Goal: Task Accomplishment & Management: Use online tool/utility

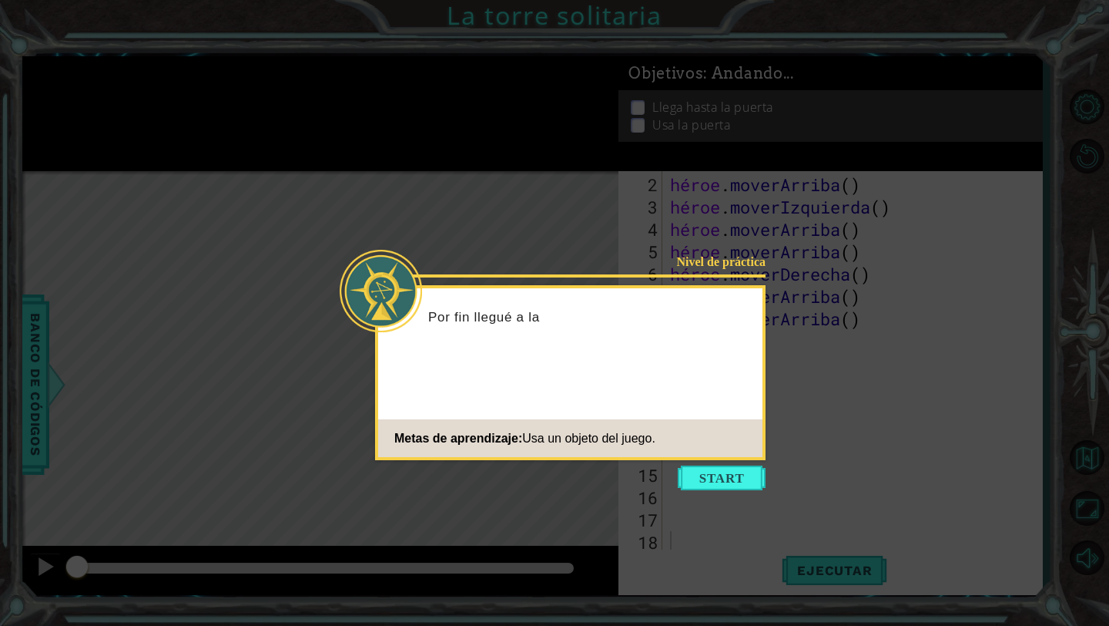
scroll to position [22, 0]
click at [732, 490] on icon at bounding box center [554, 313] width 1109 height 626
click at [733, 466] on button "Comenzar" at bounding box center [722, 477] width 88 height 25
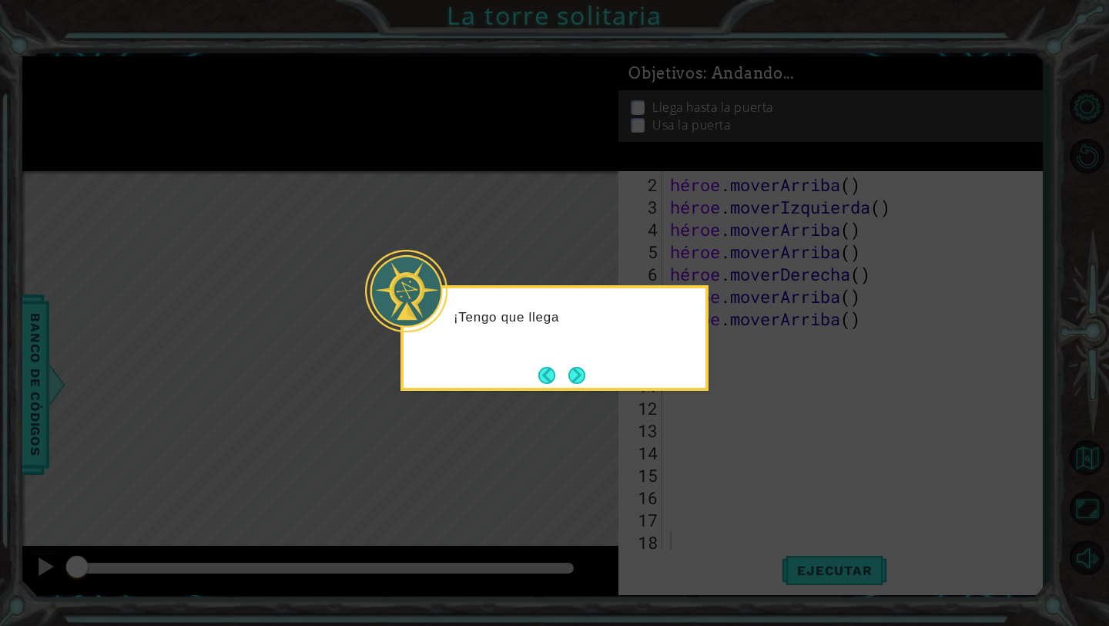
click at [552, 364] on footer at bounding box center [562, 375] width 47 height 23
click at [582, 381] on button "Próximo" at bounding box center [577, 375] width 17 height 17
click at [582, 381] on button "Next" at bounding box center [577, 375] width 17 height 17
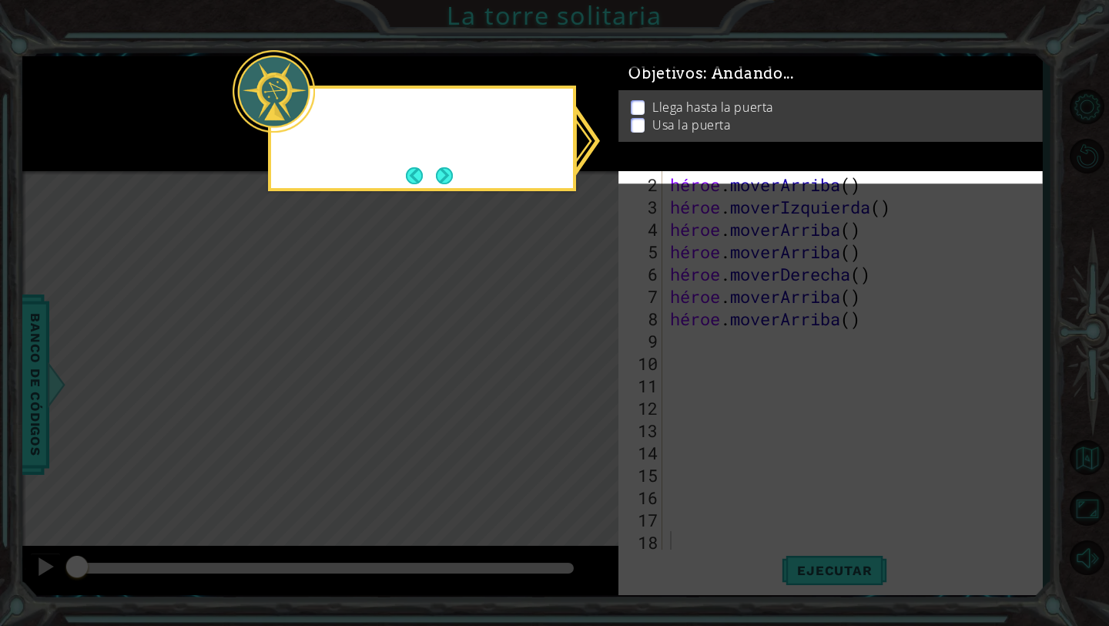
click at [582, 381] on icon at bounding box center [554, 313] width 1109 height 626
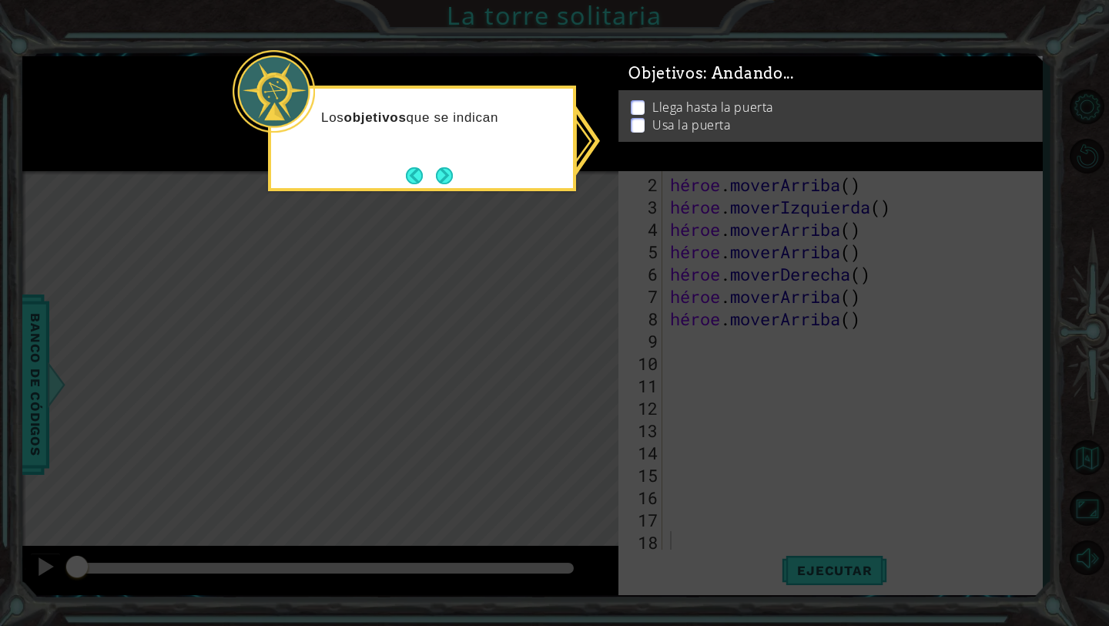
click at [524, 110] on p "Los objetivos que se indican" at bounding box center [441, 117] width 241 height 17
click at [447, 171] on button "Próximo" at bounding box center [444, 175] width 17 height 17
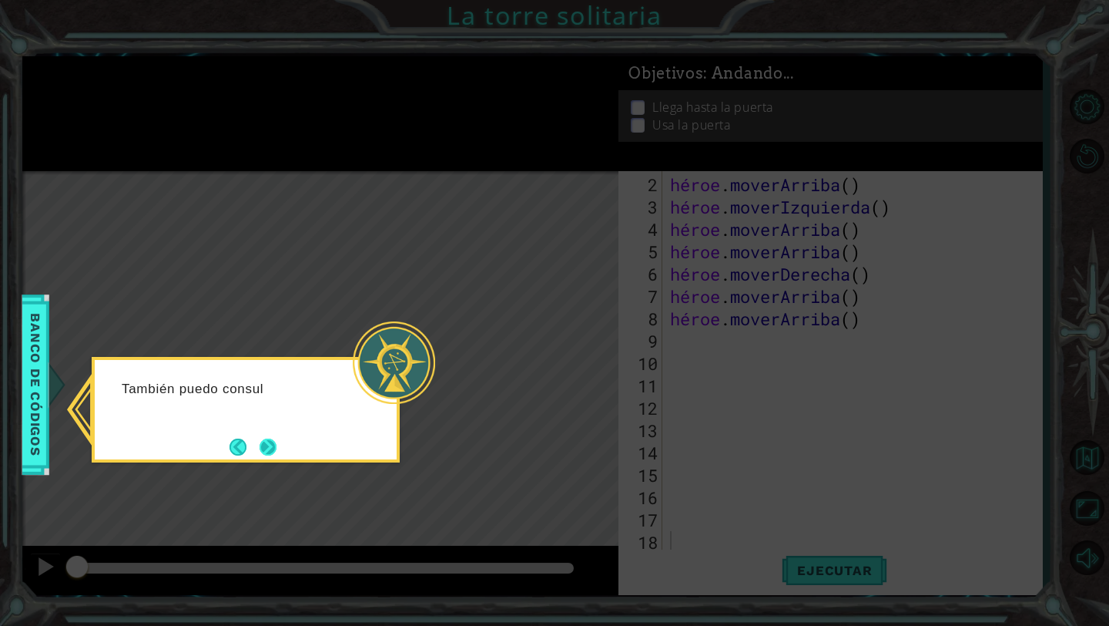
click at [268, 438] on button "Próximo" at bounding box center [268, 446] width 17 height 17
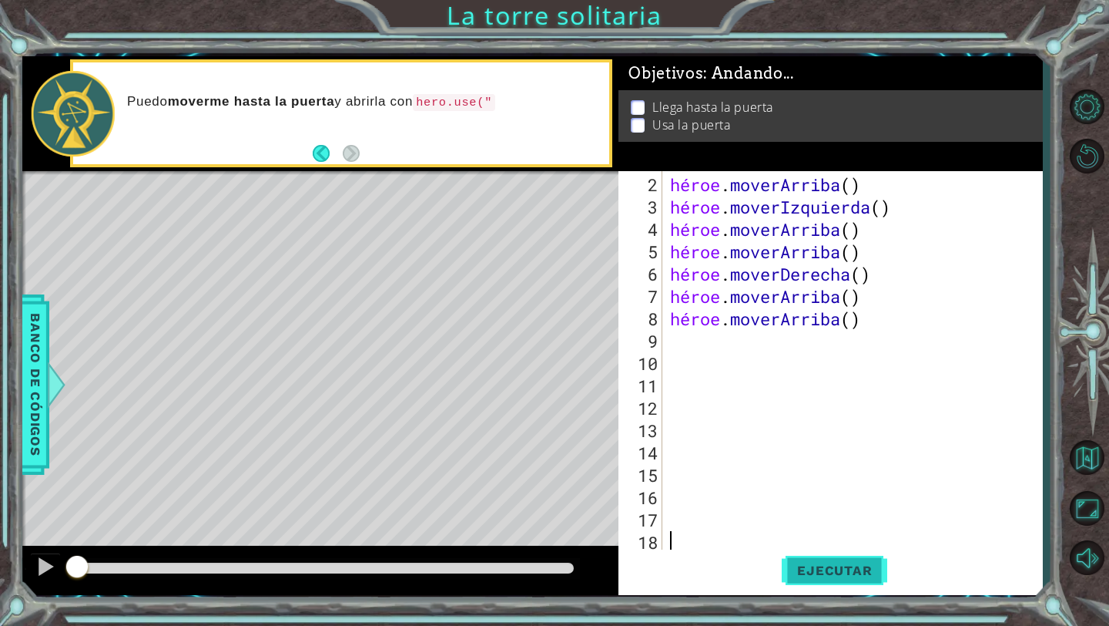
click at [807, 566] on font "Ejecutar" at bounding box center [834, 569] width 75 height 15
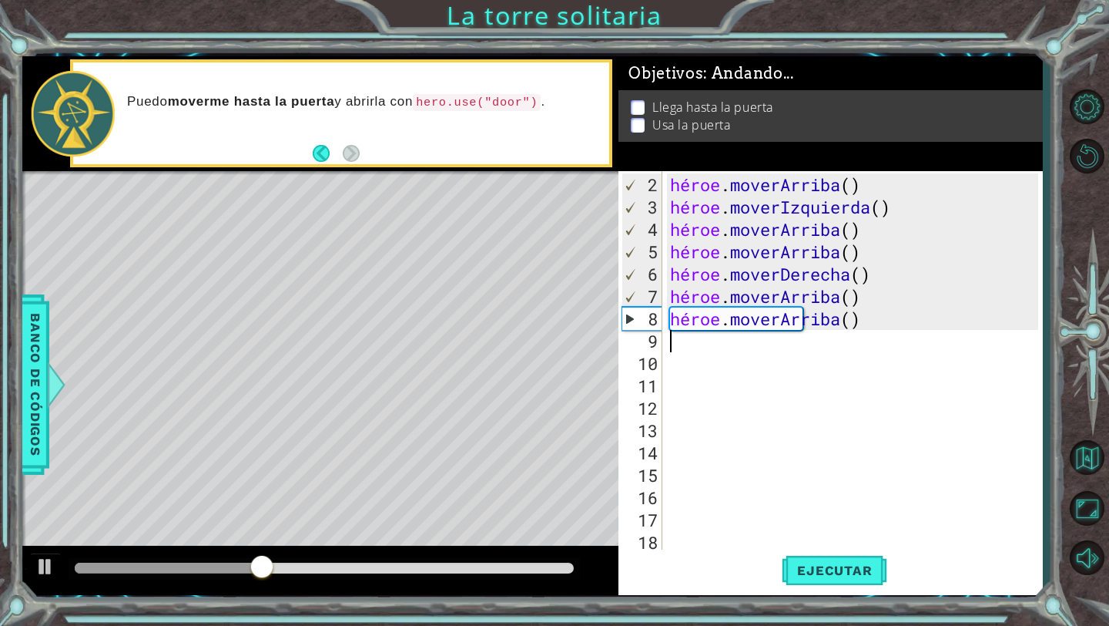
click at [688, 341] on div "héroe . [PERSON_NAME] ( ) héroe . moverIzquierda ( ) héroe . [PERSON_NAME] ( ) …" at bounding box center [856, 385] width 379 height 425
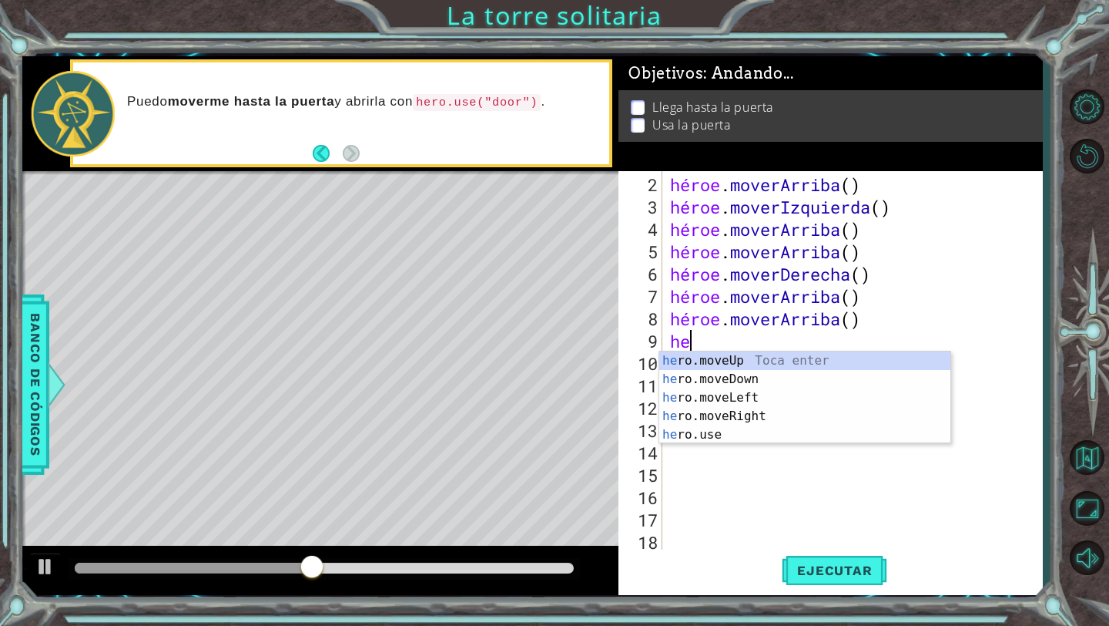
type textarea "hero"
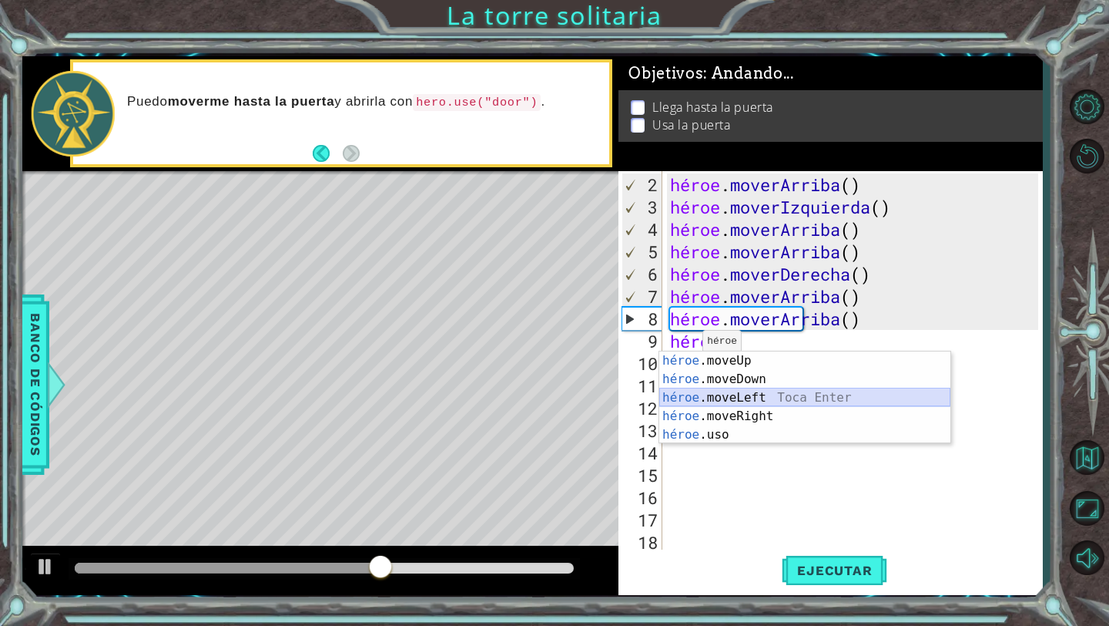
click at [723, 400] on div "héroe .moveUp Toca enter héroe .moveDown Toca Enter héroe .moveLeft [PERSON_NAM…" at bounding box center [804, 415] width 291 height 129
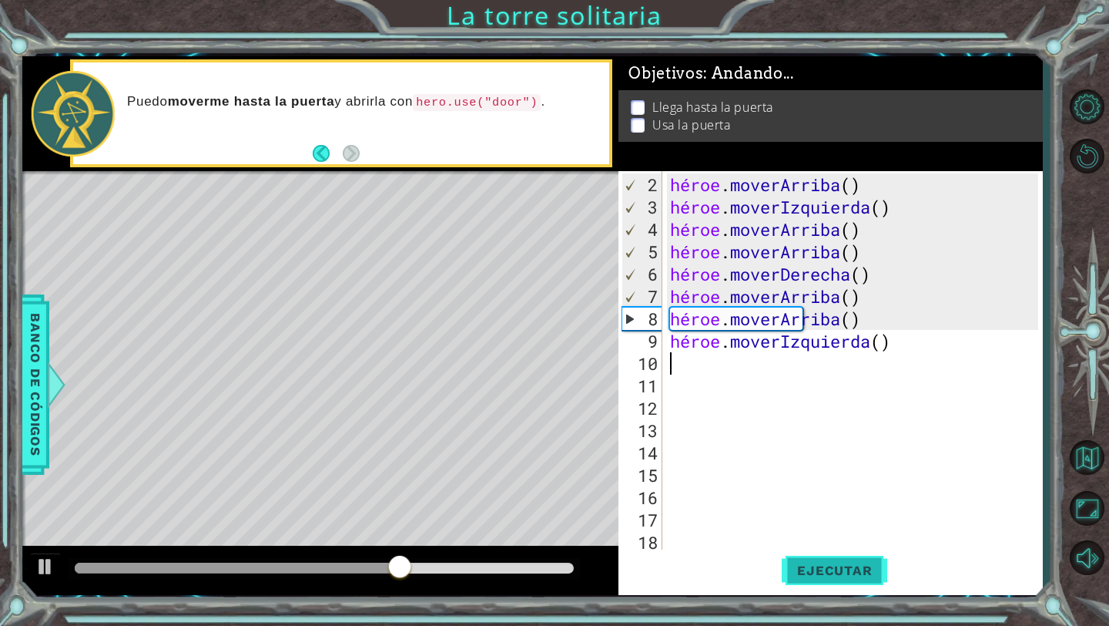
click at [803, 560] on button "Ejecutar" at bounding box center [835, 570] width 106 height 42
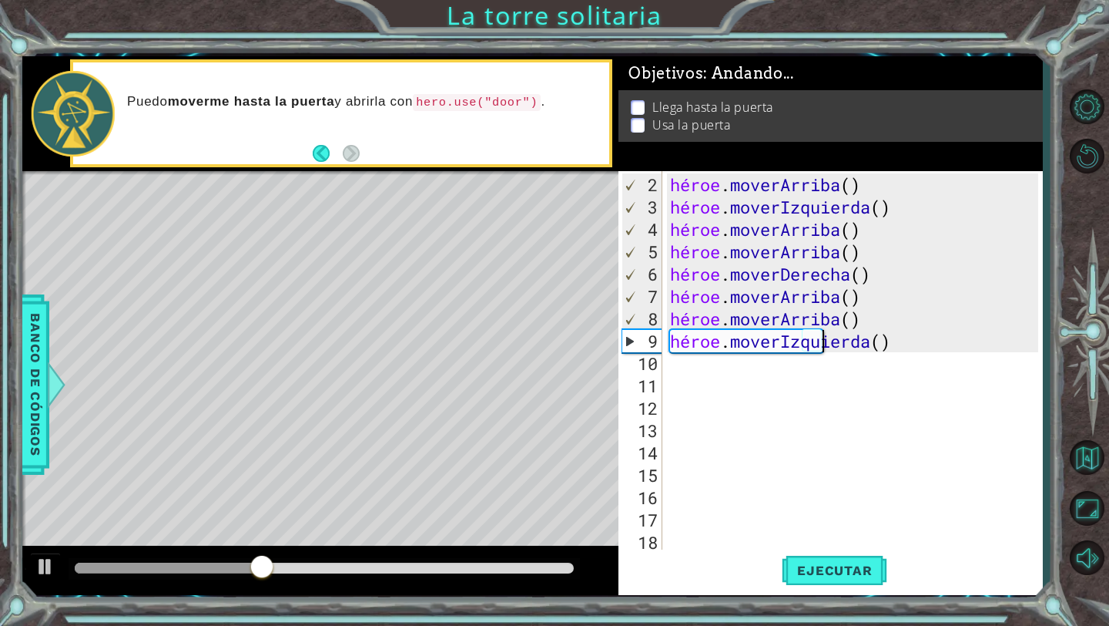
click at [896, 343] on div "héroe . [PERSON_NAME] ( ) héroe . moverIzquierda ( ) héroe . [PERSON_NAME] ( ) …" at bounding box center [856, 385] width 379 height 425
click at [792, 340] on div "héroe . [PERSON_NAME] ( ) héroe . moverIzquierda ( ) héroe . [PERSON_NAME] ( ) …" at bounding box center [856, 385] width 379 height 425
click at [807, 344] on div "héroe . [PERSON_NAME] ( ) héroe . moverIzquierda ( ) héroe . [PERSON_NAME] ( ) …" at bounding box center [856, 385] width 379 height 425
click at [663, 350] on div "hero.moveLeft() 2 3 4 5 6 7 8 9 10 11 12 13 14 15 16 17 18 1 héroe . [PERSON_NA…" at bounding box center [829, 361] width 420 height 380
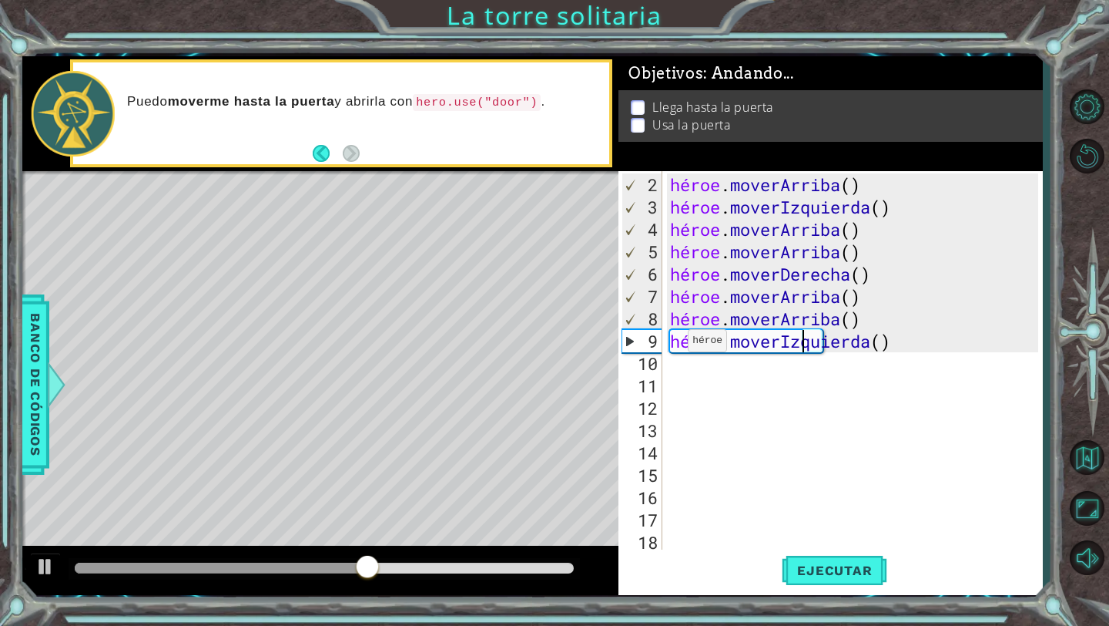
click at [675, 346] on div "héroe . [PERSON_NAME] ( ) héroe . moverIzquierda ( ) héroe . [PERSON_NAME] ( ) …" at bounding box center [856, 385] width 379 height 425
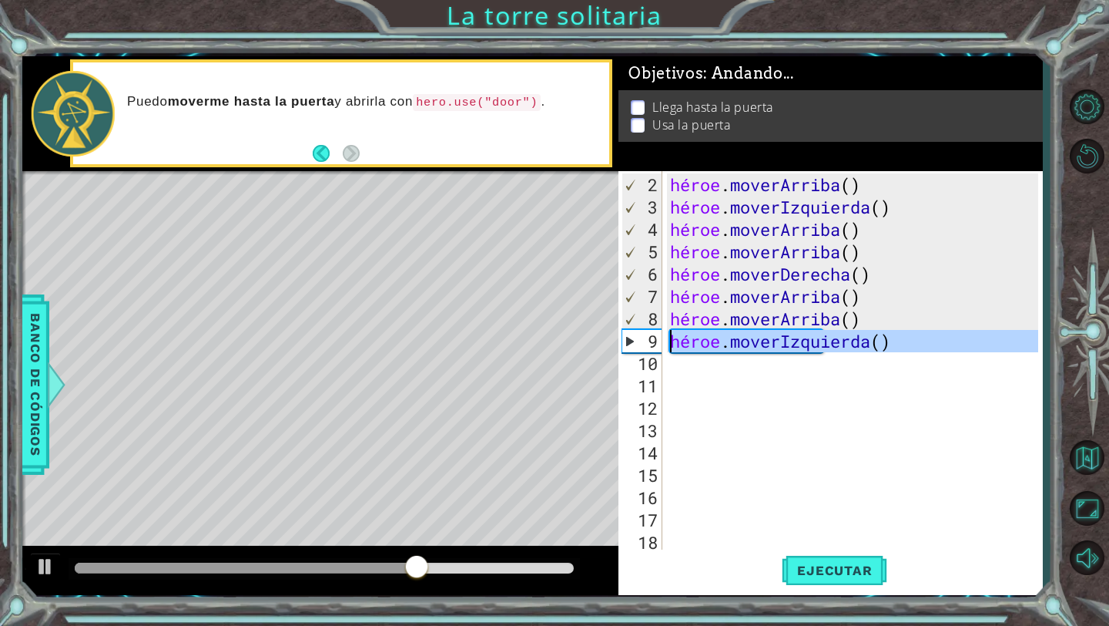
drag, startPoint x: 981, startPoint y: 351, endPoint x: 666, endPoint y: 341, distance: 314.5
click at [663, 339] on div "hero.moveLeft() 2 3 4 5 6 7 8 9 10 11 12 13 14 15 16 17 18 1 héroe . [PERSON_NA…" at bounding box center [829, 361] width 420 height 380
type textarea "hero.moveLeft()"
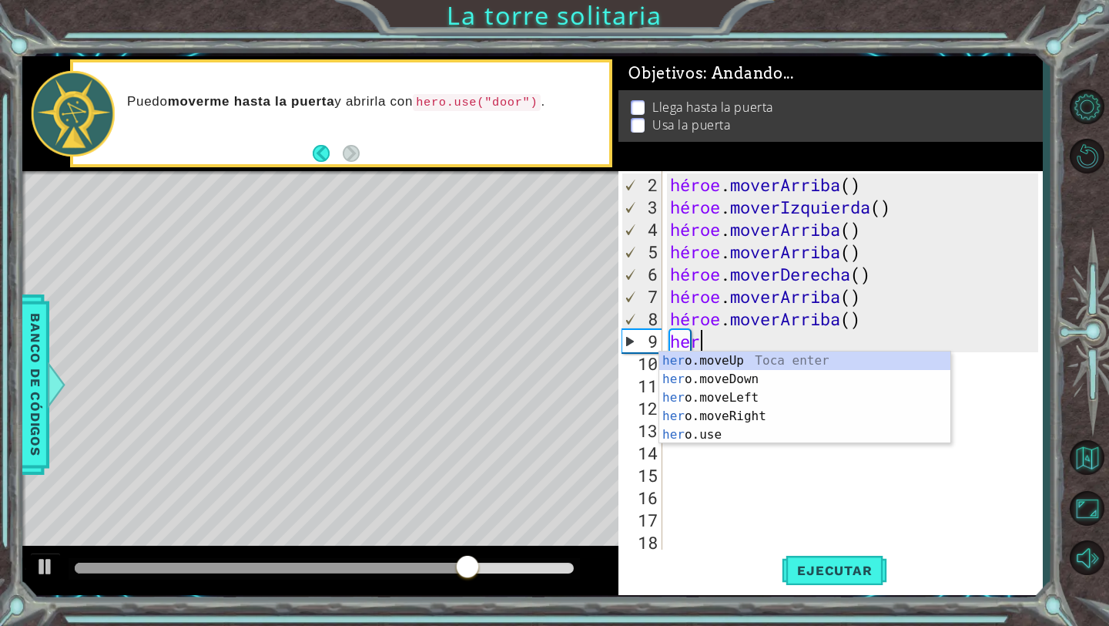
type textarea "hero"
click at [732, 367] on div "héroe .moveUp Toca enter héroe .moveDown Toca Enter héroe .moveLeft [PERSON_NAM…" at bounding box center [804, 415] width 291 height 129
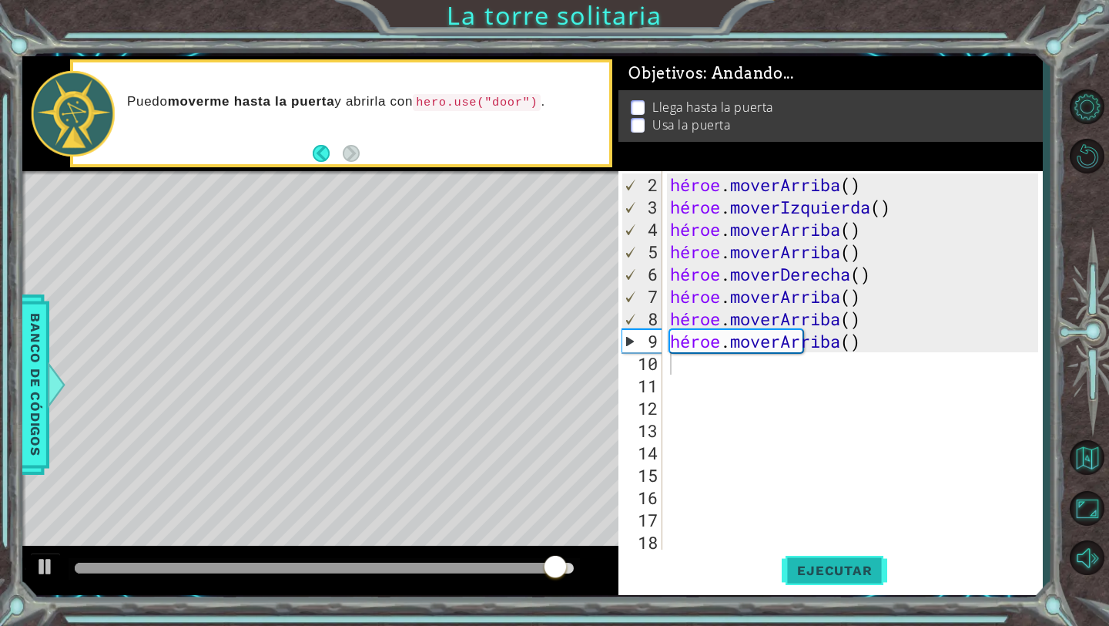
click at [851, 580] on button "Ejecutar" at bounding box center [835, 570] width 106 height 42
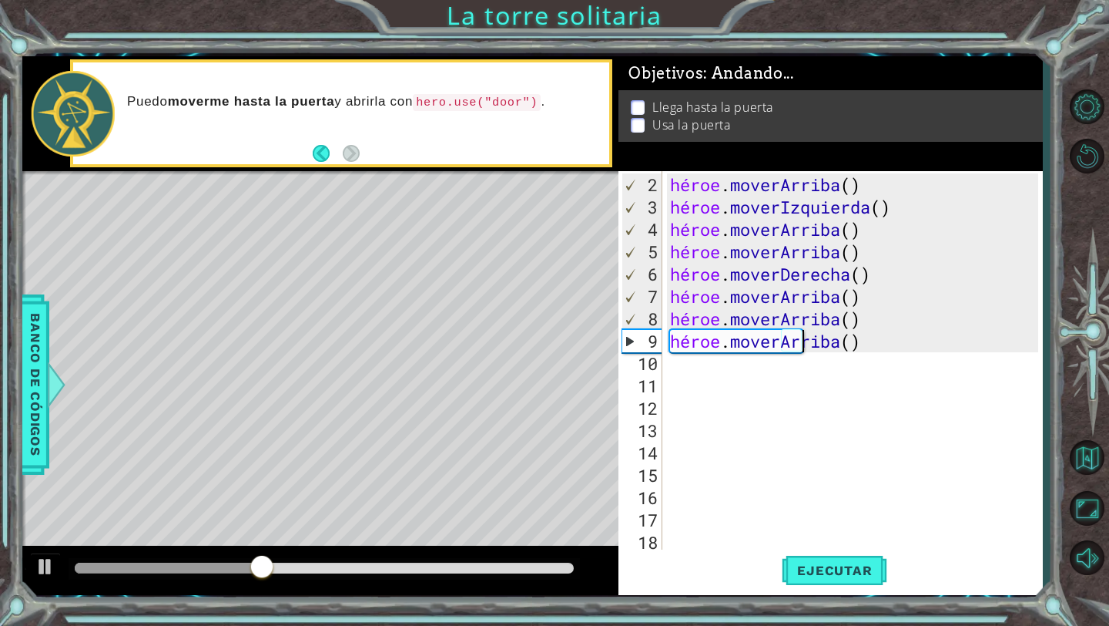
click at [854, 347] on div "héroe . [PERSON_NAME] ( ) héroe . moverIzquierda ( ) héroe . [PERSON_NAME] ( ) …" at bounding box center [856, 385] width 379 height 425
type textarea "hero.moveUp()"
click at [876, 347] on div "héroe . [PERSON_NAME] ( ) héroe . moverIzquierda ( ) héroe . [PERSON_NAME] ( ) …" at bounding box center [856, 385] width 379 height 425
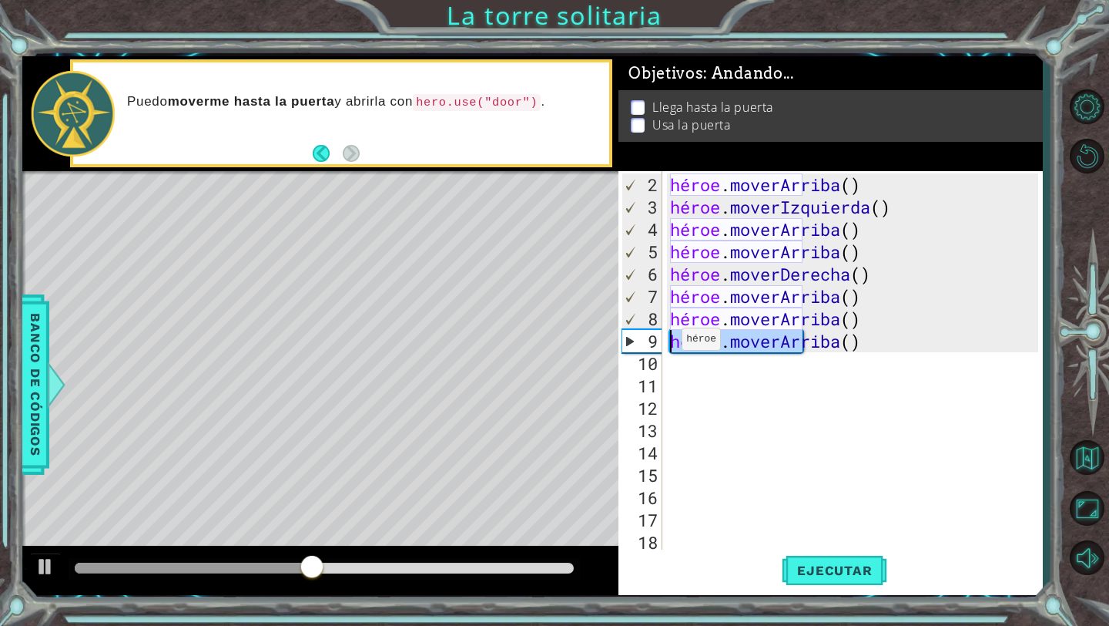
drag, startPoint x: 876, startPoint y: 347, endPoint x: 648, endPoint y: 349, distance: 228.1
click at [648, 349] on div "hero.moveUp() 2 3 4 5 6 7 8 9 10 11 12 13 14 15 16 17 18 1 héroe . [PERSON_NAME…" at bounding box center [829, 361] width 420 height 380
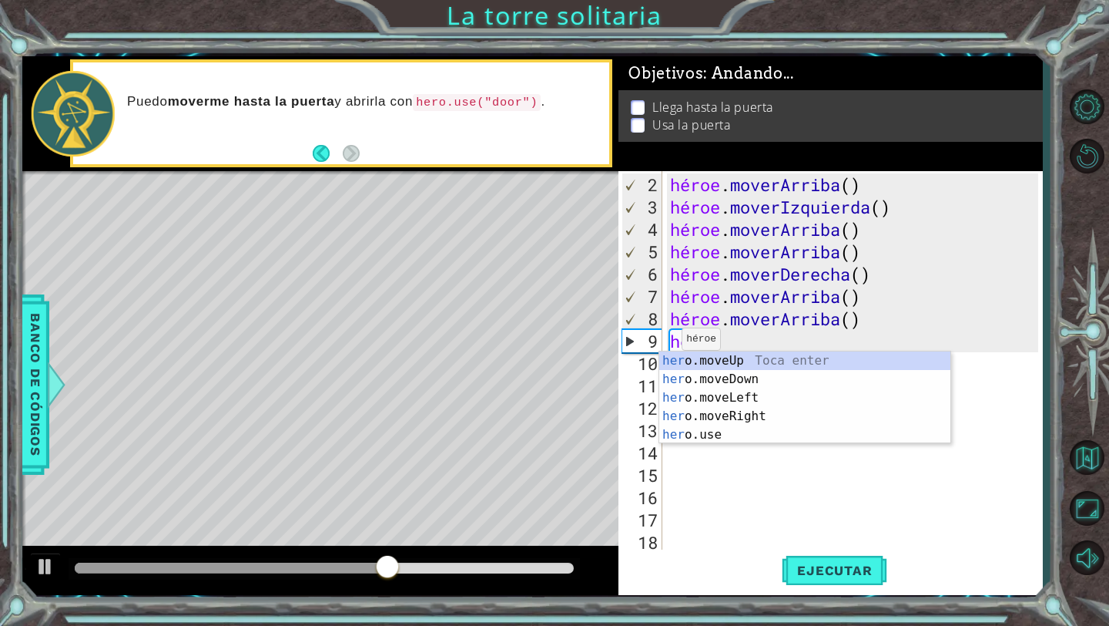
scroll to position [0, 1]
type textarea "hero"
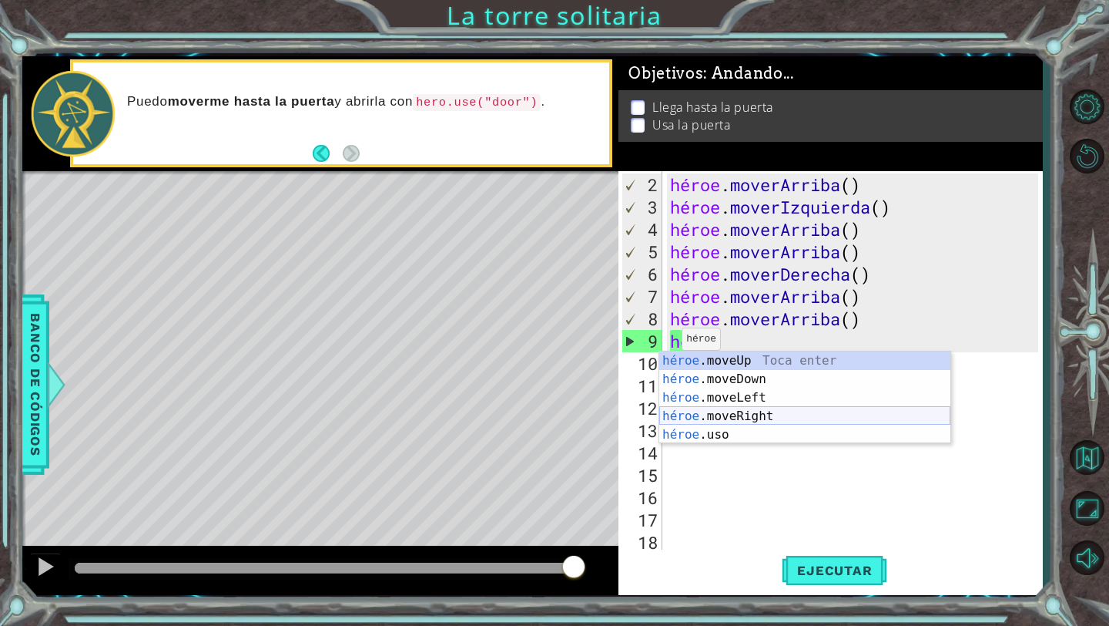
click at [767, 421] on div "héroe .moveUp Toca enter héroe .moveDown Toca Enter héroe .moveLeft [PERSON_NAM…" at bounding box center [804, 415] width 291 height 129
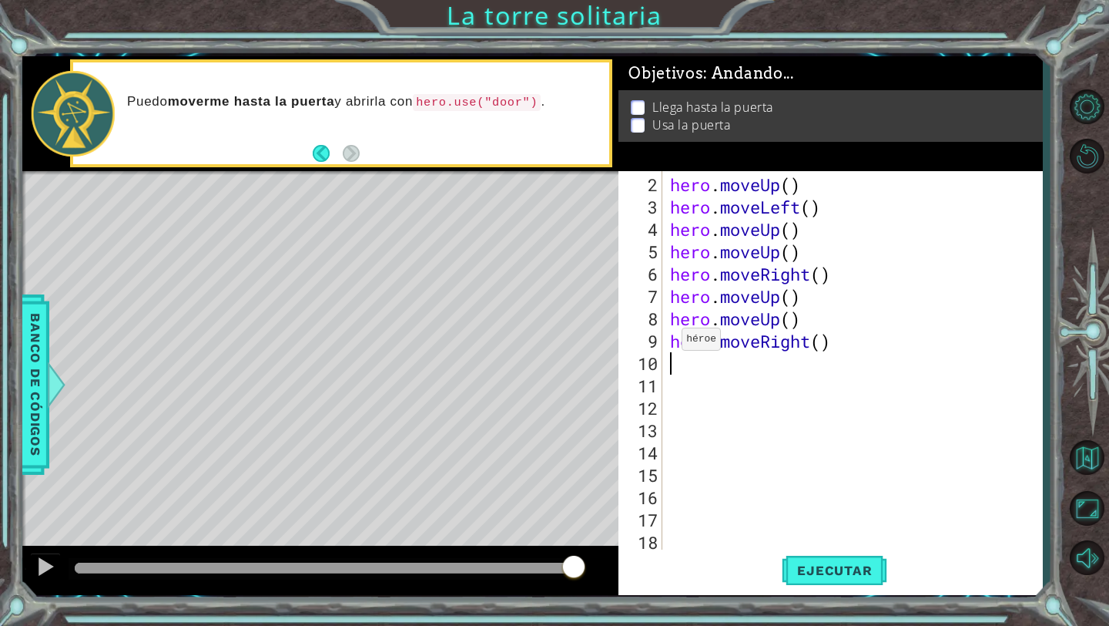
scroll to position [0, 0]
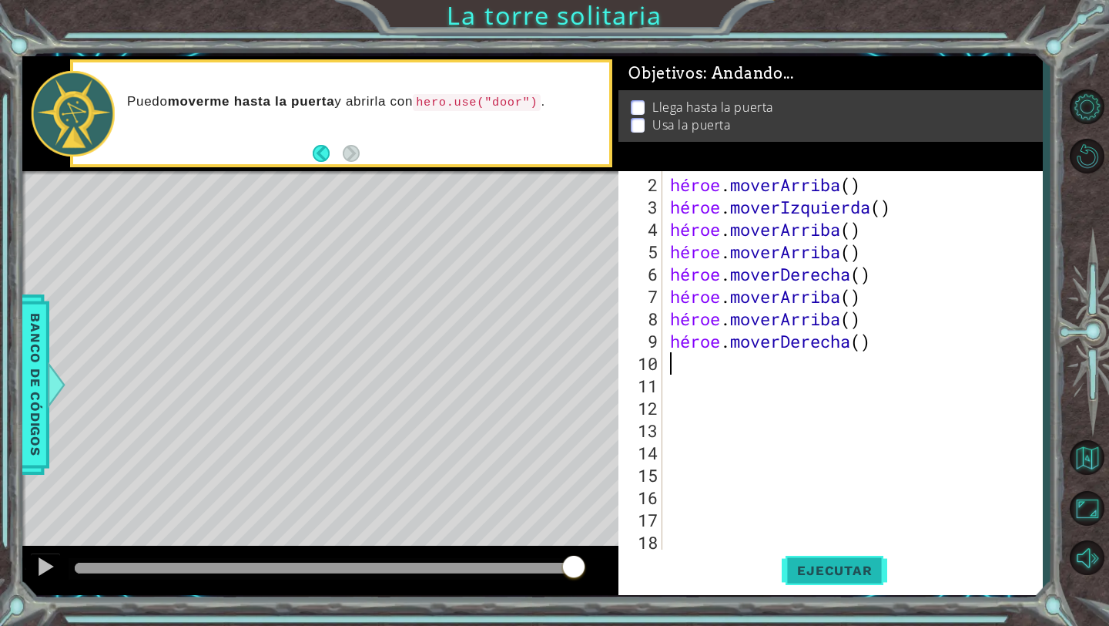
click at [812, 559] on button "Ejecutar" at bounding box center [835, 570] width 106 height 42
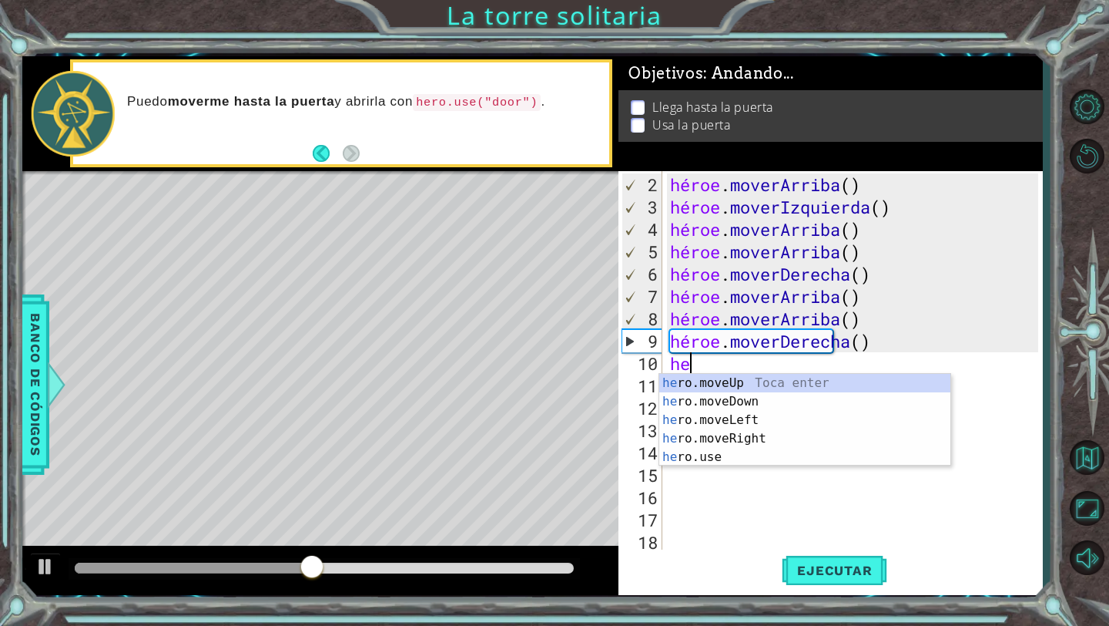
type textarea "hero"
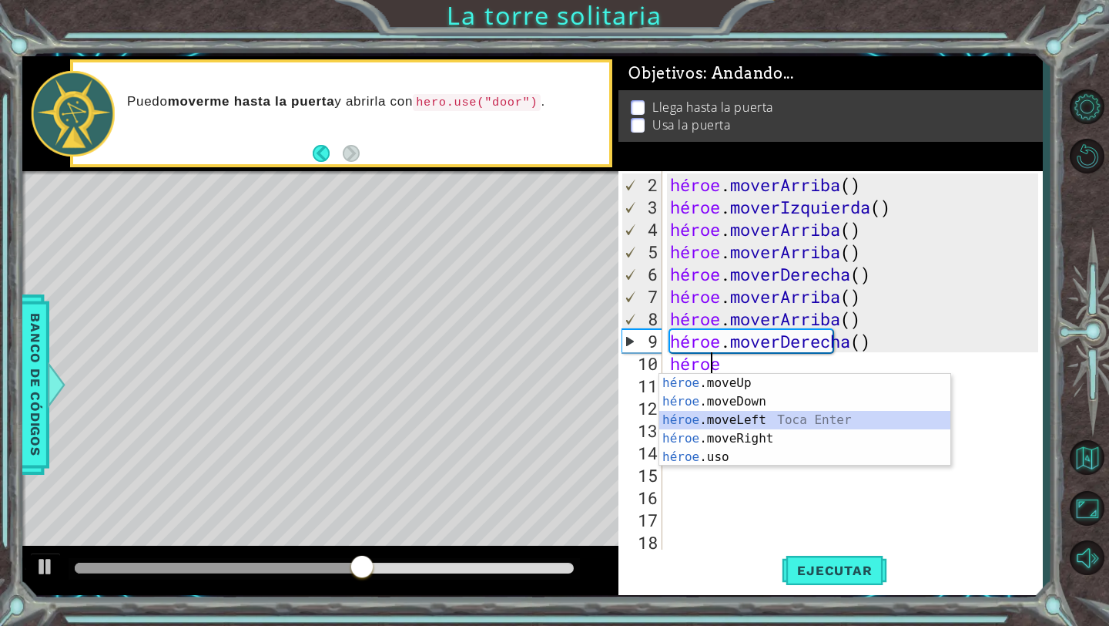
click at [781, 418] on div "héroe .moveUp Toca enter héroe .moveDown Toca Enter héroe .moveLeft [PERSON_NAM…" at bounding box center [804, 438] width 291 height 129
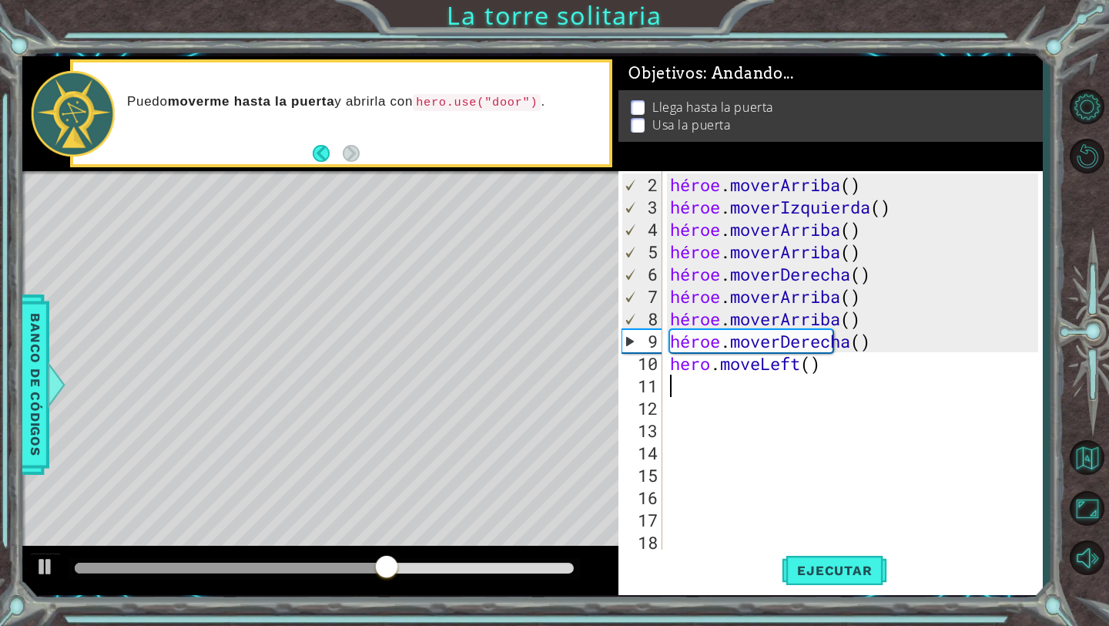
click at [816, 522] on div "héroe . [PERSON_NAME] ( ) héroe . moverIzquierda ( ) héroe . [PERSON_NAME] ( ) …" at bounding box center [856, 385] width 379 height 425
click at [887, 374] on div "héroe . [PERSON_NAME] ( ) héroe . moverIzquierda ( ) héroe . [PERSON_NAME] ( ) …" at bounding box center [856, 385] width 379 height 425
click at [898, 364] on div "héroe . [PERSON_NAME] ( ) héroe . moverIzquierda ( ) héroe . [PERSON_NAME] ( ) …" at bounding box center [856, 385] width 379 height 425
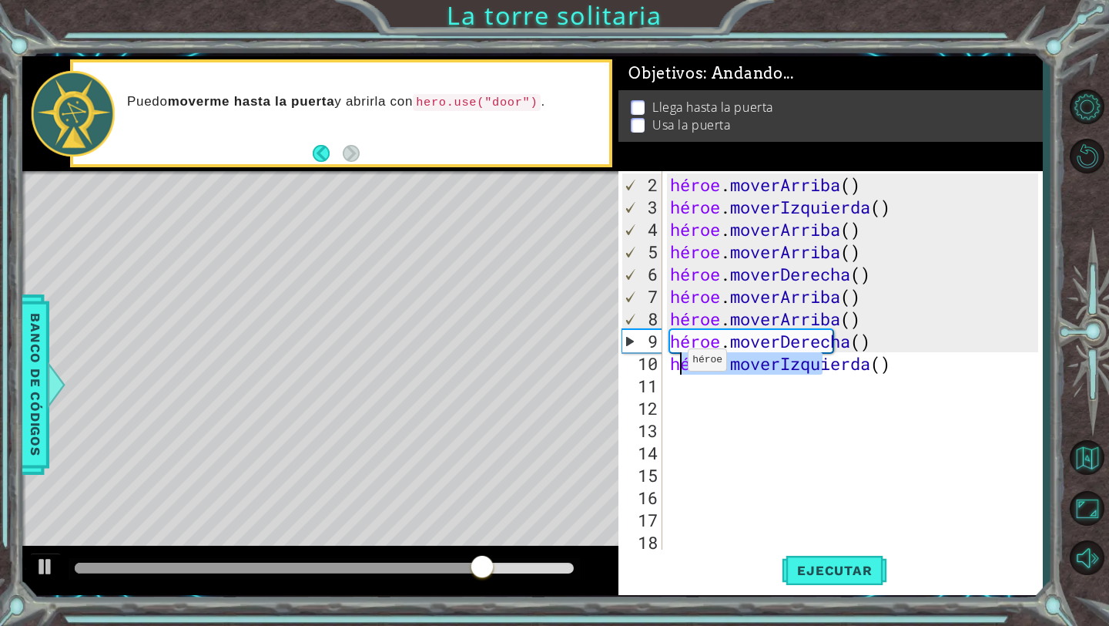
drag, startPoint x: 898, startPoint y: 366, endPoint x: 673, endPoint y: 364, distance: 224.2
click at [673, 365] on div "héroe . [PERSON_NAME] ( ) héroe . moverIzquierda ( ) héroe . [PERSON_NAME] ( ) …" at bounding box center [856, 385] width 379 height 425
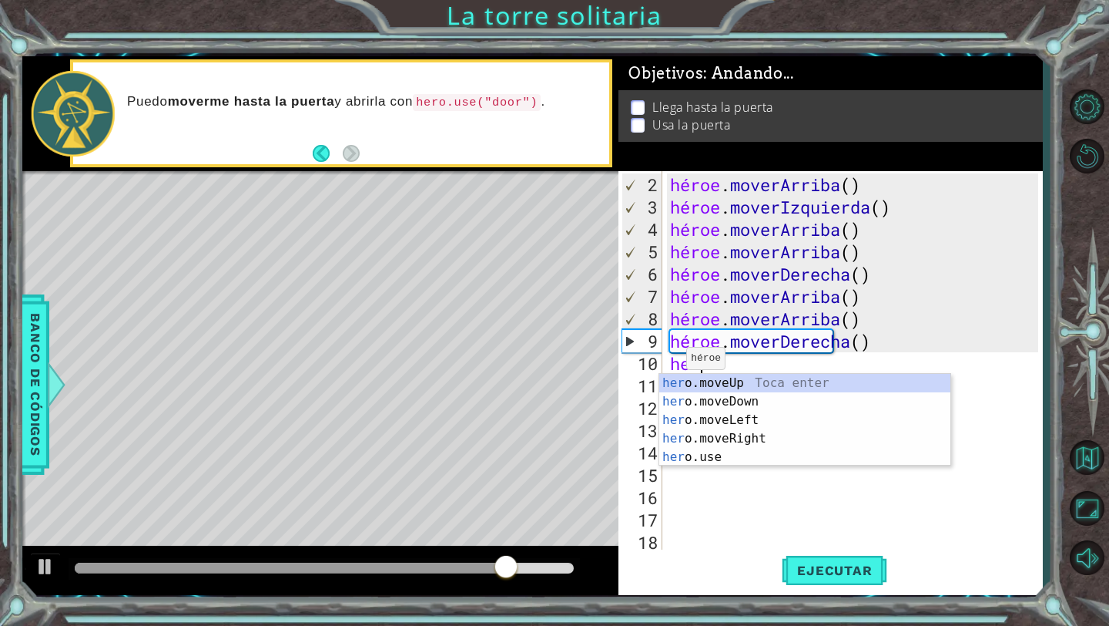
type textarea "hero"
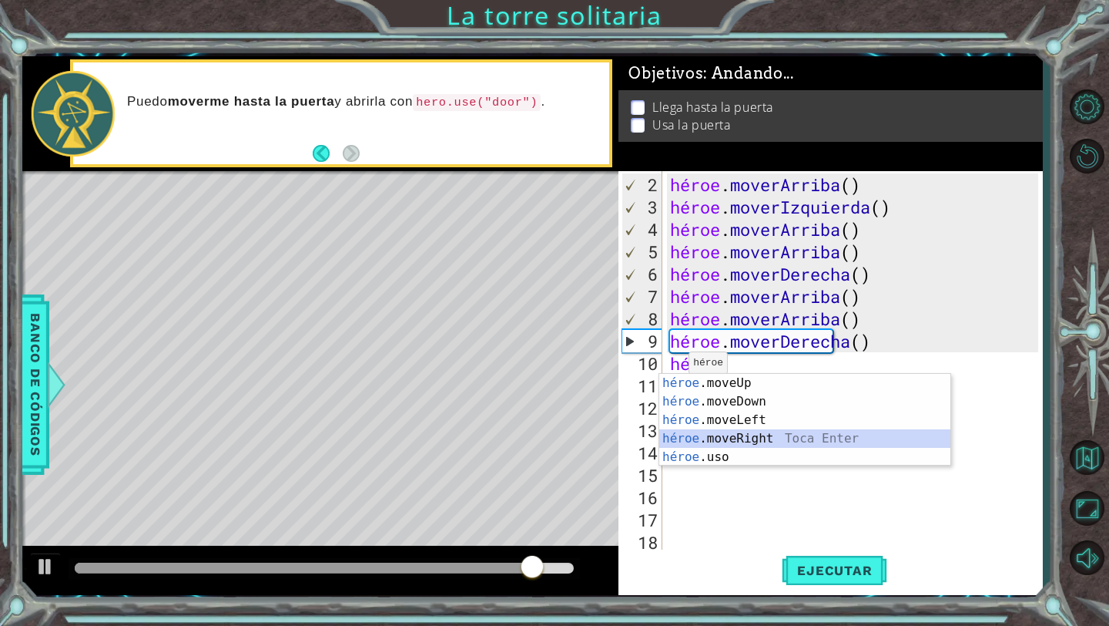
click at [731, 436] on div "héroe .moveUp Toca enter héroe .moveDown Toca Enter héroe .moveLeft [PERSON_NAM…" at bounding box center [804, 438] width 291 height 129
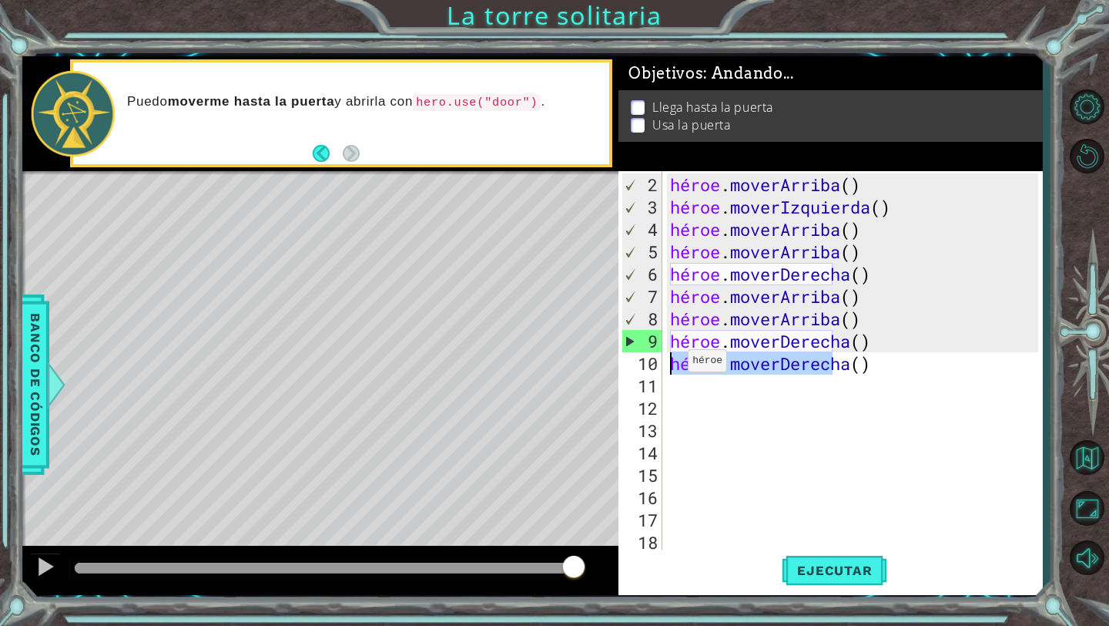
drag, startPoint x: 877, startPoint y: 371, endPoint x: 675, endPoint y: 367, distance: 201.9
click at [674, 366] on div "héroe . [PERSON_NAME] ( ) héroe . moverIzquierda ( ) héroe . [PERSON_NAME] ( ) …" at bounding box center [856, 385] width 379 height 425
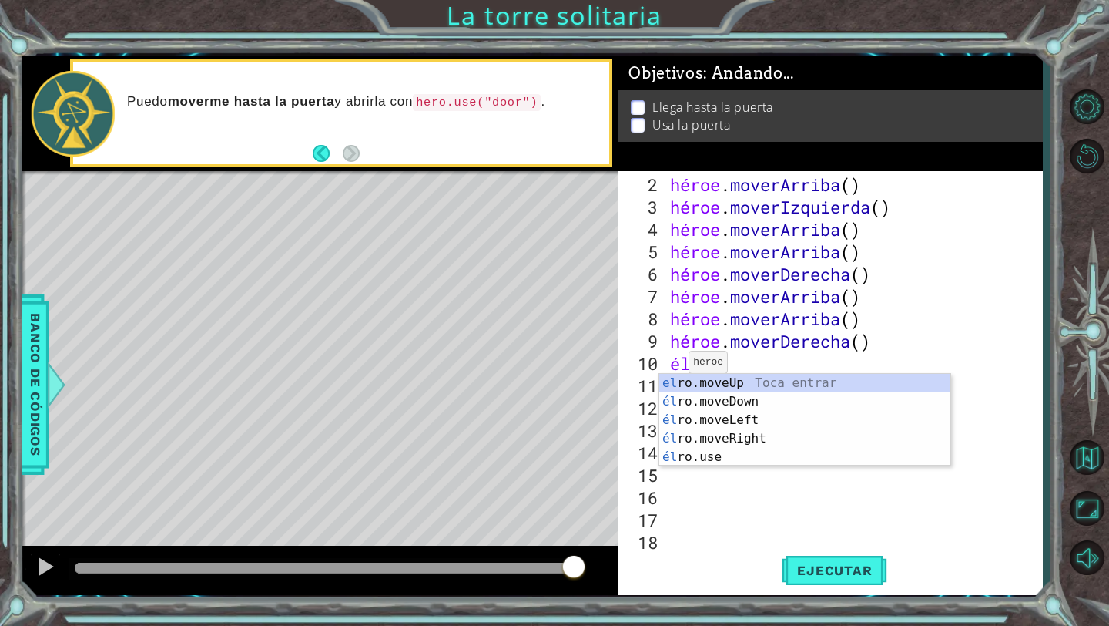
scroll to position [0, 1]
type textarea "hero"
click at [730, 404] on div "héroe .moveUp Toca enter héroe .moveDown Toca Enter héroe .moveLeft [PERSON_NAM…" at bounding box center [804, 438] width 291 height 129
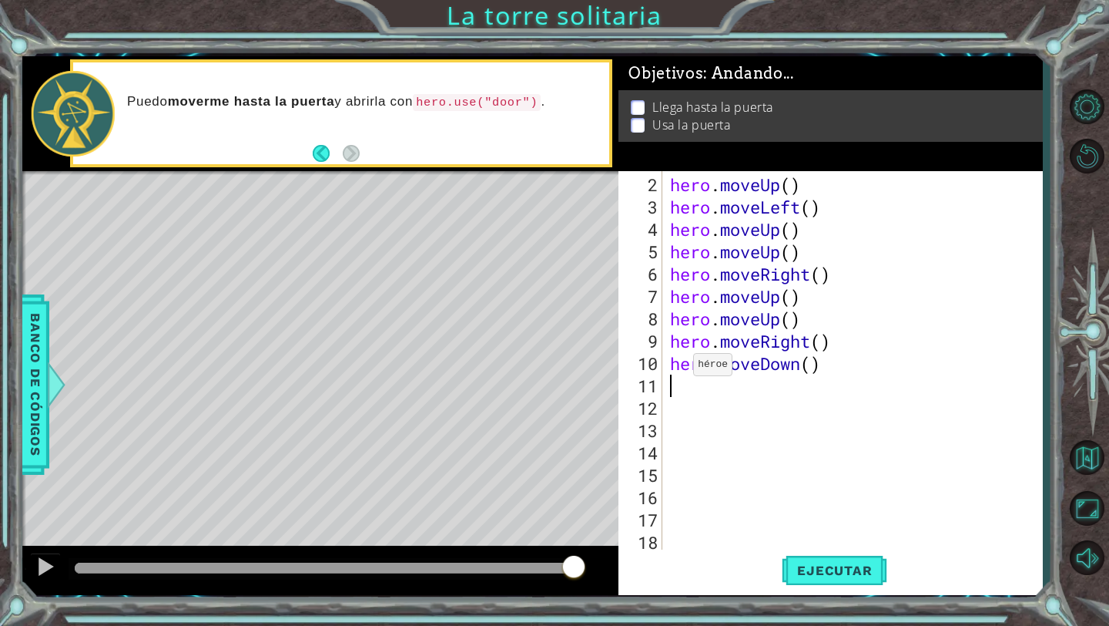
scroll to position [0, 0]
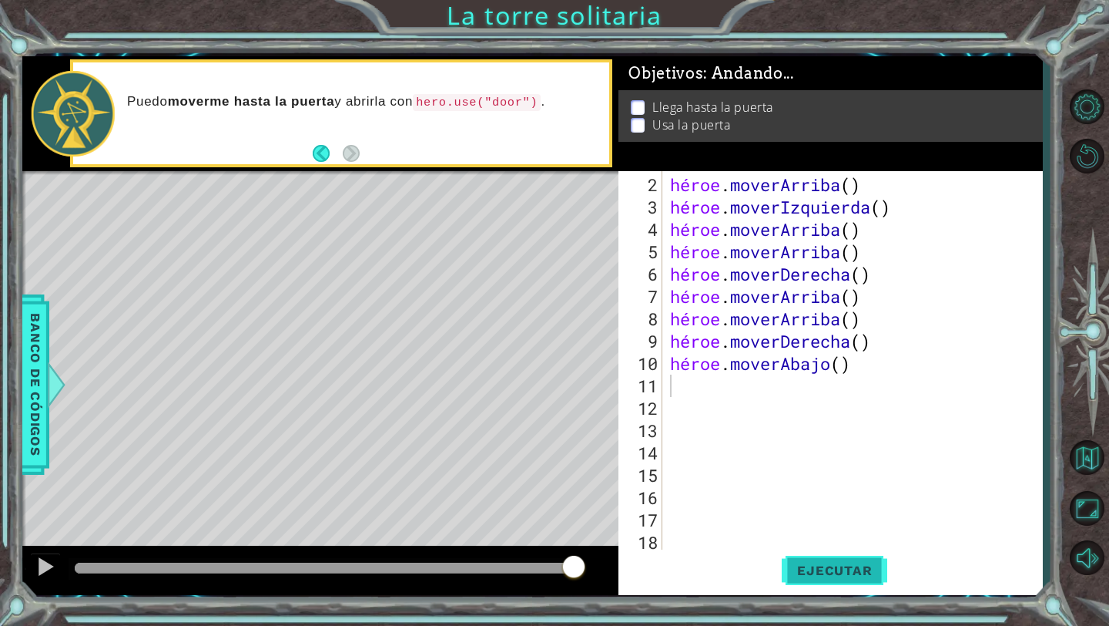
click at [841, 576] on font "Ejecutar" at bounding box center [834, 569] width 75 height 15
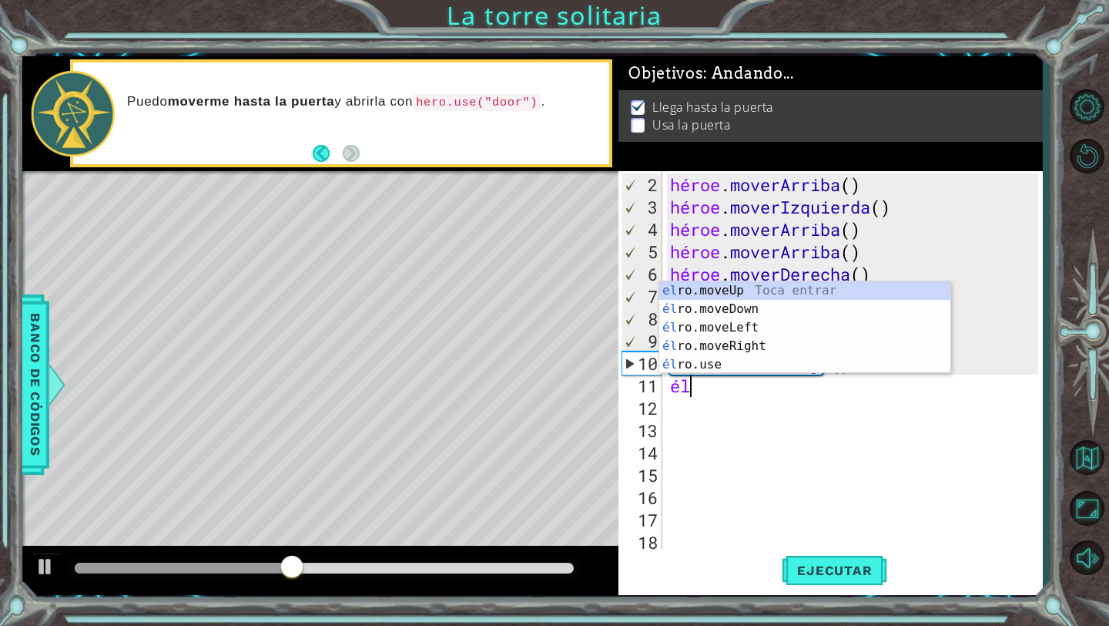
scroll to position [0, 1]
click at [737, 366] on div "héroe .moveUp Toca enter héroe .moveDown Toca Enter héroe .moveLeft [PERSON_NAM…" at bounding box center [804, 345] width 291 height 129
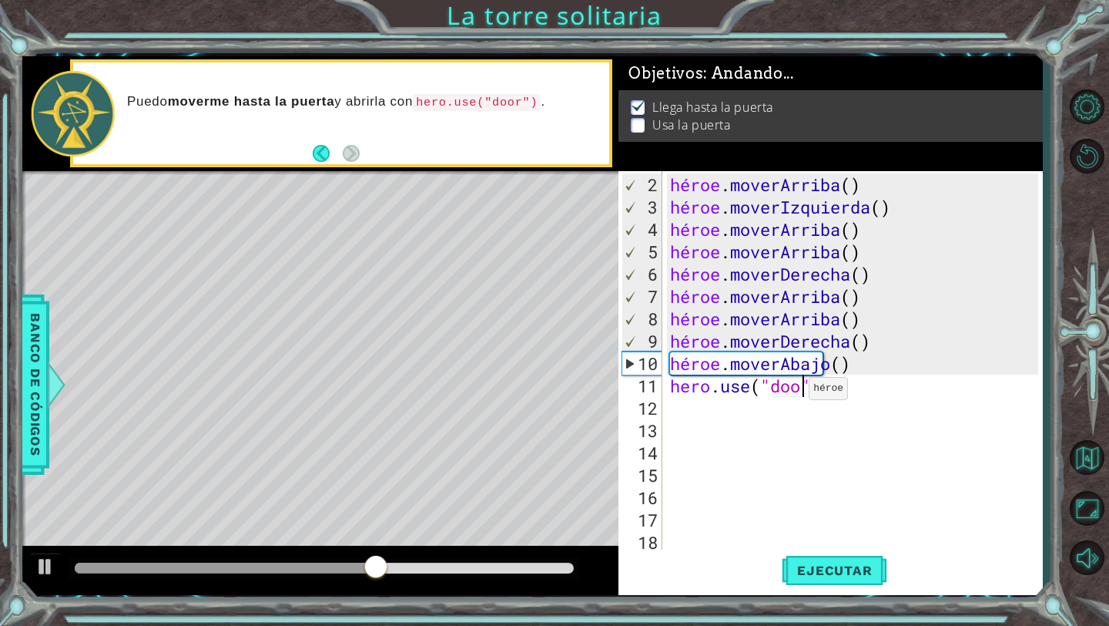
scroll to position [0, 7]
type textarea "hero.use("door")"
click at [849, 556] on button "Ejecutar" at bounding box center [835, 570] width 106 height 42
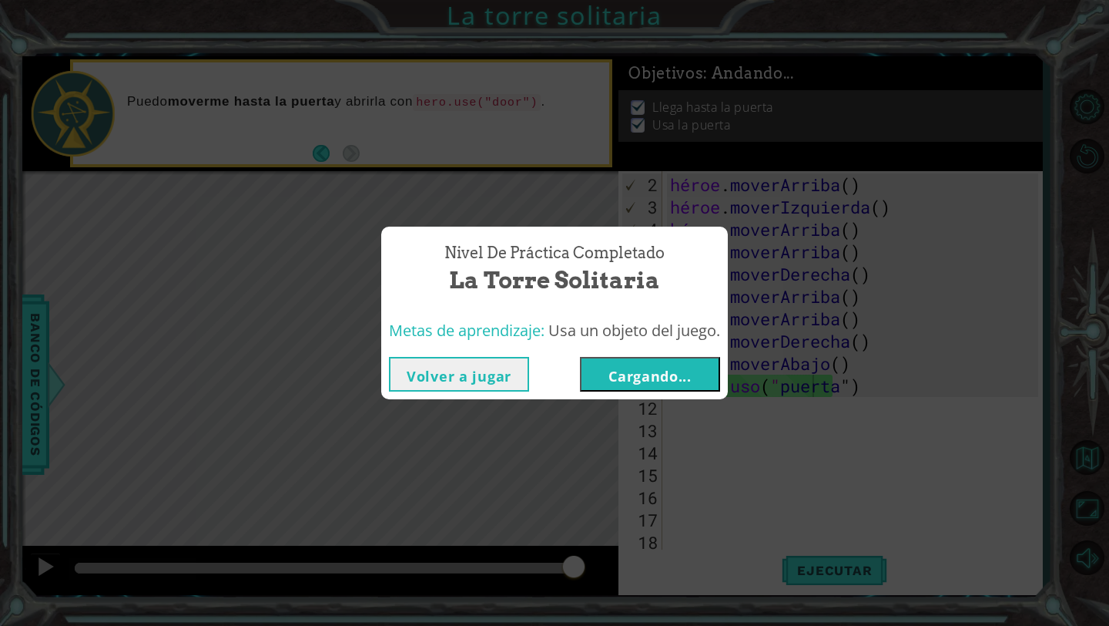
click at [663, 371] on font "Cargando..." at bounding box center [650, 376] width 83 height 18
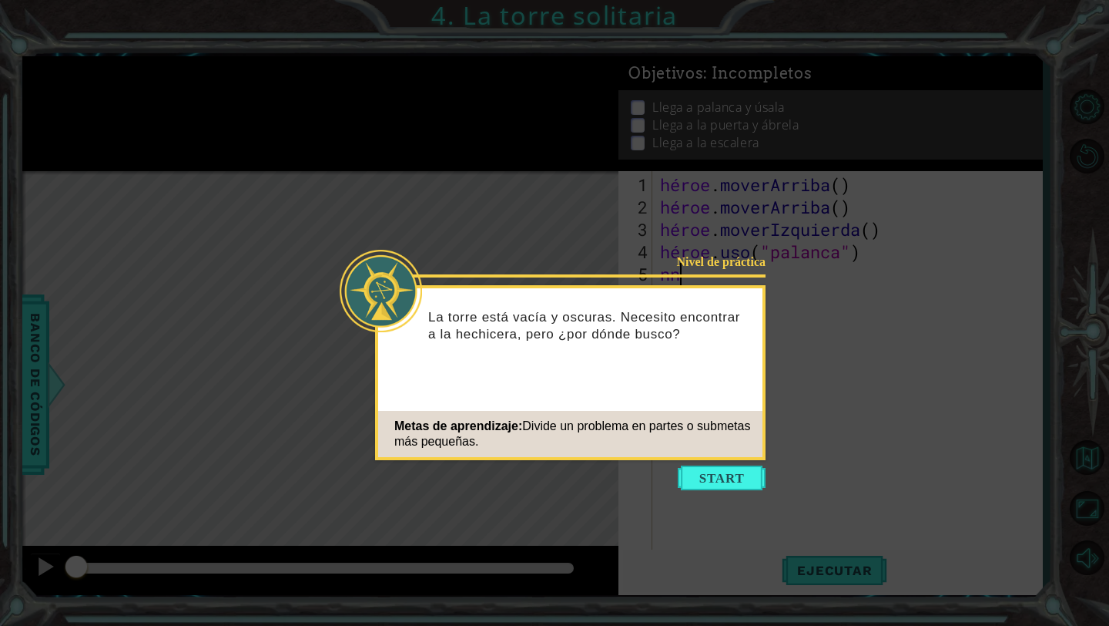
scroll to position [0, 1]
click at [703, 468] on button "Comenzar" at bounding box center [722, 477] width 88 height 25
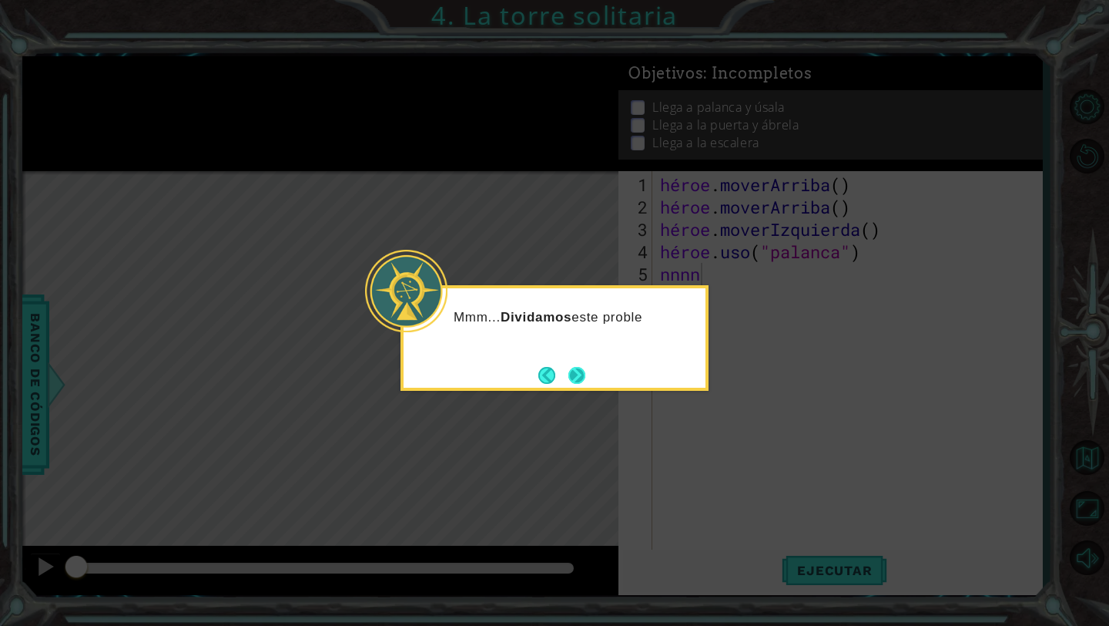
click at [576, 367] on button "Próximo" at bounding box center [577, 375] width 17 height 17
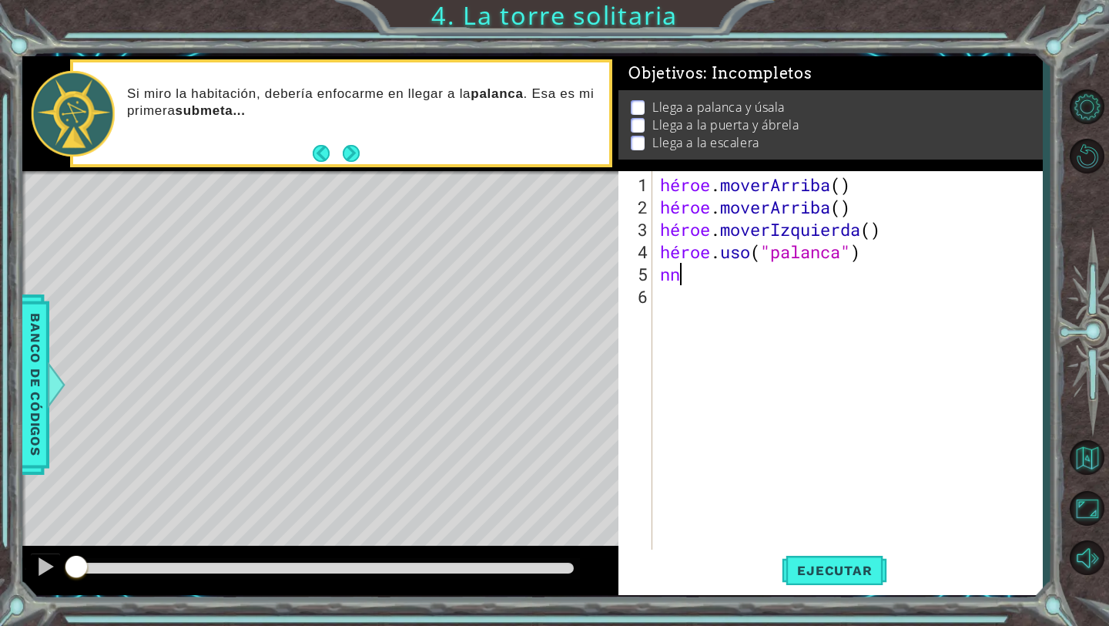
scroll to position [0, 0]
type textarea "n"
click at [353, 153] on button "Próximo" at bounding box center [351, 153] width 17 height 17
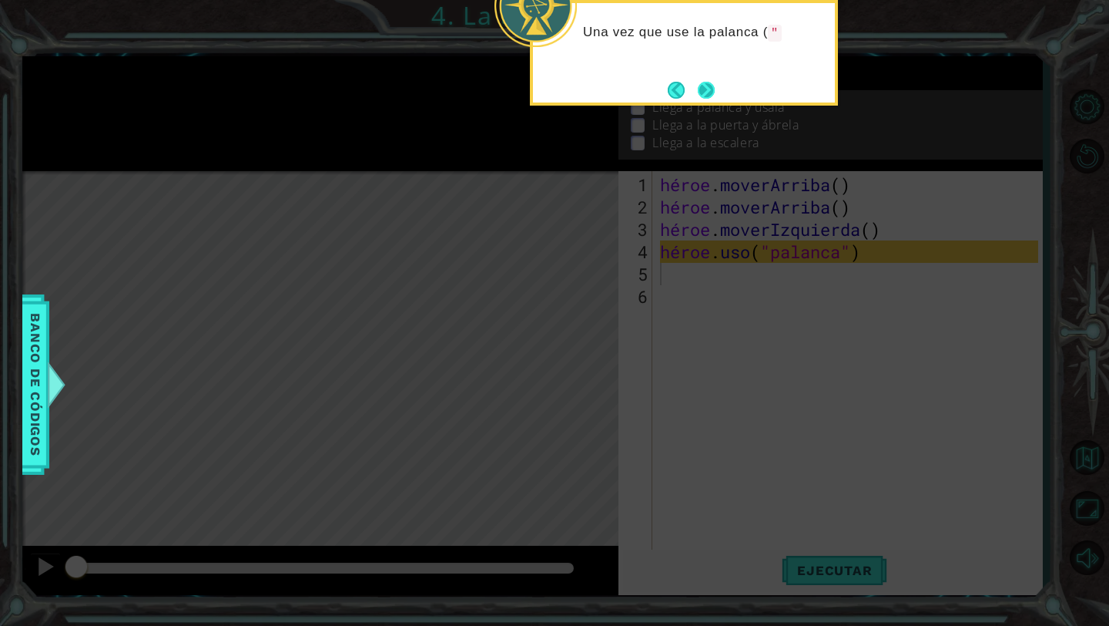
click at [704, 92] on button "Próximo" at bounding box center [706, 90] width 17 height 17
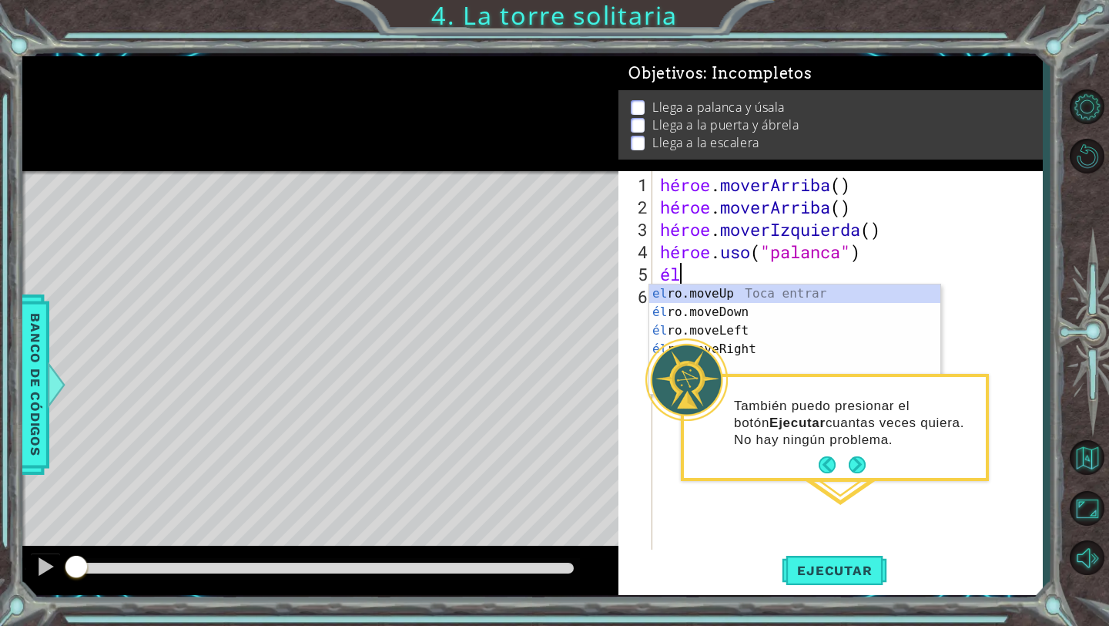
scroll to position [0, 1]
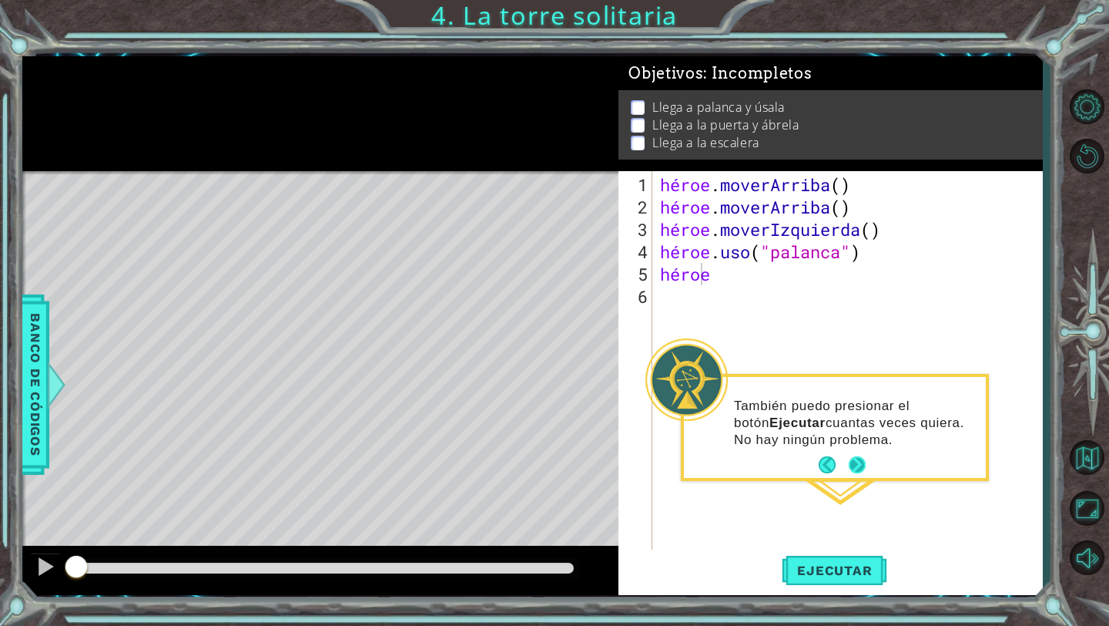
click at [862, 466] on button "Próximo" at bounding box center [857, 464] width 17 height 17
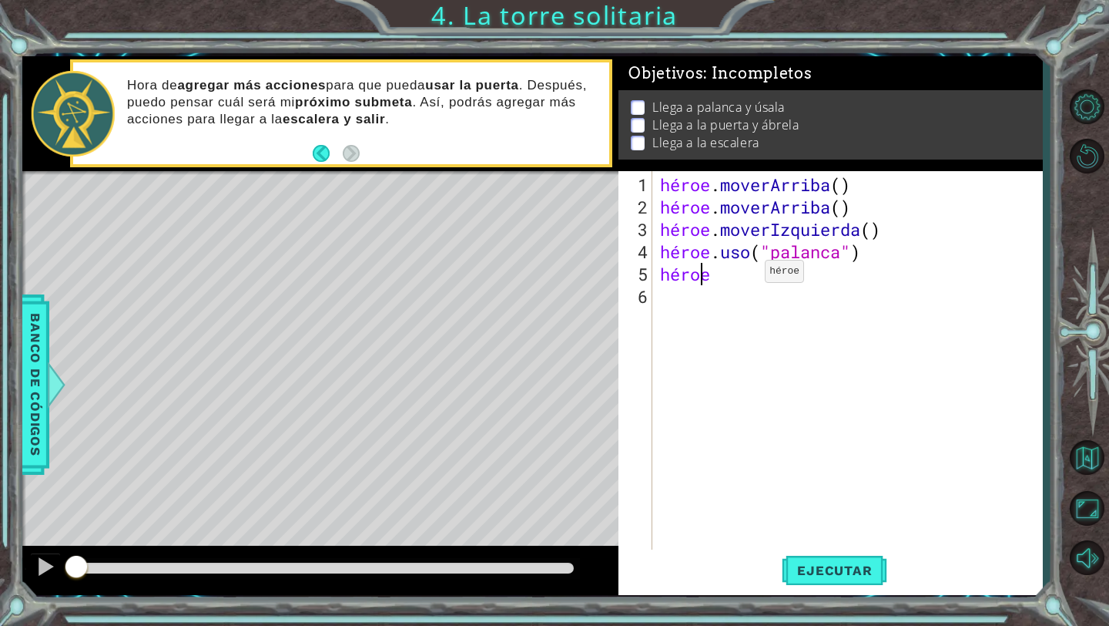
click at [741, 277] on div "héroe . [PERSON_NAME] ( ) héroe . [PERSON_NAME] ( ) héroe . moverIzquierda ( ) …" at bounding box center [851, 385] width 389 height 425
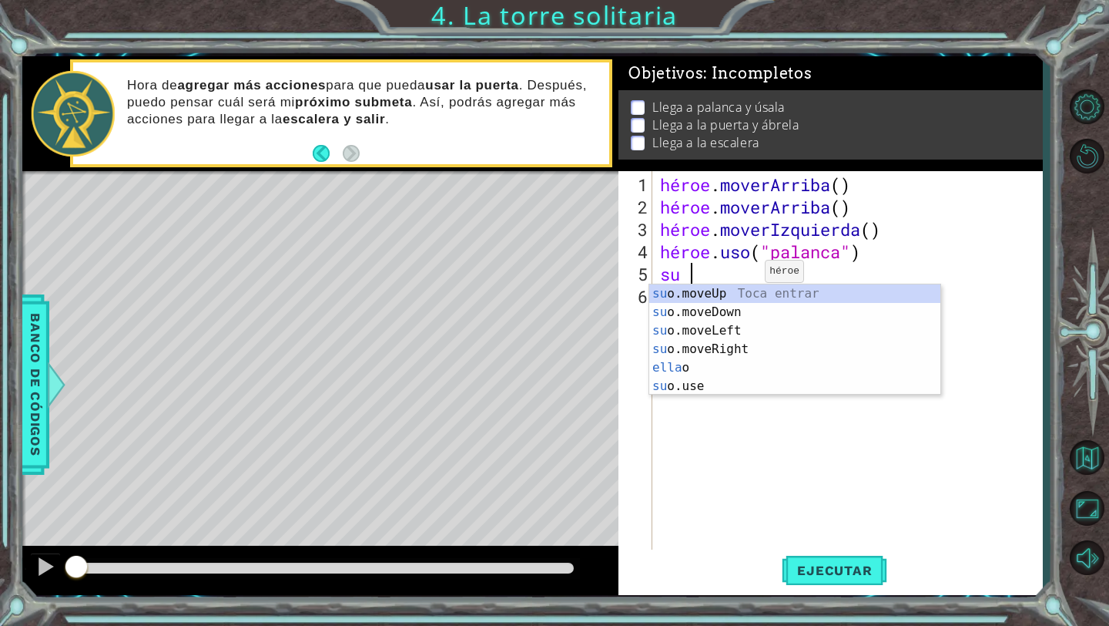
type textarea "h"
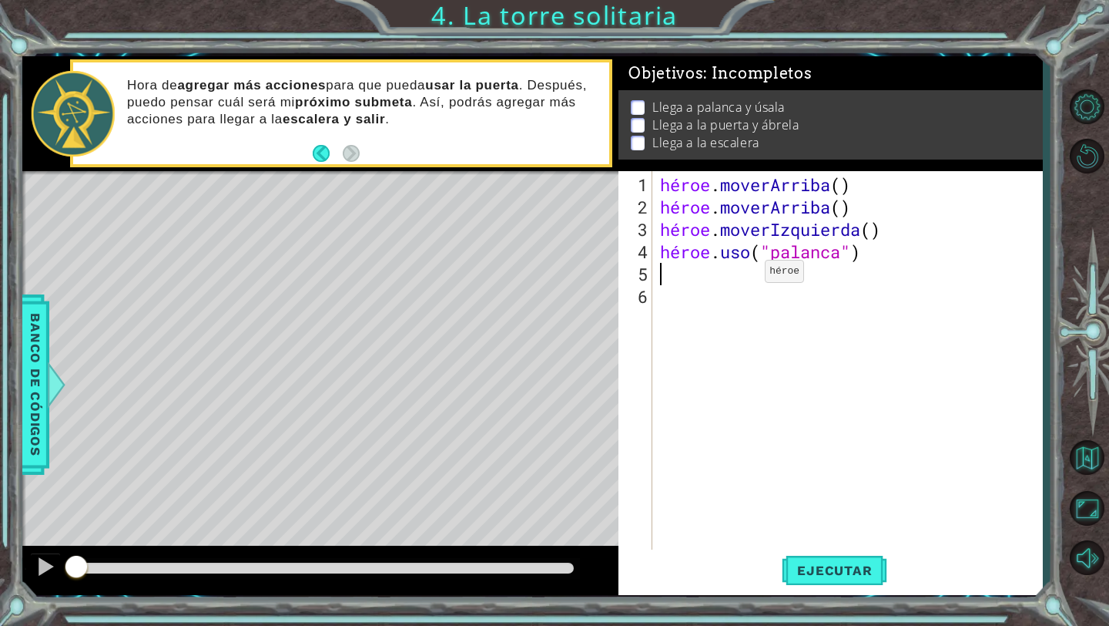
type textarea "hero.use("lever")"
click at [681, 299] on div "héroe . [PERSON_NAME] ( ) héroe . [PERSON_NAME] ( ) héroe . moverIzquierda ( ) …" at bounding box center [851, 385] width 389 height 425
click at [810, 589] on button "Ejecutar" at bounding box center [835, 570] width 106 height 42
click at [807, 577] on font "Ejecutar" at bounding box center [834, 569] width 75 height 15
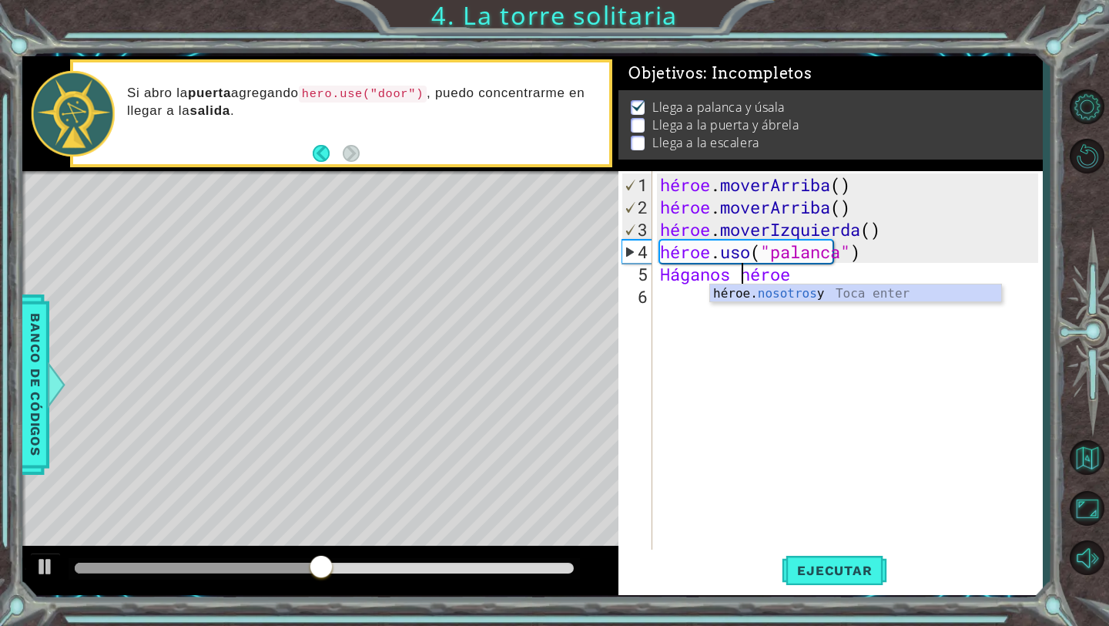
scroll to position [0, 2]
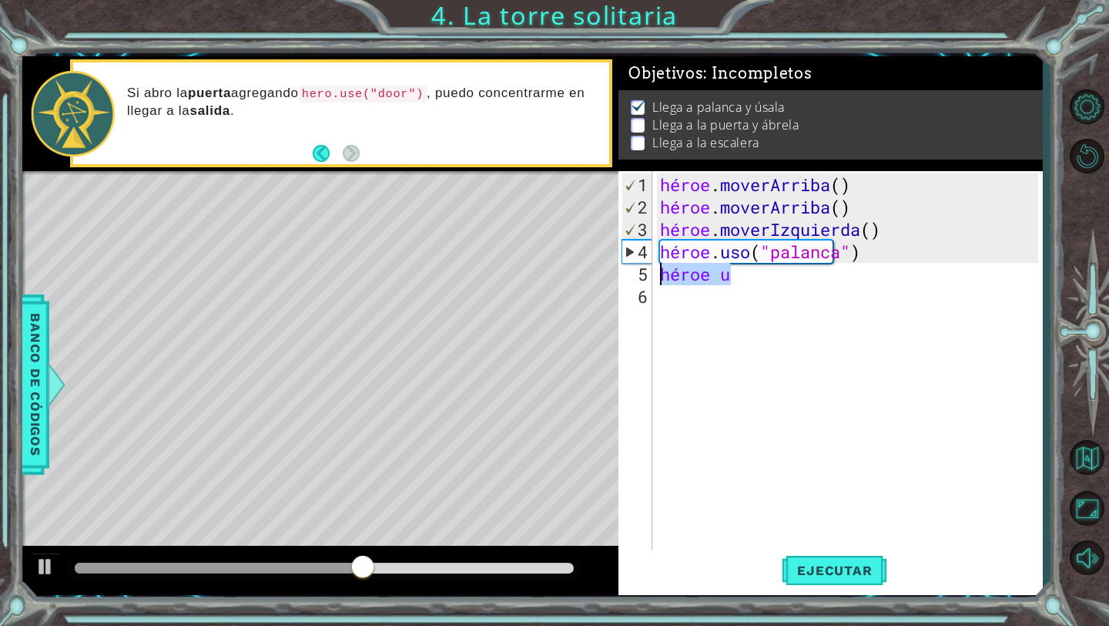
drag, startPoint x: 762, startPoint y: 277, endPoint x: 656, endPoint y: 280, distance: 105.6
click at [657, 280] on div "héroe . [PERSON_NAME] ( ) héroe . [PERSON_NAME] ( ) héroe . moverIzquierda ( ) …" at bounding box center [851, 385] width 389 height 425
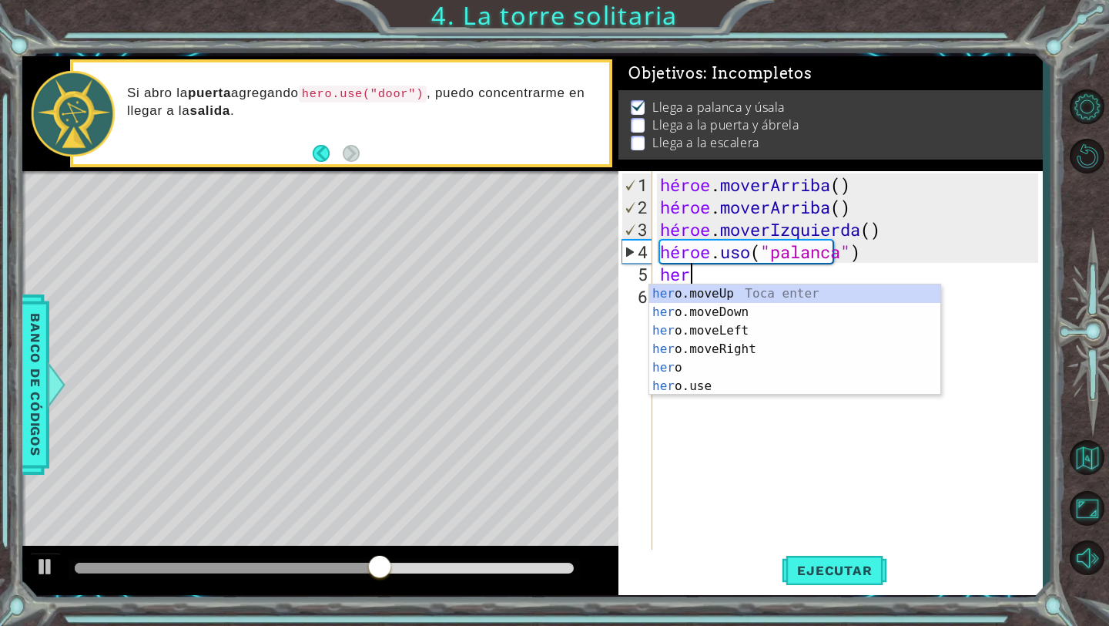
scroll to position [0, 1]
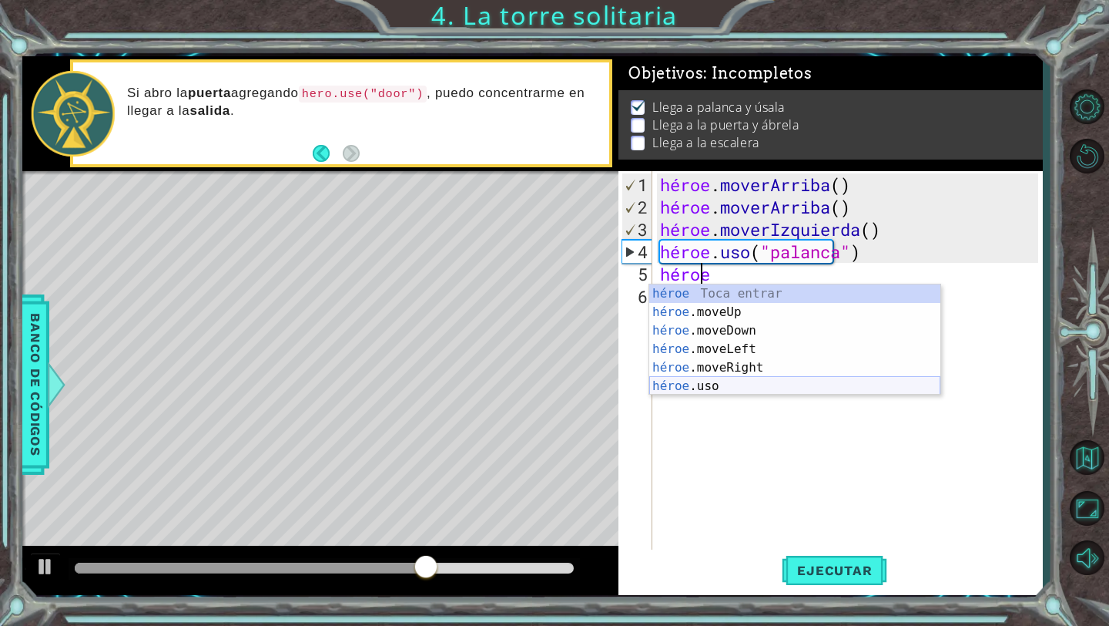
click at [753, 388] on div "héroe Toca entrar héroe .moveUp Toca Enter héroe .moveDown Toca Enter héroe .mo…" at bounding box center [794, 358] width 291 height 148
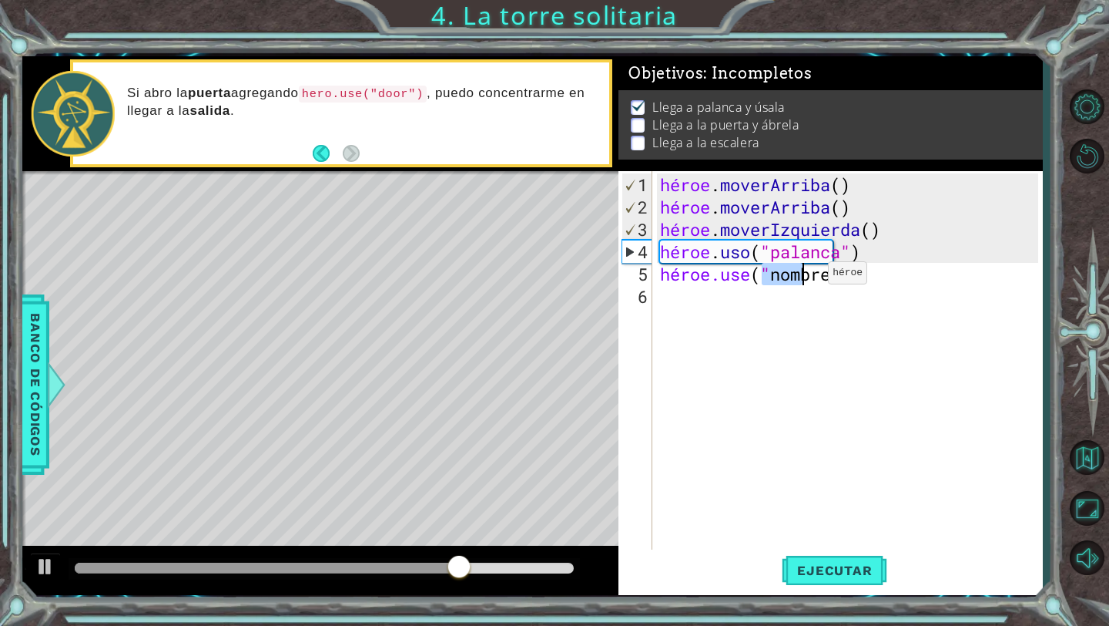
click at [805, 278] on div "héroe . [PERSON_NAME] ( ) héroe . [PERSON_NAME] ( ) héroe . moverIzquierda ( ) …" at bounding box center [847, 361] width 381 height 380
click at [864, 275] on div "héroe . [PERSON_NAME] ( ) héroe . [PERSON_NAME] ( ) héroe . moverIzquierda ( ) …" at bounding box center [851, 385] width 389 height 425
drag, startPoint x: 864, startPoint y: 275, endPoint x: 821, endPoint y: 275, distance: 43.9
click at [821, 275] on div "héroe . [PERSON_NAME] ( ) héroe . [PERSON_NAME] ( ) héroe . moverIzquierda ( ) …" at bounding box center [851, 385] width 389 height 425
click at [823, 276] on div "héroe . [PERSON_NAME] ( ) héroe . [PERSON_NAME] ( ) héroe . moverIzquierda ( ) …" at bounding box center [851, 385] width 389 height 425
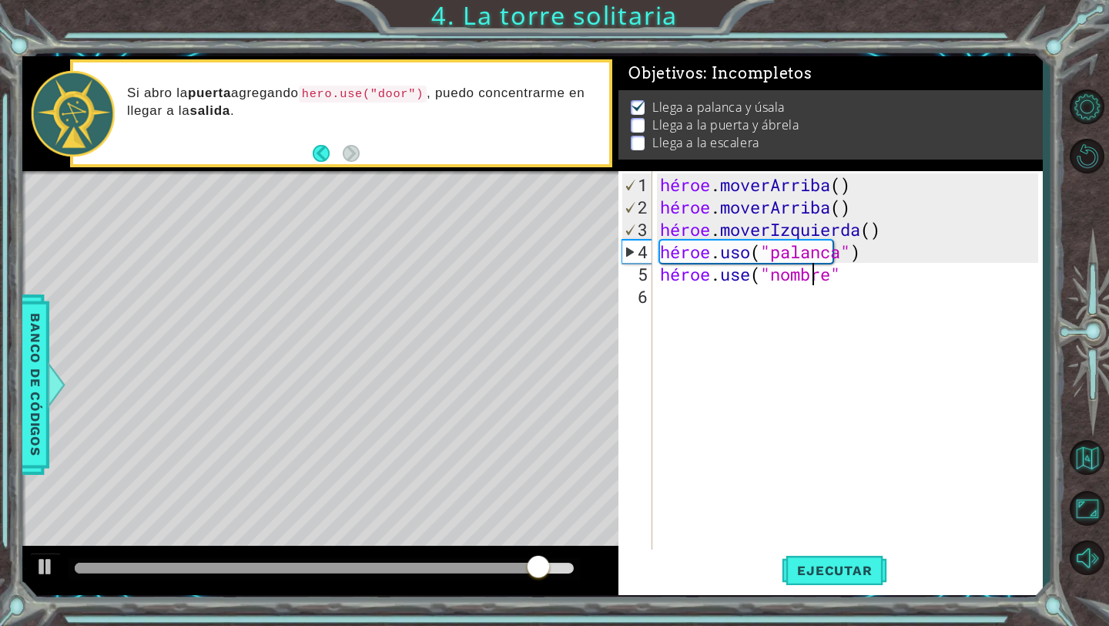
click at [877, 280] on div "héroe . [PERSON_NAME] ( ) héroe . [PERSON_NAME] ( ) héroe . moverIzquierda ( ) …" at bounding box center [851, 385] width 389 height 425
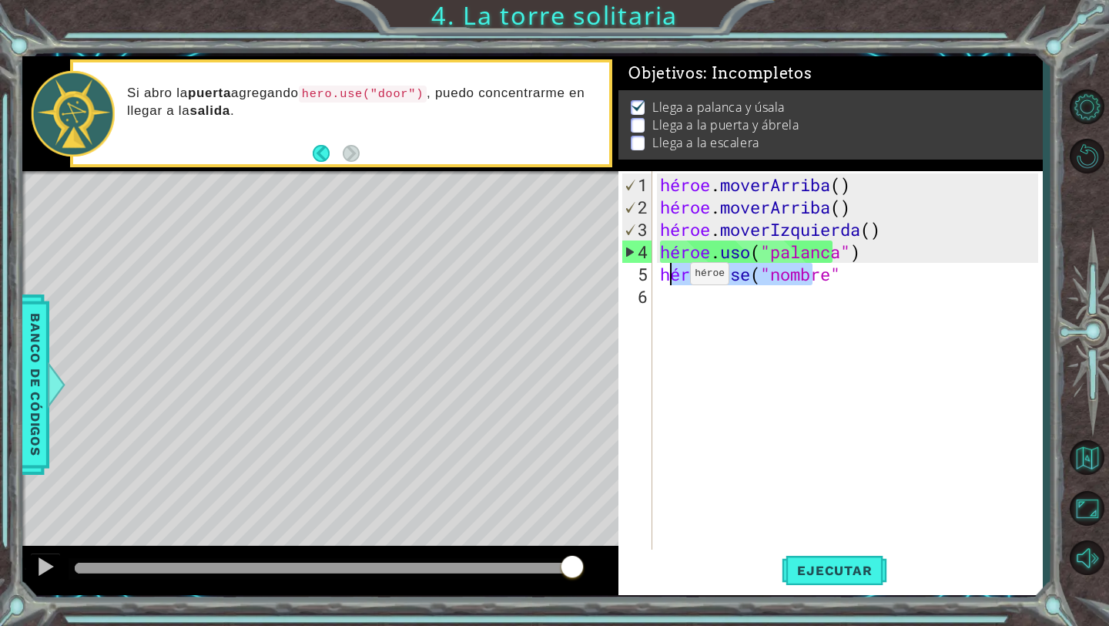
drag, startPoint x: 888, startPoint y: 278, endPoint x: 667, endPoint y: 279, distance: 221.1
click at [667, 279] on div "héroe . [PERSON_NAME] ( ) héroe . [PERSON_NAME] ( ) héroe . moverIzquierda ( ) …" at bounding box center [851, 385] width 389 height 425
drag, startPoint x: 662, startPoint y: 279, endPoint x: 945, endPoint y: 274, distance: 282.8
click at [945, 274] on div "héroe . [PERSON_NAME] ( ) héroe . [PERSON_NAME] ( ) héroe . moverIzquierda ( ) …" at bounding box center [851, 385] width 389 height 425
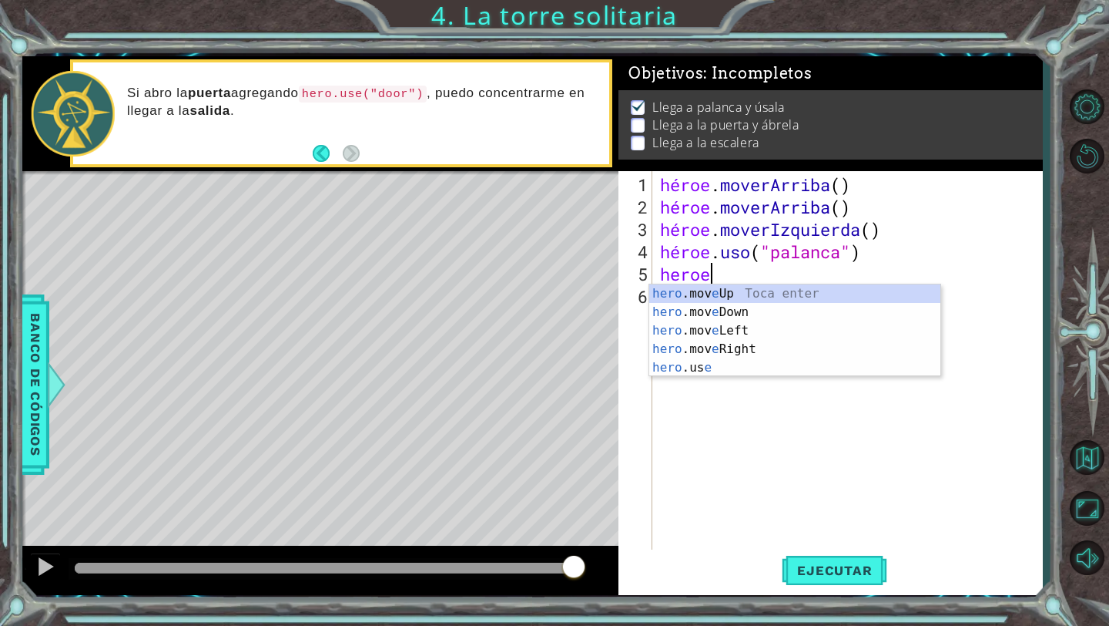
scroll to position [0, 2]
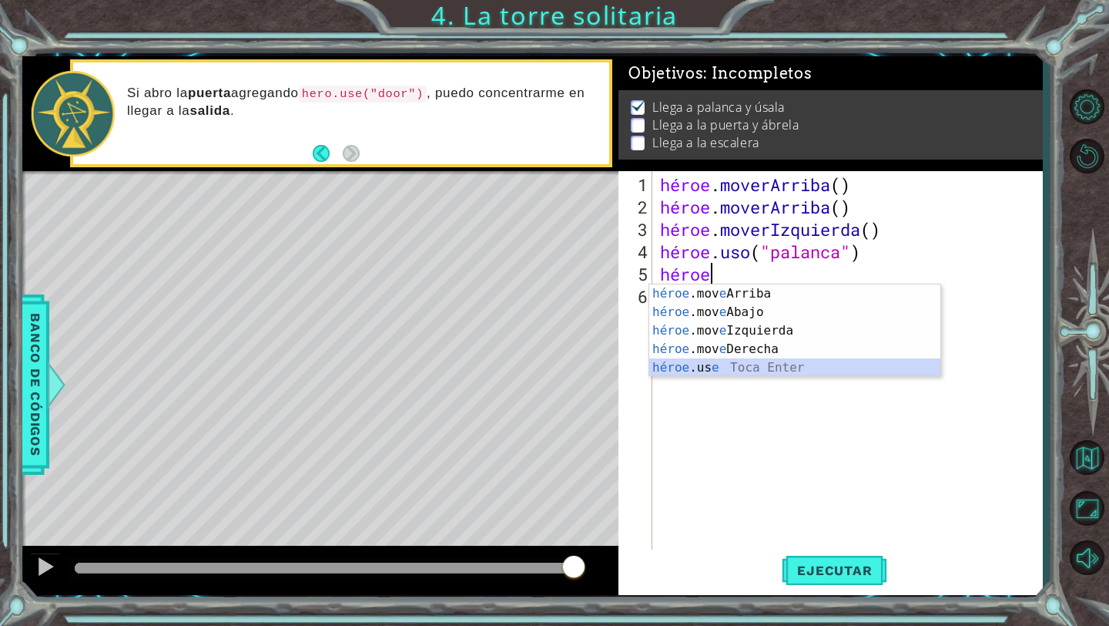
click at [764, 368] on div "héroe .mov e Arriba Toca enter héroe .mov e Abajo Toca Enter héroe .mov e Izqui…" at bounding box center [794, 348] width 291 height 129
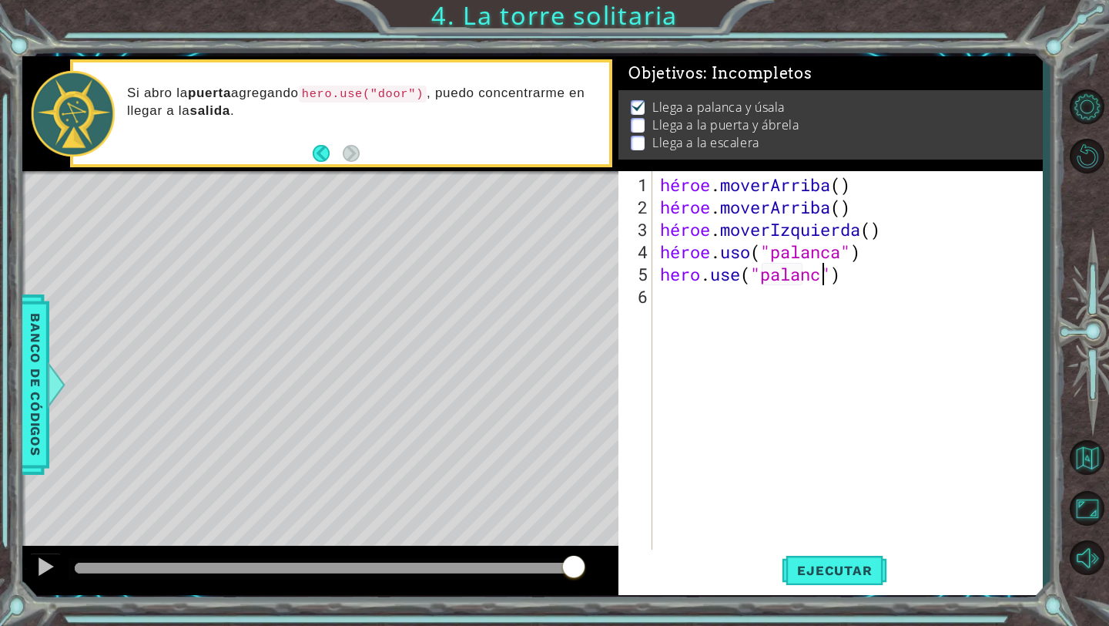
scroll to position [0, 8]
type textarea "hero.use("palanca")"
click at [826, 575] on font "Ejecutar" at bounding box center [834, 569] width 75 height 15
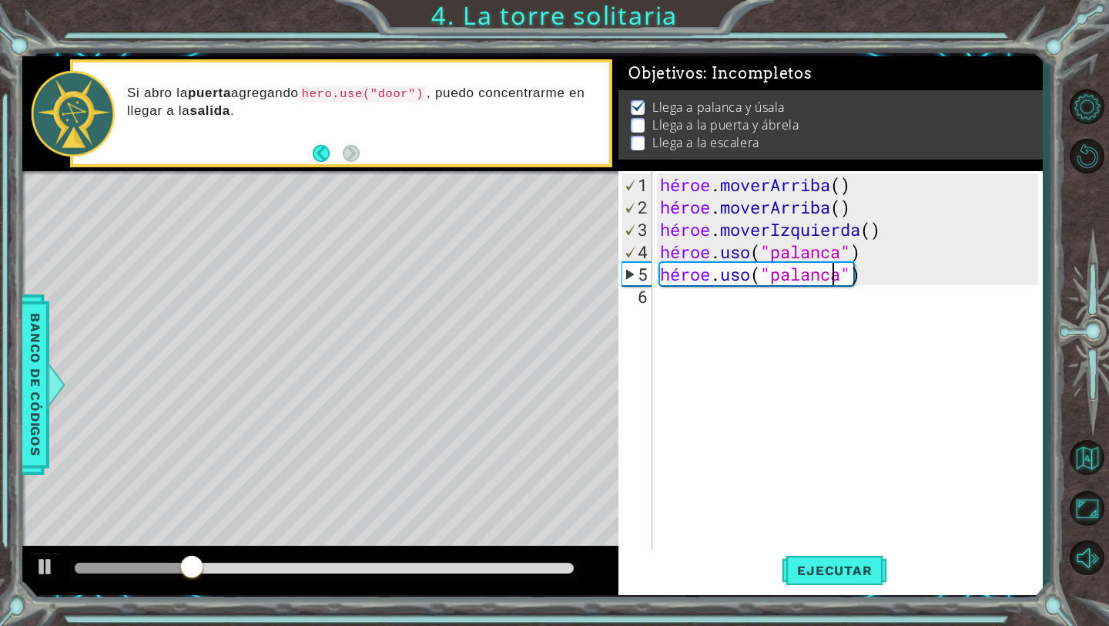
click at [717, 296] on div "héroe . [PERSON_NAME] ( ) héroe . [PERSON_NAME] ( ) héroe . moverIzquierda ( ) …" at bounding box center [851, 385] width 389 height 425
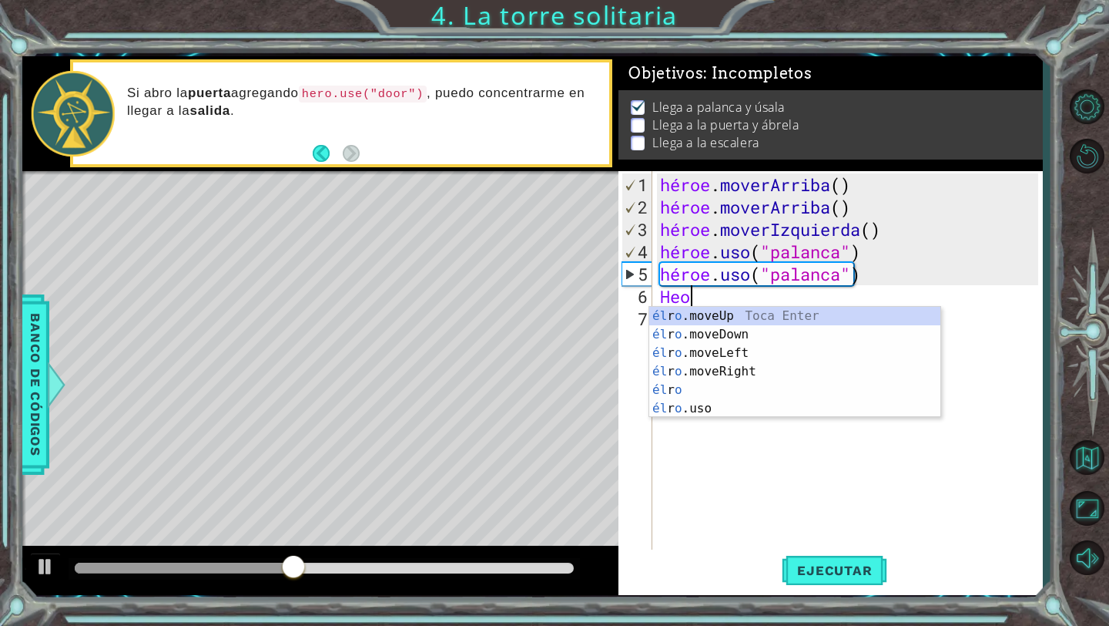
scroll to position [0, 0]
type textarea "h"
type textarea "hero"
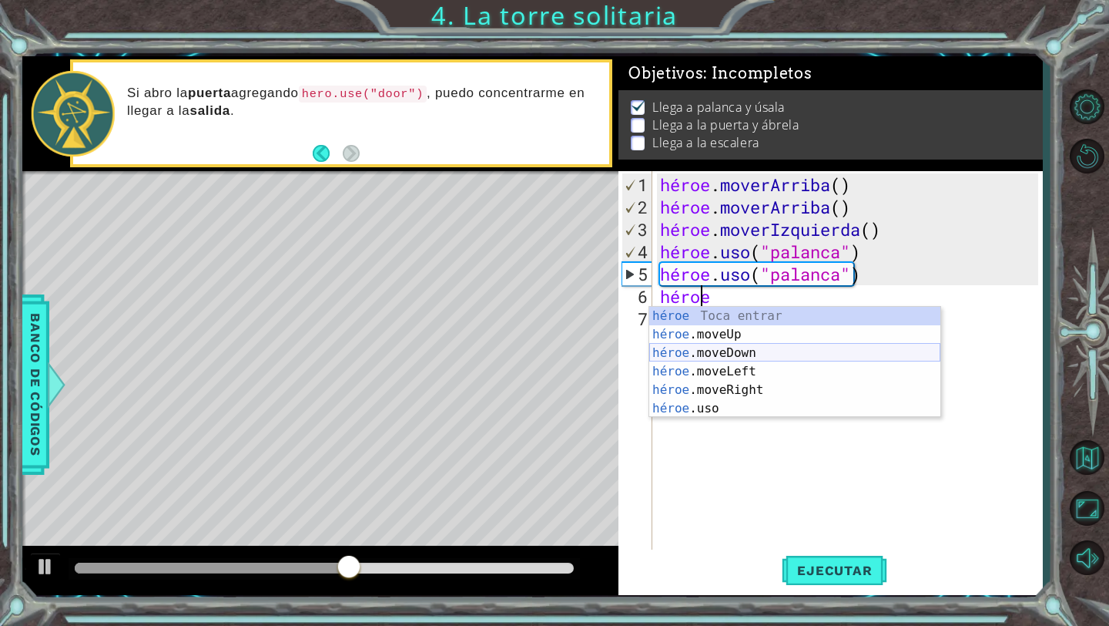
click at [767, 351] on div "héroe Toca entrar héroe .moveUp Toca Enter héroe .moveDown Toca Enter héroe .mo…" at bounding box center [794, 381] width 291 height 148
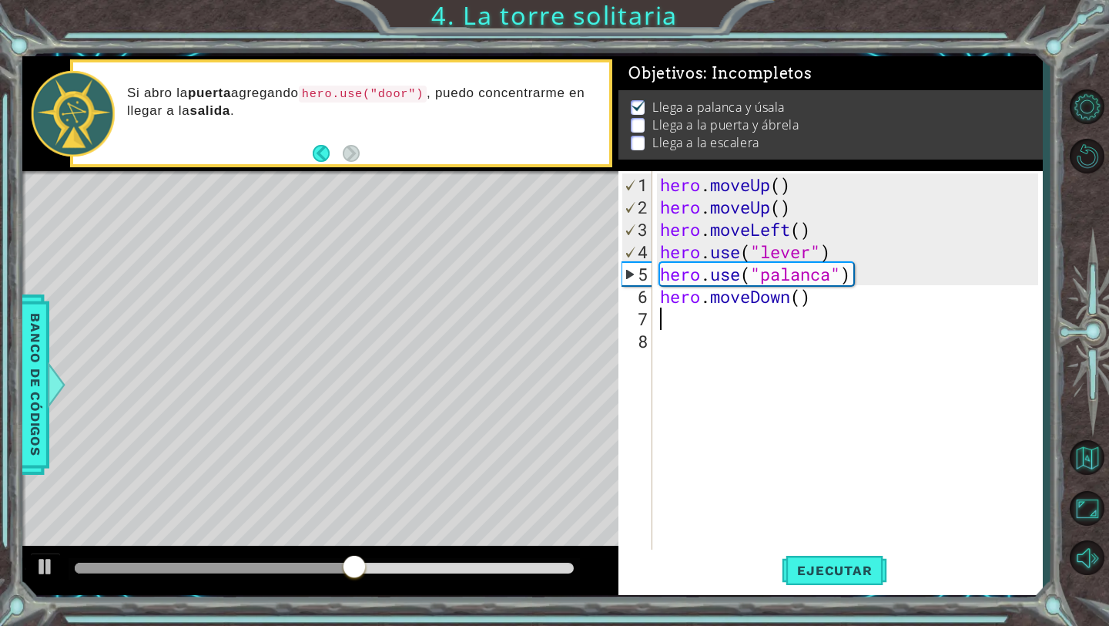
scroll to position [0, 0]
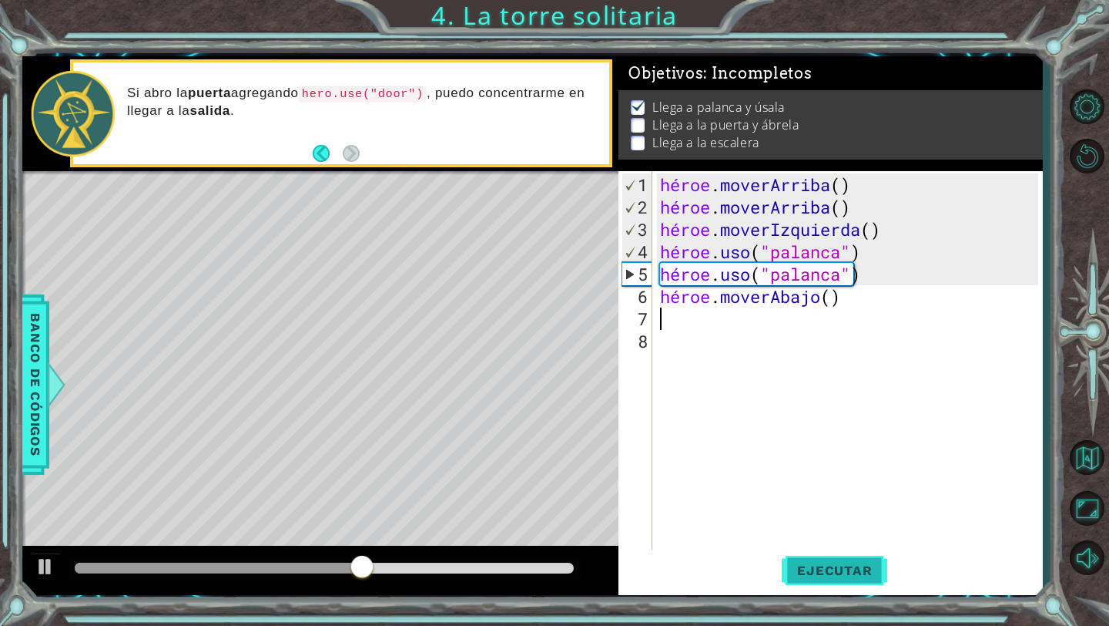
click at [820, 577] on font "Ejecutar" at bounding box center [834, 569] width 75 height 15
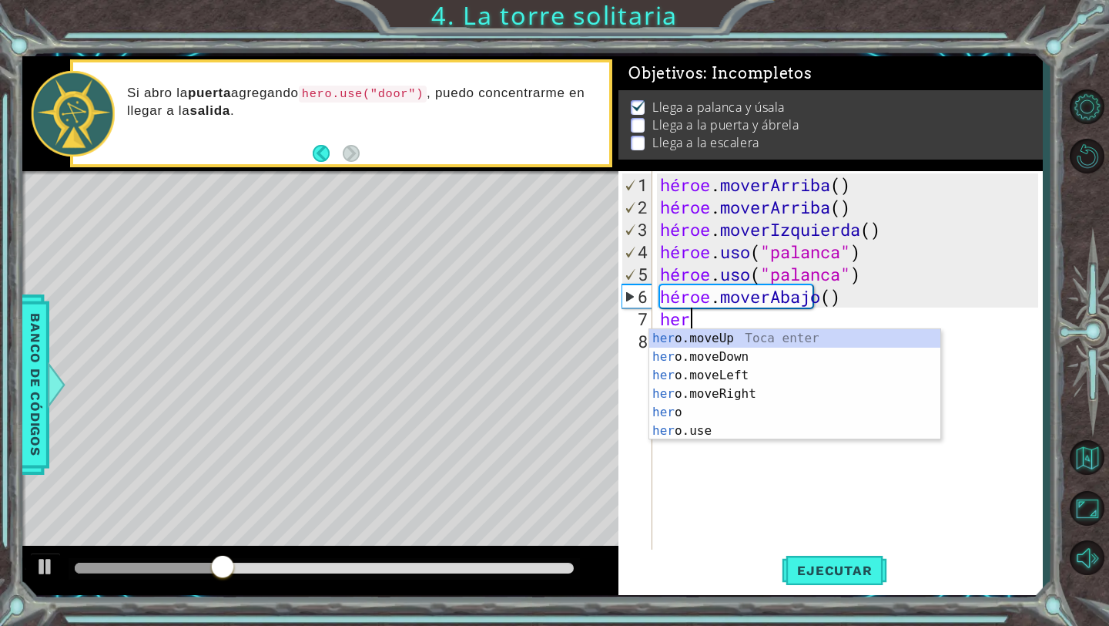
scroll to position [0, 1]
type textarea "hero"
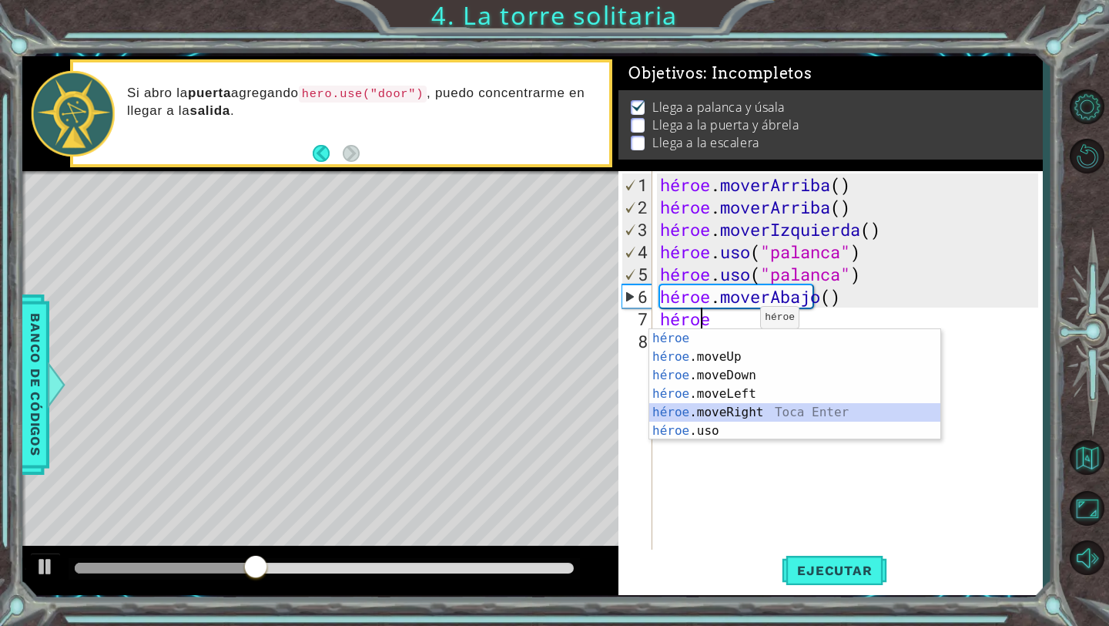
click at [760, 411] on div "héroe Toca entrar héroe .moveUp Toca Enter héroe .moveDown Toca Enter héroe .mo…" at bounding box center [794, 403] width 291 height 148
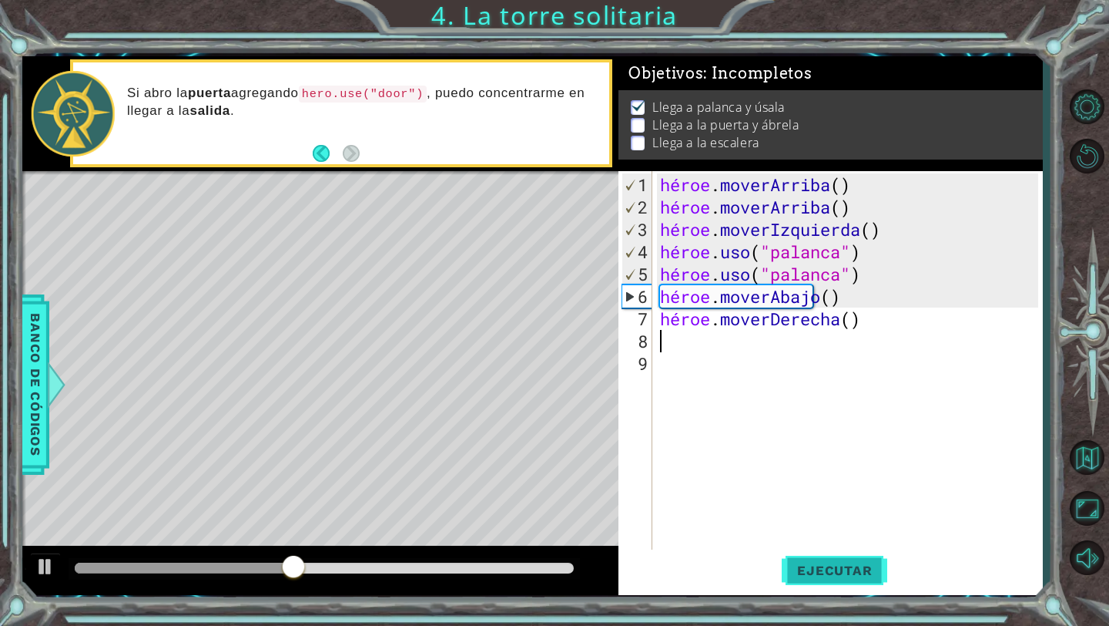
click at [804, 569] on font "Ejecutar" at bounding box center [834, 569] width 75 height 15
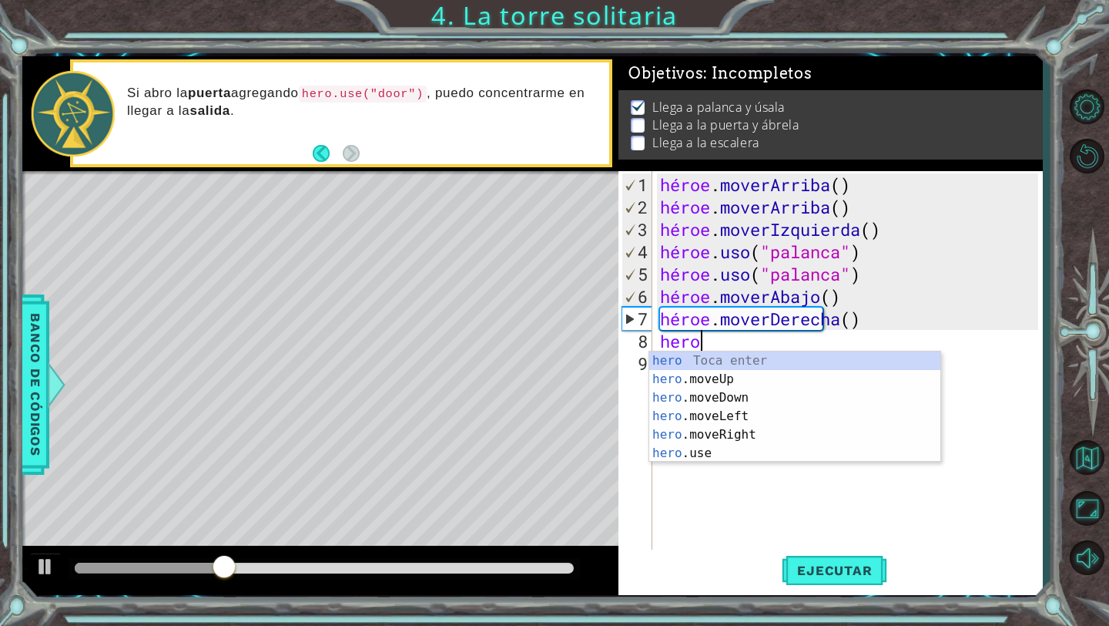
type textarea "heroe"
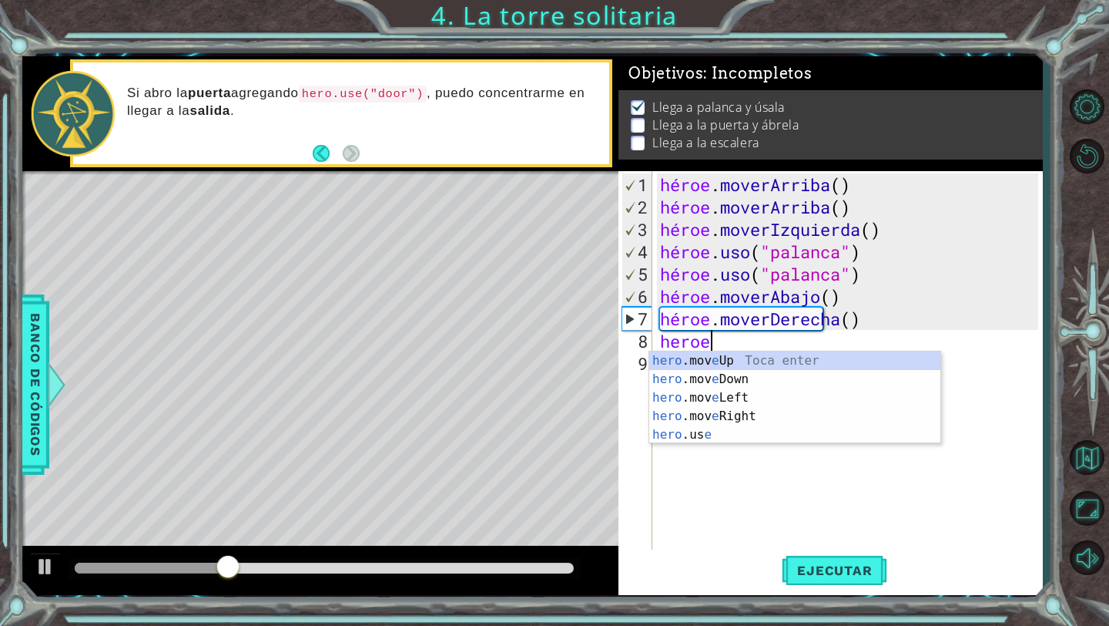
scroll to position [0, 2]
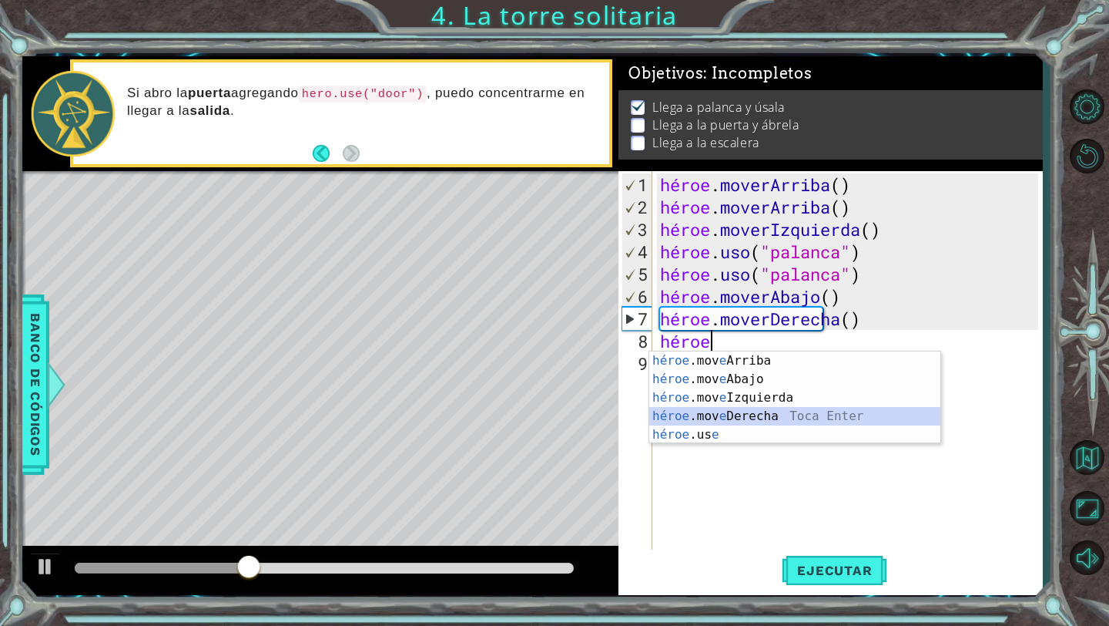
click at [763, 421] on div "héroe .mov e Arriba Toca enter héroe .mov e Abajo Toca Enter héroe .mov e Izqui…" at bounding box center [794, 415] width 291 height 129
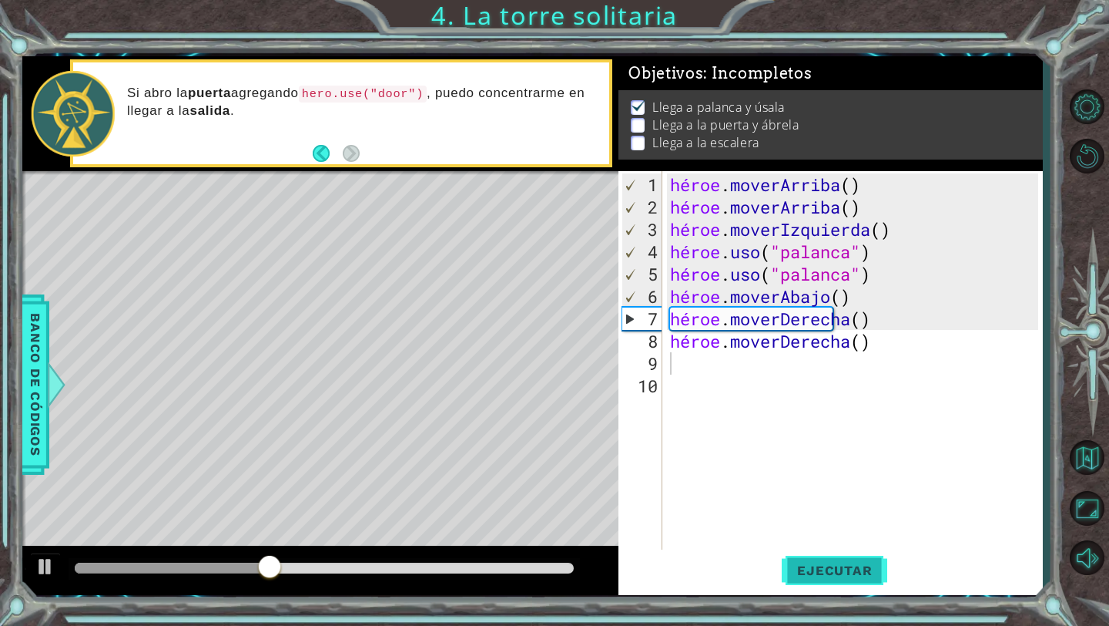
click at [834, 559] on button "Ejecutar" at bounding box center [835, 570] width 106 height 42
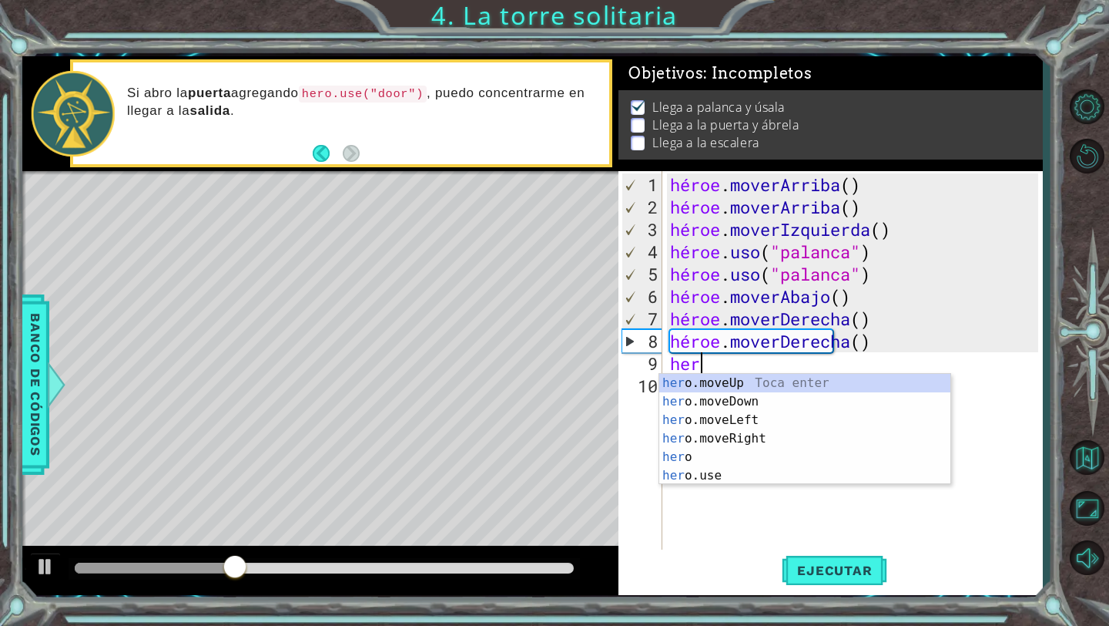
type textarea "heroe"
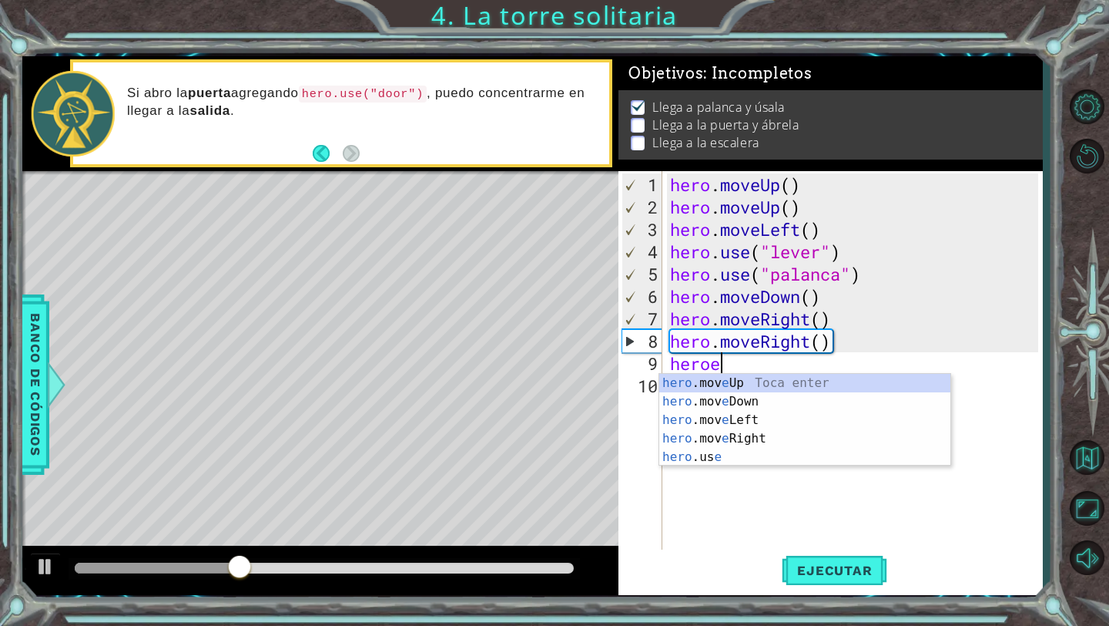
scroll to position [0, 2]
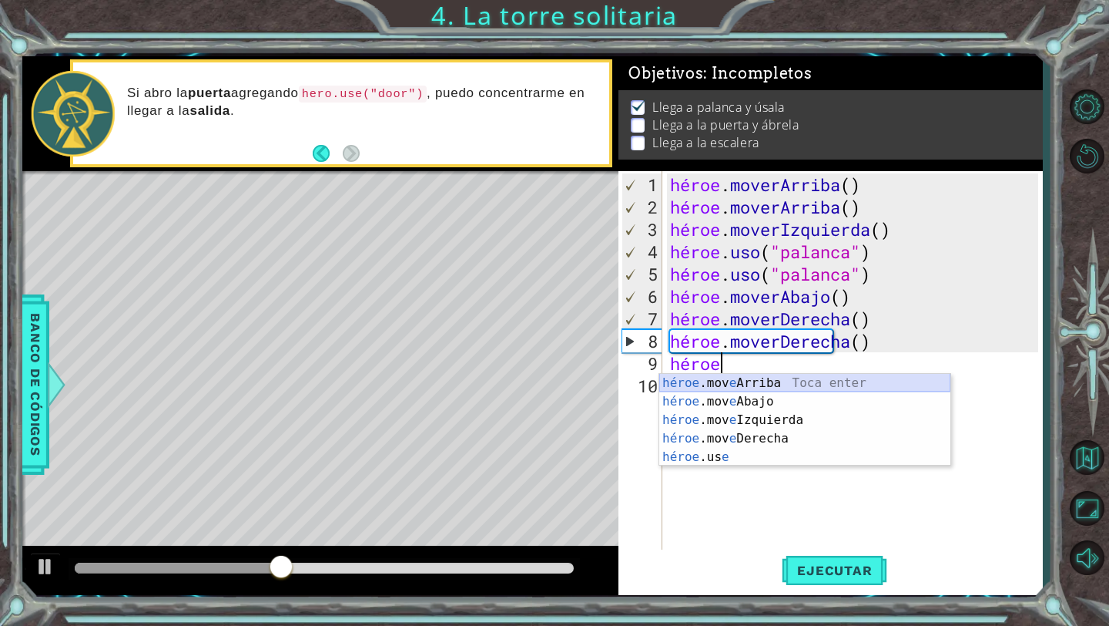
click at [767, 385] on div "héroe .mov e Arriba Toca enter héroe .mov e Abajo Toca Enter héroe .mov e Izqui…" at bounding box center [804, 438] width 291 height 129
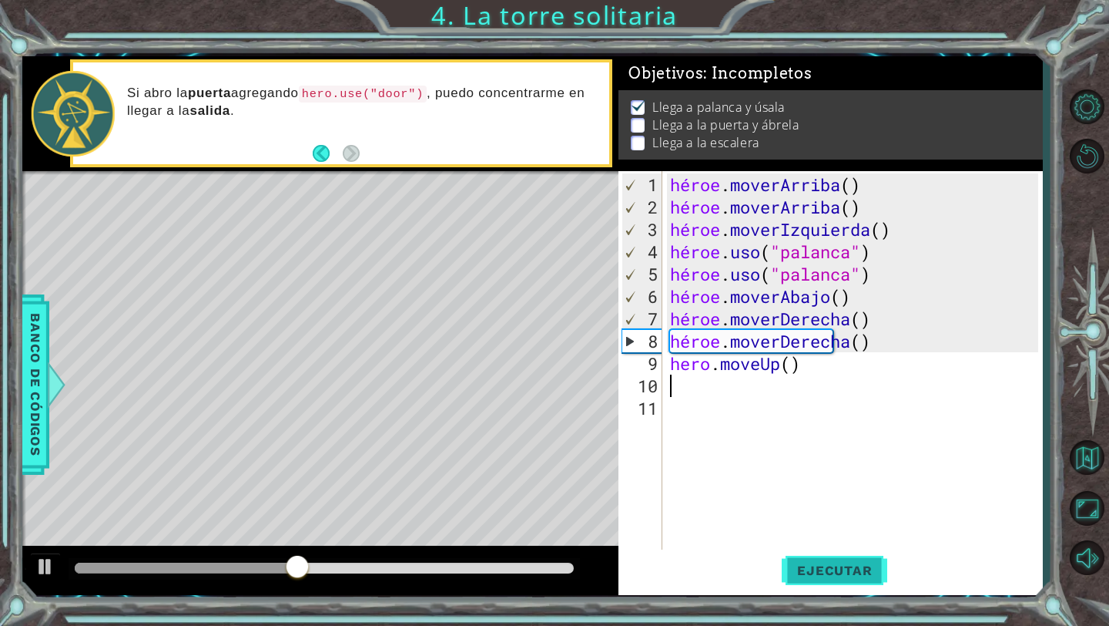
click at [822, 566] on font "Ejecutar" at bounding box center [834, 569] width 75 height 15
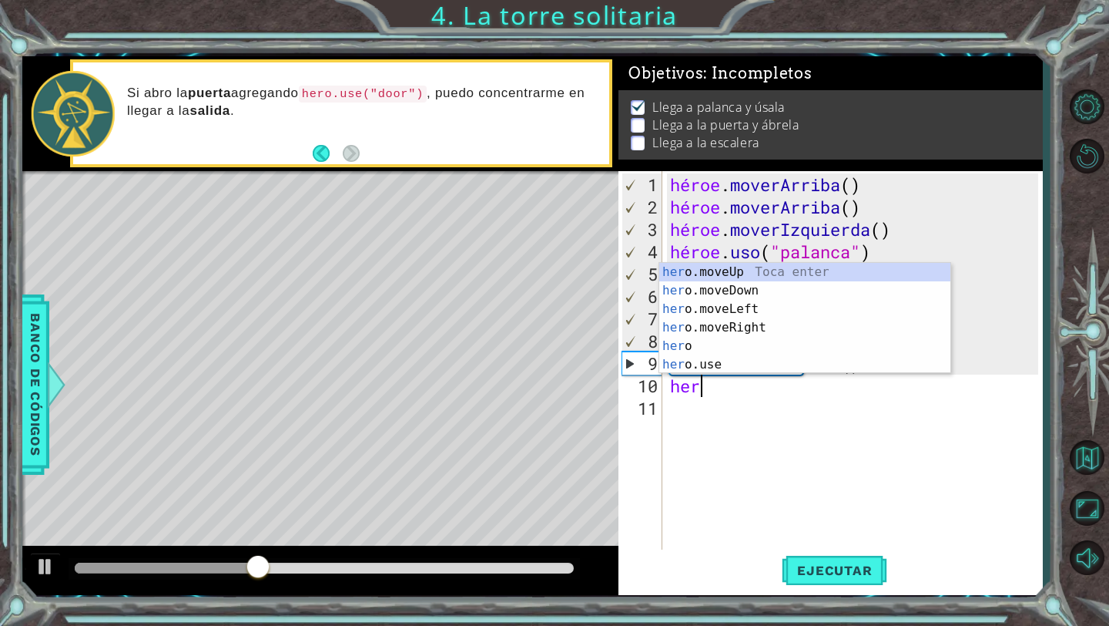
type textarea "heroe"
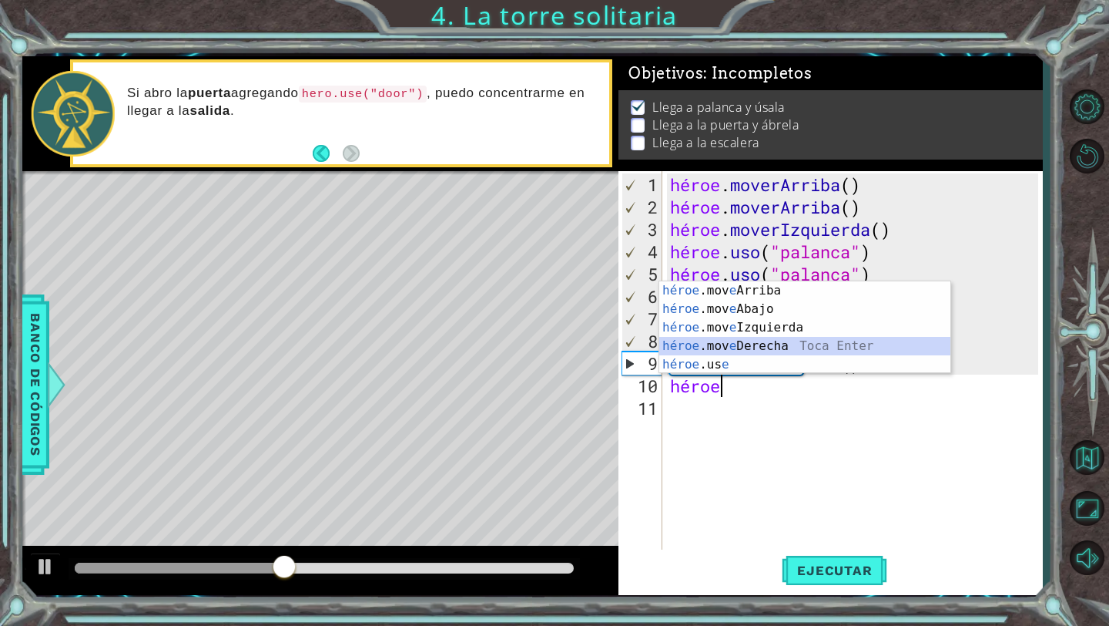
click at [777, 343] on div "héroe .mov e Arriba Toca enter héroe .mov e Abajo Toca Enter héroe .mov e Izqui…" at bounding box center [804, 345] width 291 height 129
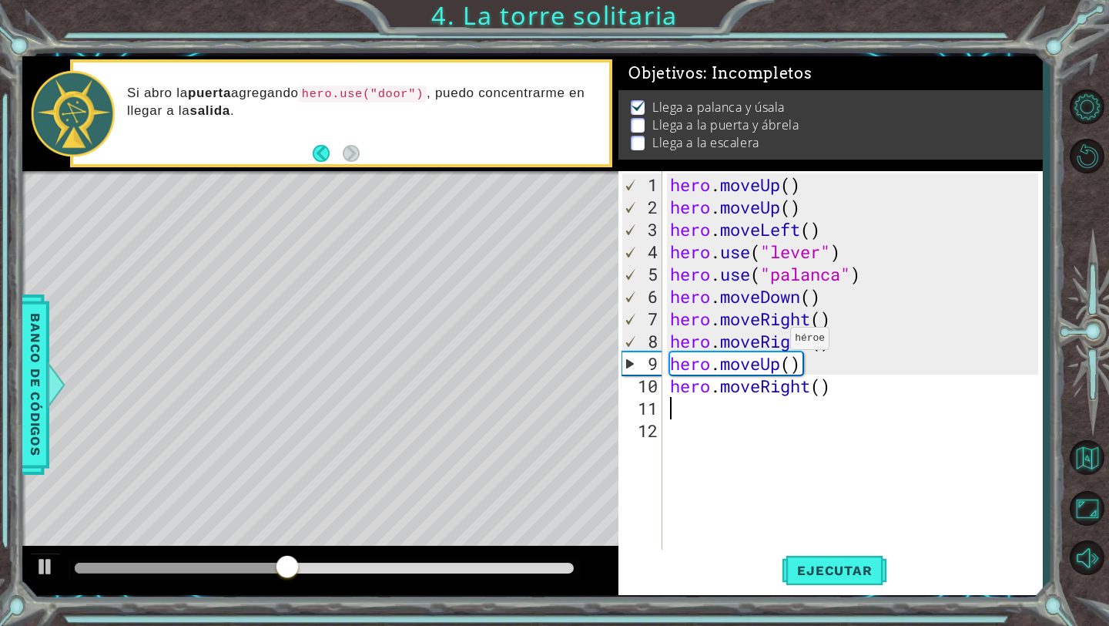
scroll to position [0, 0]
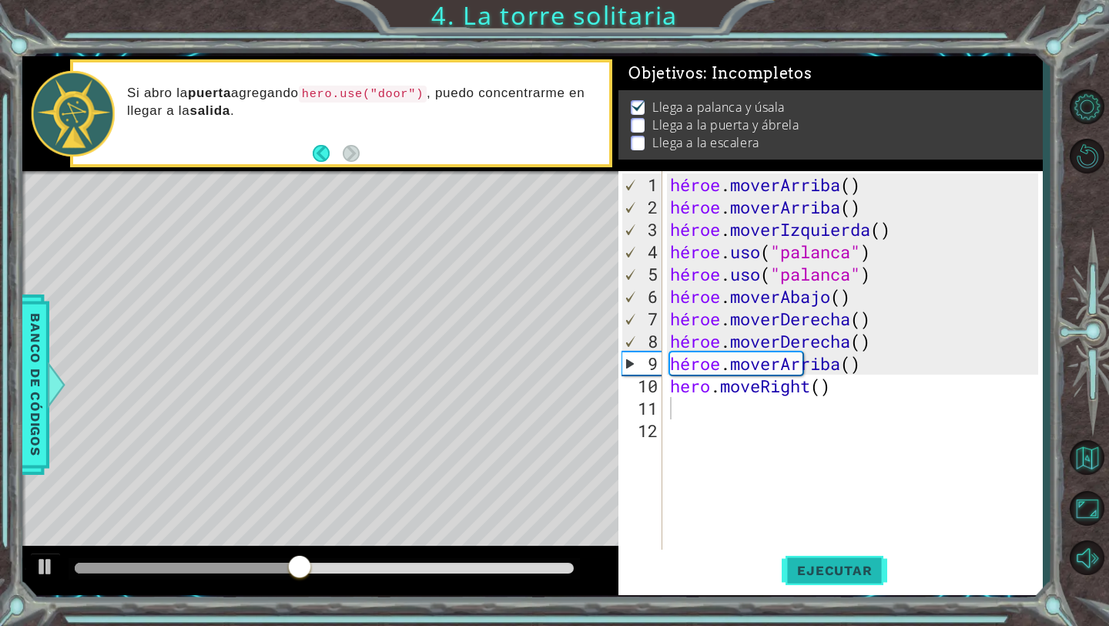
click at [802, 559] on button "Ejecutar" at bounding box center [835, 570] width 106 height 42
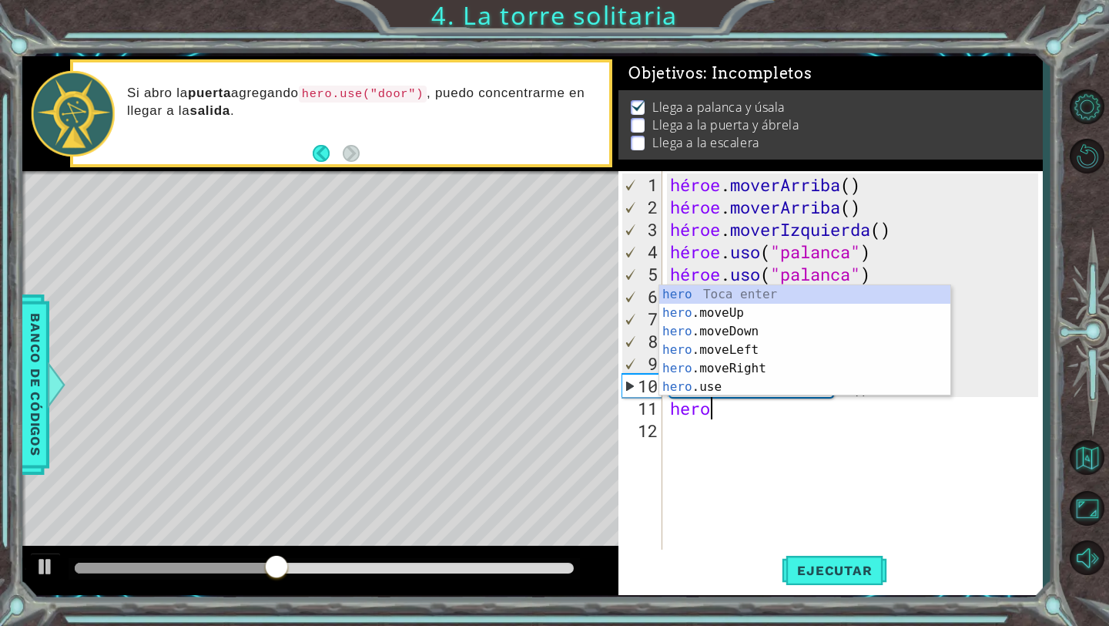
scroll to position [0, 2]
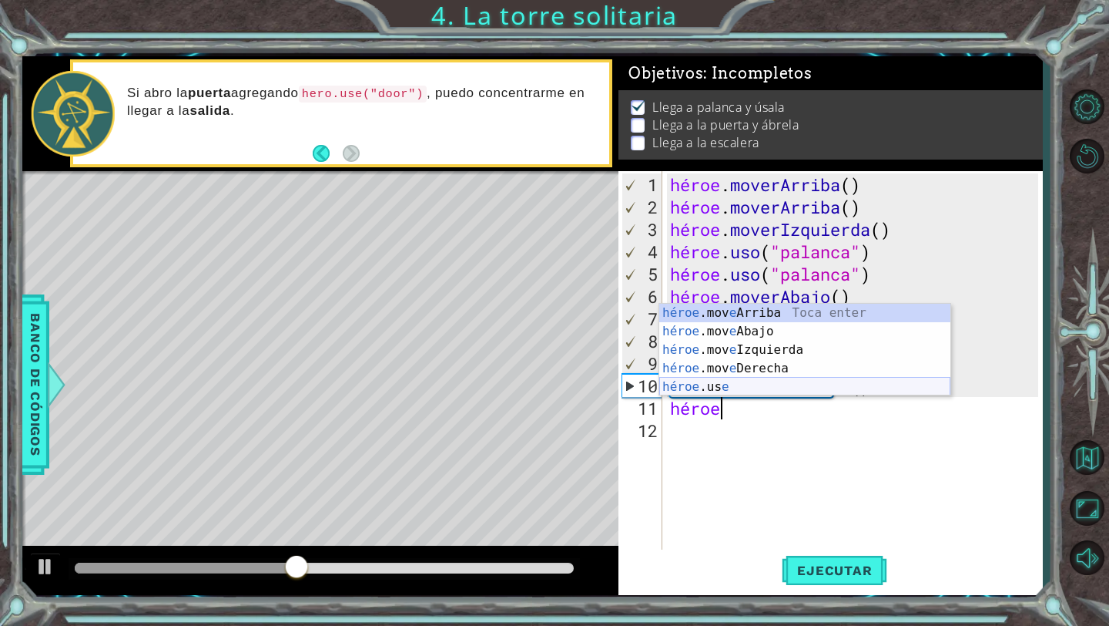
click at [758, 385] on div "héroe .mov e Arriba Toca enter héroe .mov e Abajo Toca Enter héroe .mov e Izqui…" at bounding box center [804, 368] width 291 height 129
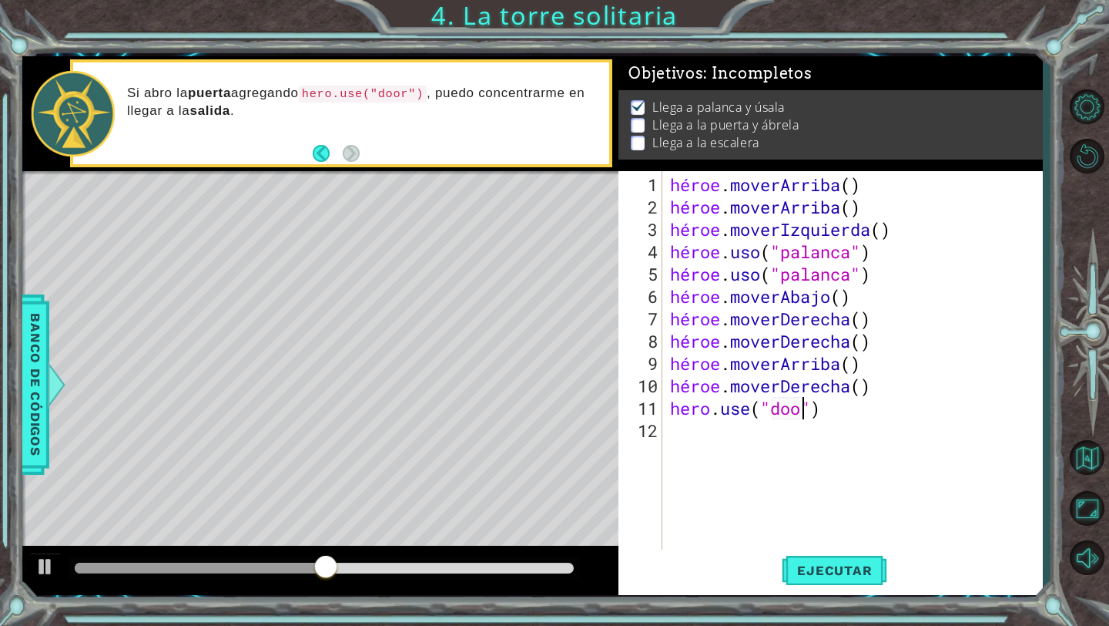
scroll to position [0, 7]
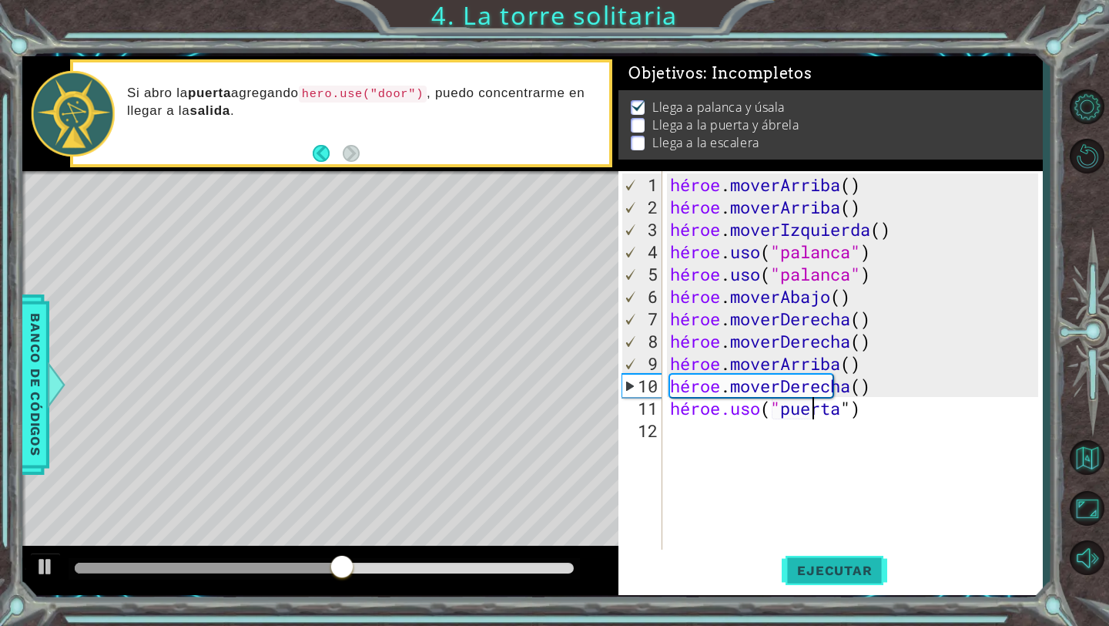
type textarea "hero.use("door")"
click at [821, 567] on font "Ejecutar" at bounding box center [834, 569] width 75 height 15
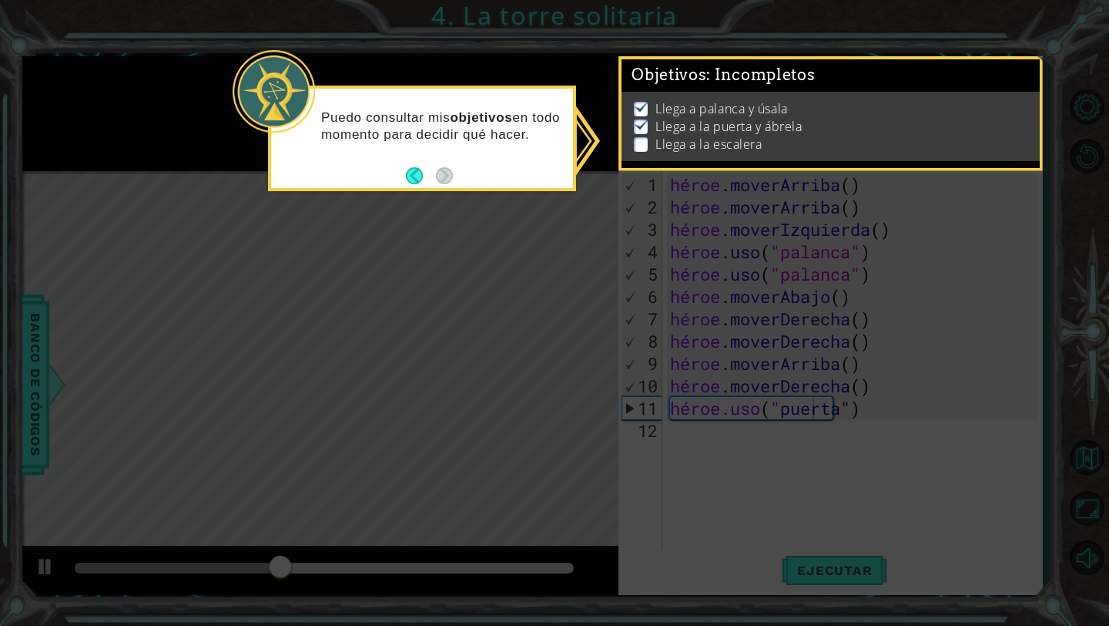
click at [533, 273] on icon at bounding box center [554, 313] width 1109 height 626
click at [742, 173] on icon at bounding box center [554, 313] width 1109 height 626
click at [694, 247] on icon at bounding box center [554, 313] width 1109 height 626
click at [421, 176] on button "Atrás" at bounding box center [421, 175] width 30 height 17
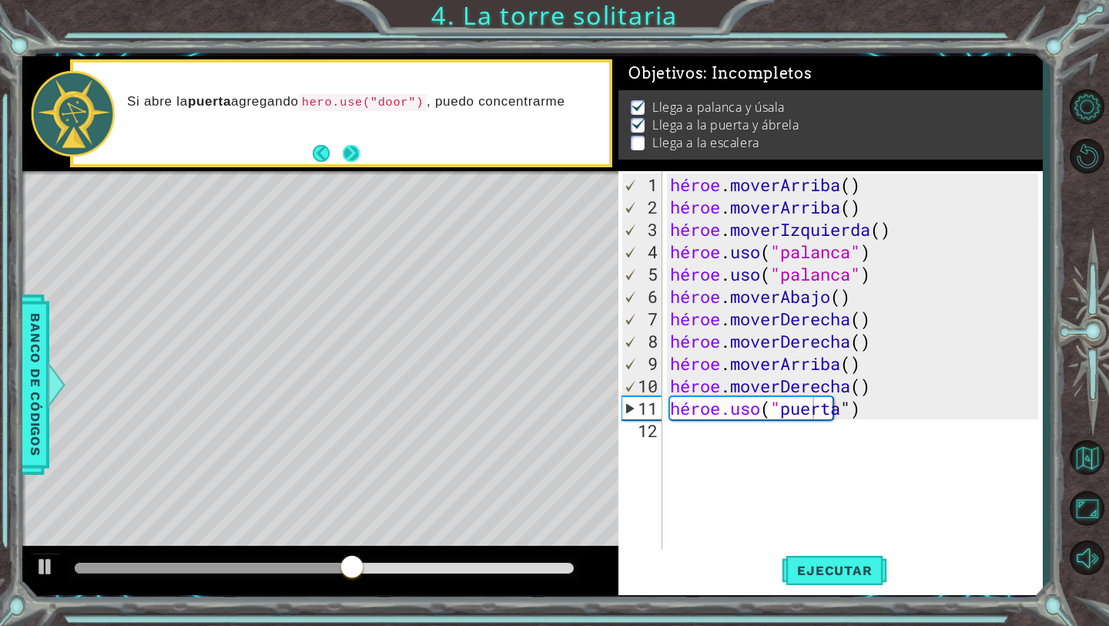
click at [354, 148] on button "Próximo" at bounding box center [351, 153] width 17 height 17
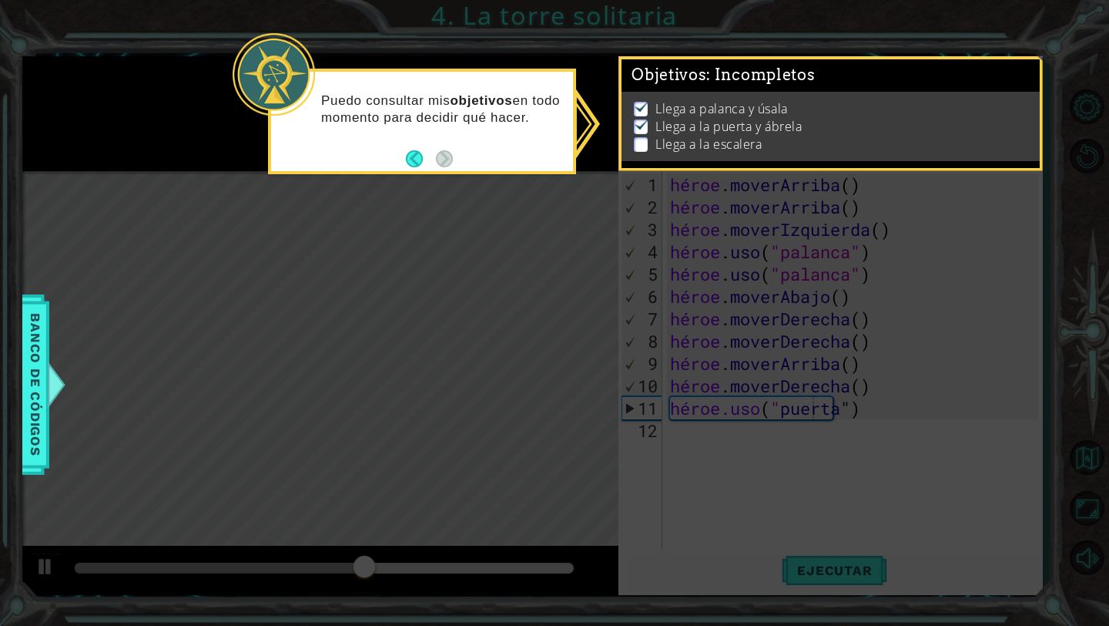
click at [706, 130] on font "Llega a la puerta y ábrela" at bounding box center [729, 126] width 146 height 17
click at [603, 134] on icon at bounding box center [554, 313] width 1109 height 626
click at [782, 370] on icon at bounding box center [554, 313] width 1109 height 626
click at [42, 381] on font "Banco de códigos" at bounding box center [35, 384] width 15 height 143
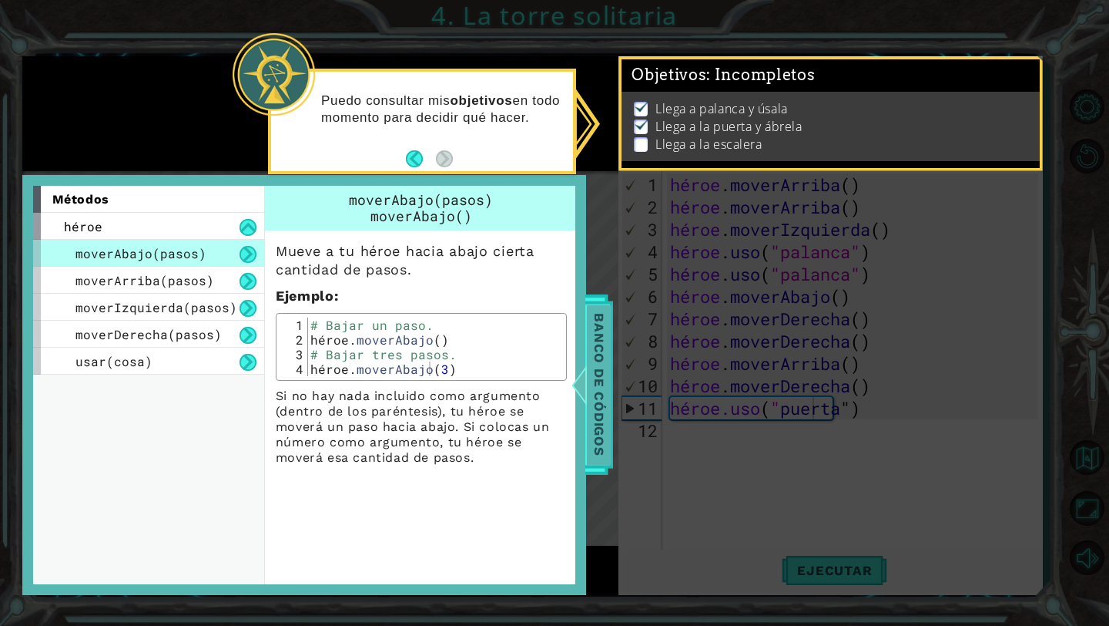
click at [605, 400] on font "Banco de códigos" at bounding box center [599, 384] width 15 height 143
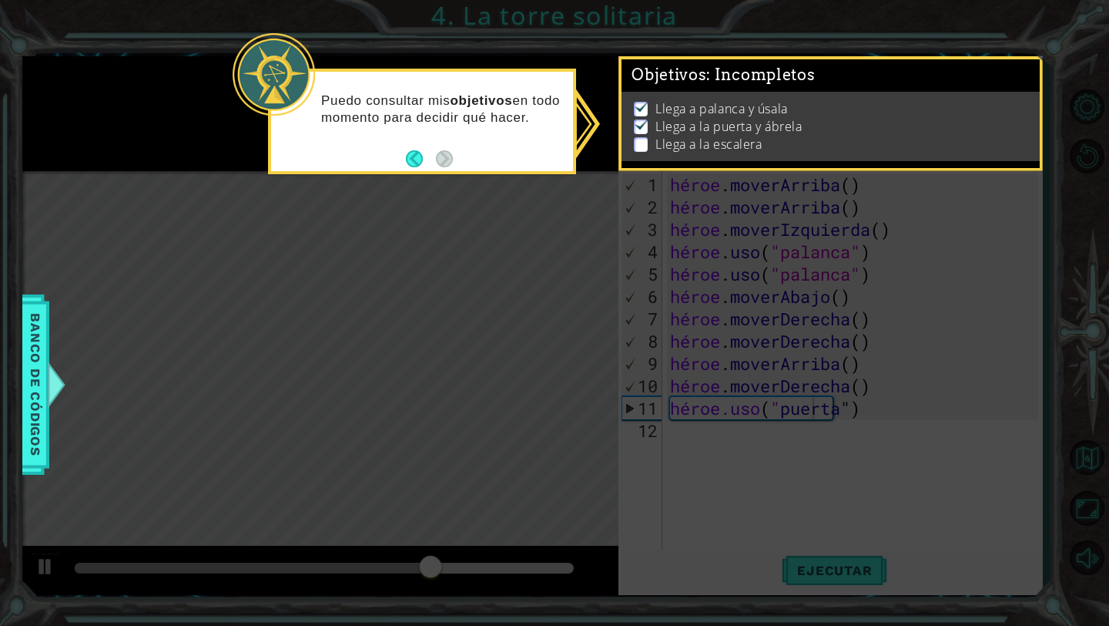
click at [603, 400] on icon at bounding box center [554, 313] width 1109 height 626
click at [729, 69] on font ": Incompletos" at bounding box center [760, 74] width 109 height 18
click at [646, 125] on img at bounding box center [641, 124] width 15 height 12
click at [637, 146] on p at bounding box center [641, 144] width 14 height 15
click at [639, 123] on img at bounding box center [641, 124] width 15 height 12
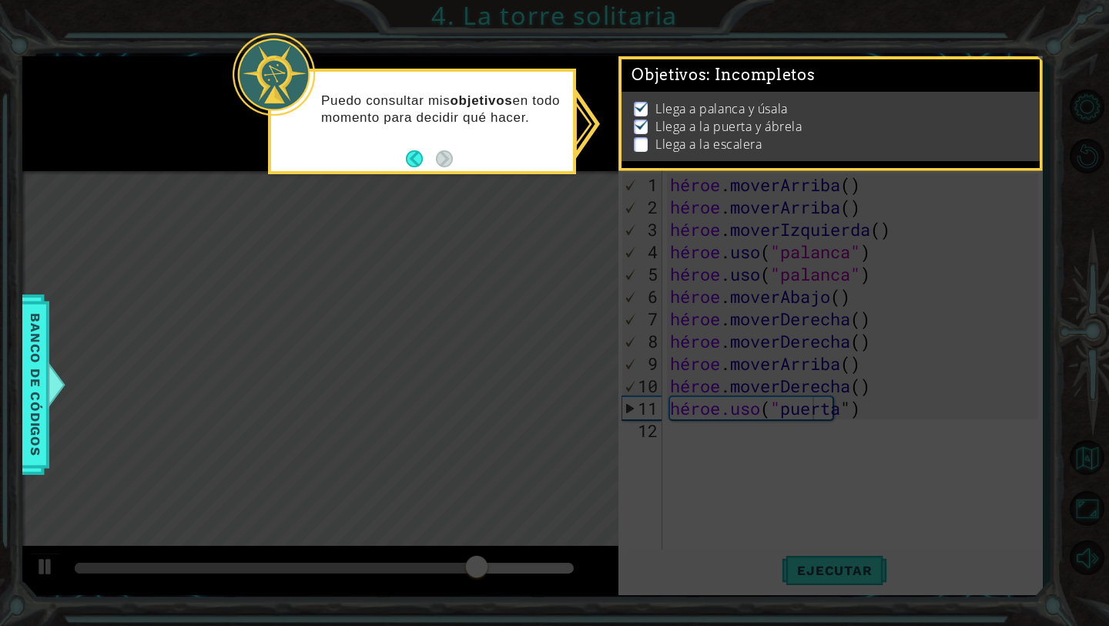
click at [644, 128] on img at bounding box center [641, 124] width 15 height 12
click at [643, 130] on p at bounding box center [641, 126] width 14 height 15
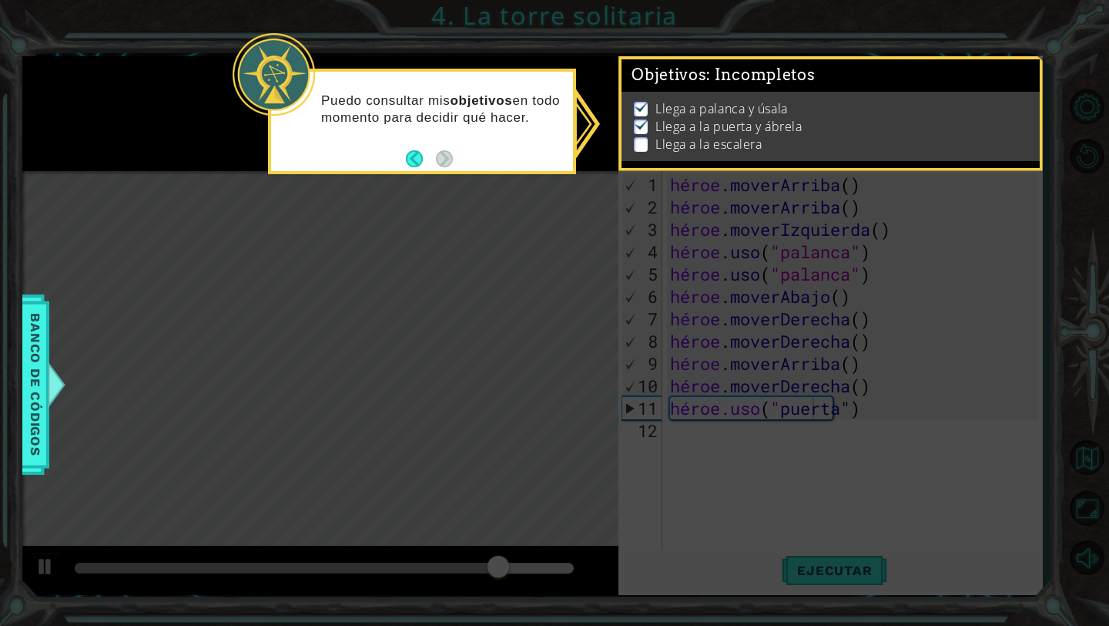
click at [468, 133] on div "Puedo consultar mis objetivos en todo momento para decidir qué hacer." at bounding box center [422, 117] width 302 height 78
click at [494, 297] on icon at bounding box center [554, 313] width 1109 height 626
click at [1109, 220] on icon at bounding box center [554, 313] width 1109 height 626
click at [902, 155] on div "Llega a palanca y úsala Llega a la puerta y ábrela Llega a la escalera" at bounding box center [831, 126] width 418 height 69
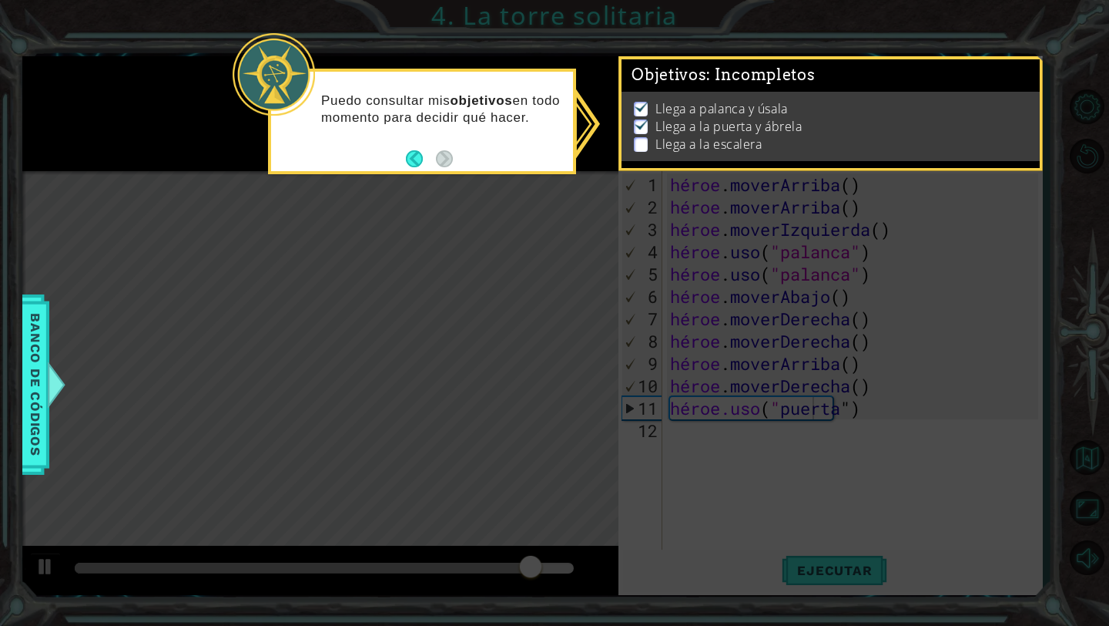
click at [902, 155] on div "Llega a palanca y úsala Llega a la puerta y ábrela Llega a la escalera" at bounding box center [831, 126] width 418 height 69
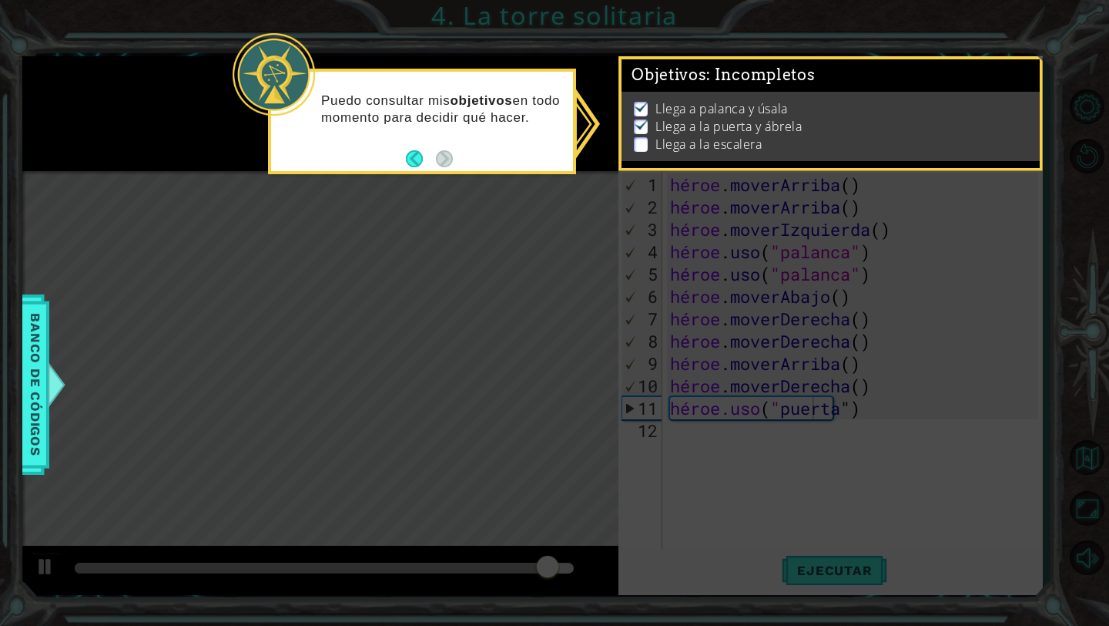
click at [902, 155] on div "Llega a palanca y úsala Llega a la puerta y ábrela Llega a la escalera" at bounding box center [831, 126] width 418 height 69
click at [911, 142] on li "Llega a la escalera" at bounding box center [833, 145] width 398 height 18
click at [804, 328] on icon at bounding box center [554, 313] width 1109 height 626
click at [643, 134] on li "Llega a la puerta y ábrela" at bounding box center [833, 127] width 398 height 18
click at [409, 158] on button "Atrás" at bounding box center [421, 158] width 30 height 17
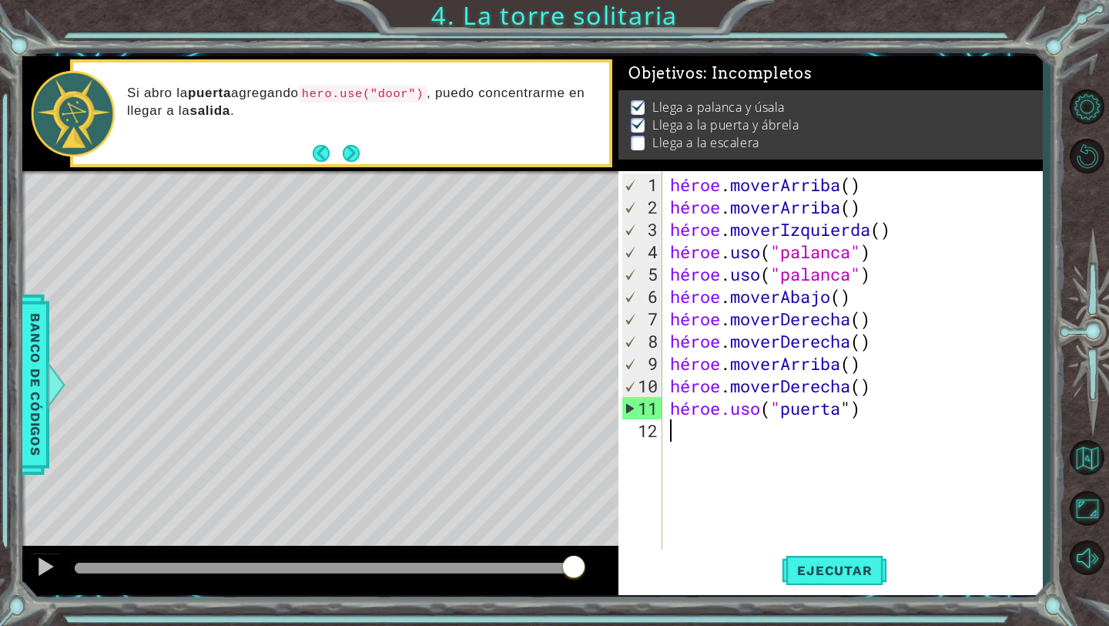
click at [703, 430] on div "héroe . [PERSON_NAME] ( ) héroe . [PERSON_NAME] ( ) héroe . moverIzquierda ( ) …" at bounding box center [857, 385] width 380 height 425
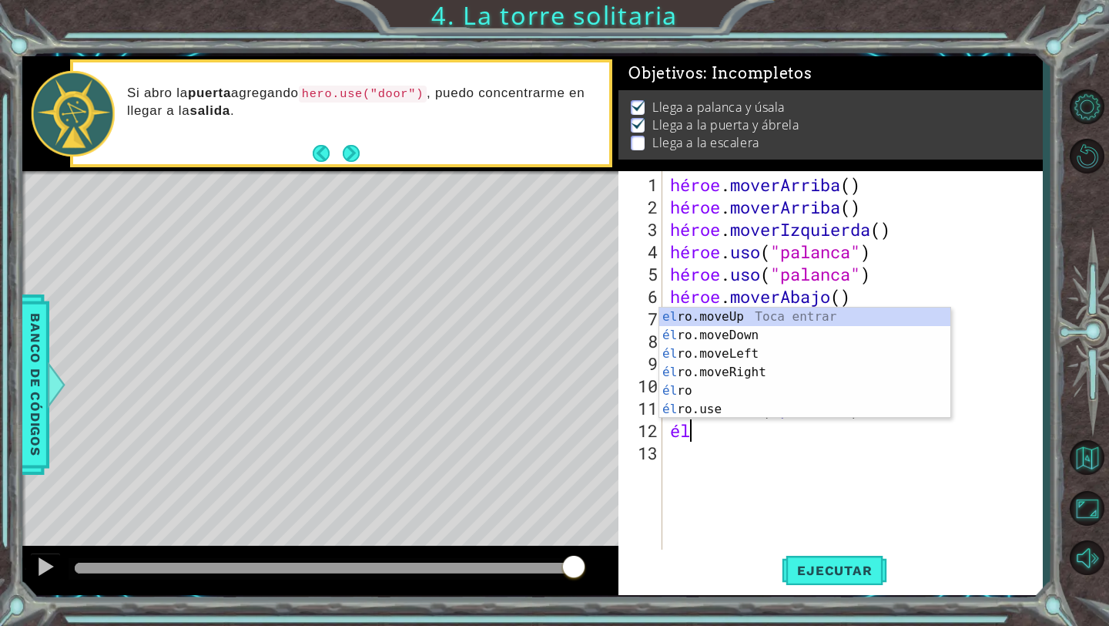
scroll to position [0, 1]
type textarea "hero"
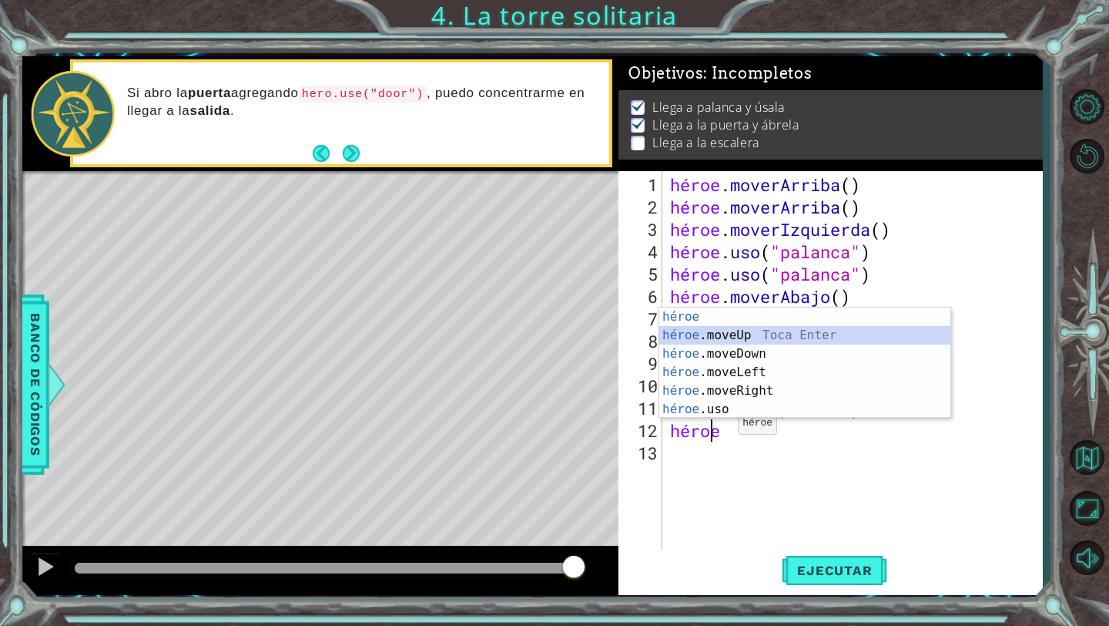
click at [755, 331] on div "héroe Toca entrar héroe .moveUp Toca Enter héroe .moveDown Toca Enter héroe .mo…" at bounding box center [804, 381] width 291 height 148
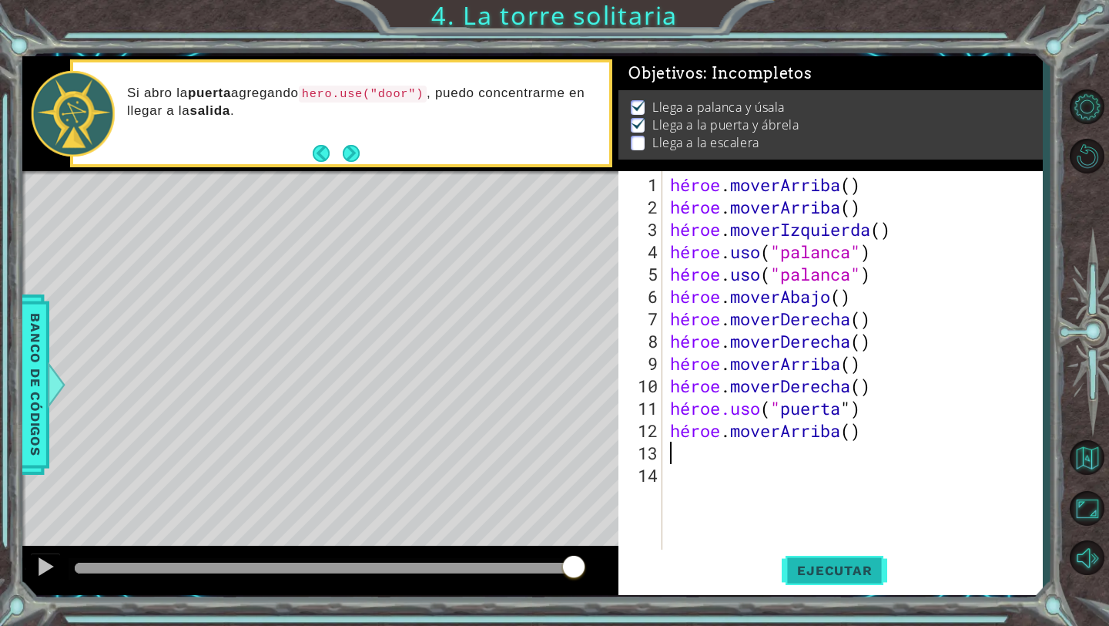
click at [812, 565] on font "Ejecutar" at bounding box center [834, 569] width 75 height 15
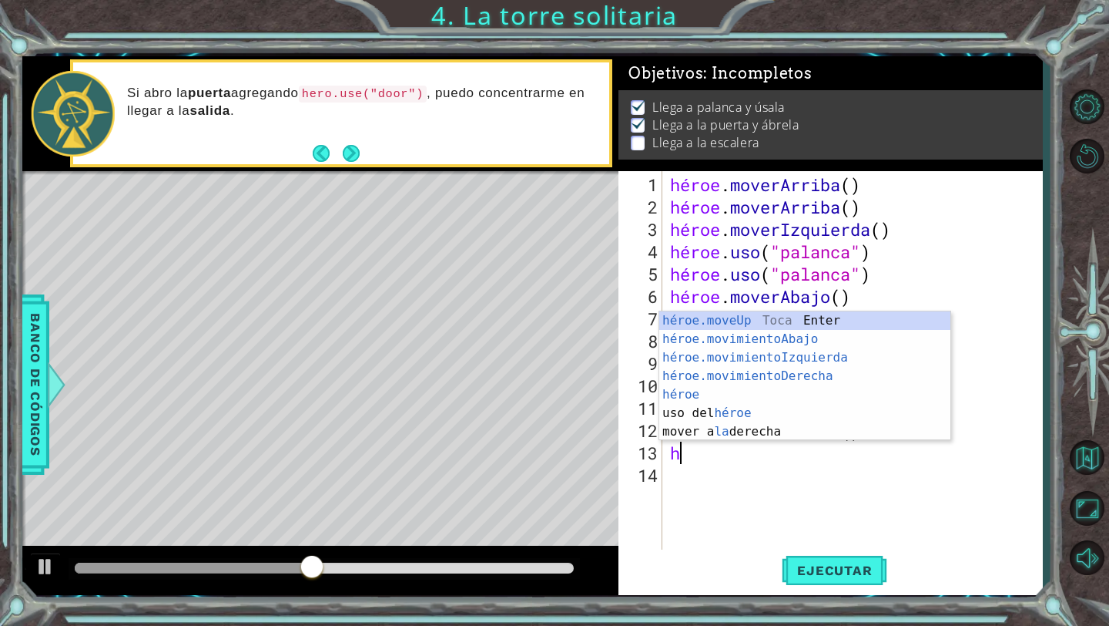
type textarea "her"
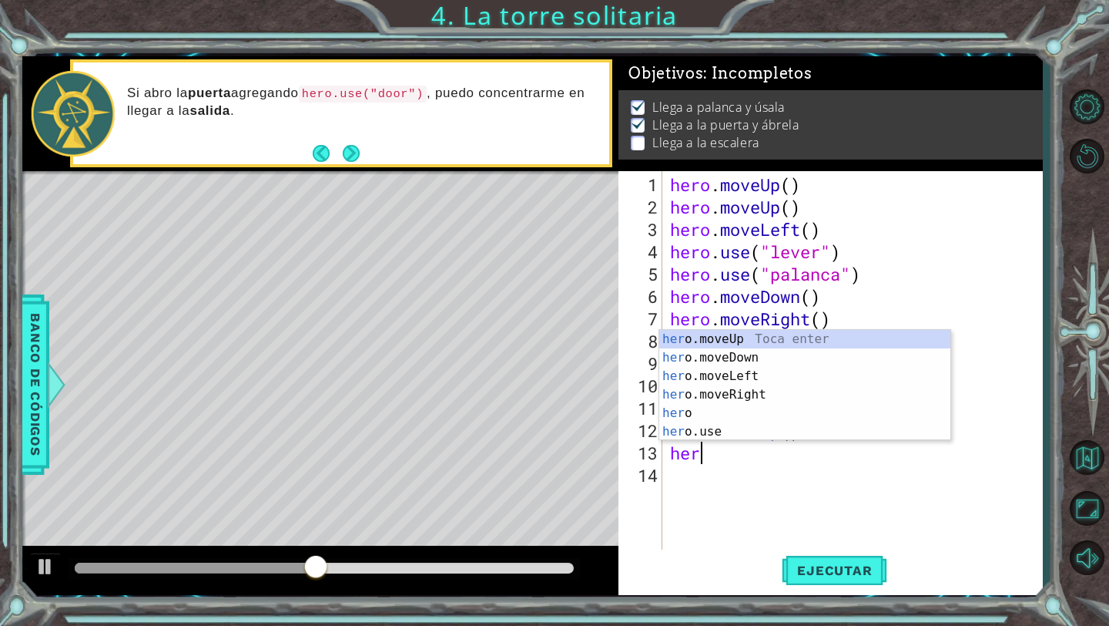
scroll to position [0, 1]
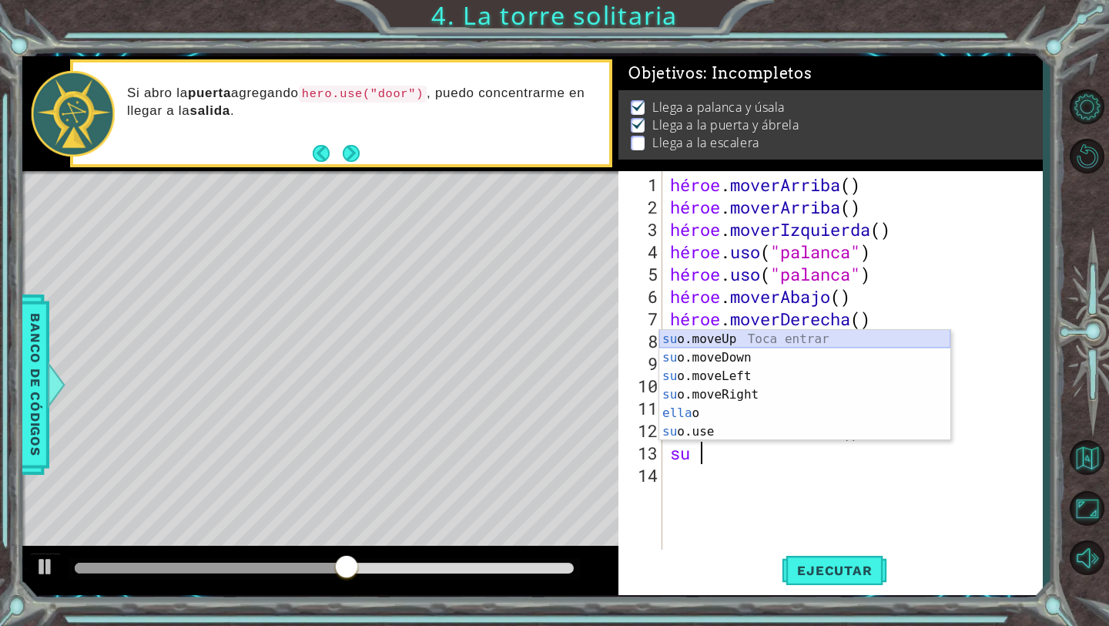
click at [707, 339] on div "su o.moveUp Toca entrar su o.moveDown Toca Enter su o.moveLeft Toca Enter su o.…" at bounding box center [804, 404] width 291 height 148
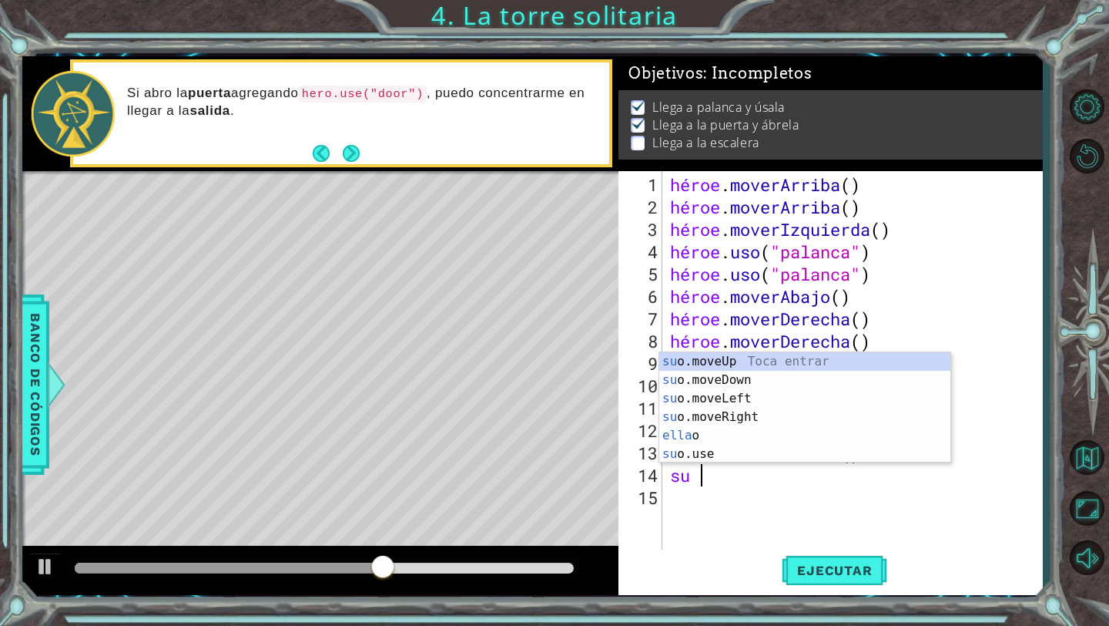
type textarea "hero"
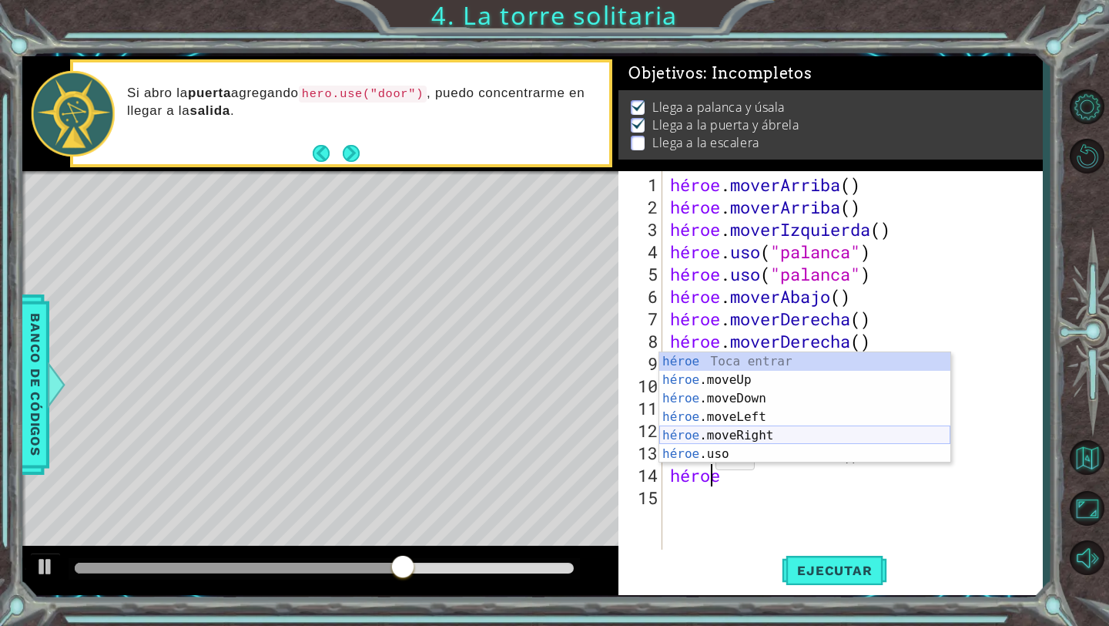
click at [747, 435] on div "héroe Toca entrar héroe .moveUp Toca Enter héroe .moveDown Toca Enter héroe .mo…" at bounding box center [804, 426] width 291 height 148
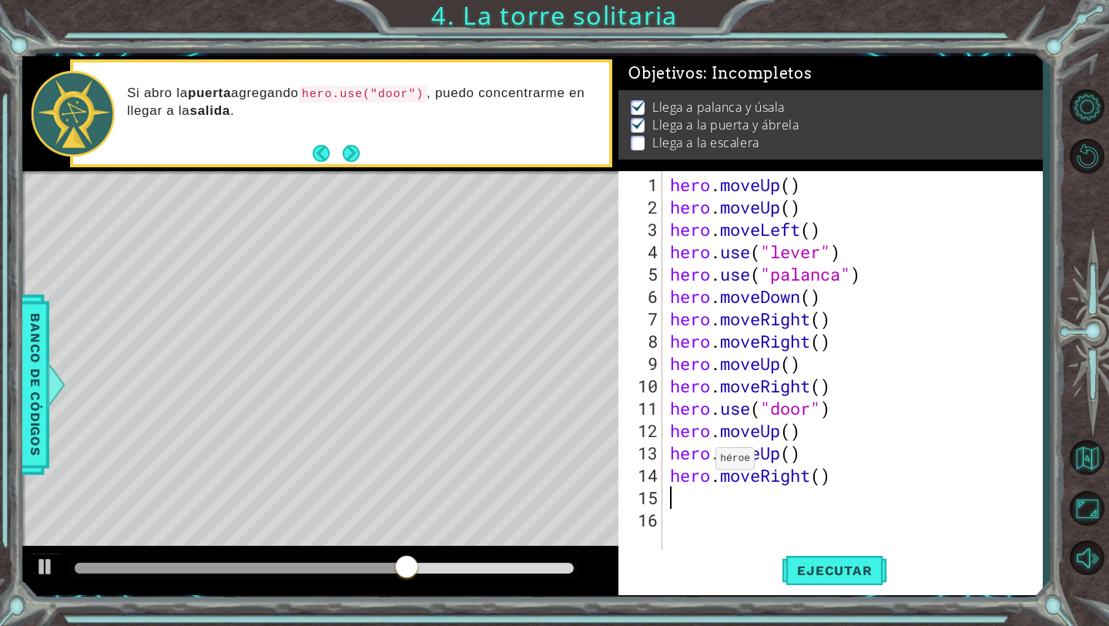
scroll to position [0, 0]
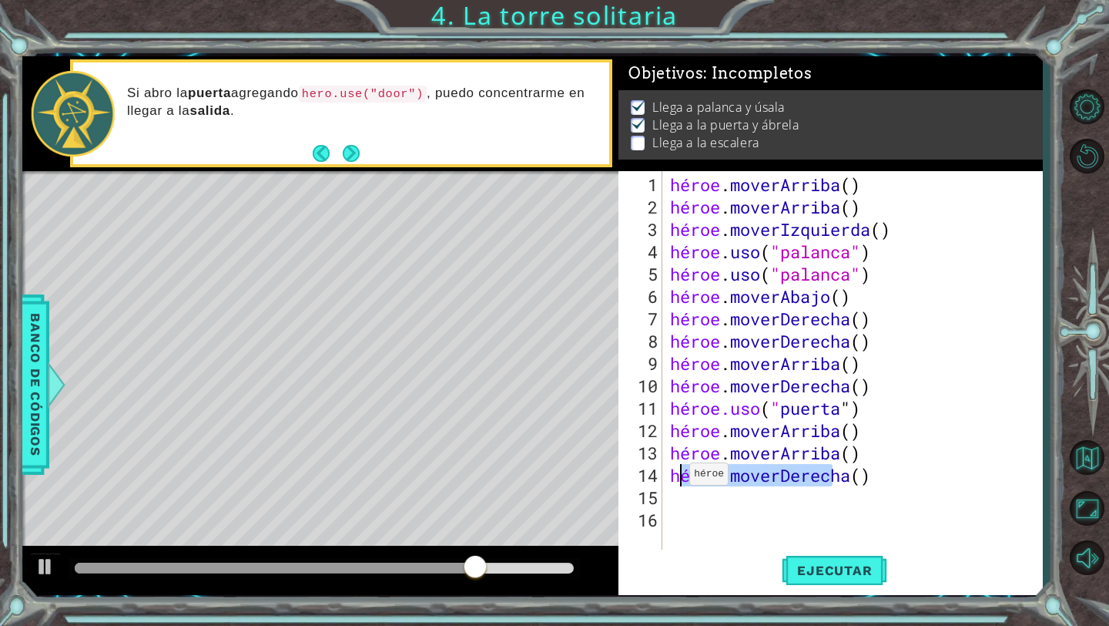
drag, startPoint x: 924, startPoint y: 482, endPoint x: 675, endPoint y: 480, distance: 248.9
click at [675, 480] on div "héroe . [PERSON_NAME] ( ) héroe . [PERSON_NAME] ( ) héroe . moverIzquierda ( ) …" at bounding box center [857, 385] width 380 height 425
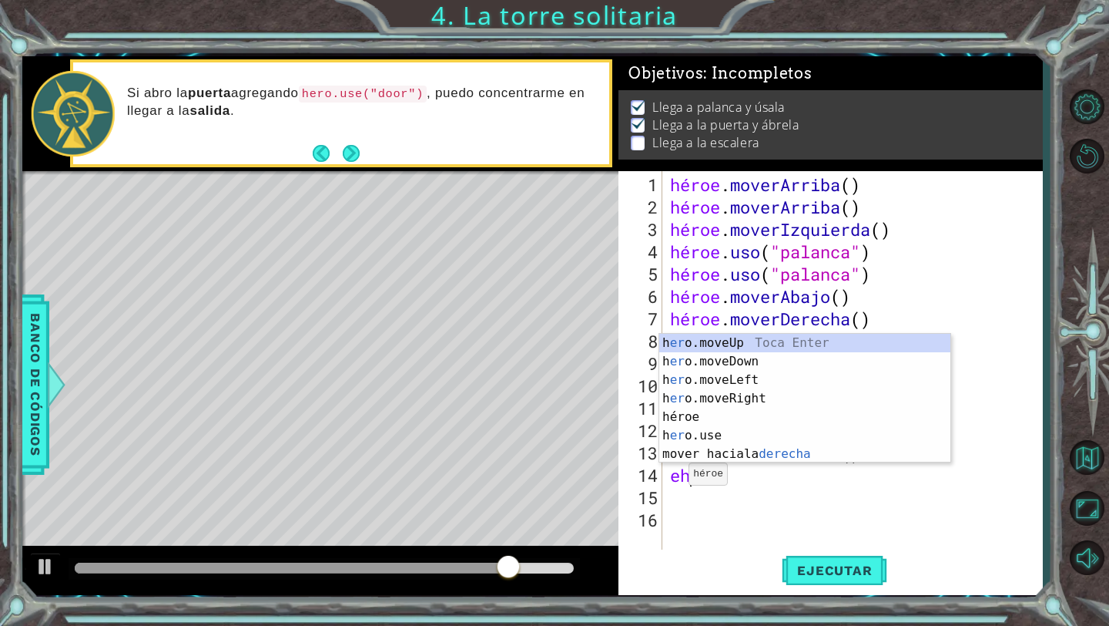
type textarea "e"
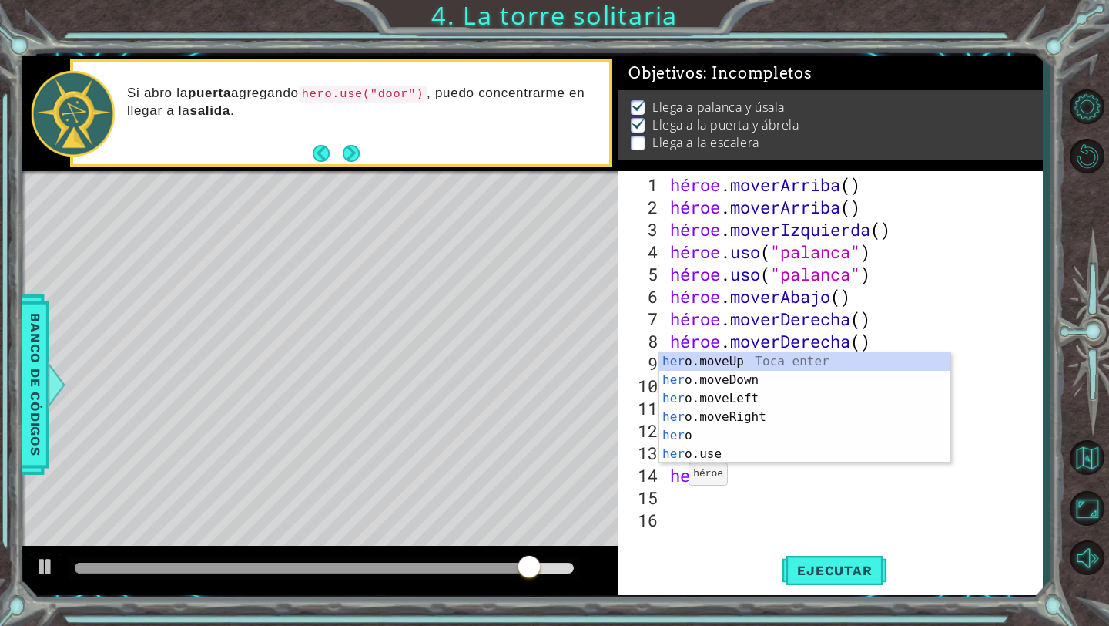
type textarea "her"
click at [768, 405] on div "su o.moveUp Toca entrar su o.moveDown Toca Enter su o.moveLeft Toca Enter su o.…" at bounding box center [804, 426] width 291 height 148
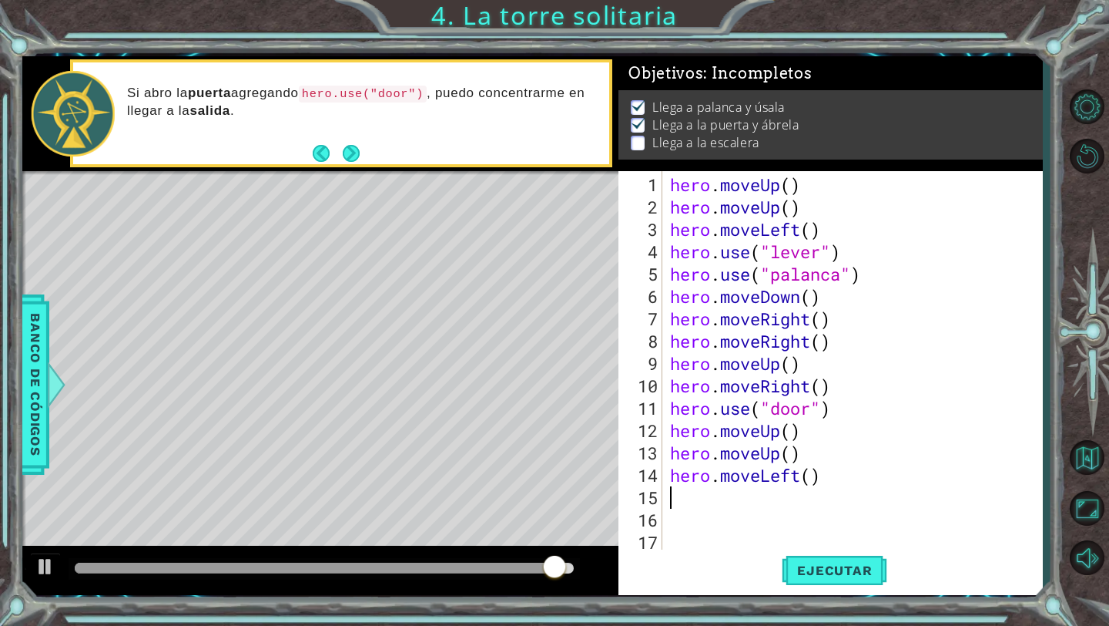
scroll to position [0, 0]
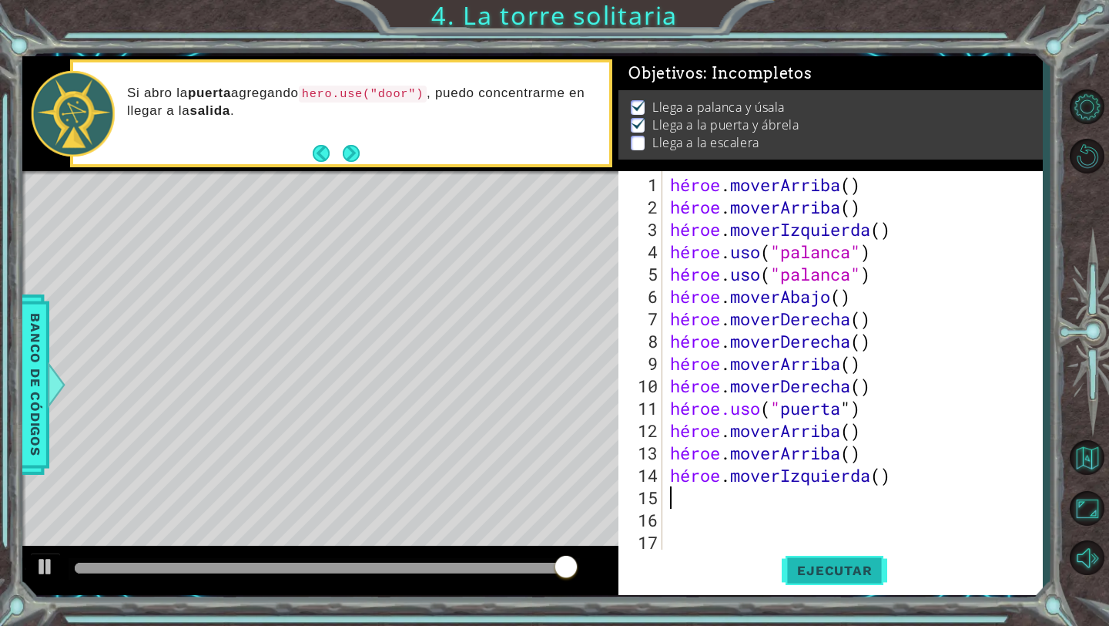
click at [805, 554] on button "Ejecutar" at bounding box center [835, 570] width 106 height 42
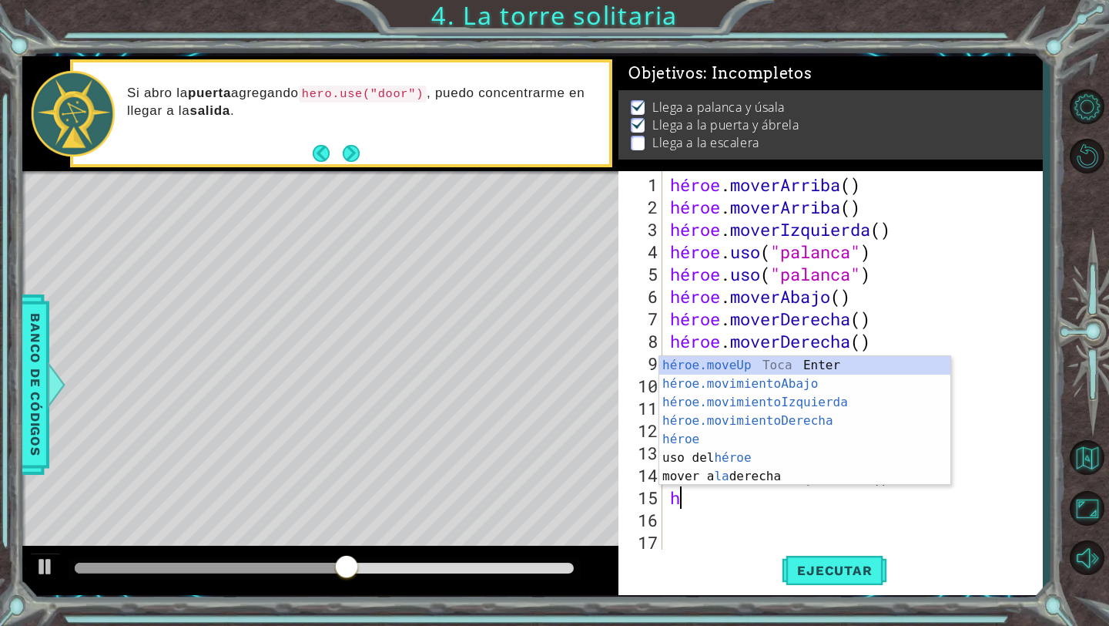
type textarea "her"
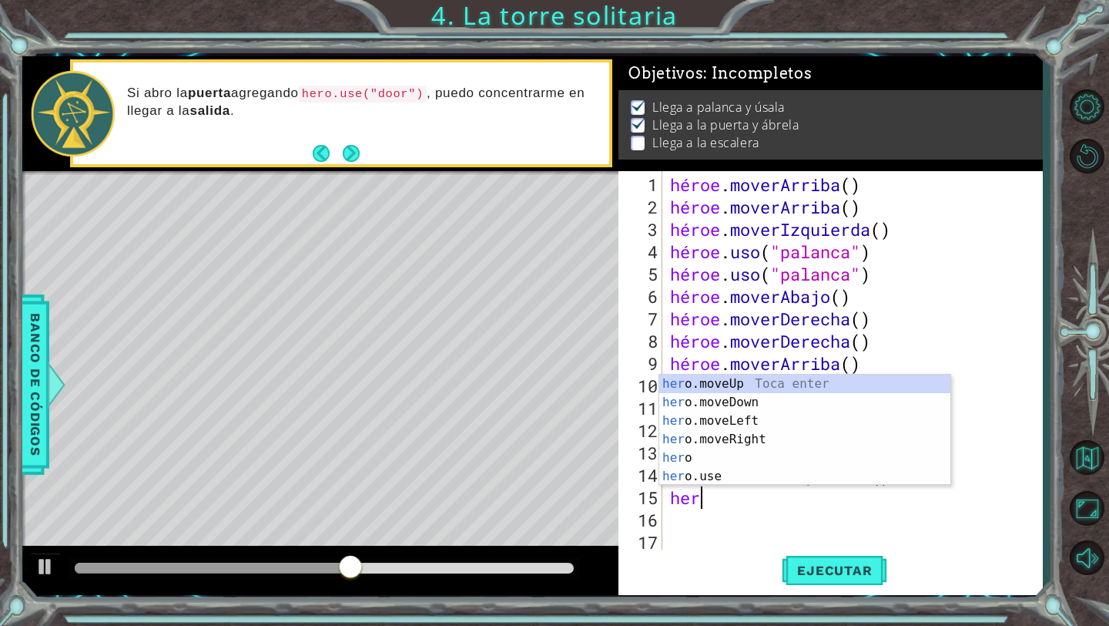
scroll to position [0, 1]
click at [727, 388] on div "su o.moveUp Toca entrar su o.moveDown Toca Enter su o.moveLeft Toca Enter su o.…" at bounding box center [804, 448] width 291 height 148
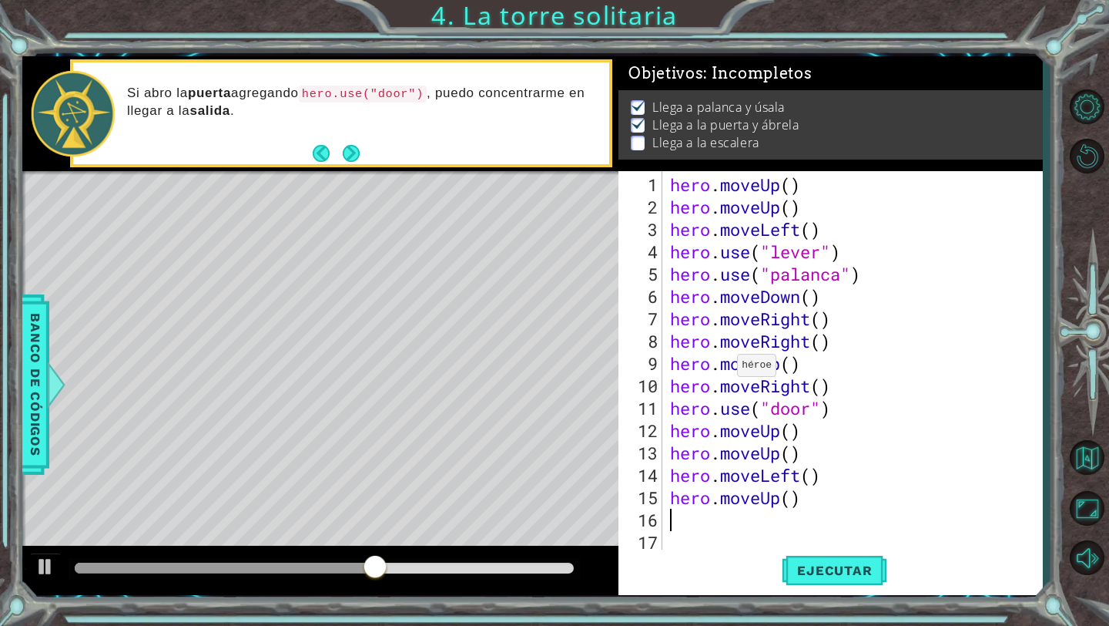
scroll to position [0, 0]
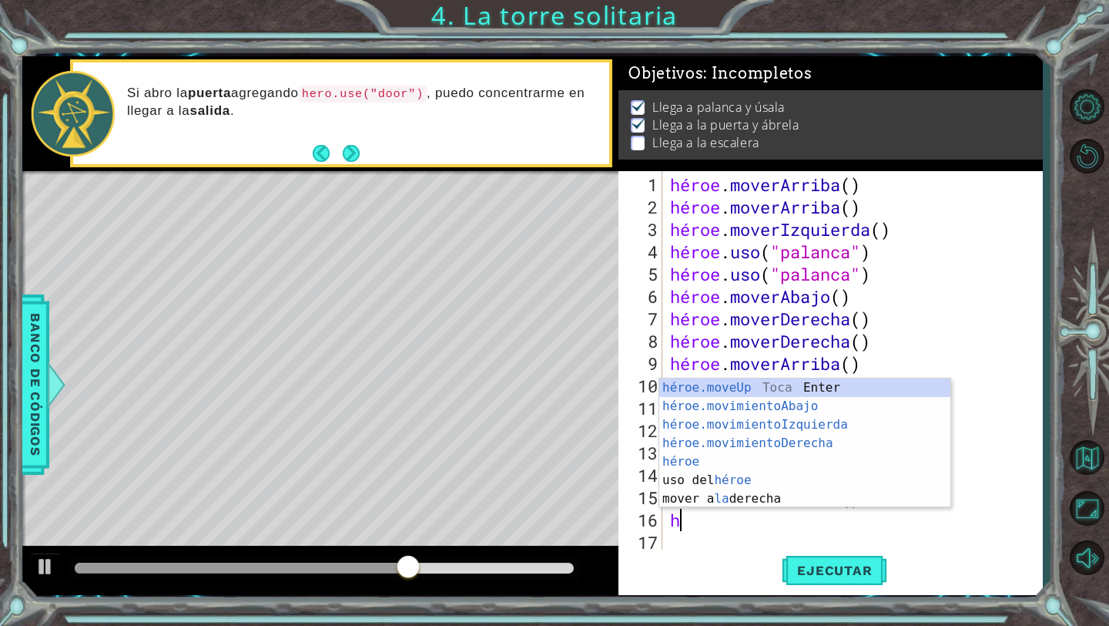
type textarea "her"
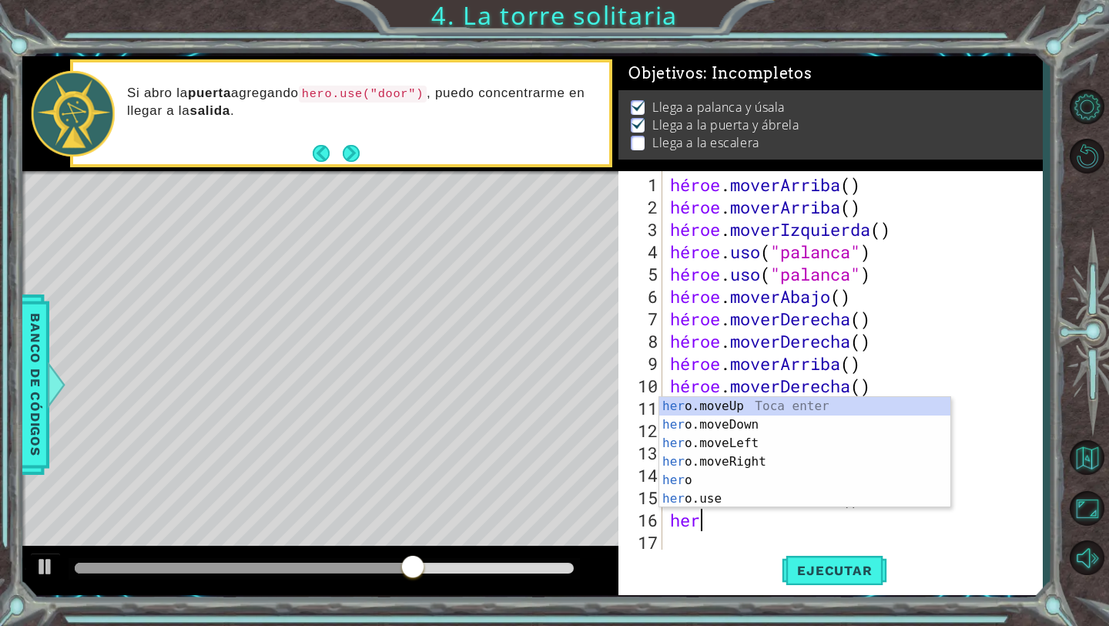
scroll to position [0, 1]
click at [761, 409] on div "su o.moveUp Toca entrar su o.moveDown Toca Enter su o.moveLeft Toca Enter su o.…" at bounding box center [804, 471] width 291 height 148
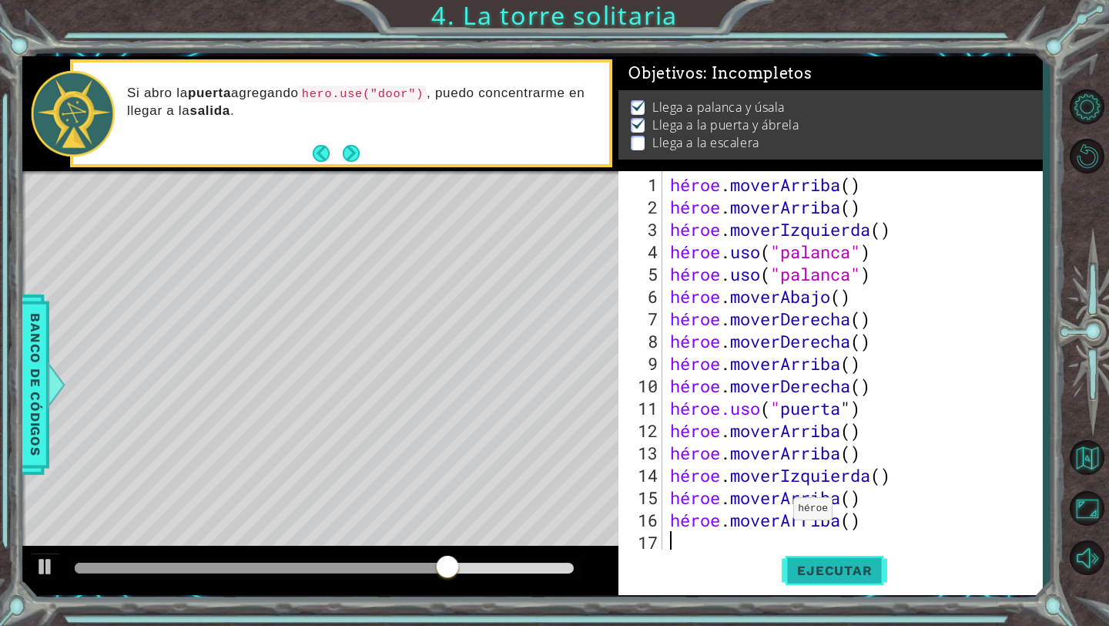
click at [801, 572] on font "Ejecutar" at bounding box center [834, 569] width 75 height 15
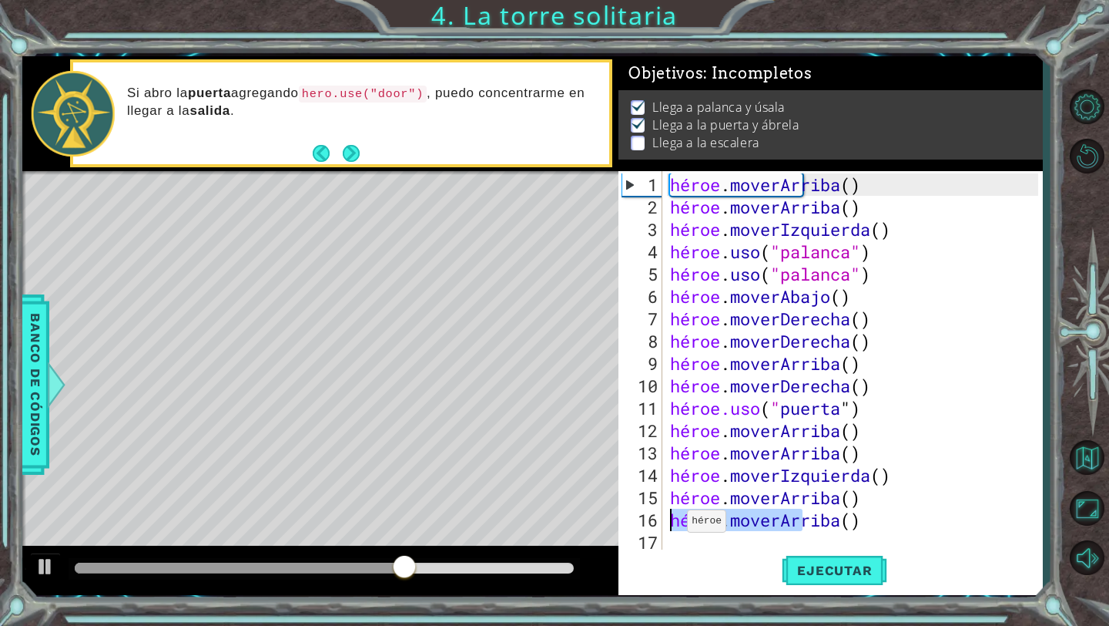
drag, startPoint x: 907, startPoint y: 525, endPoint x: 674, endPoint y: 525, distance: 232.7
click at [674, 525] on div "héroe . [PERSON_NAME] ( ) héroe . [PERSON_NAME] ( ) héroe . moverIzquierda ( ) …" at bounding box center [856, 385] width 379 height 425
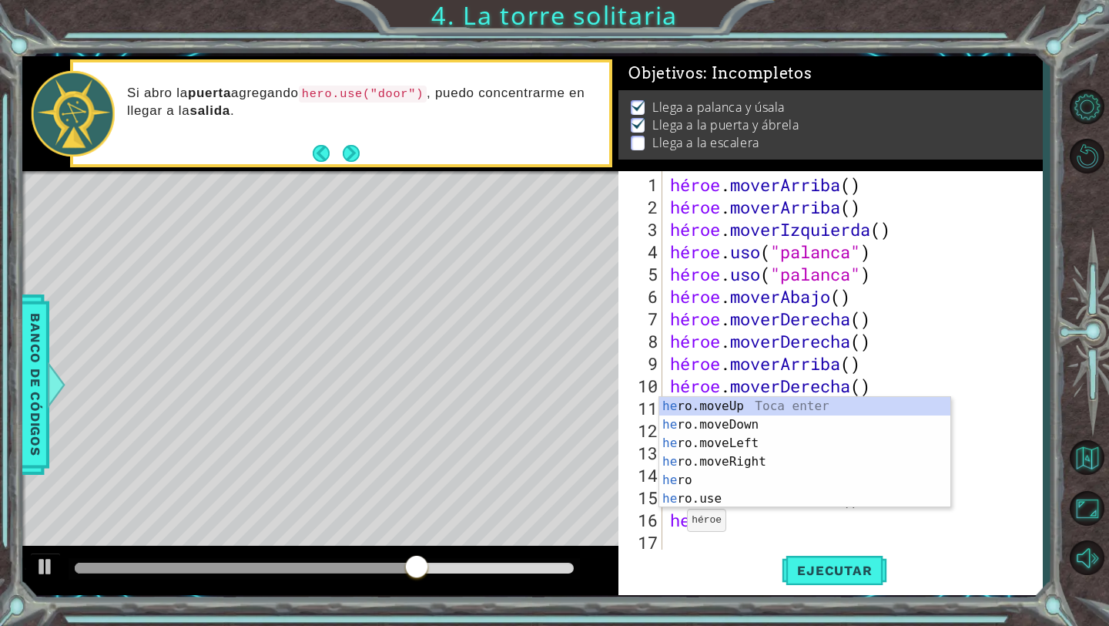
scroll to position [0, 1]
type textarea "hero"
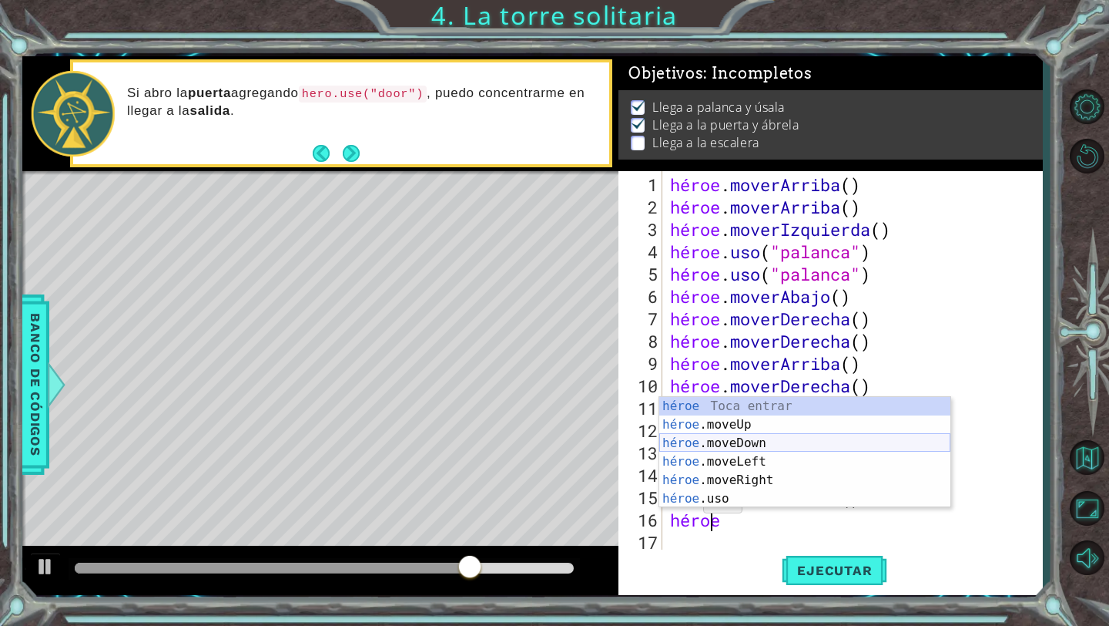
click at [722, 441] on div "héroe Toca entrar héroe .moveUp Toca Enter héroe .moveDown Toca Enter héroe .mo…" at bounding box center [804, 471] width 291 height 148
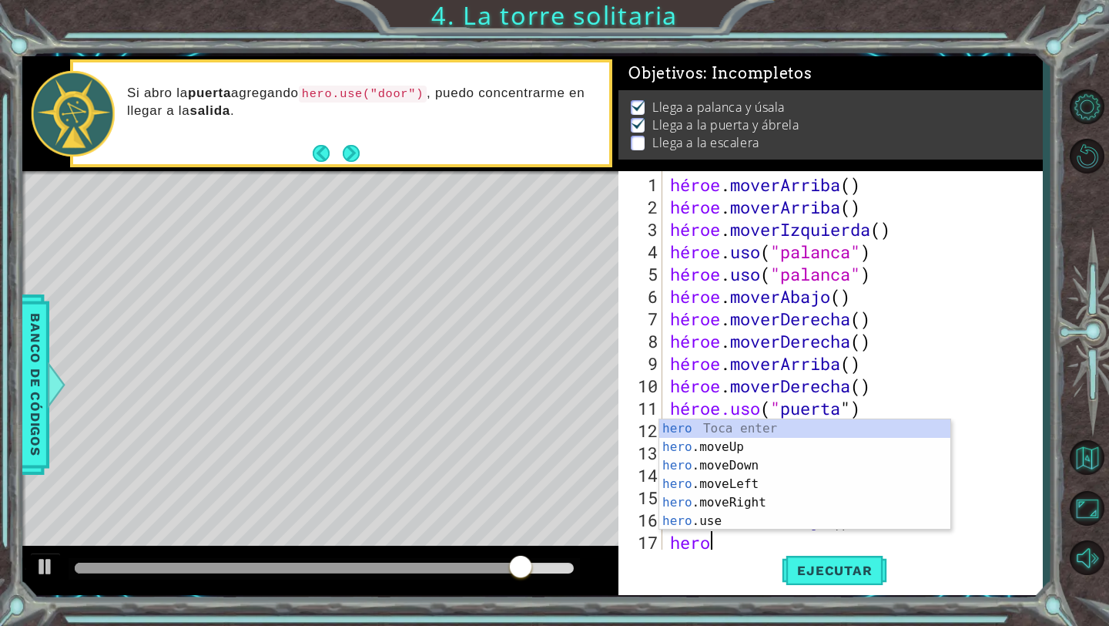
type textarea "hero"
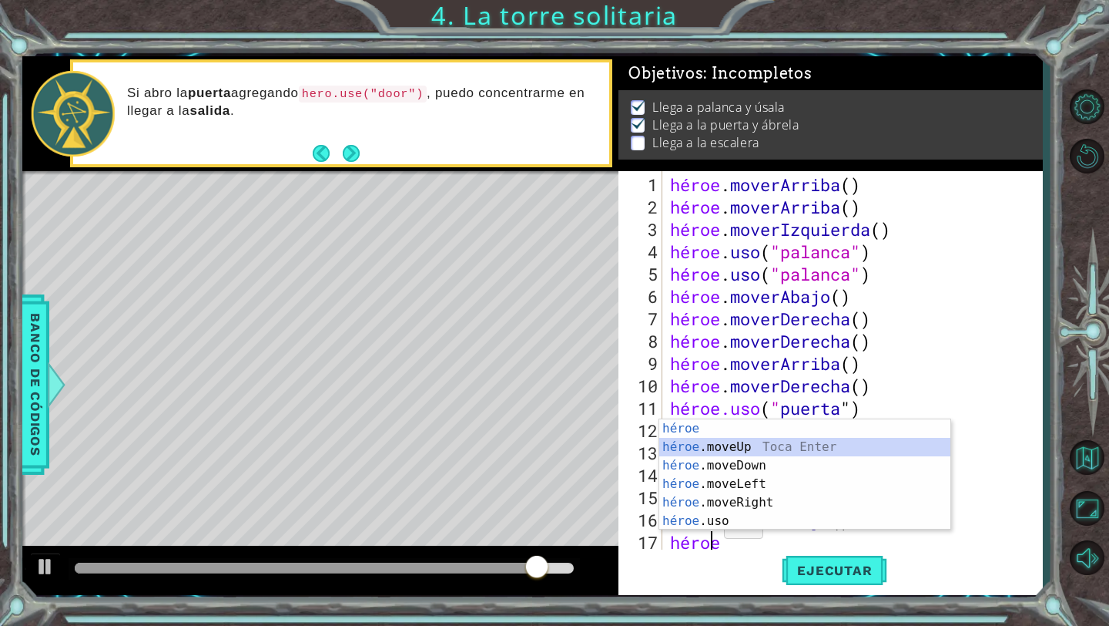
click at [767, 448] on div "héroe Toca entrar héroe .moveUp Toca Enter héroe .moveDown Toca Enter héroe .mo…" at bounding box center [804, 493] width 291 height 148
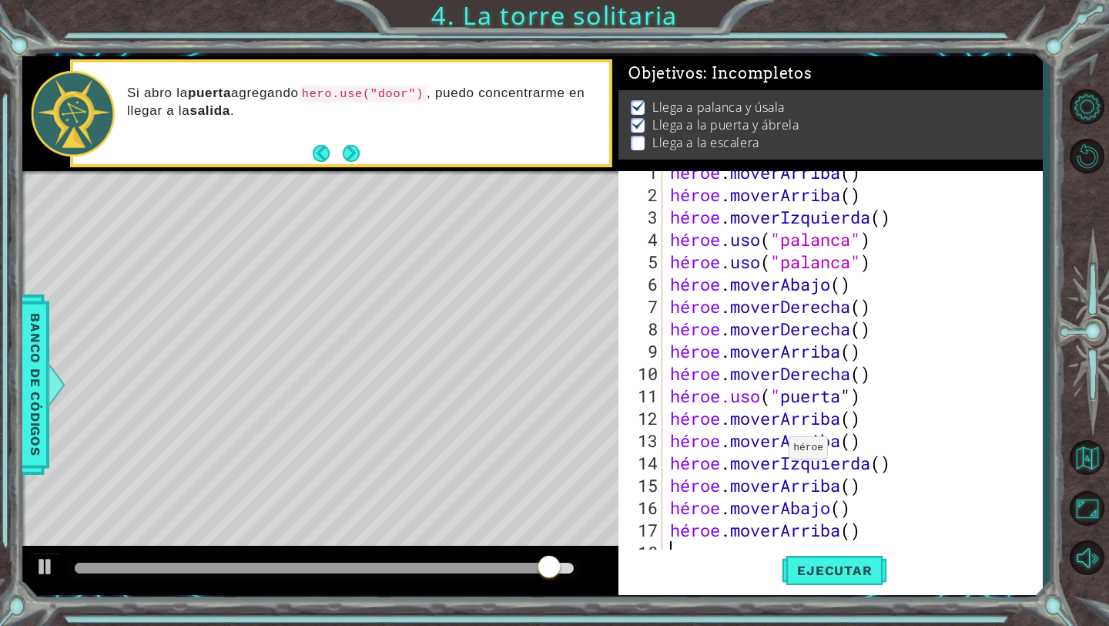
scroll to position [89, 0]
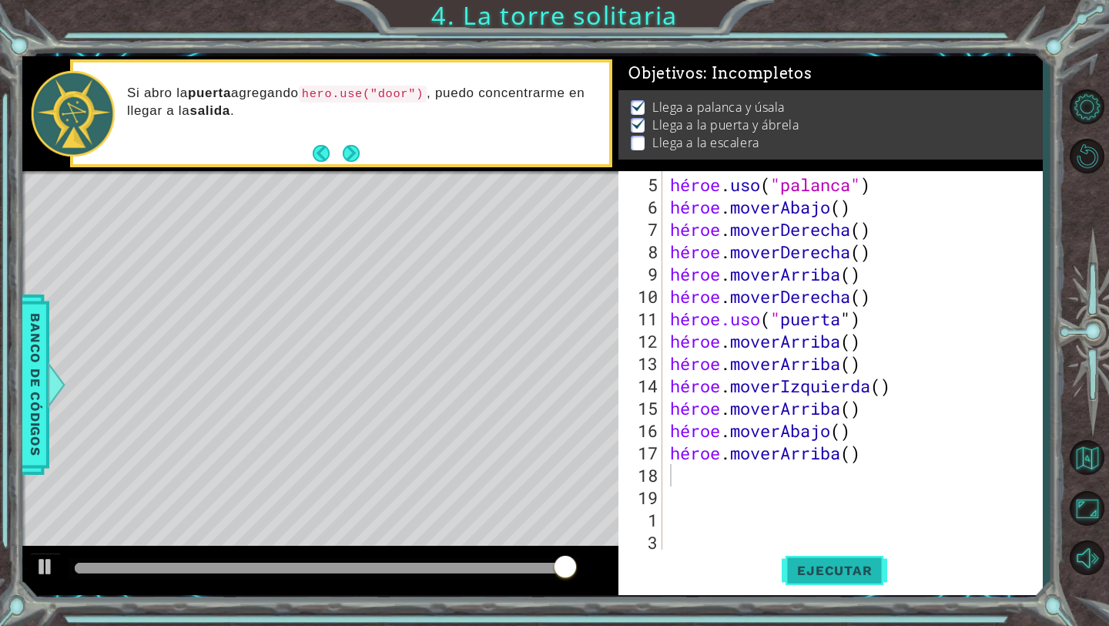
click at [810, 566] on font "Ejecutar" at bounding box center [834, 569] width 75 height 15
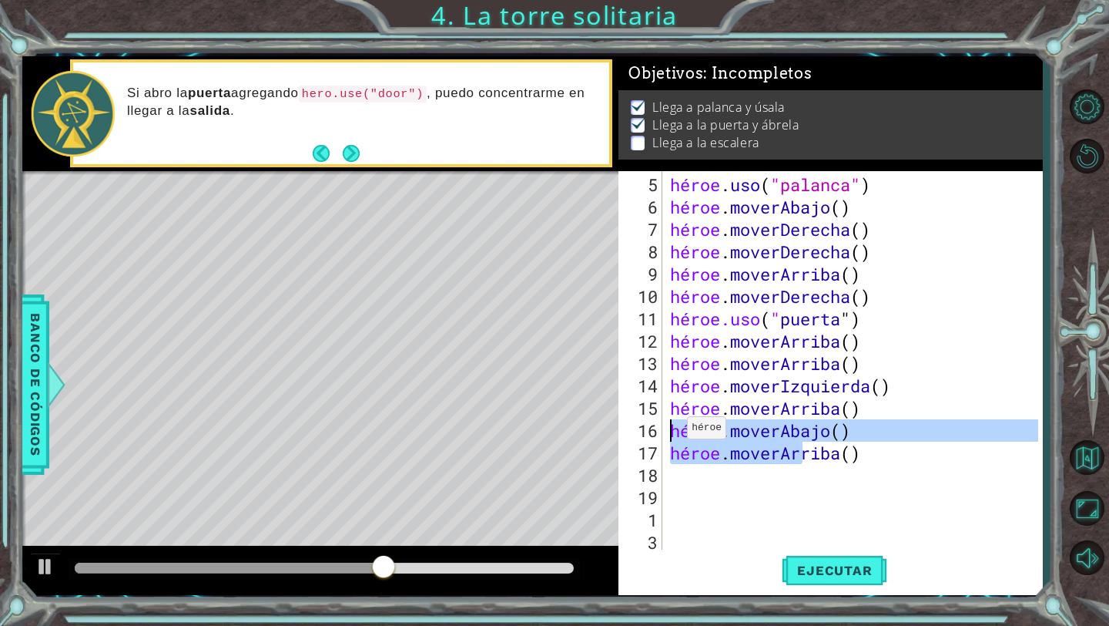
drag, startPoint x: 902, startPoint y: 453, endPoint x: 674, endPoint y: 433, distance: 228.9
click at [674, 433] on div "héroe . uso ( "palanca" ) héroe . moverAbajo ( ) héroe . moverDerecha ( ) héroe…" at bounding box center [856, 385] width 379 height 425
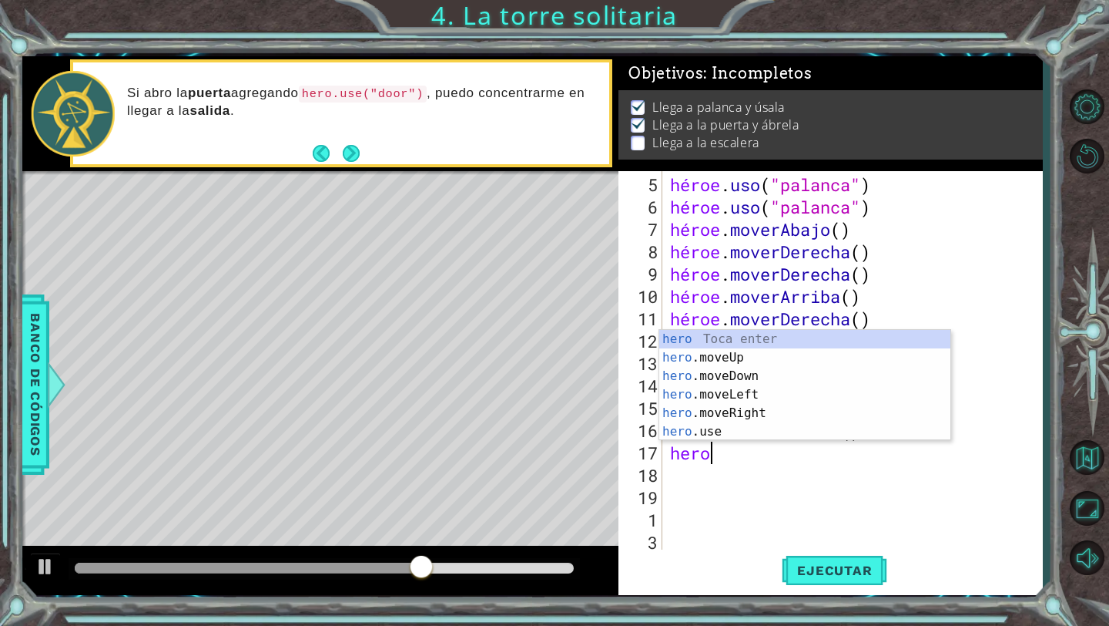
type textarea "hero"
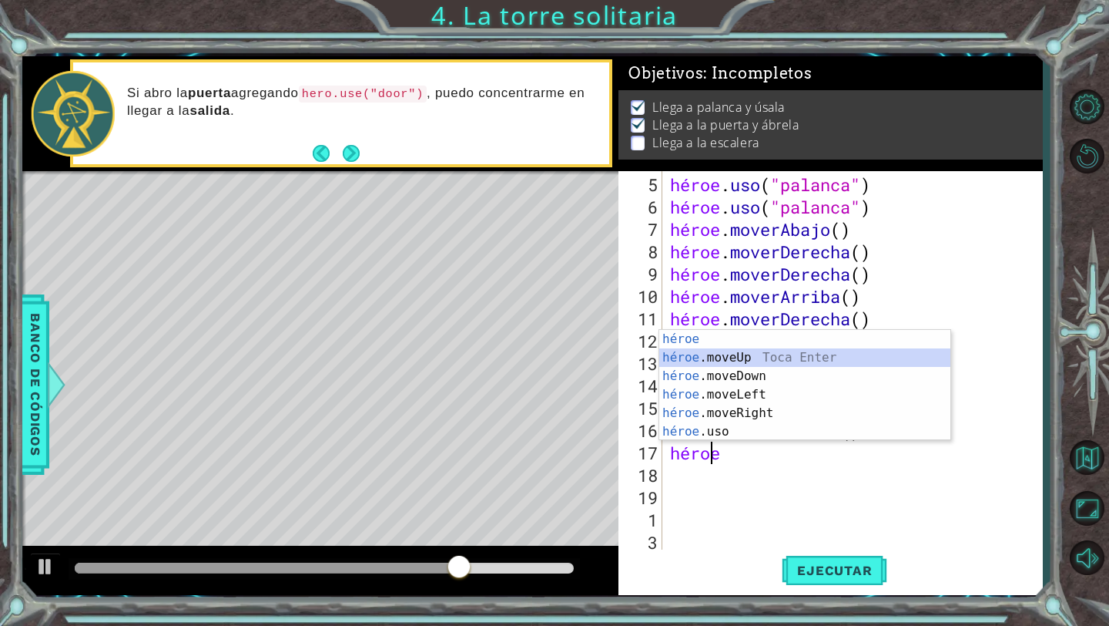
click at [739, 364] on div "héroe Toca entrar héroe .moveUp Toca Enter héroe .moveDown Toca Enter héroe .mo…" at bounding box center [804, 404] width 291 height 148
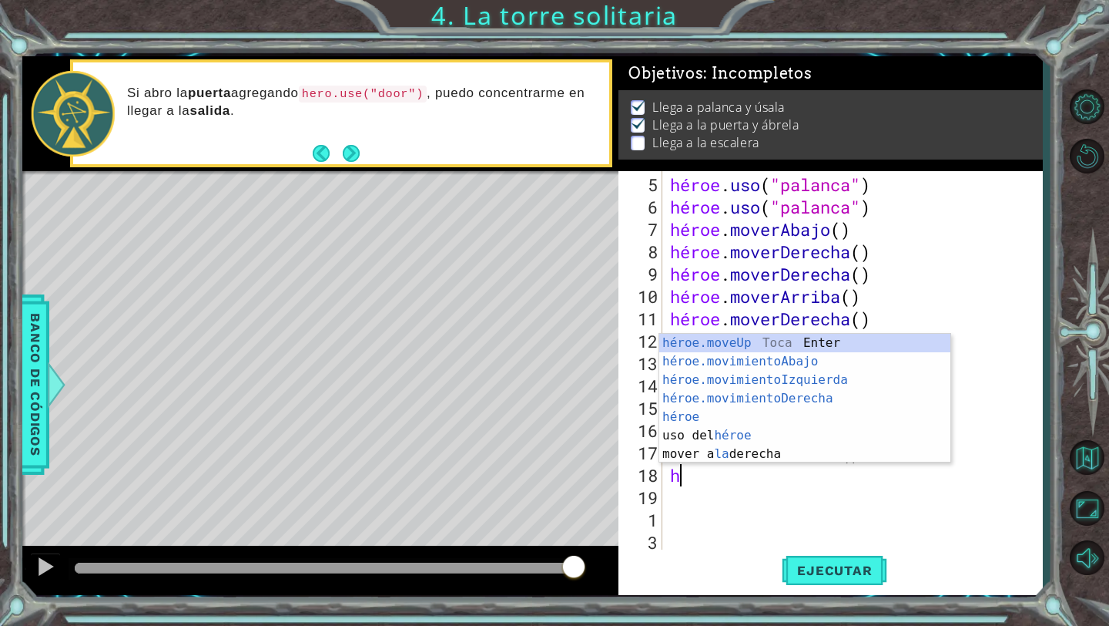
type textarea "her"
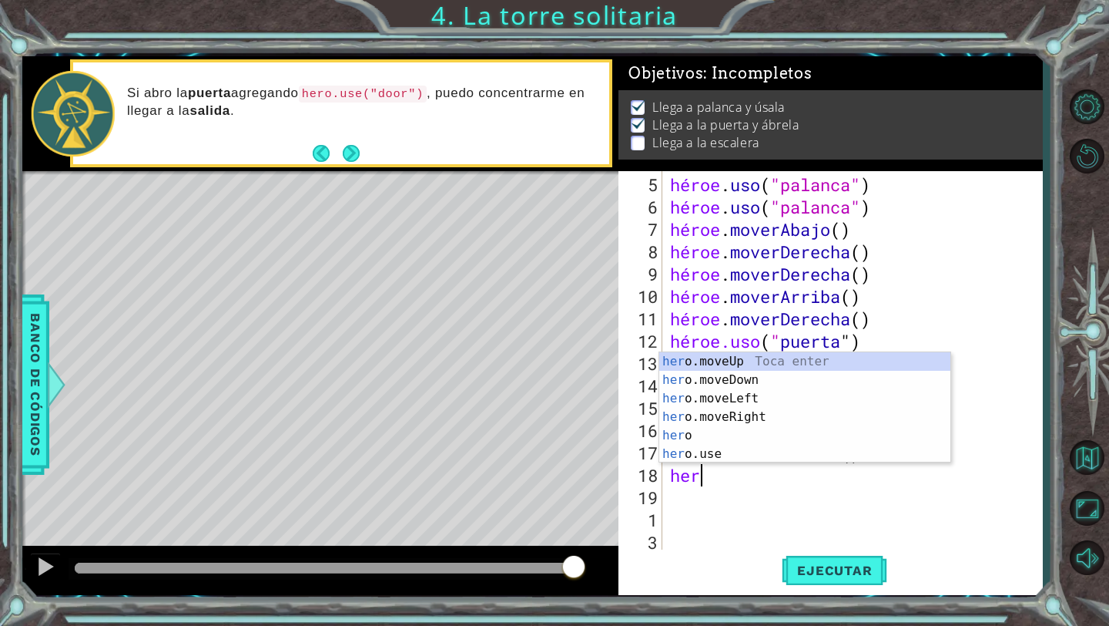
scroll to position [0, 1]
click at [730, 367] on div "su o.moveUp Toca entrar su o.moveDown Toca Enter su o.moveLeft Toca Enter su o.…" at bounding box center [804, 426] width 291 height 148
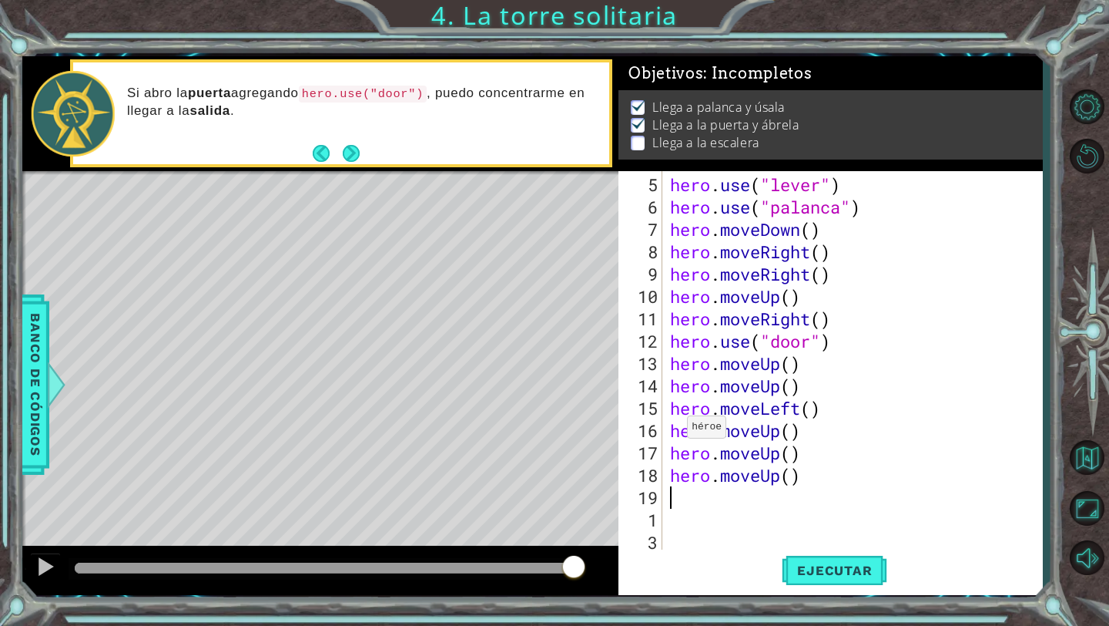
scroll to position [0, 0]
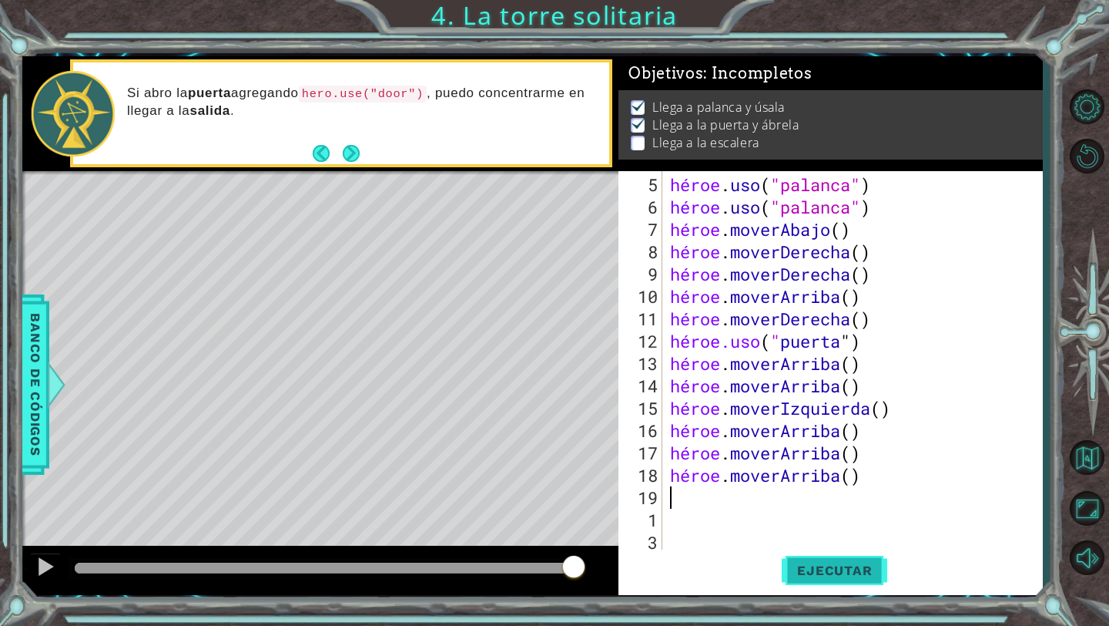
click at [805, 579] on button "Ejecutar" at bounding box center [835, 570] width 106 height 42
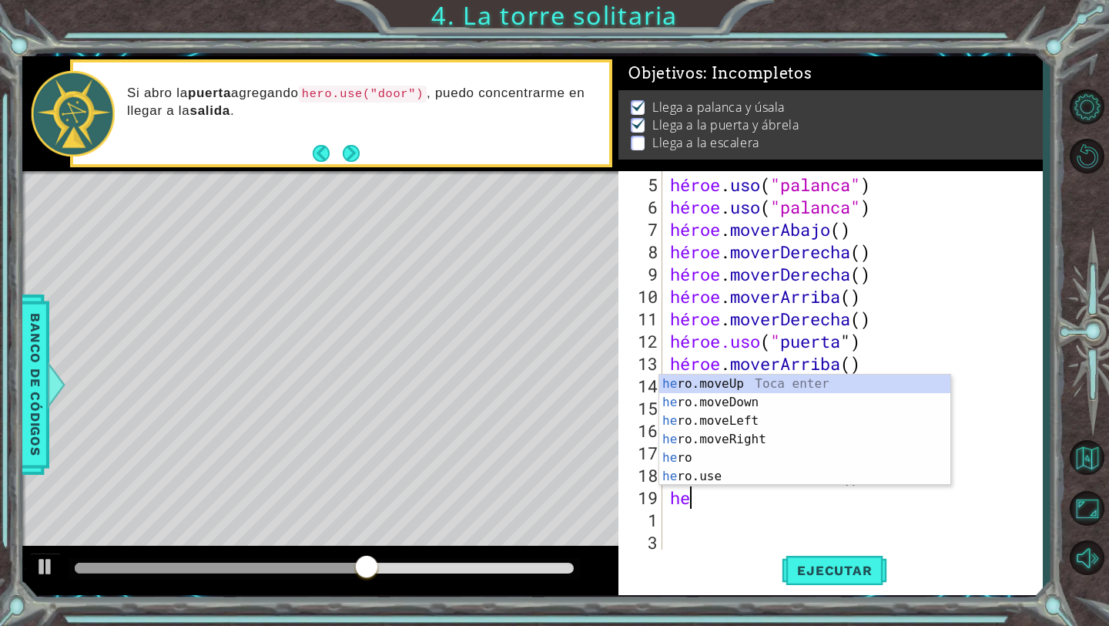
scroll to position [0, 1]
type textarea "hero"
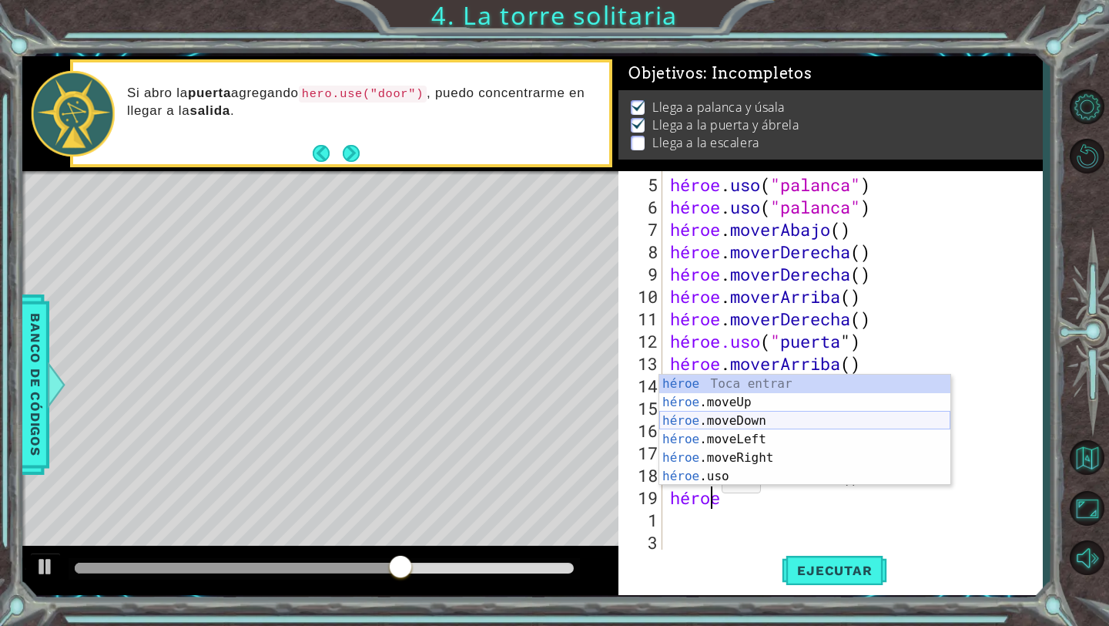
click at [765, 425] on div "héroe Toca entrar héroe .moveUp Toca Enter héroe .moveDown Toca Enter héroe .mo…" at bounding box center [804, 448] width 291 height 148
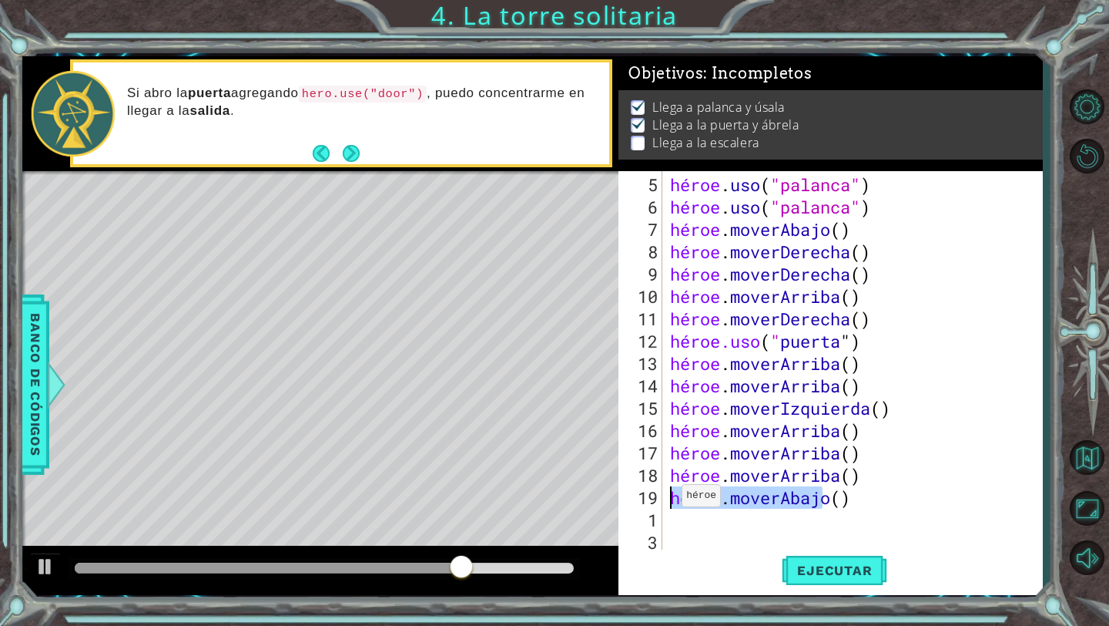
drag, startPoint x: 904, startPoint y: 502, endPoint x: 666, endPoint y: 502, distance: 238.1
click at [666, 502] on div "5 6 7 8 9 10 11 12 13 14 15 16 17 18 19 1 3 4 héroe . uso ( "palanca" ) héroe .…" at bounding box center [829, 361] width 420 height 380
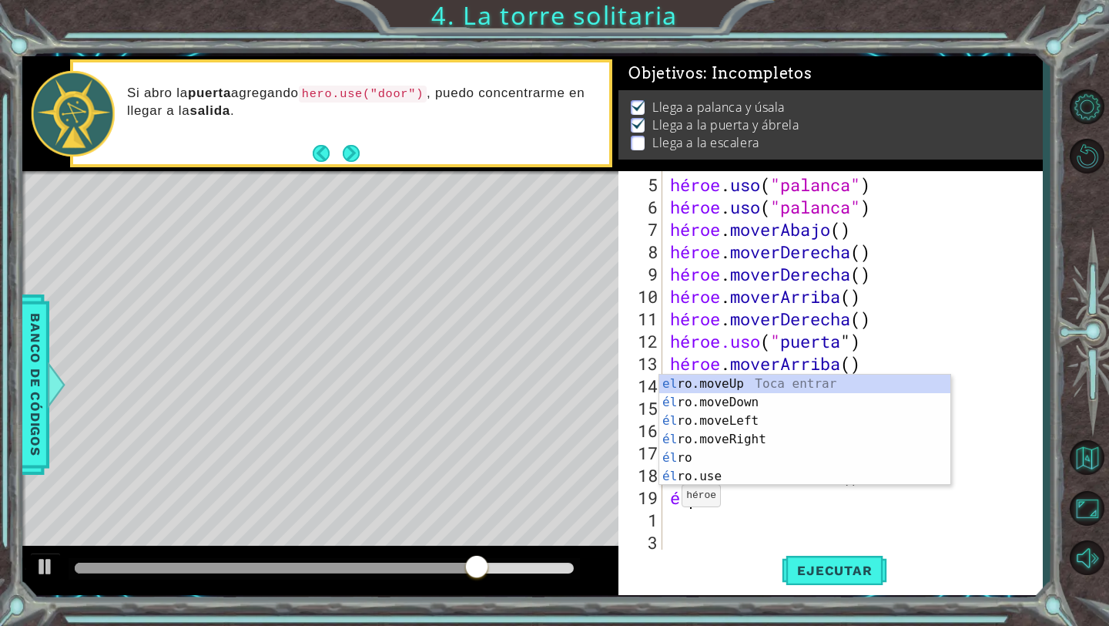
scroll to position [0, 1]
type textarea "hero"
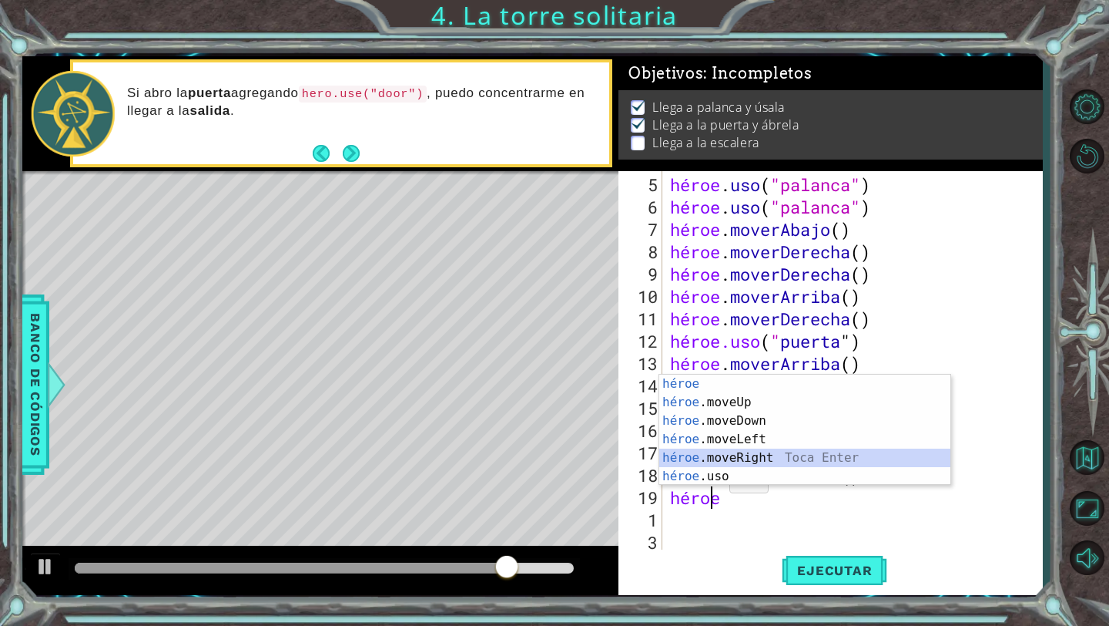
click at [747, 458] on div "héroe Toca entrar héroe .moveUp Toca Enter héroe .moveDown Toca Enter héroe .mo…" at bounding box center [804, 448] width 291 height 148
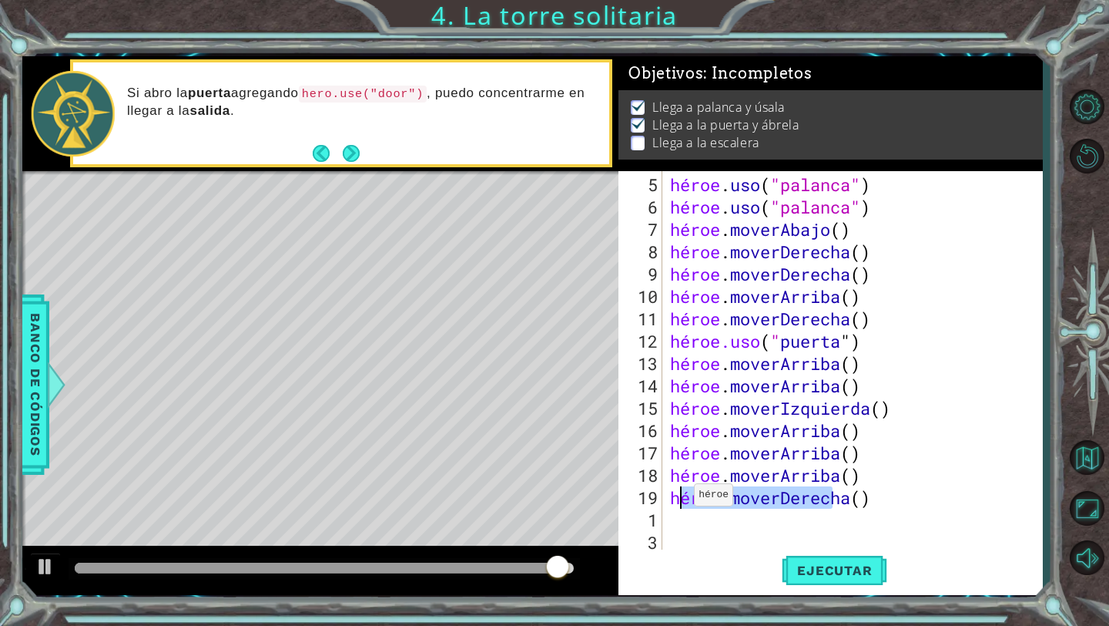
drag, startPoint x: 880, startPoint y: 500, endPoint x: 680, endPoint y: 501, distance: 199.5
click at [680, 501] on div "héroe . uso ( "palanca" ) héroe . uso ( "palanca" ) héroe . moverAbajo ( ) héro…" at bounding box center [856, 385] width 379 height 425
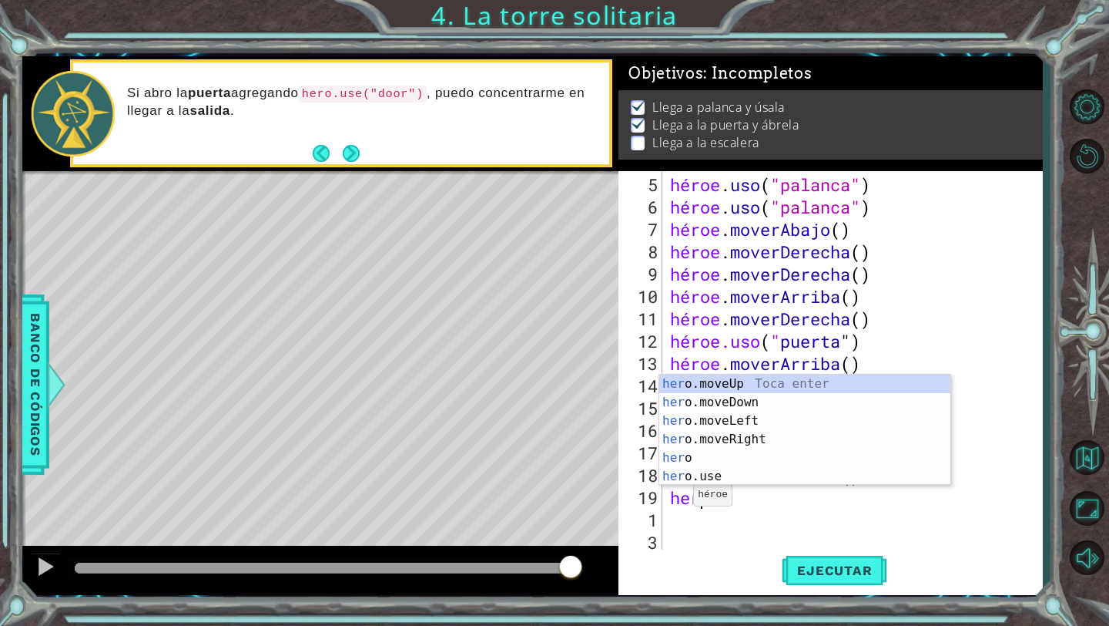
scroll to position [0, 1]
type textarea "hero"
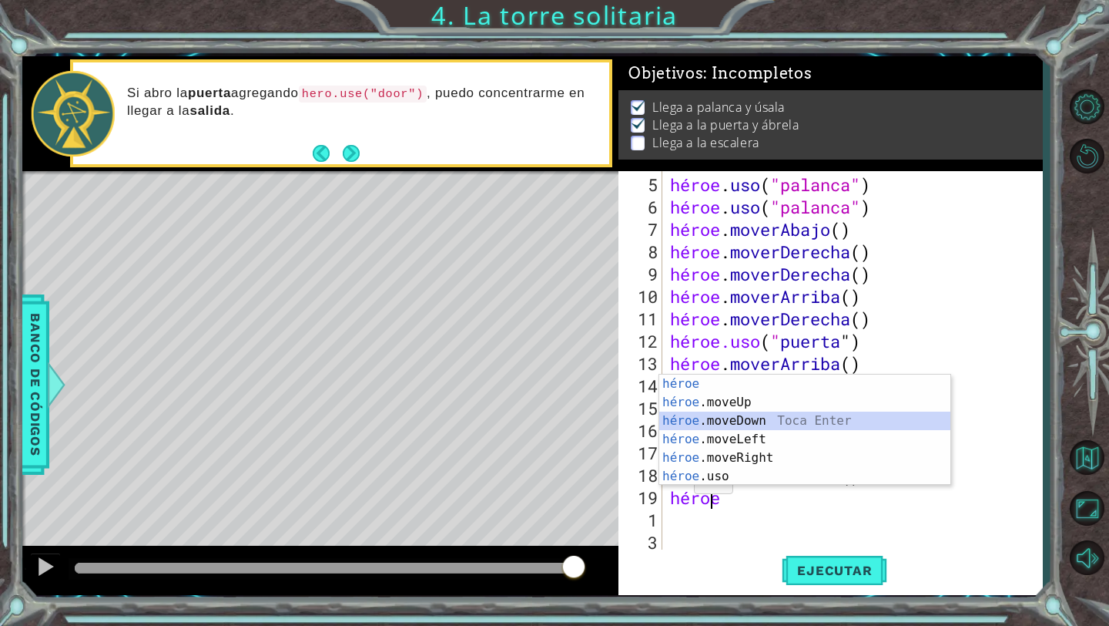
click at [736, 419] on div "héroe Toca entrar héroe .moveUp Toca Enter héroe .moveDown Toca Enter héroe .mo…" at bounding box center [804, 448] width 291 height 148
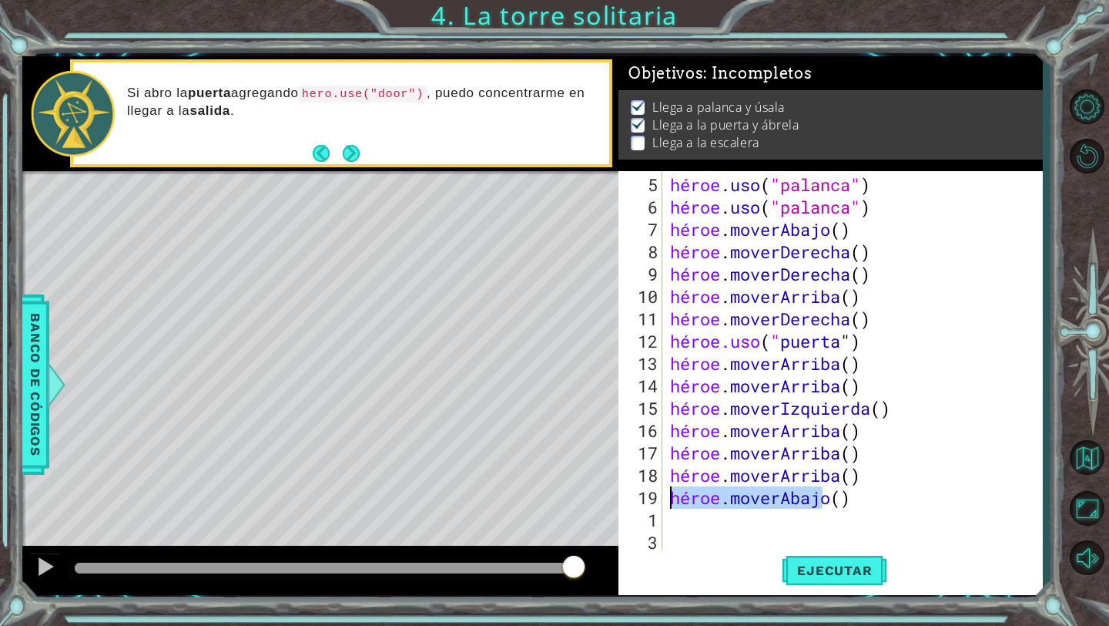
drag, startPoint x: 853, startPoint y: 505, endPoint x: 666, endPoint y: 499, distance: 186.5
click at [666, 499] on div "5 6 7 8 9 10 11 12 13 14 15 16 17 18 19 1 3 4 héroe . uso ( "palanca" ) héroe .…" at bounding box center [829, 361] width 420 height 380
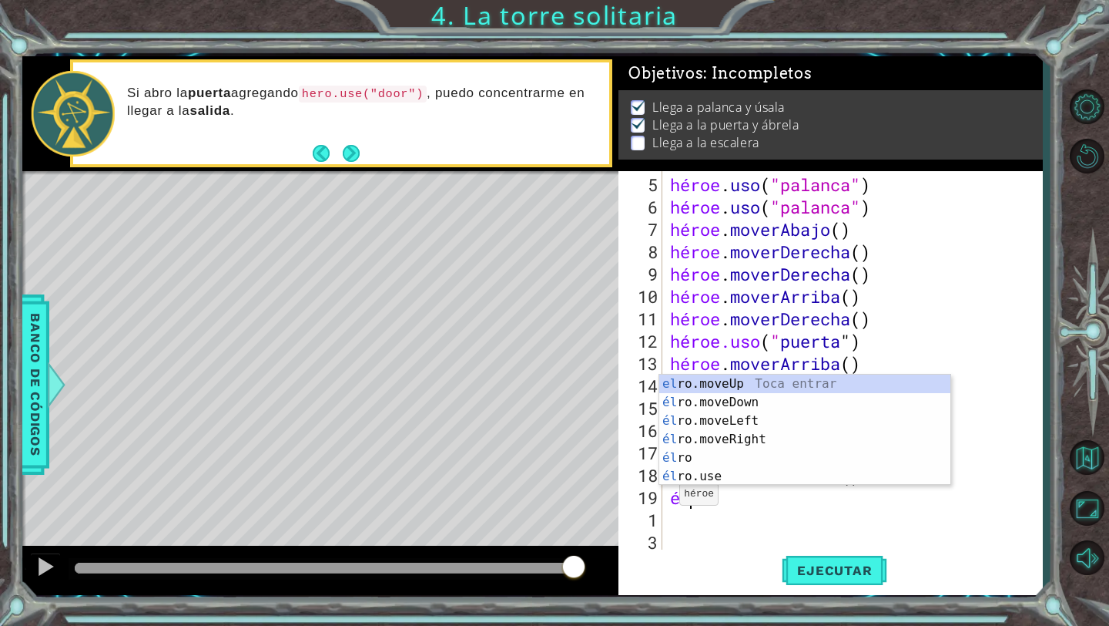
scroll to position [0, 1]
type textarea "hero"
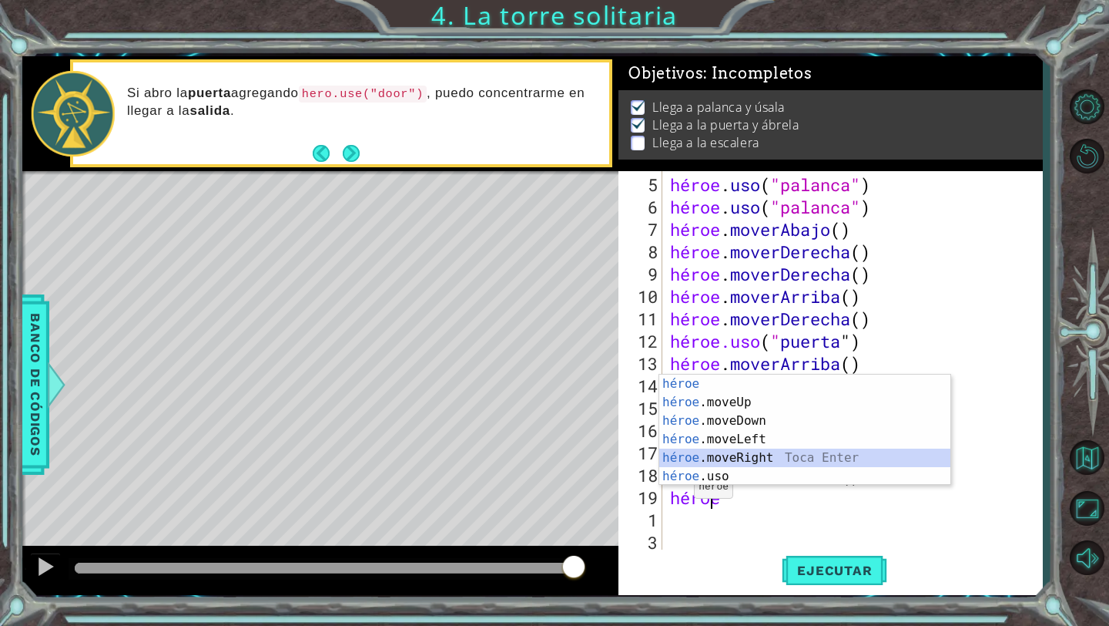
click at [784, 460] on div "héroe Toca entrar héroe .moveUp Toca Enter héroe .moveDown Toca Enter héroe .mo…" at bounding box center [804, 448] width 291 height 148
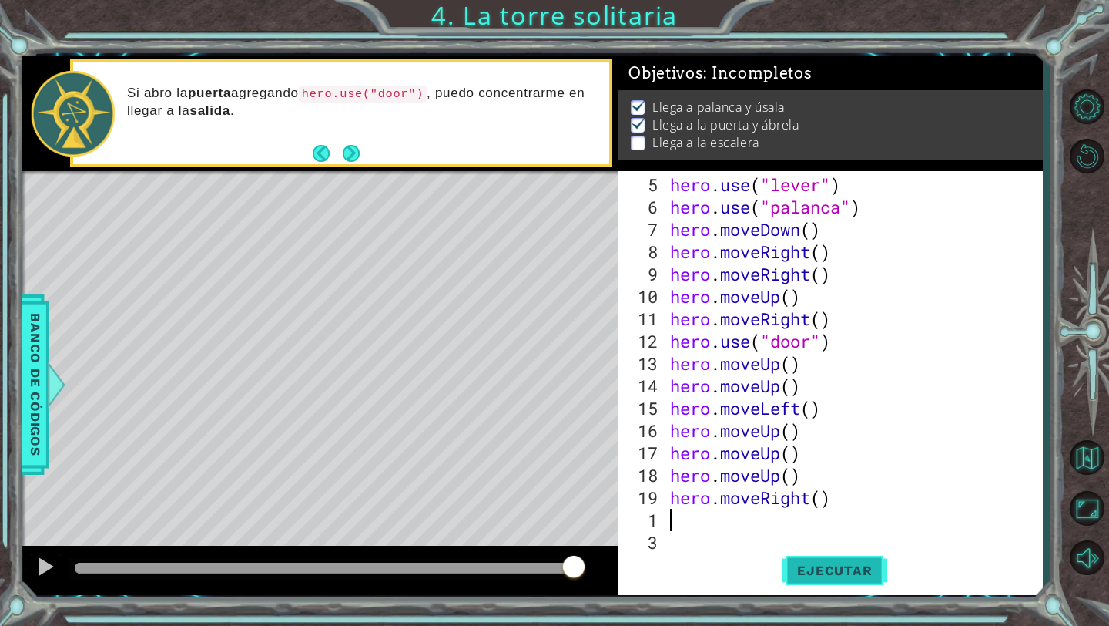
scroll to position [0, 0]
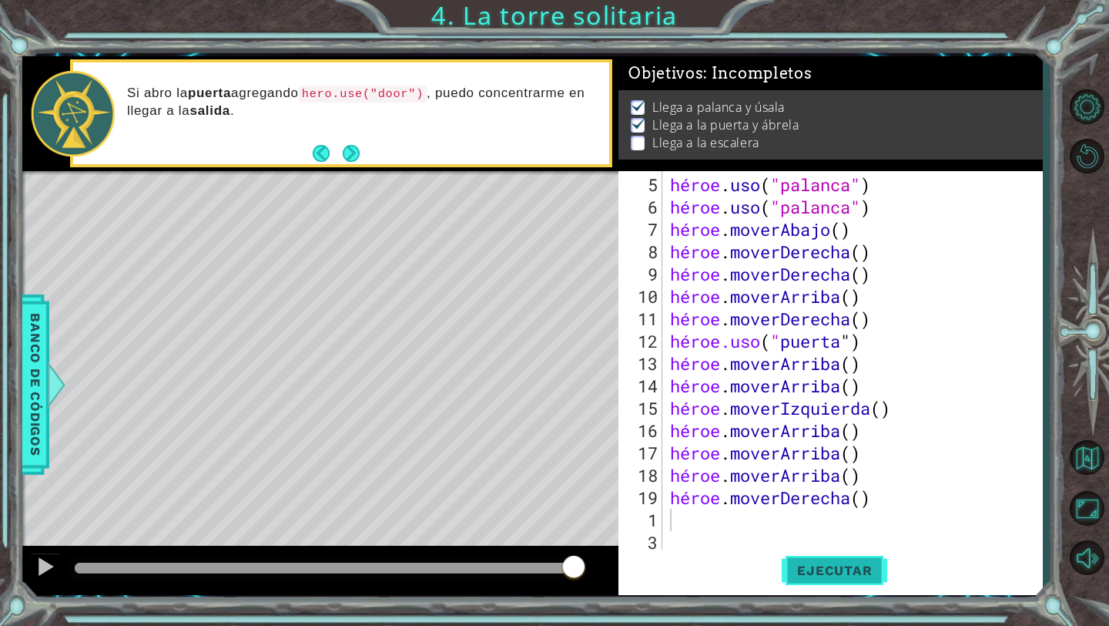
click at [800, 576] on font "Ejecutar" at bounding box center [834, 569] width 75 height 15
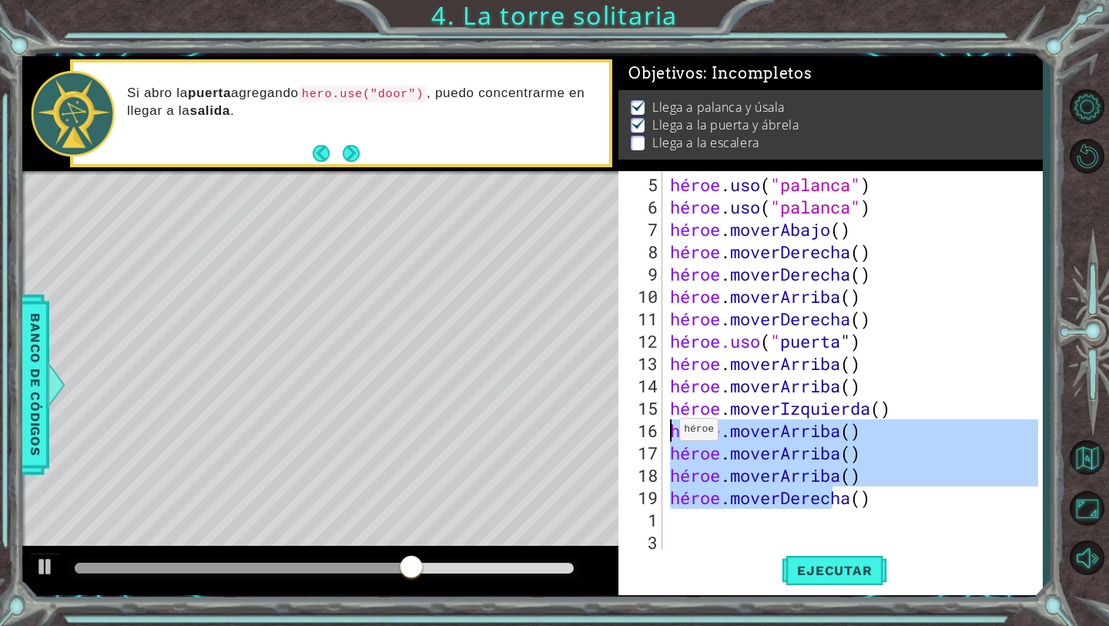
drag, startPoint x: 903, startPoint y: 502, endPoint x: 666, endPoint y: 435, distance: 246.6
click at [666, 435] on div "5 6 7 8 9 10 11 12 13 14 15 16 17 18 19 1 3 4 héroe . uso ( "palanca" ) héroe .…" at bounding box center [829, 361] width 420 height 380
type textarea "hero.moveUp() hero.moveUp()"
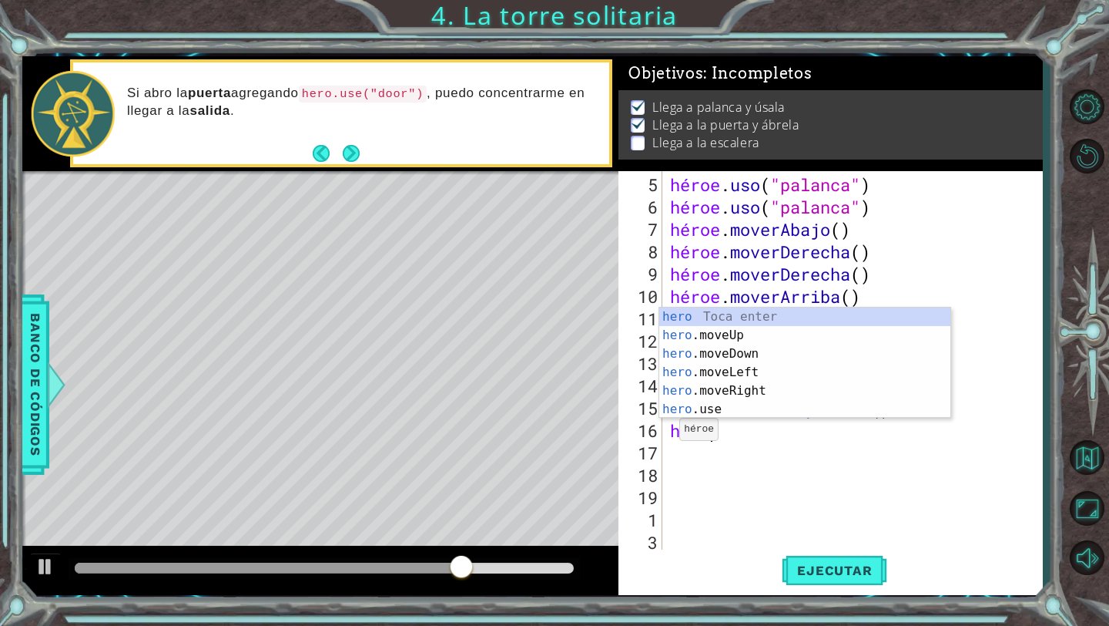
type textarea "hero"
click at [737, 336] on div "héroe Toca entrar héroe .moveUp Toca Enter héroe .moveDown Toca Enter héroe .mo…" at bounding box center [804, 381] width 291 height 148
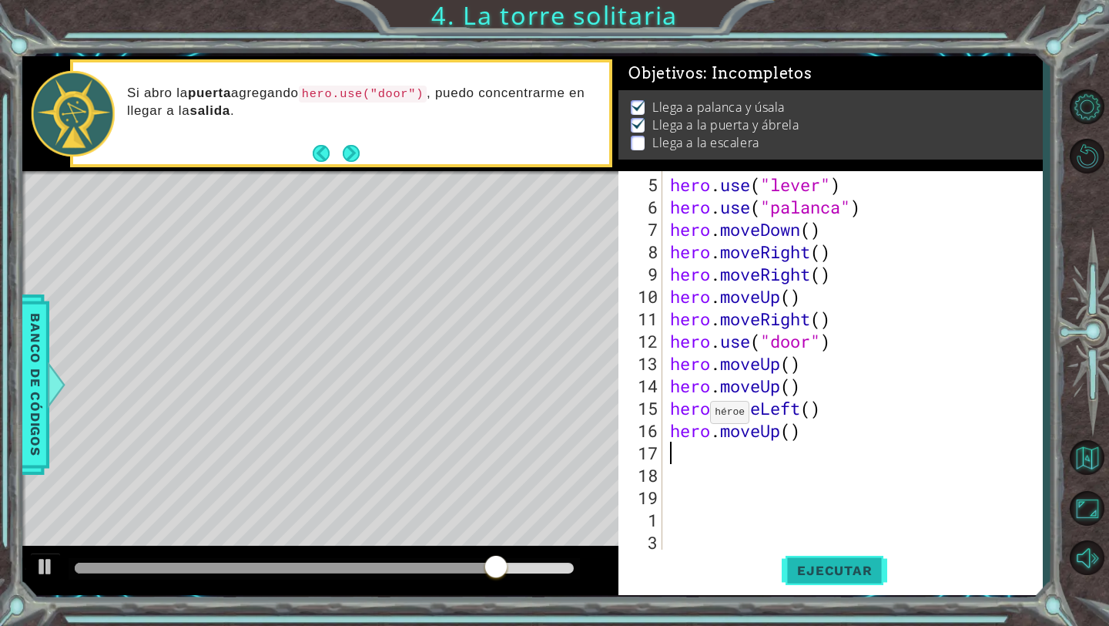
scroll to position [0, 0]
click at [817, 558] on button "Ejecutar" at bounding box center [835, 570] width 106 height 42
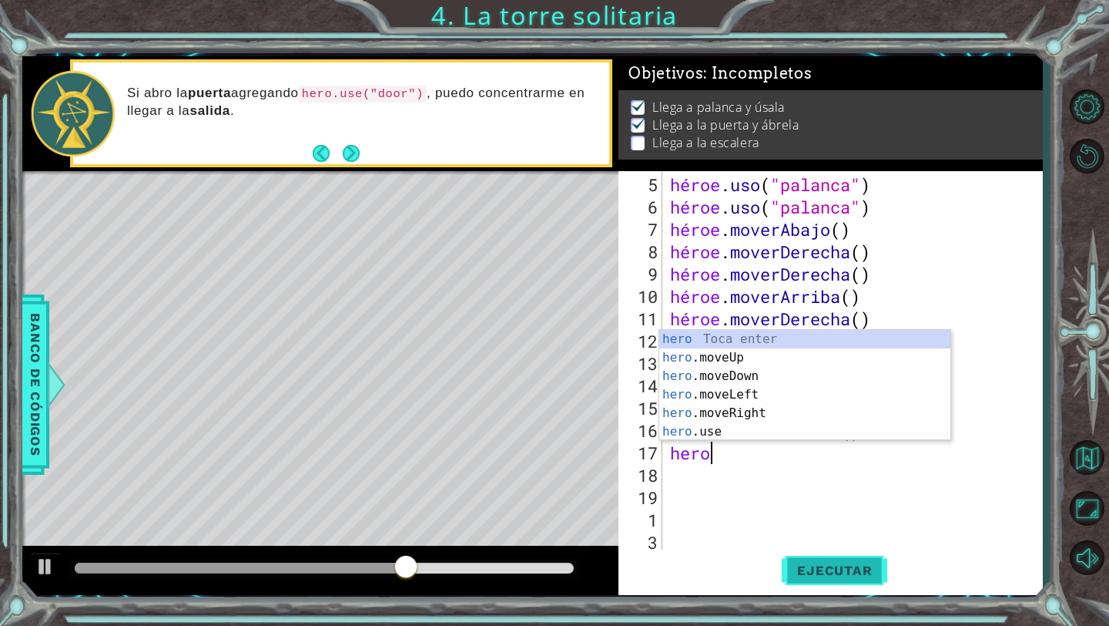
scroll to position [0, 1]
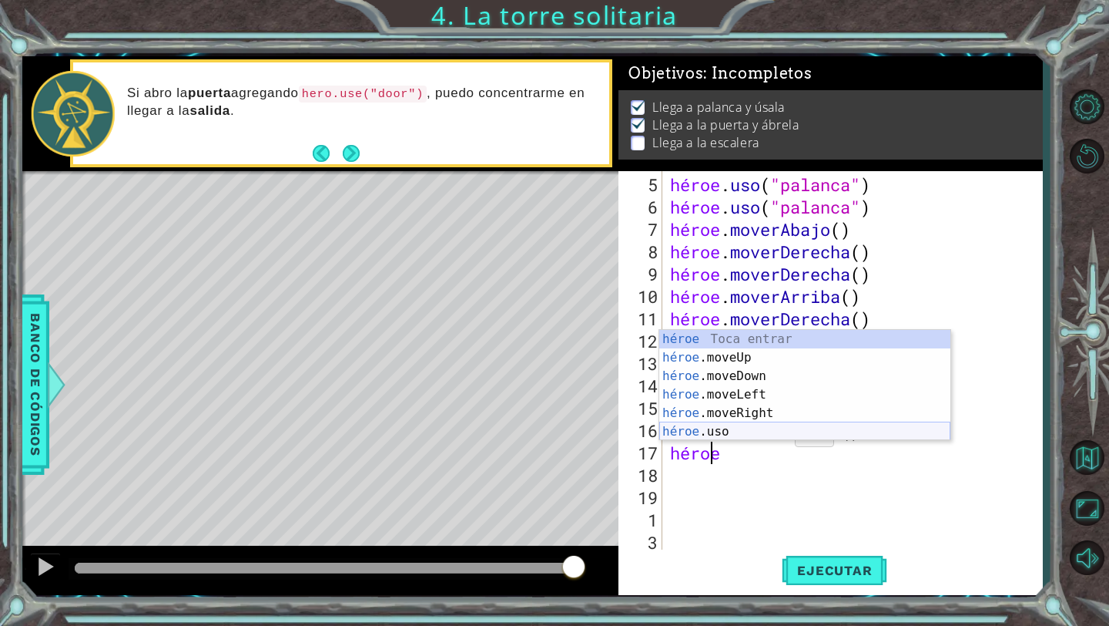
click at [758, 431] on div "héroe Toca entrar héroe .moveUp Toca Enter héroe .moveDown Toca Enter héroe .mo…" at bounding box center [804, 404] width 291 height 148
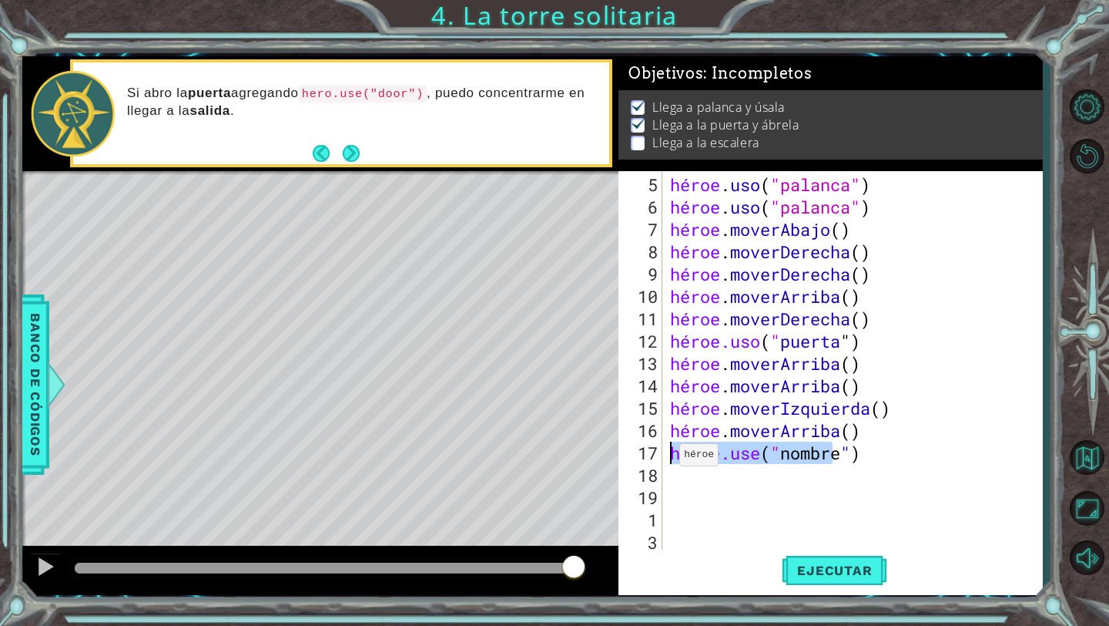
drag, startPoint x: 930, startPoint y: 453, endPoint x: 652, endPoint y: 458, distance: 278.2
click at [651, 458] on div "hero.use("name") 5 6 7 8 9 10 11 12 13 14 15 16 17 18 19 1 3 4 héroe . uso ( "p…" at bounding box center [829, 361] width 420 height 380
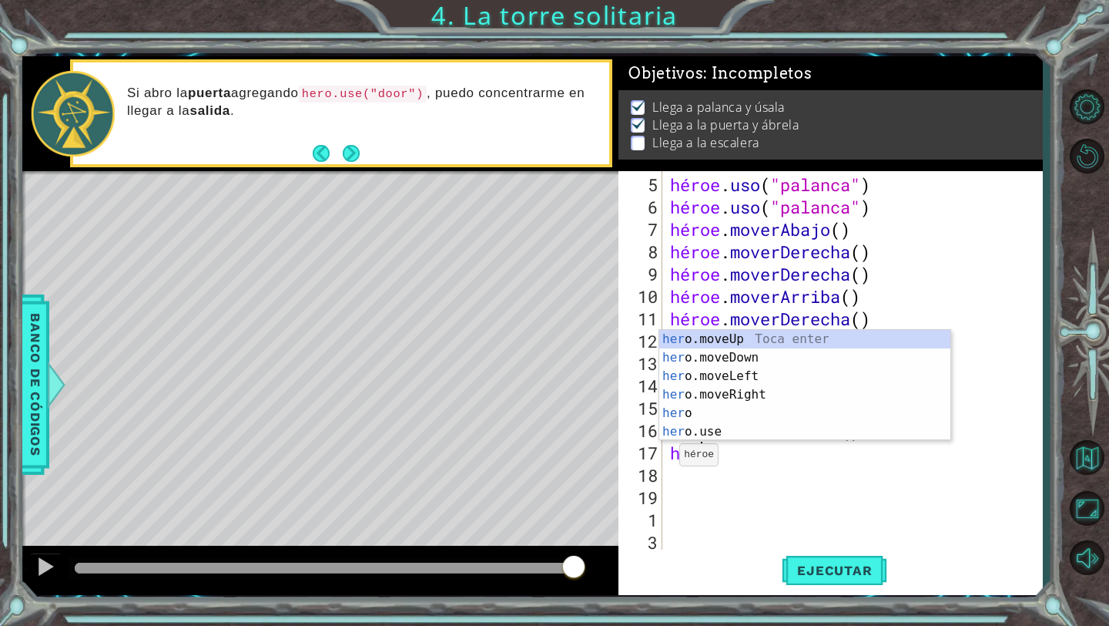
type textarea "heroe"
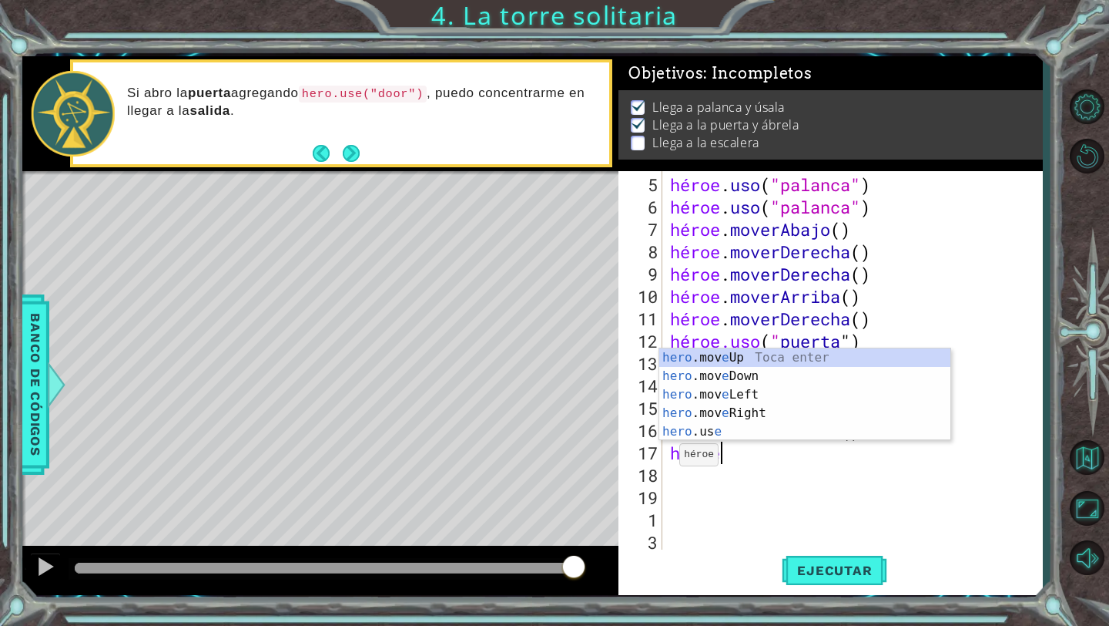
scroll to position [0, 2]
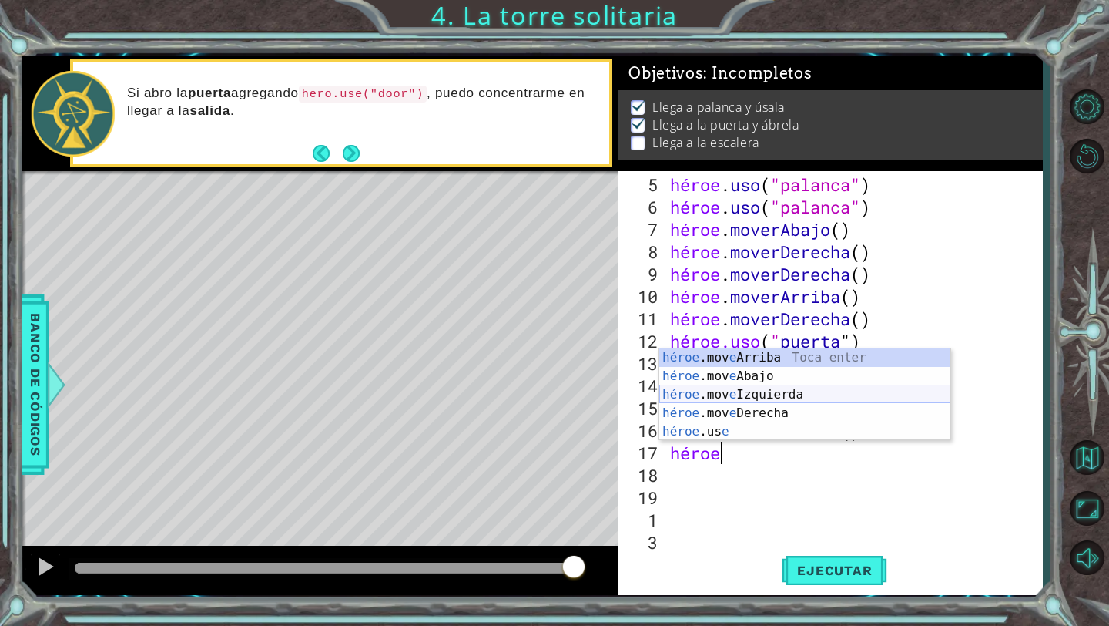
click at [777, 391] on div "héroe .mov e Arriba Toca enter héroe .mov e Abajo Toca Enter héroe .mov e Izqui…" at bounding box center [804, 412] width 291 height 129
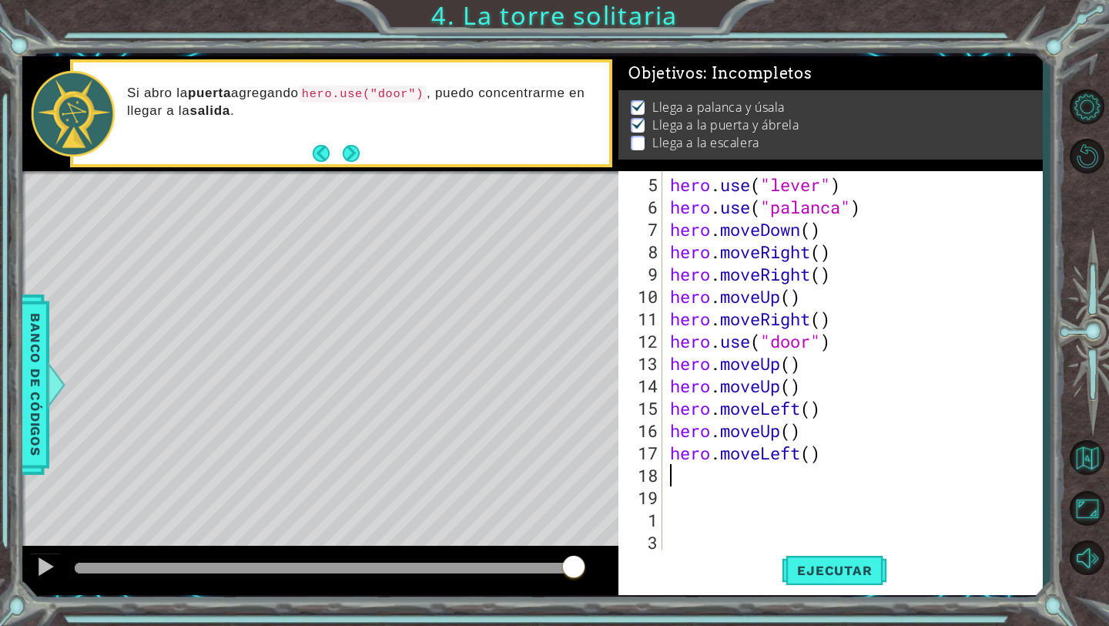
scroll to position [0, 0]
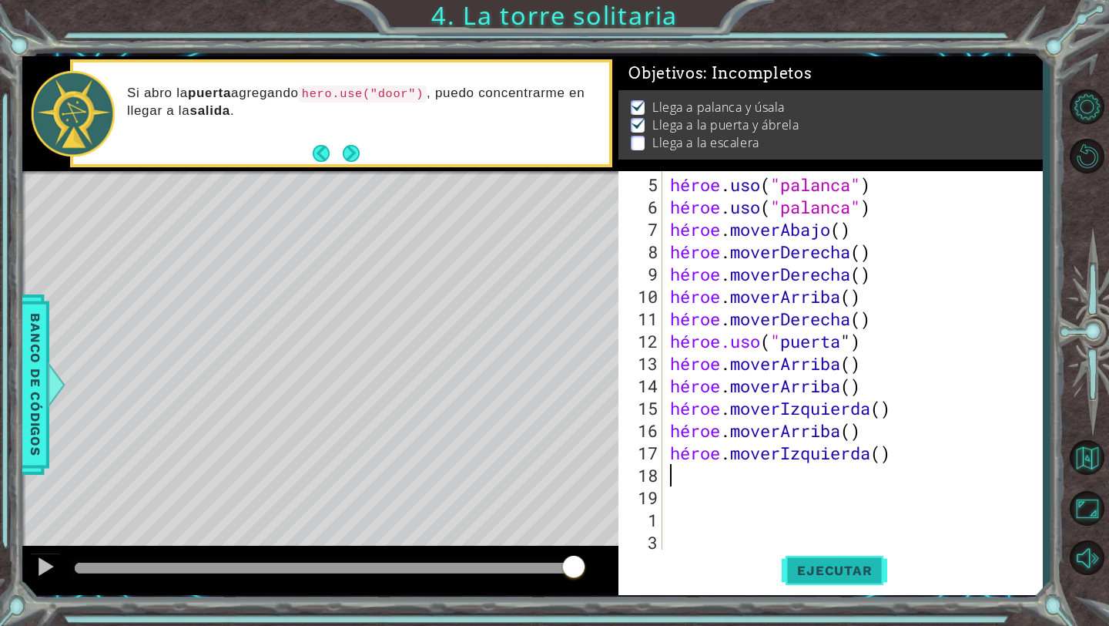
click at [838, 570] on font "Ejecutar" at bounding box center [834, 569] width 75 height 15
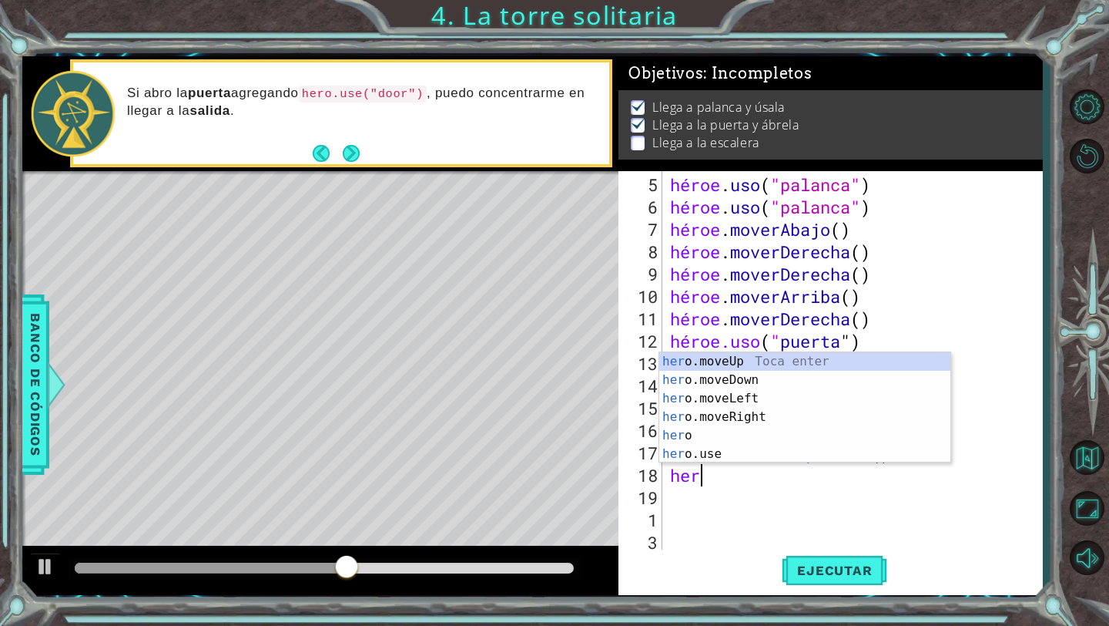
type textarea "heroe"
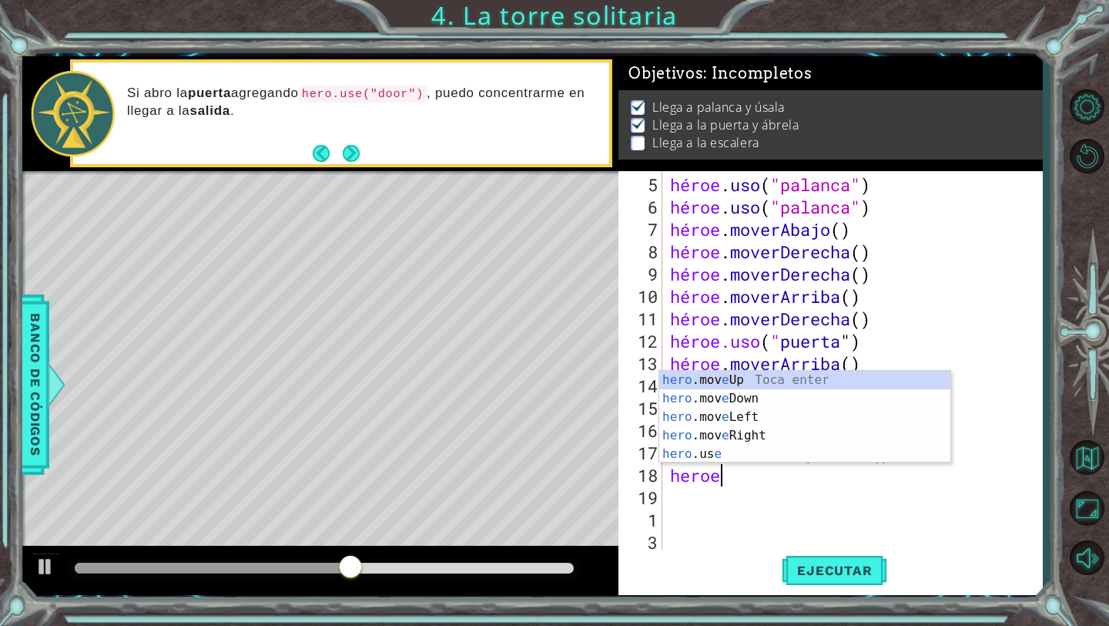
scroll to position [0, 2]
click at [765, 380] on div "héroe .mov e Arriba Toca enter héroe .mov e Abajo Toca Enter héroe .mov e Izqui…" at bounding box center [804, 435] width 291 height 129
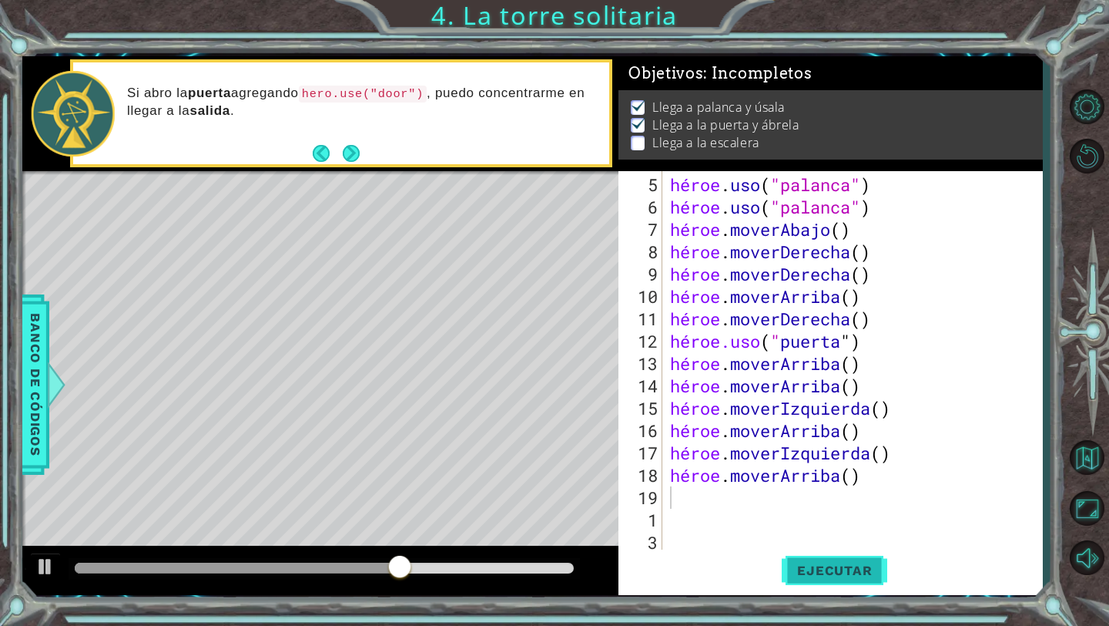
click at [818, 573] on font "Ejecutar" at bounding box center [834, 569] width 75 height 15
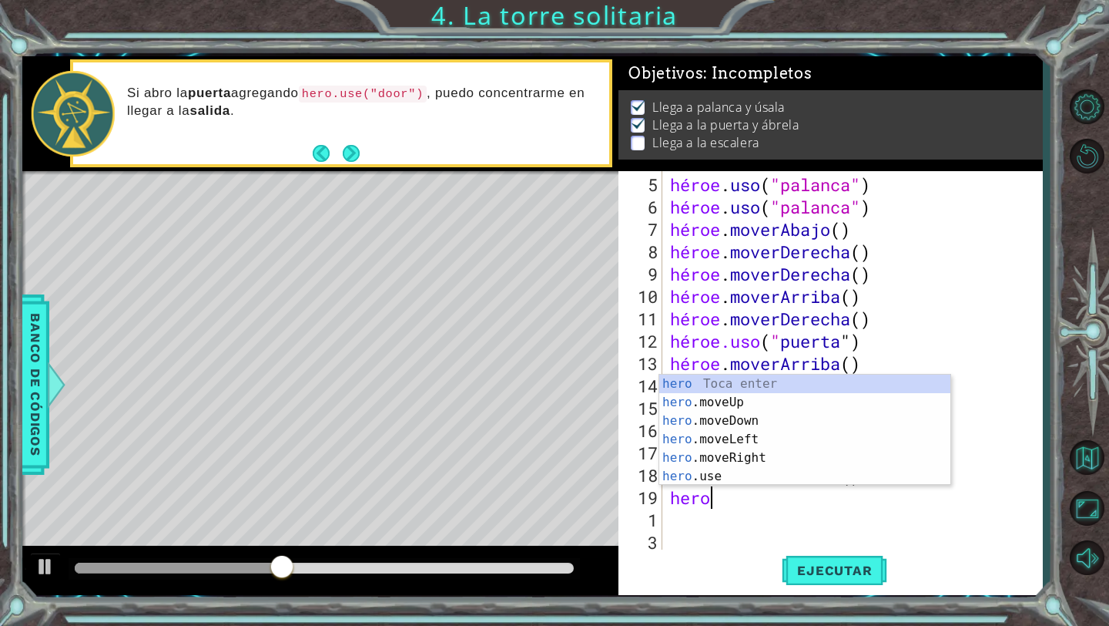
type textarea "heroe"
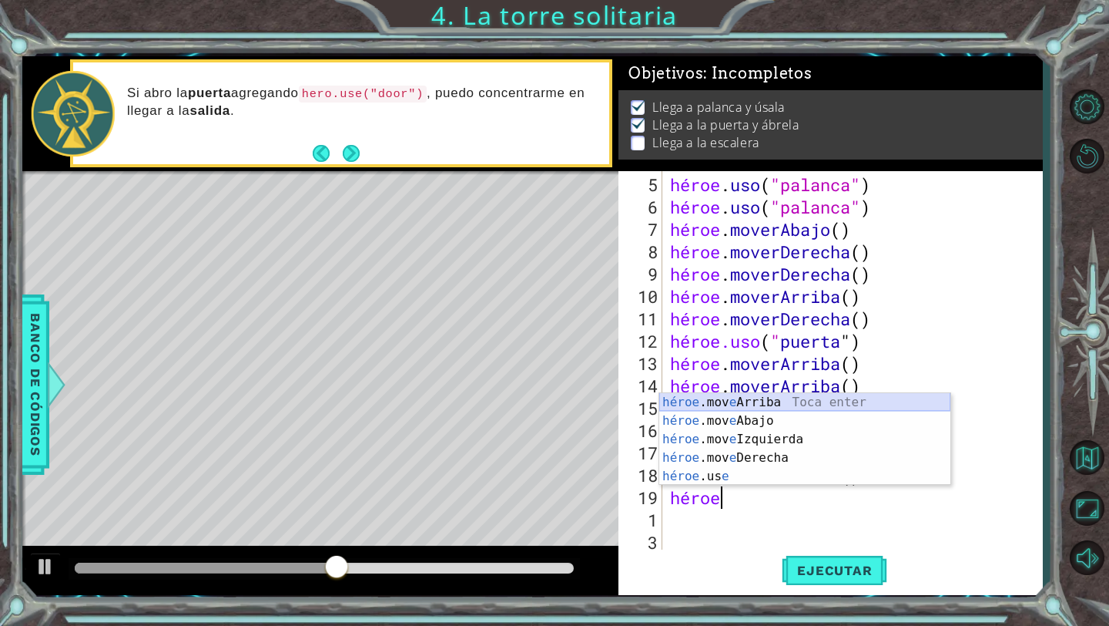
click at [754, 402] on div "héroe .mov e Arriba Toca enter héroe .mov e Abajo Toca Enter héroe .mov e Izqui…" at bounding box center [804, 457] width 291 height 129
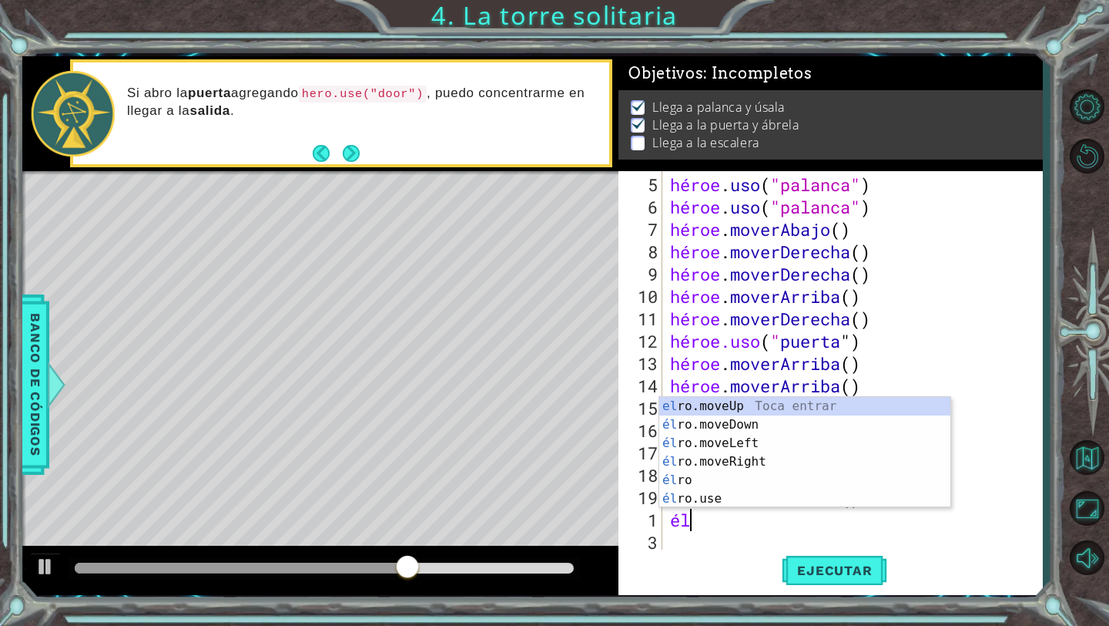
scroll to position [0, 1]
type textarea "hero"
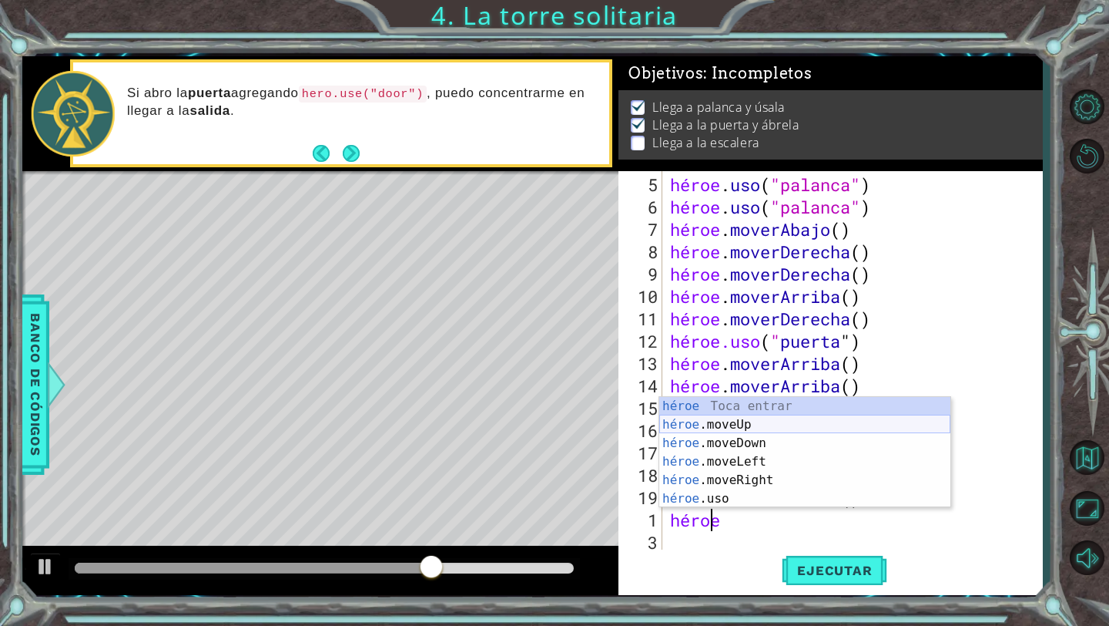
click at [787, 423] on div "héroe Toca entrar héroe .moveUp Toca Enter héroe .moveDown Toca Enter héroe .mo…" at bounding box center [804, 471] width 291 height 148
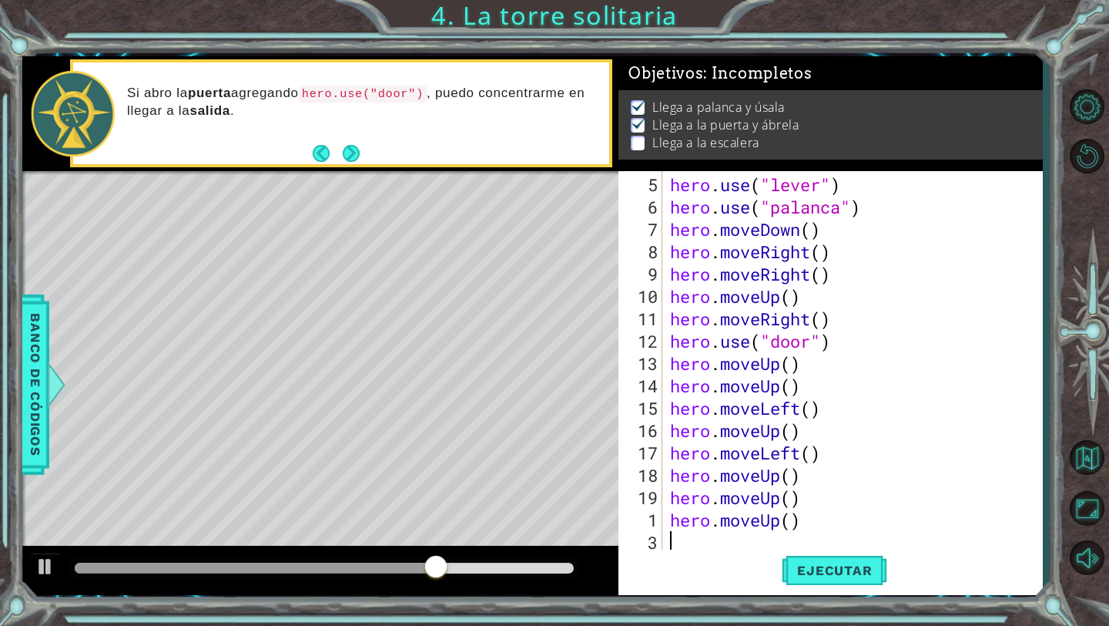
scroll to position [0, 0]
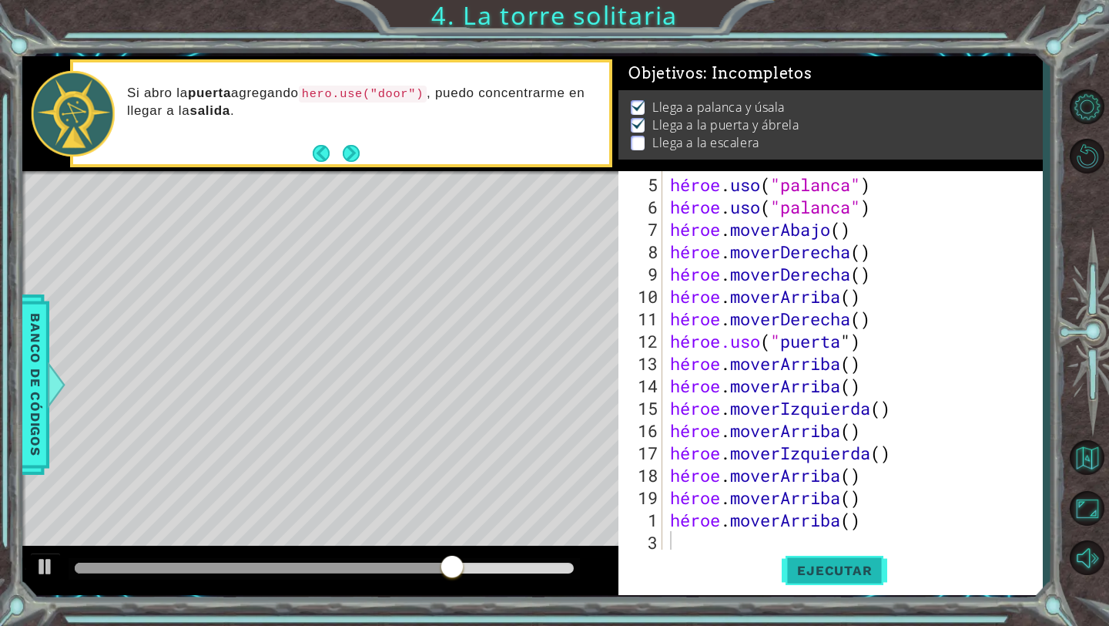
click at [802, 563] on font "Ejecutar" at bounding box center [834, 569] width 75 height 15
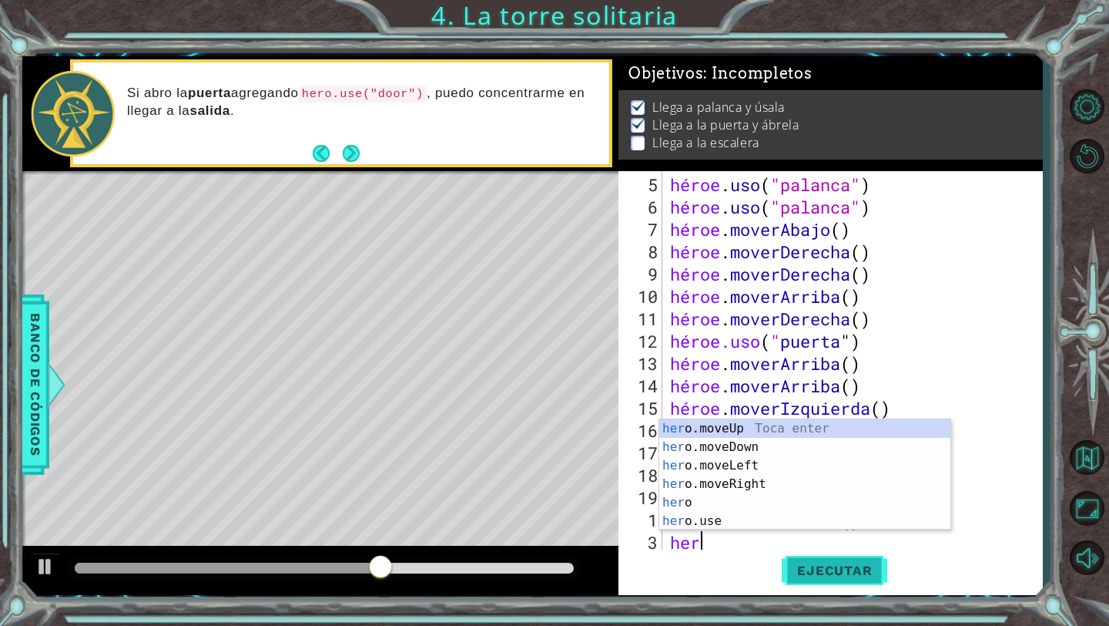
type textarea "heroe"
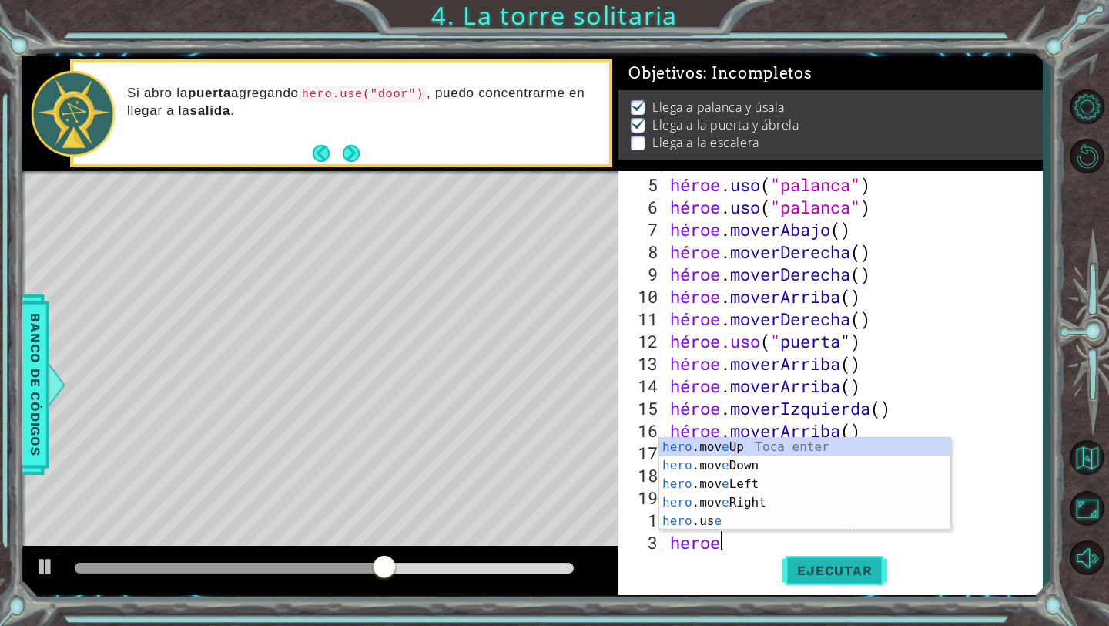
scroll to position [0, 2]
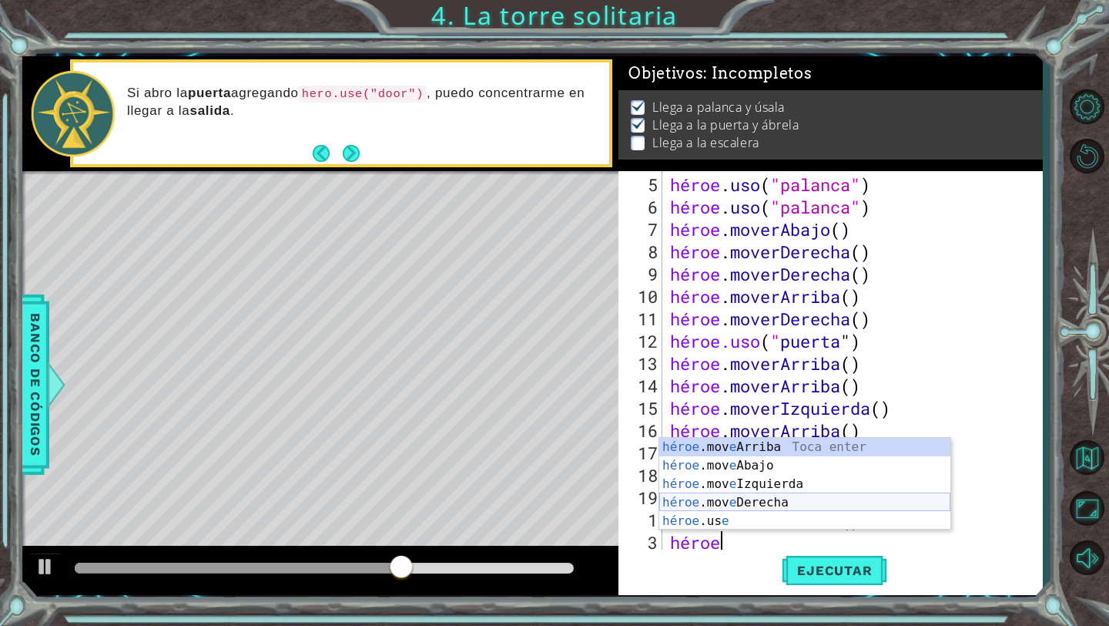
click at [803, 504] on div "héroe .mov e Arriba Toca enter héroe .mov e Abajo Toca Enter héroe .mov e Izqui…" at bounding box center [804, 502] width 291 height 129
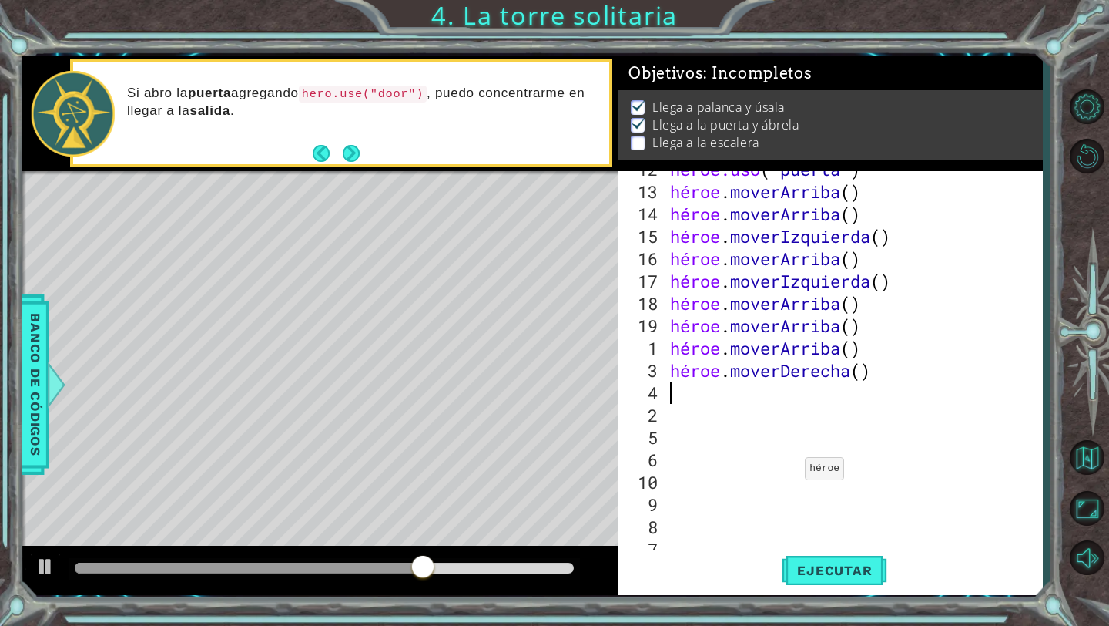
scroll to position [240, 0]
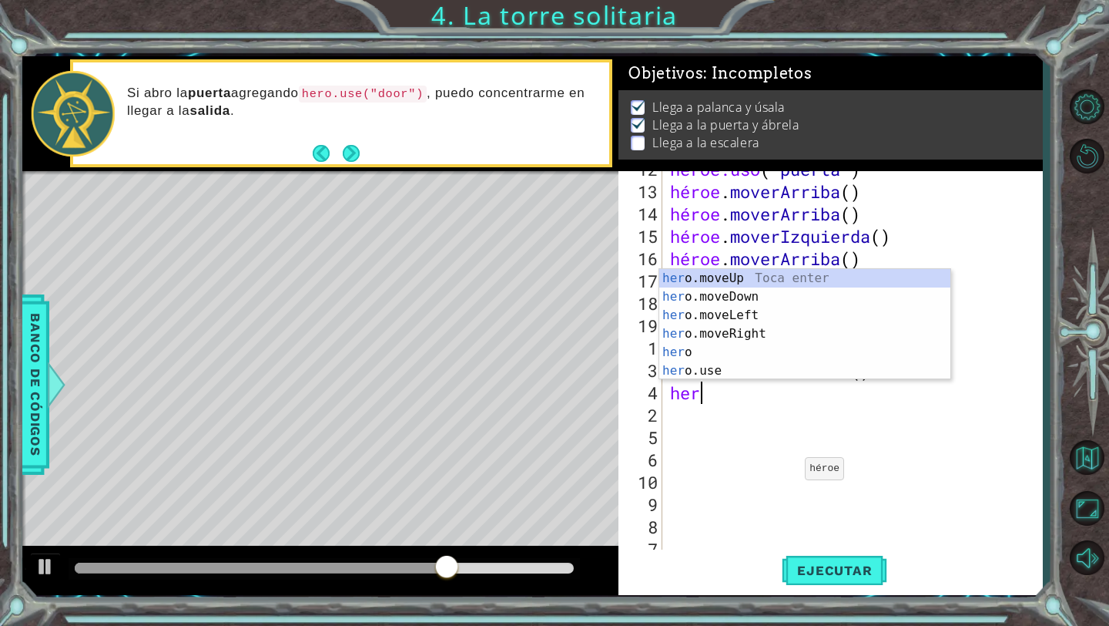
type textarea "heroe"
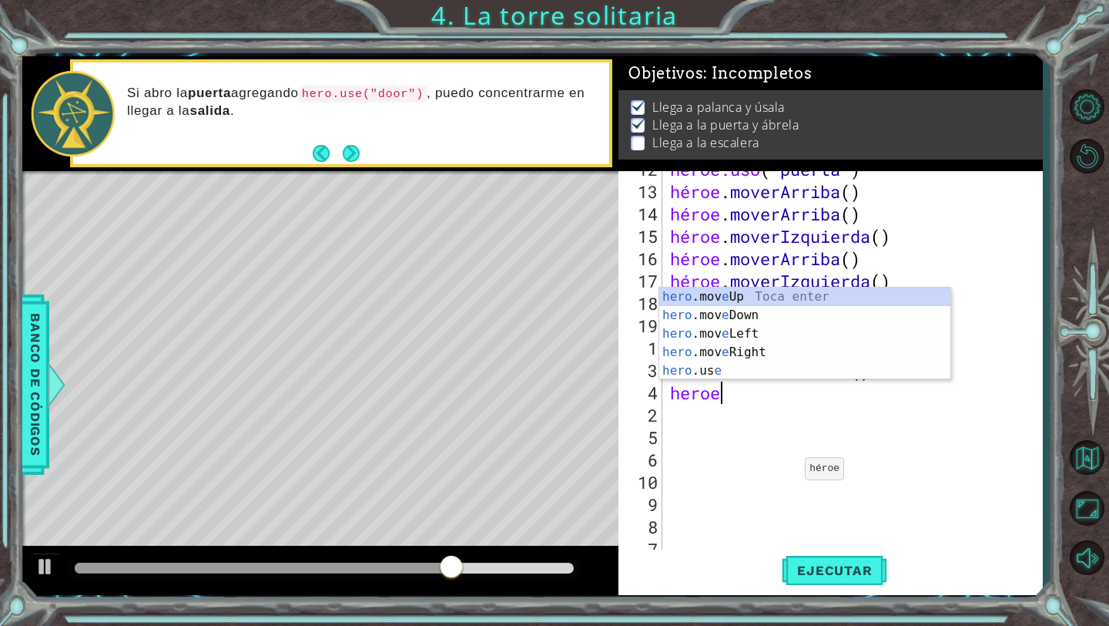
scroll to position [0, 2]
click at [778, 300] on div "héroe .mov e Arriba Toca enter héroe .mov e Abajo Toca Enter héroe .mov e Izqui…" at bounding box center [804, 351] width 291 height 129
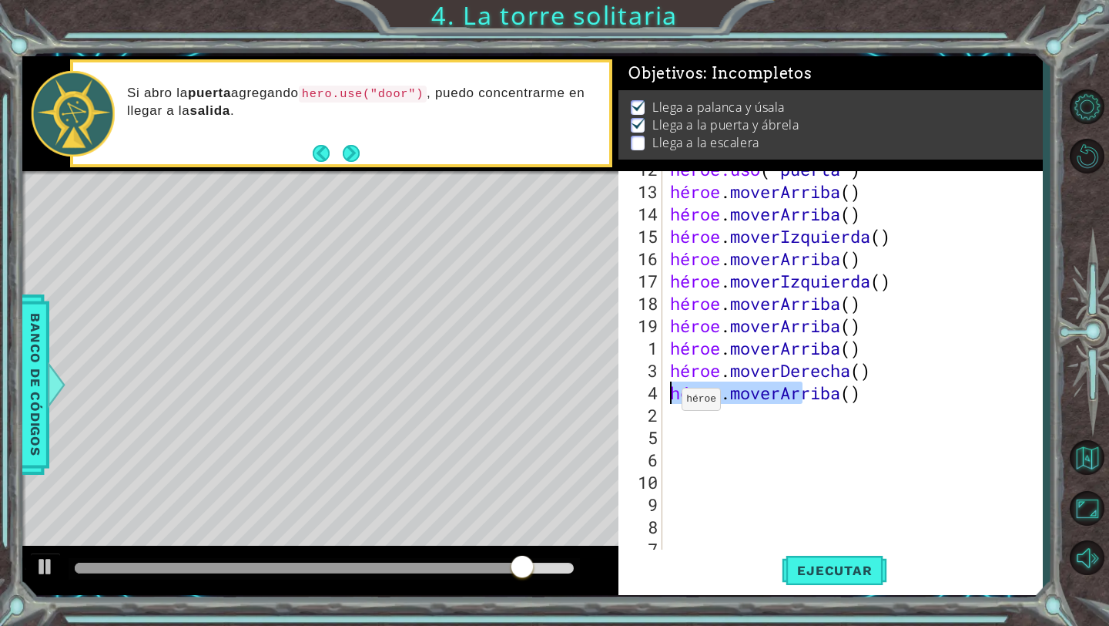
drag, startPoint x: 872, startPoint y: 398, endPoint x: 654, endPoint y: 393, distance: 218.1
click at [654, 393] on div "12 13 14 15 16 17 18 19 1 3 4 2 5 6 10 9 8 7 11 héroe.uso ( " puerta " ) héroe …" at bounding box center [829, 361] width 420 height 380
type textarea "hero.moveUp()"
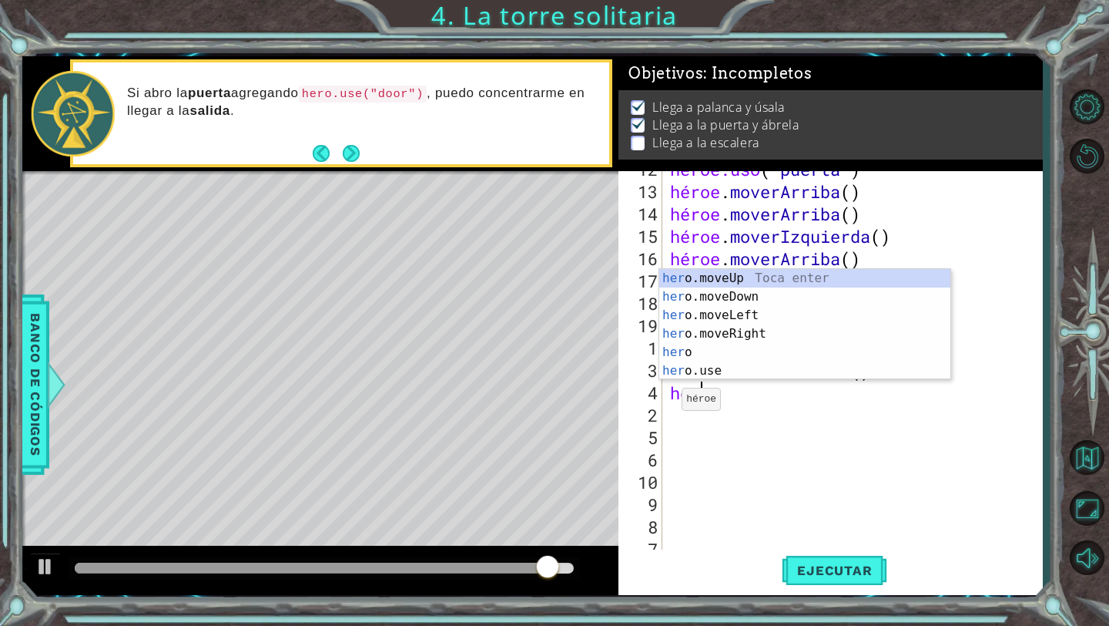
type textarea "heroe"
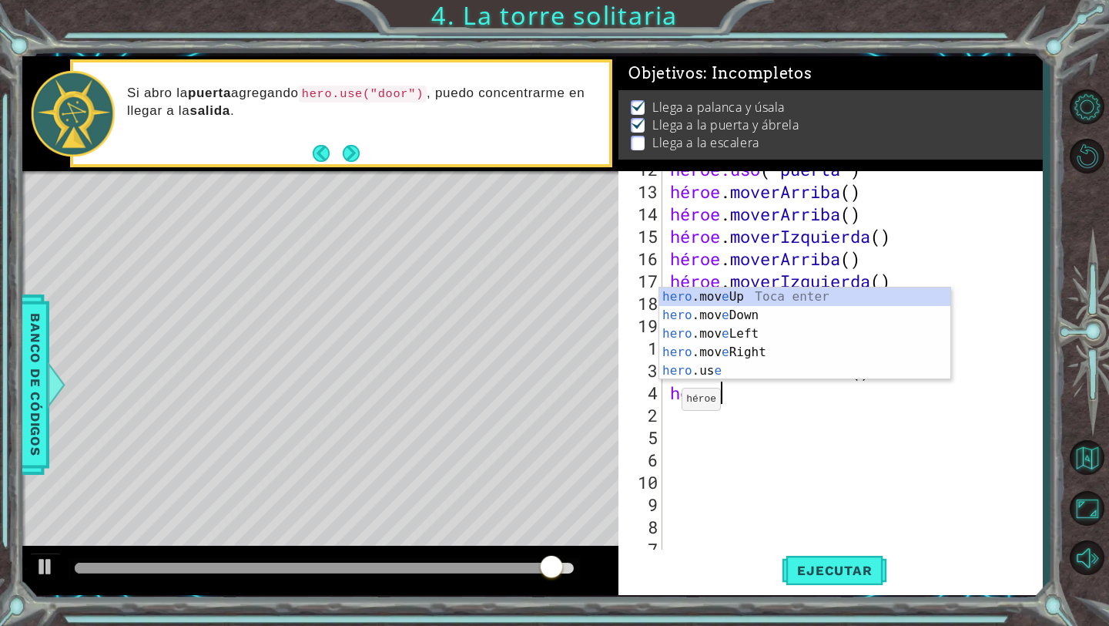
scroll to position [0, 2]
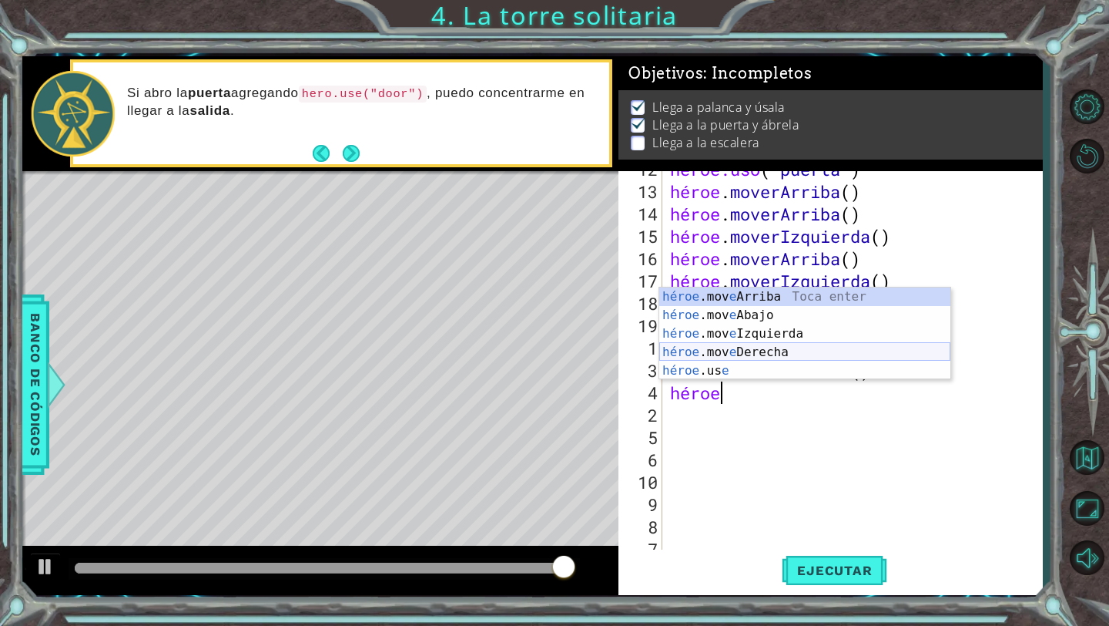
click at [771, 352] on div "héroe .mov e Arriba Toca enter héroe .mov e Abajo Toca Enter héroe .mov e Izqui…" at bounding box center [804, 351] width 291 height 129
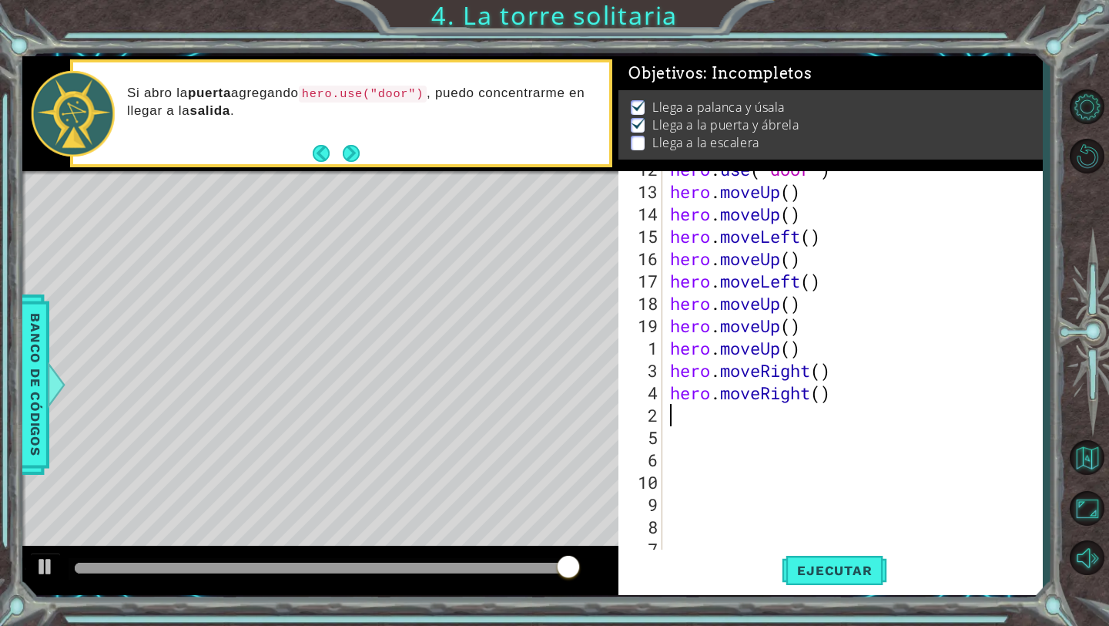
scroll to position [0, 0]
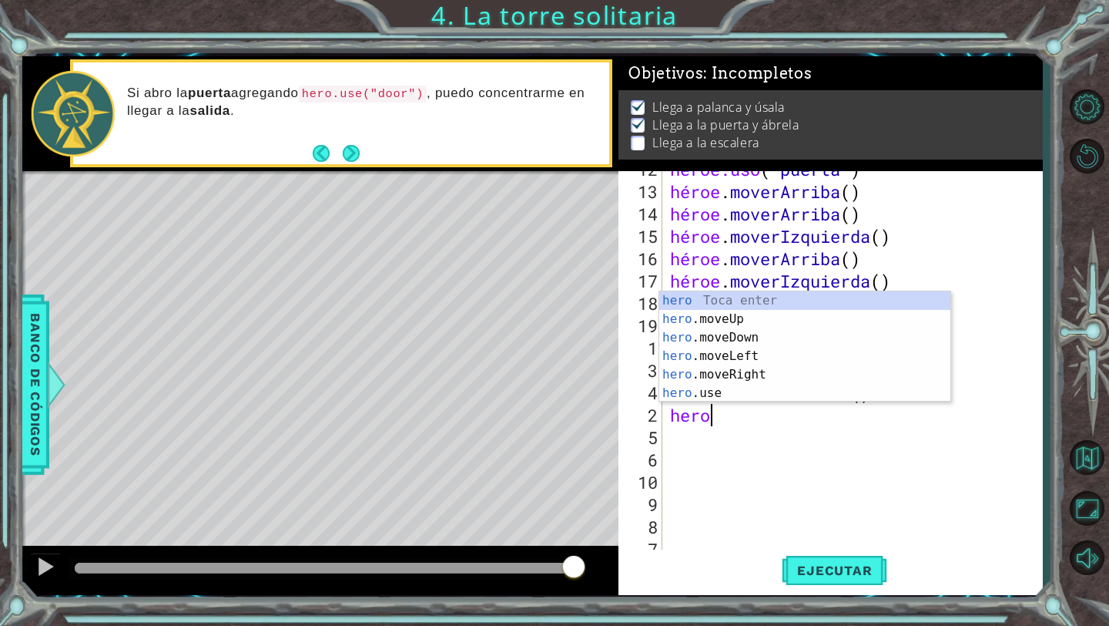
type textarea "heroe"
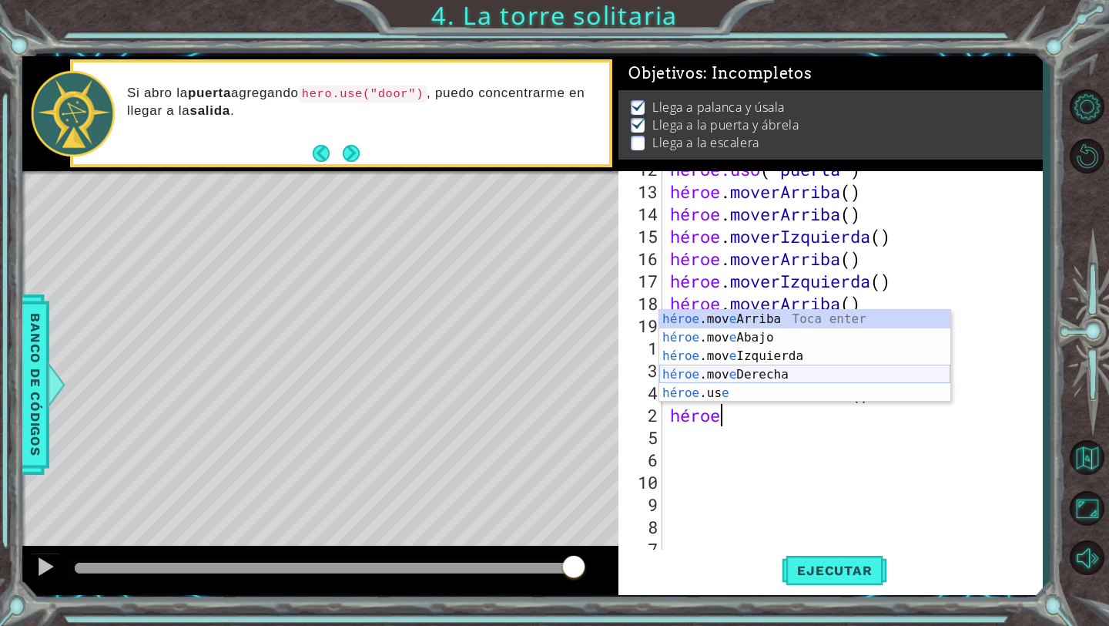
click at [764, 377] on div "héroe .mov e Arriba Toca enter héroe .mov e Abajo Toca Enter héroe .mov e Izqui…" at bounding box center [804, 374] width 291 height 129
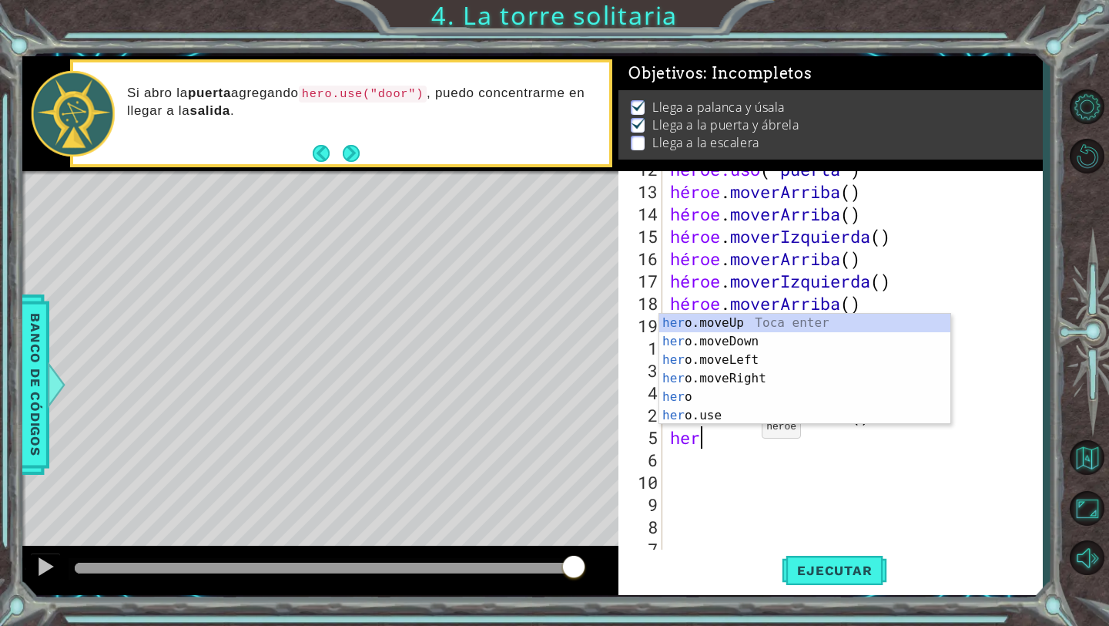
type textarea "hero"
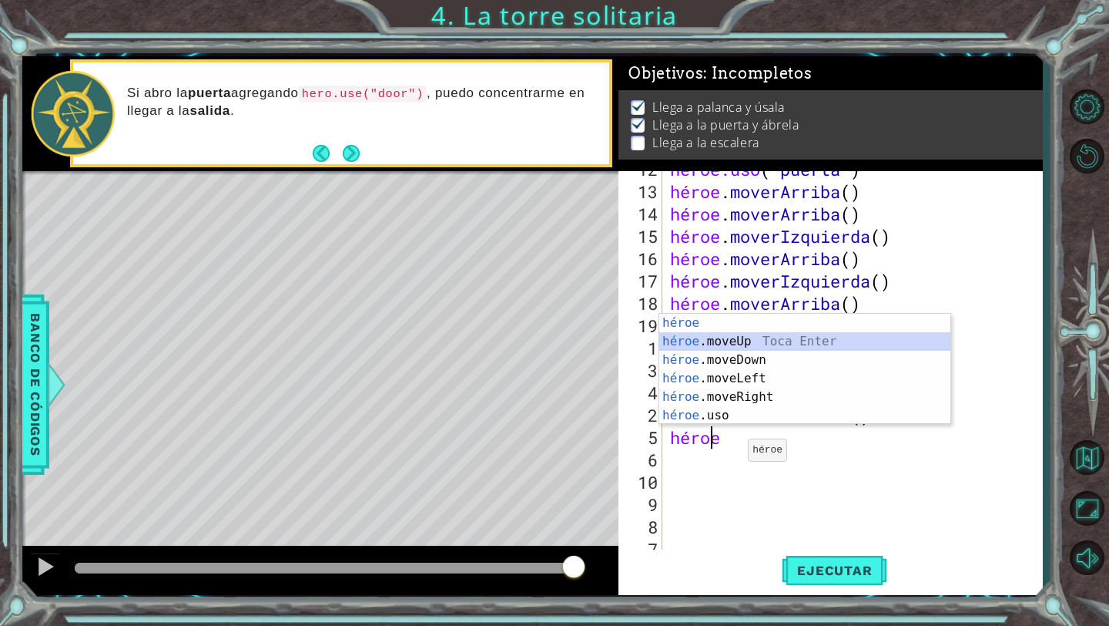
click at [765, 338] on div "héroe Toca entrar héroe .moveUp Toca Enter héroe .moveDown Toca Enter héroe .mo…" at bounding box center [804, 388] width 291 height 148
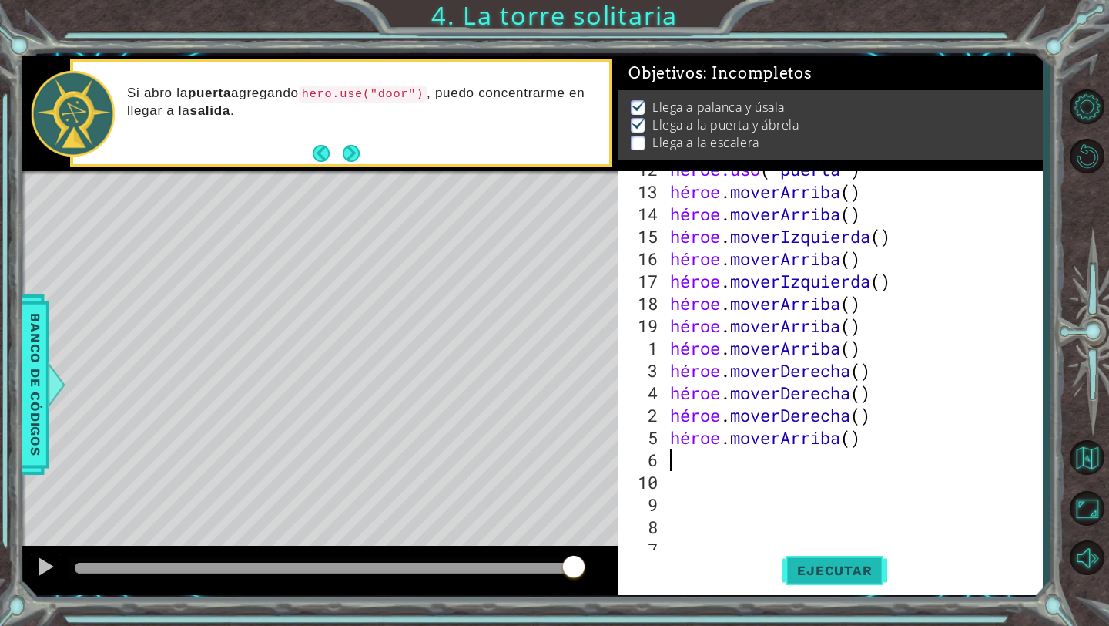
click at [800, 572] on font "Ejecutar" at bounding box center [834, 569] width 75 height 15
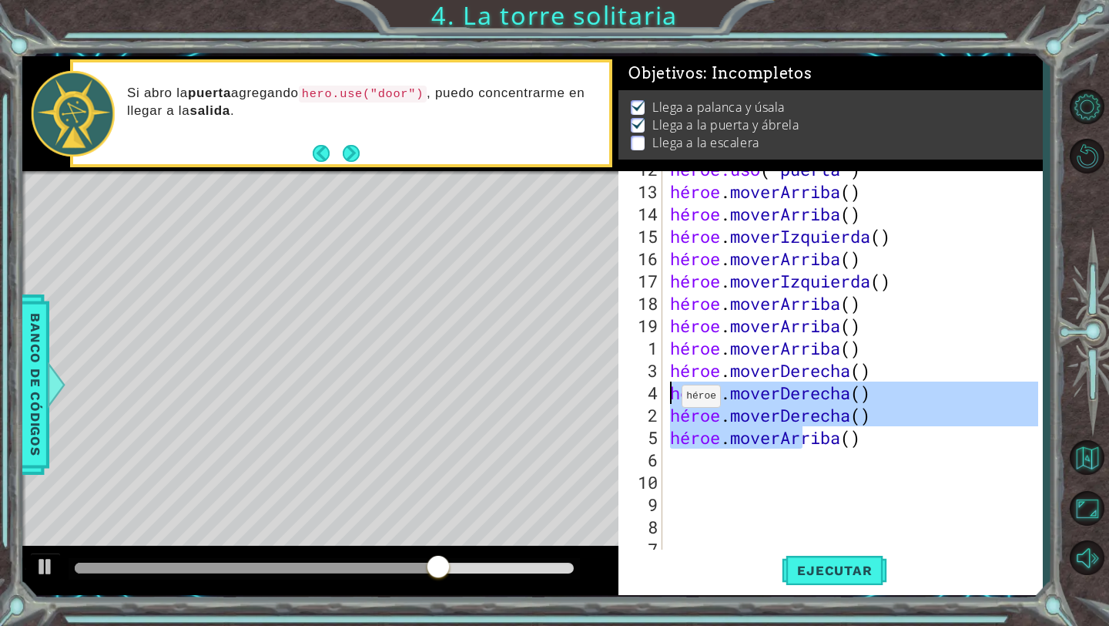
drag, startPoint x: 930, startPoint y: 433, endPoint x: 667, endPoint y: 390, distance: 266.2
click at [667, 388] on div "héroe.uso ( " puerta " ) héroe . [PERSON_NAME] ( ) héroe . [PERSON_NAME] ( ) hé…" at bounding box center [856, 370] width 379 height 425
type textarea "hero.moveRight() hero.moveRight()"
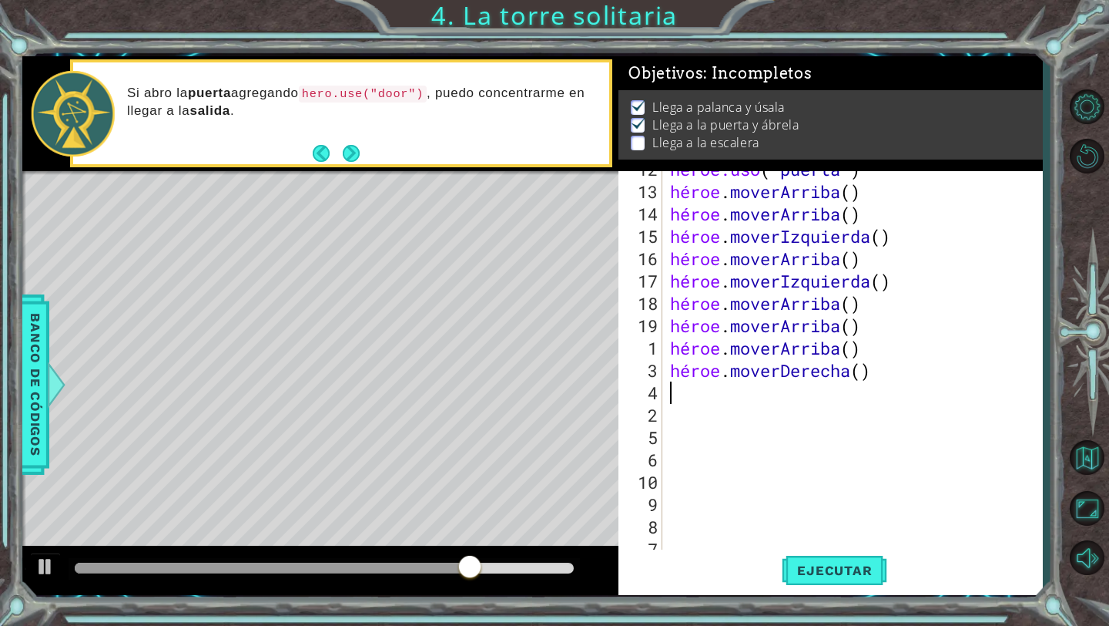
click at [751, 496] on div "héroe.uso ( " puerta " ) héroe . [PERSON_NAME] ( ) héroe . [PERSON_NAME] ( ) hé…" at bounding box center [856, 370] width 379 height 425
click at [806, 566] on font "Ejecutar" at bounding box center [834, 569] width 75 height 15
click at [703, 389] on div "héroe.uso ( " puerta " ) héroe . [PERSON_NAME] ( ) héroe . [PERSON_NAME] ( ) hé…" at bounding box center [856, 370] width 379 height 425
click at [38, 447] on font "Banco de códigos" at bounding box center [35, 384] width 15 height 143
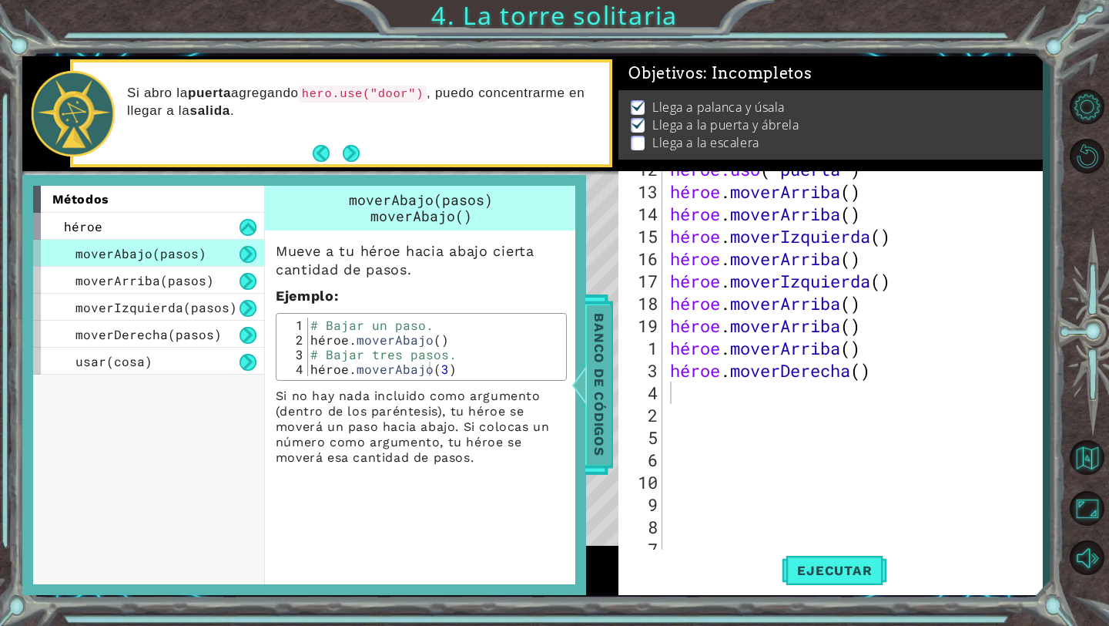
click at [592, 382] on font "Banco de códigos" at bounding box center [599, 384] width 15 height 143
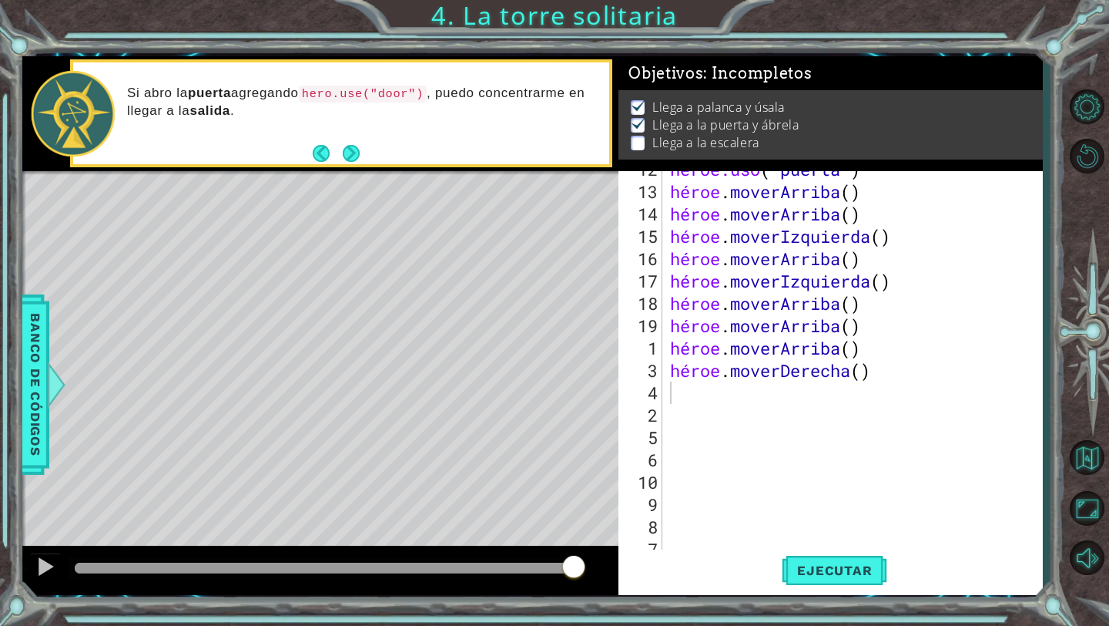
click at [704, 398] on div "héroe.uso ( " puerta " ) héroe . [PERSON_NAME] ( ) héroe . [PERSON_NAME] ( ) hé…" at bounding box center [856, 370] width 379 height 425
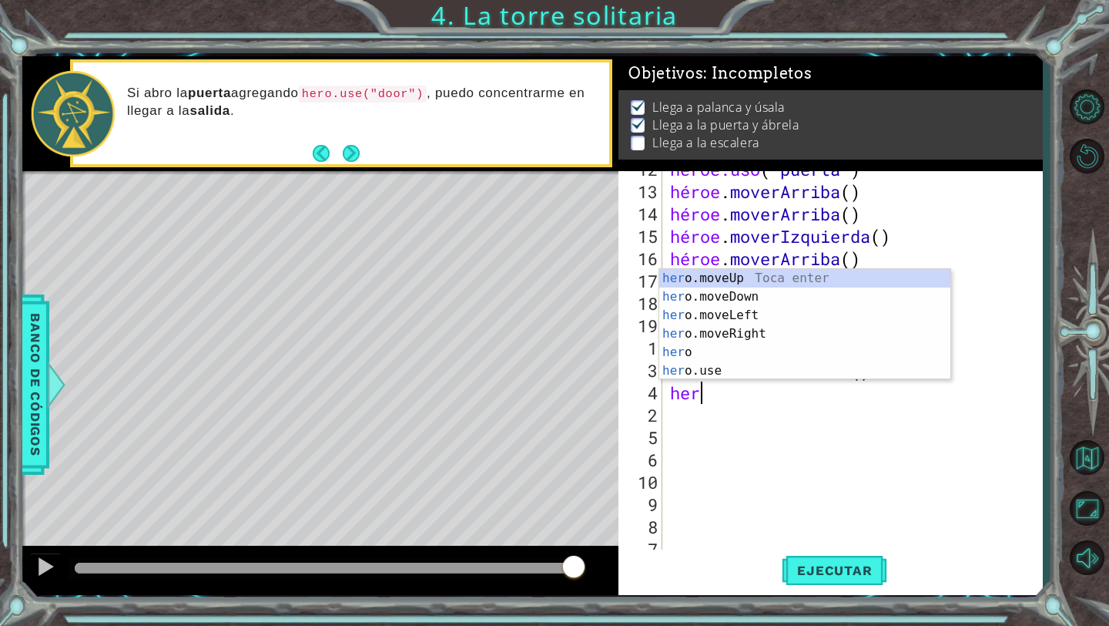
type textarea "heroe"
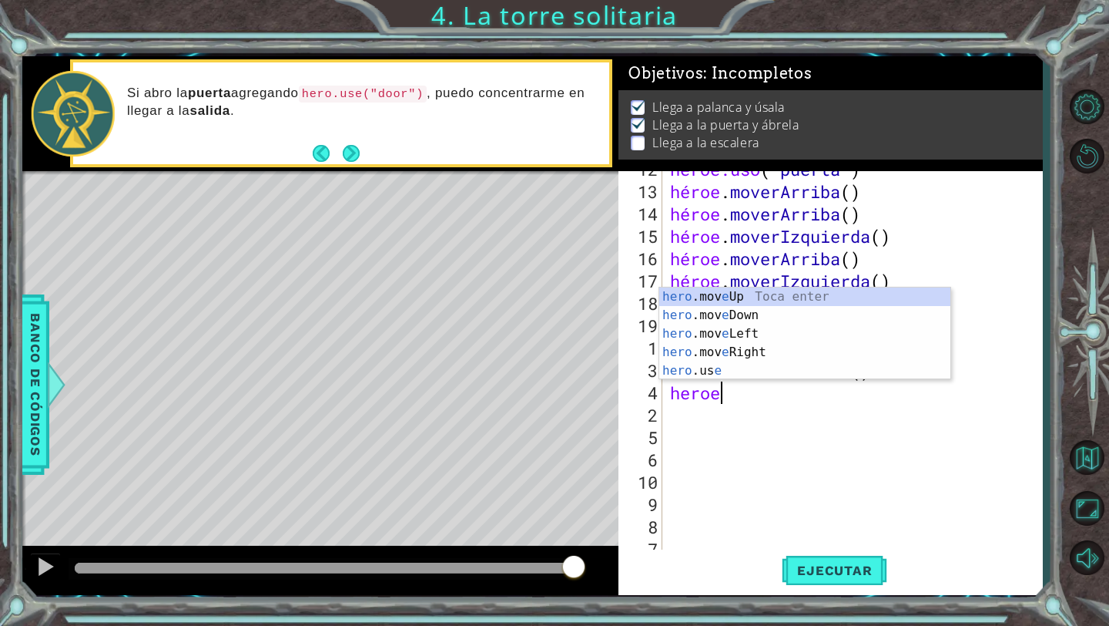
scroll to position [0, 2]
click at [767, 303] on div "héroe .mov e Arriba Toca enter héroe .mov e Abajo Toca Enter héroe .mov e Izqui…" at bounding box center [804, 351] width 291 height 129
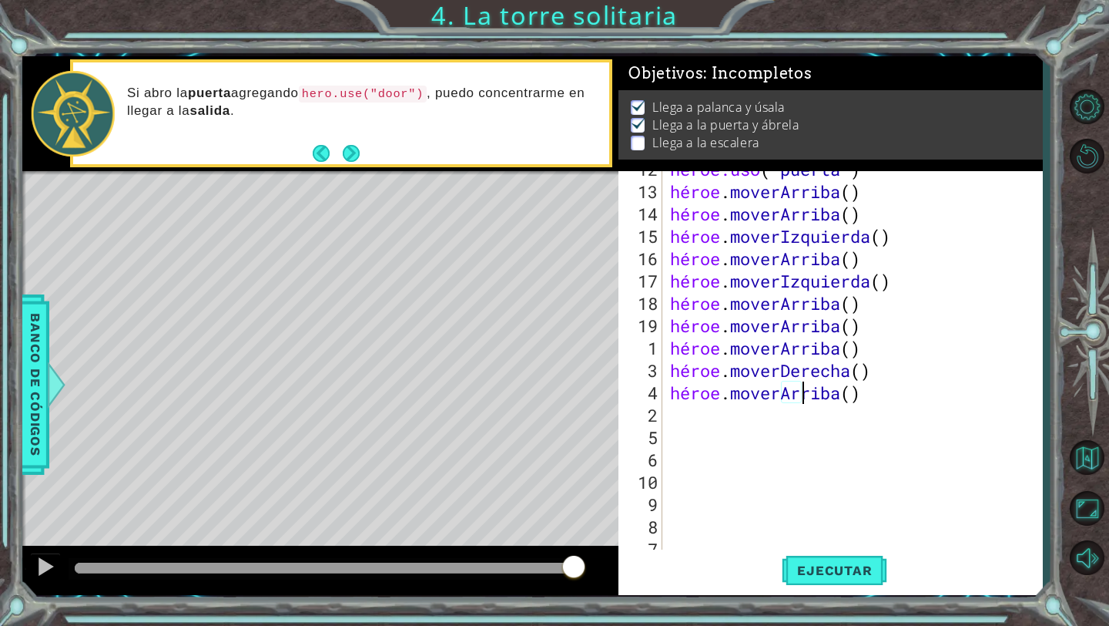
click at [885, 400] on div "héroe.uso ( " puerta " ) héroe . [PERSON_NAME] ( ) héroe . [PERSON_NAME] ( ) hé…" at bounding box center [856, 370] width 379 height 425
type textarea "hero.moveUp()"
click at [889, 398] on div "héroe.uso ( " puerta " ) héroe . [PERSON_NAME] ( ) héroe . [PERSON_NAME] ( ) hé…" at bounding box center [856, 370] width 379 height 425
click at [755, 395] on div "héroe.uso ( " puerta " ) héroe . [PERSON_NAME] ( ) héroe . [PERSON_NAME] ( ) hé…" at bounding box center [856, 370] width 379 height 425
click at [755, 411] on div "héroe.uso ( " puerta " ) héroe . [PERSON_NAME] ( ) héroe . [PERSON_NAME] ( ) hé…" at bounding box center [856, 370] width 379 height 425
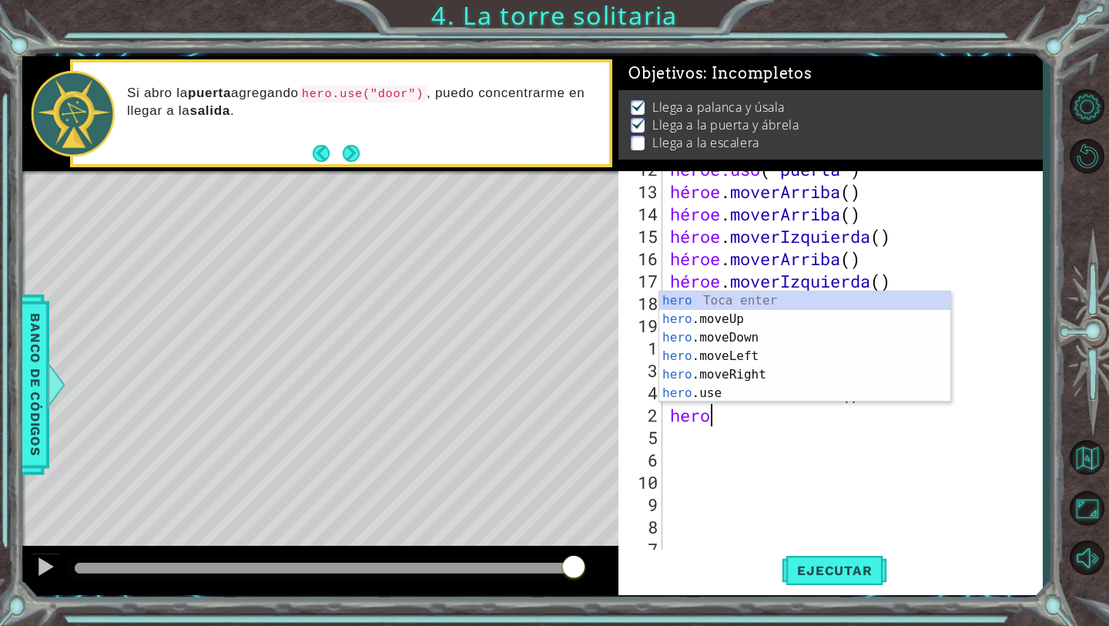
type textarea "heroe"
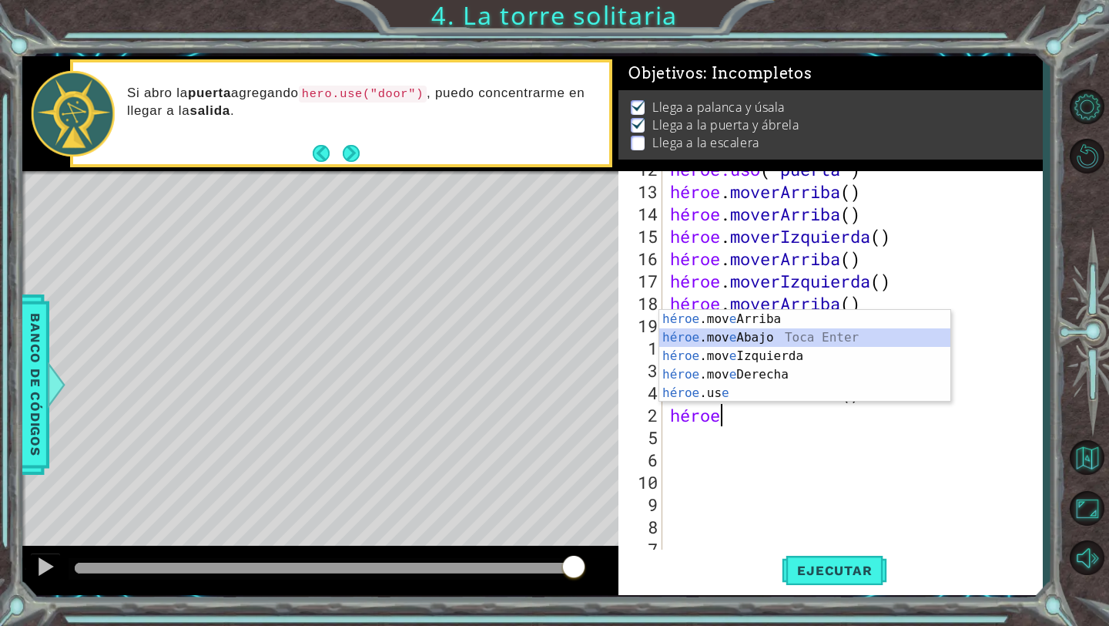
click at [789, 341] on div "héroe .mov e Arriba Toca enter héroe .mov e Abajo Toca Enter héroe .mov e Izqui…" at bounding box center [804, 374] width 291 height 129
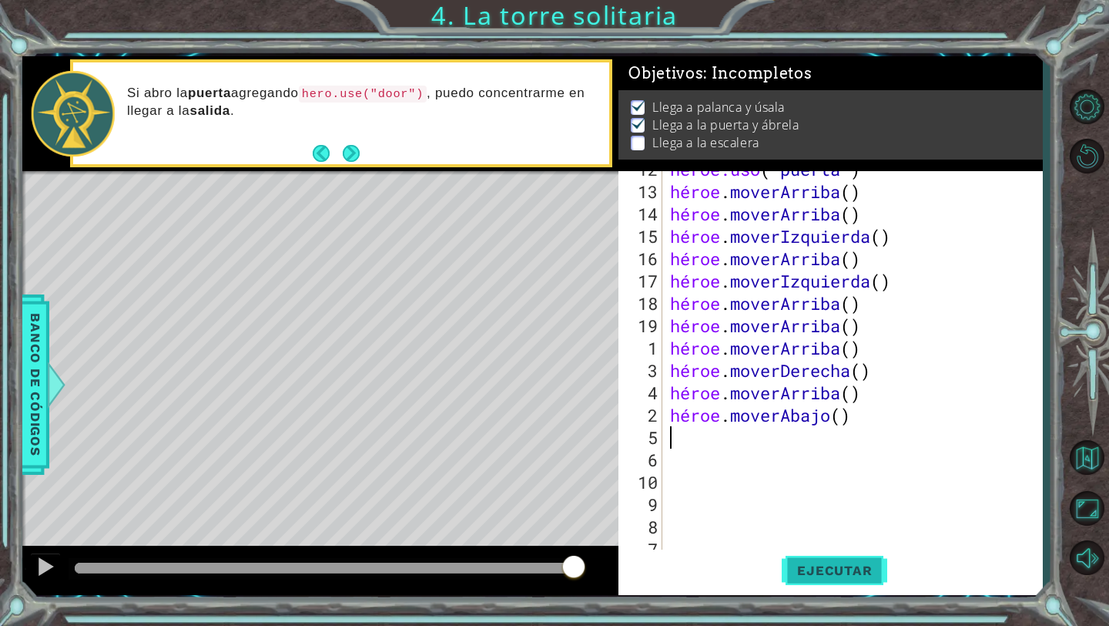
click at [816, 565] on font "Ejecutar" at bounding box center [834, 569] width 75 height 15
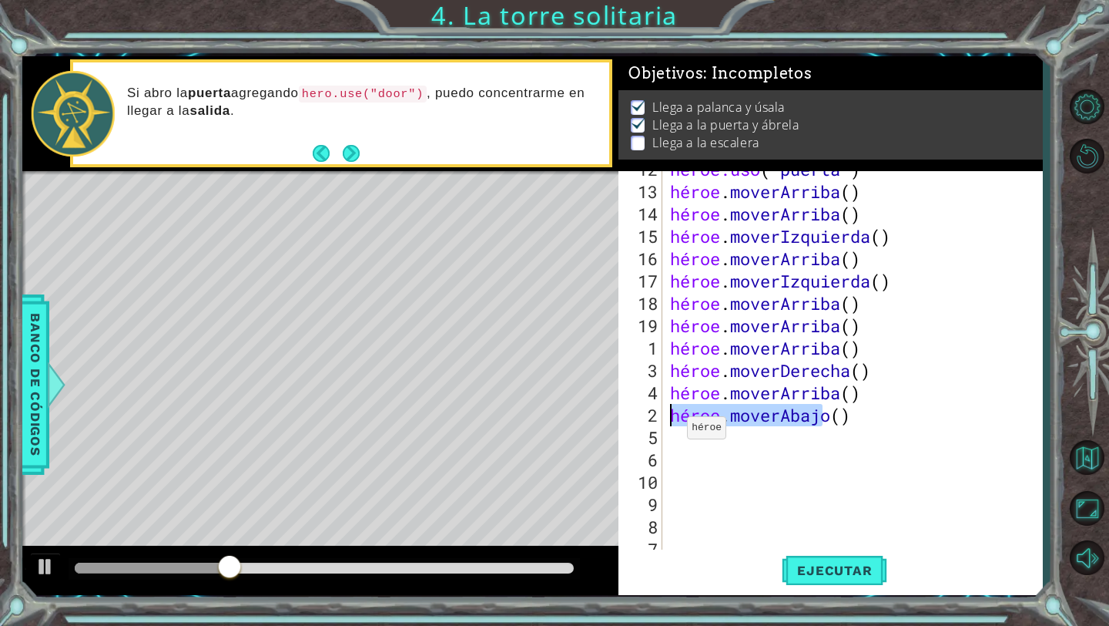
drag, startPoint x: 891, startPoint y: 421, endPoint x: 675, endPoint y: 418, distance: 215.8
click at [674, 418] on div "héroe.uso ( " puerta " ) héroe . [PERSON_NAME] ( ) héroe . [PERSON_NAME] ( ) hé…" at bounding box center [856, 370] width 379 height 425
type textarea "hero.moveDown()"
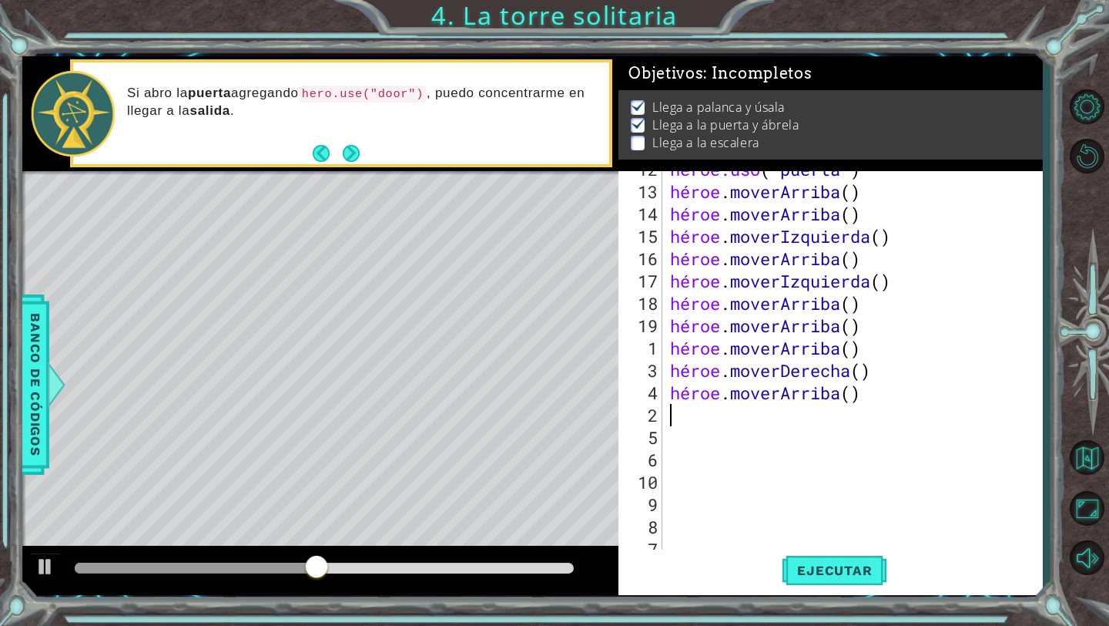
click at [714, 438] on div "héroe.uso ( " puerta " ) héroe . [PERSON_NAME] ( ) héroe . [PERSON_NAME] ( ) hé…" at bounding box center [856, 370] width 379 height 425
click at [822, 569] on font "Ejecutar" at bounding box center [834, 569] width 75 height 15
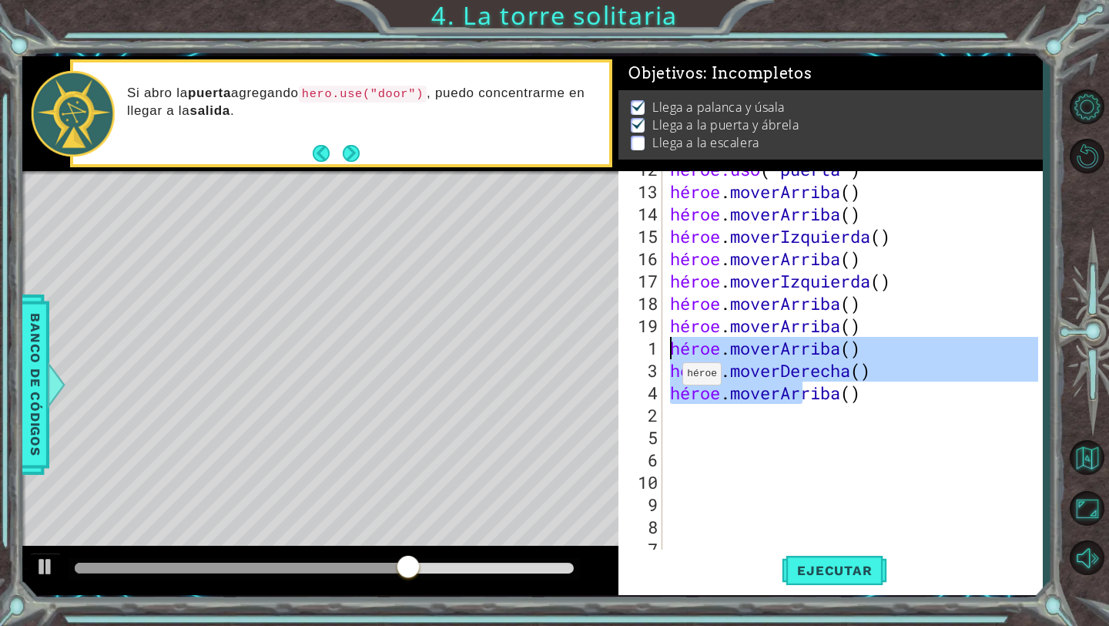
drag, startPoint x: 874, startPoint y: 384, endPoint x: 655, endPoint y: 344, distance: 222.6
click at [655, 344] on div "12 13 14 15 16 17 18 19 1 3 4 2 5 6 10 9 8 7 11 héroe.uso ( " puerta " ) héroe …" at bounding box center [829, 361] width 420 height 380
click at [872, 398] on div "héroe.uso ( " puerta " ) héroe . [PERSON_NAME] ( ) héroe . [PERSON_NAME] ( ) hé…" at bounding box center [856, 370] width 379 height 425
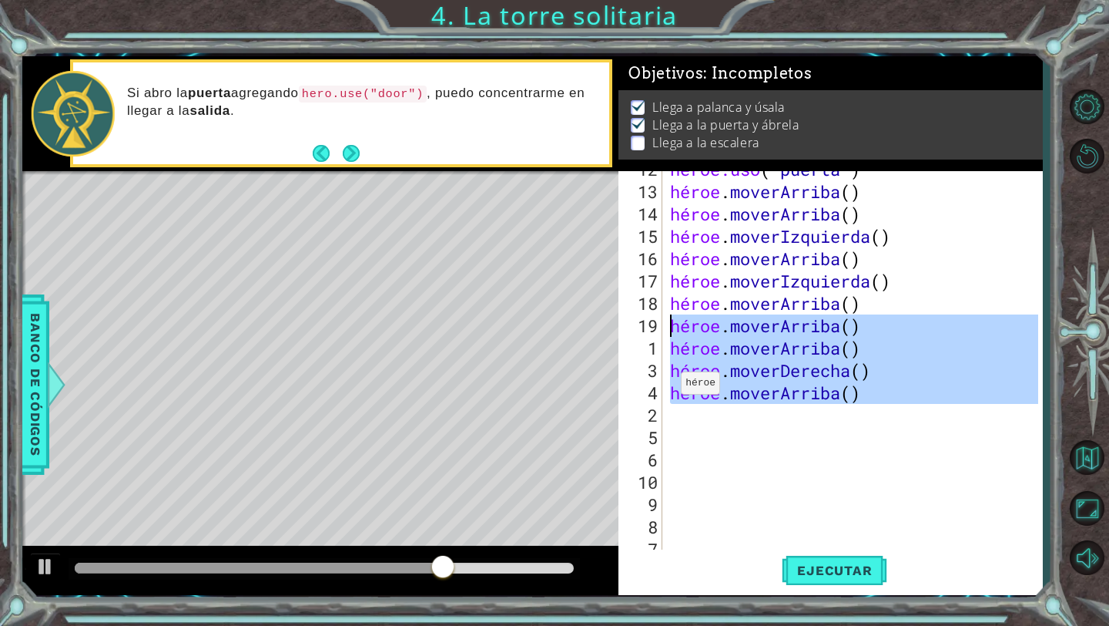
drag, startPoint x: 931, startPoint y: 406, endPoint x: 637, endPoint y: 326, distance: 304.3
click at [637, 325] on div "hero.moveUp() 12 13 14 15 16 17 18 19 1 3 4 2 5 6 10 9 8 7 11 héroe.uso ( " pue…" at bounding box center [829, 361] width 420 height 380
type textarea "hero.moveUp() hero.moveUp()"
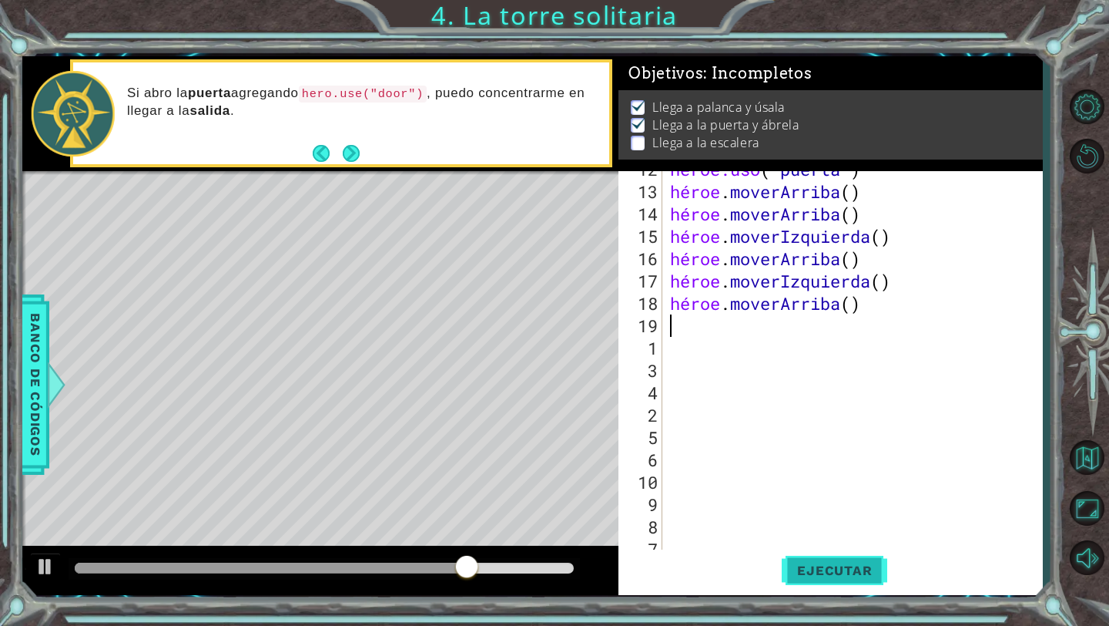
click at [831, 550] on button "Ejecutar" at bounding box center [835, 570] width 106 height 42
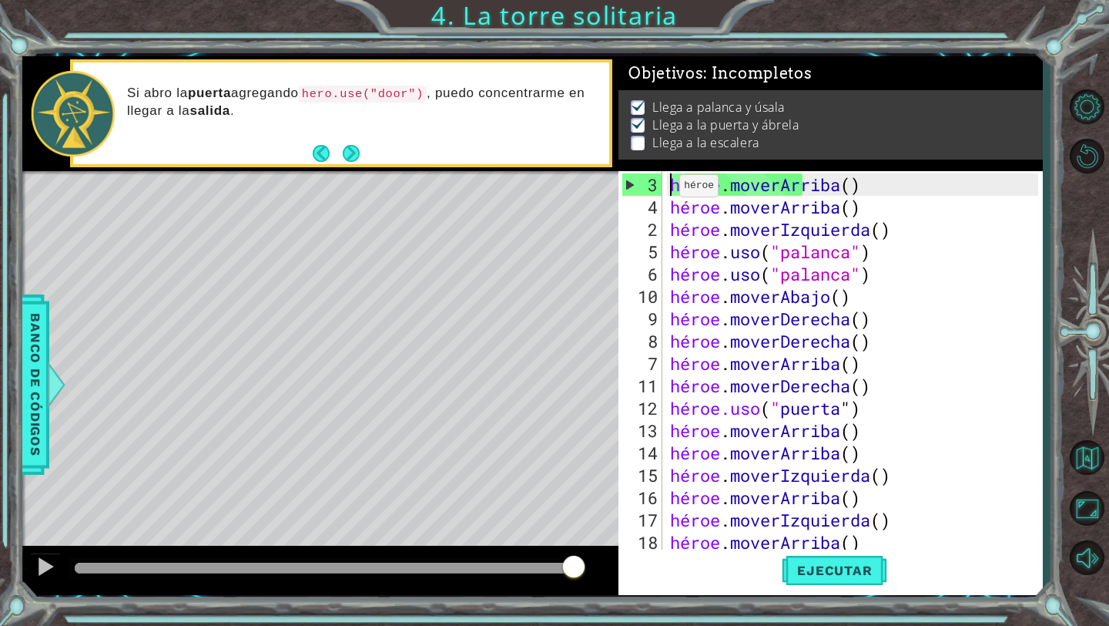
click at [667, 191] on div "héroe . [PERSON_NAME] ( ) héroe . [PERSON_NAME] ( ) héroe . moverIzquierda ( ) …" at bounding box center [856, 385] width 379 height 425
type textarea "hero.moveUp()"
click at [667, 191] on div "héroe . [PERSON_NAME] ( ) héroe . [PERSON_NAME] ( ) héroe . moverIzquierda ( ) …" at bounding box center [856, 385] width 379 height 425
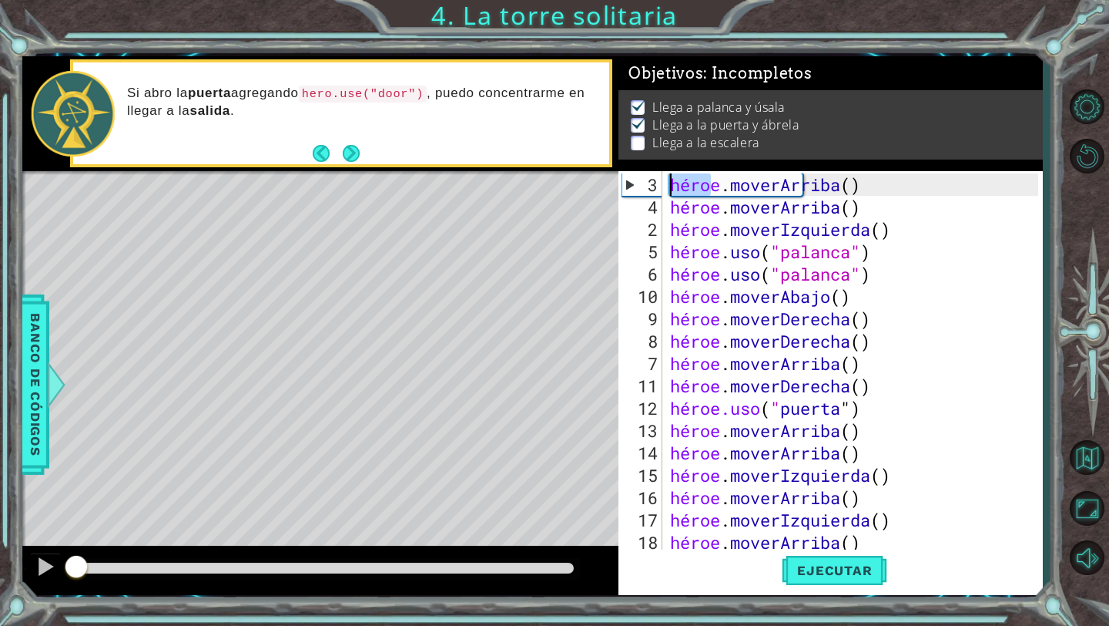
drag, startPoint x: 569, startPoint y: 571, endPoint x: 29, endPoint y: 596, distance: 540.7
click at [29, 599] on div "1 [DEMOGRAPHIC_DATA] הההההההההההההההההההההההההההההההה XXXXXXXXXXXXXXXXXXXXXXXXX…" at bounding box center [532, 325] width 1021 height 551
click at [814, 576] on font "Ejecutar" at bounding box center [834, 569] width 75 height 15
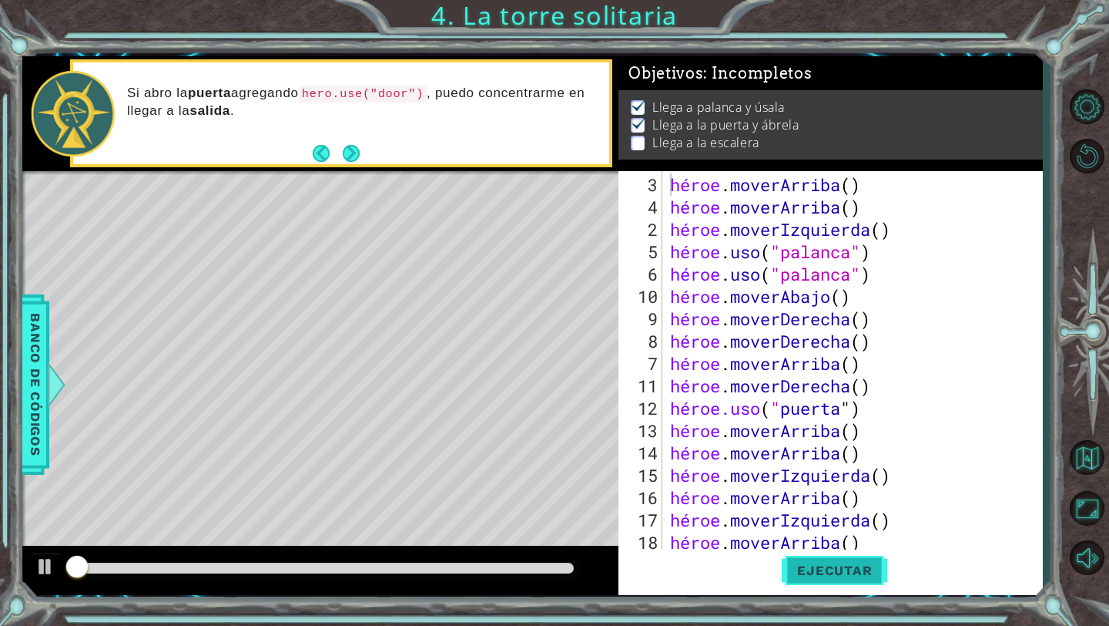
click at [814, 576] on font "Ejecutar" at bounding box center [834, 569] width 75 height 15
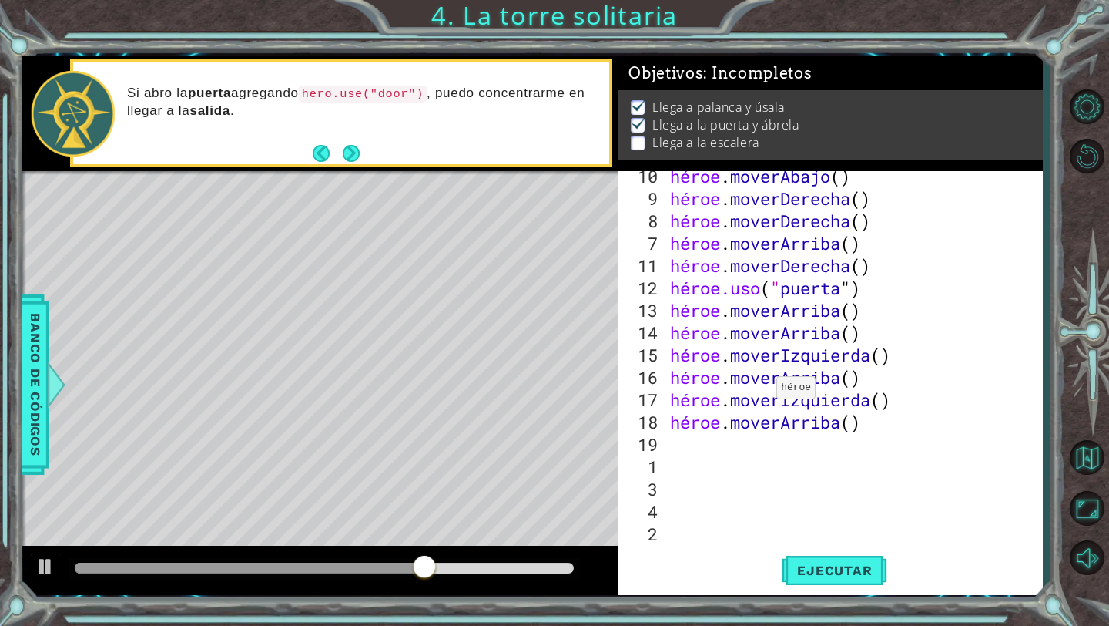
scroll to position [198, 0]
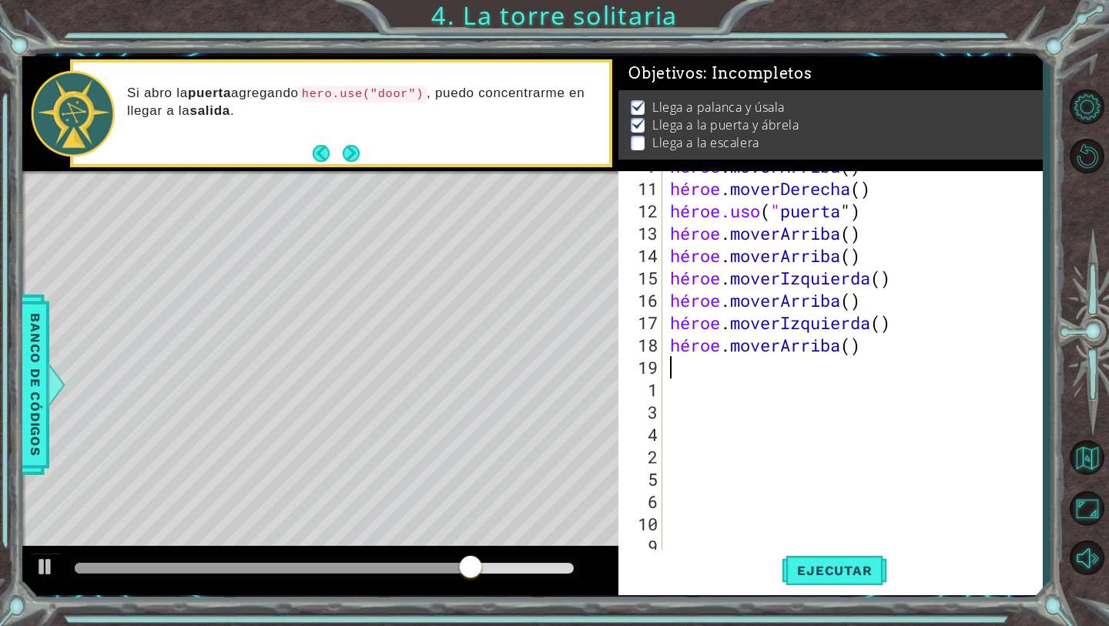
click at [675, 362] on div "héroe . [PERSON_NAME] ( ) héroe . moverDerecha ( ) héroe.uso ( " puerta " ) hér…" at bounding box center [856, 367] width 379 height 425
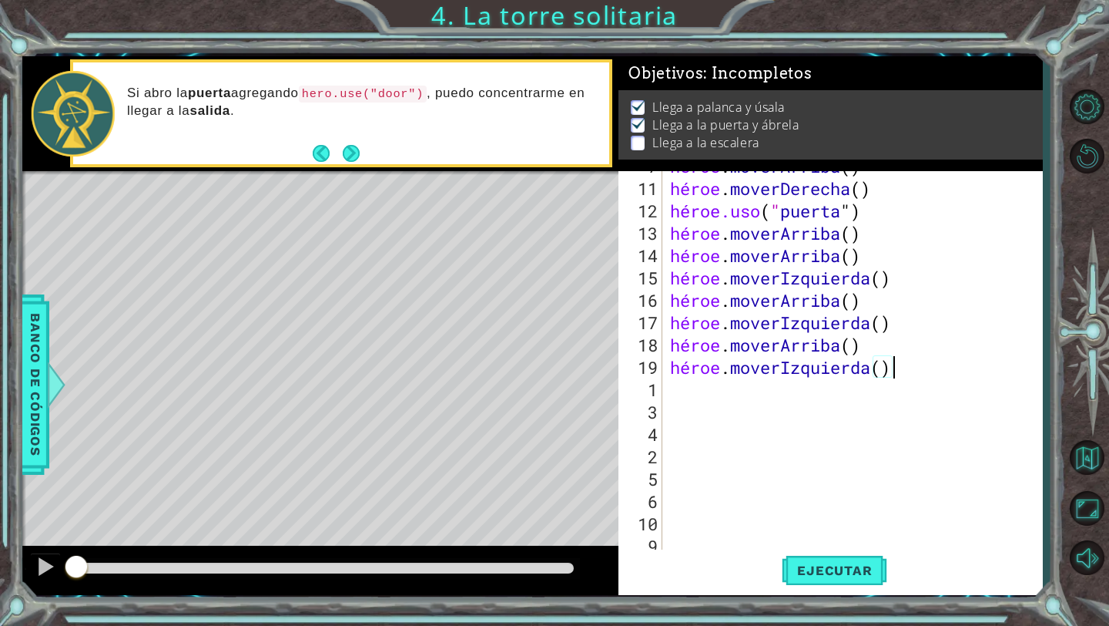
drag, startPoint x: 564, startPoint y: 565, endPoint x: 0, endPoint y: 623, distance: 566.9
click at [0, 625] on div "1 [DEMOGRAPHIC_DATA] הההההההההההההההההההההההההההההההה XXXXXXXXXXXXXXXXXXXXXXXXX…" at bounding box center [554, 313] width 1109 height 626
click at [809, 574] on font "Ejecutar" at bounding box center [834, 569] width 75 height 15
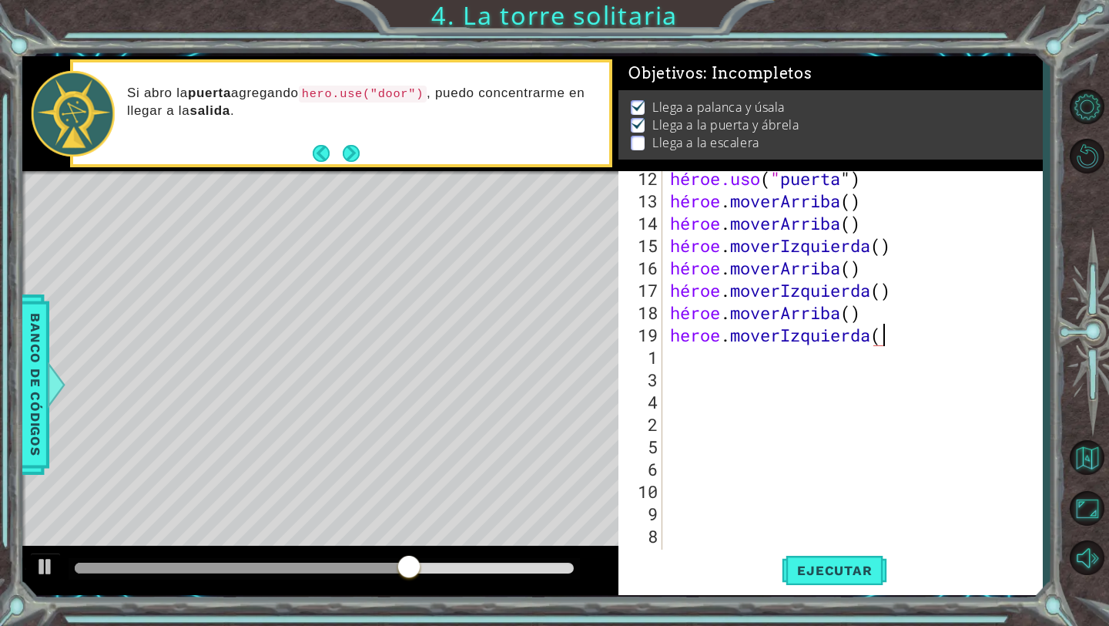
scroll to position [0, 8]
click at [904, 341] on div "héroe.uso ( " puerta " ) héroe . [PERSON_NAME] ( ) héroe . [PERSON_NAME] ( ) hé…" at bounding box center [856, 379] width 379 height 425
type textarea "heroe.moverIzquierda"
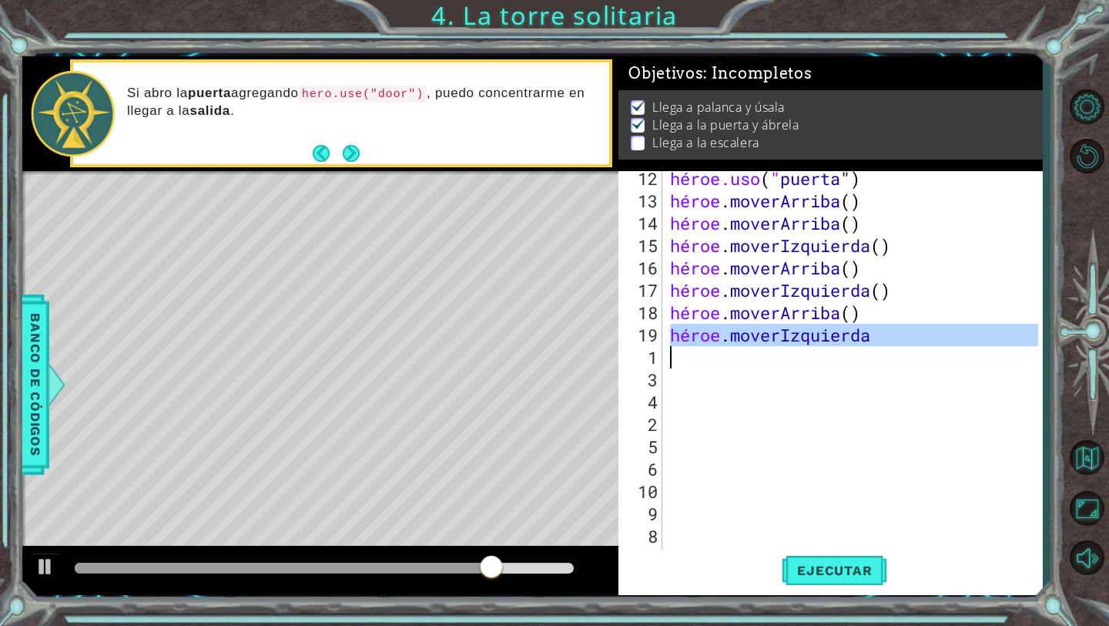
click at [904, 341] on div "héroe.uso ( " puerta " ) héroe . [PERSON_NAME] ( ) héroe . [PERSON_NAME] ( ) hé…" at bounding box center [856, 379] width 379 height 425
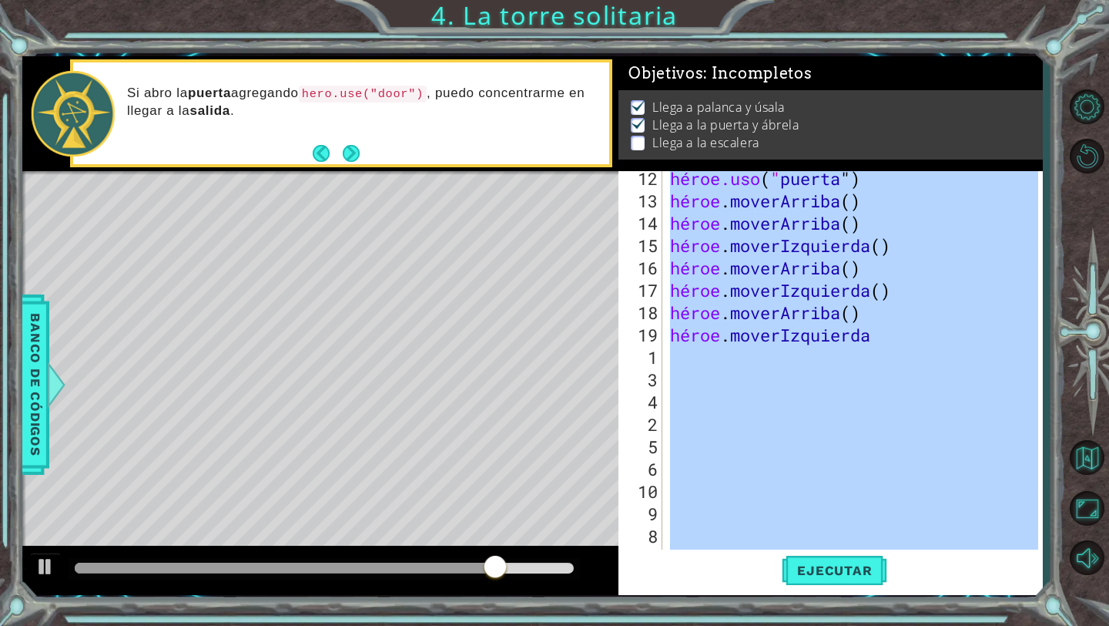
scroll to position [0, 0]
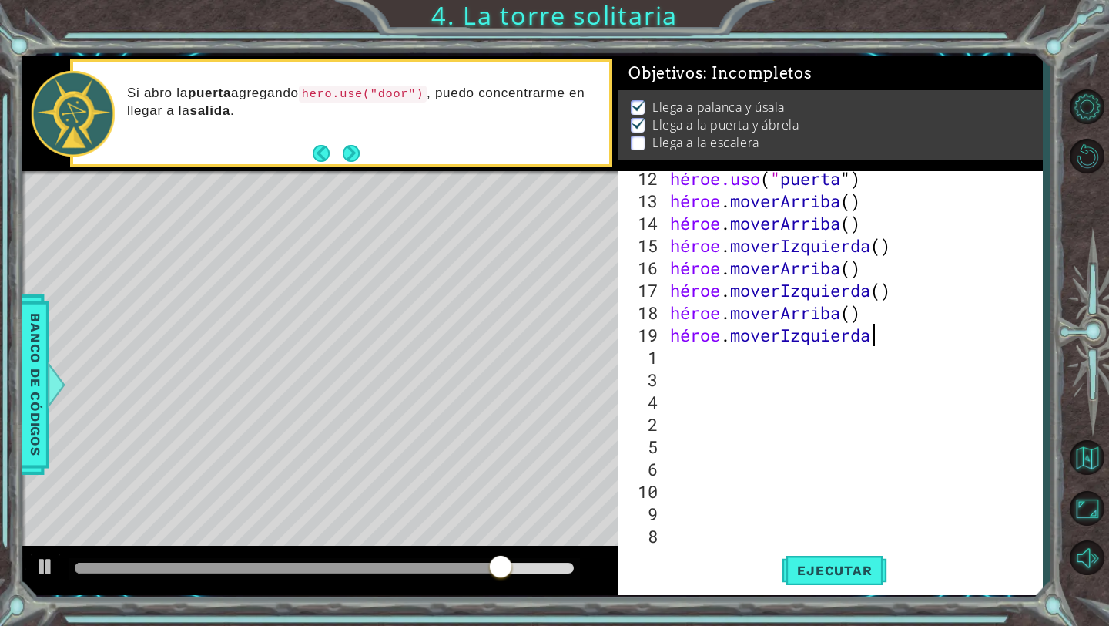
click at [904, 341] on div "héroe.uso ( " puerta " ) héroe . [PERSON_NAME] ( ) héroe . [PERSON_NAME] ( ) hé…" at bounding box center [856, 379] width 379 height 425
drag, startPoint x: 571, startPoint y: 568, endPoint x: 490, endPoint y: 581, distance: 81.9
click at [500, 581] on div at bounding box center [514, 568] width 28 height 28
click at [807, 567] on font "Ejecutar" at bounding box center [834, 569] width 75 height 15
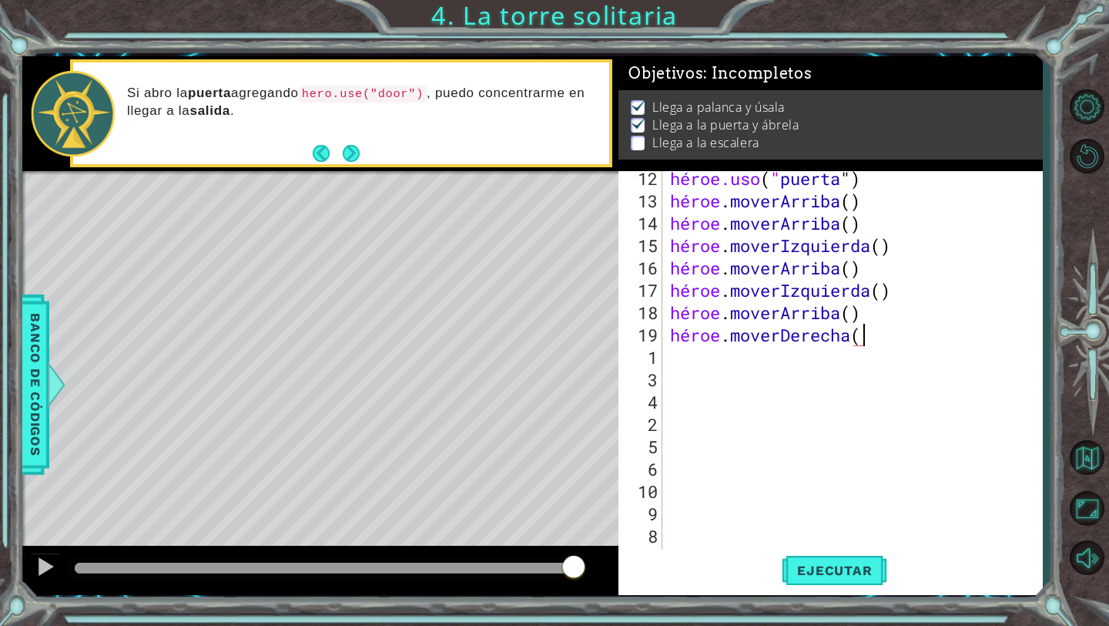
scroll to position [0, 8]
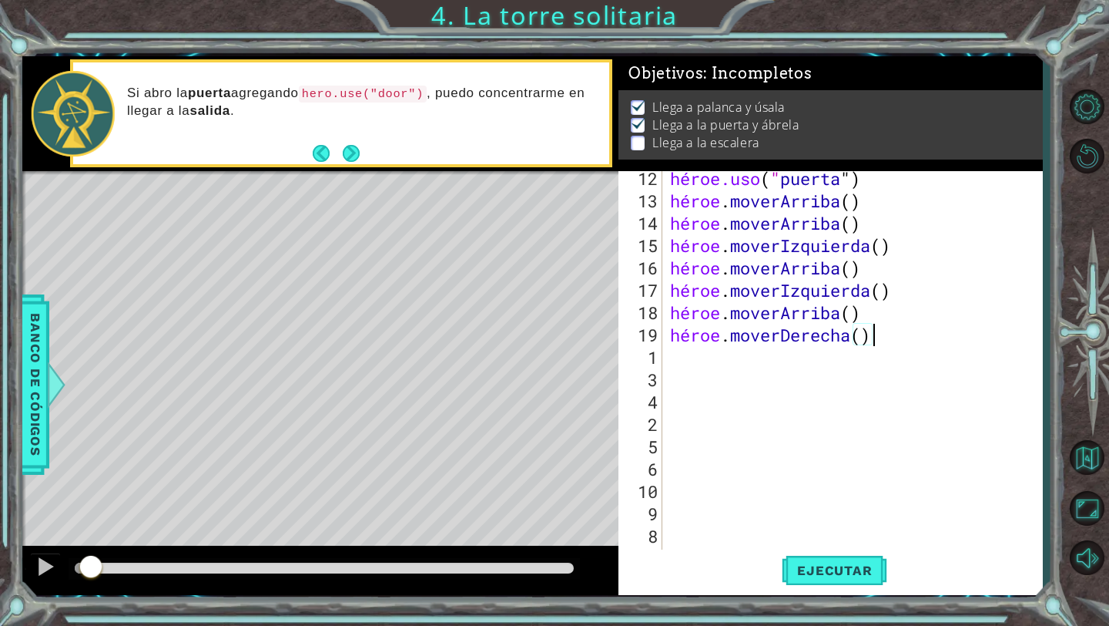
drag, startPoint x: 569, startPoint y: 560, endPoint x: 90, endPoint y: 625, distance: 482.8
click at [90, 625] on div "1 [DEMOGRAPHIC_DATA] הההההההההההההההההההההההההההההההה XXXXXXXXXXXXXXXXXXXXXXXXX…" at bounding box center [554, 313] width 1109 height 626
click at [823, 555] on button "Ejecutar" at bounding box center [835, 570] width 106 height 42
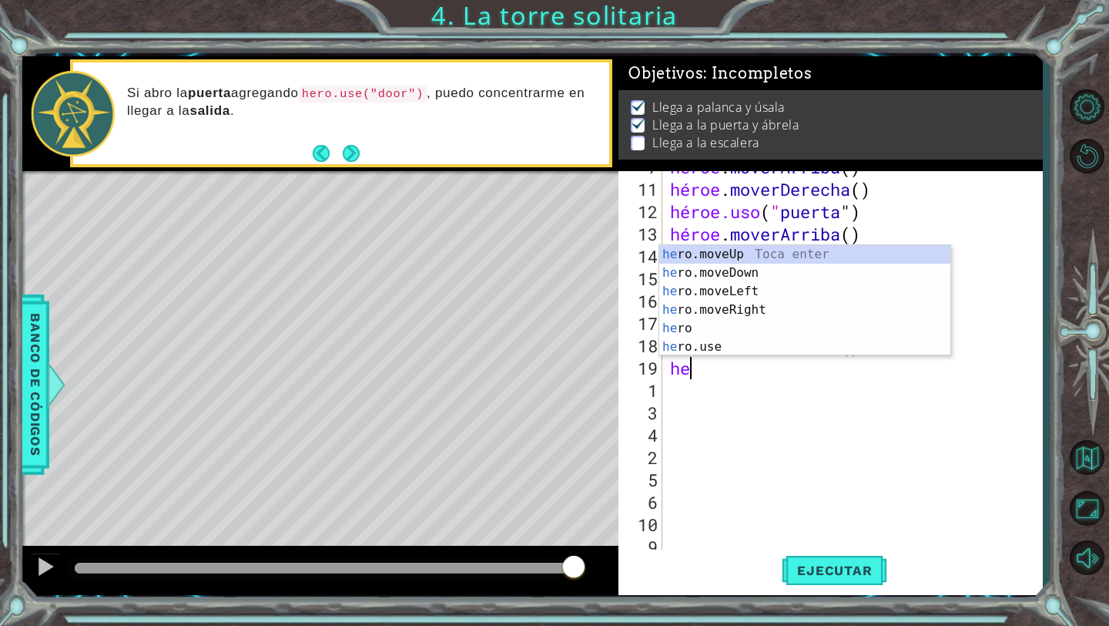
scroll to position [0, 0]
type textarea "h"
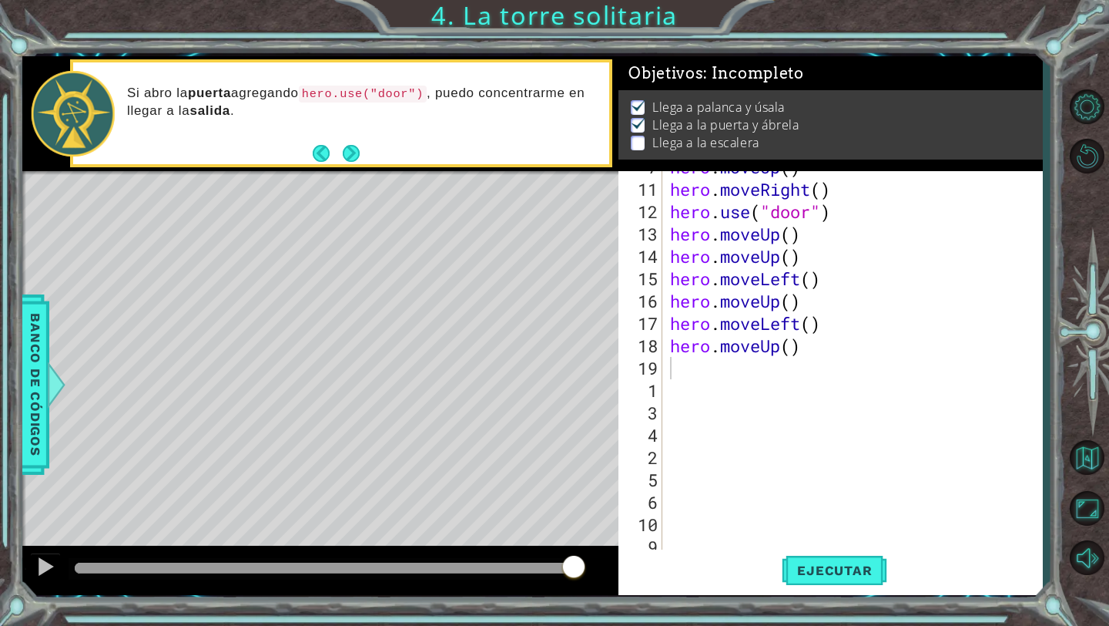
click at [683, 367] on div "hero . moveUp ( ) hero . moveRight ( ) hero . use ( "door" ) hero . moveUp ( ) …" at bounding box center [856, 368] width 379 height 425
click at [767, 374] on div "hero . moveUp ( ) hero . moveRight ( ) hero . use ( "door" ) hero . moveUp ( ) …" at bounding box center [856, 368] width 379 height 425
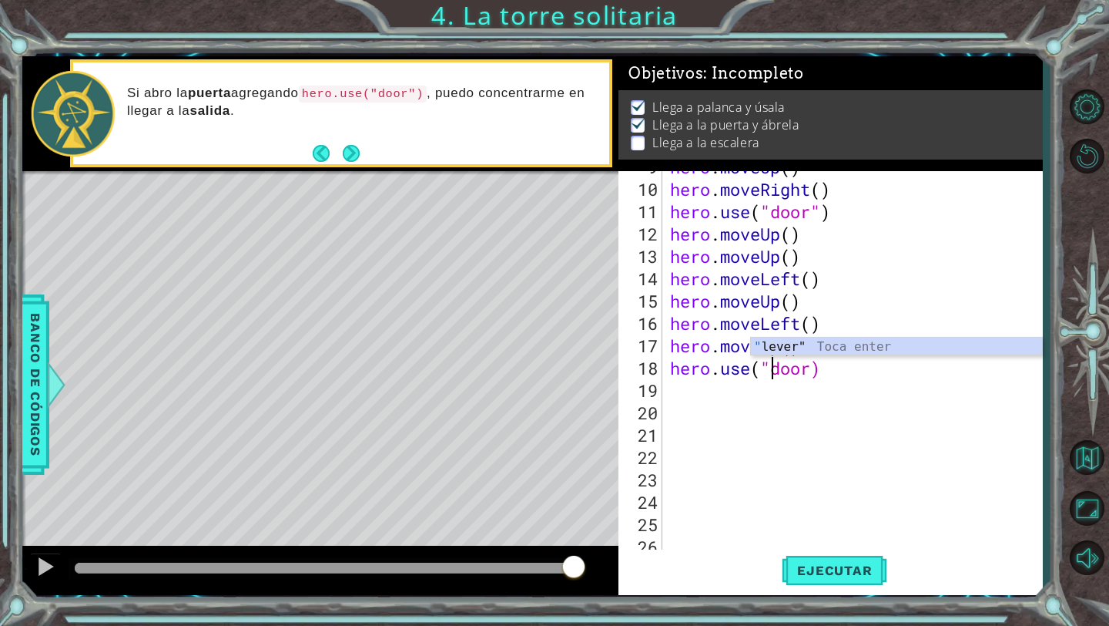
click at [811, 368] on div "hero . moveUp ( ) hero . moveRight ( ) hero . use ( "door" ) hero . moveUp ( ) …" at bounding box center [856, 368] width 379 height 425
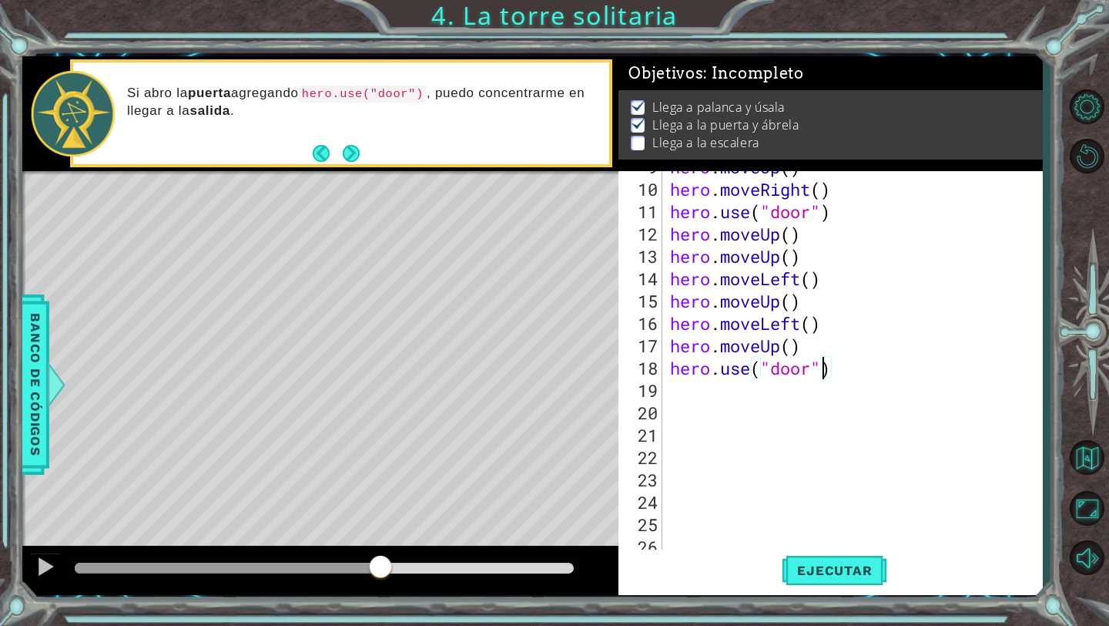
drag, startPoint x: 572, startPoint y: 567, endPoint x: 346, endPoint y: 556, distance: 226.8
click at [367, 556] on div at bounding box center [381, 568] width 28 height 28
drag, startPoint x: 338, startPoint y: 566, endPoint x: 158, endPoint y: 552, distance: 180.8
click at [178, 554] on div at bounding box center [192, 568] width 28 height 28
click at [807, 579] on button "Ejecutar" at bounding box center [835, 570] width 106 height 42
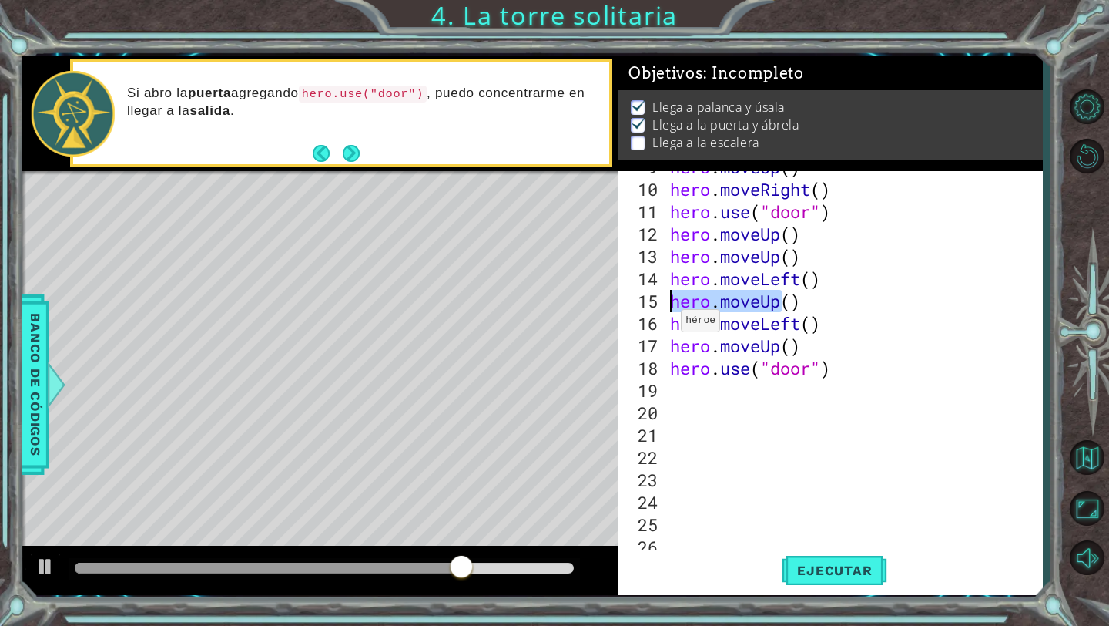
drag, startPoint x: 780, startPoint y: 305, endPoint x: 671, endPoint y: 306, distance: 109.4
click at [667, 307] on div "hero . moveUp ( ) hero . moveRight ( ) hero . use ( "door" ) hero . moveUp ( ) …" at bounding box center [856, 368] width 379 height 425
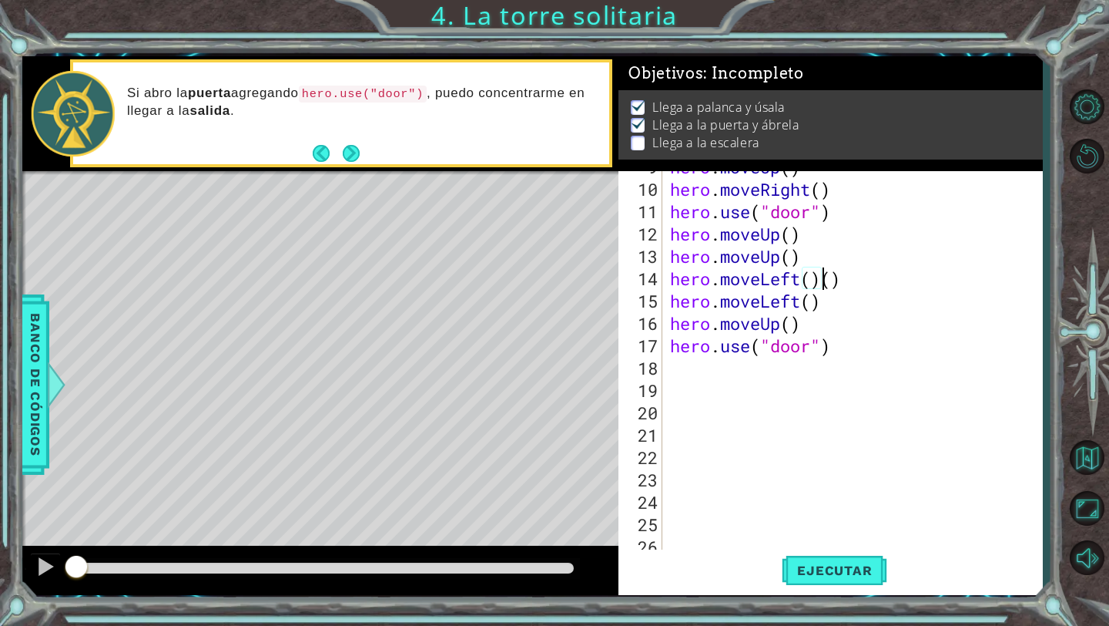
drag, startPoint x: 572, startPoint y: 574, endPoint x: 0, endPoint y: 572, distance: 572.4
click at [0, 573] on div "1 ההההההההההההההההההההההההההההההההההההההההההההההההההההההההההההההההההההההההההההה…" at bounding box center [554, 313] width 1109 height 626
click at [805, 572] on span "Ejecutar" at bounding box center [835, 569] width 106 height 15
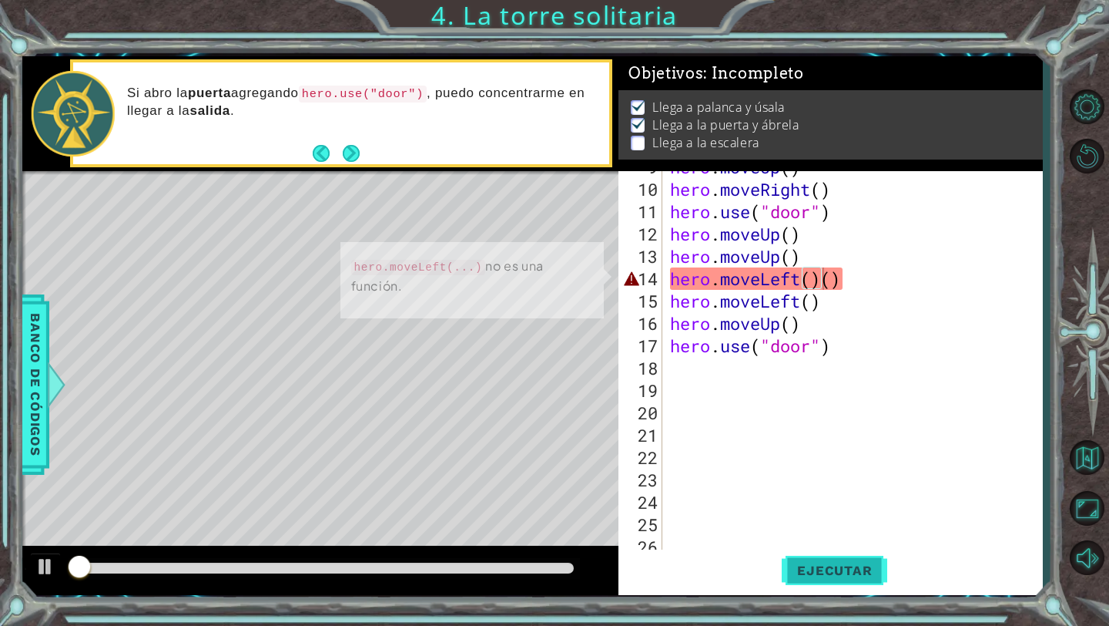
click at [805, 572] on span "Ejecutar" at bounding box center [835, 569] width 106 height 15
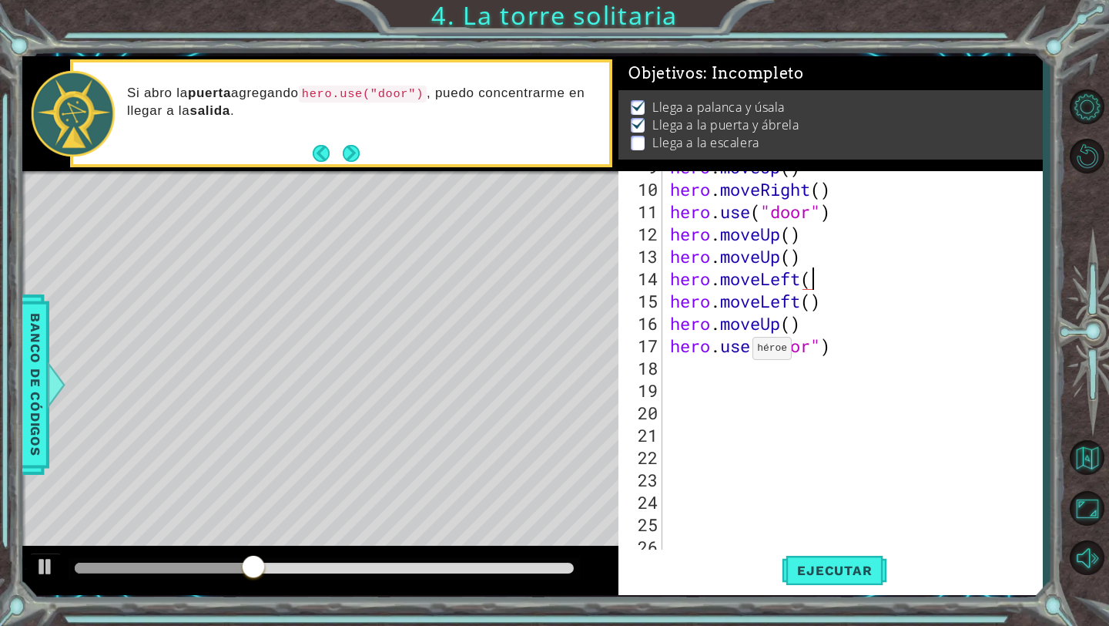
scroll to position [0, 6]
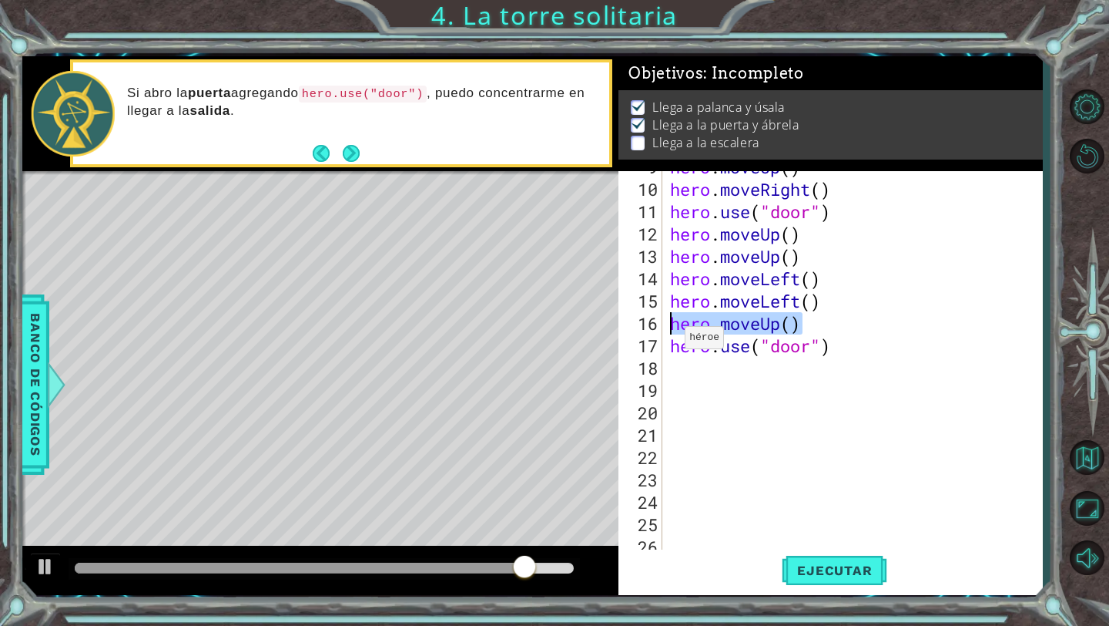
drag, startPoint x: 807, startPoint y: 328, endPoint x: 673, endPoint y: 317, distance: 133.7
click at [673, 324] on div "hero . moveUp ( ) hero . moveRight ( ) hero . use ( "door" ) hero . moveUp ( ) …" at bounding box center [856, 368] width 379 height 425
type textarea "hero.moveUp()"
type textarea "hero.moveLeft()"
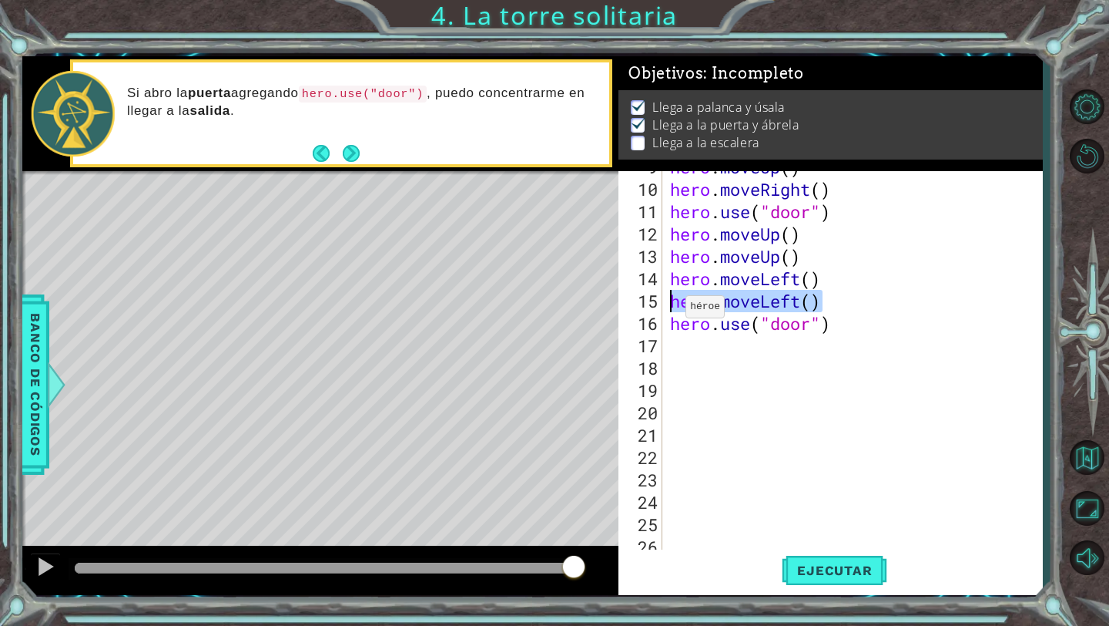
drag, startPoint x: 828, startPoint y: 305, endPoint x: 676, endPoint y: 294, distance: 152.9
click at [675, 294] on div "hero . moveUp ( ) hero . moveRight ( ) hero . use ( "door" ) hero . moveUp ( ) …" at bounding box center [856, 368] width 379 height 425
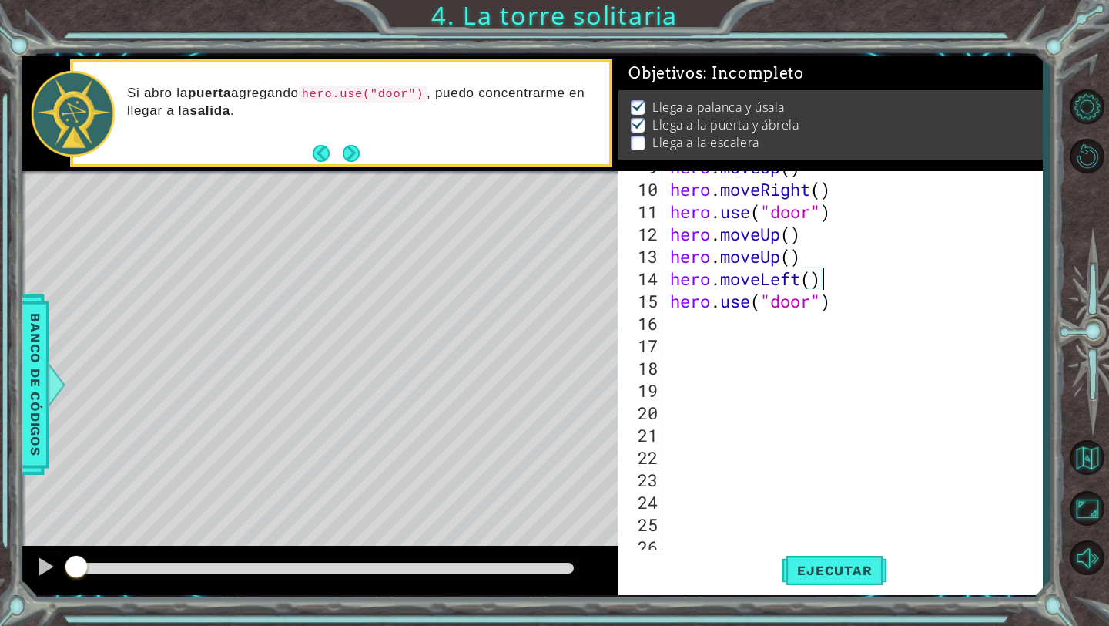
drag, startPoint x: 560, startPoint y: 566, endPoint x: 20, endPoint y: 546, distance: 540.4
click at [12, 553] on div "1 ההההההההההההההההההההההההההההההההההההההההההההההההההההההההההההההההההההההההההההה…" at bounding box center [554, 313] width 1109 height 626
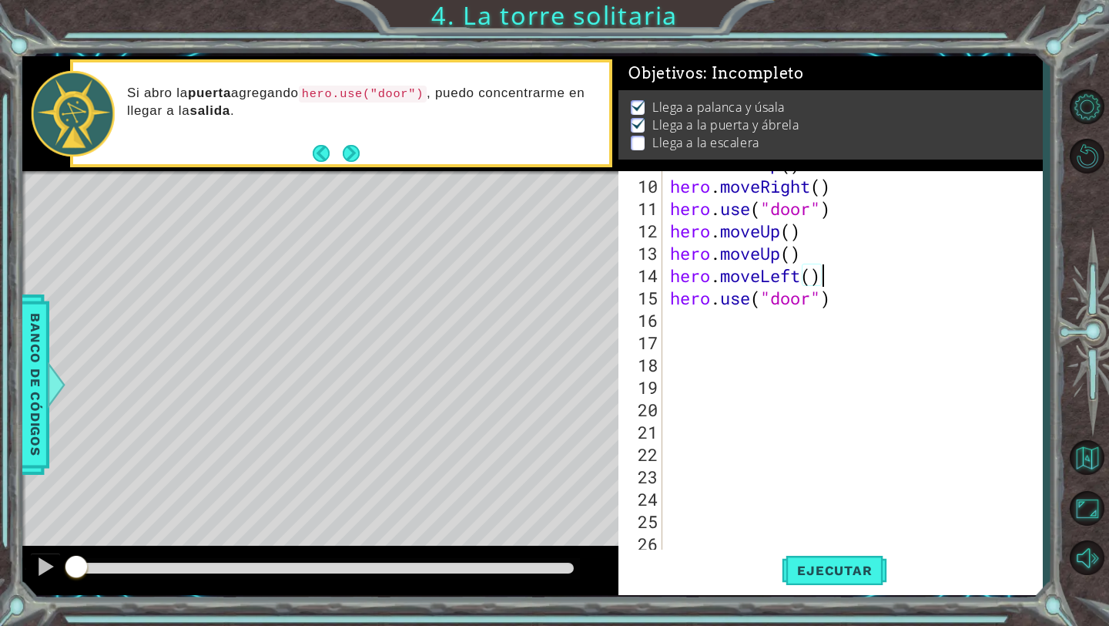
scroll to position [201, 0]
type textarea "hero.moveLeft()"
click at [819, 572] on span "Ejecutar" at bounding box center [835, 569] width 106 height 15
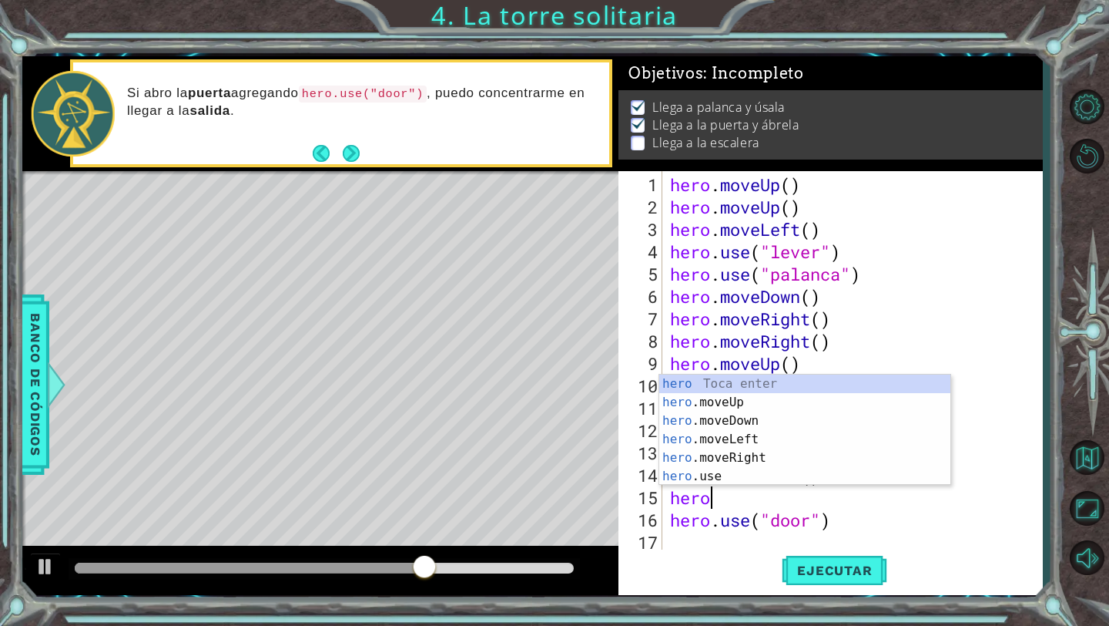
scroll to position [0, 2]
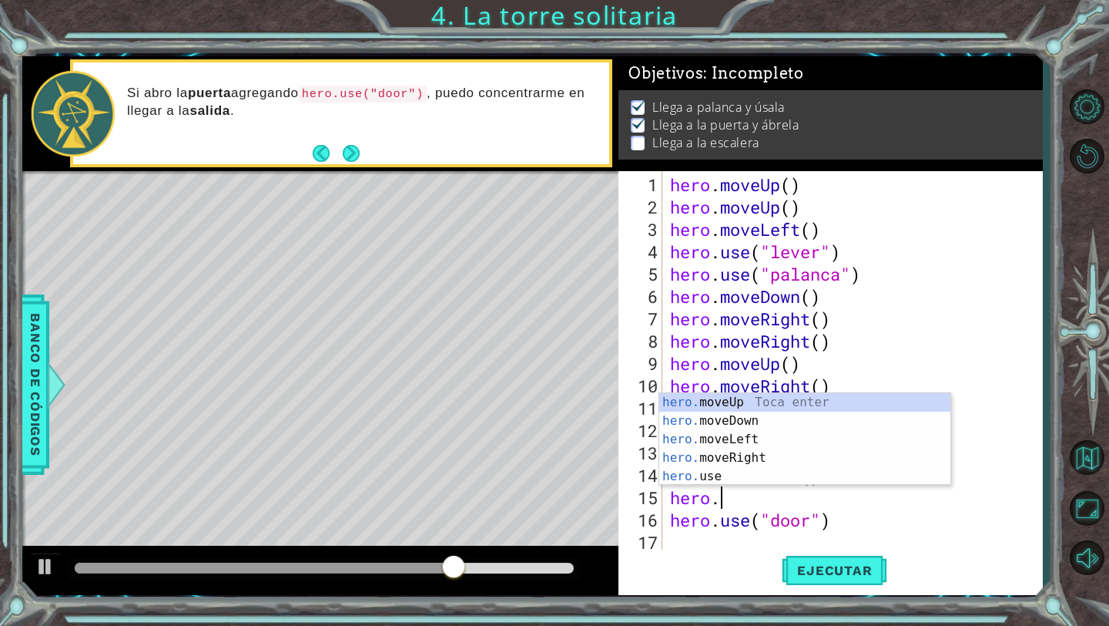
type textarea "hero.l"
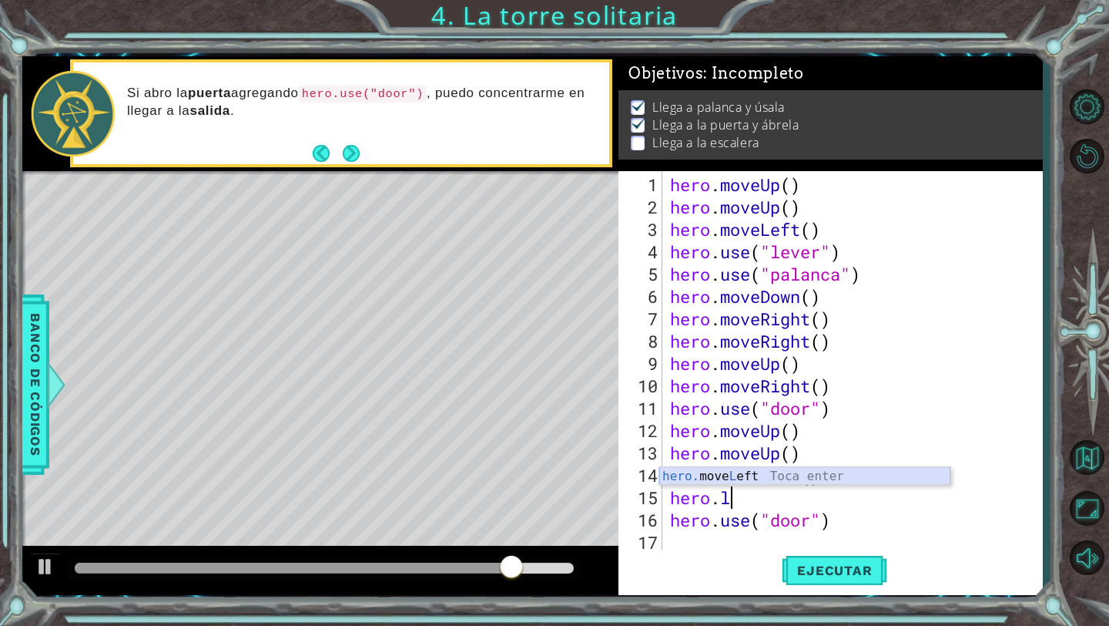
click at [869, 475] on div "hero. move L eft Toca enter" at bounding box center [804, 494] width 291 height 55
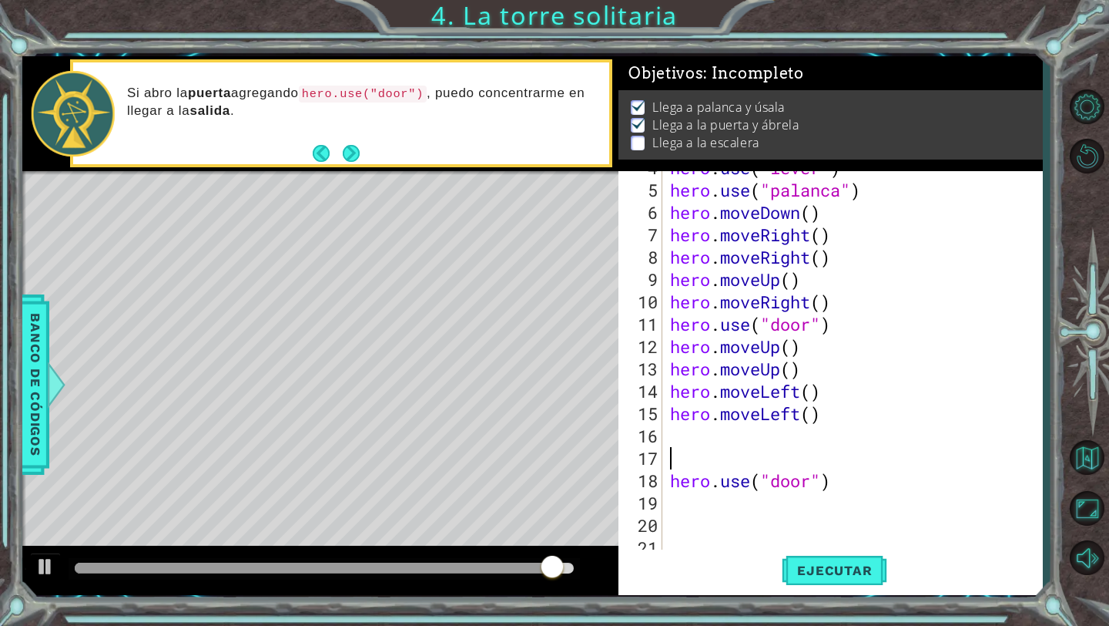
scroll to position [99, 0]
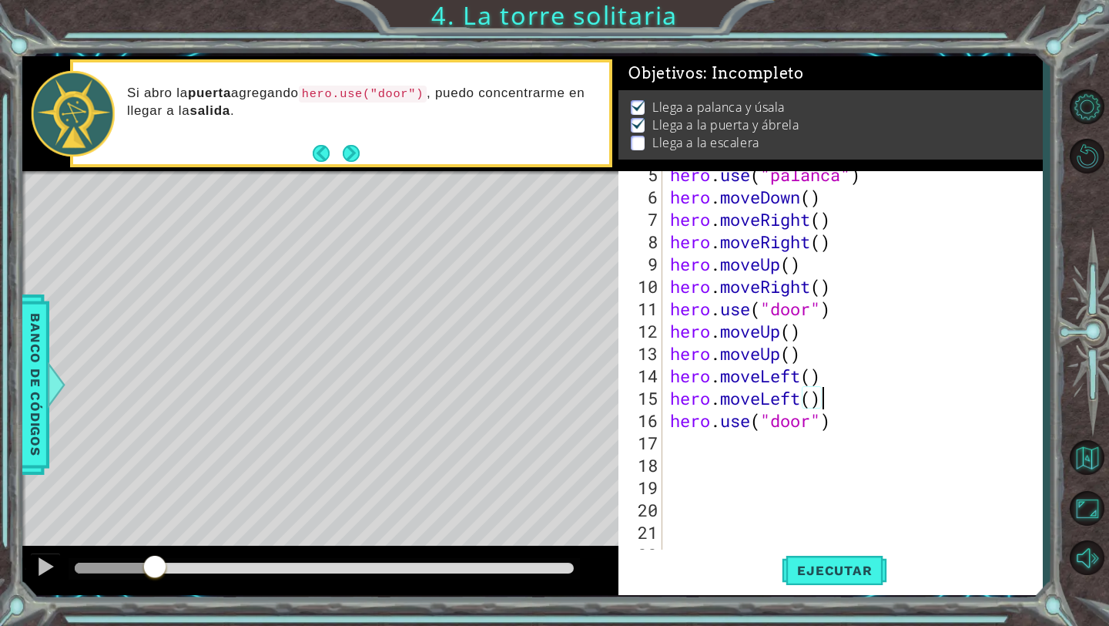
click at [156, 516] on div "methods hero moveDown(steps) moveUp(steps) moveLeft(steps) moveRight(steps) use…" at bounding box center [532, 325] width 1021 height 539
type textarea "hero.moveLeft()"
click at [809, 564] on span "Ejecutar" at bounding box center [835, 569] width 106 height 15
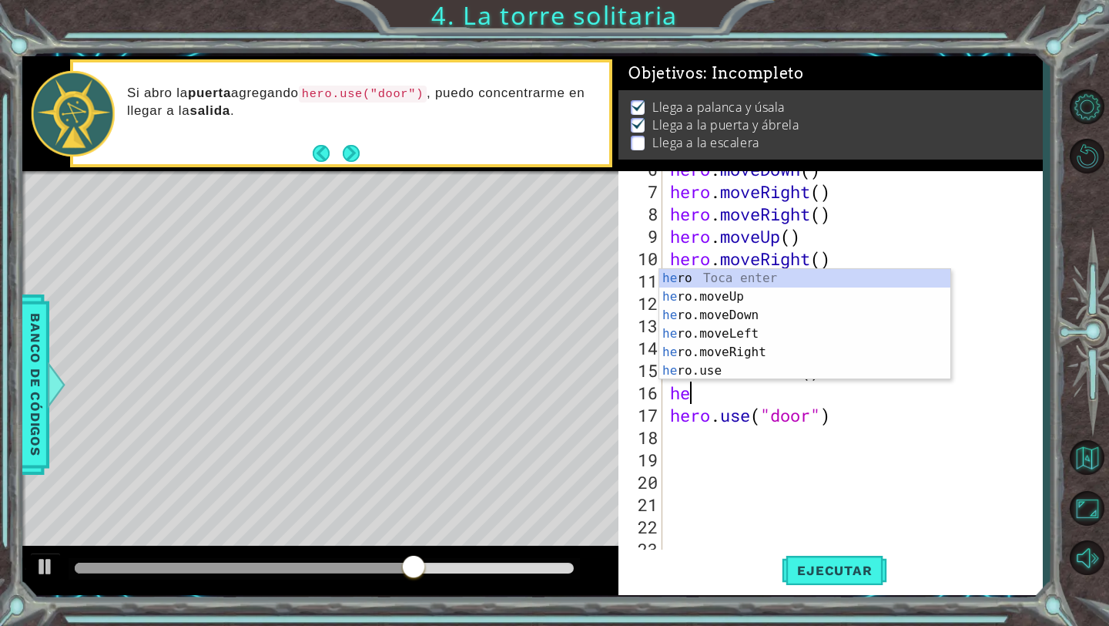
scroll to position [0, 1]
type textarea "hero"
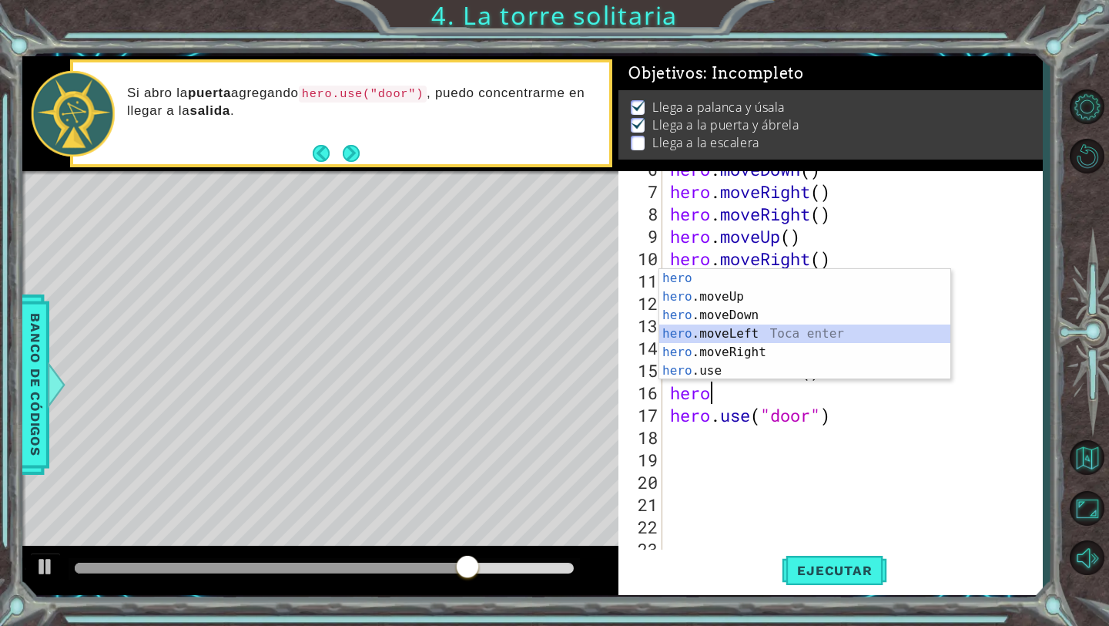
click at [810, 339] on div "hero Toca enter hero .moveUp Toca enter hero .moveDown Toca enter hero .moveLef…" at bounding box center [804, 343] width 291 height 148
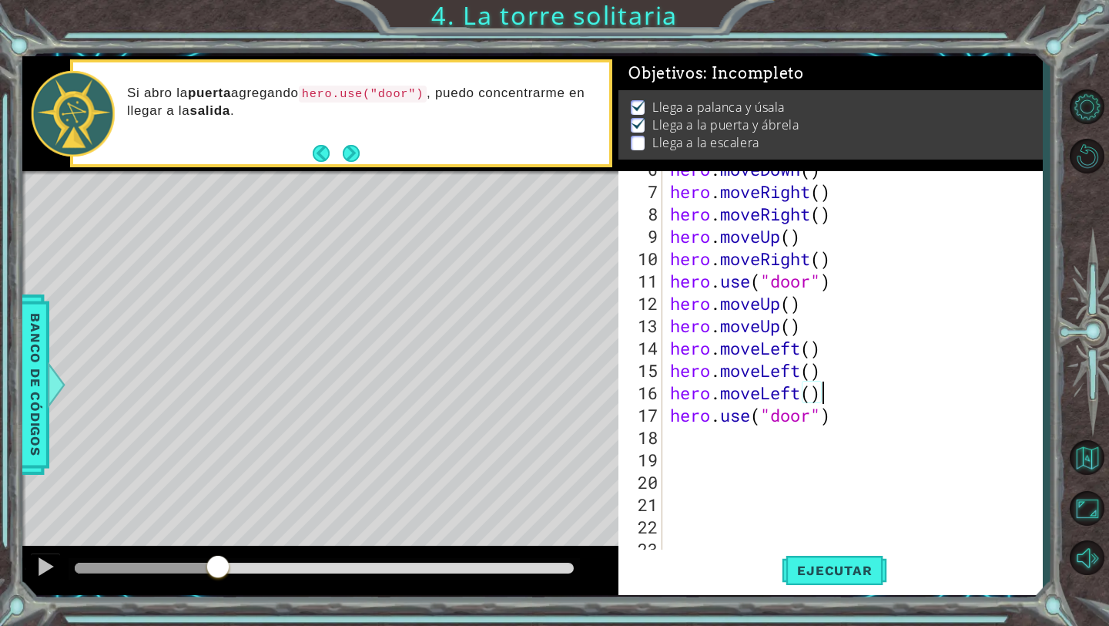
click at [200, 528] on div "methods hero moveDown(steps) moveUp(steps) moveLeft(steps) moveRight(steps) use…" at bounding box center [532, 325] width 1021 height 539
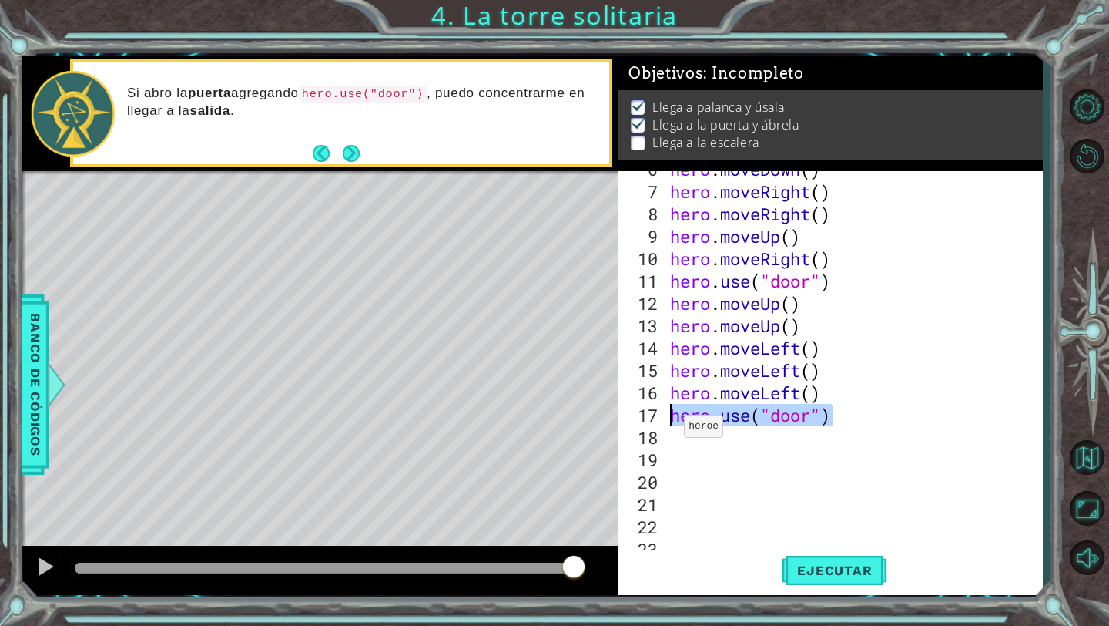
drag, startPoint x: 847, startPoint y: 421, endPoint x: 680, endPoint y: 417, distance: 167.2
click at [673, 416] on div "hero . moveDown ( ) hero . moveRight ( ) hero . moveRight ( ) hero . moveUp ( )…" at bounding box center [856, 370] width 379 height 425
type textarea "hero.use("door")"
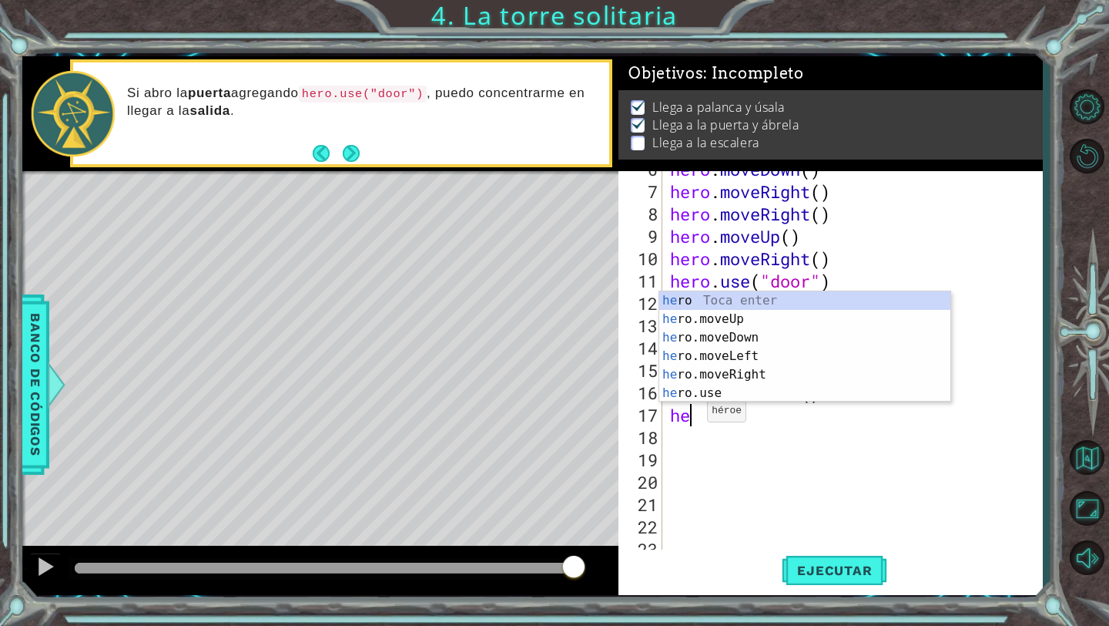
type textarea "her"
click at [726, 321] on div "her o Toca enter her o.moveUp Toca enter her o.moveDown Toca enter her o.moveLe…" at bounding box center [804, 365] width 291 height 148
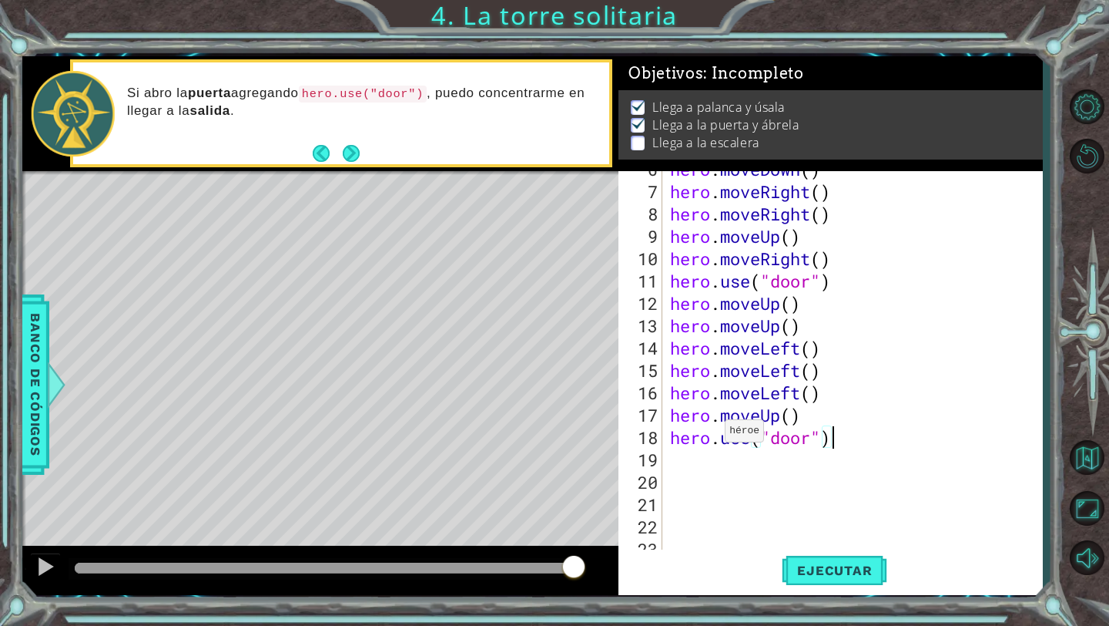
scroll to position [0, 7]
drag, startPoint x: 582, startPoint y: 567, endPoint x: 260, endPoint y: 573, distance: 321.3
click at [318, 573] on div at bounding box center [332, 568] width 28 height 28
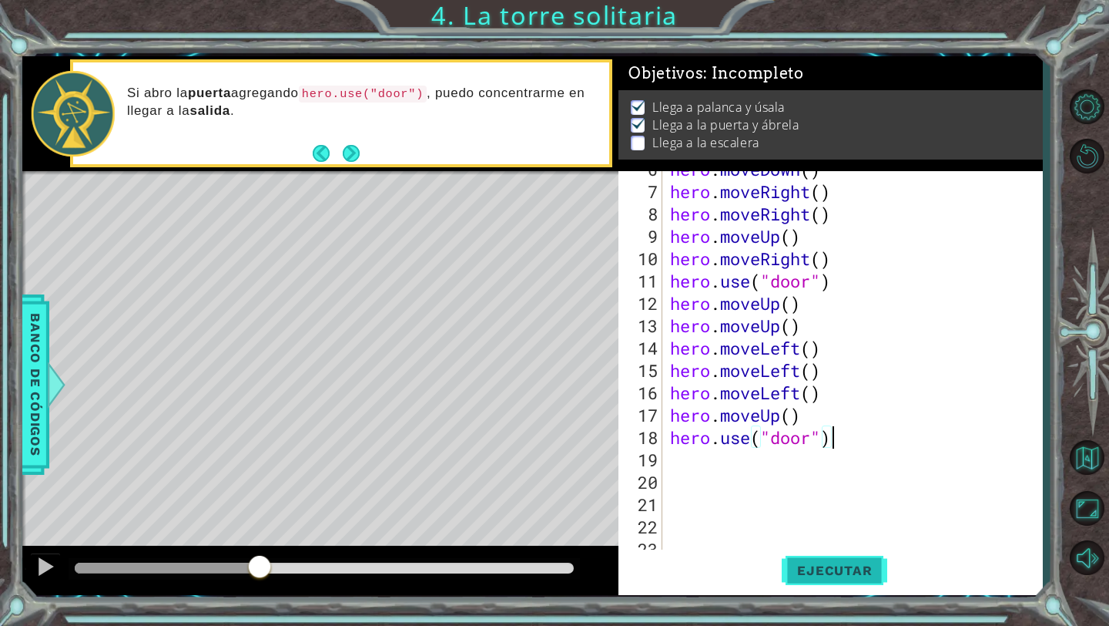
type textarea "hero.use("door")"
click at [830, 568] on span "Ejecutar" at bounding box center [835, 569] width 106 height 15
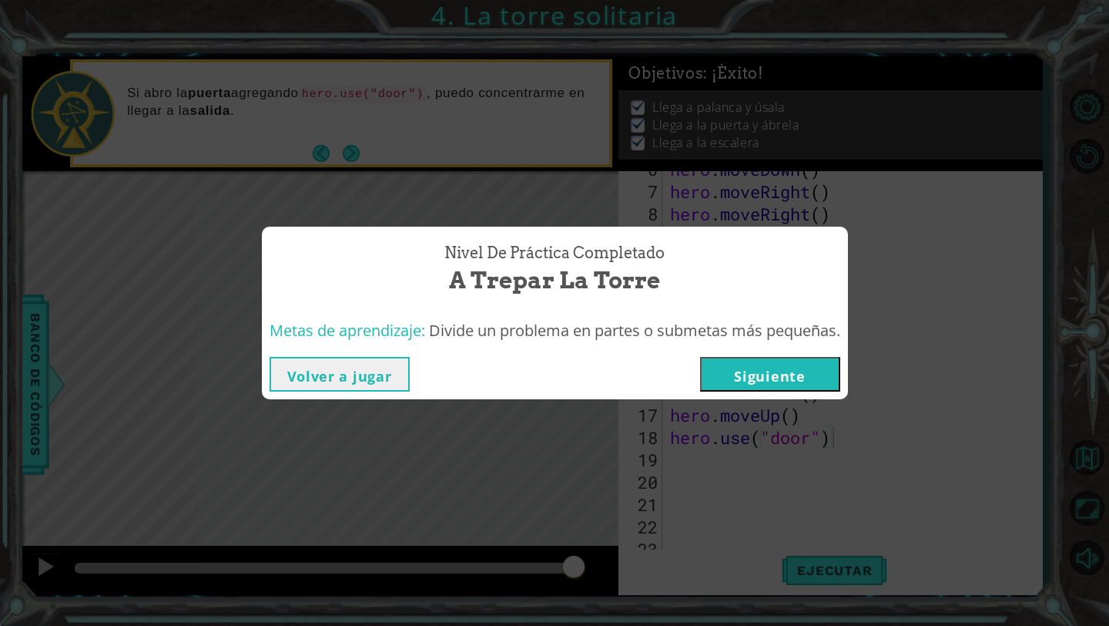
drag, startPoint x: 364, startPoint y: 368, endPoint x: 359, endPoint y: 358, distance: 11.0
click at [362, 365] on button "Volver a jugar" at bounding box center [340, 374] width 140 height 35
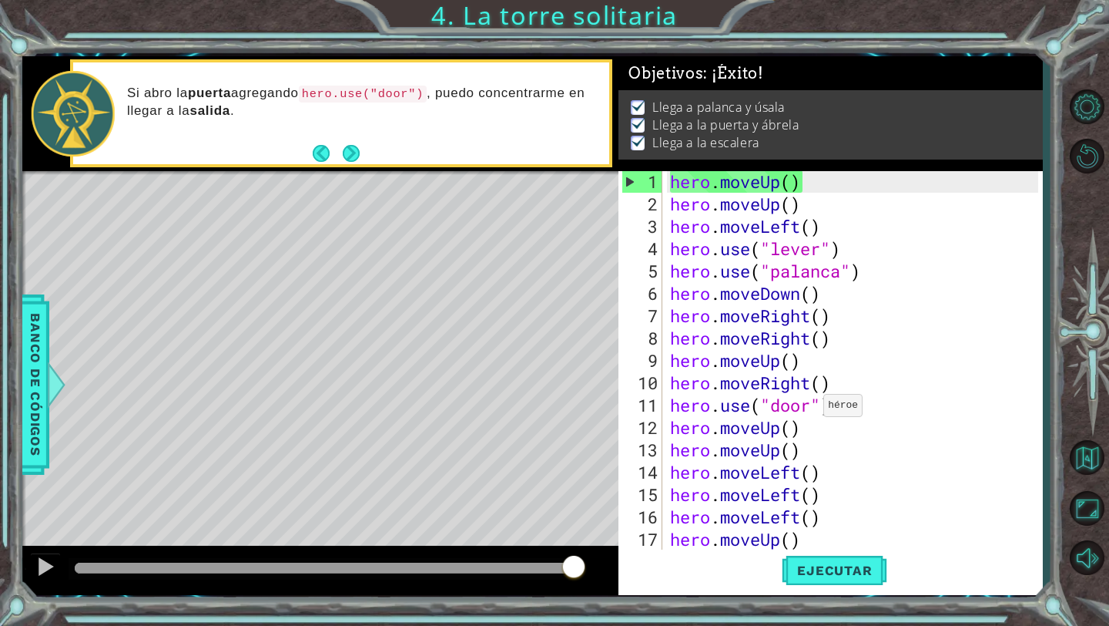
scroll to position [268, 0]
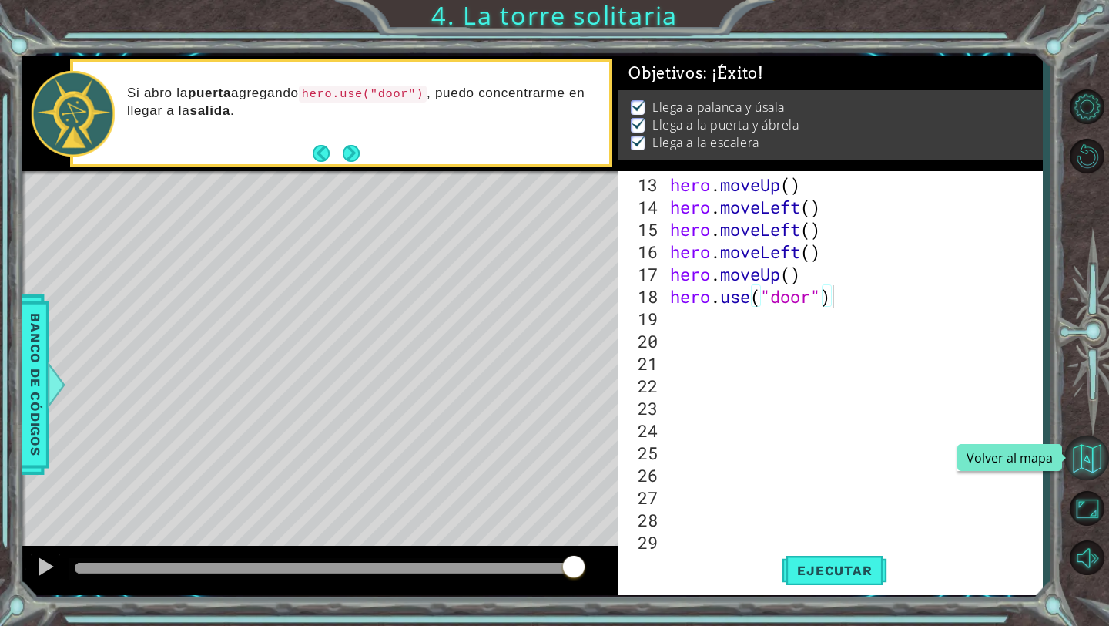
click at [1078, 451] on button "Volver al mapa" at bounding box center [1087, 457] width 45 height 45
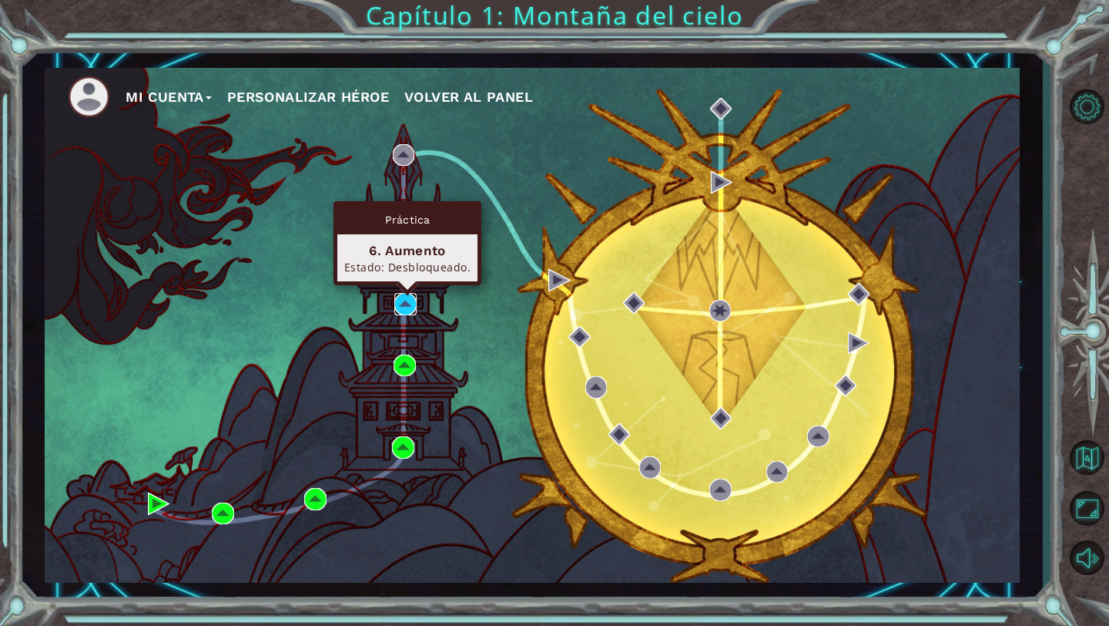
click at [413, 304] on img at bounding box center [405, 304] width 22 height 22
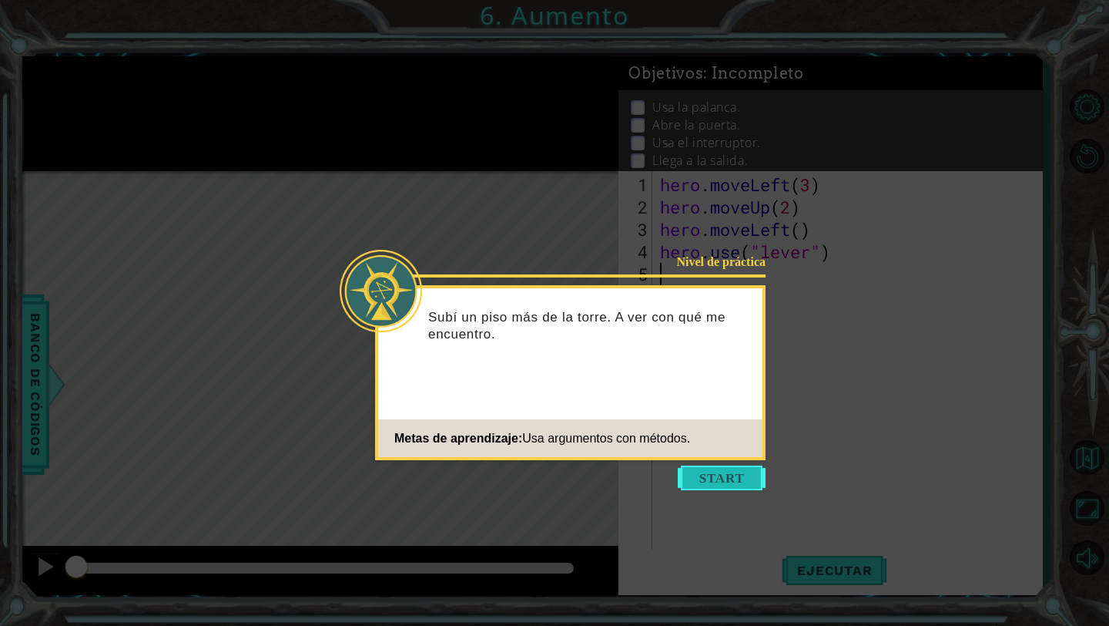
click at [708, 482] on button "Start" at bounding box center [722, 477] width 88 height 25
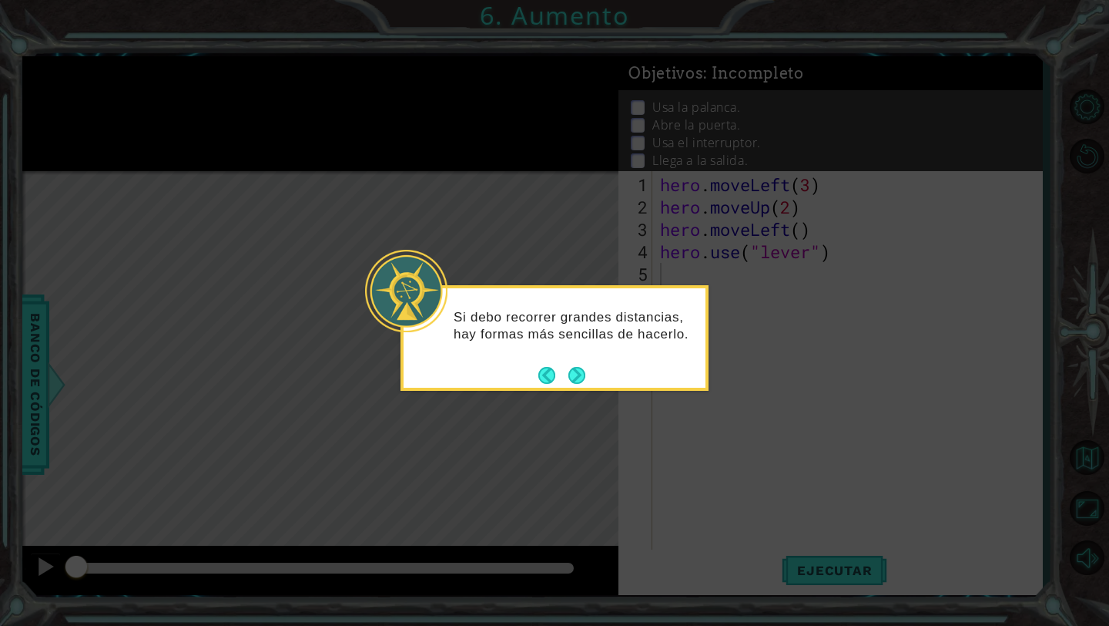
click at [589, 378] on div "Si debo recorrer grandes distancias, hay formas más sencillas de hacerlo." at bounding box center [555, 338] width 308 height 106
click at [572, 378] on button "Next" at bounding box center [577, 375] width 17 height 17
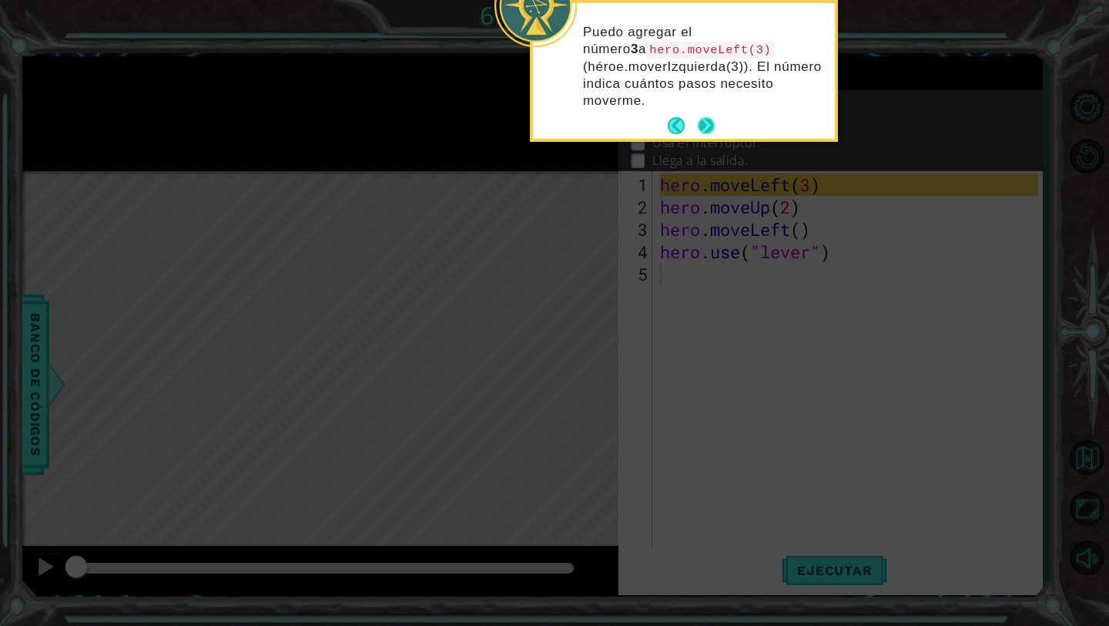
click at [710, 122] on button "Next" at bounding box center [706, 125] width 17 height 17
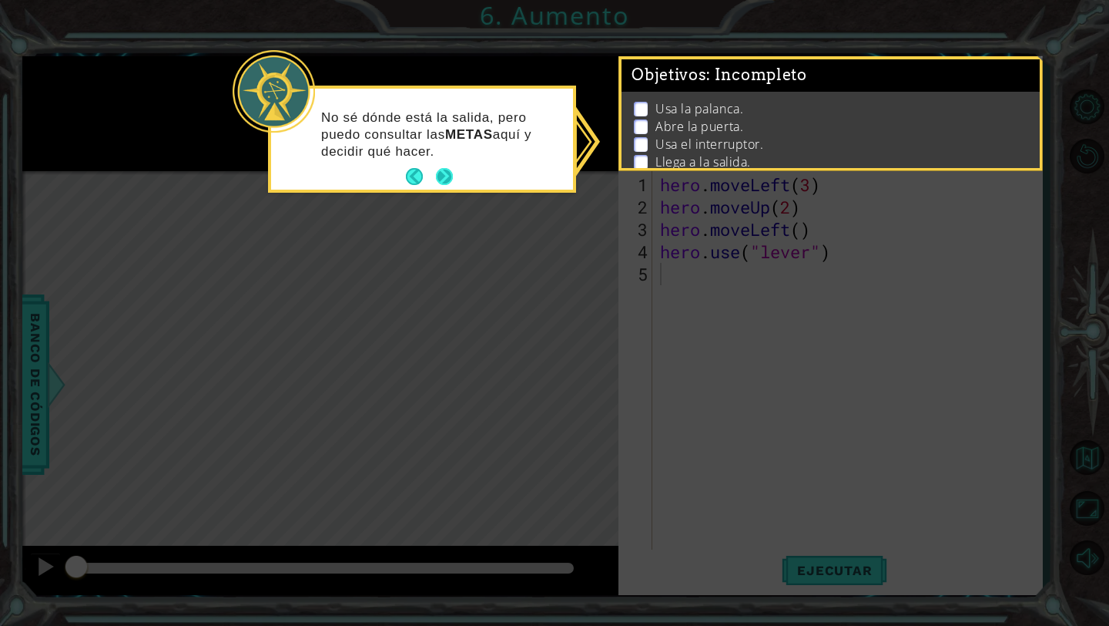
click at [445, 174] on button "Next" at bounding box center [444, 176] width 17 height 17
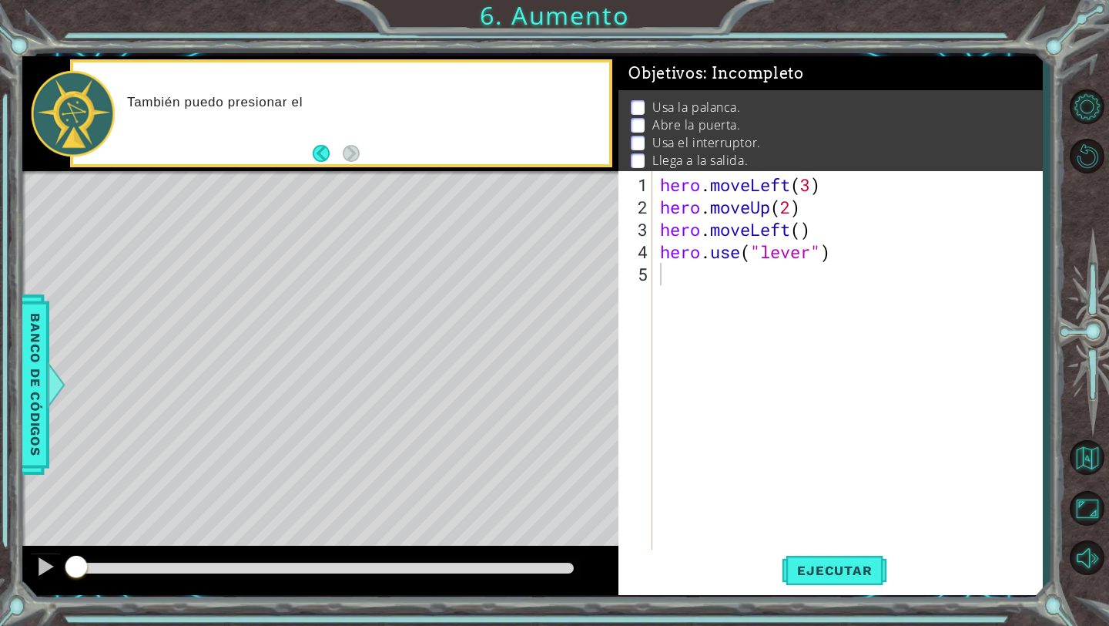
click at [397, 162] on div "También puedo presionar el" at bounding box center [341, 113] width 537 height 102
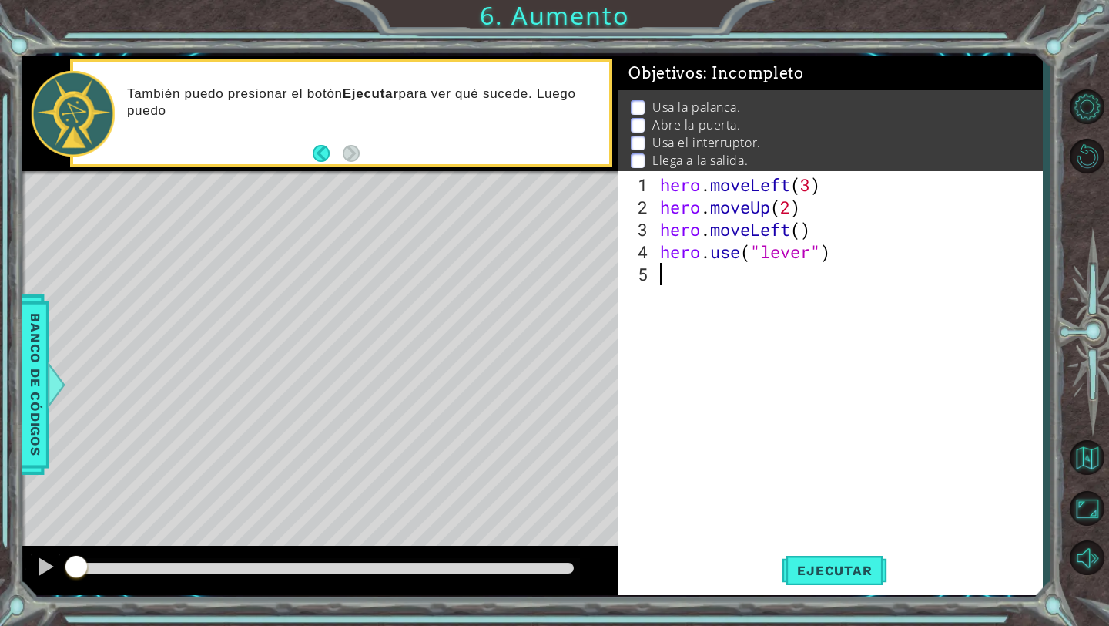
click at [795, 290] on div "hero . moveLeft ( 3 ) hero . moveUp ( 2 ) hero . moveLeft ( ) hero . use ( "lev…" at bounding box center [851, 385] width 389 height 425
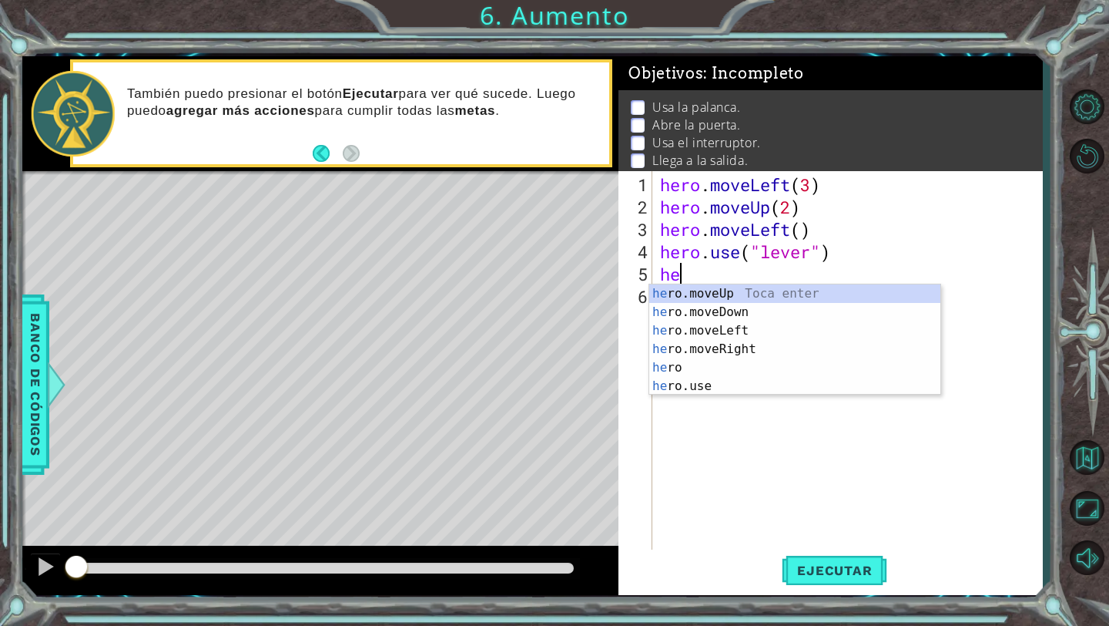
scroll to position [0, 1]
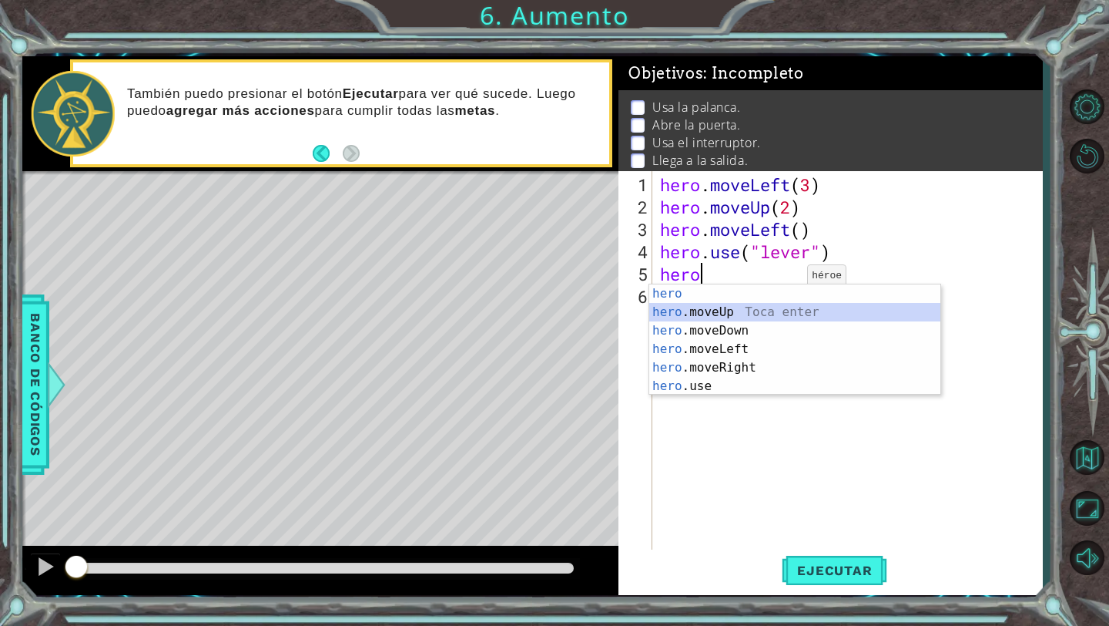
click at [760, 309] on div "hero Toca enter hero .moveUp Toca enter hero .moveDown Toca enter hero .moveLef…" at bounding box center [794, 358] width 291 height 148
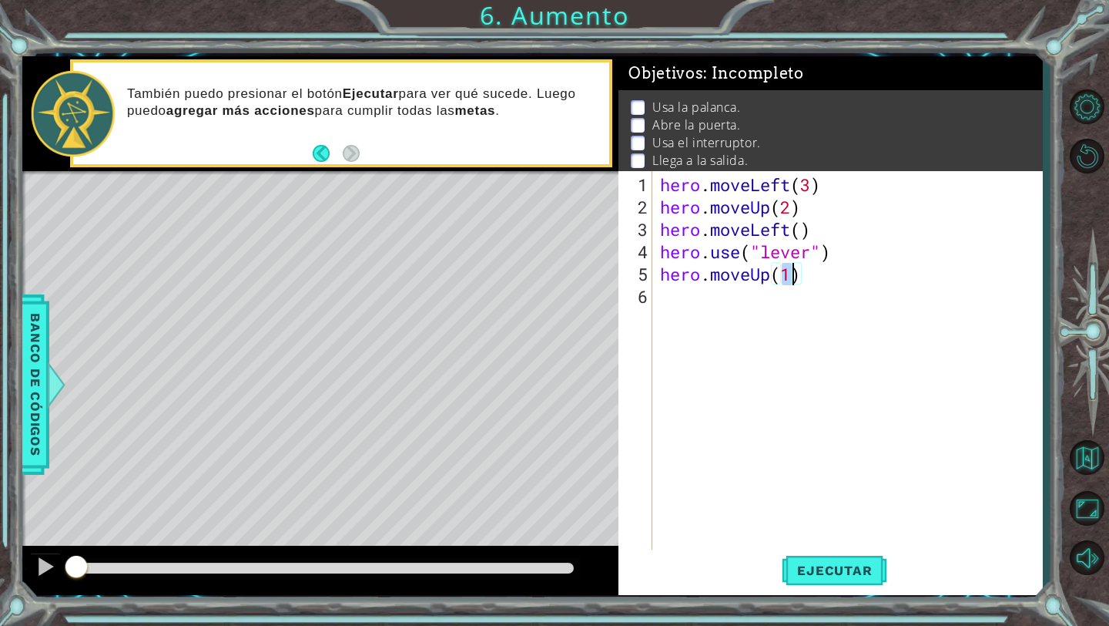
type textarea "hero.moveUp(3)"
click at [709, 292] on div "hero . moveLeft ( 3 ) hero . moveUp ( 2 ) hero . moveLeft ( ) hero . use ( "lev…" at bounding box center [851, 385] width 389 height 425
click at [802, 573] on span "Ejecutar" at bounding box center [835, 569] width 106 height 15
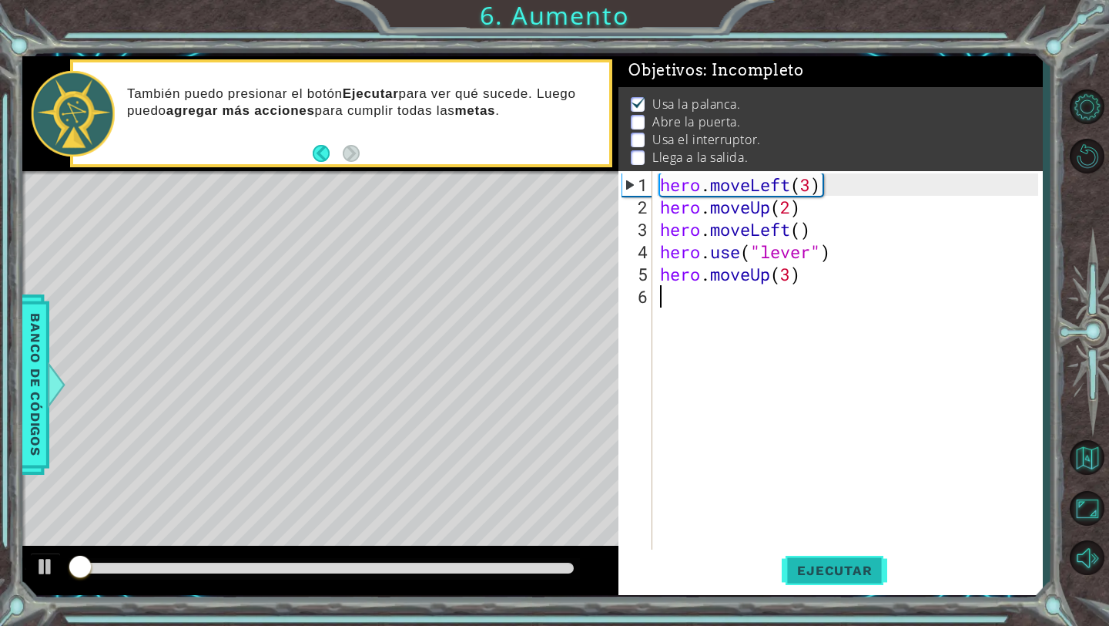
scroll to position [4, 0]
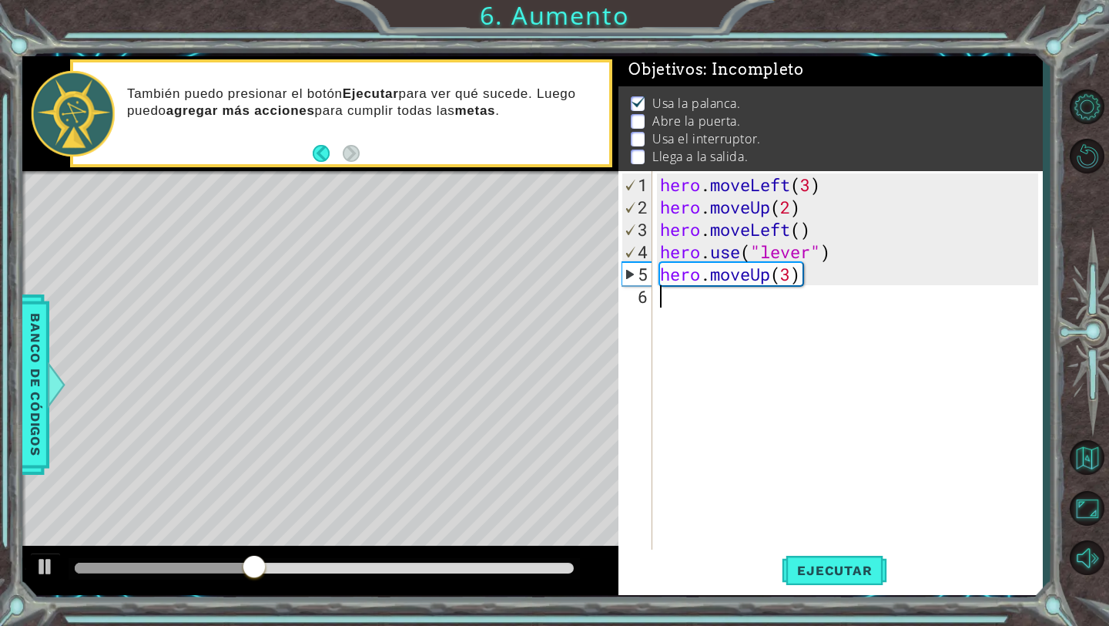
click at [686, 313] on div "hero . moveLeft ( 3 ) hero . moveUp ( 2 ) hero . moveLeft ( ) hero . use ( "lev…" at bounding box center [851, 385] width 389 height 425
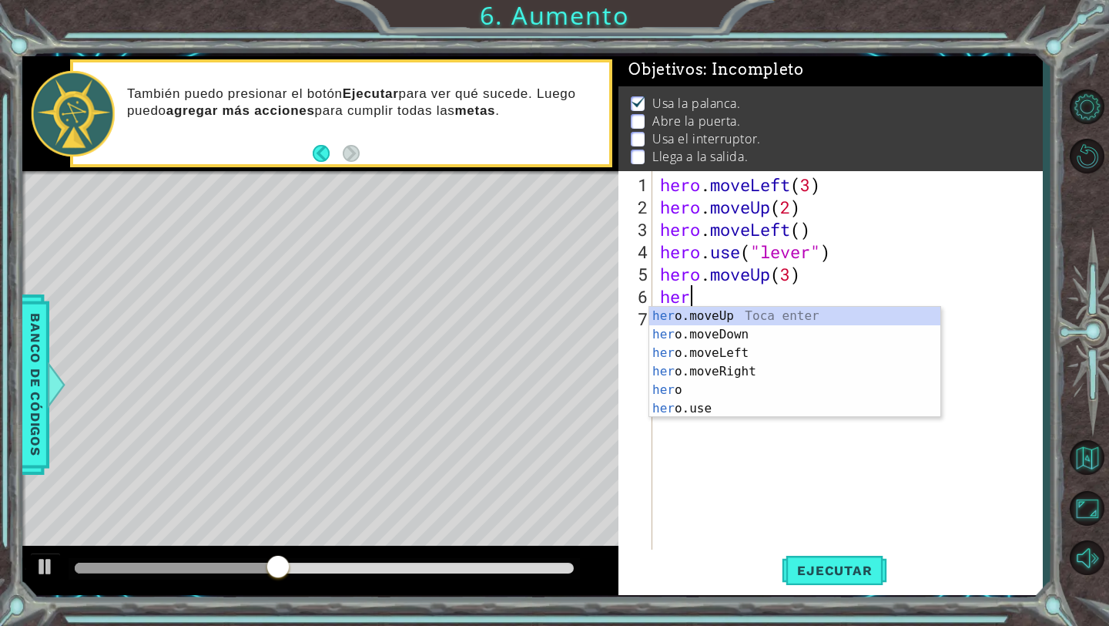
scroll to position [0, 1]
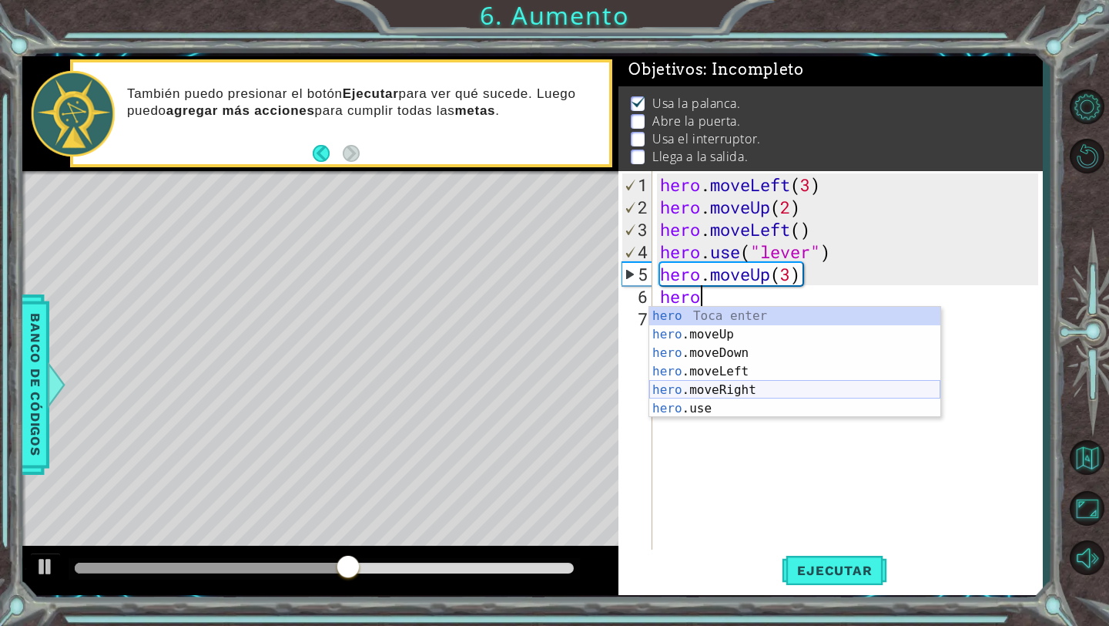
click at [727, 390] on div "hero Toca enter hero .moveUp Toca enter hero .moveDown Toca enter hero .moveLef…" at bounding box center [794, 381] width 291 height 148
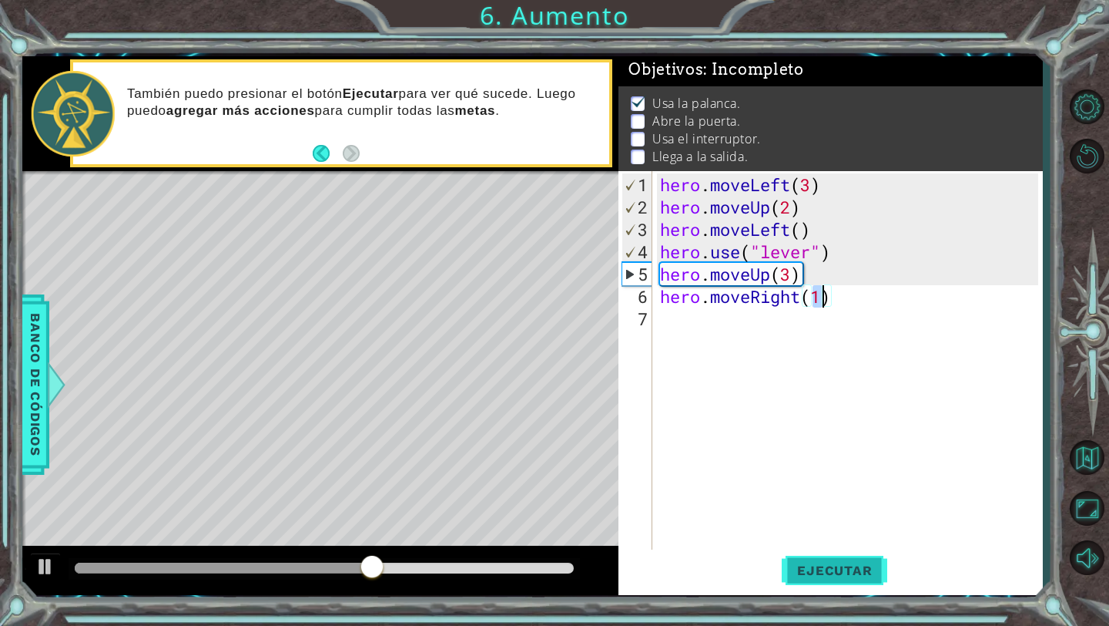
click at [817, 563] on span "Ejecutar" at bounding box center [835, 569] width 106 height 15
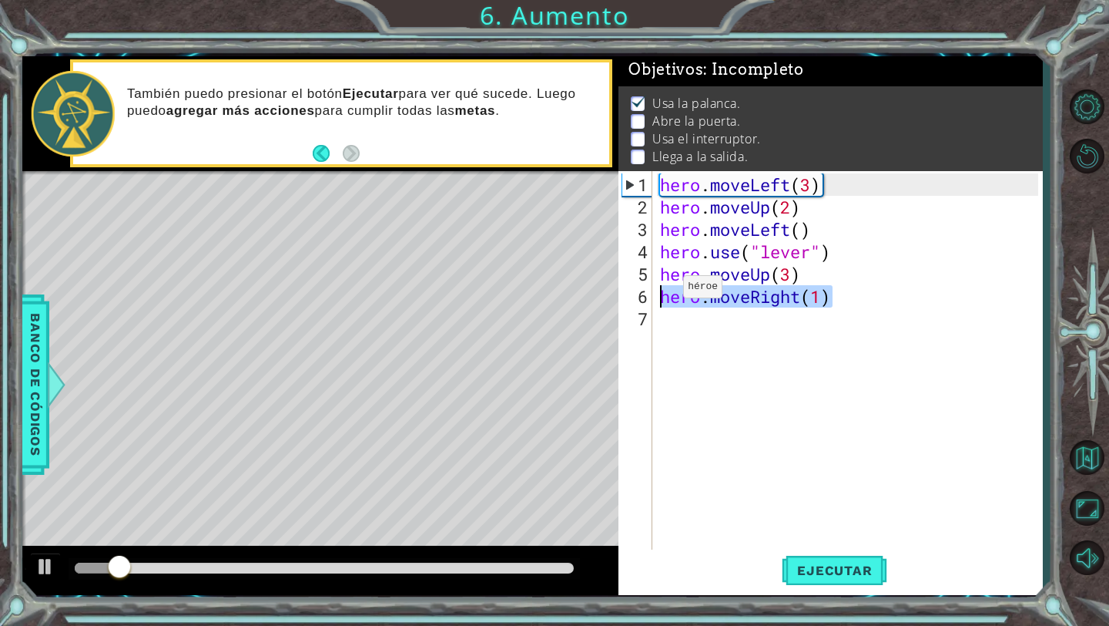
drag, startPoint x: 851, startPoint y: 293, endPoint x: 633, endPoint y: 301, distance: 218.2
click at [633, 301] on div "hero.moveRight(1) 1 2 3 4 5 6 7 hero . moveLeft ( 3 ) hero . moveUp ( 2 ) hero …" at bounding box center [829, 361] width 420 height 380
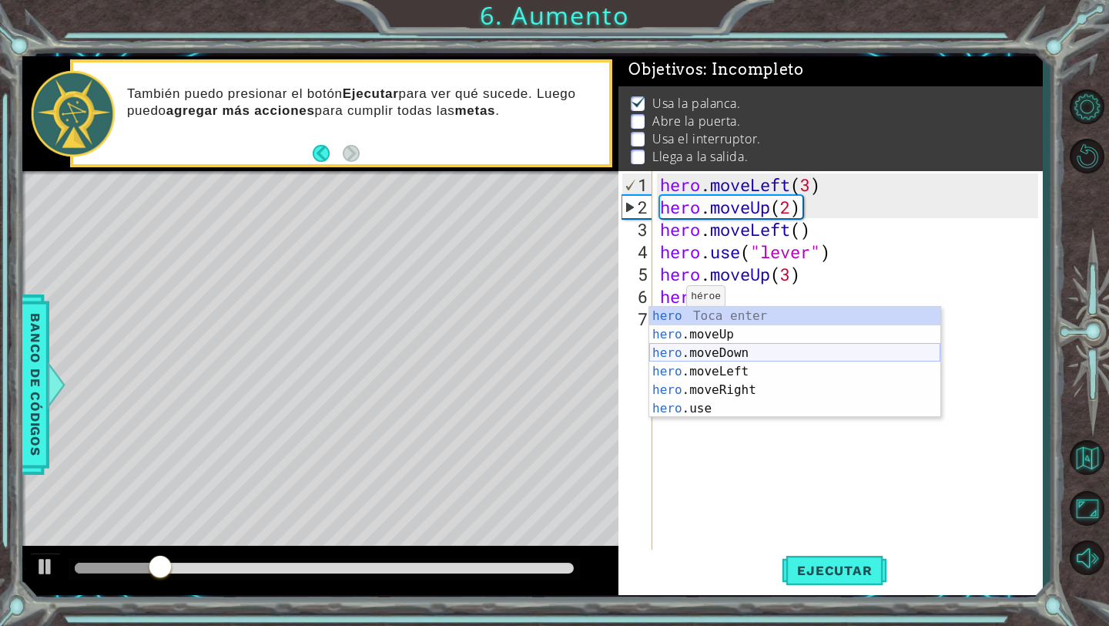
click at [737, 350] on div "hero Toca enter hero .moveUp Toca enter hero .moveDown Toca enter hero .moveLef…" at bounding box center [794, 381] width 291 height 148
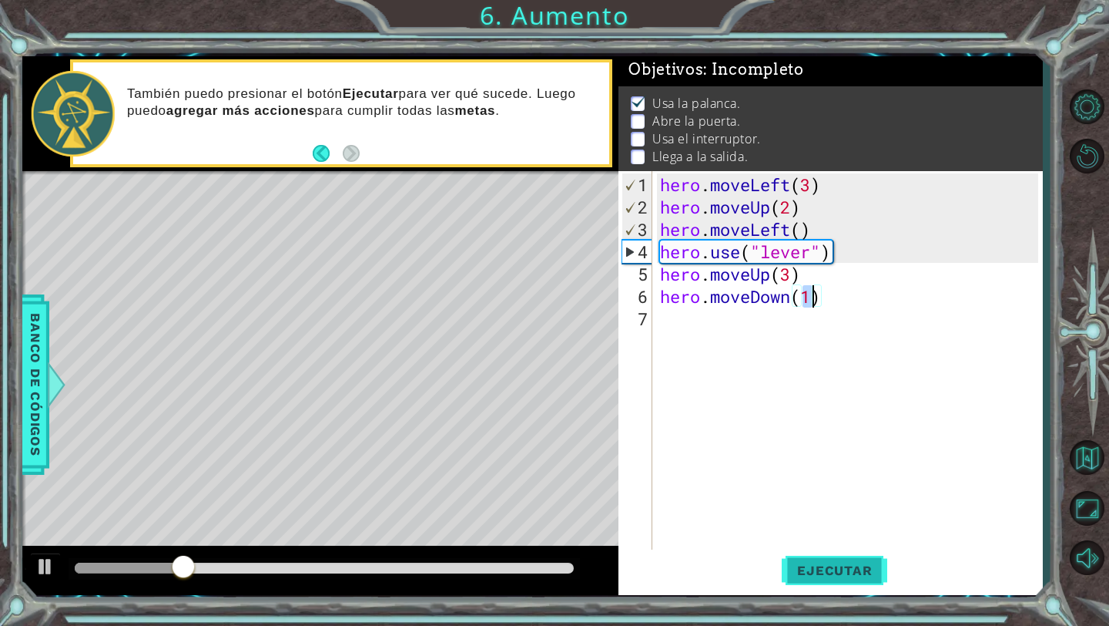
type textarea "hero.moveDown(1)"
click at [800, 566] on span "Ejecutar" at bounding box center [835, 569] width 106 height 15
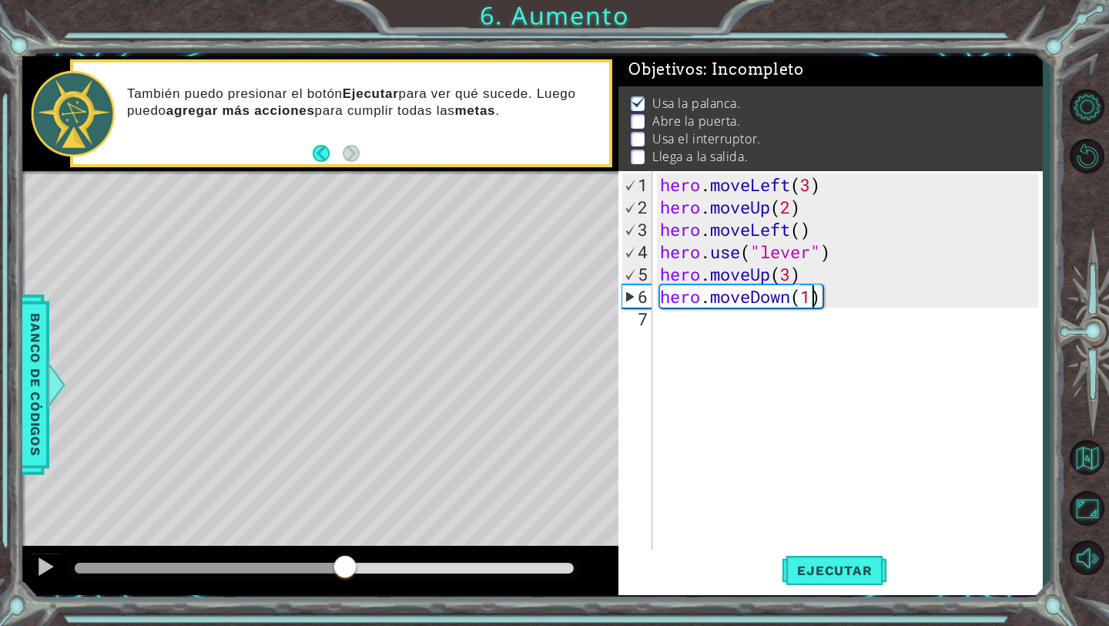
drag, startPoint x: 107, startPoint y: 560, endPoint x: 349, endPoint y: 563, distance: 241.9
click at [346, 563] on div at bounding box center [345, 568] width 28 height 28
drag, startPoint x: 409, startPoint y: 559, endPoint x: 395, endPoint y: 559, distance: 13.9
click at [395, 559] on div at bounding box center [325, 569] width 512 height 22
drag, startPoint x: 363, startPoint y: 562, endPoint x: 274, endPoint y: 560, distance: 89.4
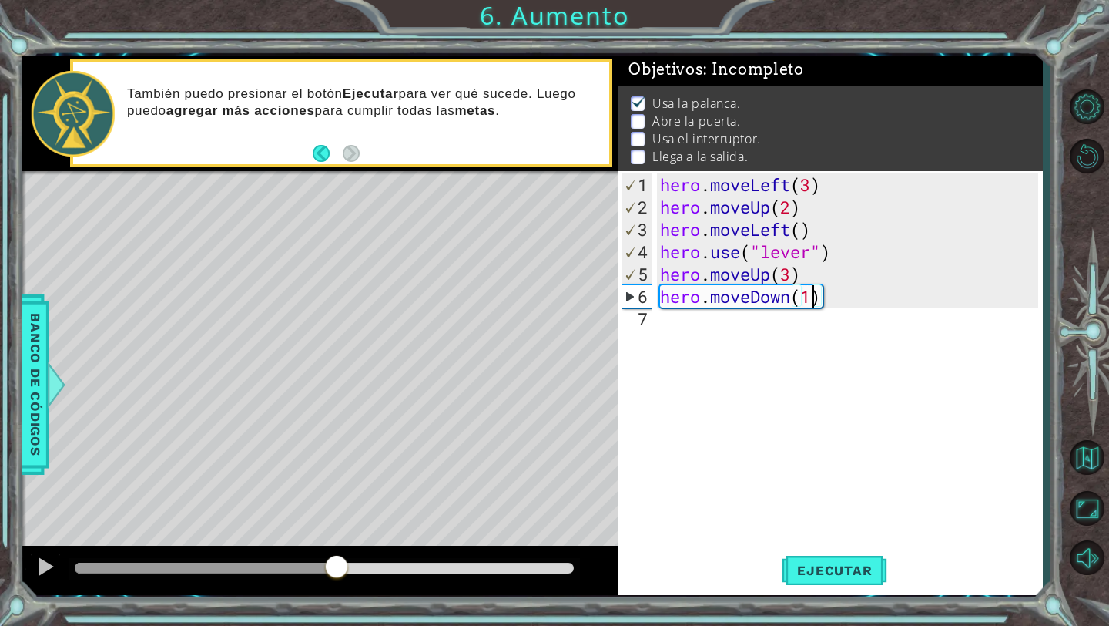
click at [323, 560] on div at bounding box center [337, 568] width 28 height 28
click at [257, 559] on div at bounding box center [325, 569] width 512 height 22
click at [695, 327] on div "hero . moveLeft ( 3 ) hero . moveUp ( 2 ) hero . moveLeft ( ) hero . use ( "lev…" at bounding box center [851, 385] width 389 height 425
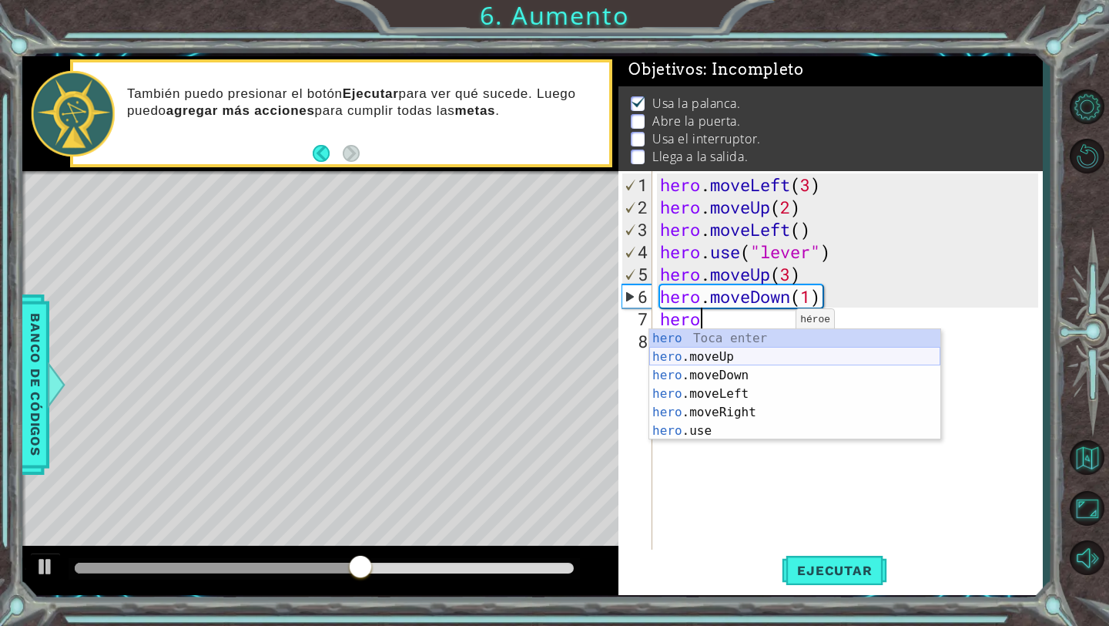
click at [751, 354] on div "hero Toca enter hero .moveUp Toca enter hero .moveDown Toca enter hero .moveLef…" at bounding box center [794, 403] width 291 height 148
type textarea "hero.moveUp(1)"
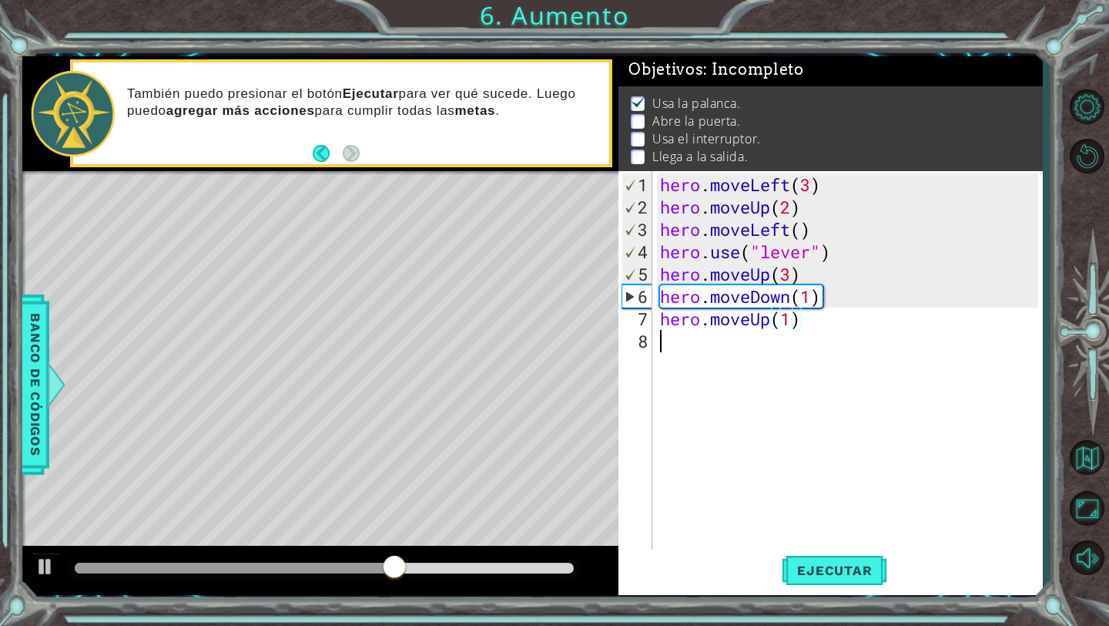
click at [706, 349] on div "hero . moveLeft ( 3 ) hero . moveUp ( 2 ) hero . moveLeft ( ) hero . use ( "lev…" at bounding box center [851, 385] width 389 height 425
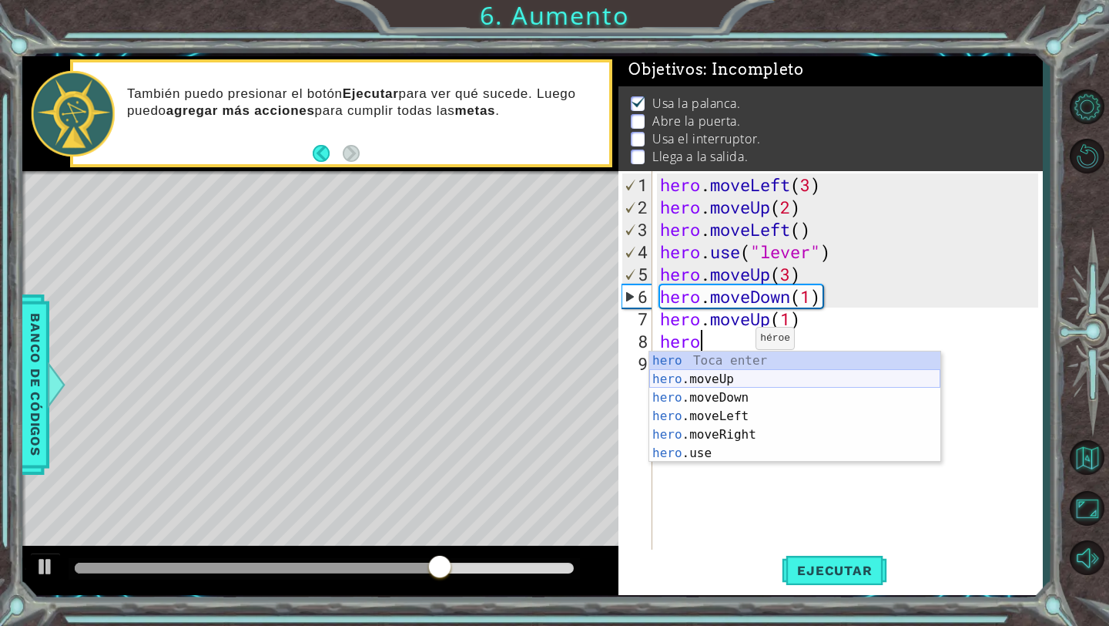
click at [727, 380] on div "hero Toca enter hero .moveUp Toca enter hero .moveDown Toca enter hero .moveLef…" at bounding box center [794, 425] width 291 height 148
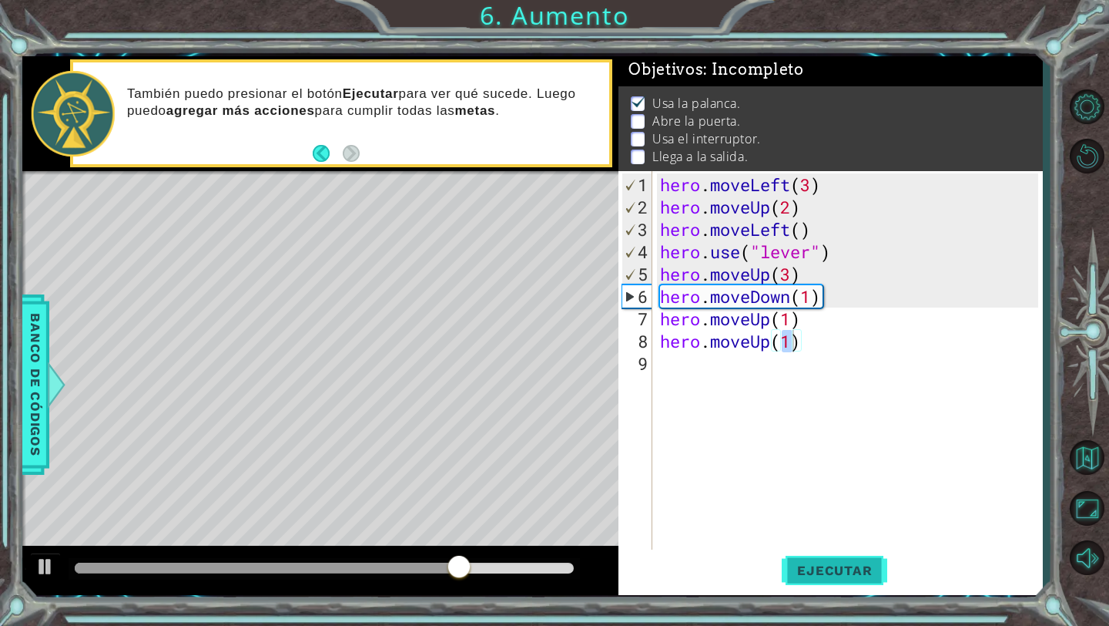
click at [853, 569] on span "Ejecutar" at bounding box center [835, 569] width 106 height 15
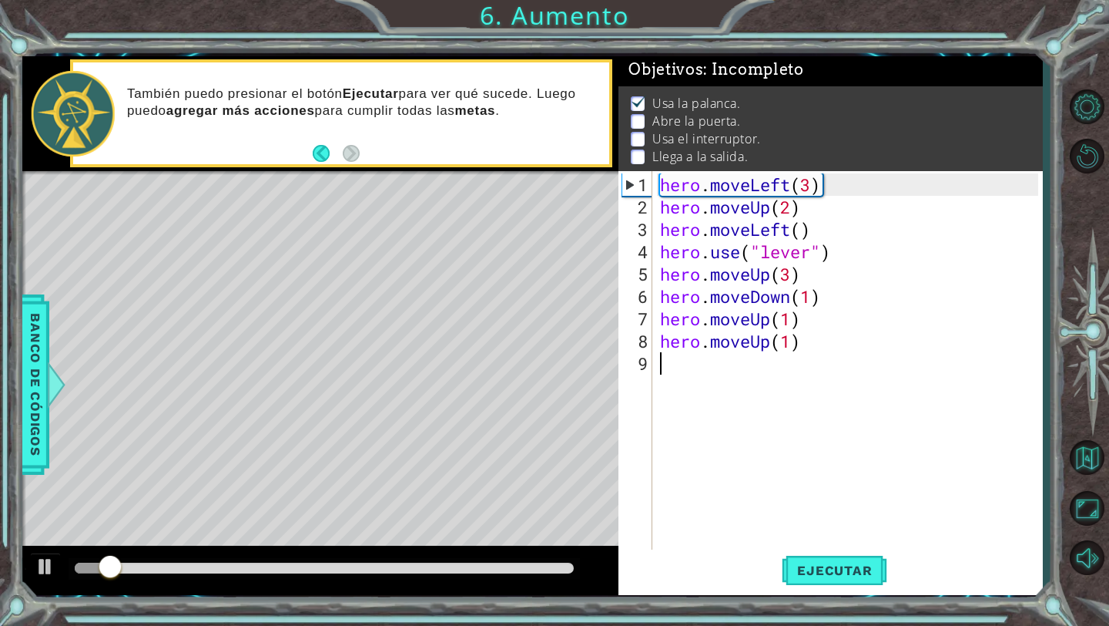
drag, startPoint x: 826, startPoint y: 350, endPoint x: 659, endPoint y: 347, distance: 166.4
click at [659, 347] on div "hero . moveLeft ( 3 ) hero . moveUp ( 2 ) hero . moveLeft ( ) hero . use ( "lev…" at bounding box center [851, 385] width 389 height 425
type textarea "hero.moveUp(1)"
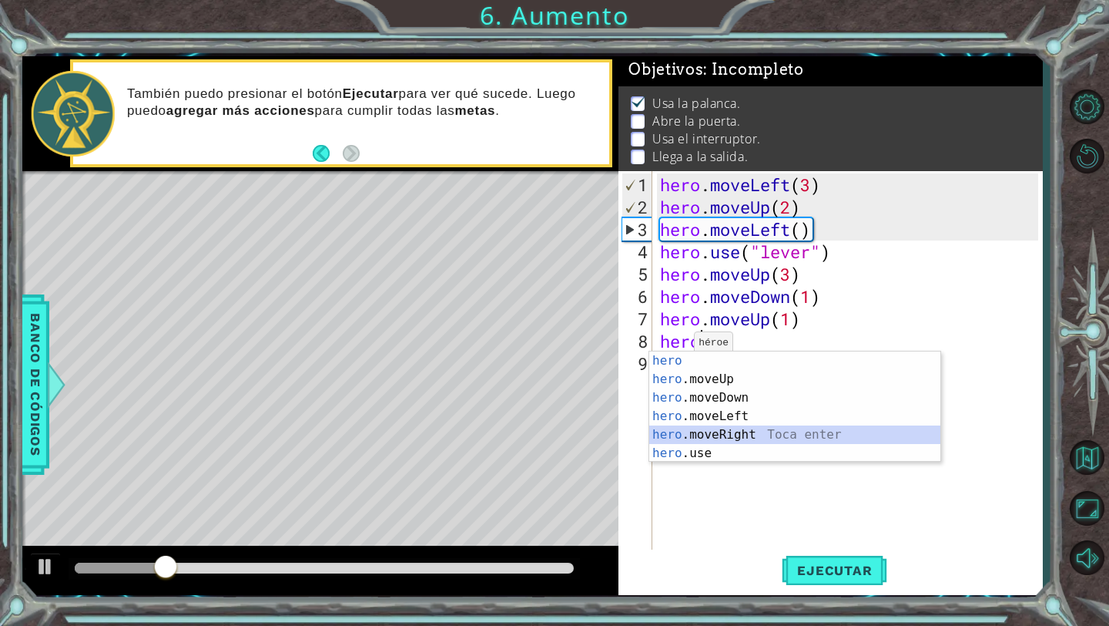
click at [724, 431] on div "hero Toca enter hero .moveUp Toca enter hero .moveDown Toca enter hero .moveLef…" at bounding box center [794, 425] width 291 height 148
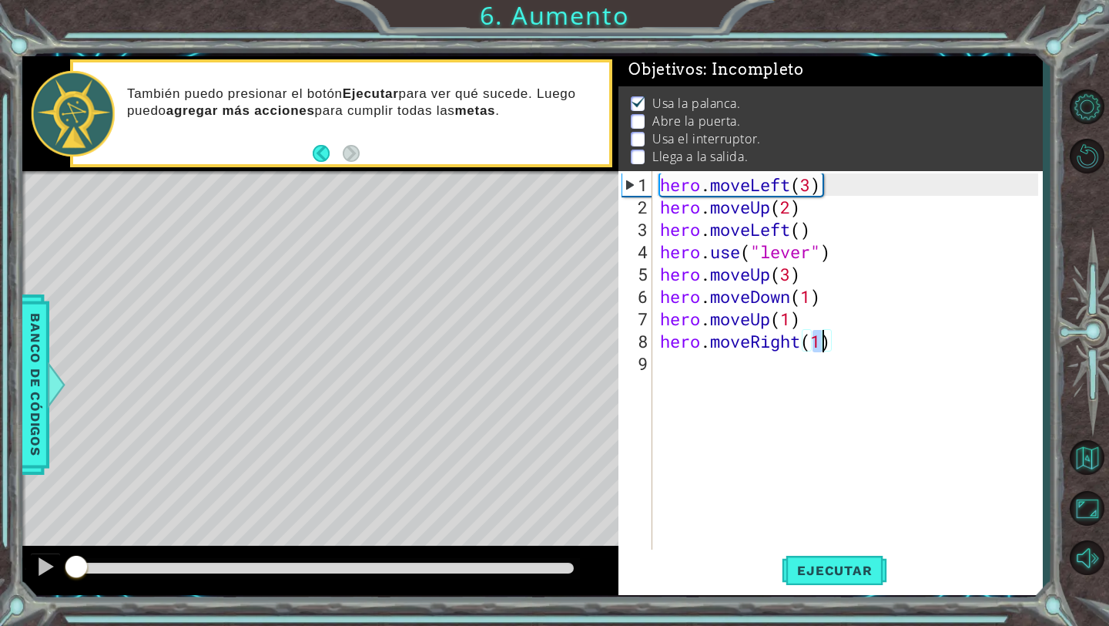
drag, startPoint x: 205, startPoint y: 569, endPoint x: 65, endPoint y: 568, distance: 140.2
click at [65, 568] on div at bounding box center [76, 568] width 28 height 28
click at [837, 579] on button "Ejecutar" at bounding box center [835, 570] width 106 height 42
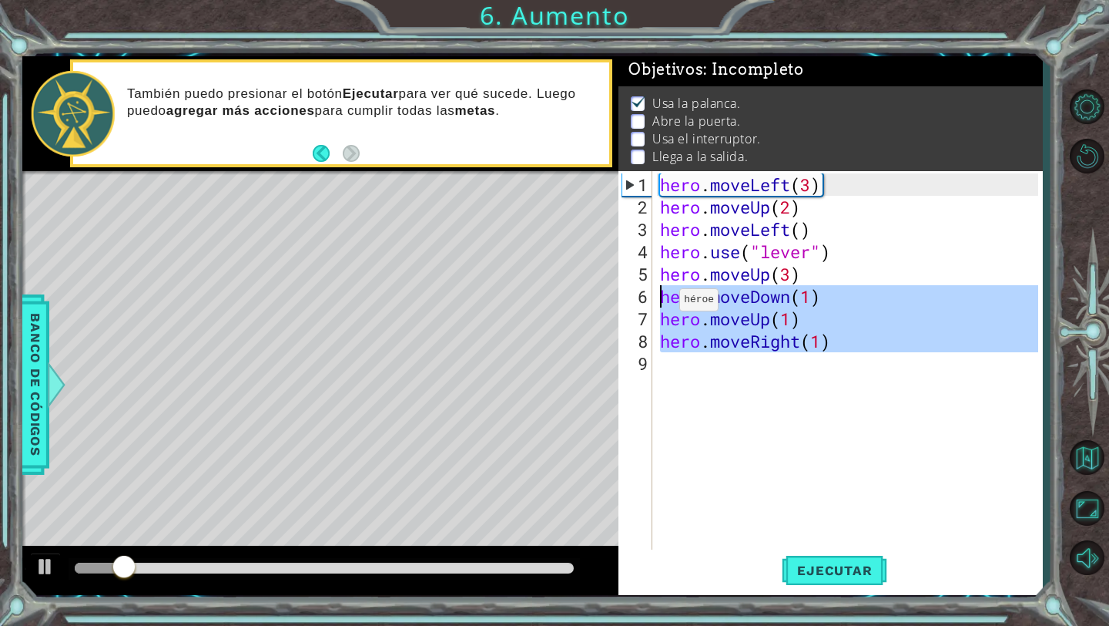
drag, startPoint x: 856, startPoint y: 351, endPoint x: 656, endPoint y: 299, distance: 207.1
click at [656, 299] on div "hero.moveRight(1) 1 2 3 4 5 6 7 8 9 hero . moveLeft ( 3 ) hero . moveUp ( 2 ) h…" at bounding box center [829, 361] width 420 height 380
type textarea "hero.moveDown(1) hero.moveUp(1)"
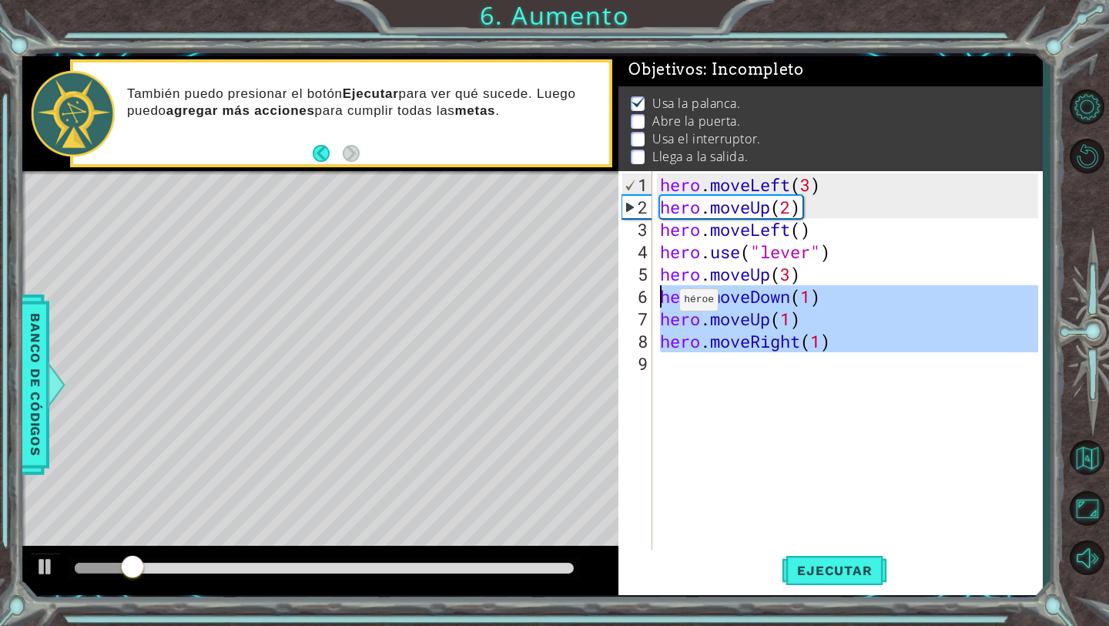
scroll to position [0, 0]
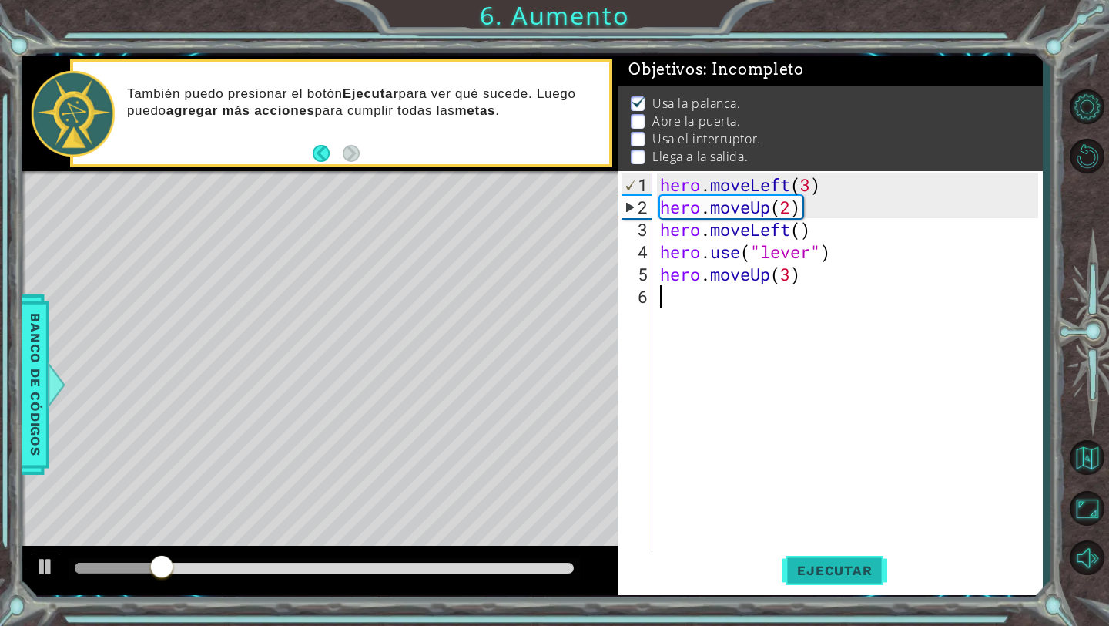
click at [859, 562] on span "Ejecutar" at bounding box center [835, 569] width 106 height 15
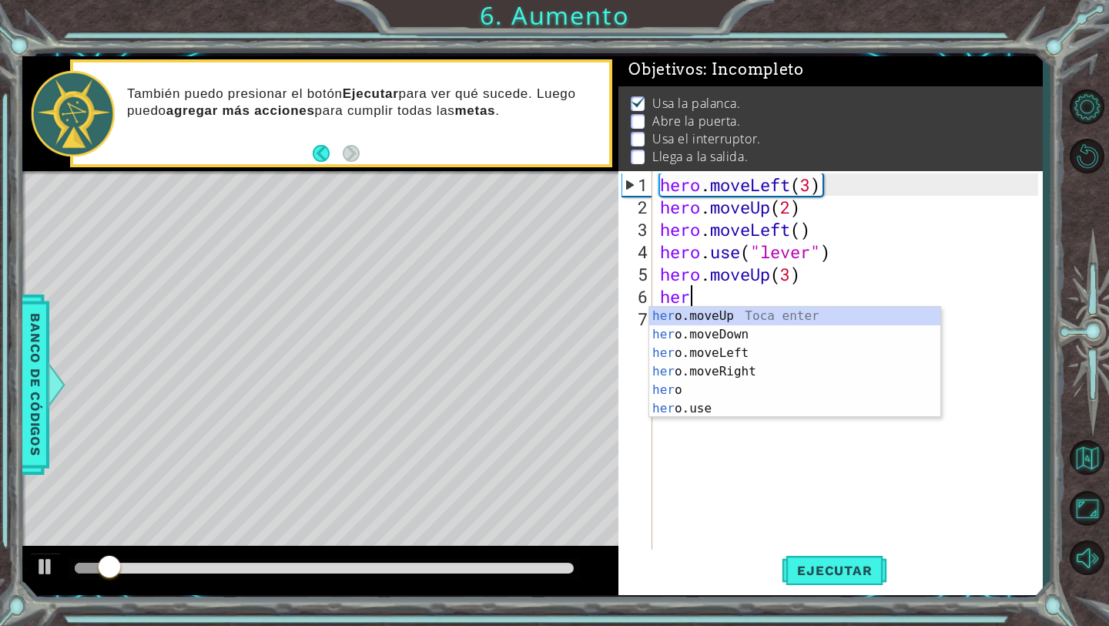
scroll to position [0, 1]
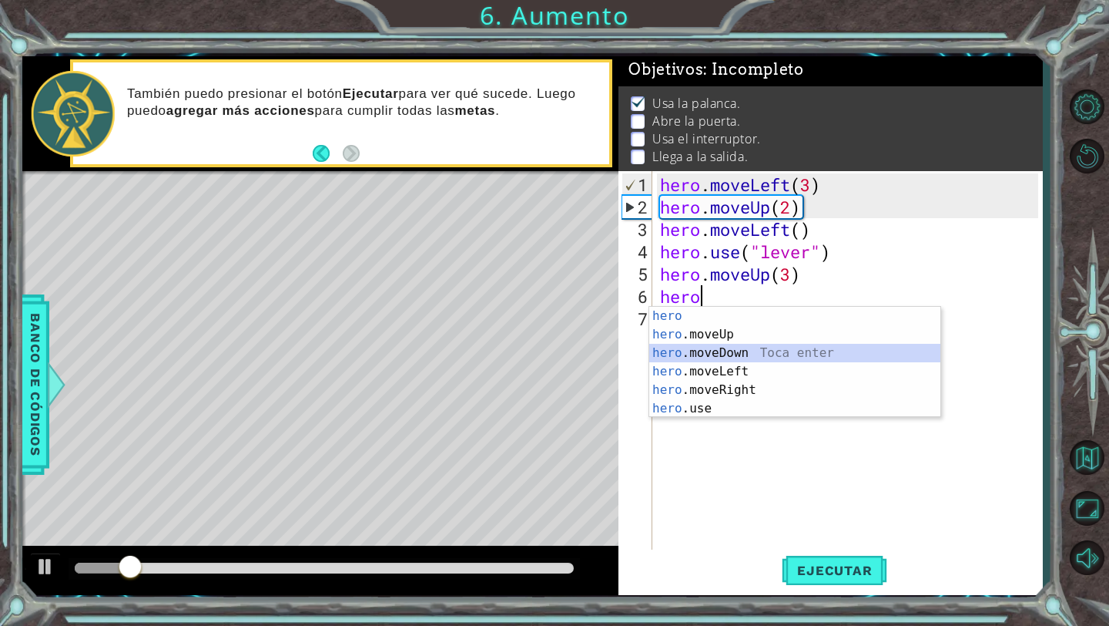
click at [757, 357] on div "hero Toca enter hero .moveUp Toca enter hero .moveDown Toca enter hero .moveLef…" at bounding box center [794, 381] width 291 height 148
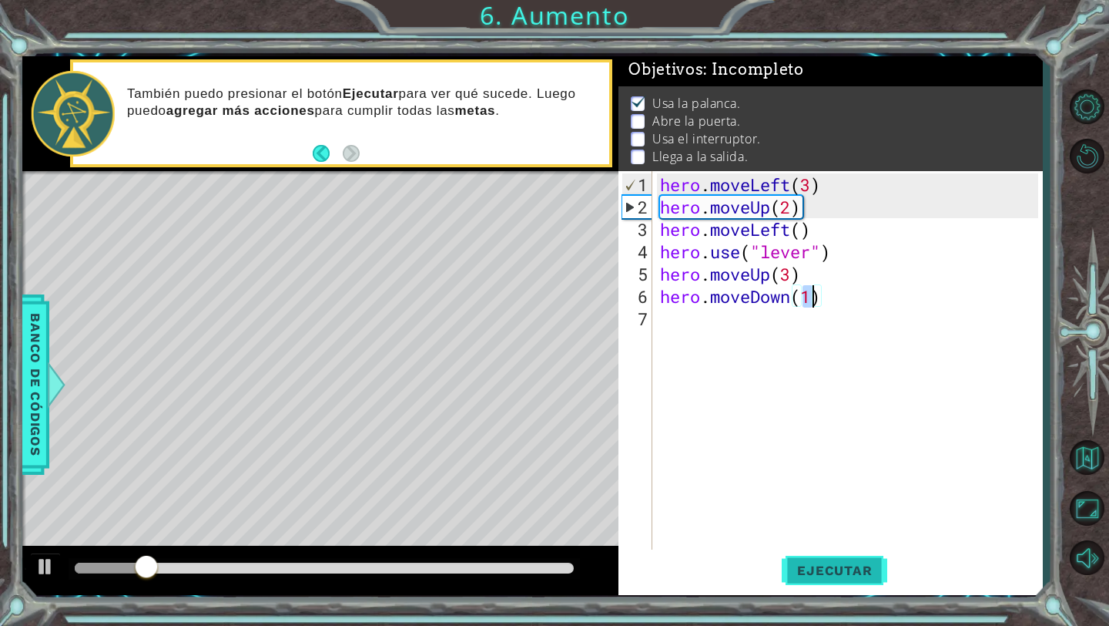
type textarea "hero.moveDown(1)"
click at [831, 564] on span "Ejecutar" at bounding box center [835, 569] width 106 height 15
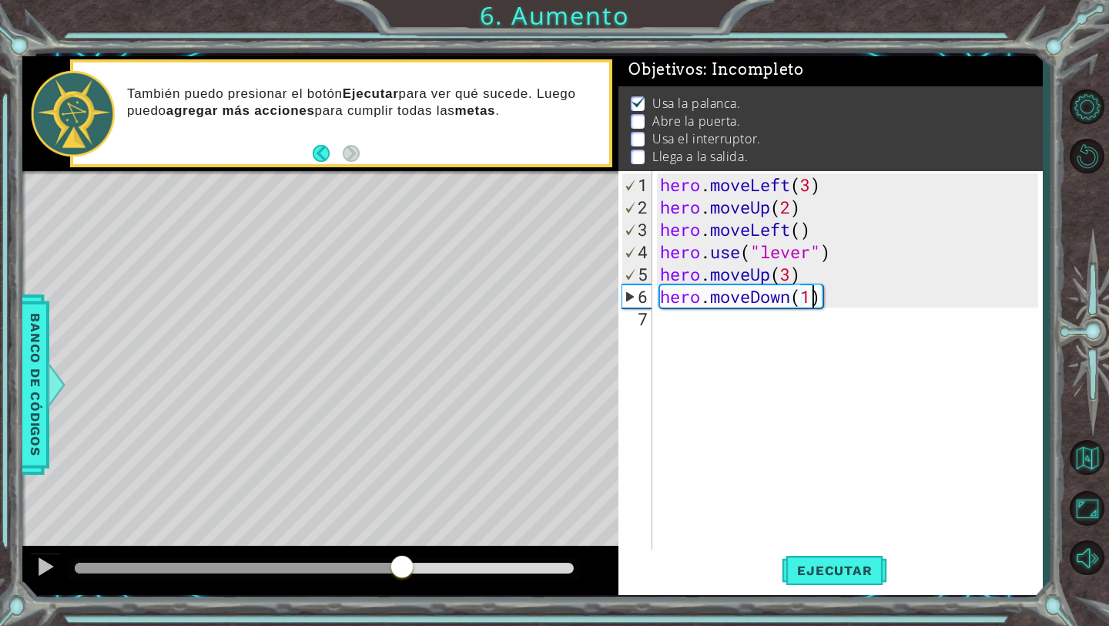
drag, startPoint x: 141, startPoint y: 571, endPoint x: 401, endPoint y: 575, distance: 259.7
click at [401, 575] on div at bounding box center [402, 568] width 28 height 28
click at [724, 324] on div "hero . moveLeft ( 3 ) hero . moveUp ( 2 ) hero . moveLeft ( ) hero . use ( "lev…" at bounding box center [851, 385] width 389 height 425
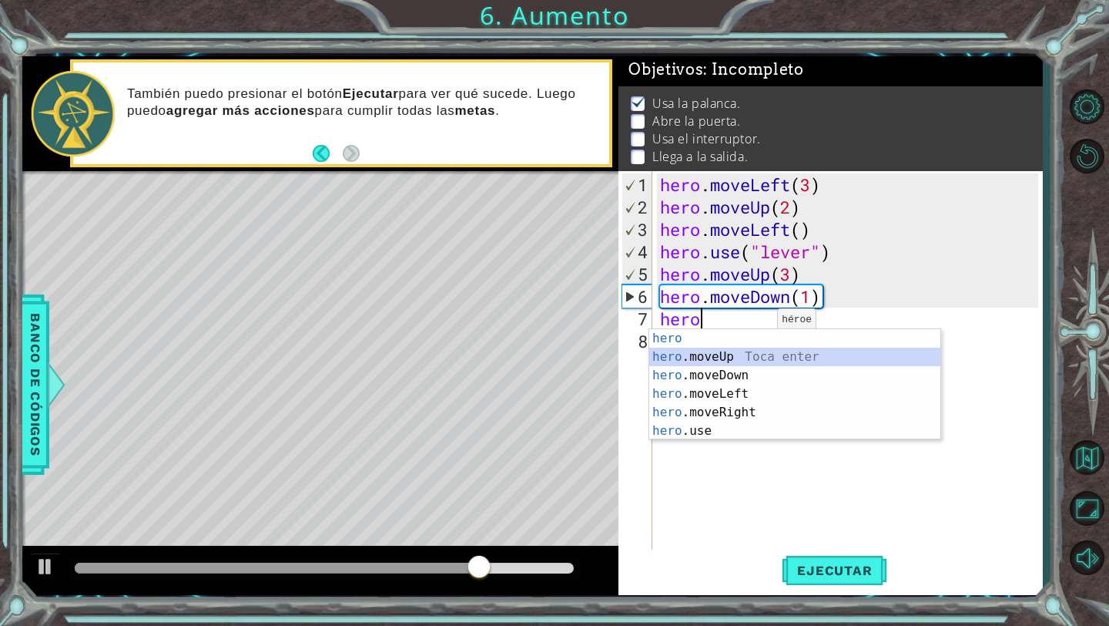
click at [753, 357] on div "hero Toca enter hero .moveUp Toca enter hero .moveDown Toca enter hero .moveLef…" at bounding box center [794, 403] width 291 height 148
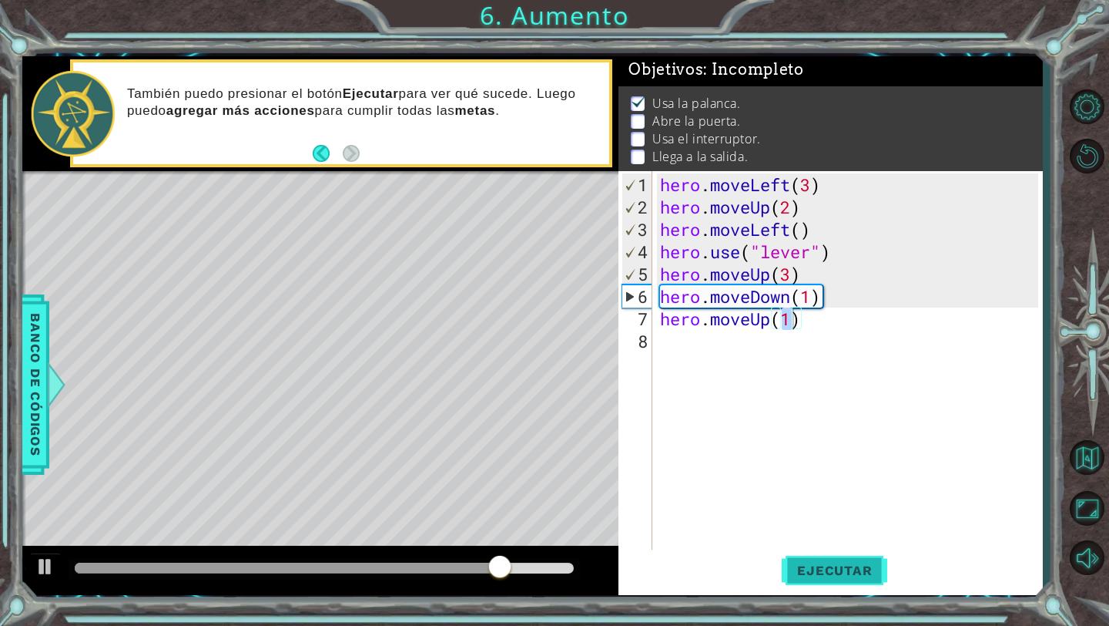
click at [807, 560] on button "Ejecutar" at bounding box center [835, 570] width 106 height 42
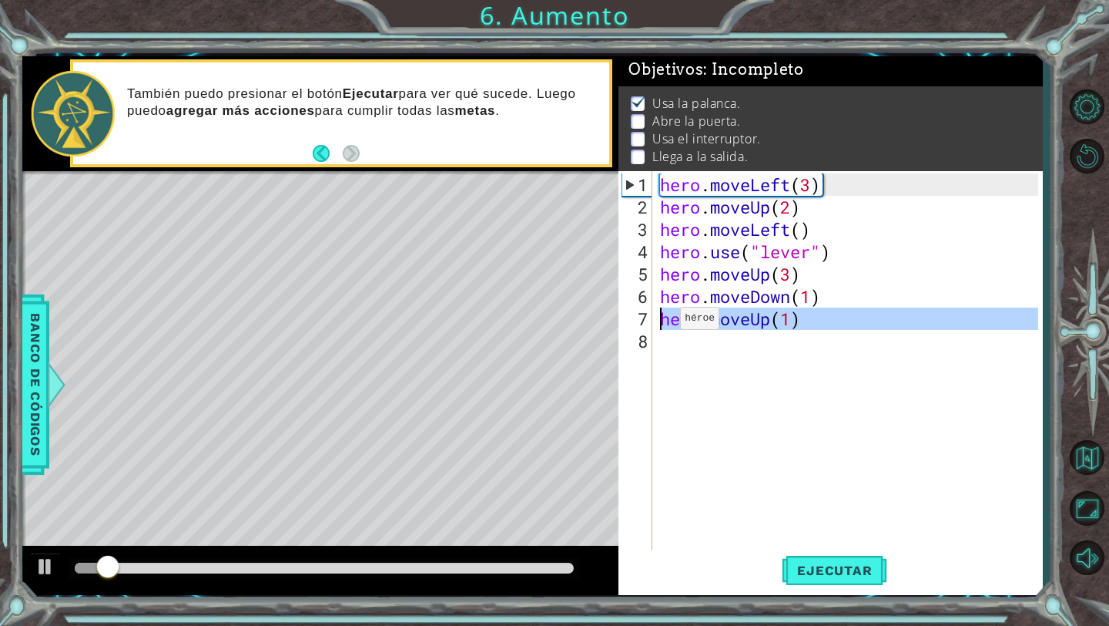
drag, startPoint x: 817, startPoint y: 328, endPoint x: 656, endPoint y: 321, distance: 162.0
click at [656, 321] on div "hero.moveUp(1) 1 2 3 4 5 6 7 8 hero . moveLeft ( 3 ) hero . moveUp ( 2 ) hero .…" at bounding box center [829, 361] width 420 height 380
type textarea "hero.moveUp(1)"
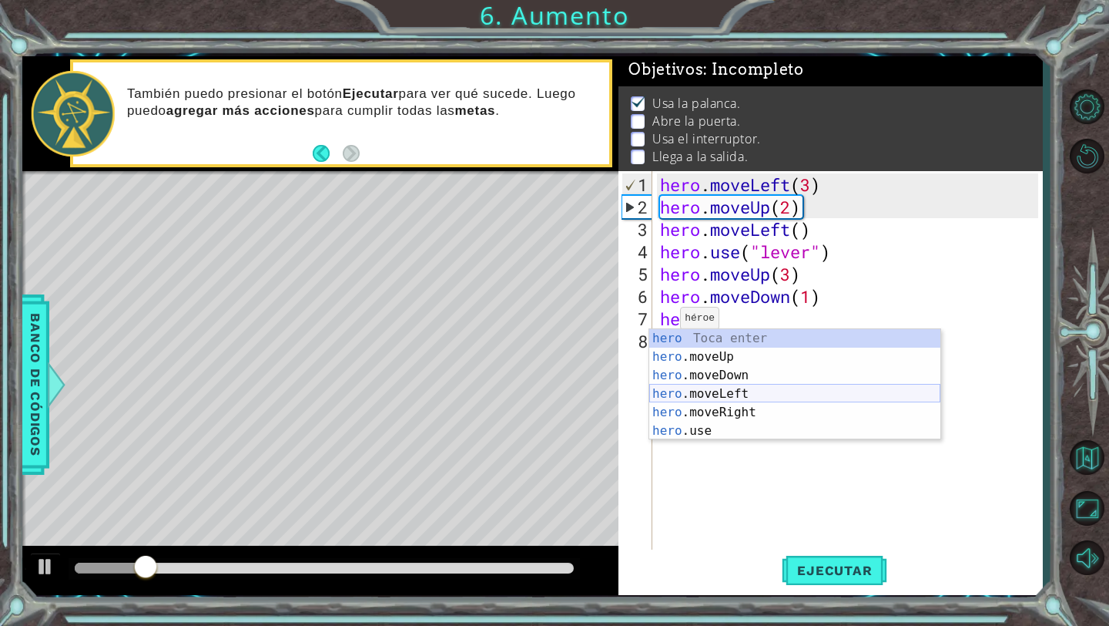
click at [731, 411] on div "hero Toca enter hero .moveUp Toca enter hero .moveDown Toca enter hero .moveLef…" at bounding box center [794, 403] width 291 height 148
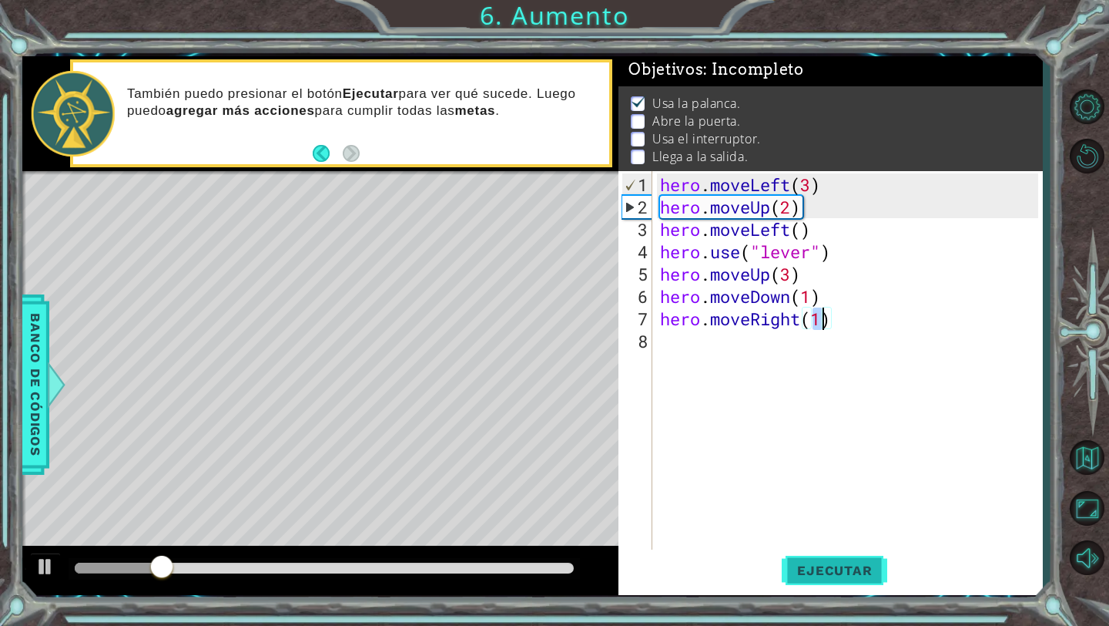
type textarea "hero.moveRight(1)"
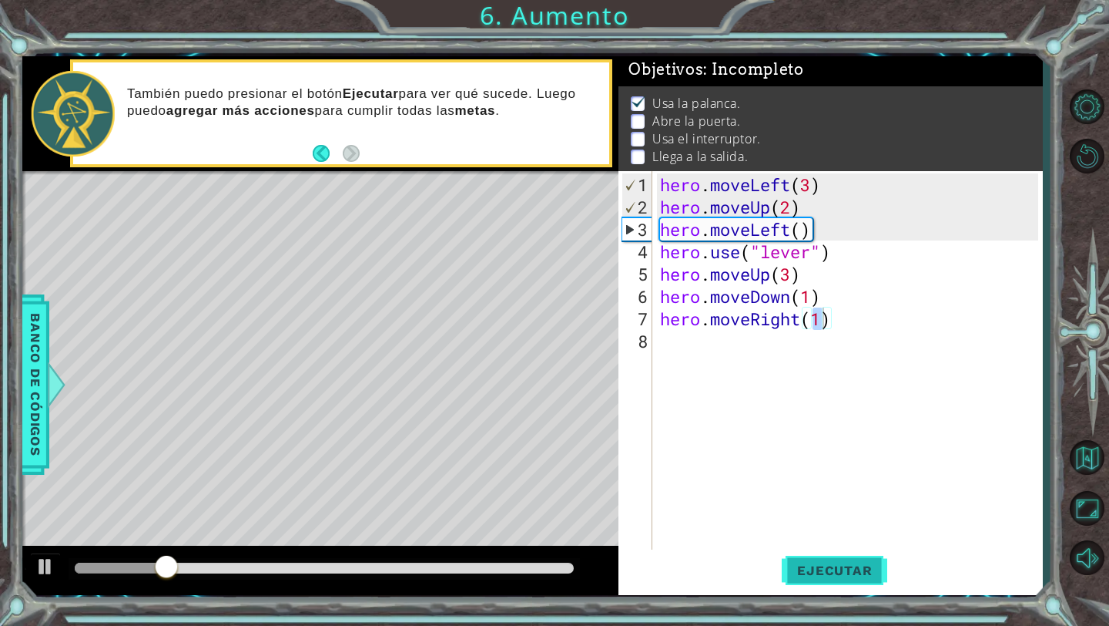
click at [803, 569] on span "Ejecutar" at bounding box center [835, 569] width 106 height 15
drag, startPoint x: 853, startPoint y: 325, endPoint x: 660, endPoint y: 322, distance: 192.6
click at [660, 322] on div "hero . moveLeft ( 3 ) hero . moveUp ( 2 ) hero . moveLeft ( ) hero . use ( "lev…" at bounding box center [851, 385] width 389 height 425
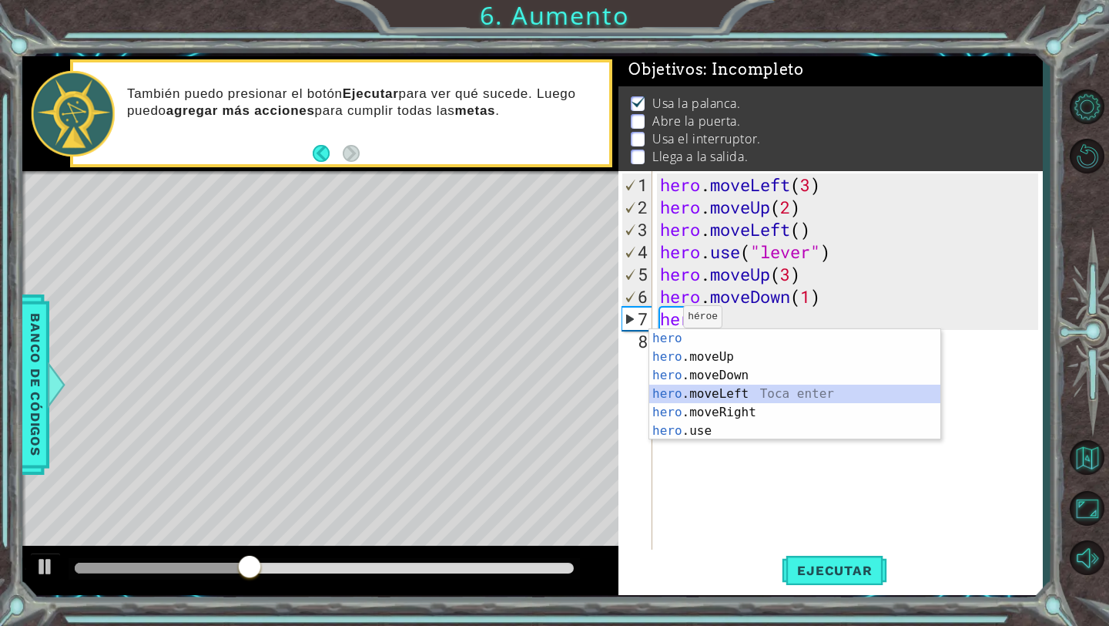
click at [730, 395] on div "hero Toca enter hero .moveUp Toca enter hero .moveDown Toca enter hero .moveLef…" at bounding box center [794, 403] width 291 height 148
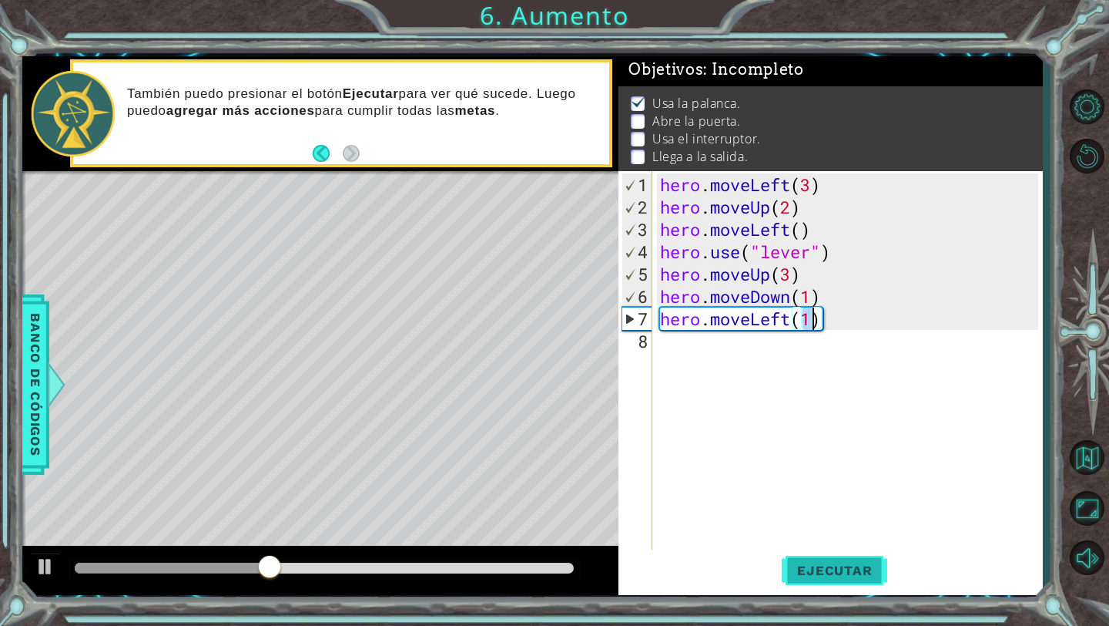
type textarea "hero.moveLeft(1)"
click at [794, 571] on span "Ejecutar" at bounding box center [835, 569] width 106 height 15
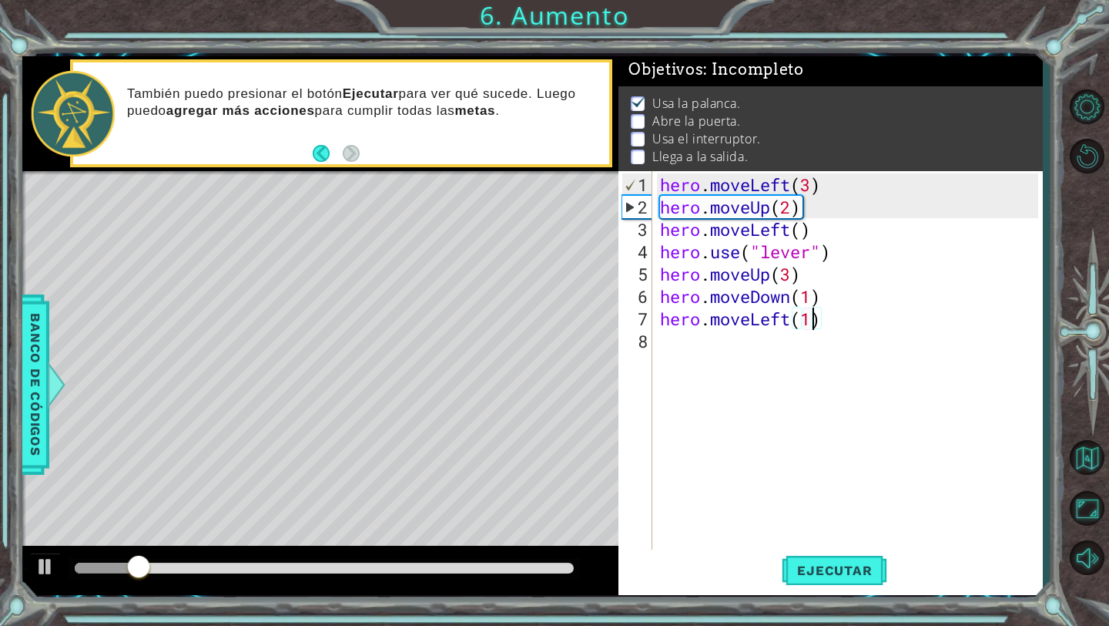
click at [692, 346] on div "hero . moveLeft ( 3 ) hero . moveUp ( 2 ) hero . moveLeft ( ) hero . use ( "lev…" at bounding box center [851, 385] width 389 height 425
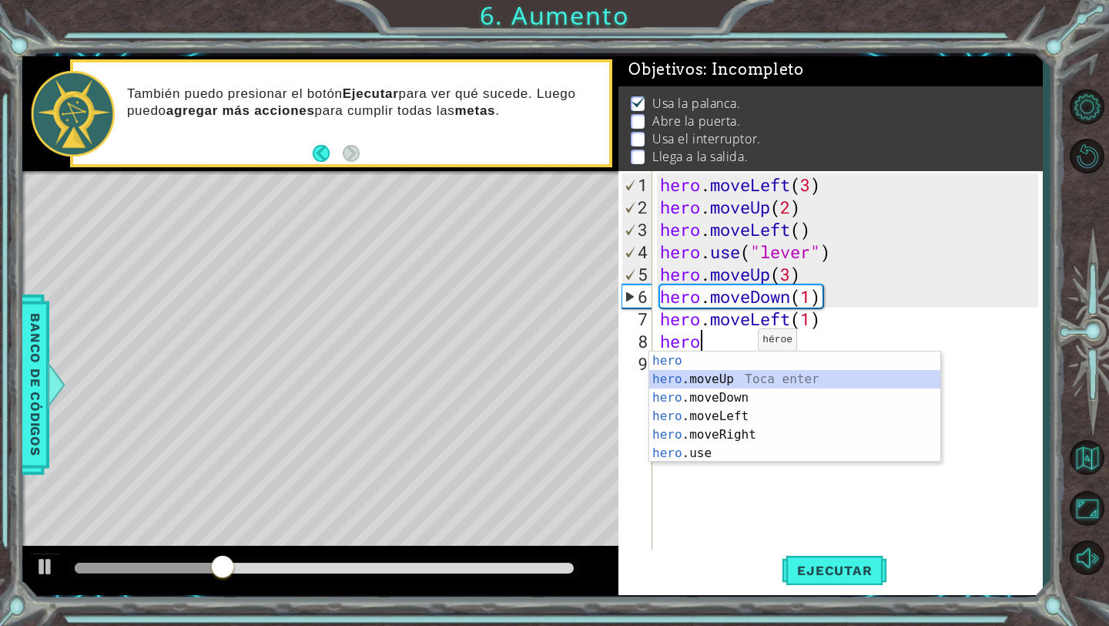
click at [713, 381] on div "hero Toca enter hero .moveUp Toca enter hero .moveDown Toca enter hero .moveLef…" at bounding box center [794, 425] width 291 height 148
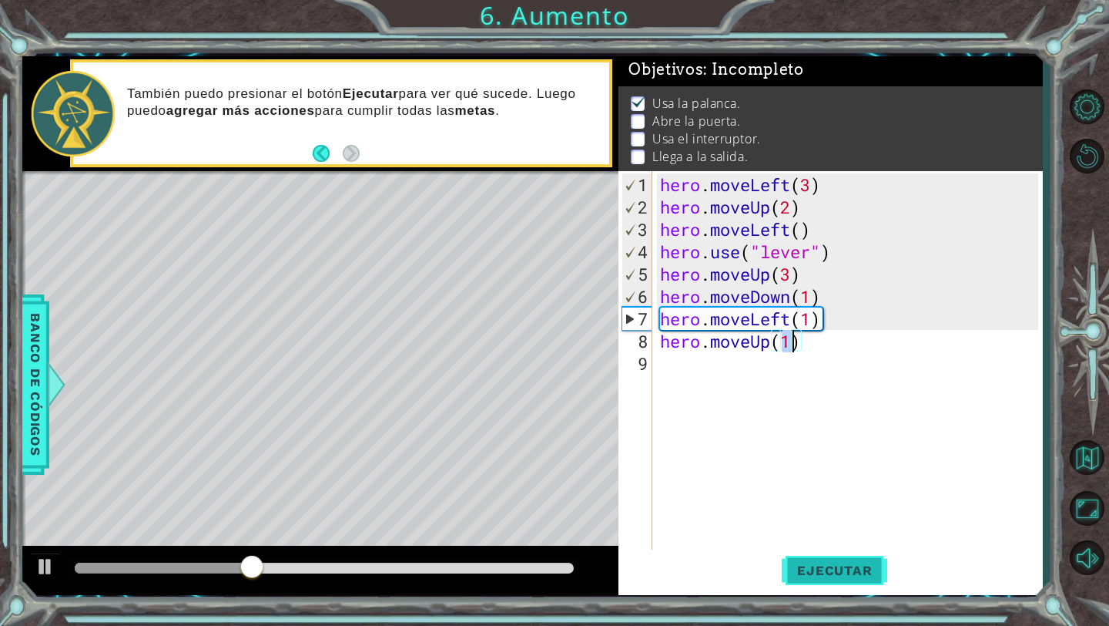
type textarea "hero.moveUp(1)"
click at [804, 576] on span "Ejecutar" at bounding box center [835, 569] width 106 height 15
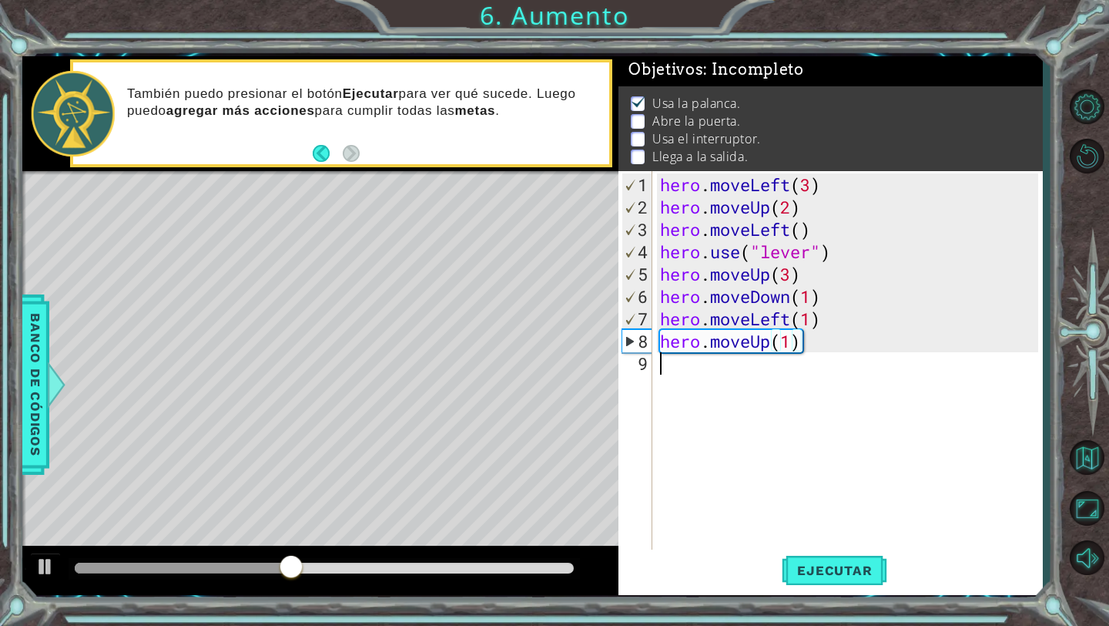
click at [709, 366] on div "hero . moveLeft ( 3 ) hero . moveUp ( 2 ) hero . moveLeft ( ) hero . use ( "lev…" at bounding box center [851, 385] width 389 height 425
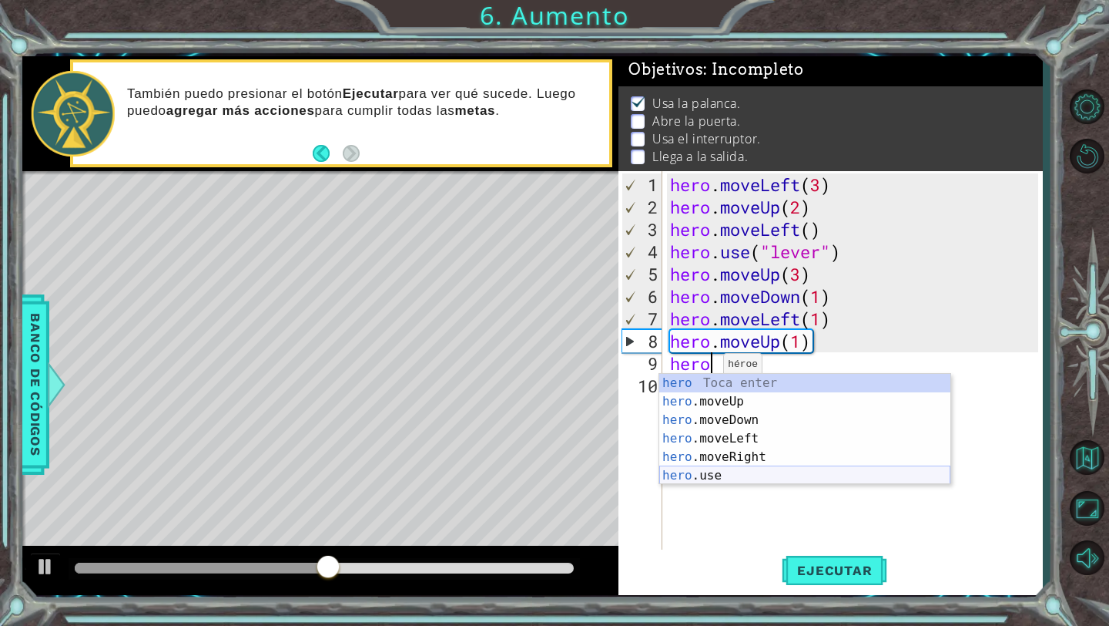
click at [704, 471] on div "hero Toca enter hero .moveUp Toca enter hero .moveDown Toca enter hero .moveLef…" at bounding box center [804, 448] width 291 height 148
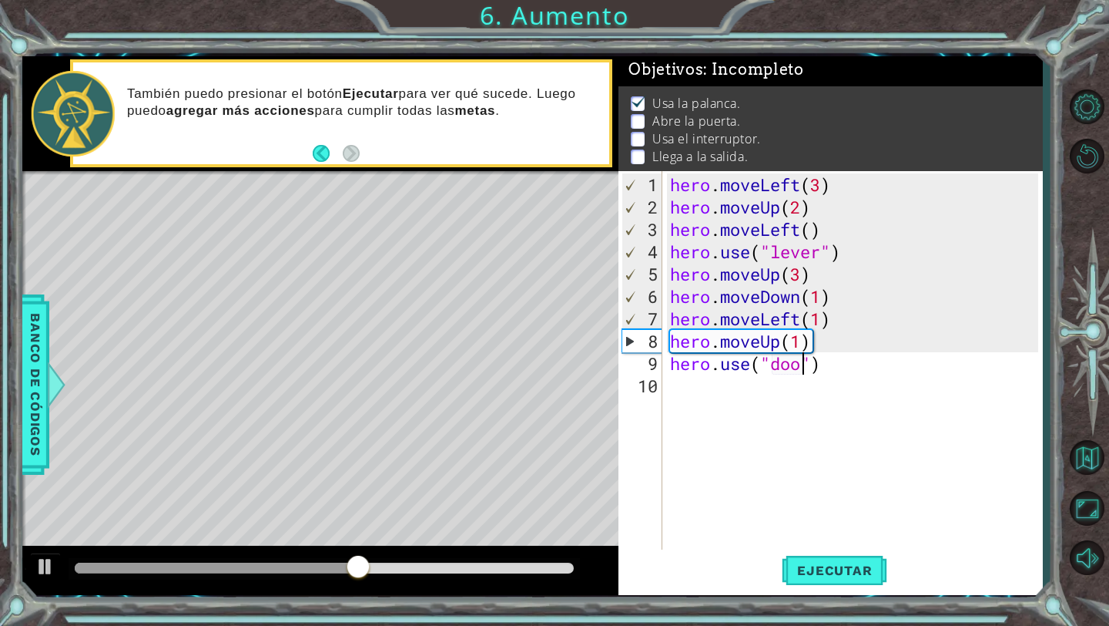
scroll to position [0, 7]
type textarea "hero.use("door")"
click at [817, 569] on span "Ejecutar" at bounding box center [835, 569] width 106 height 15
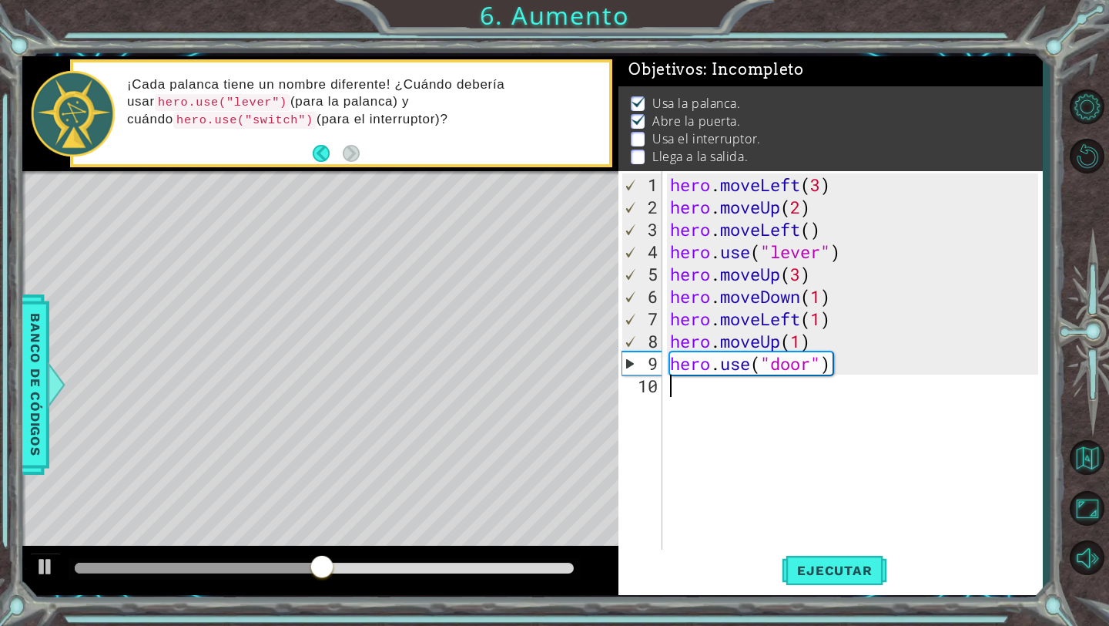
click at [720, 390] on div "hero . moveLeft ( 3 ) hero . moveUp ( 2 ) hero . moveLeft ( ) hero . use ( "lev…" at bounding box center [857, 385] width 380 height 425
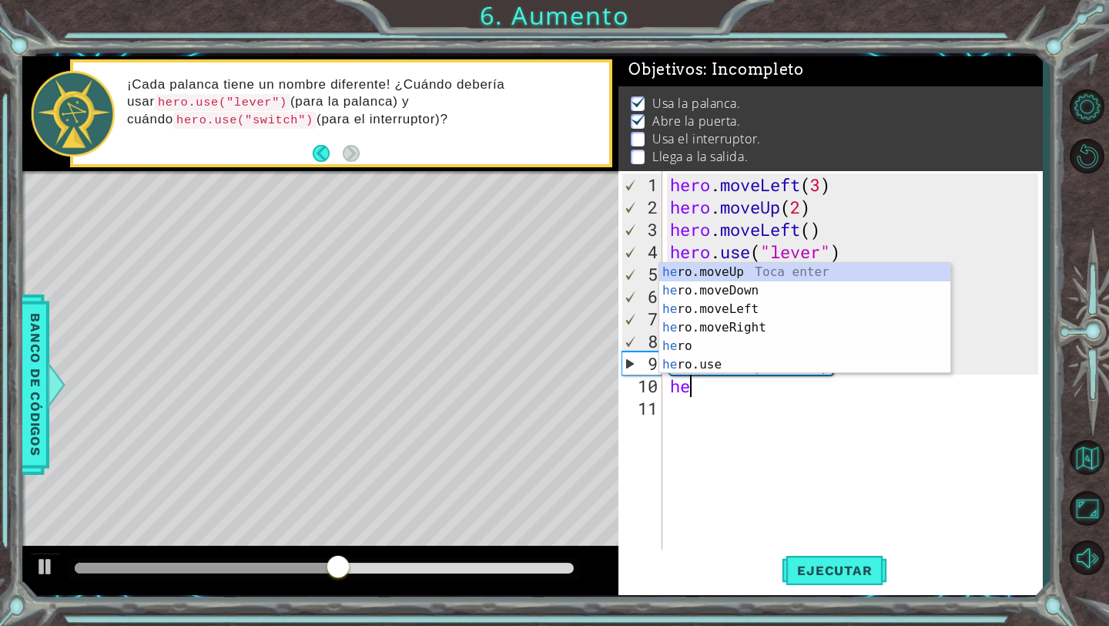
scroll to position [0, 1]
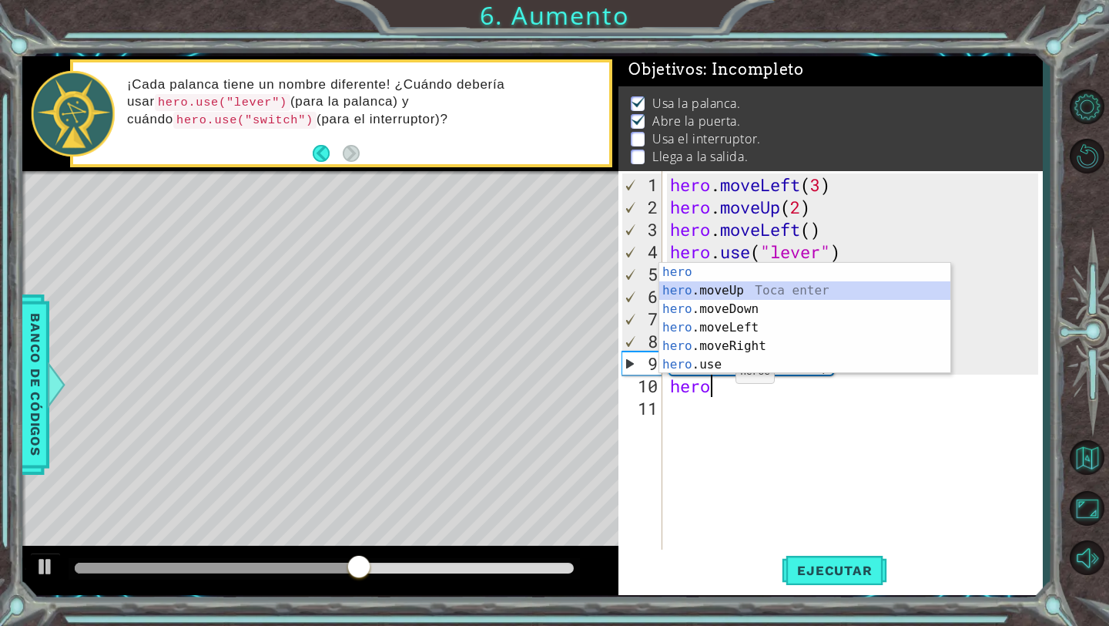
click at [754, 288] on div "hero Toca enter hero .moveUp Toca enter hero .moveDown Toca enter hero .moveLef…" at bounding box center [804, 337] width 291 height 148
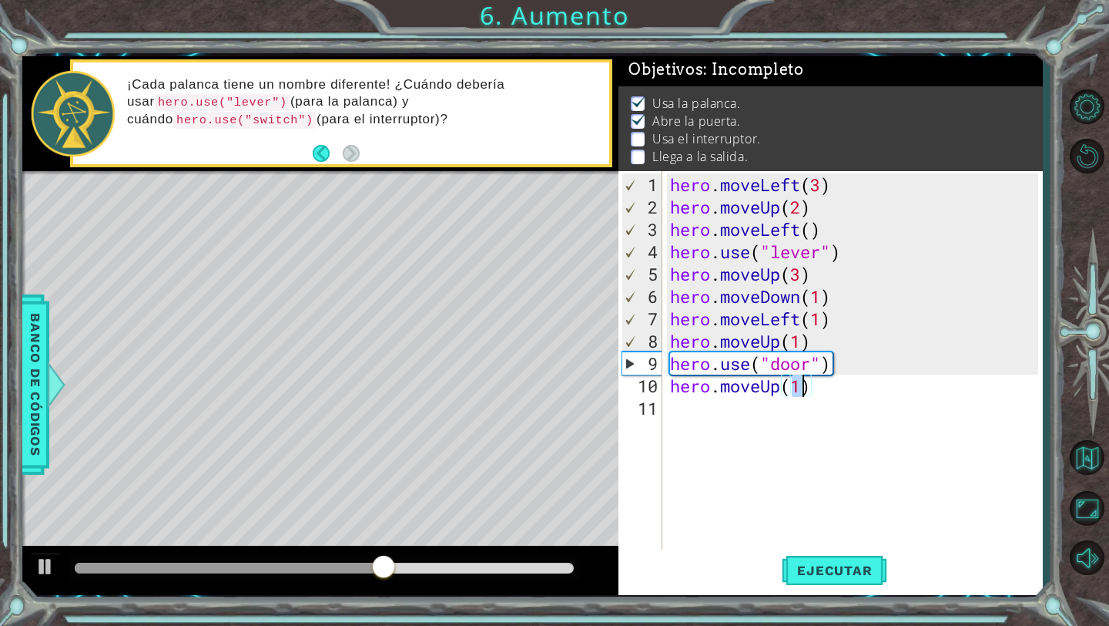
scroll to position [0, 5]
type textarea "hero.moveUp(2)"
click at [821, 569] on span "Ejecutar" at bounding box center [835, 569] width 106 height 15
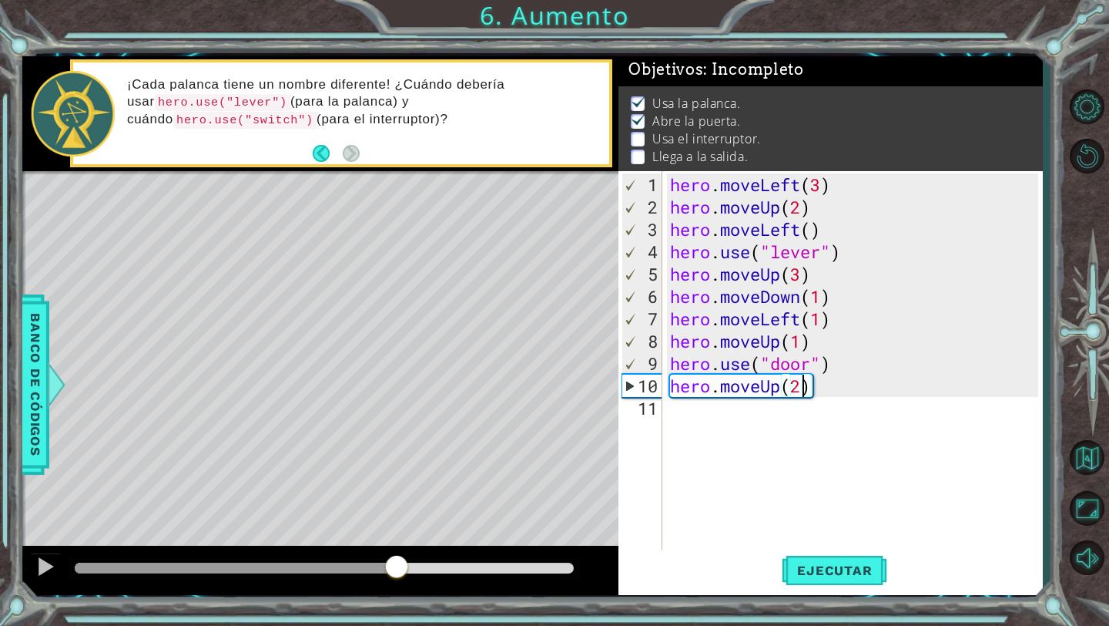
drag, startPoint x: 116, startPoint y: 565, endPoint x: 398, endPoint y: 577, distance: 281.5
click at [398, 577] on div at bounding box center [397, 568] width 28 height 28
click at [713, 411] on div "hero . moveLeft ( 3 ) hero . moveUp ( 2 ) hero . moveLeft ( ) hero . use ( "lev…" at bounding box center [857, 385] width 380 height 425
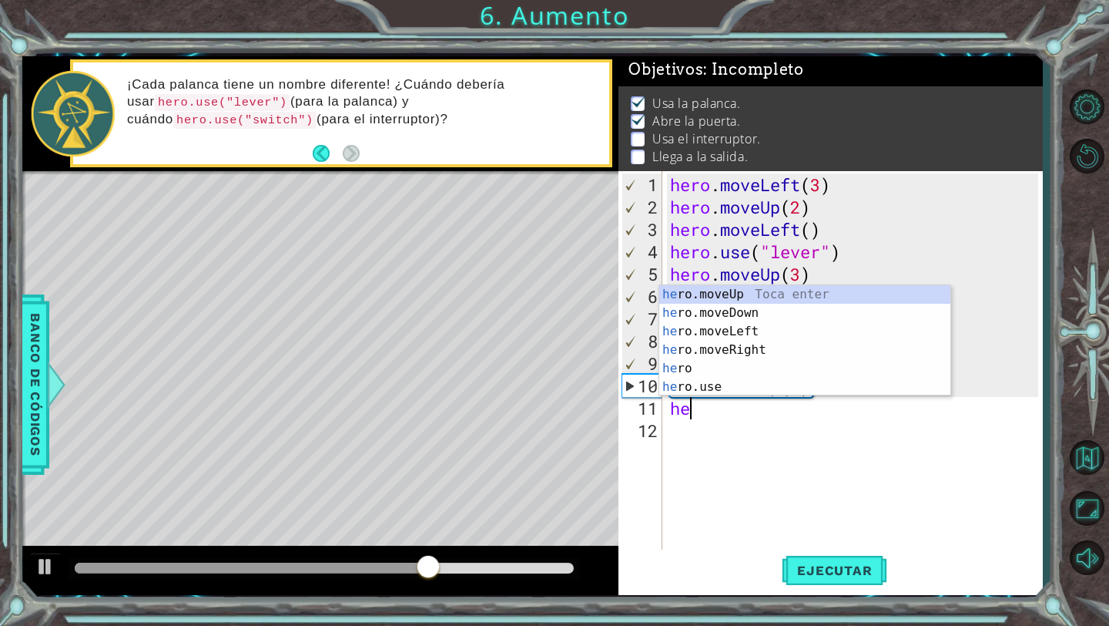
scroll to position [0, 1]
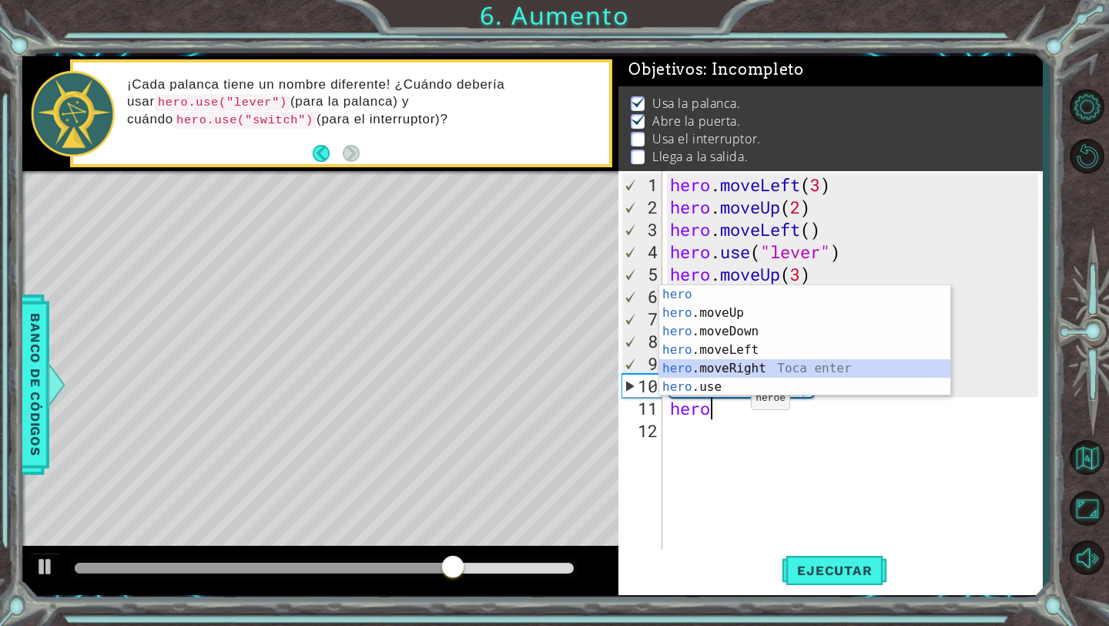
click at [735, 371] on div "hero Toca enter hero .moveUp Toca enter hero .moveDown Toca enter hero .moveLef…" at bounding box center [804, 359] width 291 height 148
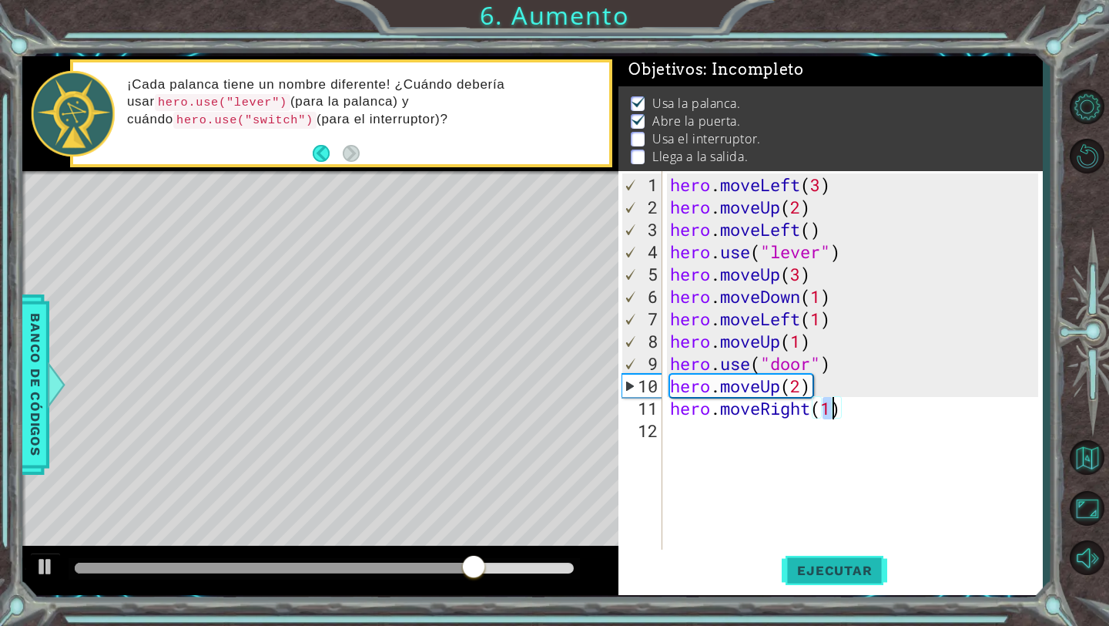
type textarea "hero.moveRight(1)"
click at [809, 562] on span "Ejecutar" at bounding box center [835, 569] width 106 height 15
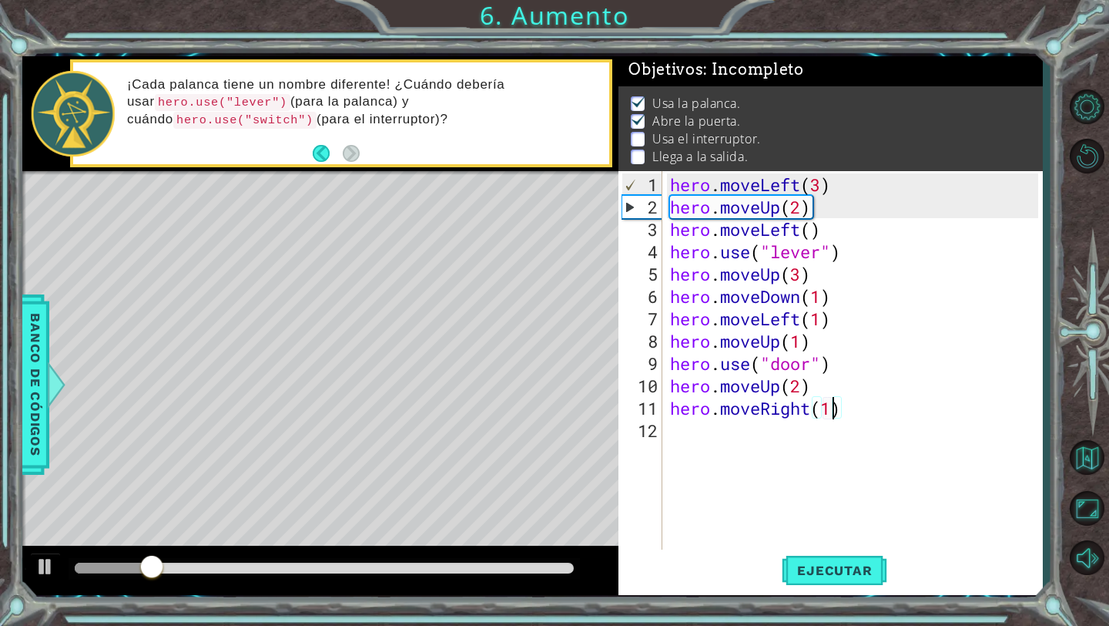
click at [712, 427] on div "hero . moveLeft ( 3 ) hero . moveUp ( 2 ) hero . moveLeft ( ) hero . use ( "lev…" at bounding box center [857, 385] width 380 height 425
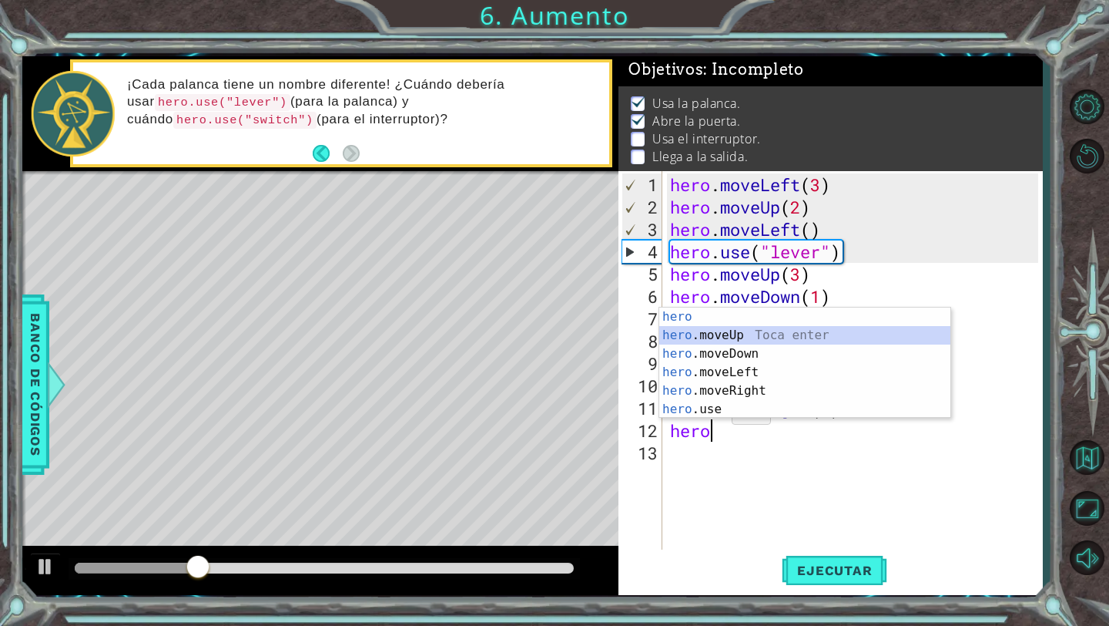
click at [747, 331] on div "hero Toca enter hero .moveUp Toca enter hero .moveDown Toca enter hero .moveLef…" at bounding box center [804, 381] width 291 height 148
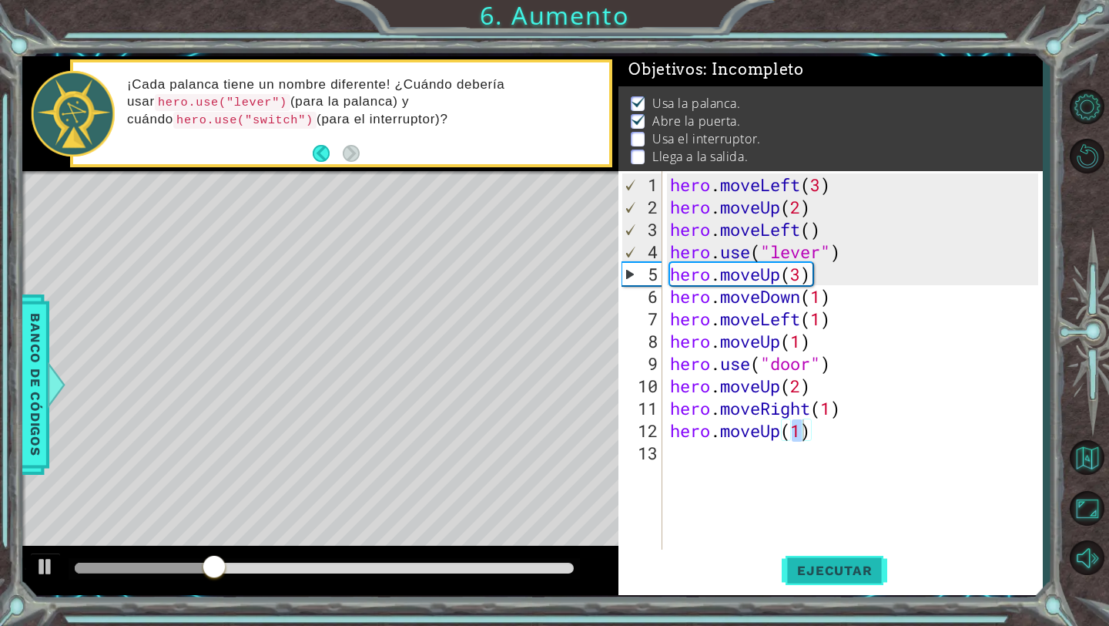
click at [800, 562] on span "Ejecutar" at bounding box center [835, 569] width 106 height 15
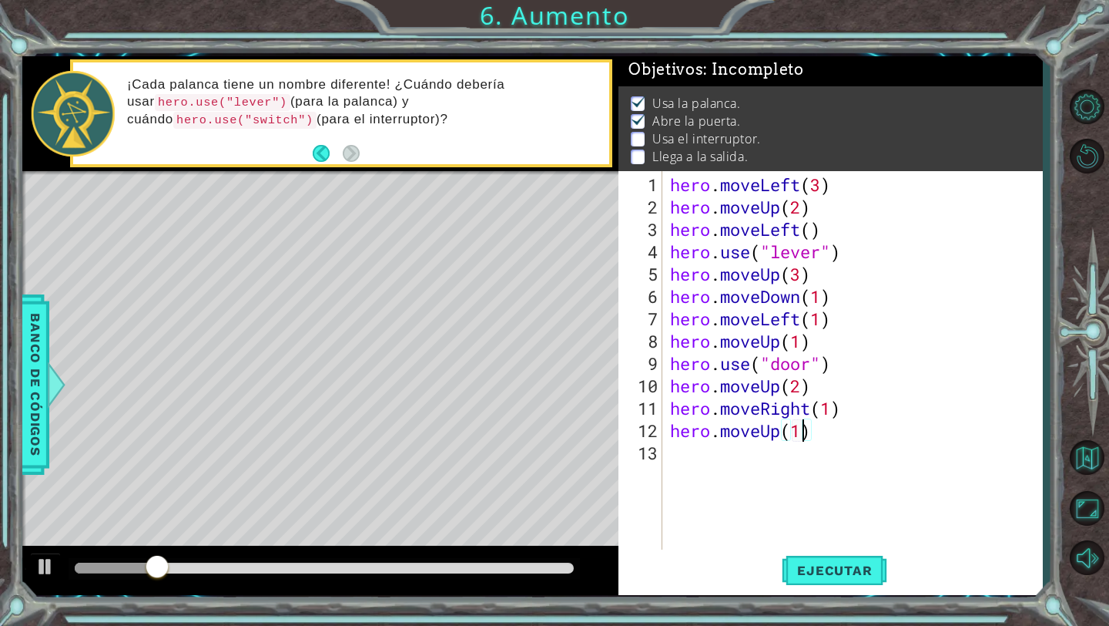
scroll to position [0, 5]
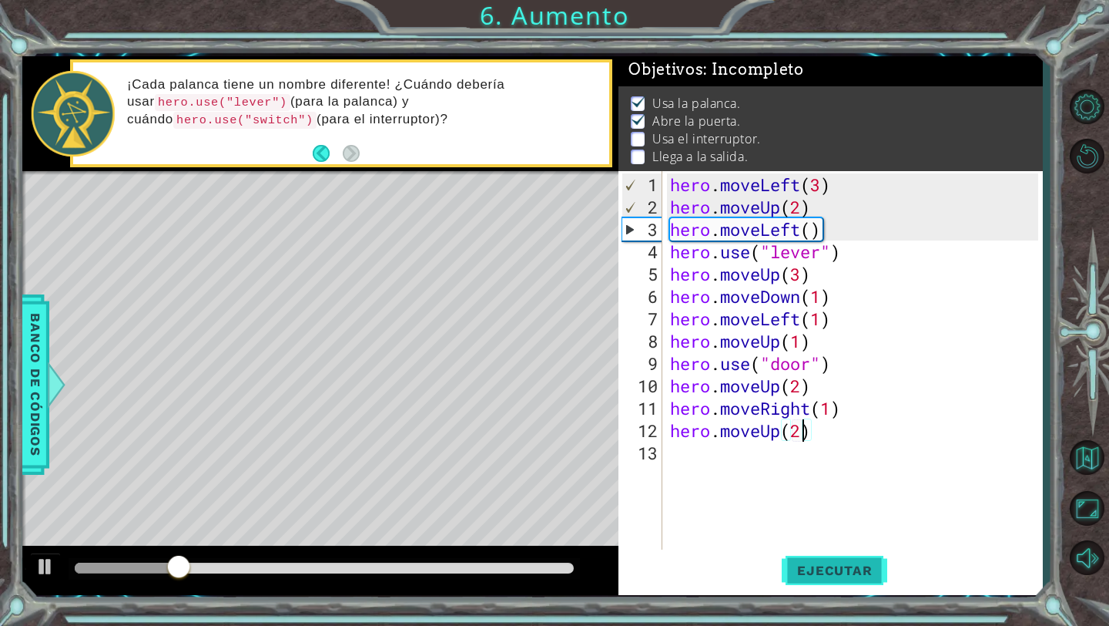
click at [810, 579] on button "Ejecutar" at bounding box center [835, 570] width 106 height 42
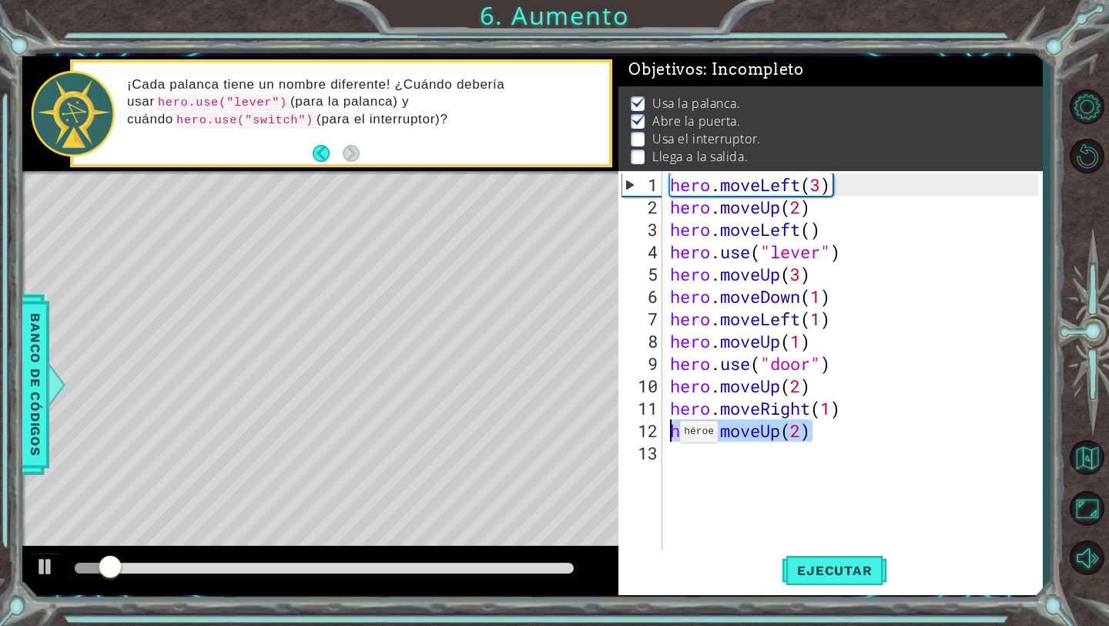
drag, startPoint x: 846, startPoint y: 428, endPoint x: 665, endPoint y: 435, distance: 181.2
click at [665, 435] on div "hero.moveUp(2) 1 2 3 4 5 6 7 8 9 10 11 12 13 hero . moveLeft ( 3 ) hero . moveU…" at bounding box center [829, 361] width 420 height 380
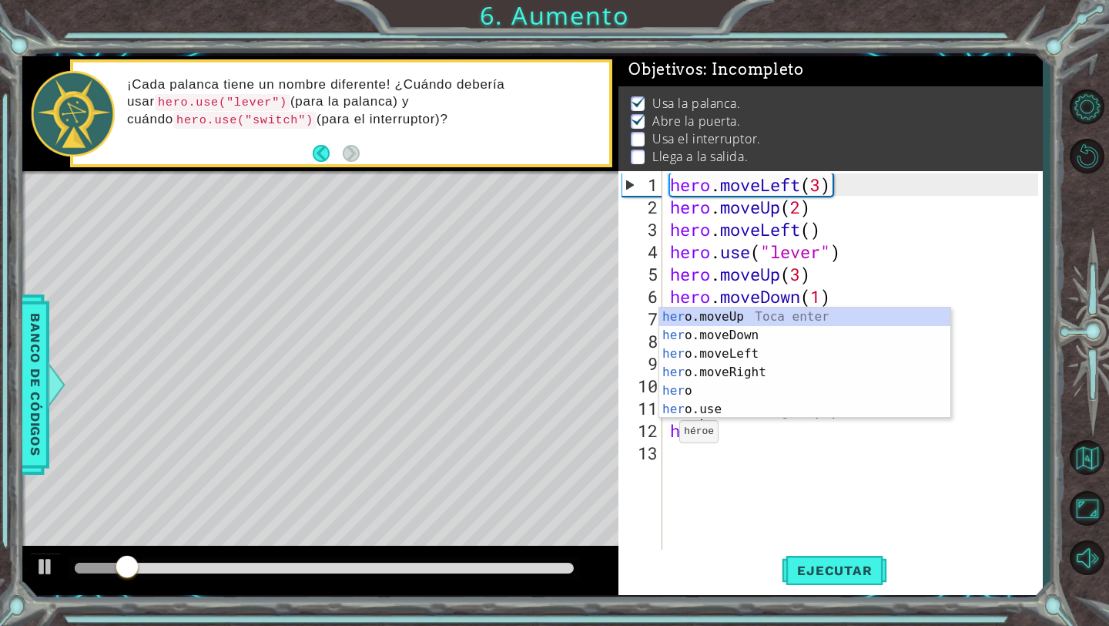
scroll to position [0, 1]
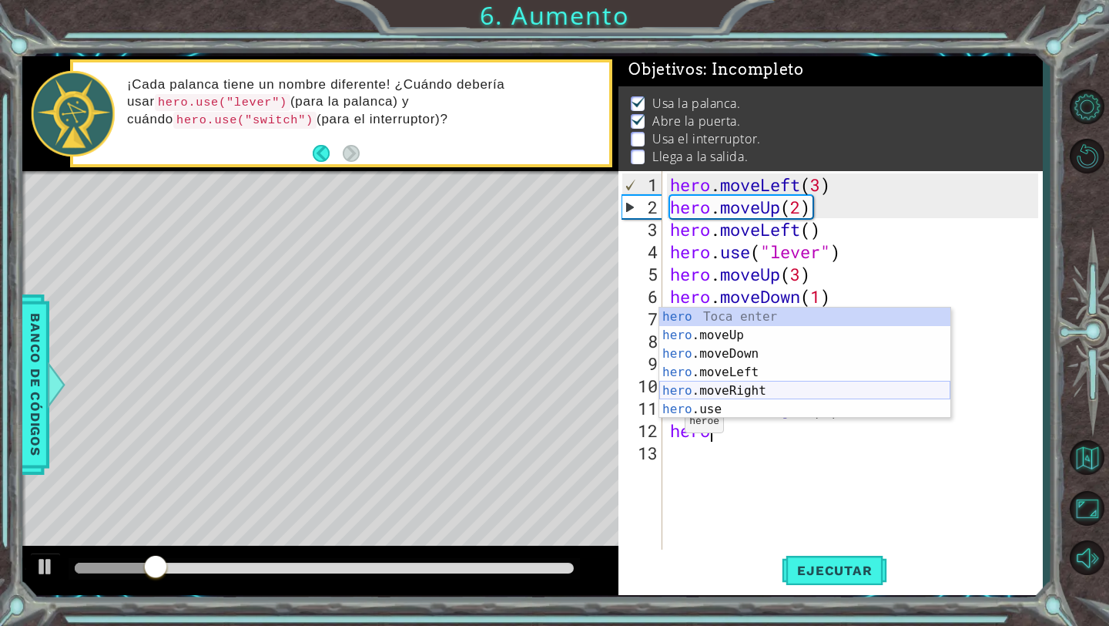
click at [723, 389] on div "hero Toca enter hero .moveUp Toca enter hero .moveDown Toca enter hero .moveLef…" at bounding box center [804, 381] width 291 height 148
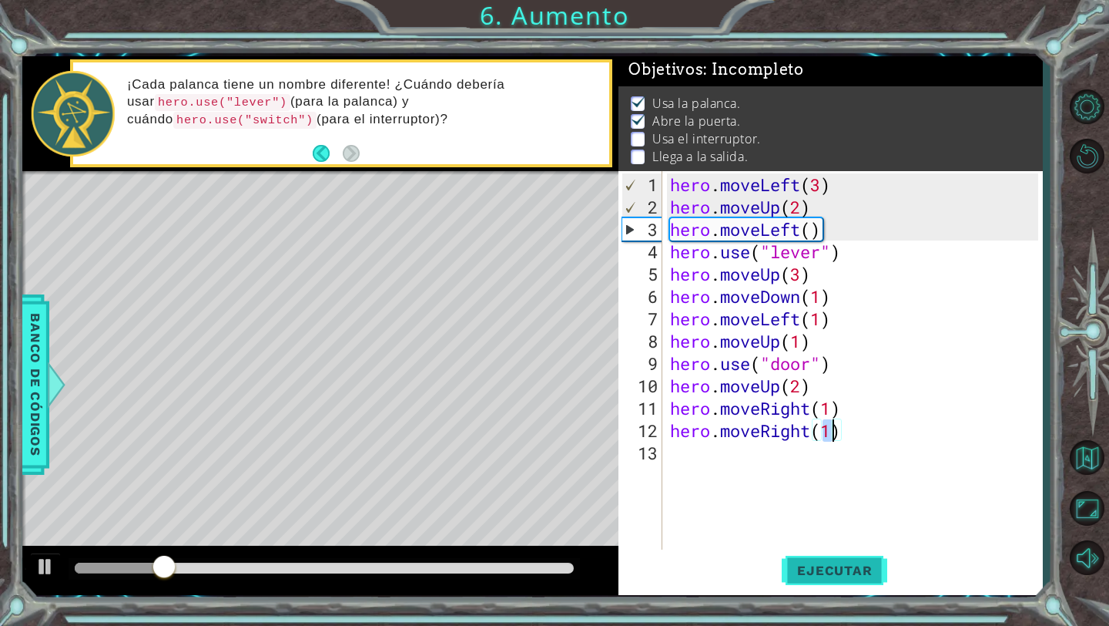
type textarea "hero.moveRight(1)"
click at [837, 573] on span "Ejecutar" at bounding box center [835, 569] width 106 height 15
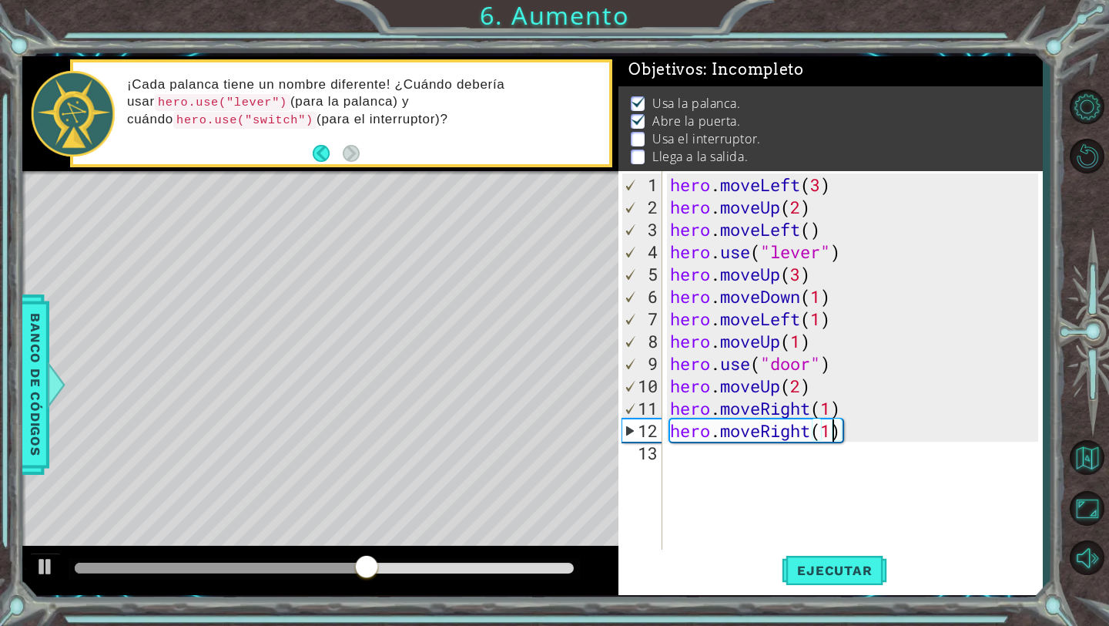
click at [735, 456] on div "hero . moveLeft ( 3 ) hero . moveUp ( 2 ) hero . moveLeft ( ) hero . use ( "lev…" at bounding box center [857, 385] width 380 height 425
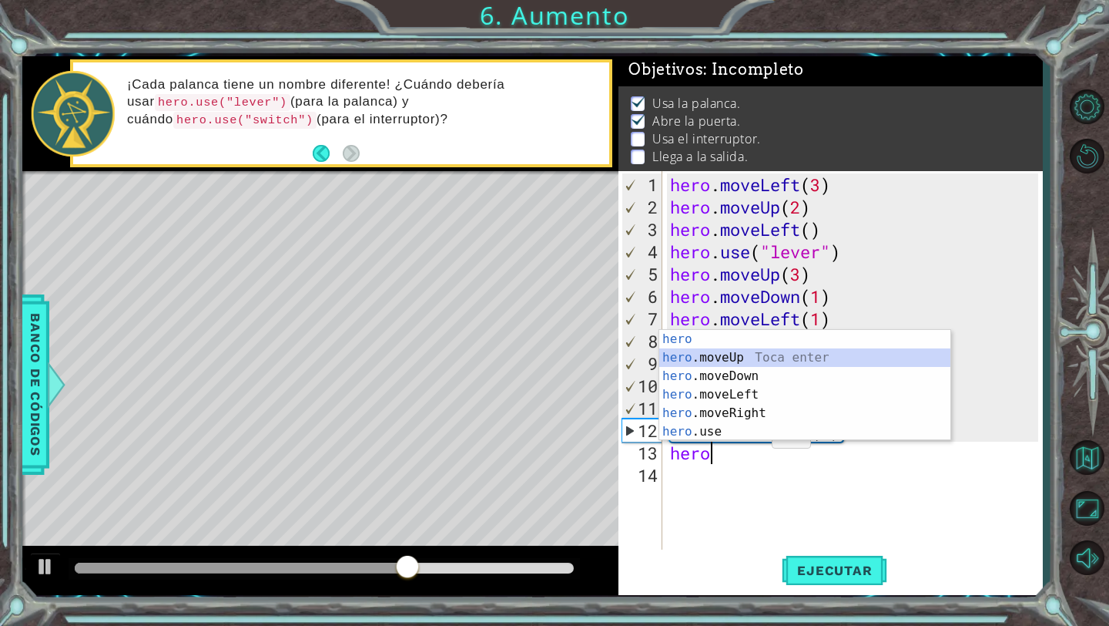
click at [751, 356] on div "hero Toca enter hero .moveUp Toca enter hero .moveDown Toca enter hero .moveLef…" at bounding box center [804, 404] width 291 height 148
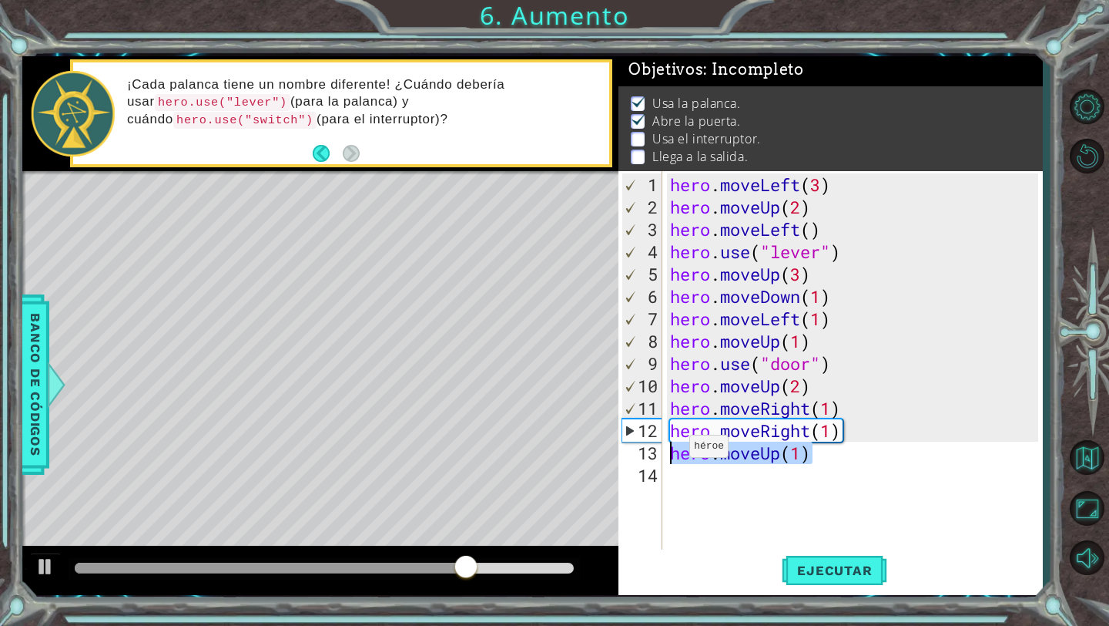
drag, startPoint x: 823, startPoint y: 451, endPoint x: 628, endPoint y: 462, distance: 195.2
click at [627, 463] on div "hero.moveUp(1) 1 2 3 4 5 6 7 8 9 10 11 12 13 14 hero . moveLeft ( 3 ) hero . mo…" at bounding box center [829, 361] width 420 height 380
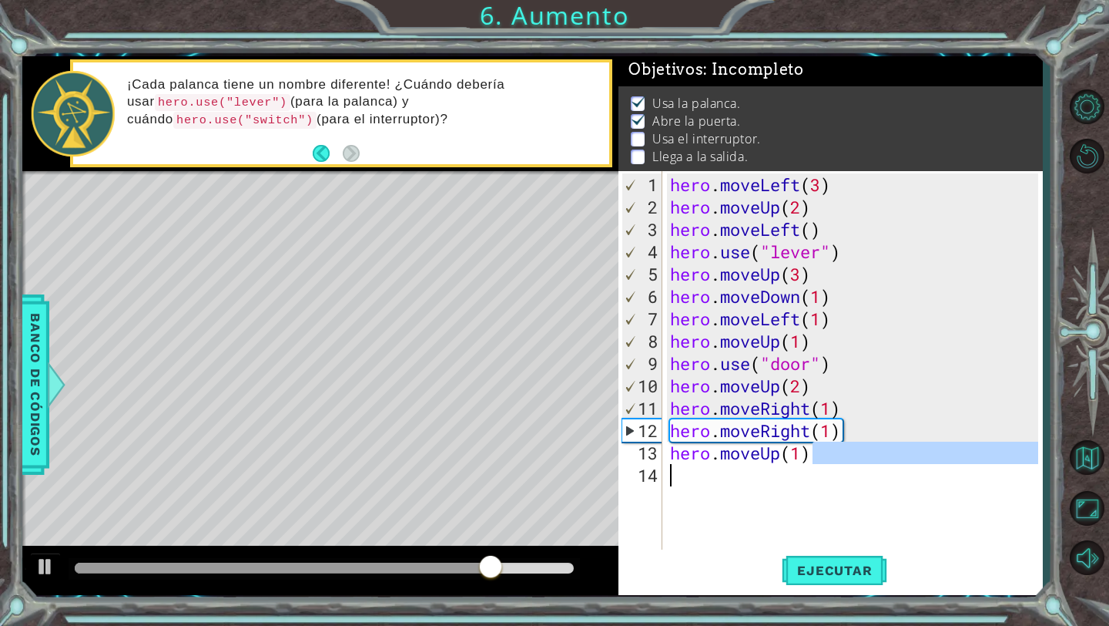
click at [840, 461] on div "hero . moveLeft ( 3 ) hero . moveUp ( 2 ) hero . moveLeft ( ) hero . use ( "lev…" at bounding box center [853, 361] width 372 height 380
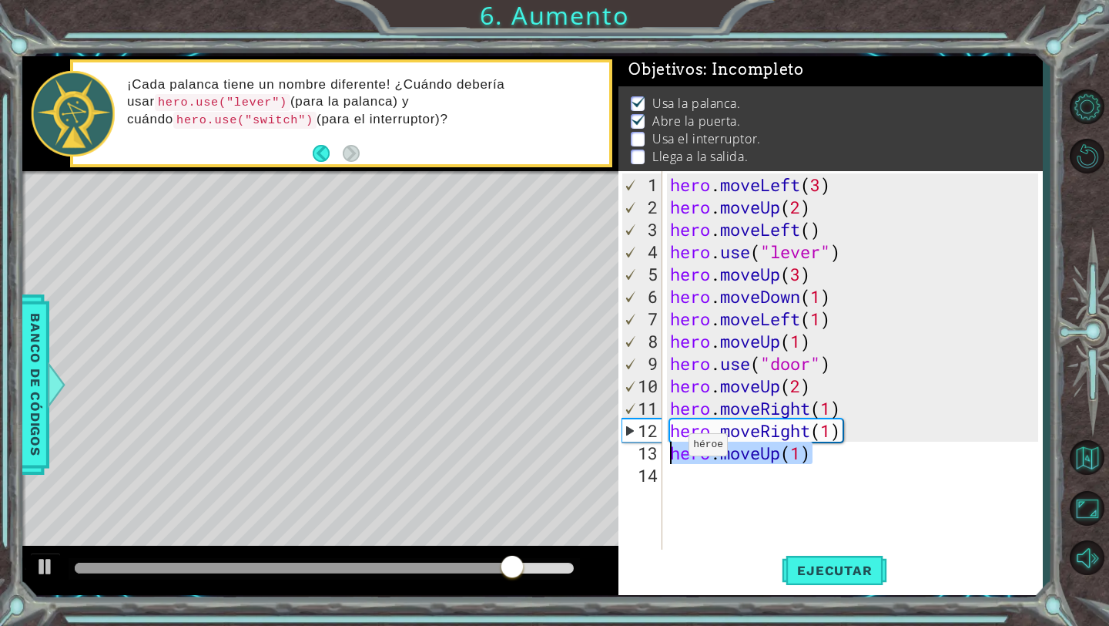
drag, startPoint x: 840, startPoint y: 461, endPoint x: 675, endPoint y: 450, distance: 165.2
click at [675, 450] on div "hero . moveLeft ( 3 ) hero . moveUp ( 2 ) hero . moveLeft ( ) hero . use ( "lev…" at bounding box center [857, 385] width 380 height 425
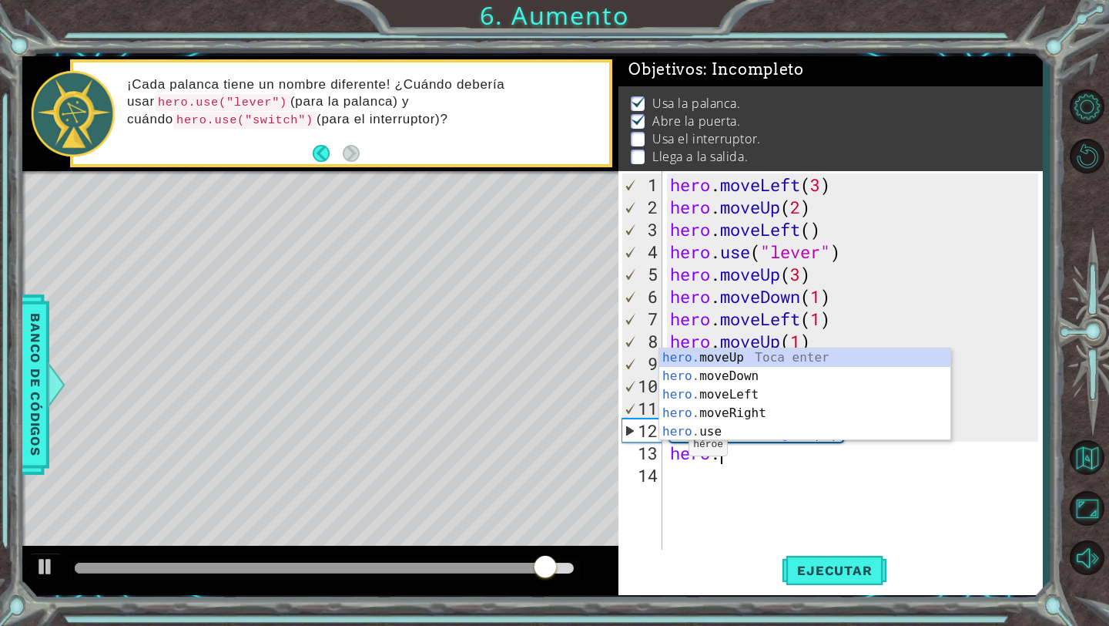
scroll to position [0, 2]
click at [716, 431] on div "hero. moveUp Toca enter hero. moveDown Toca enter hero. moveLeft Toca enter her…" at bounding box center [804, 412] width 291 height 129
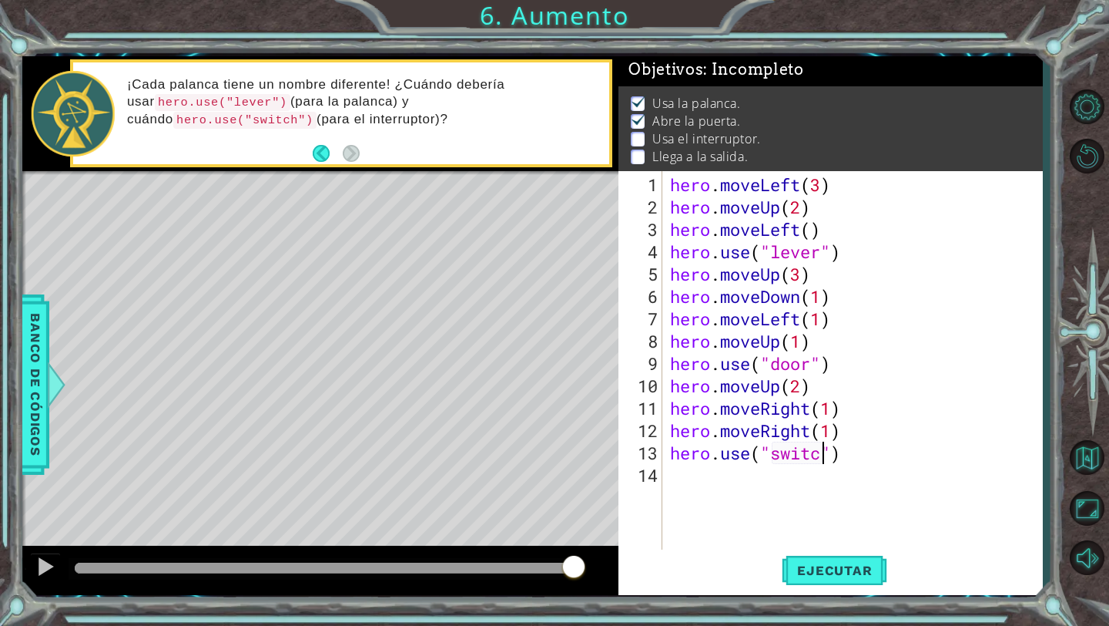
scroll to position [0, 8]
type textarea "hero.use("switch")"
click at [842, 577] on span "Ejecutar" at bounding box center [835, 569] width 106 height 15
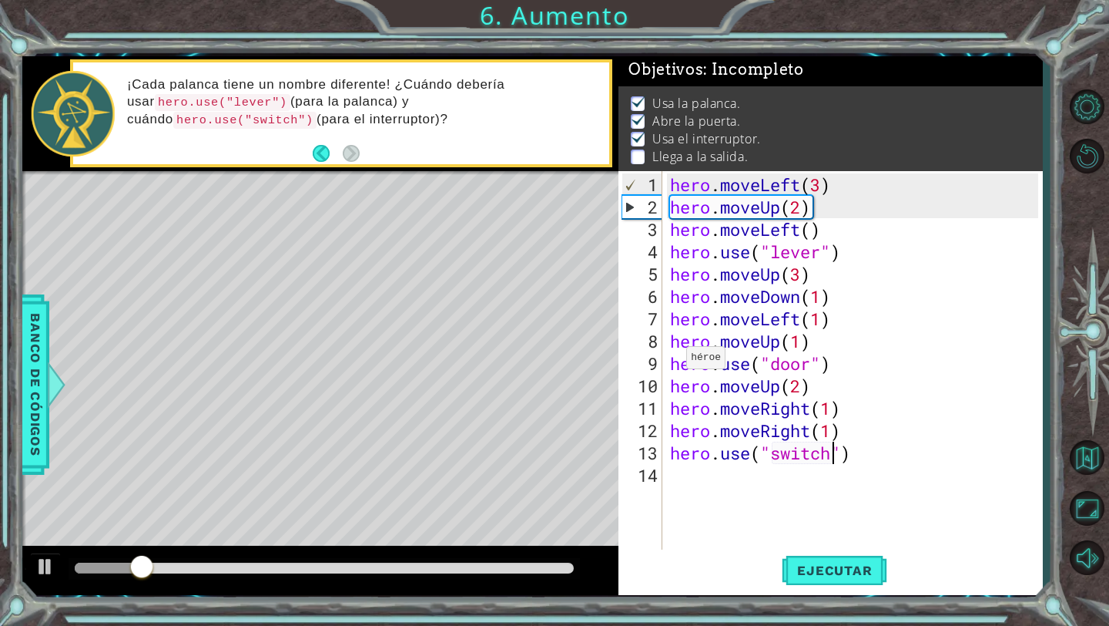
click at [347, 575] on div at bounding box center [325, 569] width 512 height 22
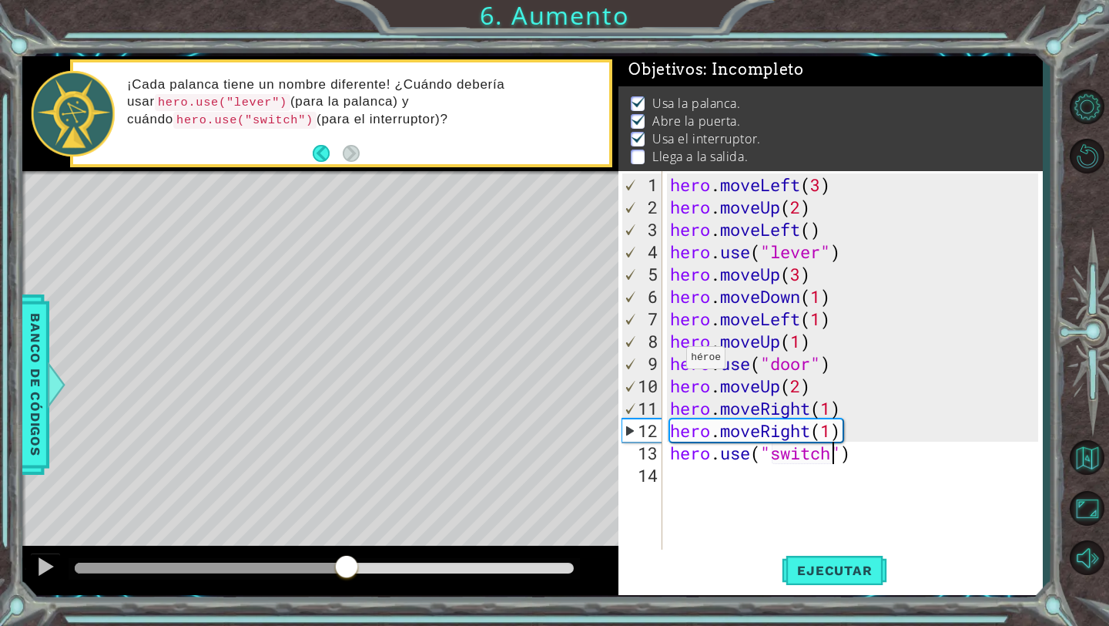
click at [347, 570] on div at bounding box center [324, 567] width 499 height 11
click at [312, 568] on div at bounding box center [211, 567] width 272 height 11
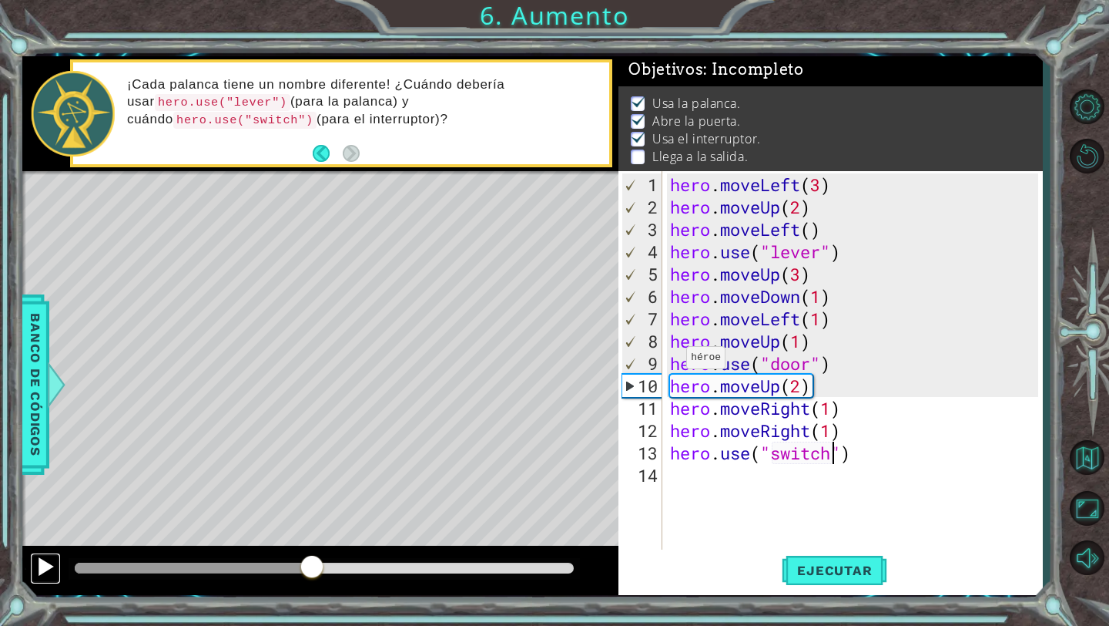
click at [43, 559] on div at bounding box center [45, 566] width 20 height 20
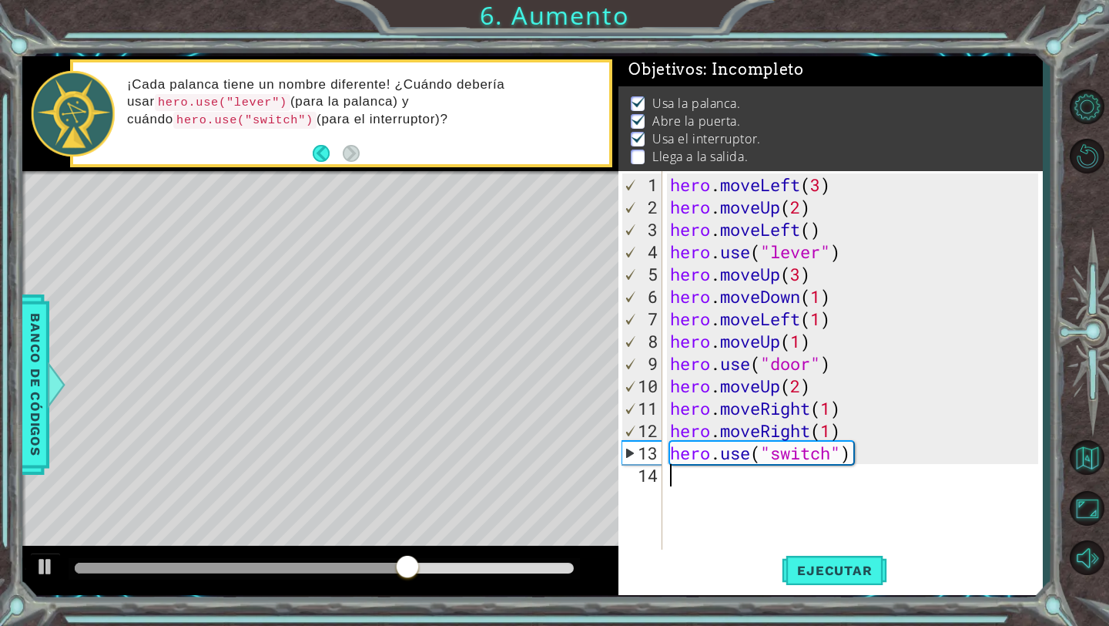
click at [679, 470] on div "hero . moveLeft ( 3 ) hero . moveUp ( 2 ) hero . moveLeft ( ) hero . use ( "lev…" at bounding box center [857, 385] width 380 height 425
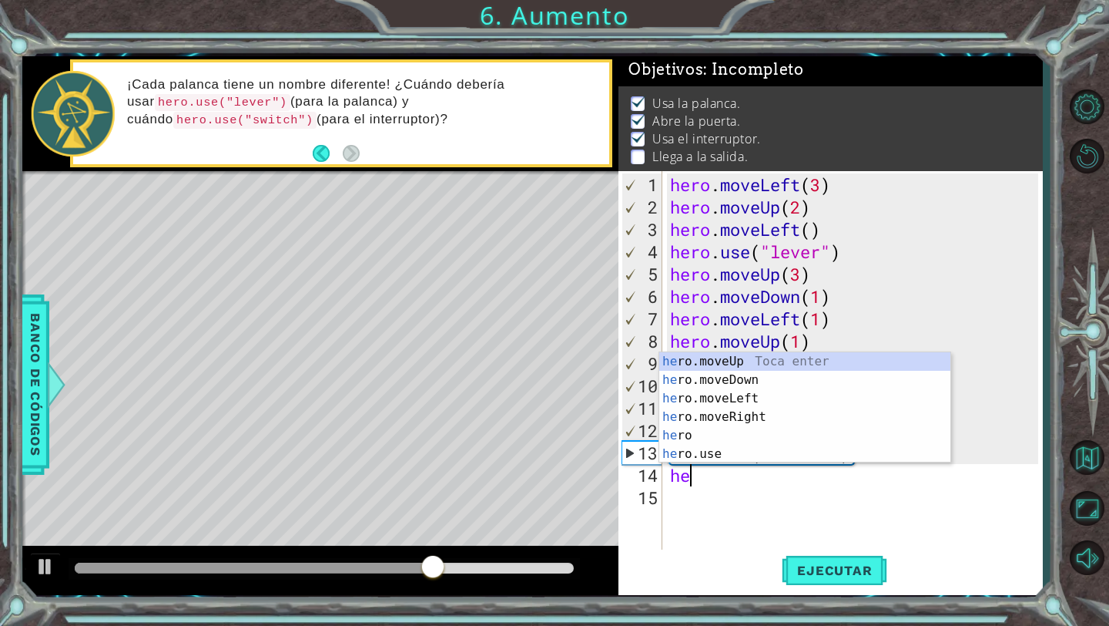
scroll to position [0, 1]
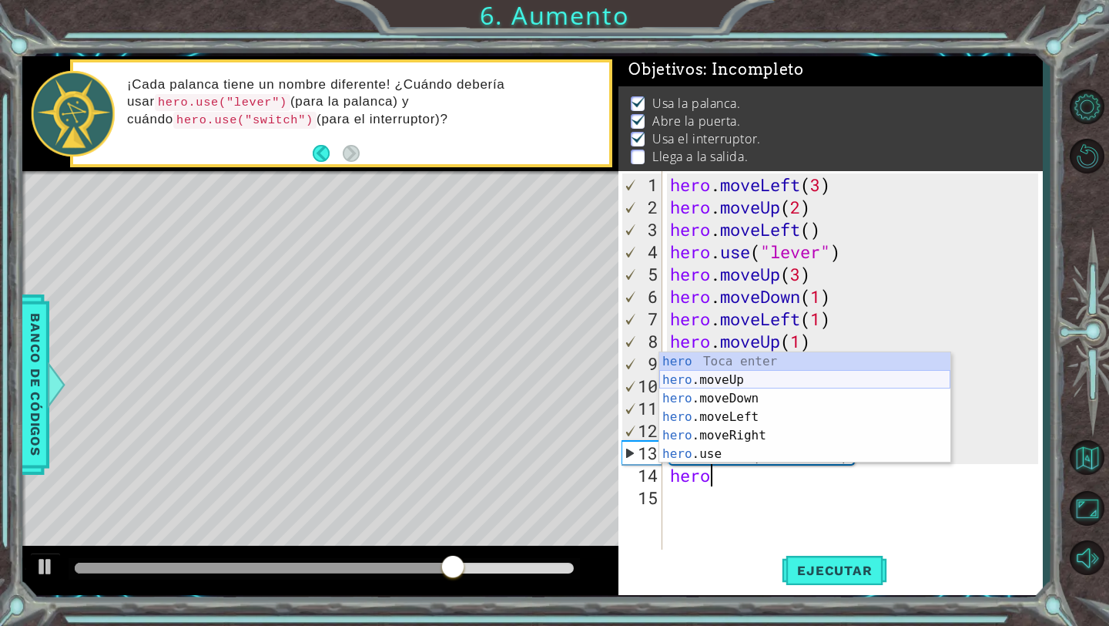
click at [765, 378] on div "hero Toca enter hero .moveUp Toca enter hero .moveDown Toca enter hero .moveLef…" at bounding box center [804, 426] width 291 height 148
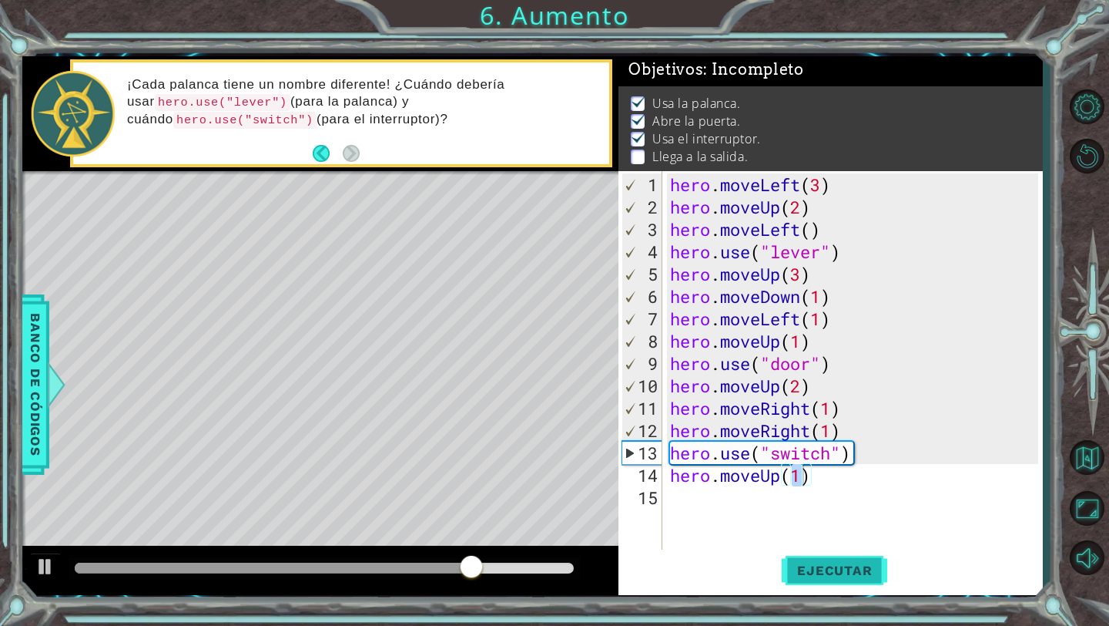
click at [806, 568] on span "Ejecutar" at bounding box center [835, 569] width 106 height 15
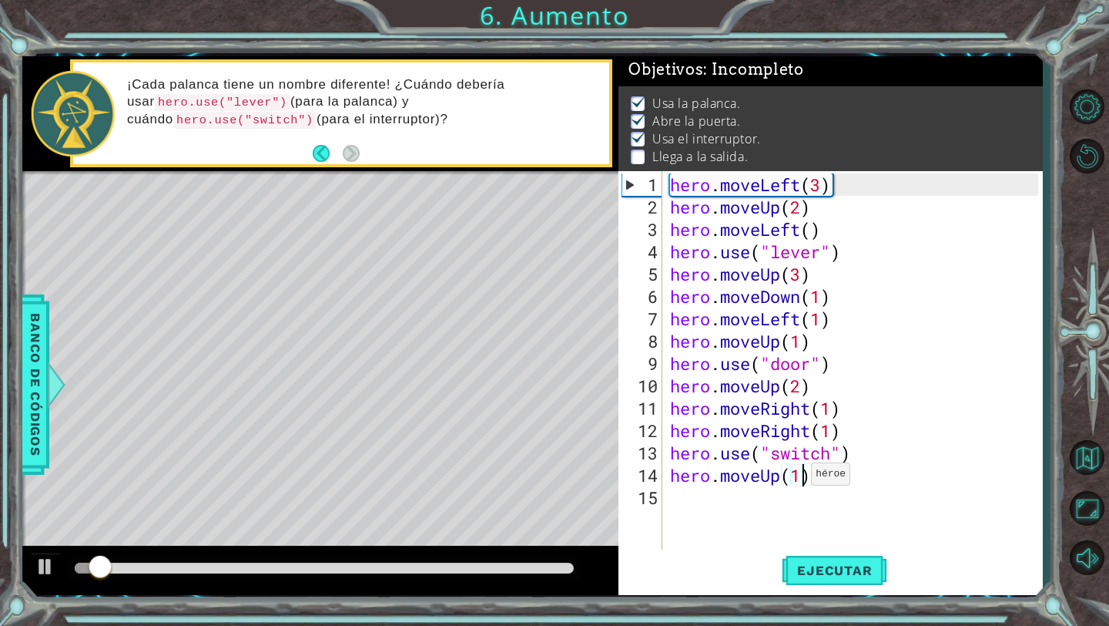
click at [797, 479] on div "hero . moveLeft ( 3 ) hero . moveUp ( 2 ) hero . moveLeft ( ) hero . use ( "lev…" at bounding box center [857, 385] width 380 height 425
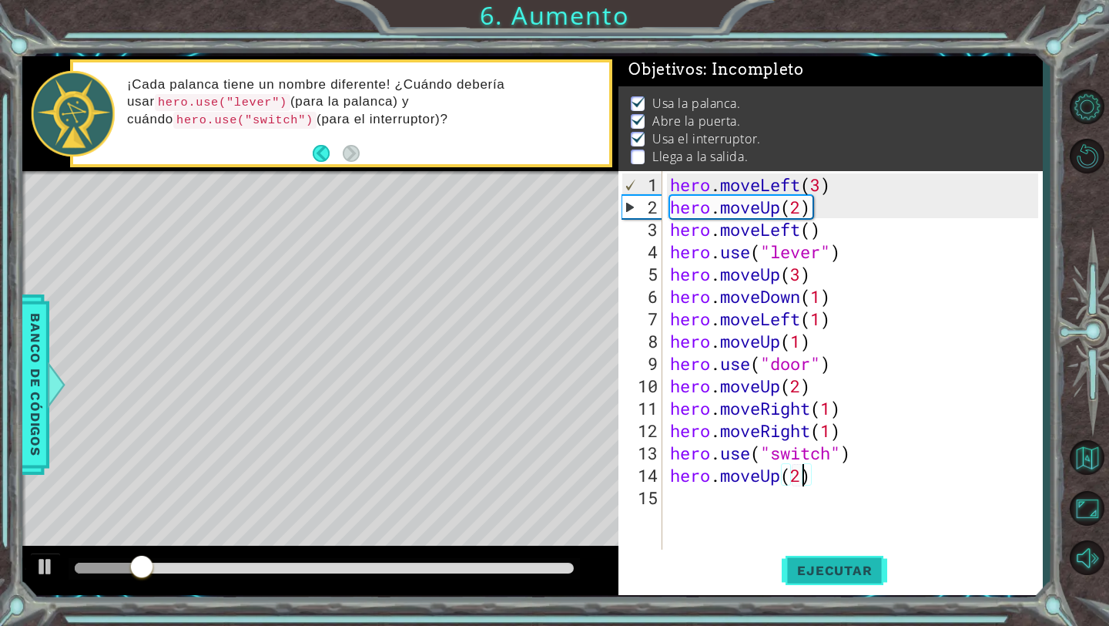
click at [818, 568] on span "Ejecutar" at bounding box center [835, 569] width 106 height 15
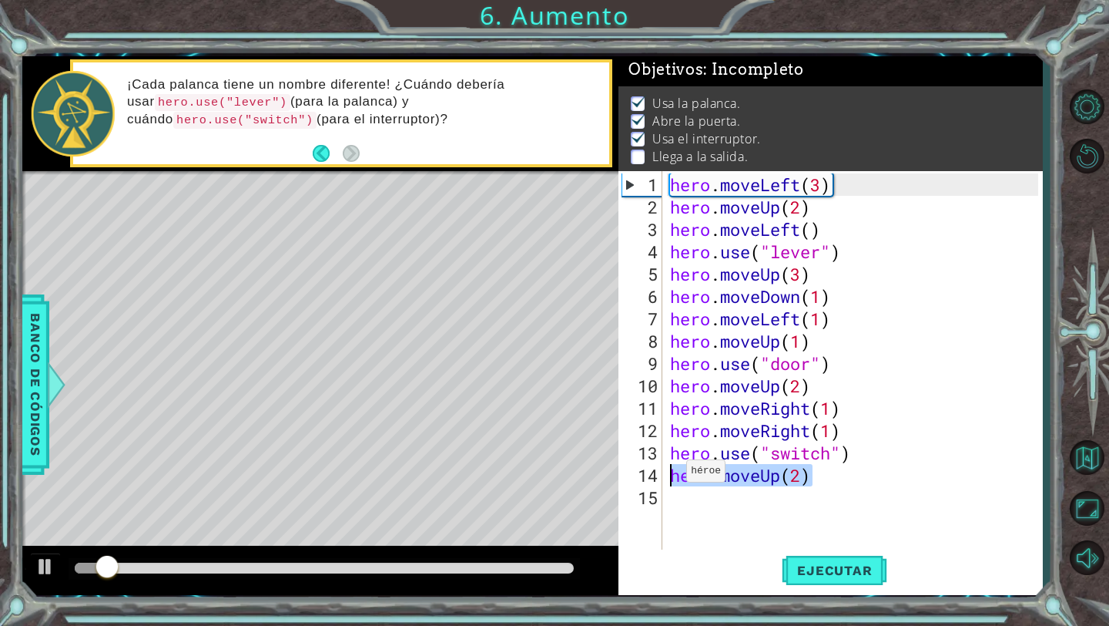
drag, startPoint x: 825, startPoint y: 479, endPoint x: 667, endPoint y: 476, distance: 158.0
click at [667, 476] on div "hero . moveLeft ( 3 ) hero . moveUp ( 2 ) hero . moveLeft ( ) hero . use ( "lev…" at bounding box center [857, 385] width 380 height 425
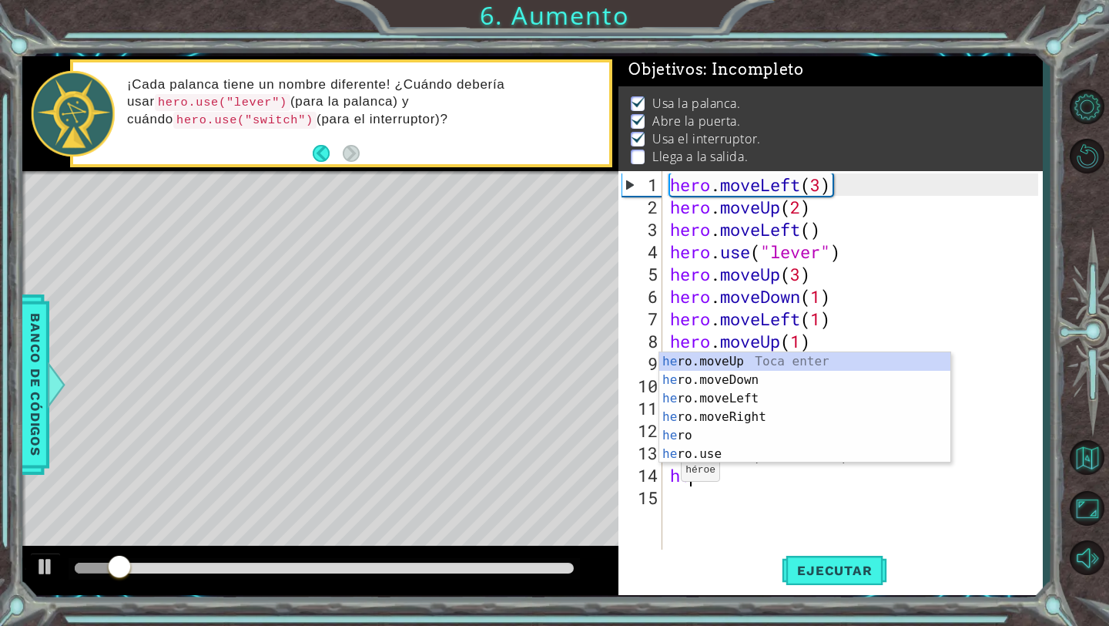
scroll to position [0, 1]
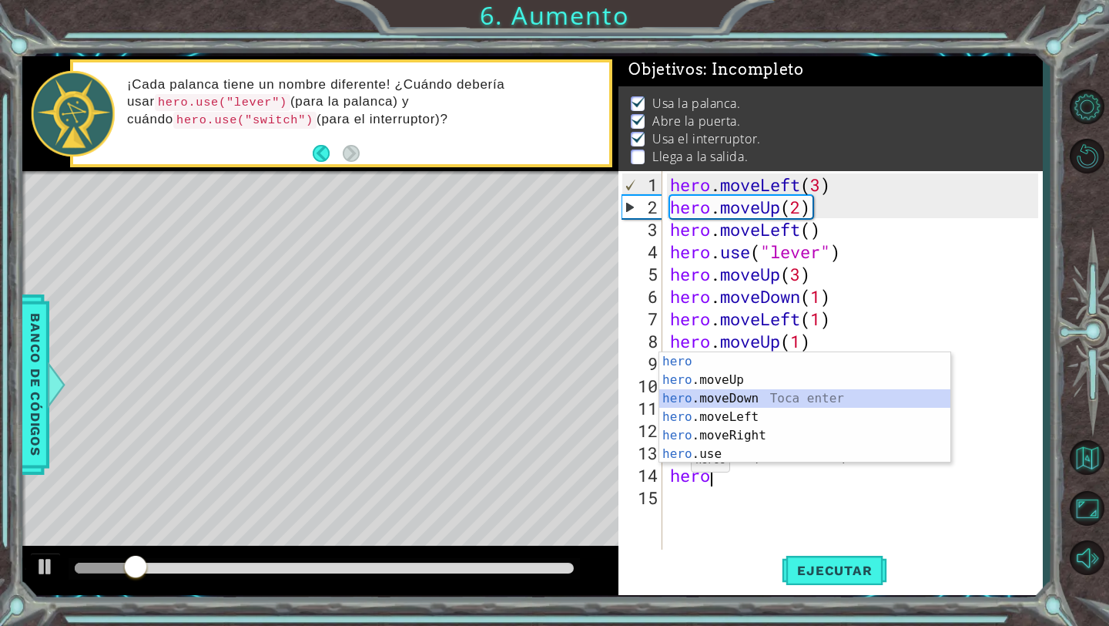
click at [730, 397] on div "hero Toca enter hero .moveUp Toca enter hero .moveDown Toca enter hero .moveLef…" at bounding box center [804, 426] width 291 height 148
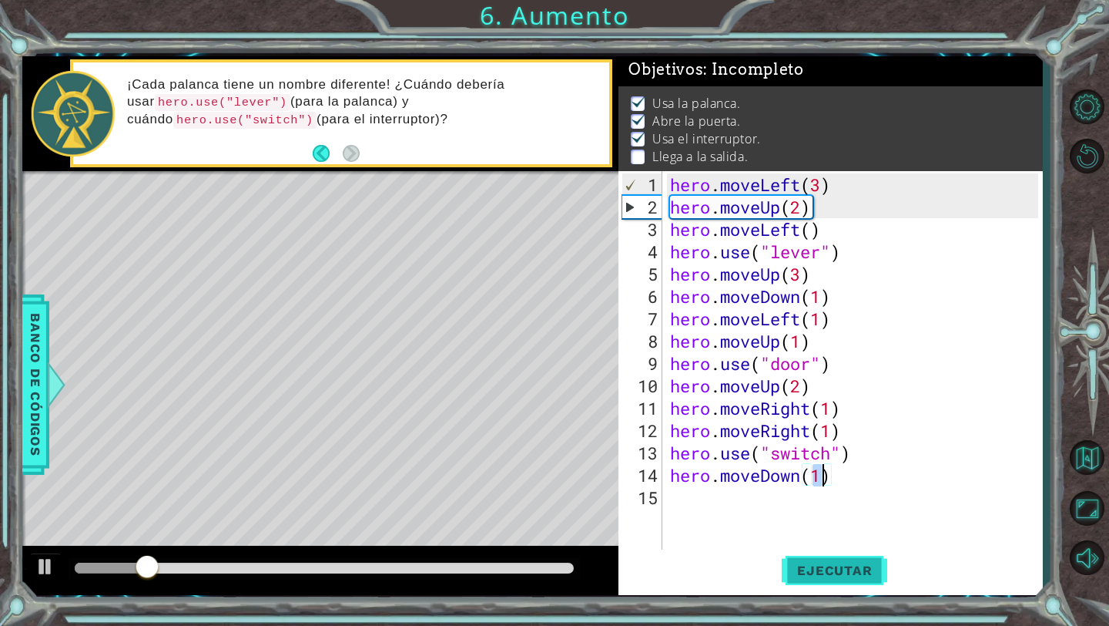
click at [804, 573] on span "Ejecutar" at bounding box center [835, 569] width 106 height 15
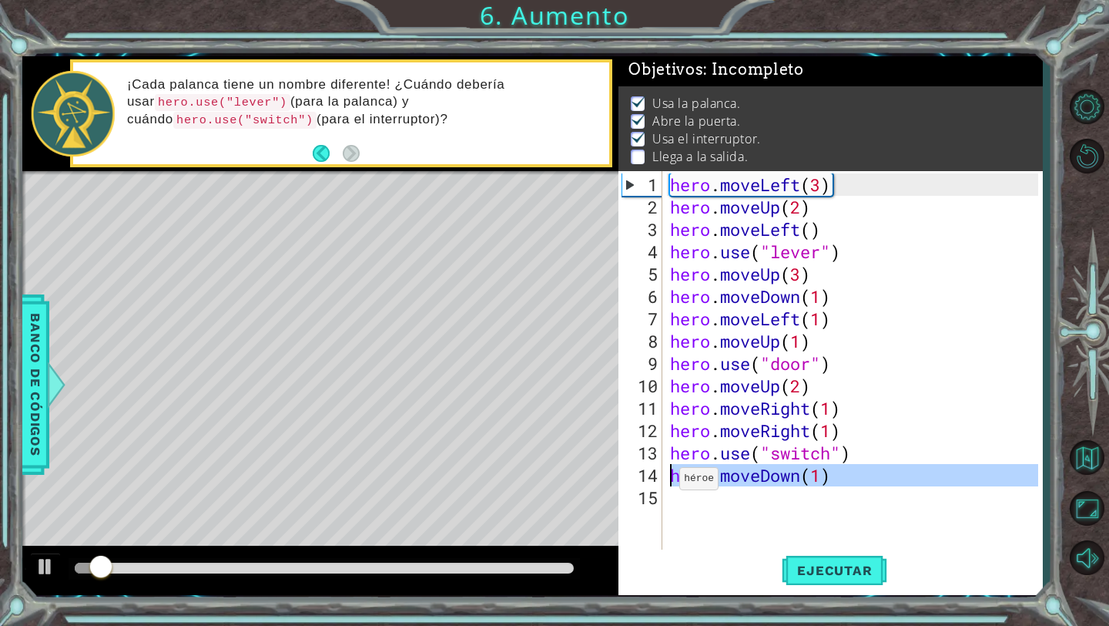
drag, startPoint x: 844, startPoint y: 485, endPoint x: 663, endPoint y: 477, distance: 182.0
click at [663, 478] on div "hero.moveDown(1) 1 2 3 4 5 6 7 8 9 10 11 12 13 14 15 hero . moveLeft ( 3 ) hero…" at bounding box center [829, 361] width 420 height 380
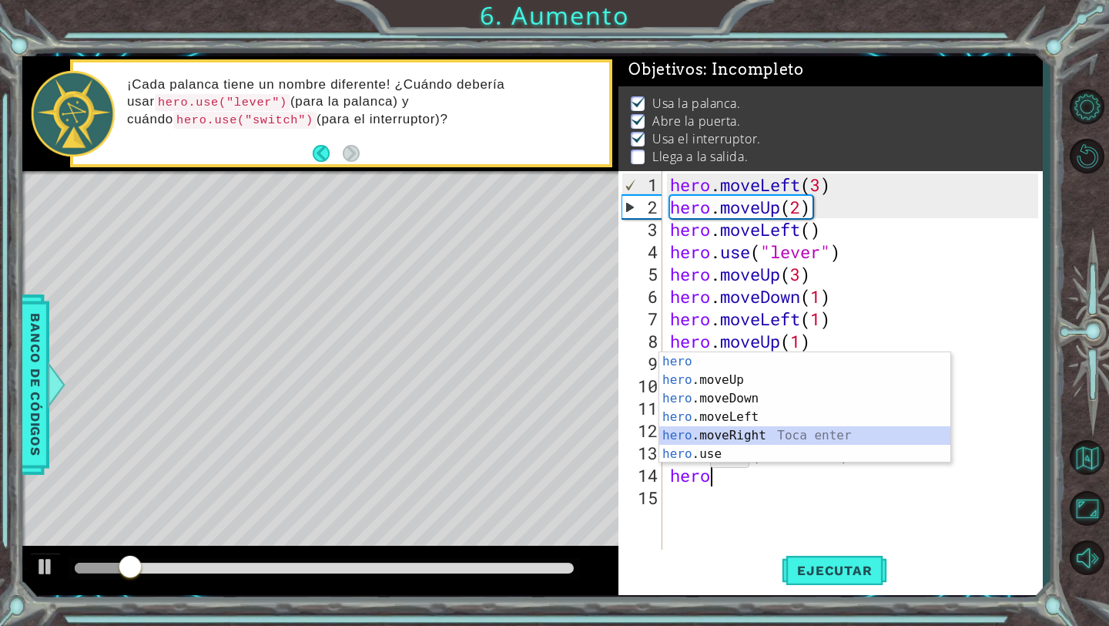
click at [712, 438] on div "hero Toca enter hero .moveUp Toca enter hero .moveDown Toca enter hero .moveLef…" at bounding box center [804, 426] width 291 height 148
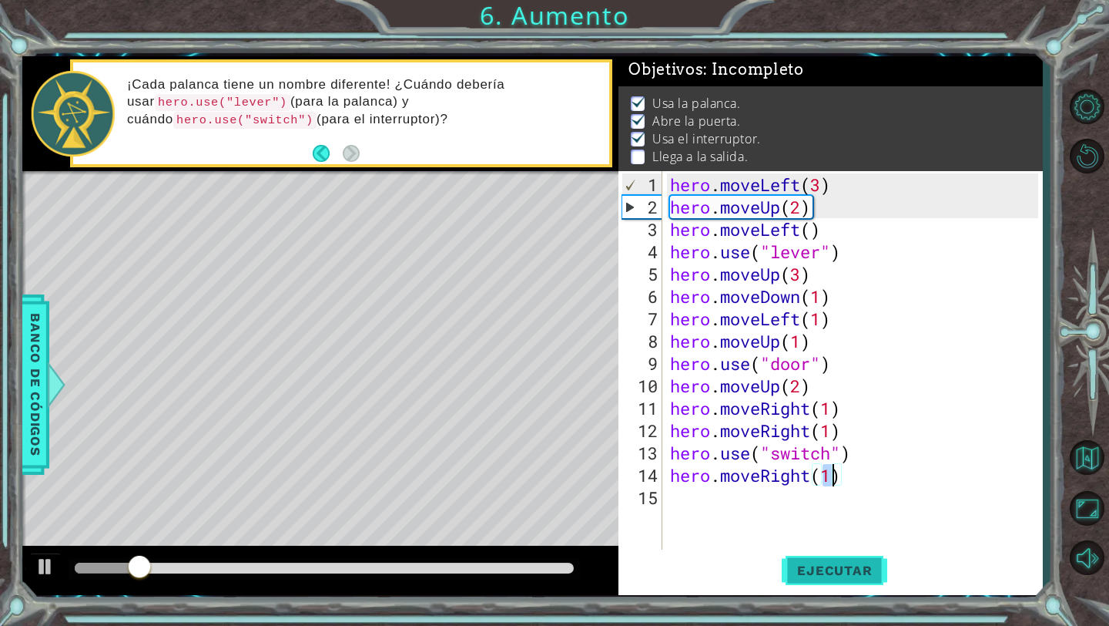
type textarea "hero.moveRight(1)"
click at [821, 589] on button "Ejecutar" at bounding box center [835, 570] width 106 height 42
click at [289, 561] on div at bounding box center [325, 569] width 512 height 22
click at [384, 564] on div at bounding box center [324, 567] width 499 height 11
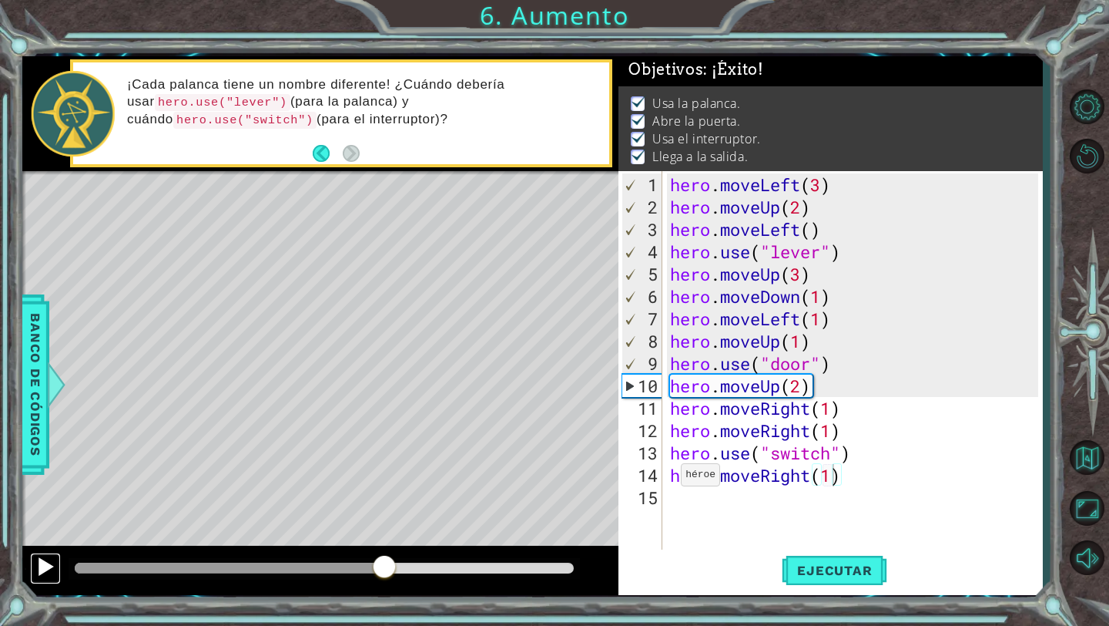
click at [45, 570] on div at bounding box center [45, 566] width 20 height 20
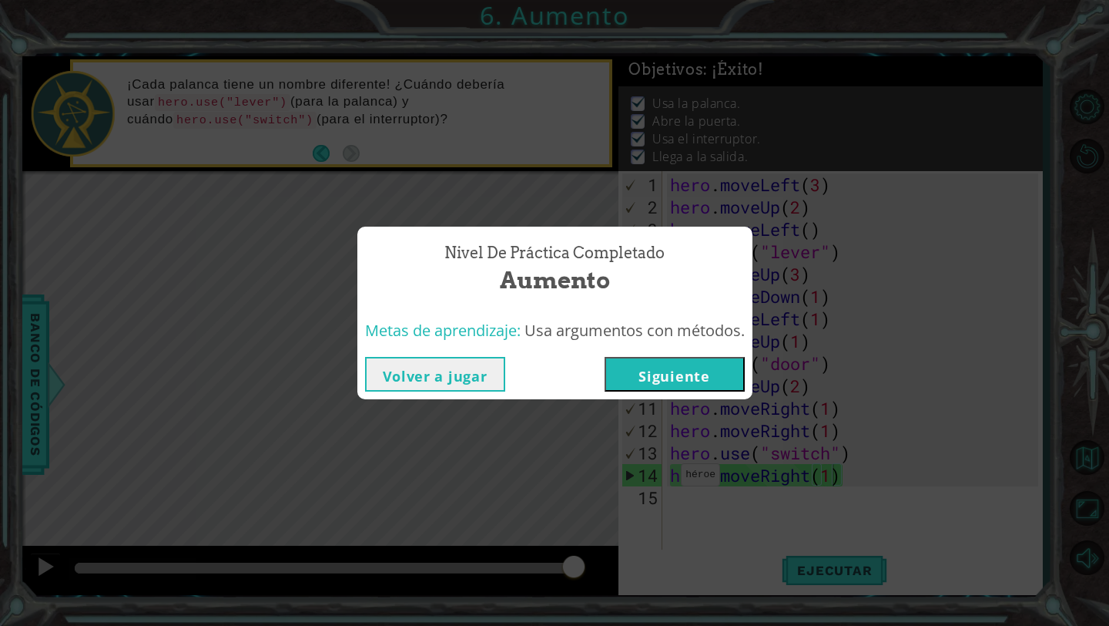
click at [695, 381] on button "Siguiente" at bounding box center [675, 374] width 140 height 35
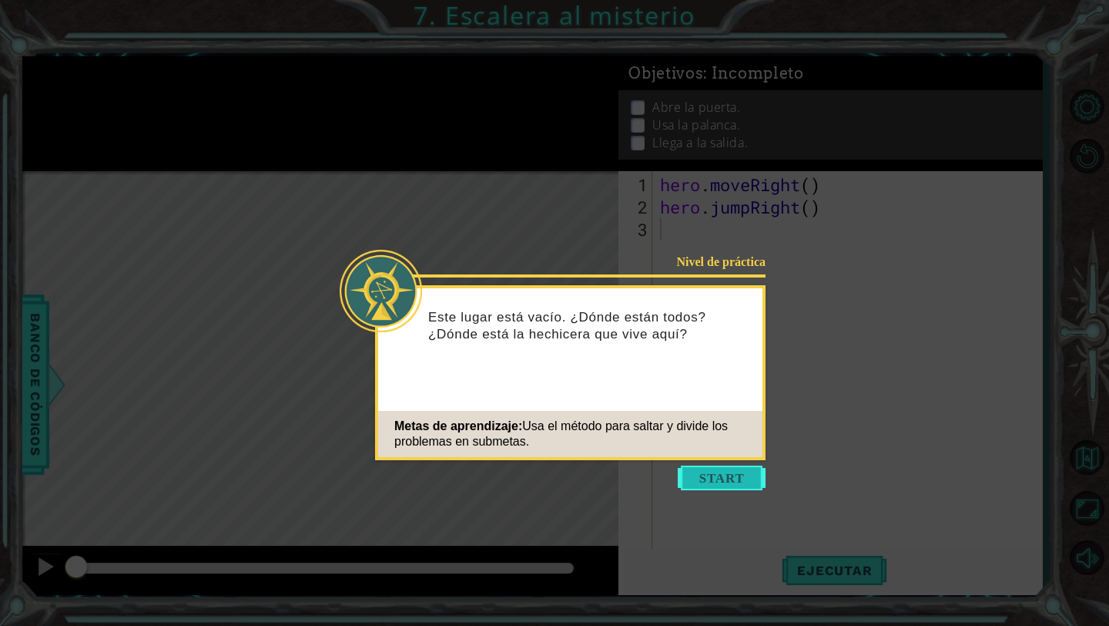
click at [703, 478] on button "Start" at bounding box center [722, 477] width 88 height 25
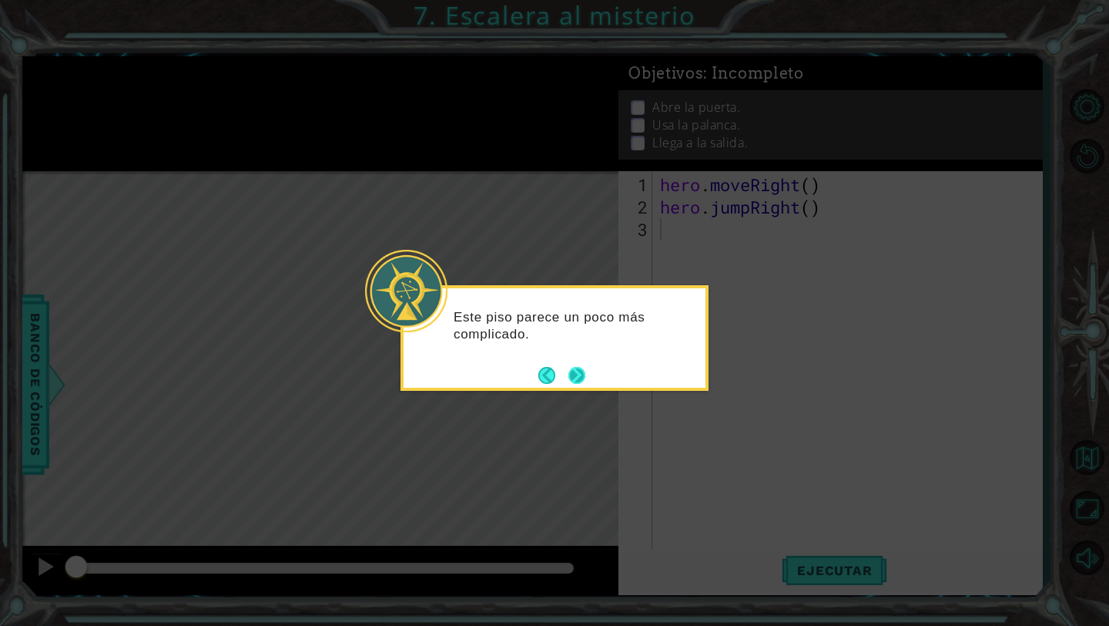
click at [583, 376] on button "Next" at bounding box center [577, 375] width 17 height 17
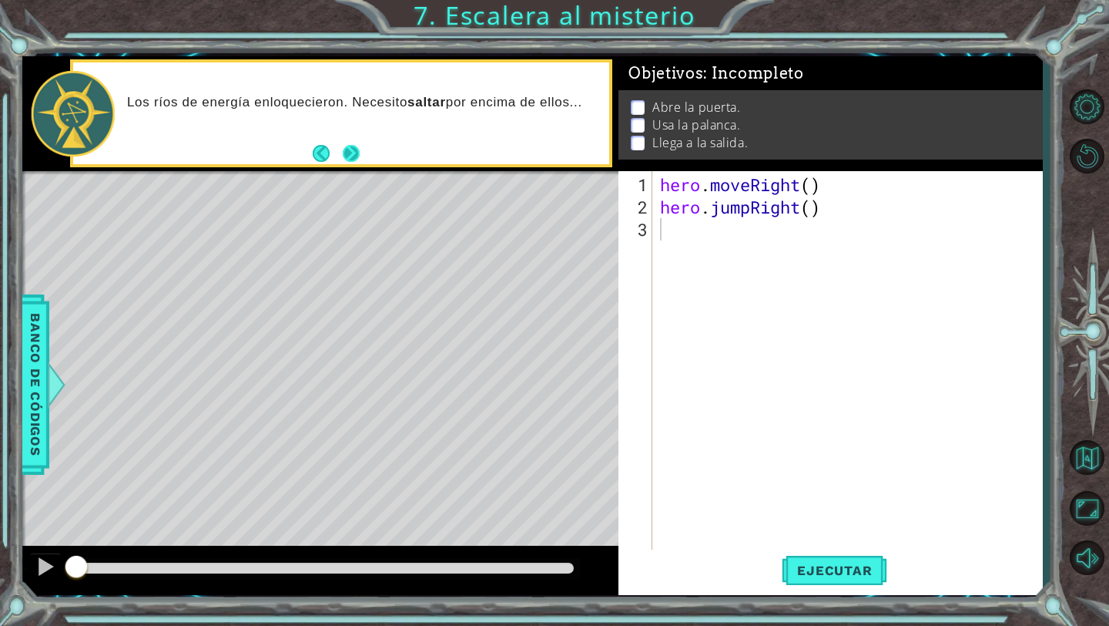
click at [350, 156] on button "Next" at bounding box center [351, 153] width 17 height 17
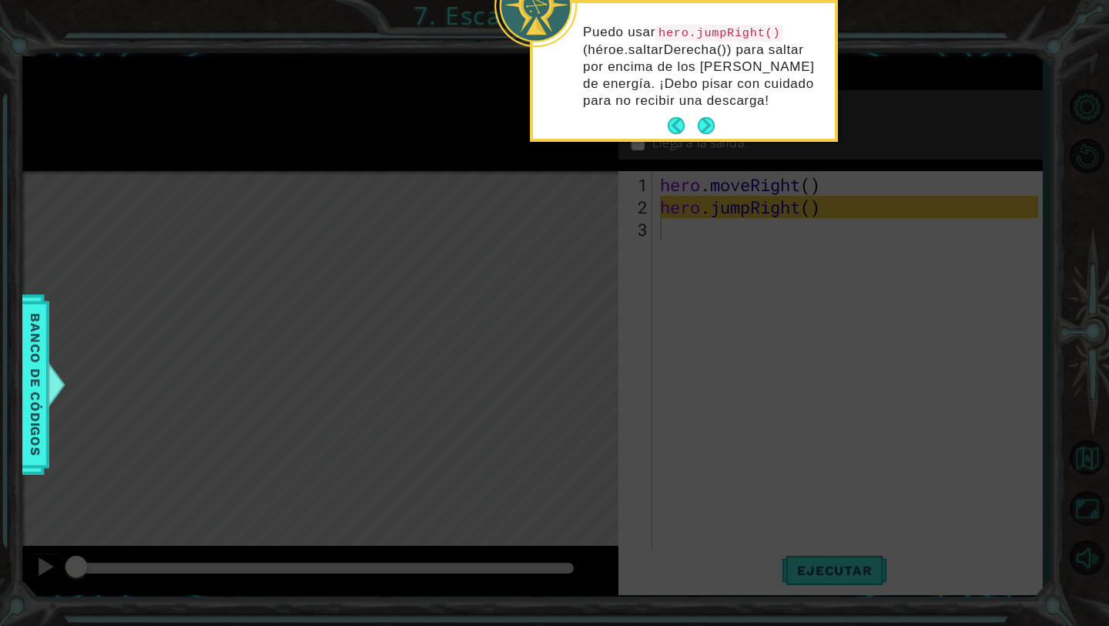
click at [711, 117] on button "Next" at bounding box center [706, 125] width 17 height 17
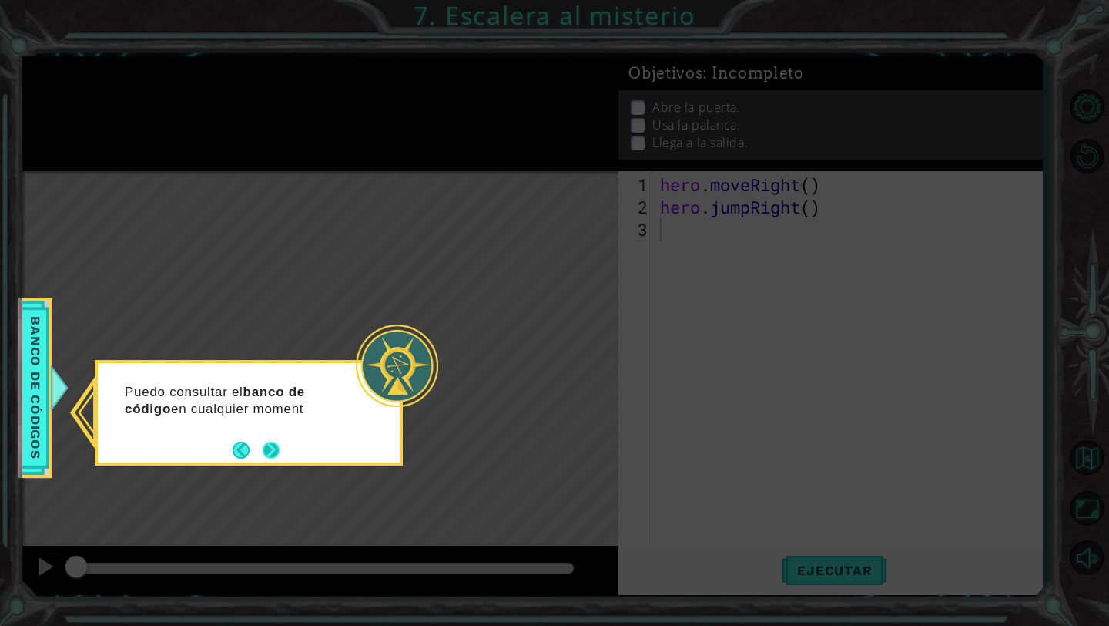
click at [278, 449] on button "Next" at bounding box center [271, 449] width 17 height 17
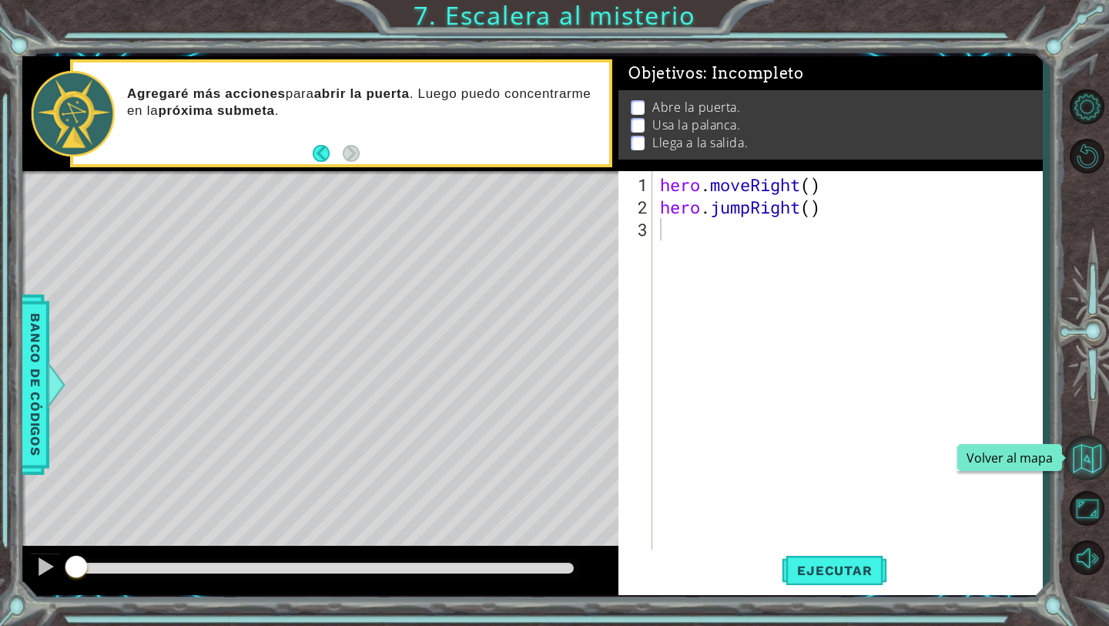
click at [1085, 466] on button "Volver al mapa" at bounding box center [1087, 457] width 45 height 45
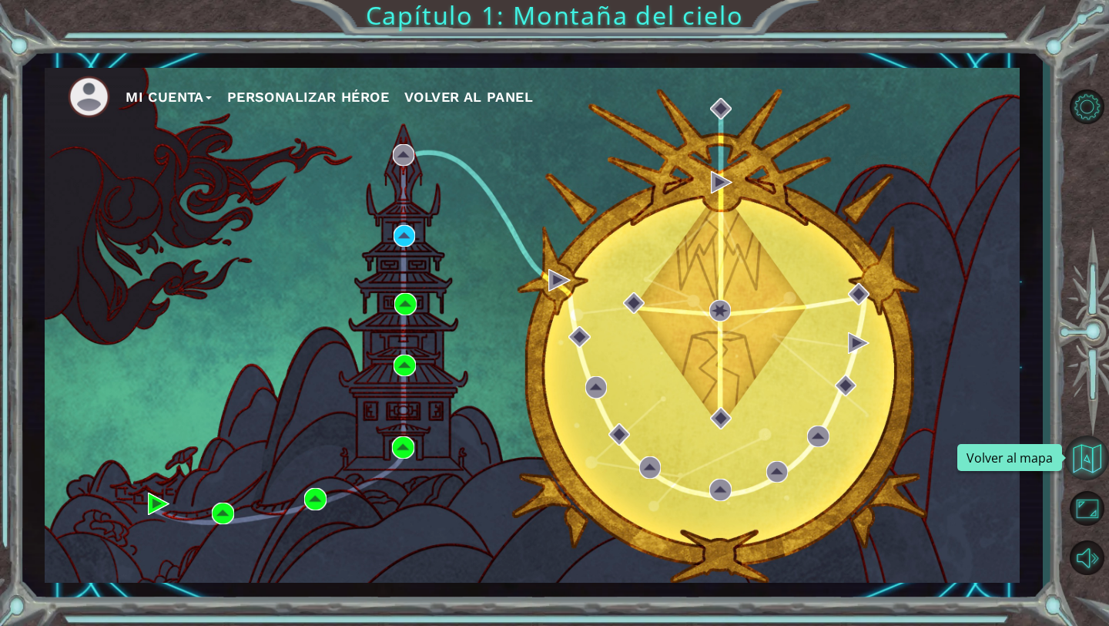
click at [1085, 467] on button "Volver al mapa" at bounding box center [1087, 457] width 45 height 45
click at [1096, 460] on button "Volver al mapa" at bounding box center [1087, 457] width 45 height 45
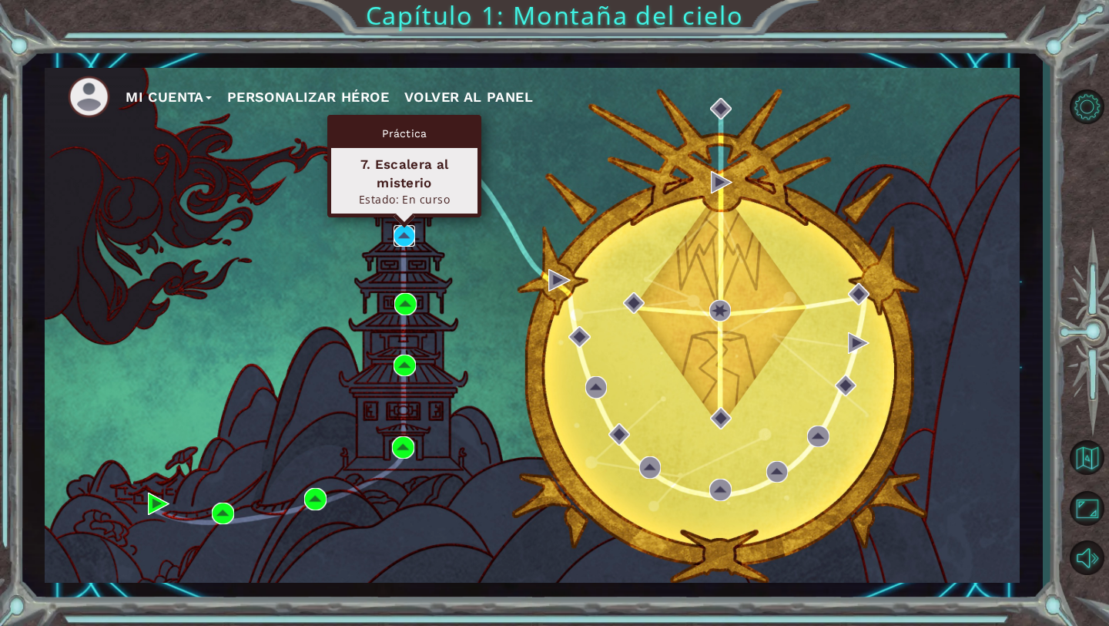
click at [413, 241] on img at bounding box center [405, 236] width 22 height 22
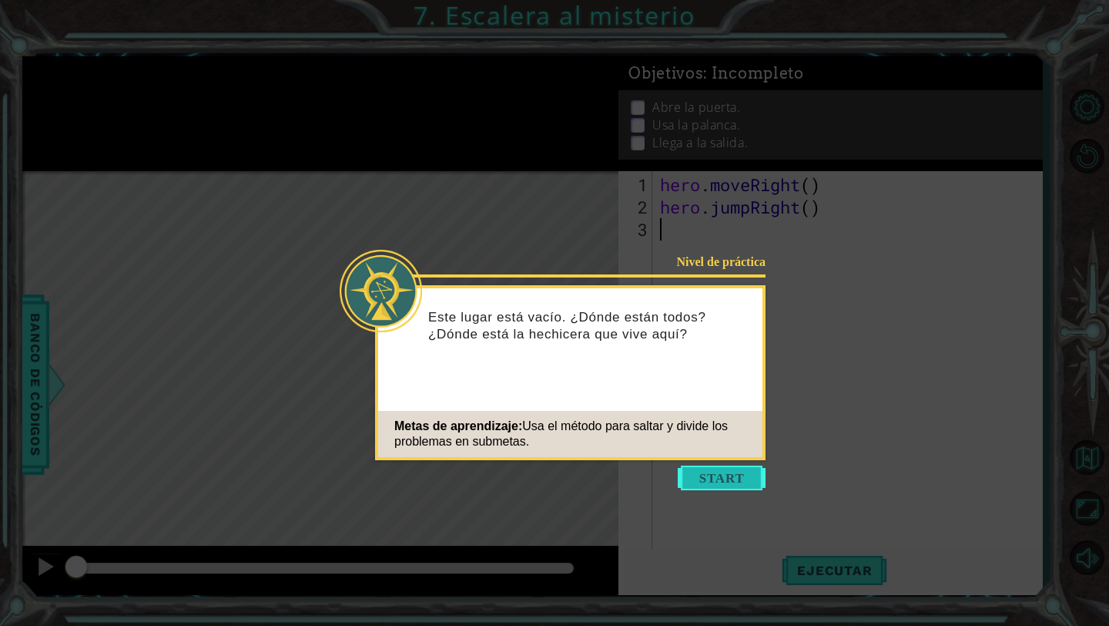
click at [713, 475] on button "Start" at bounding box center [722, 477] width 88 height 25
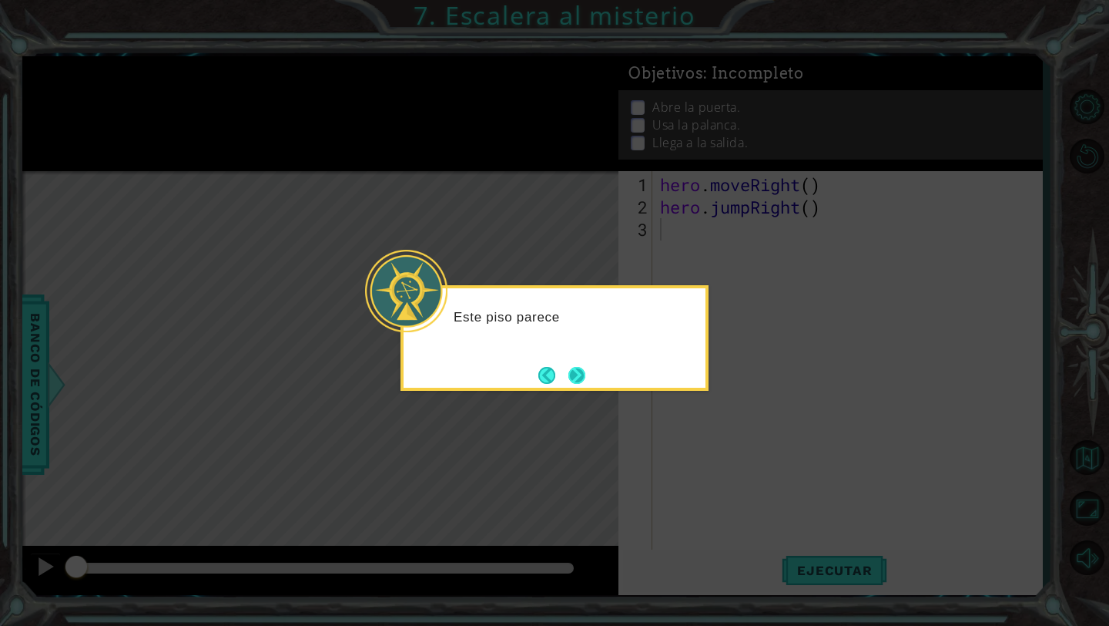
click at [573, 371] on button "Next" at bounding box center [577, 375] width 17 height 17
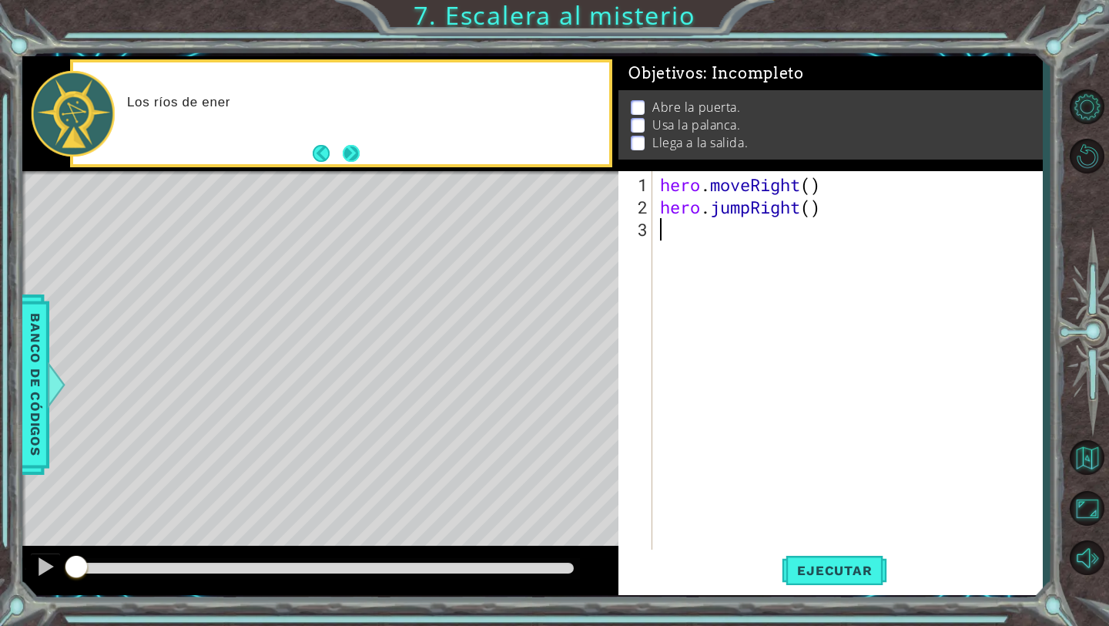
click at [356, 153] on button "Next" at bounding box center [351, 153] width 17 height 17
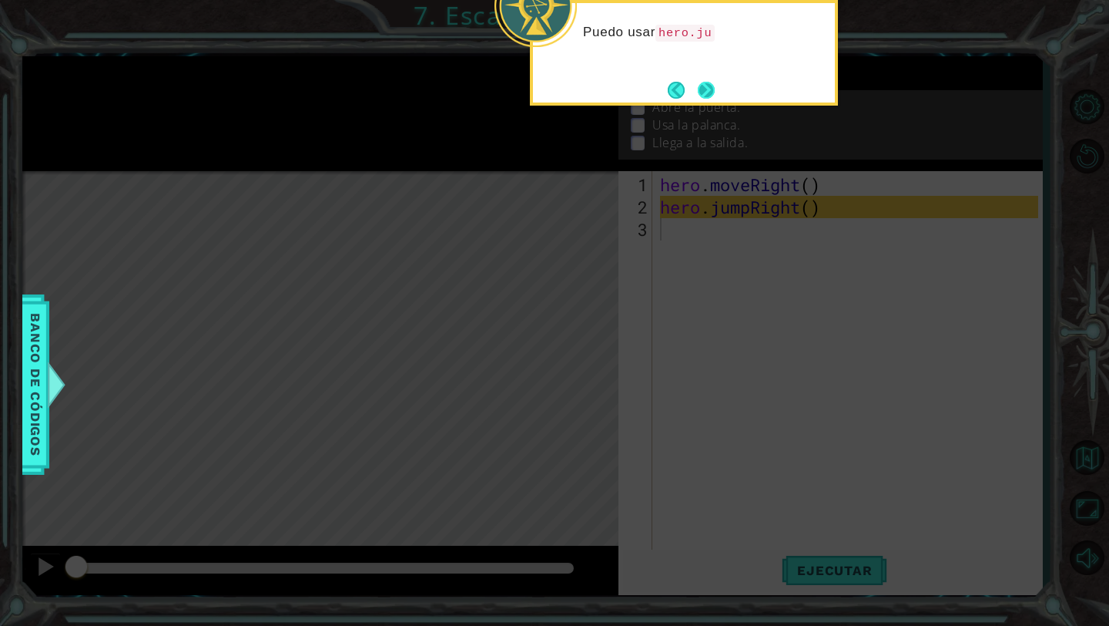
click at [712, 90] on button "Next" at bounding box center [706, 90] width 17 height 17
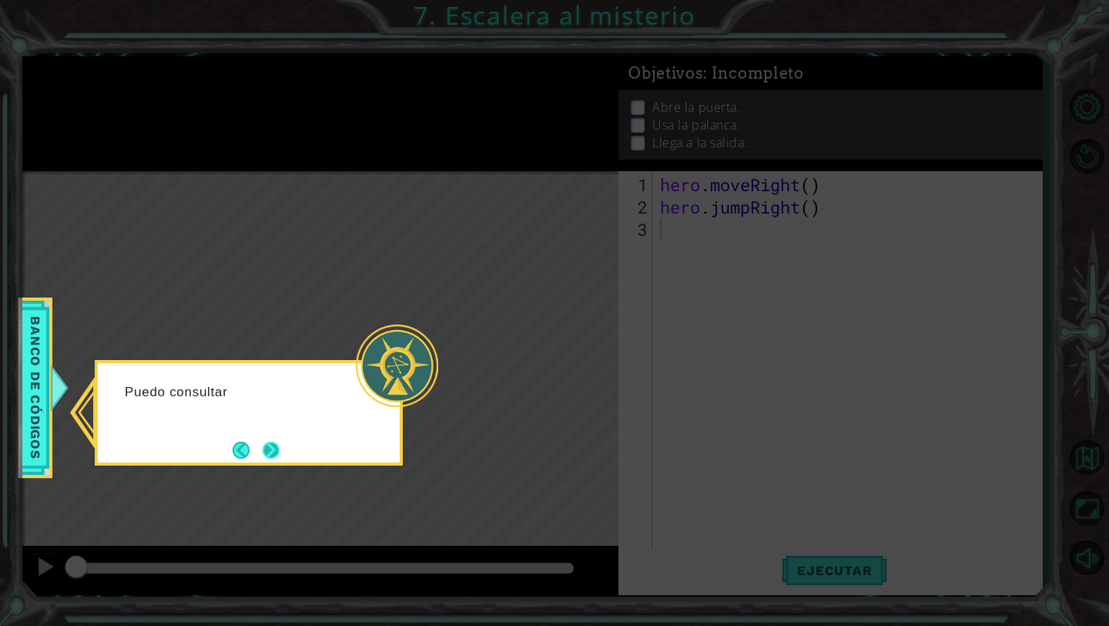
click at [269, 445] on button "Next" at bounding box center [271, 449] width 17 height 17
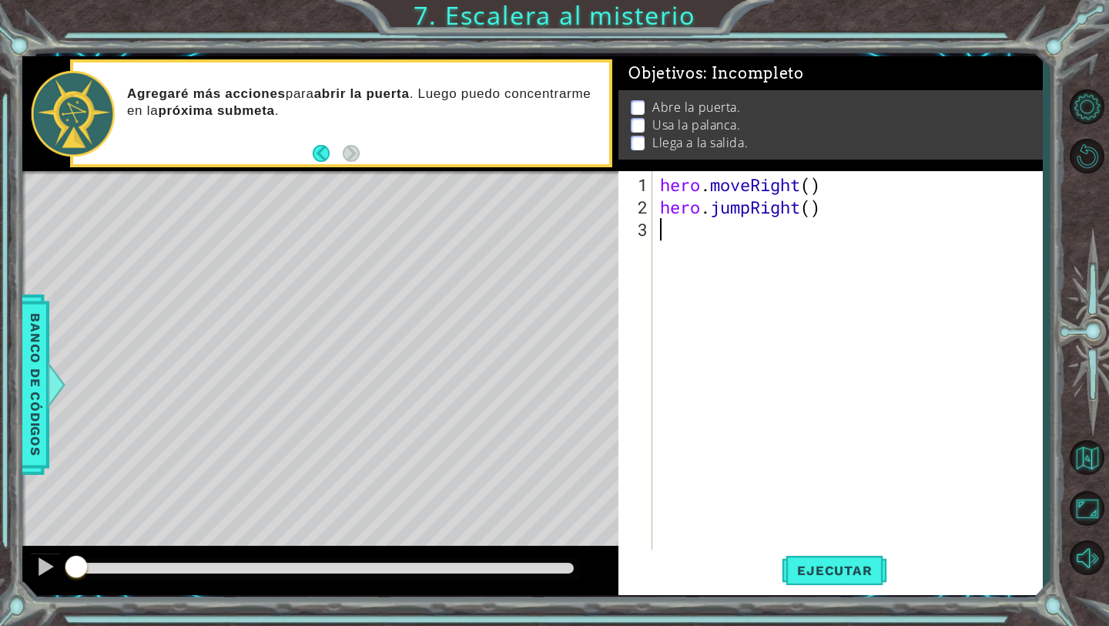
click at [690, 244] on div "hero . moveRight ( ) hero . jumpRight ( )" at bounding box center [851, 385] width 389 height 425
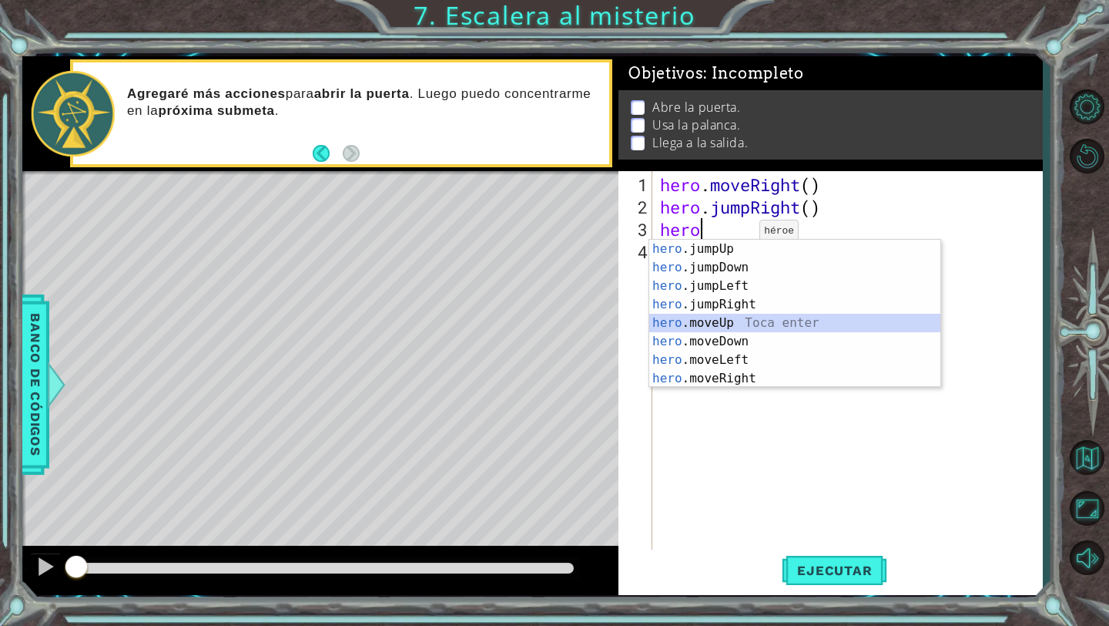
click at [737, 327] on div "hero .jumpUp Toca enter hero .jumpDown Toca enter hero .jumpLeft Toca enter her…" at bounding box center [794, 332] width 291 height 185
type textarea "hero.moveUp(1)"
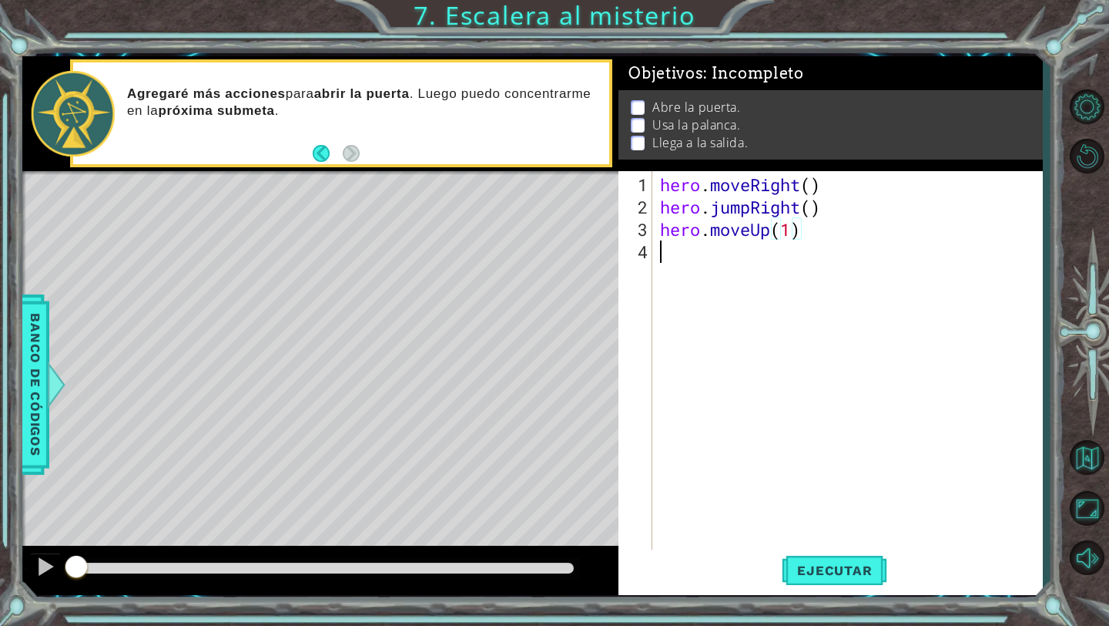
click at [686, 252] on div "hero . moveRight ( ) hero . jumpRight ( ) hero . moveUp ( 1 )" at bounding box center [851, 385] width 389 height 425
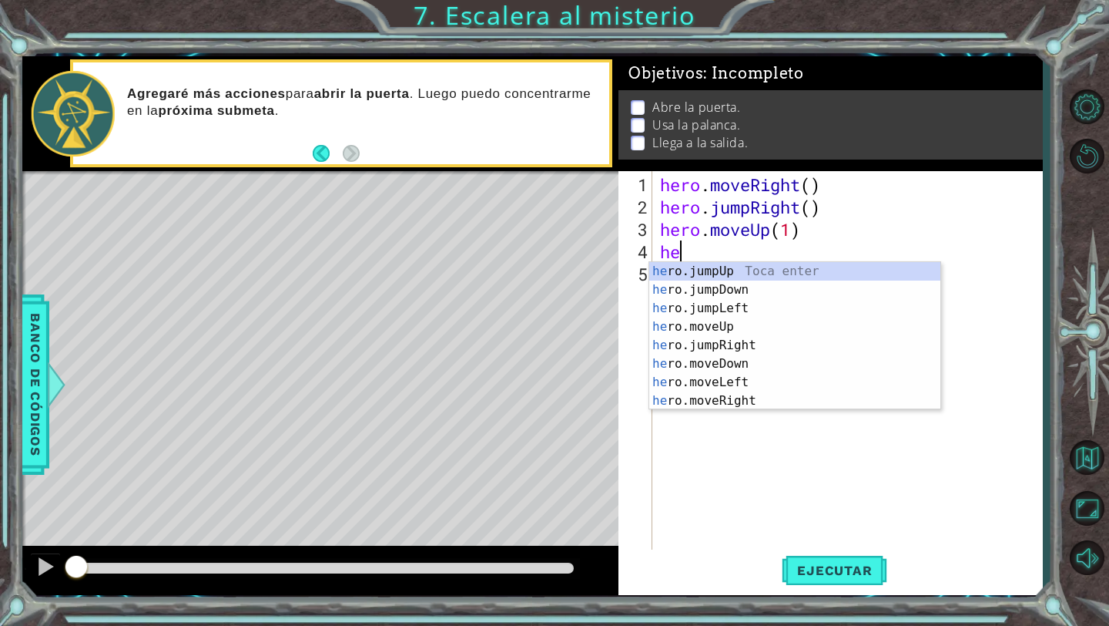
type textarea "hero"
click at [747, 273] on div "hero .jumpUp Toca enter hero .jumpDown Toca enter hero .jumpLeft Toca enter her…" at bounding box center [794, 354] width 291 height 185
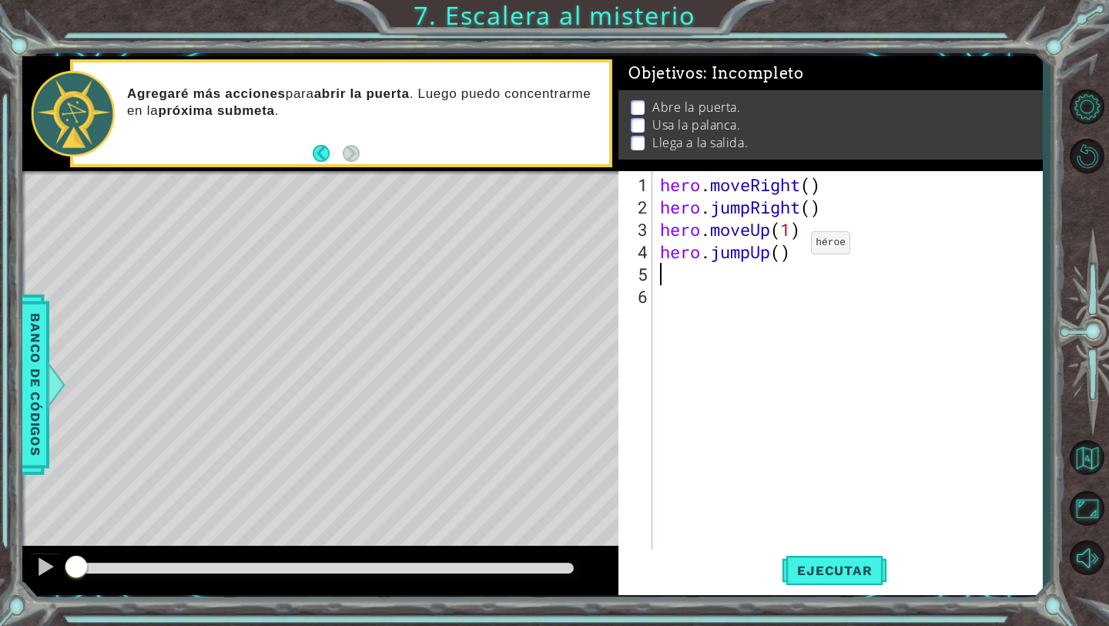
scroll to position [0, 0]
click at [815, 569] on span "Ejecutar" at bounding box center [835, 569] width 106 height 15
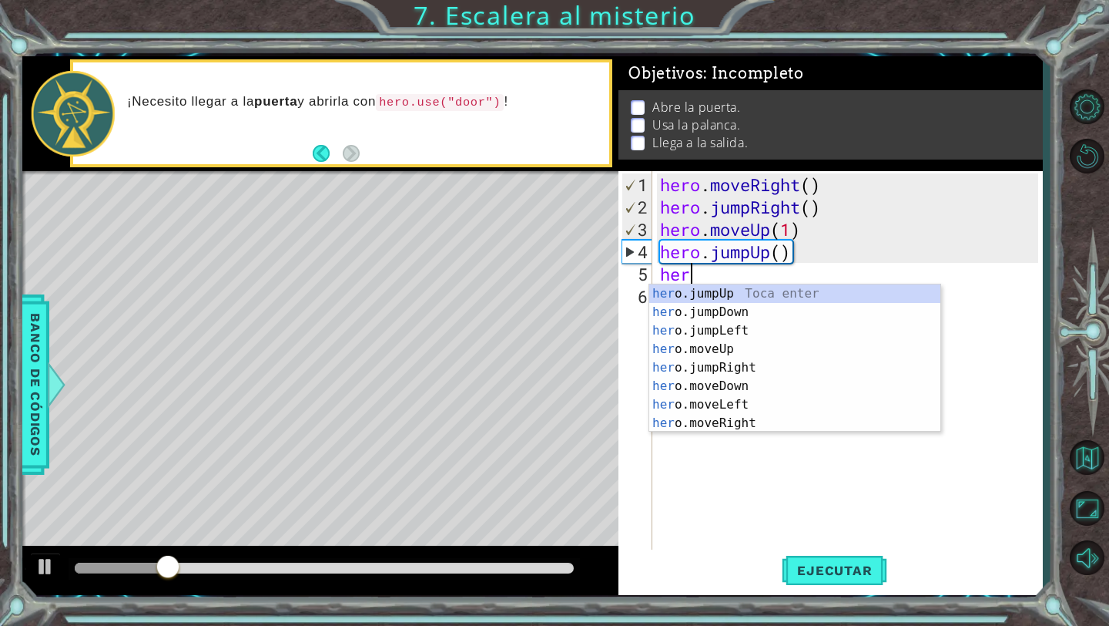
scroll to position [0, 1]
click at [748, 428] on div "hero .jumpUp Toca enter hero .jumpDown Toca enter hero .jumpLeft Toca enter her…" at bounding box center [794, 376] width 291 height 185
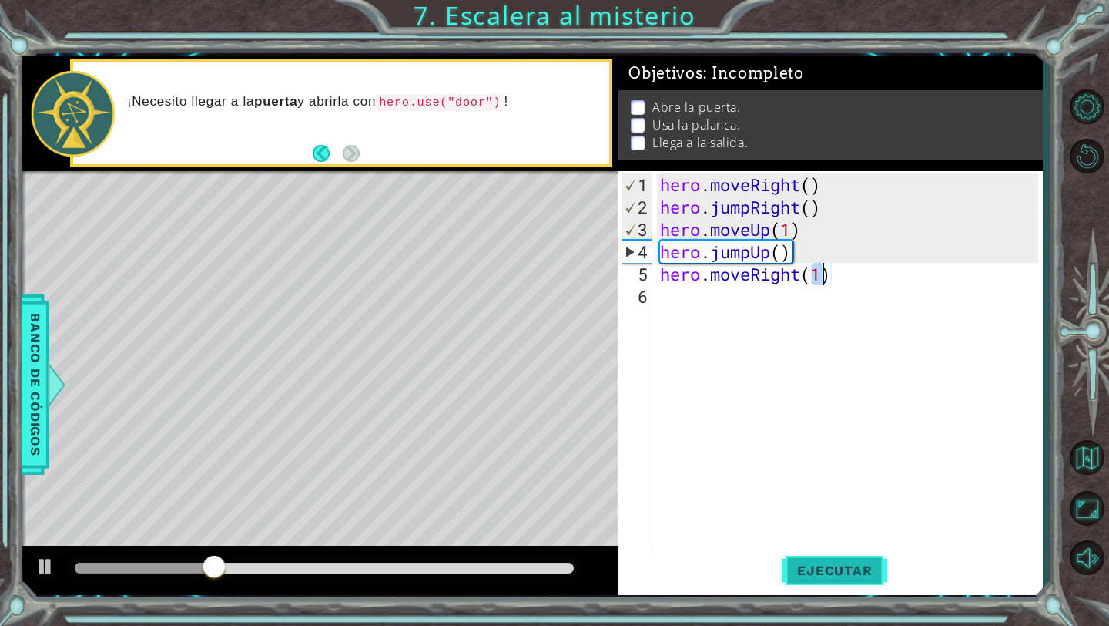
type textarea "hero.moveRight(1)"
click at [800, 572] on span "Ejecutar" at bounding box center [835, 569] width 106 height 15
click at [743, 300] on div "hero . moveRight ( ) hero . jumpRight ( ) hero . moveUp ( 1 ) hero . jumpUp ( )…" at bounding box center [851, 385] width 389 height 425
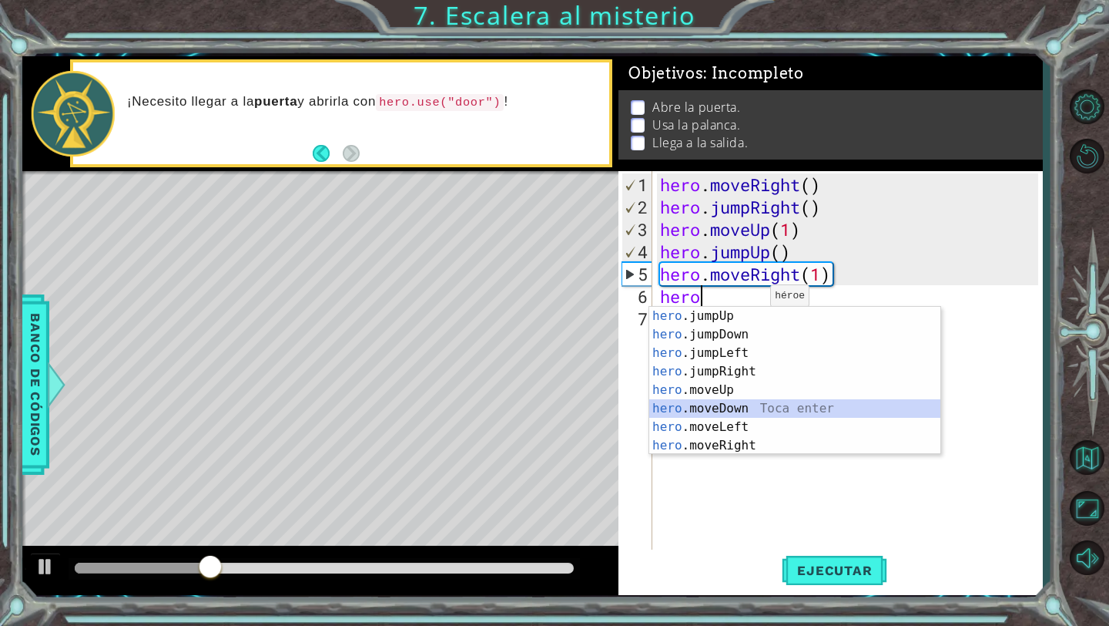
click at [746, 412] on div "hero .jumpUp Toca enter hero .jumpDown Toca enter hero .jumpLeft Toca enter her…" at bounding box center [794, 399] width 291 height 185
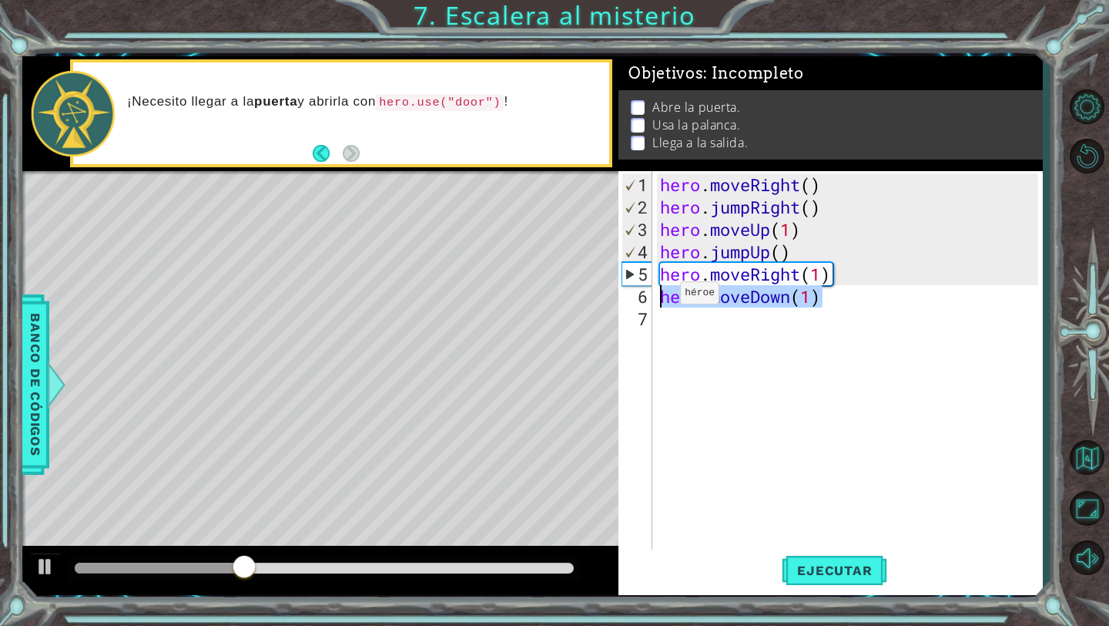
drag, startPoint x: 874, startPoint y: 303, endPoint x: 657, endPoint y: 299, distance: 216.5
click at [657, 299] on div "hero . moveRight ( ) hero . jumpRight ( ) hero . moveUp ( 1 ) hero . jumpUp ( )…" at bounding box center [851, 385] width 389 height 425
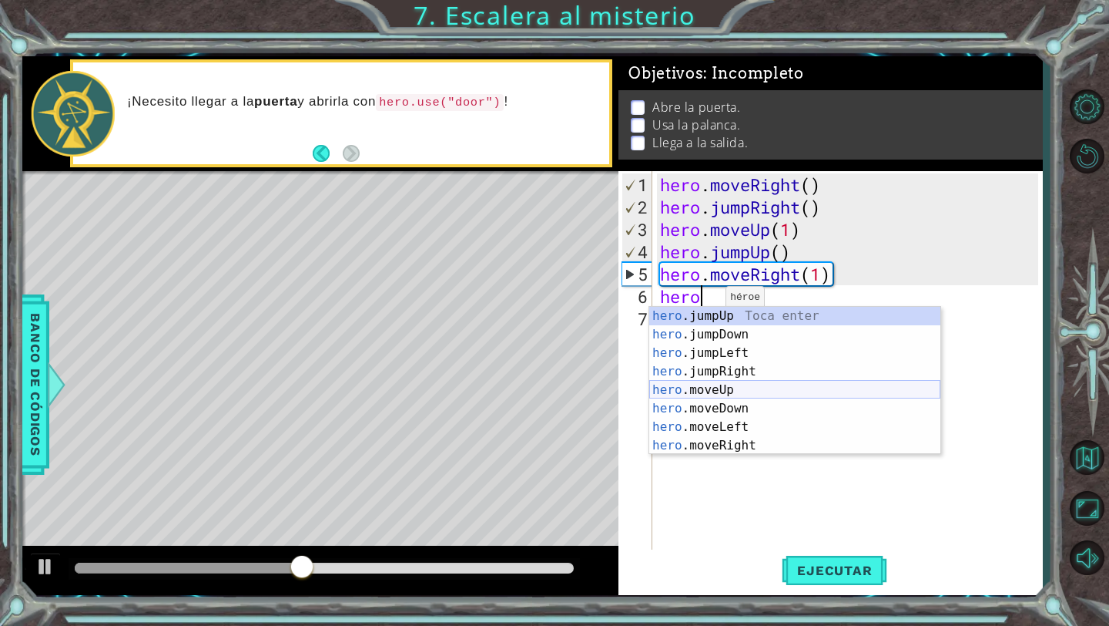
click at [743, 396] on div "hero .jumpUp Toca enter hero .jumpDown Toca enter hero .jumpLeft Toca enter her…" at bounding box center [794, 399] width 291 height 185
type textarea "hero.moveUp(1)"
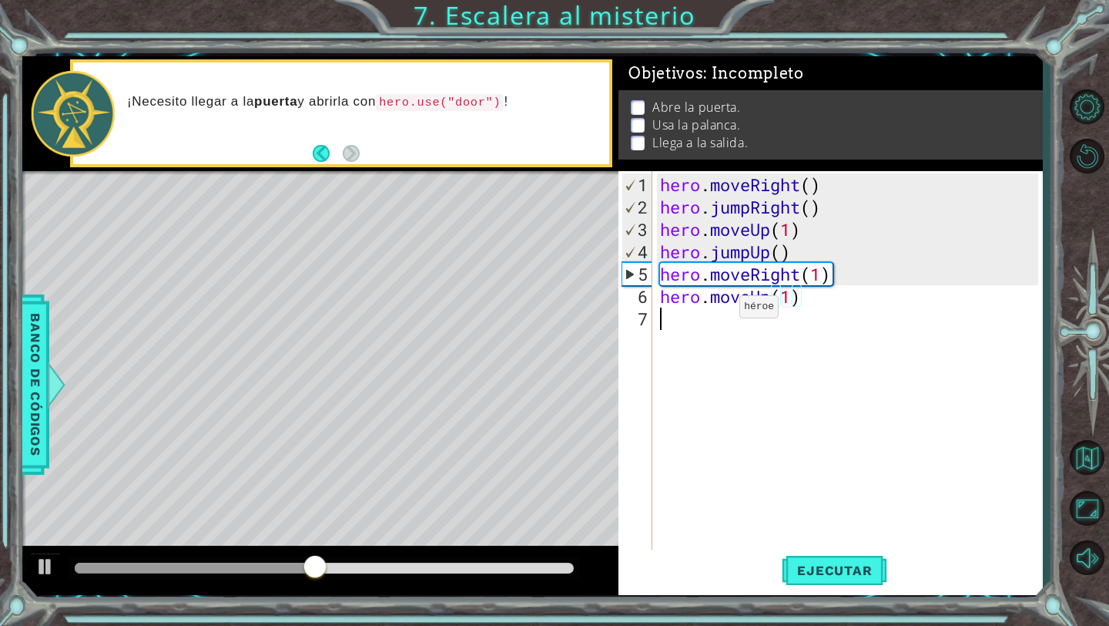
click at [716, 312] on div "hero . moveRight ( ) hero . jumpRight ( ) hero . moveUp ( 1 ) hero . jumpUp ( )…" at bounding box center [851, 385] width 389 height 425
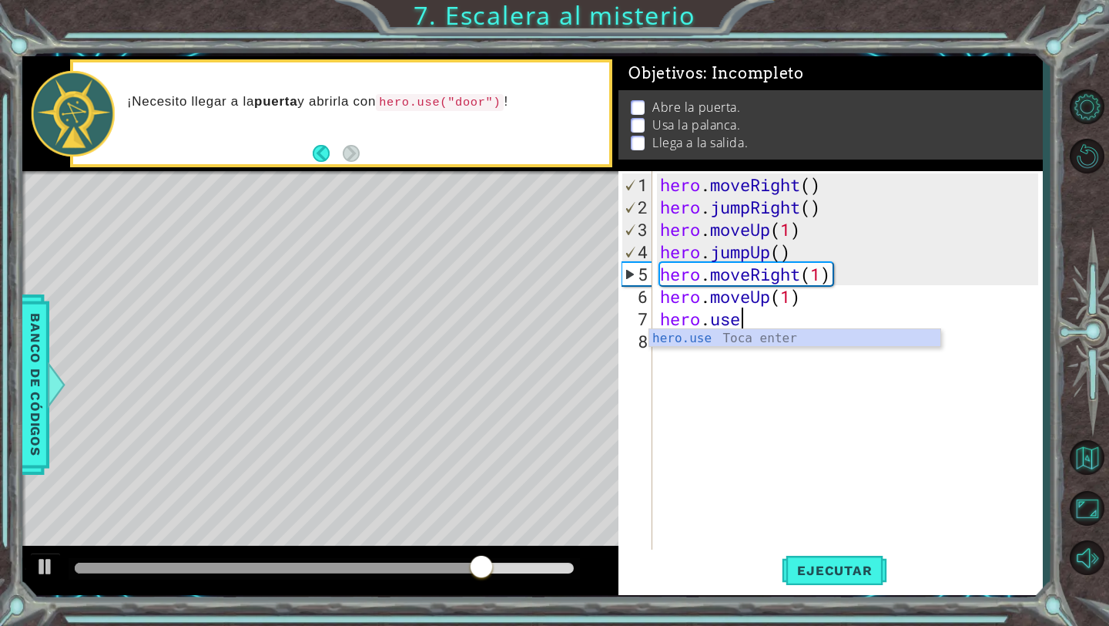
scroll to position [0, 2]
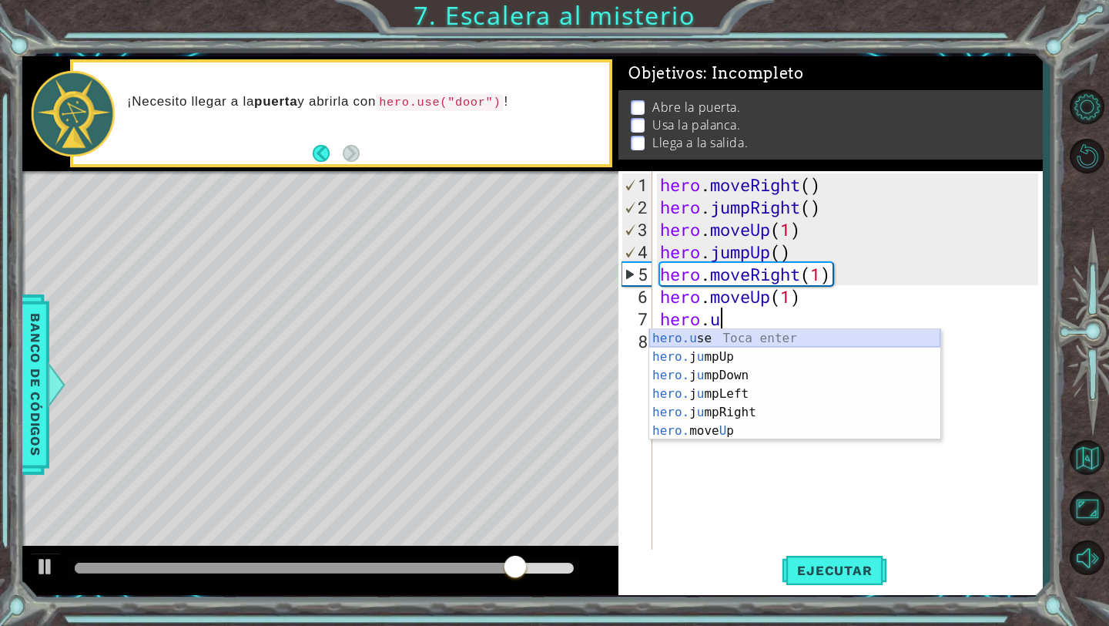
click at [767, 340] on div "hero.u se Toca enter hero. j u mpUp Toca enter hero. j u mpDown Toca enter hero…" at bounding box center [794, 403] width 291 height 148
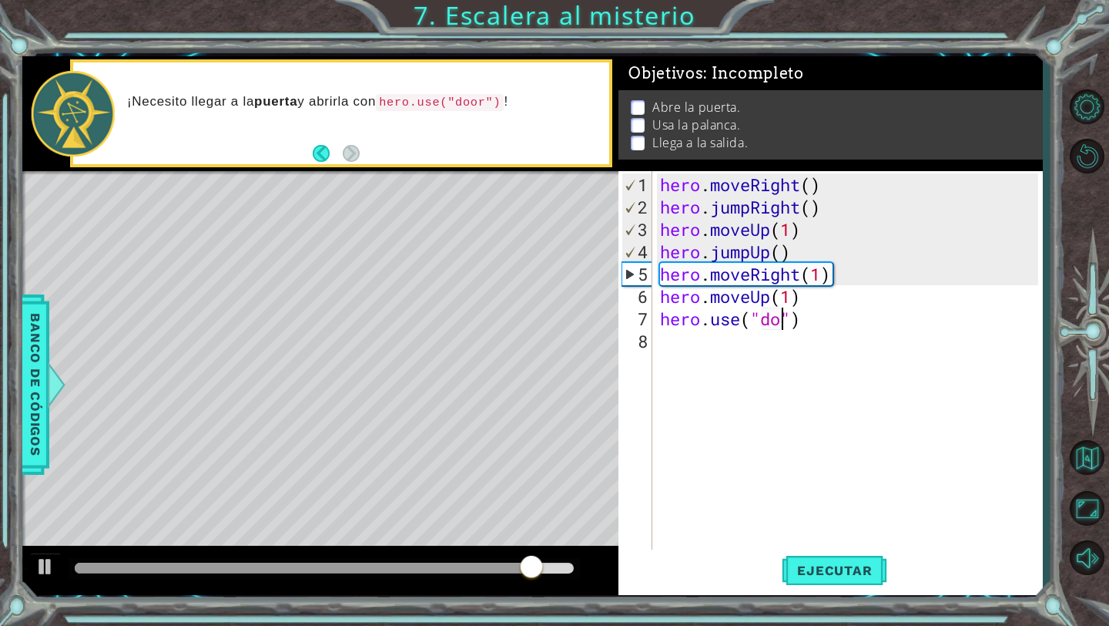
scroll to position [0, 7]
type textarea "hero.use("door")"
click at [810, 570] on span "Ejecutar" at bounding box center [835, 569] width 106 height 15
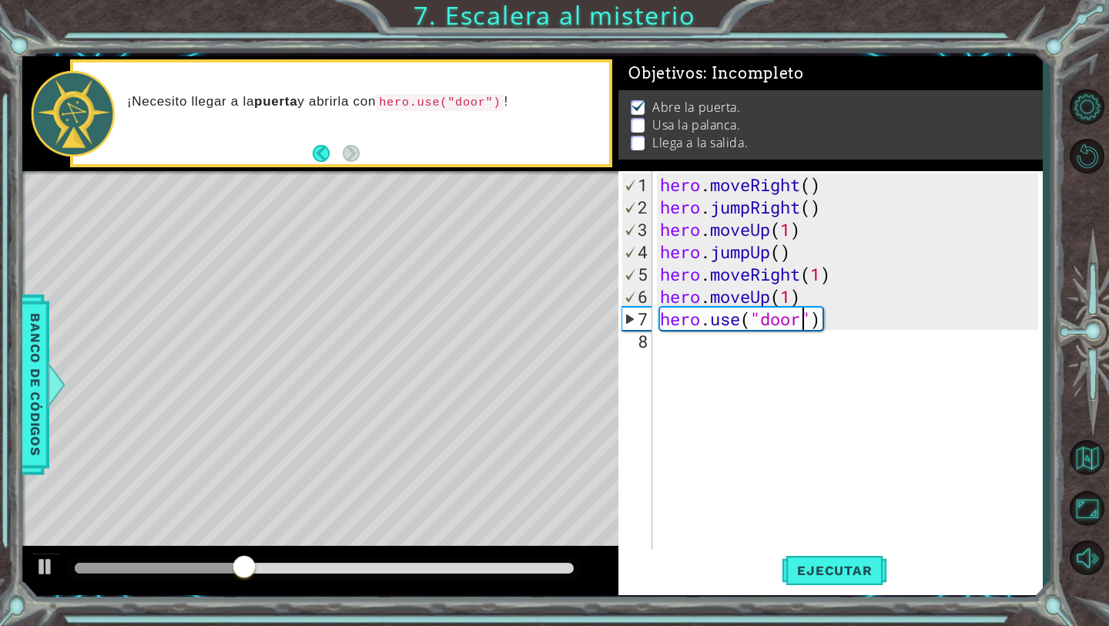
click at [760, 352] on div "hero . moveRight ( ) hero . jumpRight ( ) hero . moveUp ( 1 ) hero . jumpUp ( )…" at bounding box center [851, 385] width 389 height 425
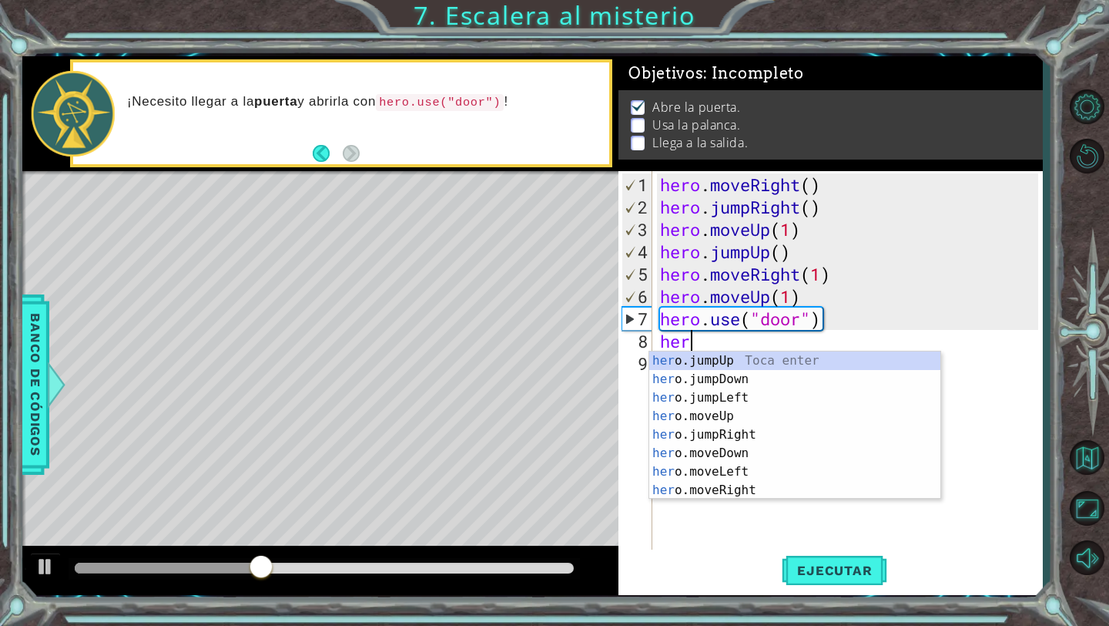
scroll to position [0, 1]
click at [726, 439] on div "hero .jumpUp Toca enter hero .jumpDown Toca enter hero .jumpLeft Toca enter her…" at bounding box center [794, 443] width 291 height 185
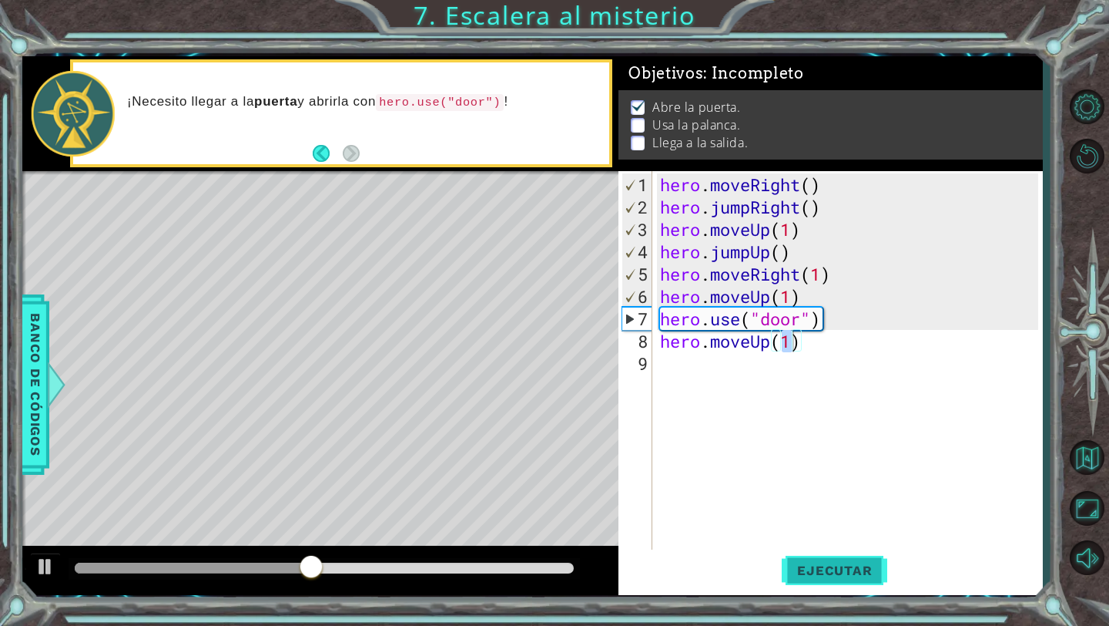
click at [807, 551] on button "Ejecutar" at bounding box center [835, 570] width 106 height 42
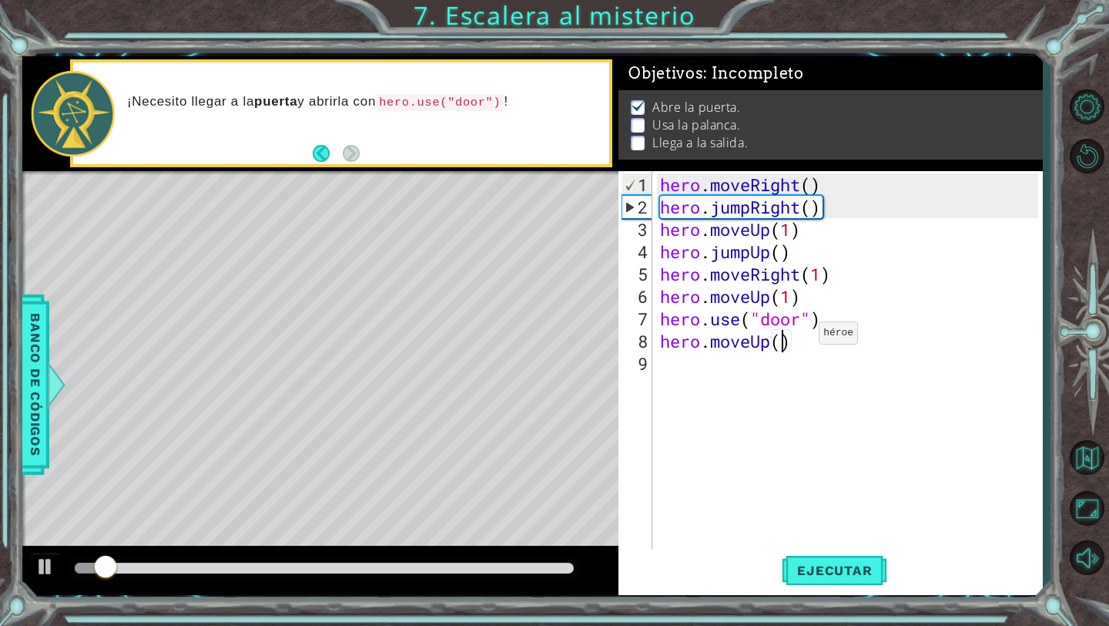
scroll to position [0, 5]
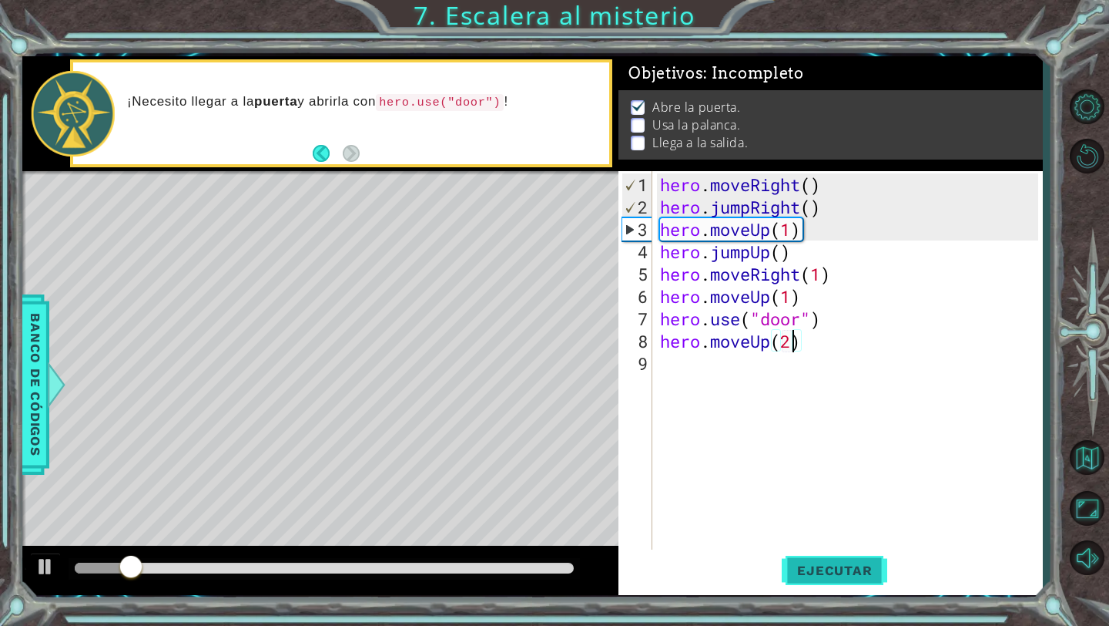
type textarea "hero.moveUp(2)"
click at [800, 585] on button "Ejecutar" at bounding box center [835, 570] width 106 height 42
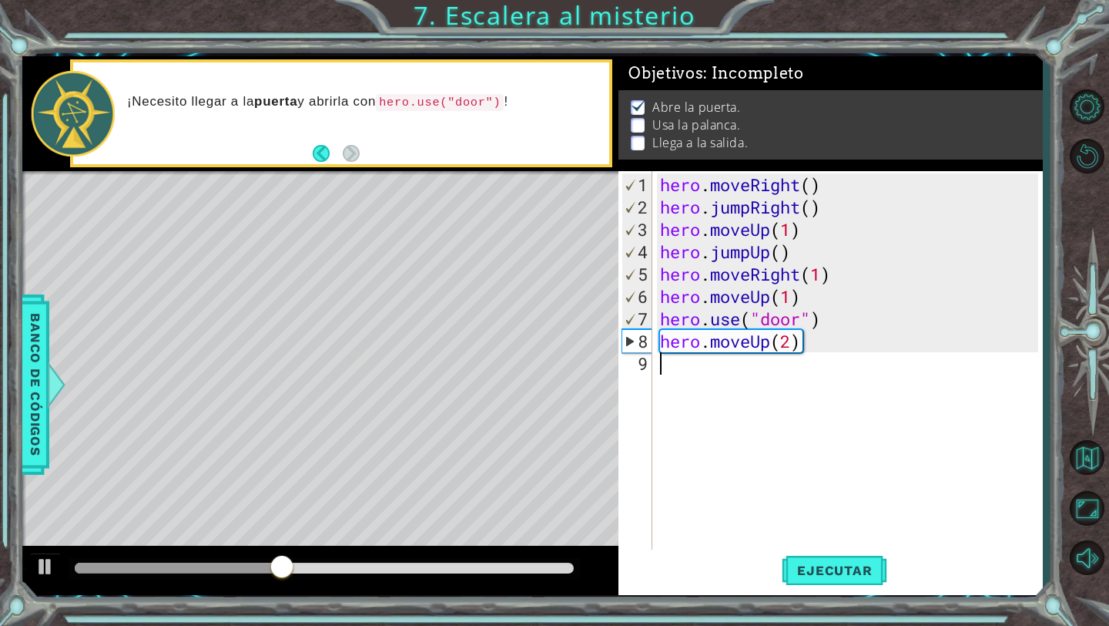
click at [671, 362] on div "hero . moveRight ( ) hero . jumpRight ( ) hero . moveUp ( 1 ) hero . jumpUp ( )…" at bounding box center [851, 385] width 389 height 425
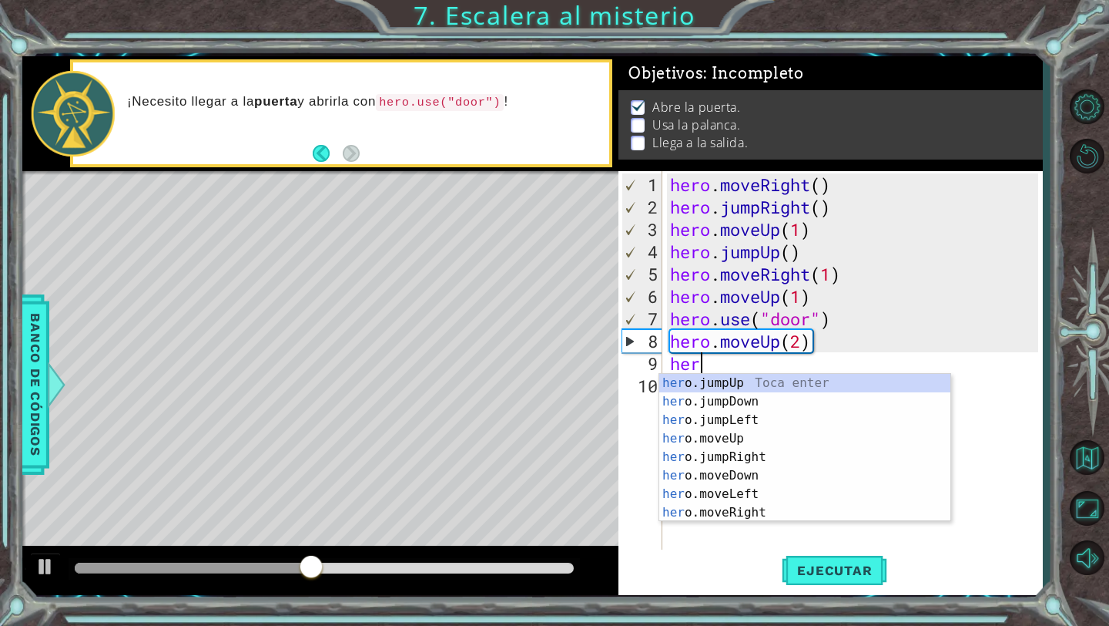
scroll to position [0, 1]
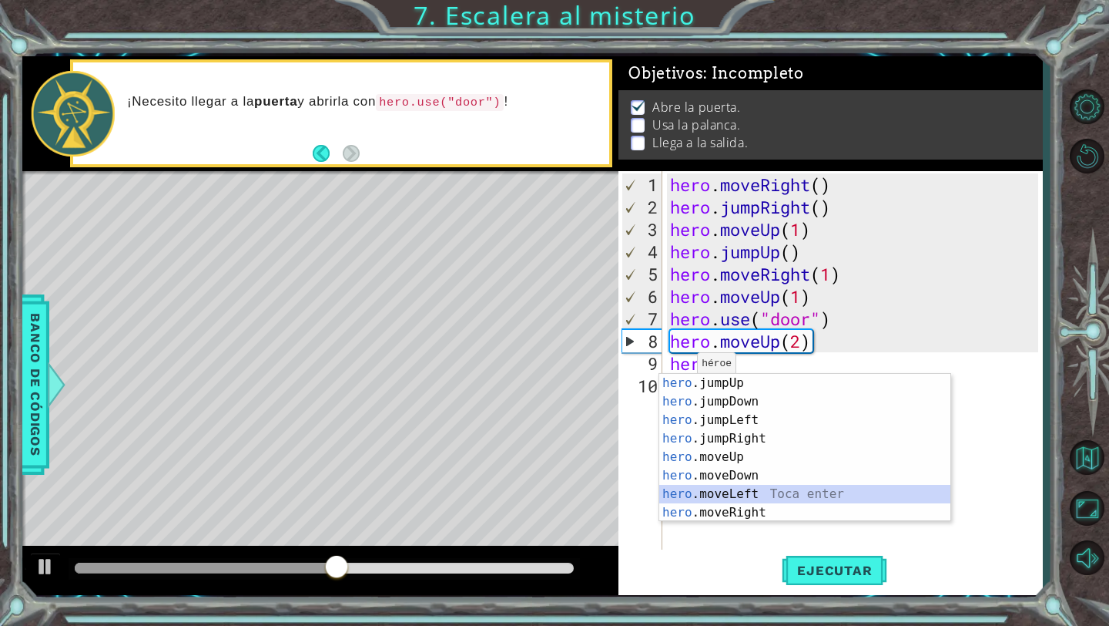
click at [753, 500] on div "hero .jumpUp Toca enter hero .jumpDown Toca enter hero .jumpLeft Toca enter her…" at bounding box center [804, 466] width 291 height 185
type textarea "hero.moveLeft(1)"
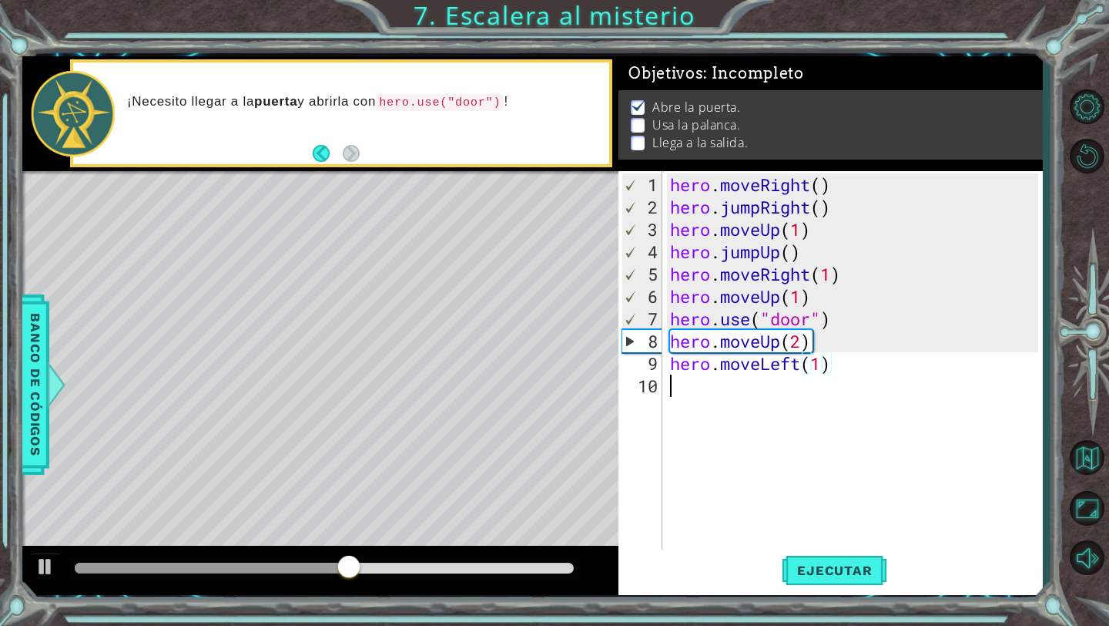
click at [723, 380] on div "hero . moveRight ( ) hero . jumpRight ( ) hero . moveUp ( 1 ) hero . jumpUp ( )…" at bounding box center [857, 385] width 380 height 425
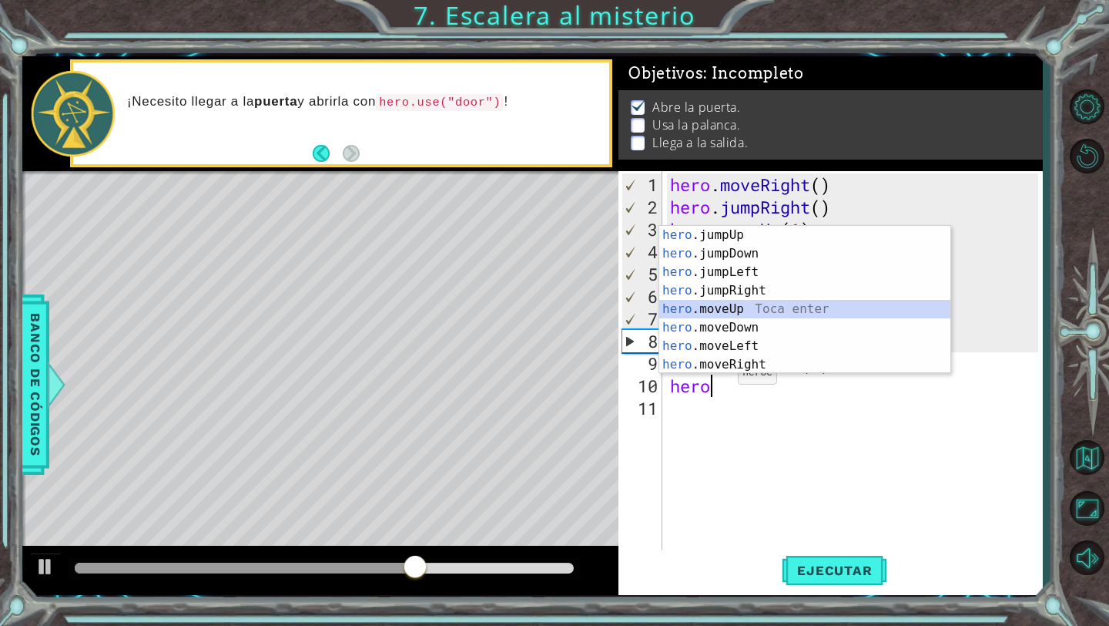
click at [759, 313] on div "hero .jumpUp Toca enter hero .jumpDown Toca enter hero .jumpLeft Toca enter her…" at bounding box center [804, 318] width 291 height 185
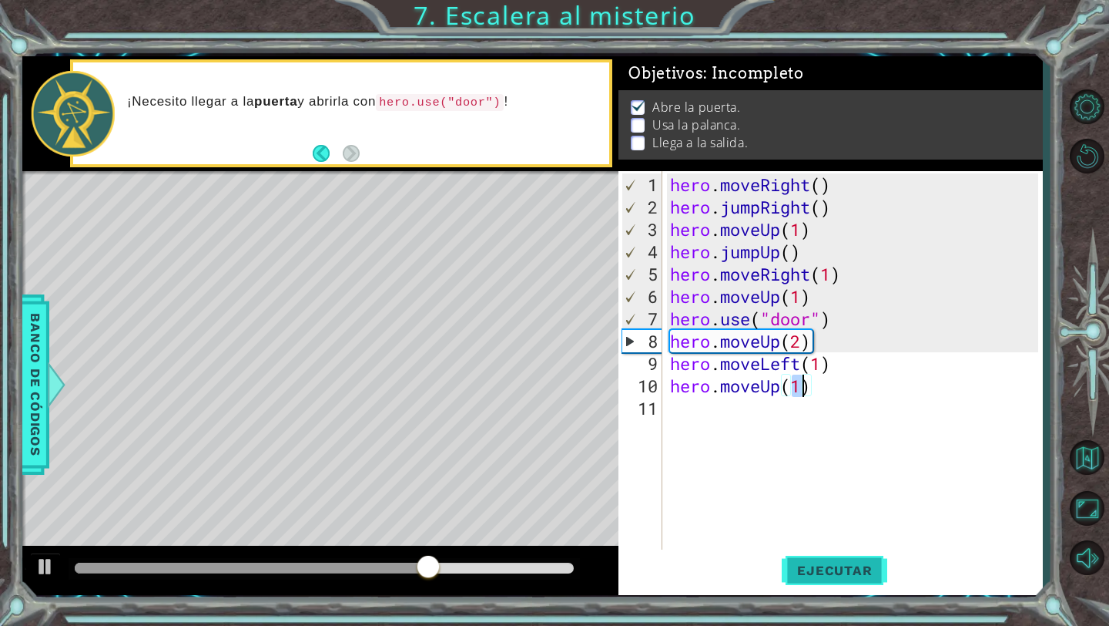
type textarea "hero.moveUp(1)"
click at [823, 558] on button "Ejecutar" at bounding box center [835, 570] width 106 height 42
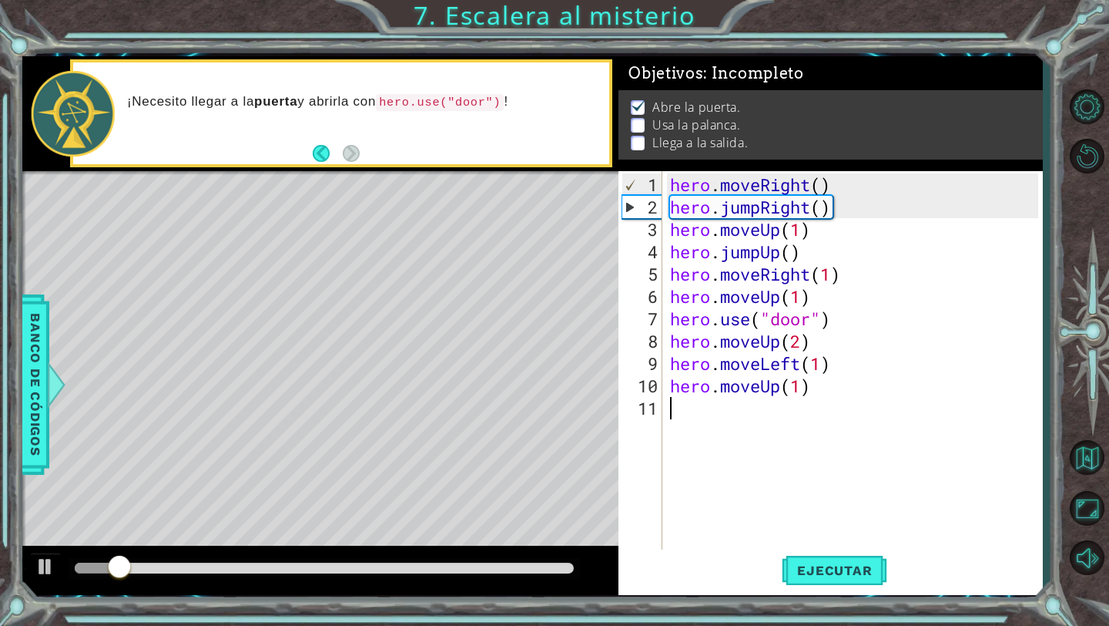
click at [710, 405] on div "hero . moveRight ( ) hero . jumpRight ( ) hero . moveUp ( 1 ) hero . jumpUp ( )…" at bounding box center [857, 385] width 380 height 425
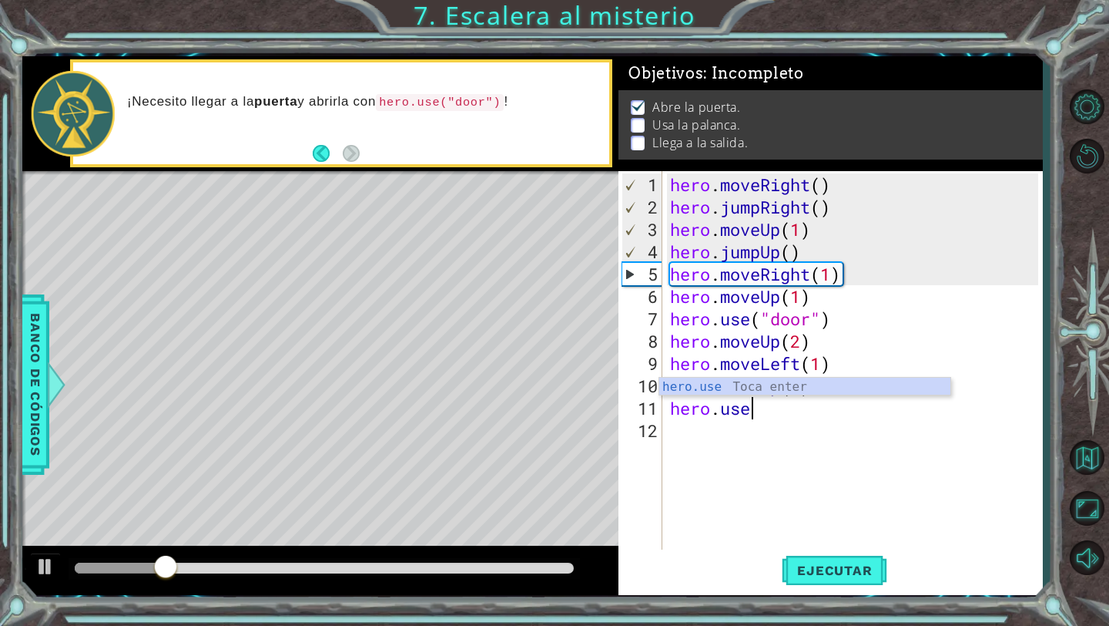
scroll to position [0, 3]
click at [758, 388] on div "hero.use Toca enter" at bounding box center [804, 405] width 291 height 55
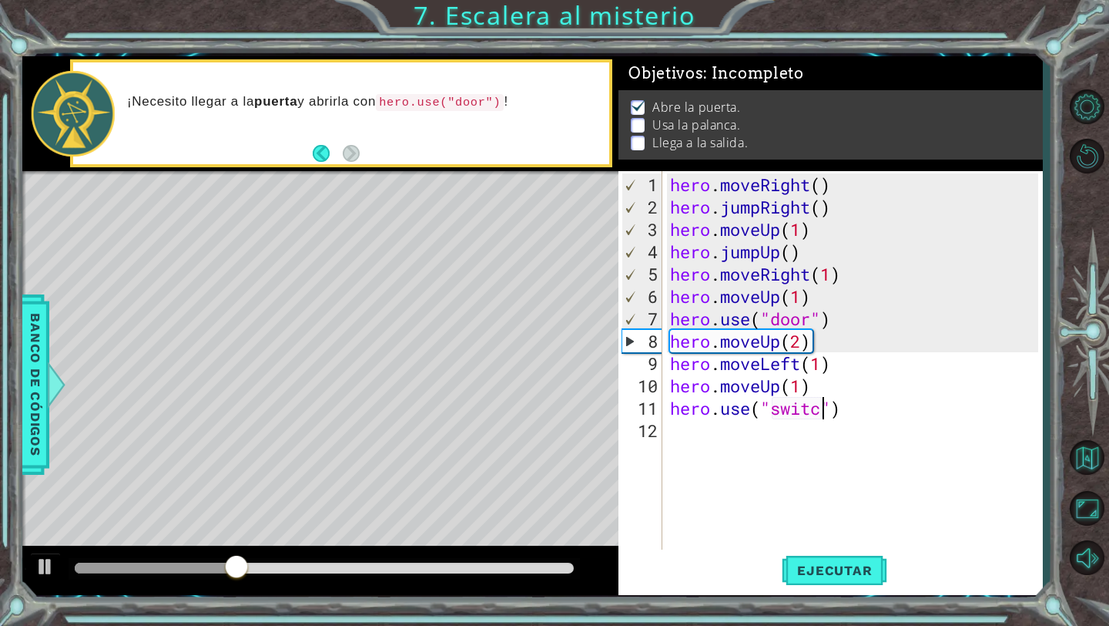
scroll to position [0, 8]
type textarea "hero.use("switch")"
click at [837, 592] on div "hero.use("switch") 1 2 3 4 5 6 7 8 9 10 11 12 hero . moveRight ( ) hero . jumpR…" at bounding box center [831, 383] width 424 height 424
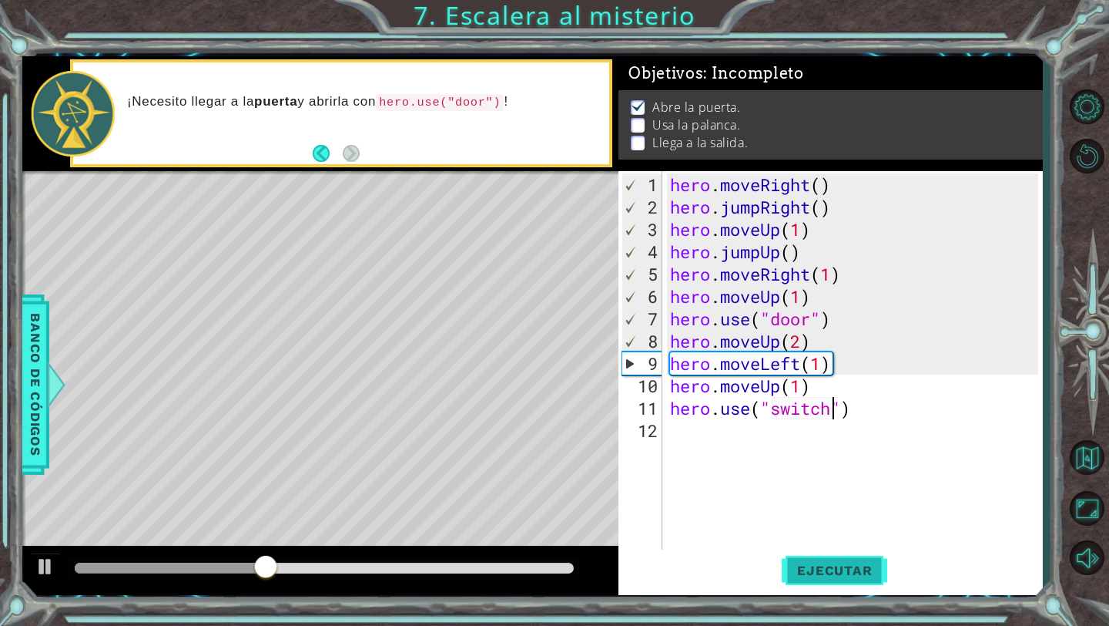
click at [831, 582] on button "Ejecutar" at bounding box center [835, 570] width 106 height 42
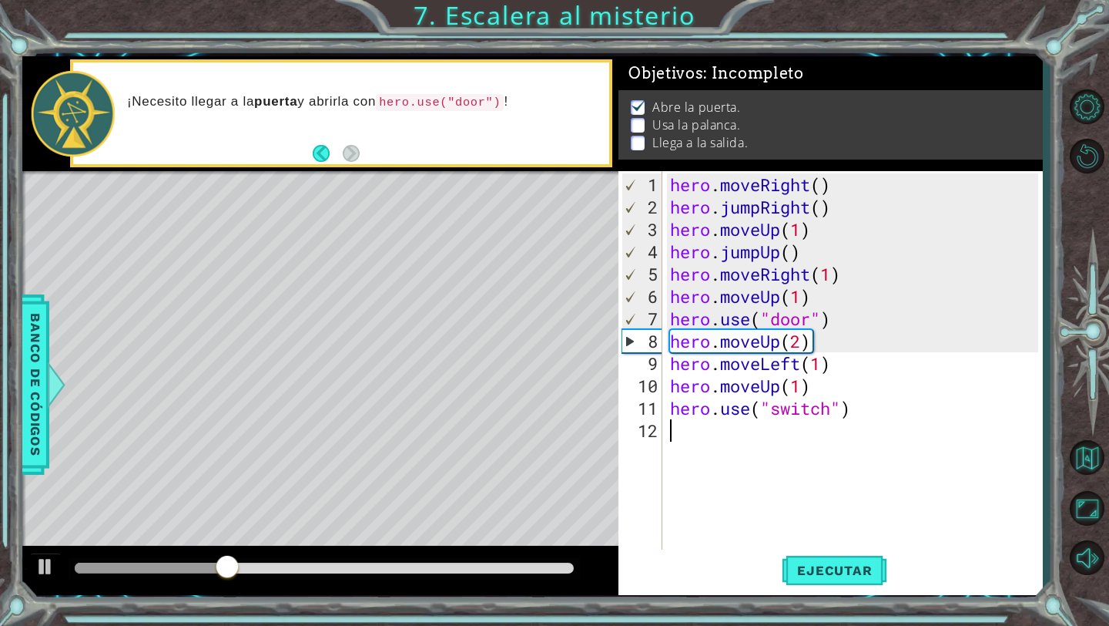
click at [746, 437] on div "hero . moveRight ( ) hero . jumpRight ( ) hero . moveUp ( 1 ) hero . jumpUp ( )…" at bounding box center [857, 385] width 380 height 425
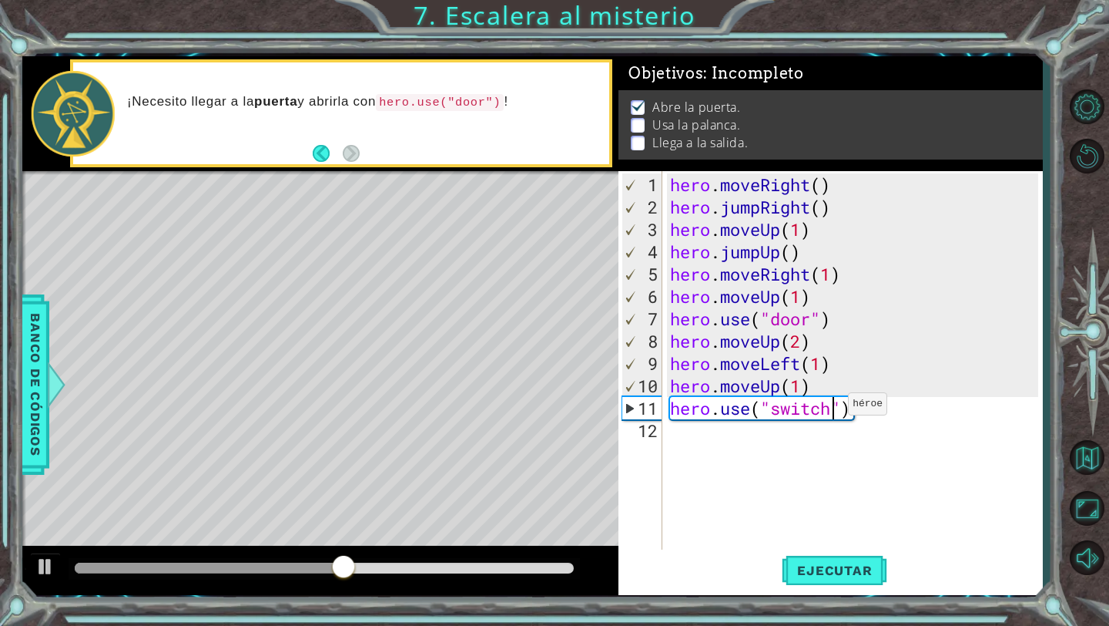
click at [835, 409] on div "hero . moveRight ( ) hero . jumpRight ( ) hero . moveUp ( 1 ) hero . jumpUp ( )…" at bounding box center [857, 385] width 380 height 425
drag, startPoint x: 835, startPoint y: 409, endPoint x: 806, endPoint y: 408, distance: 29.3
click at [806, 409] on div "hero . moveRight ( ) hero . jumpRight ( ) hero . moveUp ( 1 ) hero . jumpUp ( )…" at bounding box center [857, 385] width 380 height 425
type textarea "hero.use("lever")"
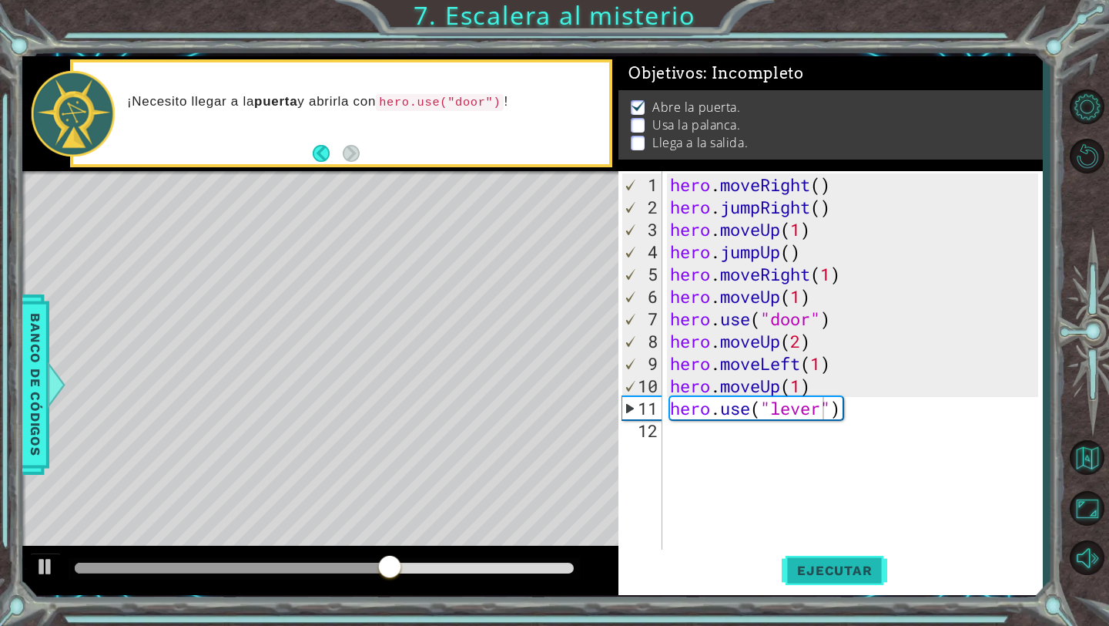
click at [832, 568] on span "Ejecutar" at bounding box center [835, 569] width 106 height 15
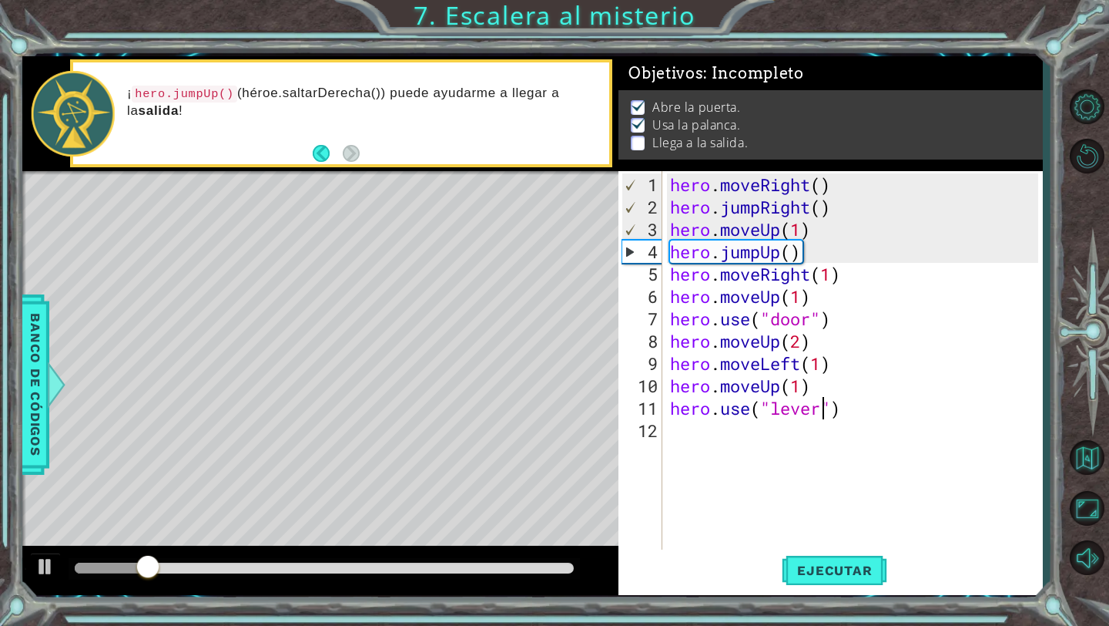
click at [404, 561] on div at bounding box center [325, 569] width 512 height 22
click at [408, 569] on div at bounding box center [324, 567] width 499 height 11
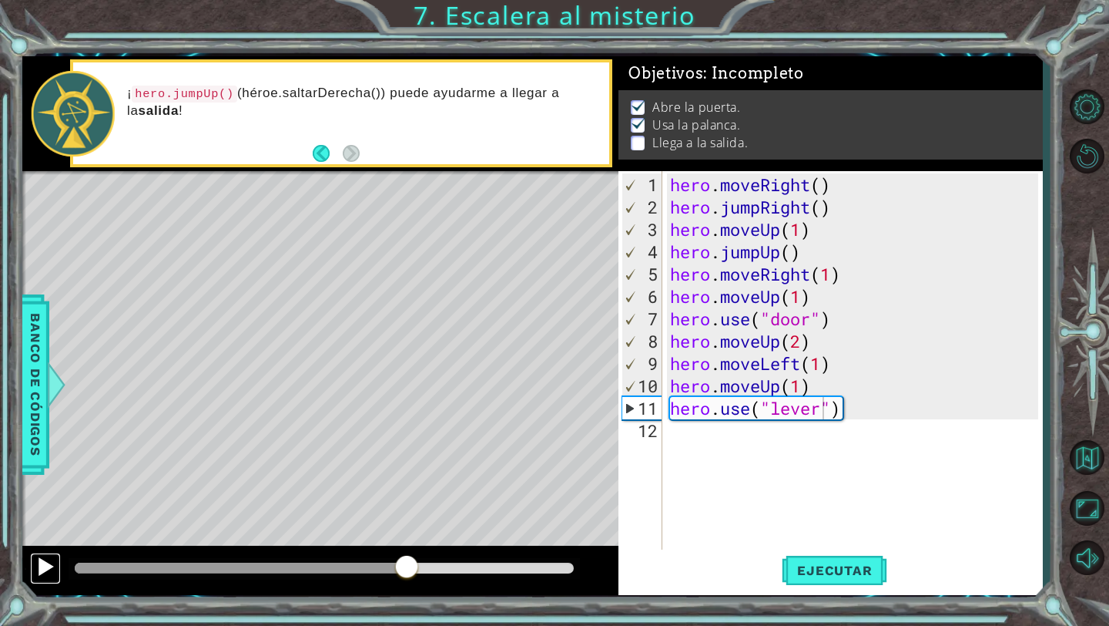
click at [39, 564] on div at bounding box center [45, 566] width 20 height 20
click at [45, 566] on div at bounding box center [45, 566] width 20 height 20
click at [46, 566] on div at bounding box center [45, 566] width 20 height 20
click at [394, 566] on div at bounding box center [259, 567] width 369 height 11
drag, startPoint x: 380, startPoint y: 567, endPoint x: 307, endPoint y: 570, distance: 73.3
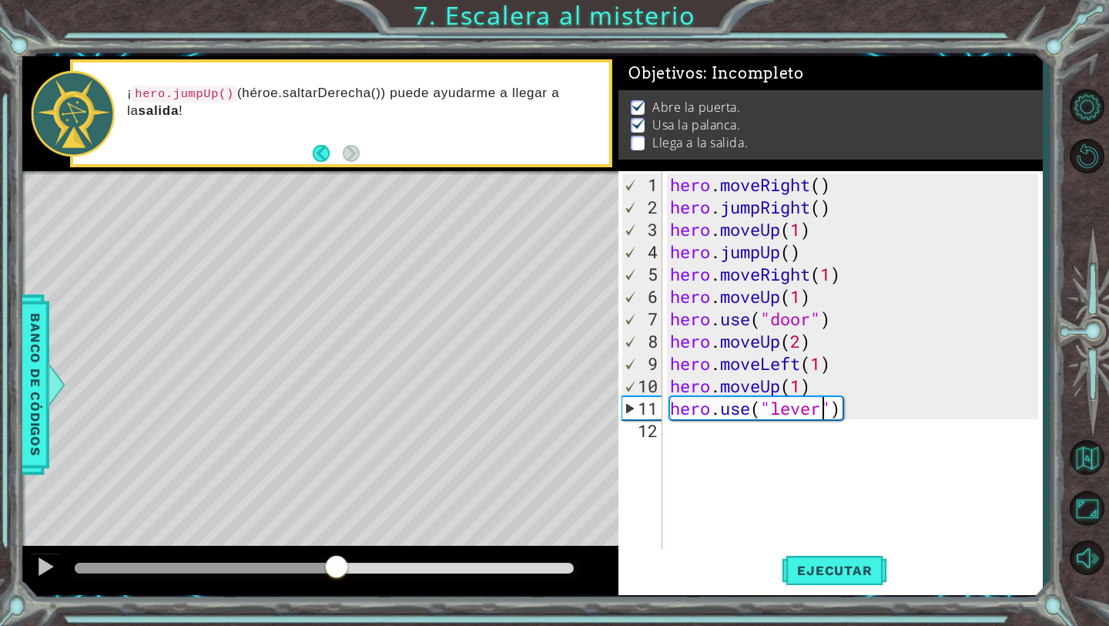
click at [323, 569] on div at bounding box center [337, 568] width 28 height 28
click at [34, 569] on button at bounding box center [45, 568] width 31 height 32
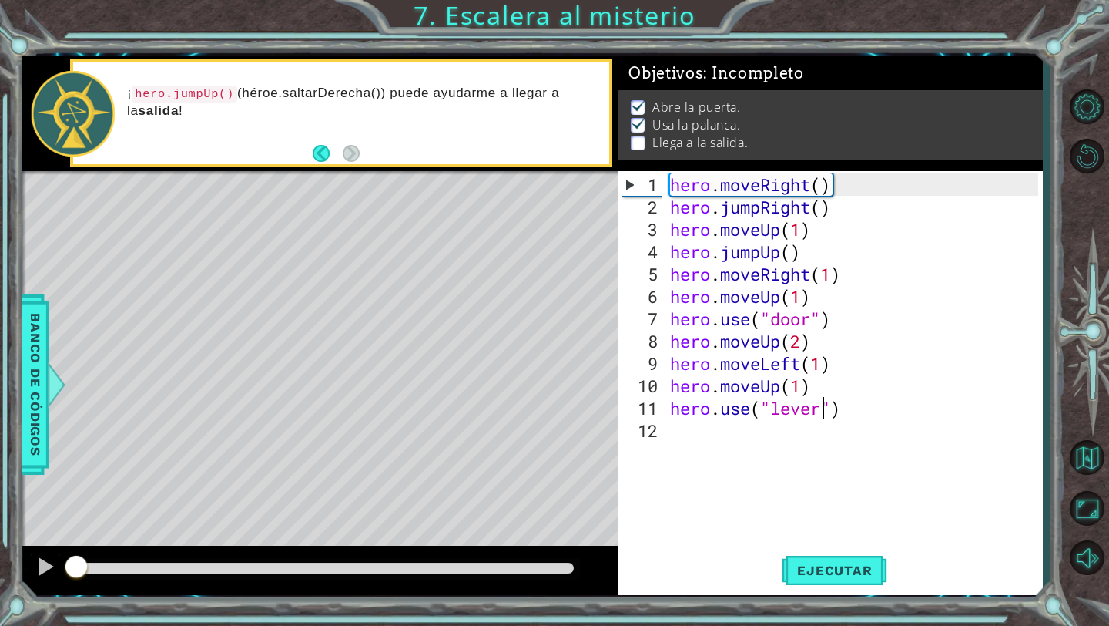
drag, startPoint x: 325, startPoint y: 563, endPoint x: 0, endPoint y: 599, distance: 327.0
click at [0, 600] on div "1 ההההההההההההההההההההההההההההההההההההההההההההההההההההההההההההההההההההההההההההה…" at bounding box center [554, 313] width 1109 height 626
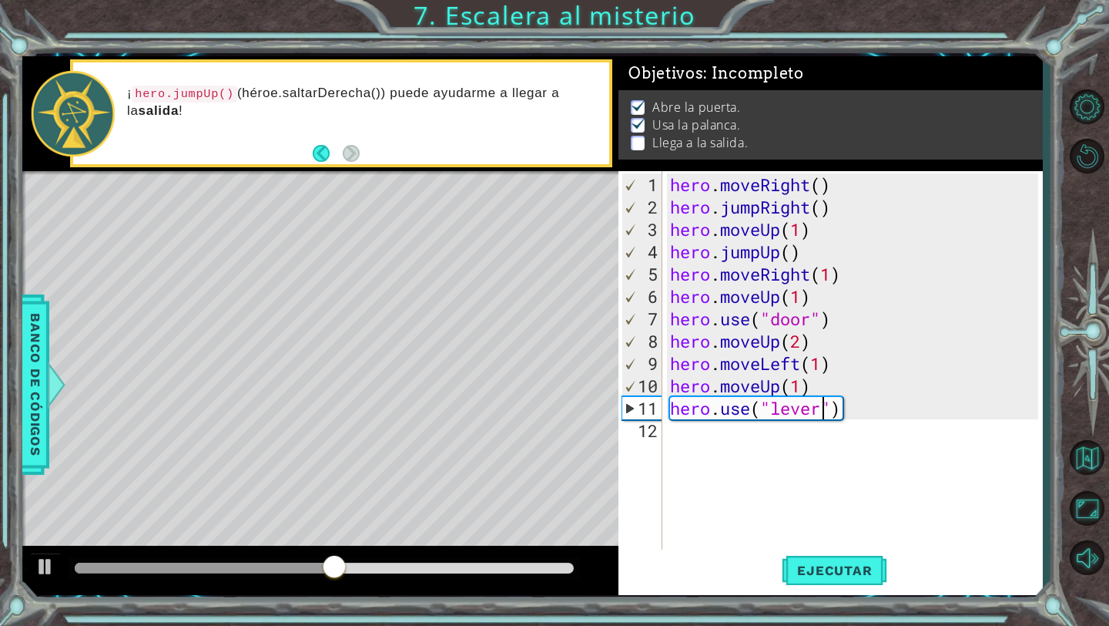
click at [697, 438] on div "hero . moveRight ( ) hero . jumpRight ( ) hero . moveUp ( 1 ) hero . jumpUp ( )…" at bounding box center [857, 385] width 380 height 425
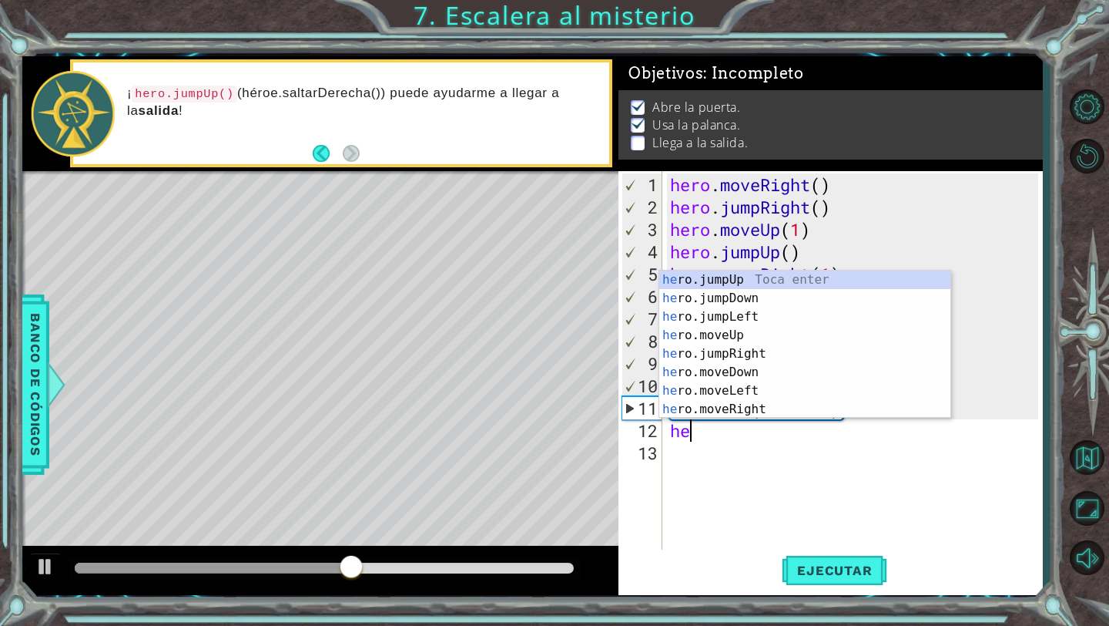
scroll to position [0, 1]
click at [762, 354] on div "hero .jumpUp Toca enter hero .jumpDown Toca enter hero .jumpLeft Toca enter her…" at bounding box center [804, 362] width 291 height 185
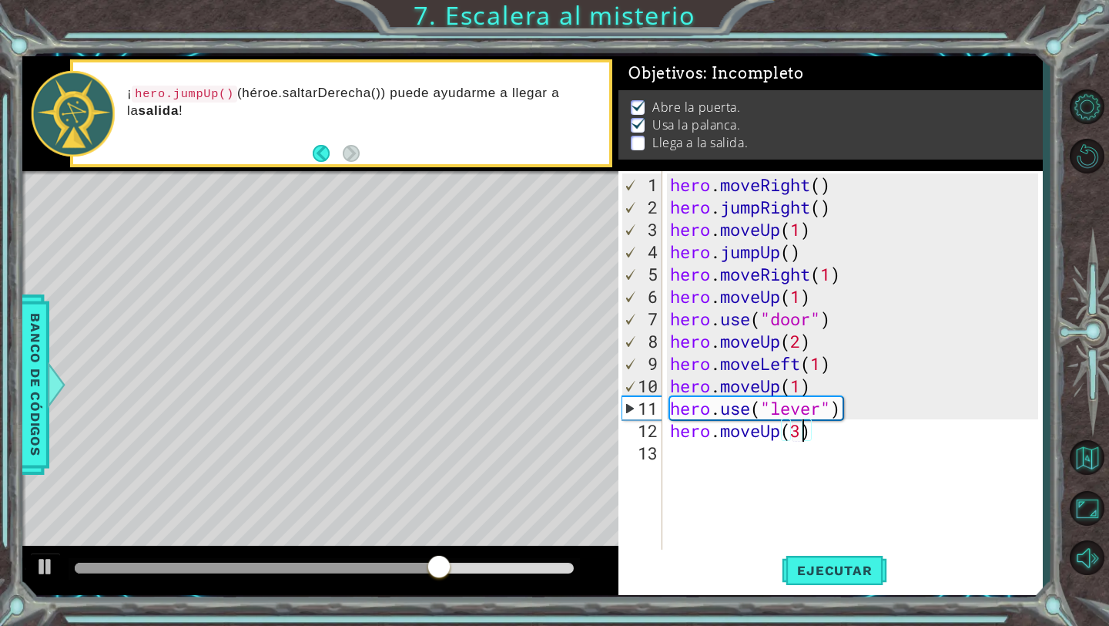
scroll to position [0, 5]
click at [821, 555] on button "Ejecutar" at bounding box center [835, 570] width 106 height 42
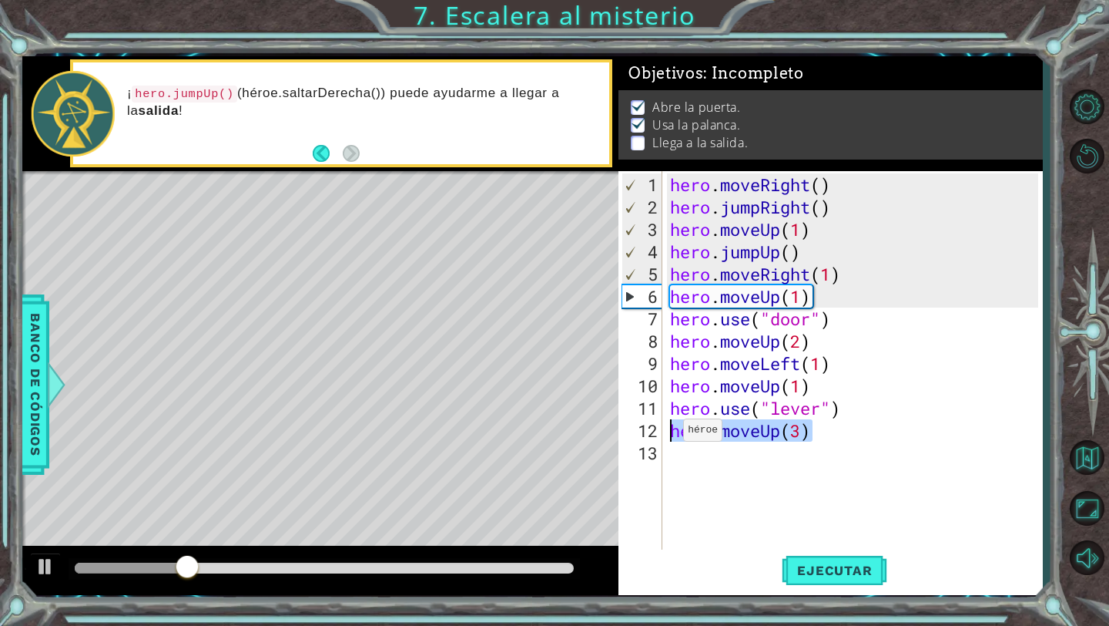
drag, startPoint x: 822, startPoint y: 437, endPoint x: 670, endPoint y: 435, distance: 152.6
click at [670, 435] on div "hero . moveRight ( ) hero . jumpRight ( ) hero . moveUp ( 1 ) hero . jumpUp ( )…" at bounding box center [857, 385] width 380 height 425
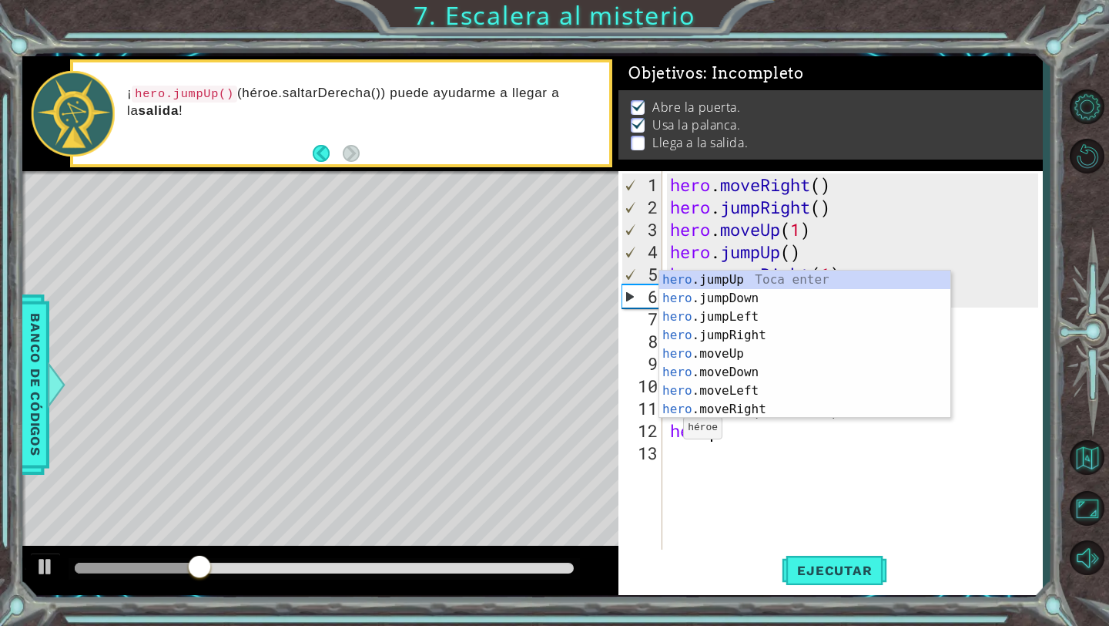
scroll to position [0, 1]
click at [773, 389] on div "hero .jumpUp Toca enter hero .jumpDown Toca enter hero .jumpLeft Toca enter her…" at bounding box center [804, 362] width 291 height 185
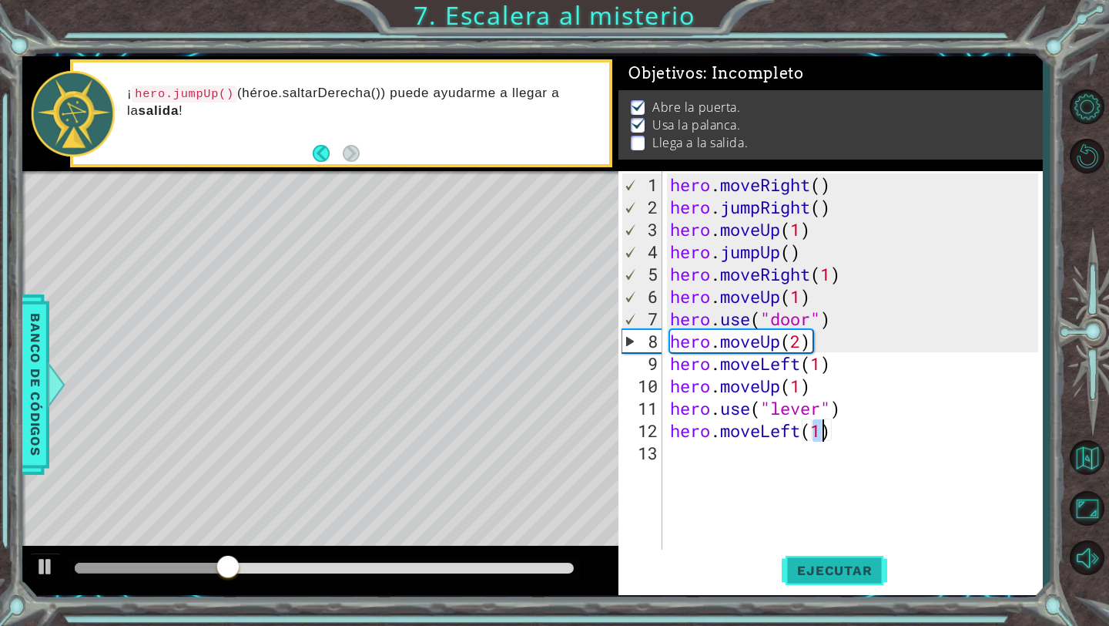
type textarea "hero.moveLeft(1)"
click at [815, 581] on button "Ejecutar" at bounding box center [835, 570] width 106 height 42
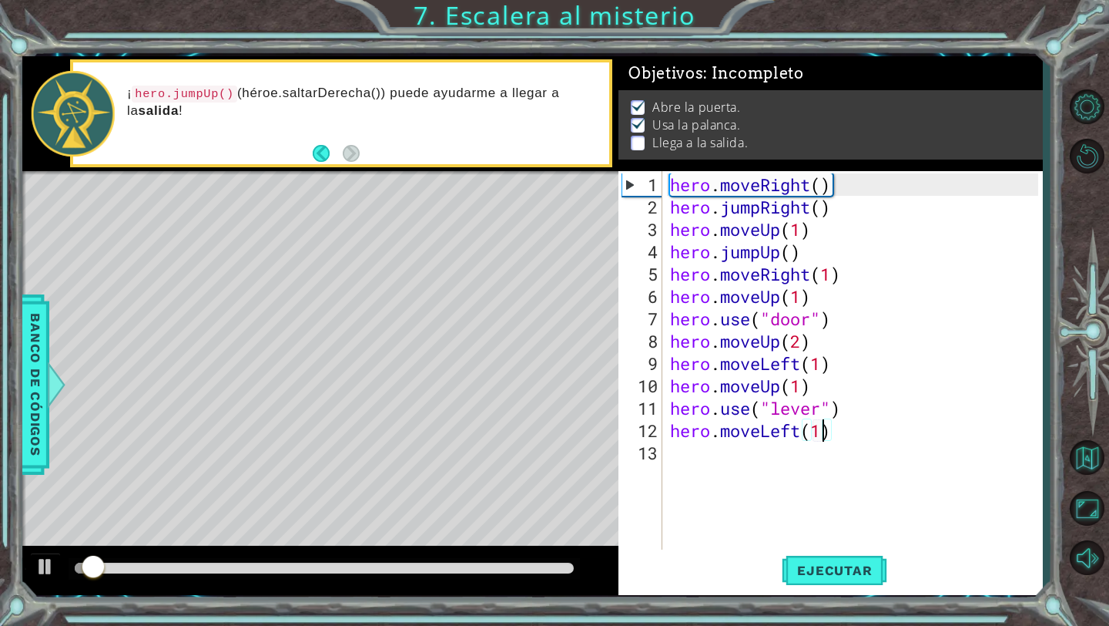
click at [738, 452] on div "hero . moveRight ( ) hero . jumpRight ( ) hero . moveUp ( 1 ) hero . jumpUp ( )…" at bounding box center [857, 385] width 380 height 425
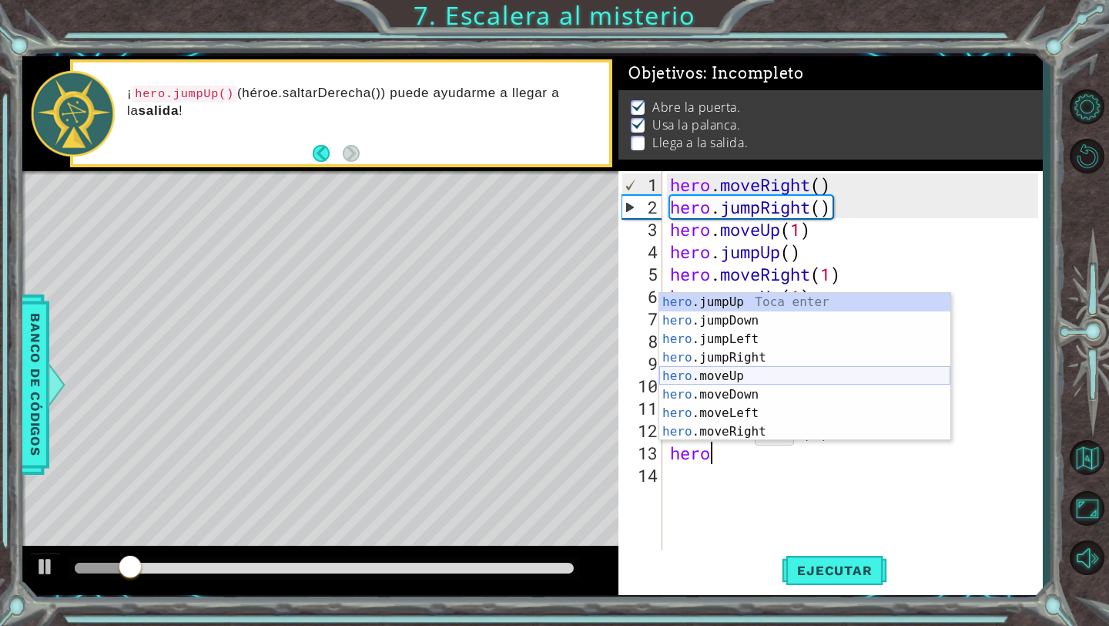
click at [759, 381] on div "hero .jumpUp Toca enter hero .jumpDown Toca enter hero .jumpLeft Toca enter her…" at bounding box center [804, 385] width 291 height 185
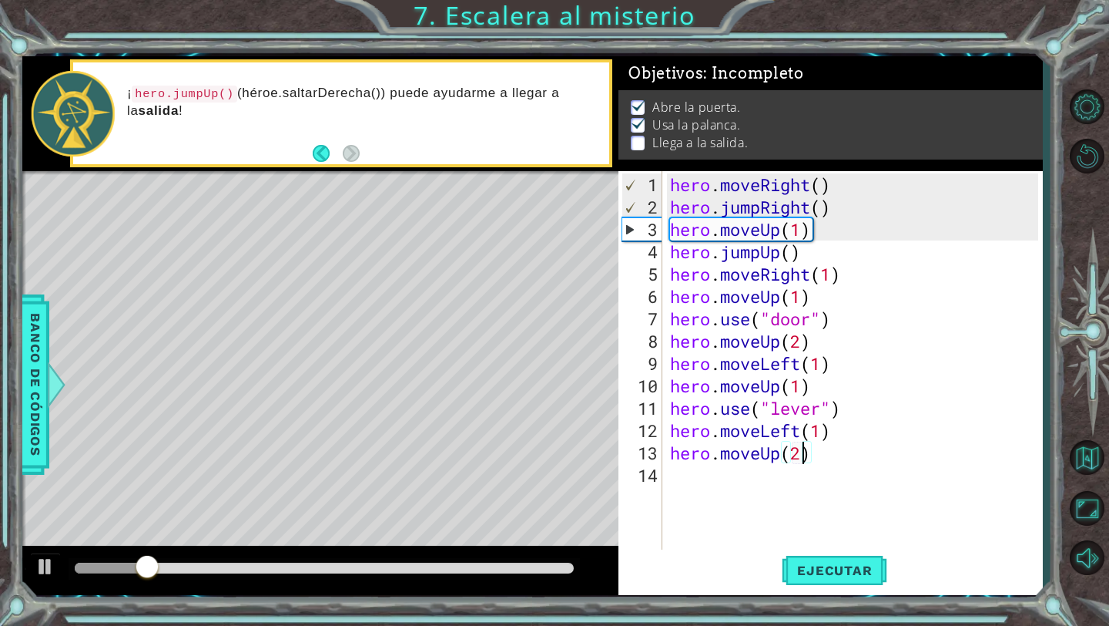
scroll to position [0, 5]
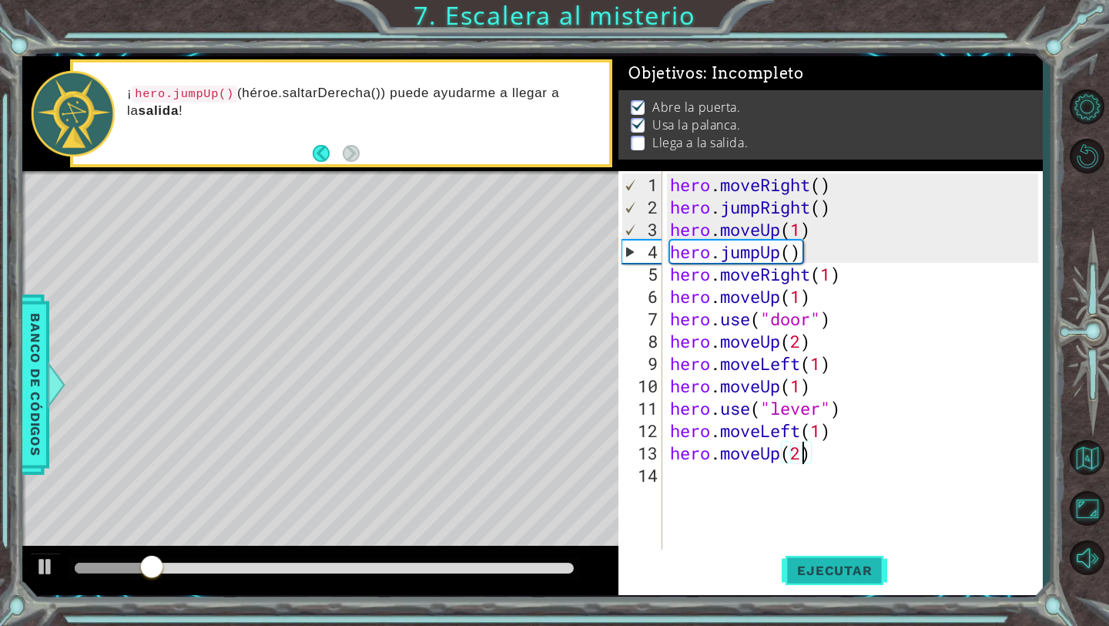
click at [821, 563] on span "Ejecutar" at bounding box center [835, 569] width 106 height 15
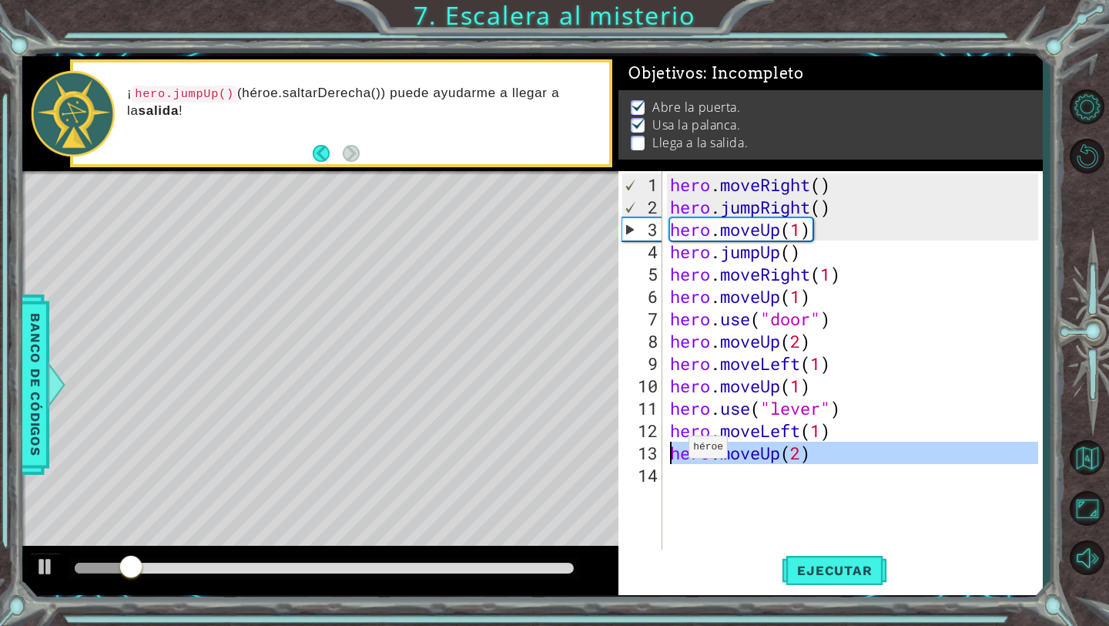
drag, startPoint x: 836, startPoint y: 467, endPoint x: 674, endPoint y: 453, distance: 162.4
click at [674, 453] on div "hero . moveRight ( ) hero . jumpRight ( ) hero . moveUp ( 1 ) hero . jumpUp ( )…" at bounding box center [857, 385] width 380 height 425
type textarea "hero.moveUp(2)"
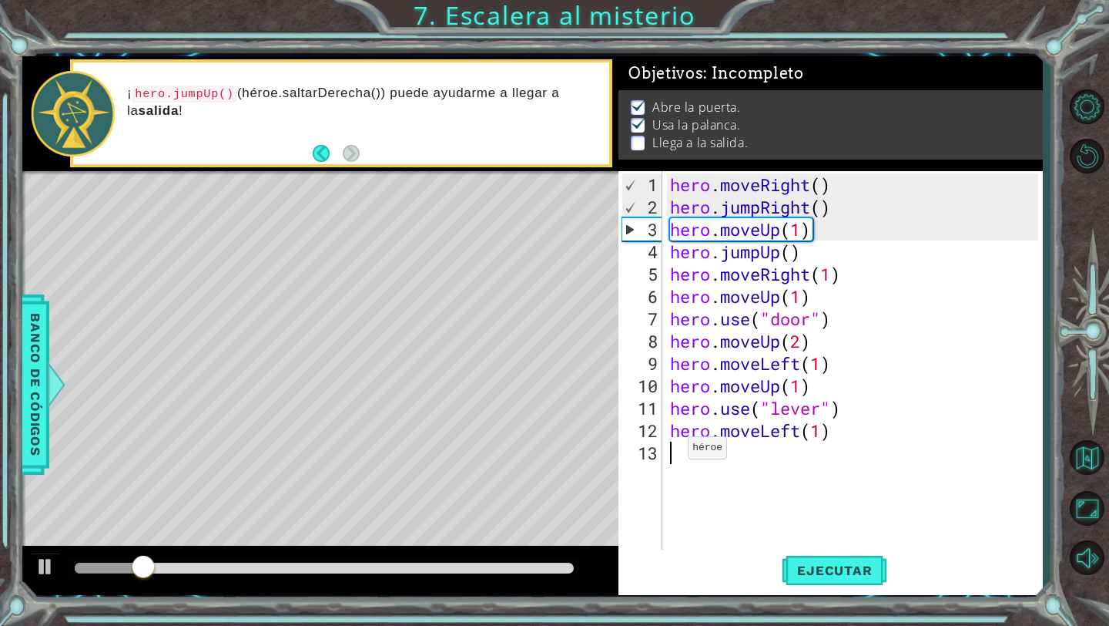
scroll to position [0, 0]
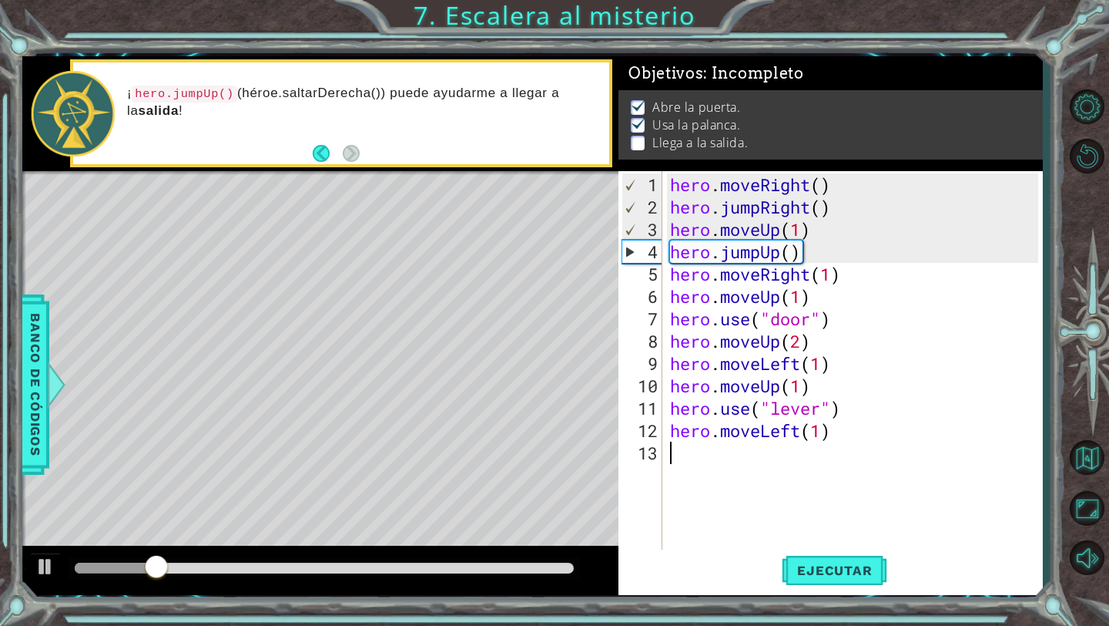
click at [824, 432] on div "hero . moveRight ( ) hero . jumpRight ( ) hero . moveUp ( 1 ) hero . jumpUp ( )…" at bounding box center [857, 385] width 380 height 425
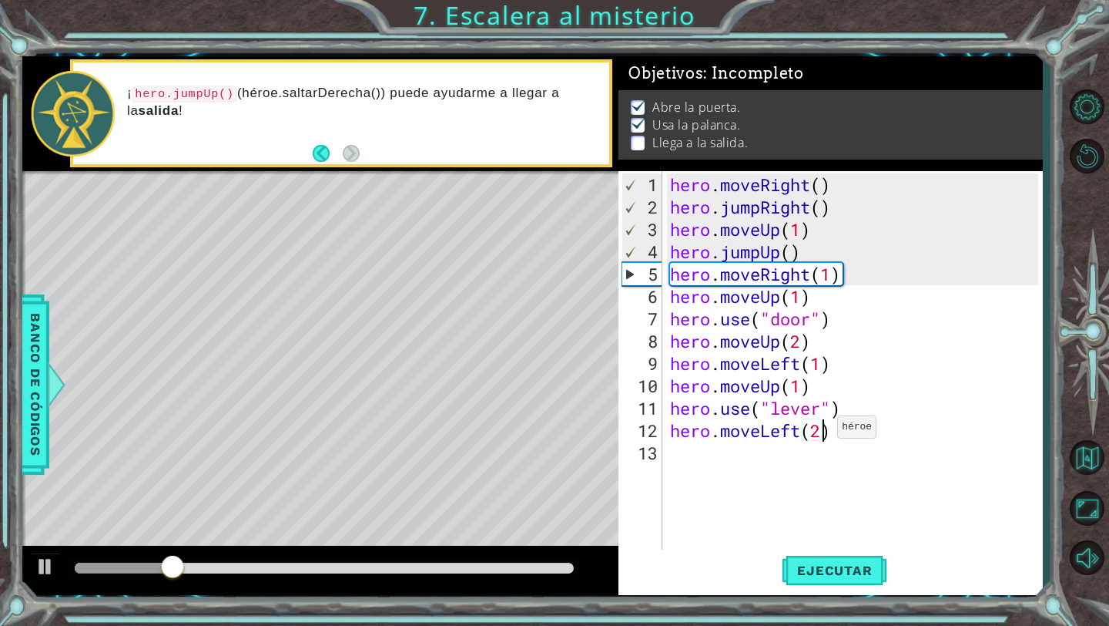
scroll to position [0, 7]
type textarea "hero.moveLeft(2)"
click at [847, 563] on span "Ejecutar" at bounding box center [835, 569] width 106 height 15
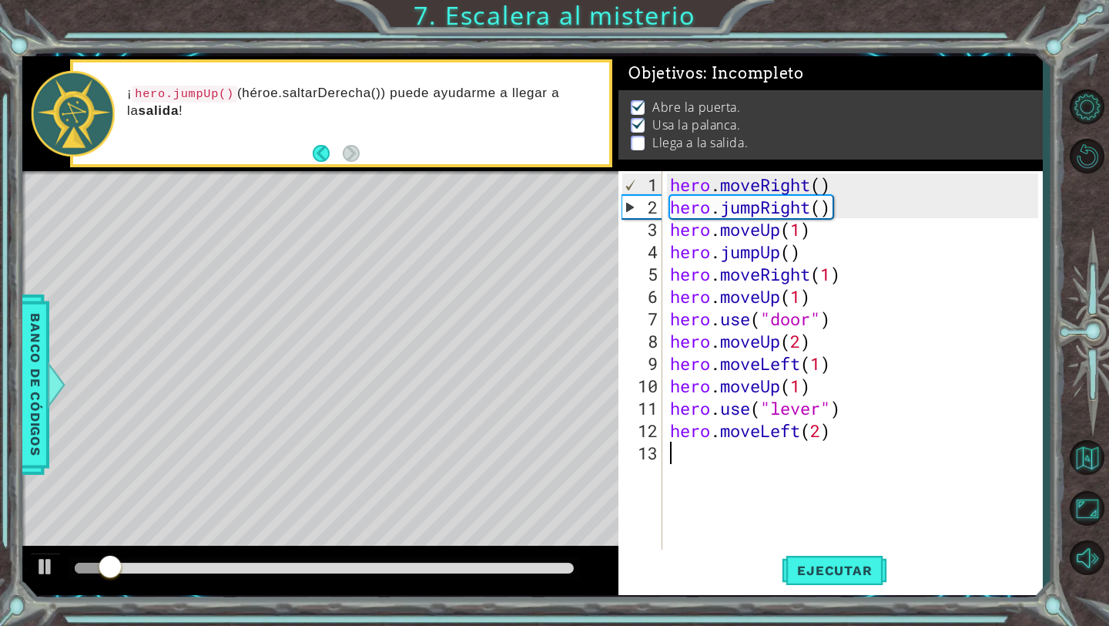
click at [706, 447] on div "hero . moveRight ( ) hero . jumpRight ( ) hero . moveUp ( 1 ) hero . jumpUp ( )…" at bounding box center [857, 385] width 380 height 425
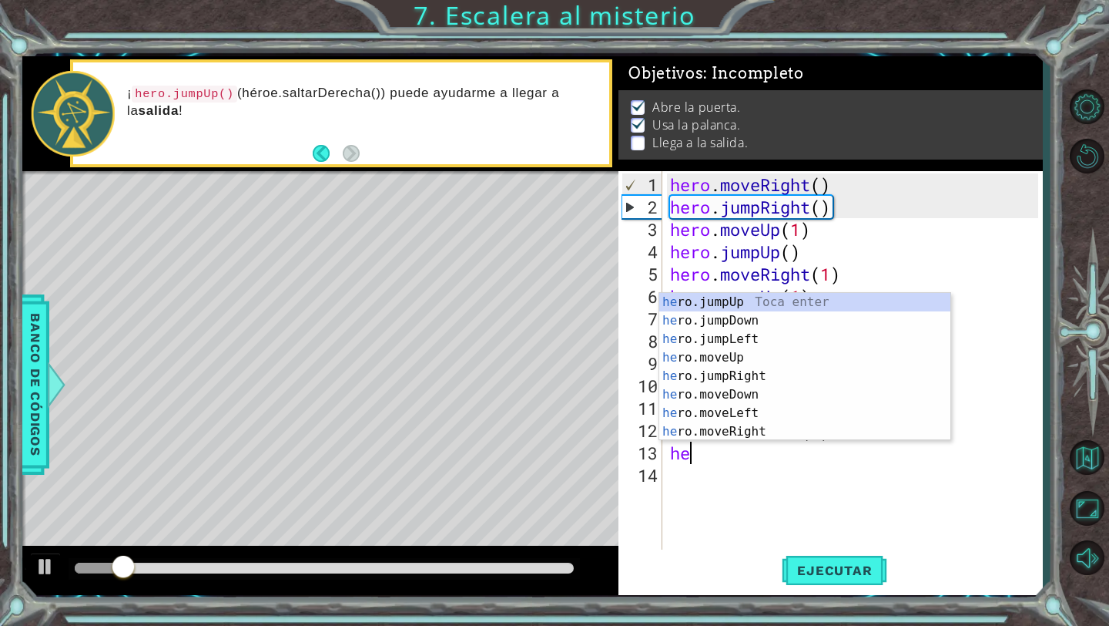
scroll to position [0, 1]
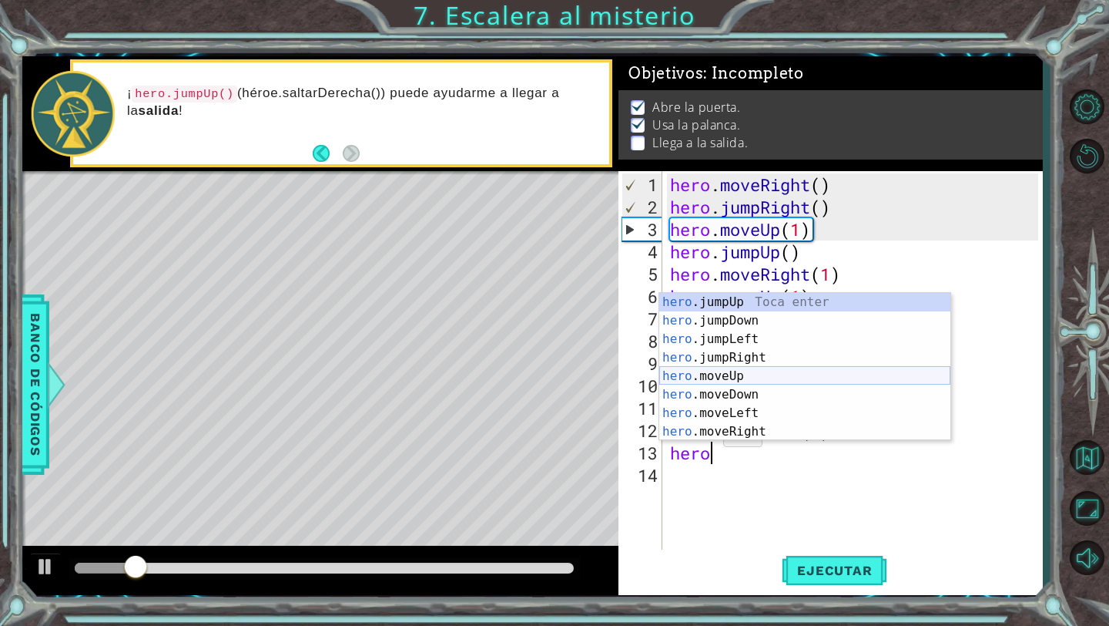
click at [758, 377] on div "hero .jumpUp Toca enter hero .jumpDown Toca enter hero .jumpLeft Toca enter her…" at bounding box center [804, 385] width 291 height 185
type textarea "hero.moveUp(1)"
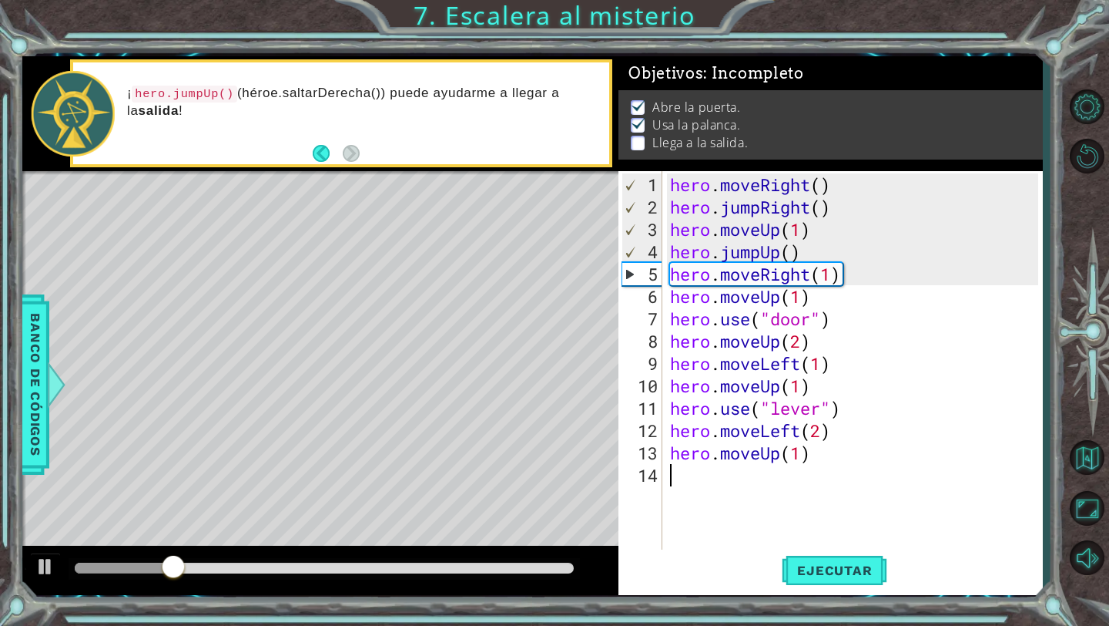
click at [737, 463] on div "hero . moveRight ( ) hero . jumpRight ( ) hero . moveUp ( 1 ) hero . jumpUp ( )…" at bounding box center [857, 385] width 380 height 425
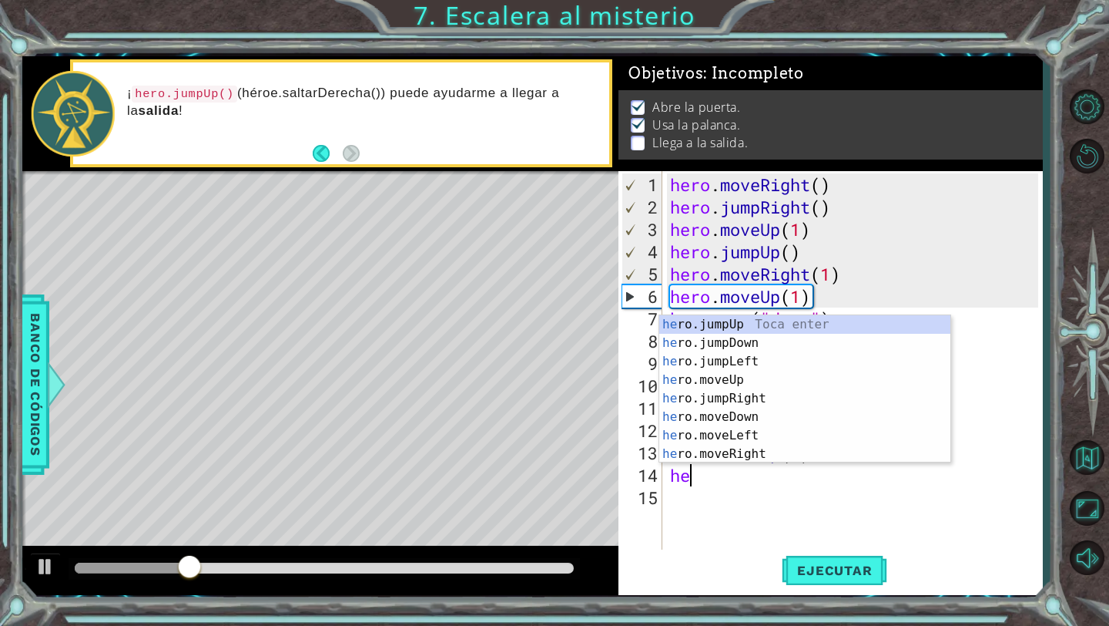
type textarea "hero"
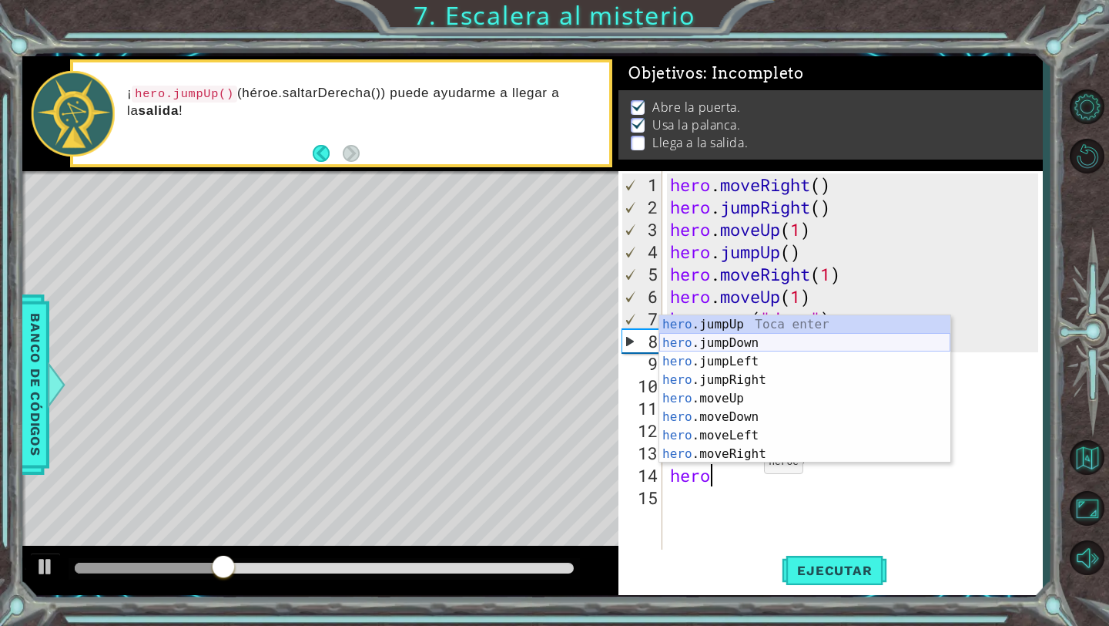
click at [758, 341] on div "hero .jumpUp Toca enter hero .jumpDown Toca enter hero .jumpLeft Toca enter her…" at bounding box center [804, 407] width 291 height 185
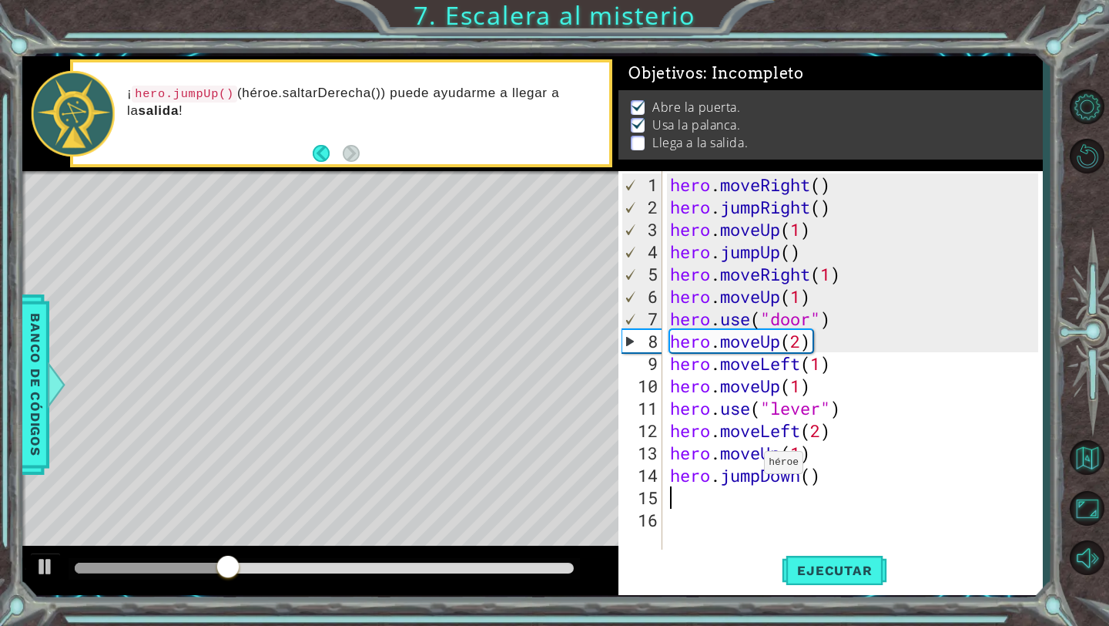
scroll to position [0, 0]
click at [812, 557] on button "Ejecutar" at bounding box center [835, 570] width 106 height 42
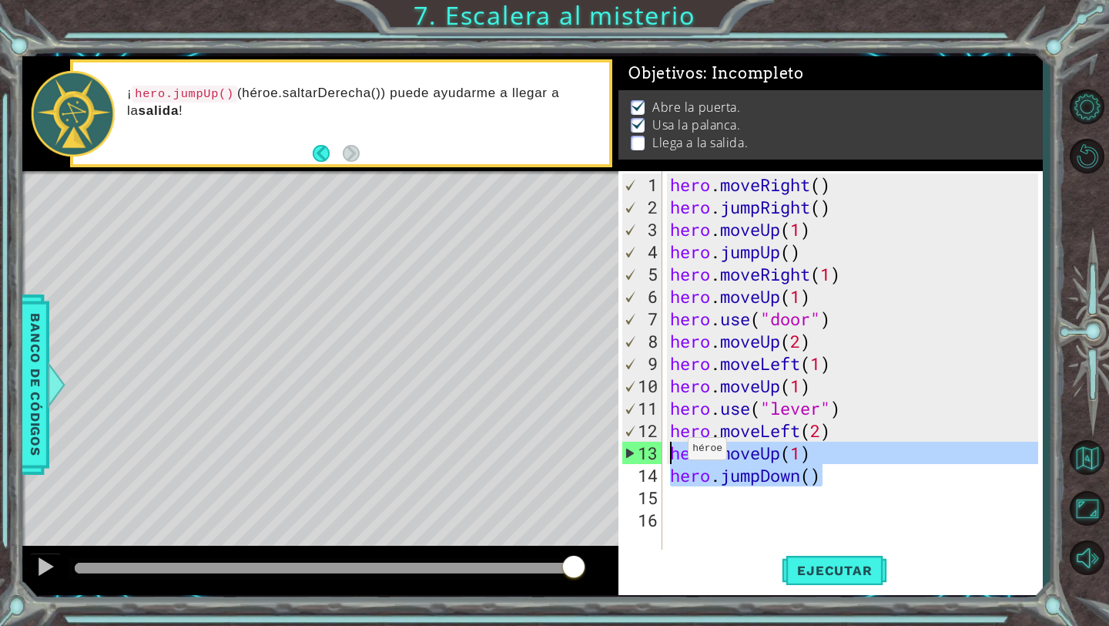
drag, startPoint x: 847, startPoint y: 478, endPoint x: 674, endPoint y: 454, distance: 175.1
click at [674, 454] on div "hero . moveRight ( ) hero . jumpRight ( ) hero . moveUp ( 1 ) hero . jumpUp ( )…" at bounding box center [857, 385] width 380 height 425
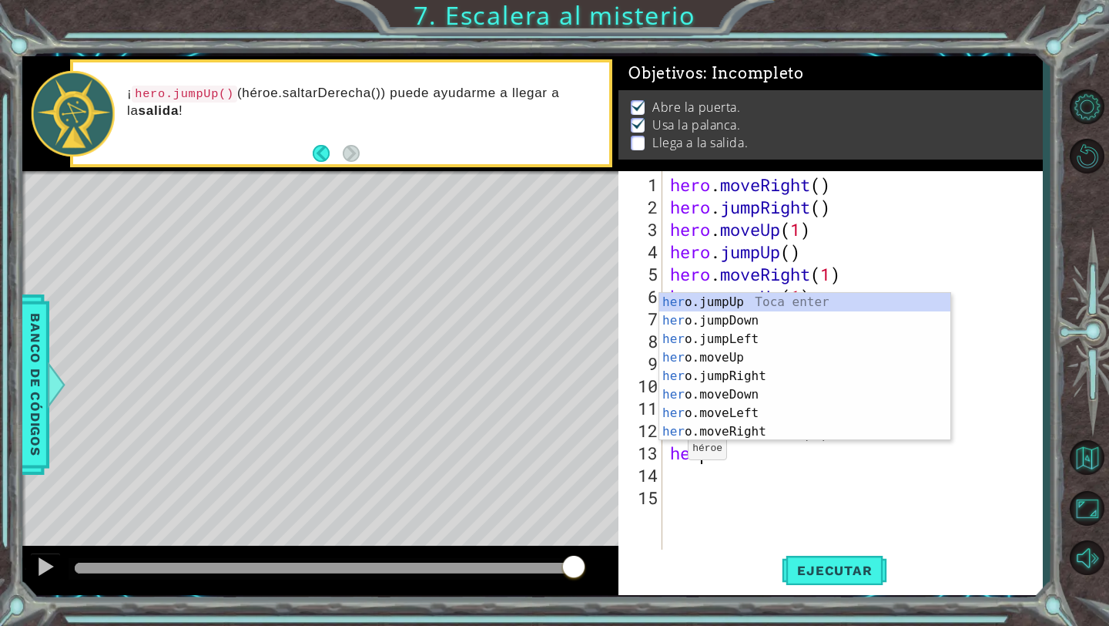
scroll to position [0, 1]
type textarea "hero"
click at [700, 312] on div "hero .jumpUp Toca enter hero .jumpDown Toca enter hero .jumpLeft Toca enter her…" at bounding box center [804, 385] width 291 height 185
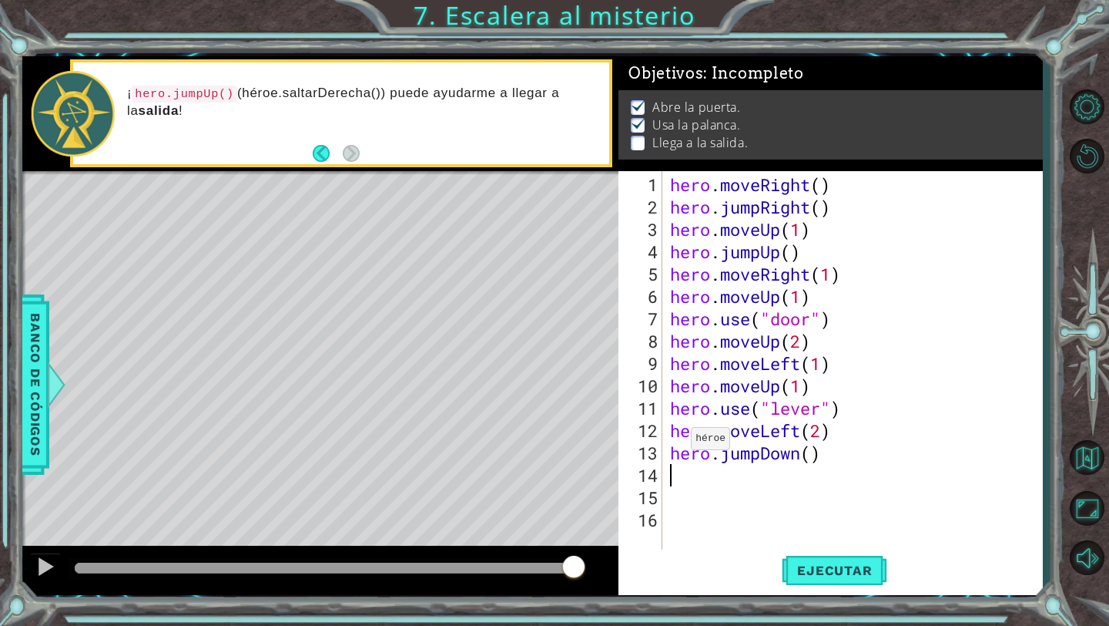
scroll to position [0, 0]
click at [812, 542] on div "hero . moveRight ( ) hero . jumpRight ( ) hero . moveUp ( 1 ) hero . jumpUp ( )…" at bounding box center [857, 385] width 380 height 425
click at [816, 568] on span "Ejecutar" at bounding box center [835, 569] width 106 height 15
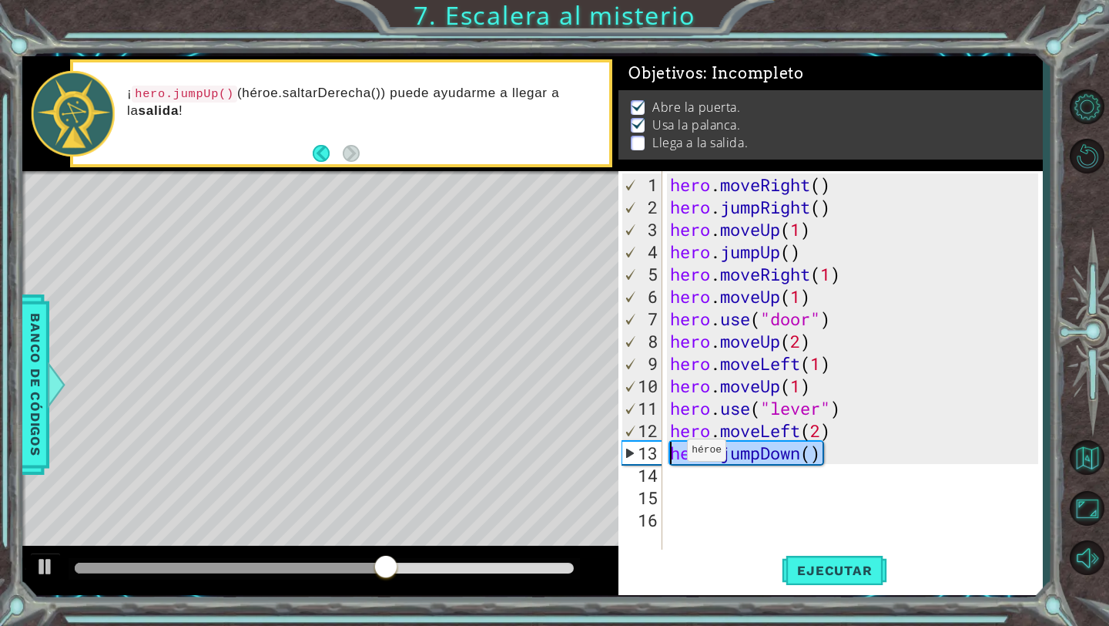
drag, startPoint x: 835, startPoint y: 455, endPoint x: 673, endPoint y: 455, distance: 162.6
click at [673, 455] on div "hero . moveRight ( ) hero . jumpRight ( ) hero . moveUp ( 1 ) hero . jumpUp ( )…" at bounding box center [857, 385] width 380 height 425
type textarea "e"
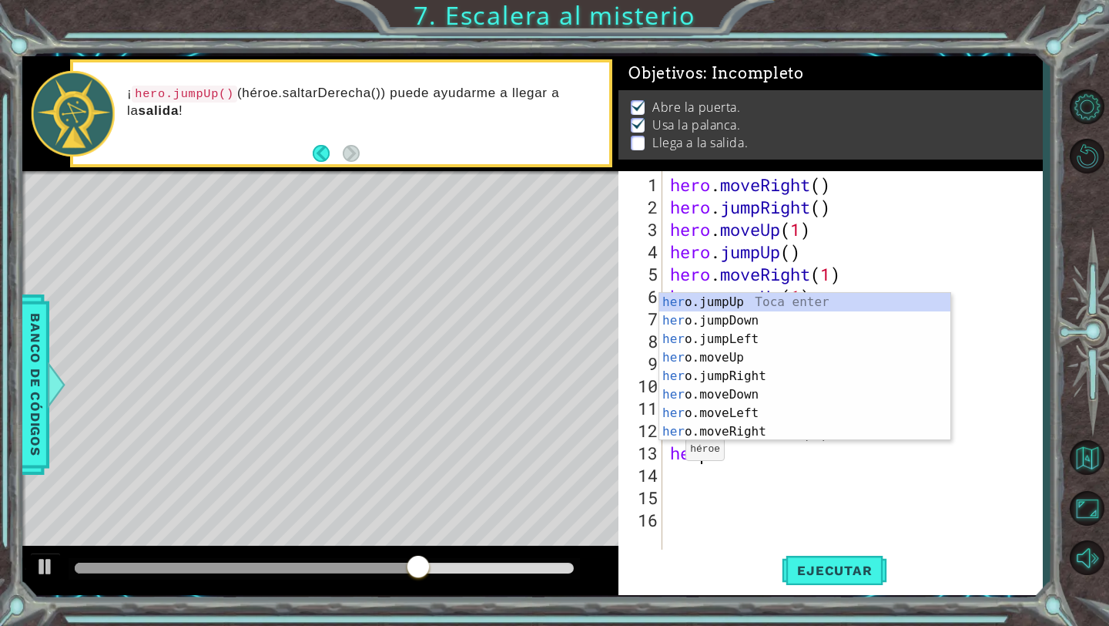
scroll to position [0, 1]
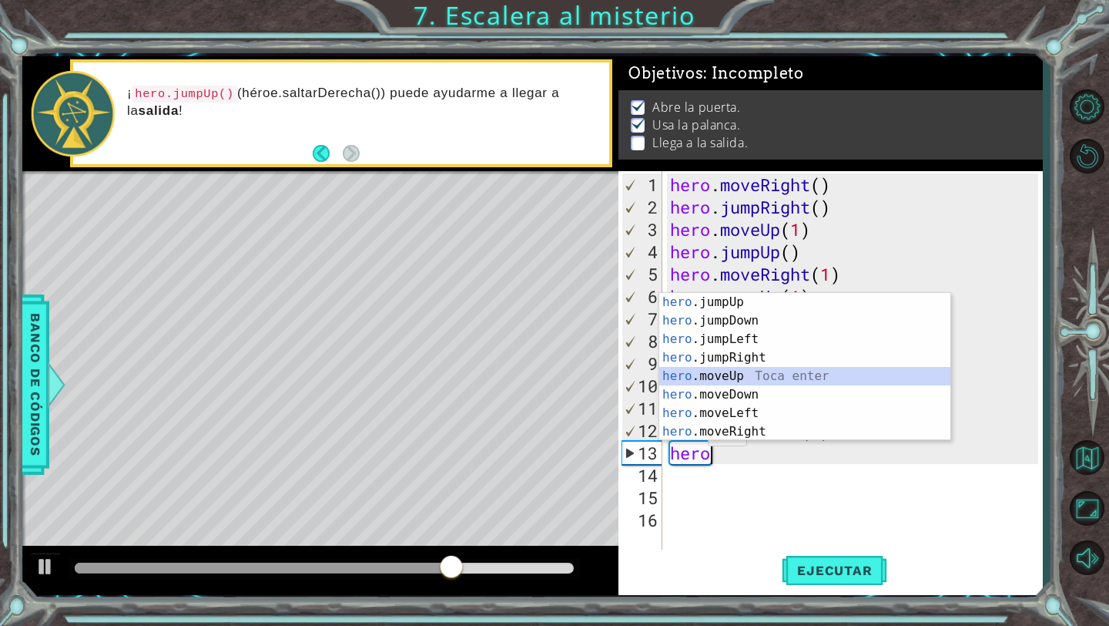
click at [757, 384] on div "hero .jumpUp Toca enter hero .jumpDown Toca enter hero .jumpLeft Toca enter her…" at bounding box center [804, 385] width 291 height 185
type textarea "hero.moveUp(1)"
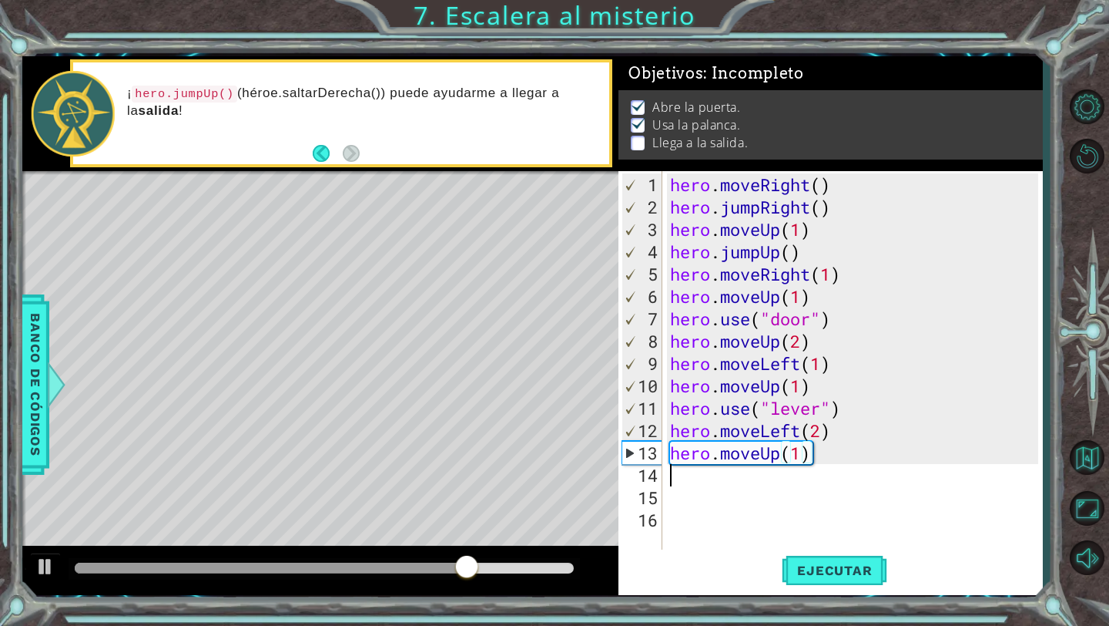
click at [733, 472] on div "hero . moveRight ( ) hero . jumpRight ( ) hero . moveUp ( 1 ) hero . jumpUp ( )…" at bounding box center [857, 385] width 380 height 425
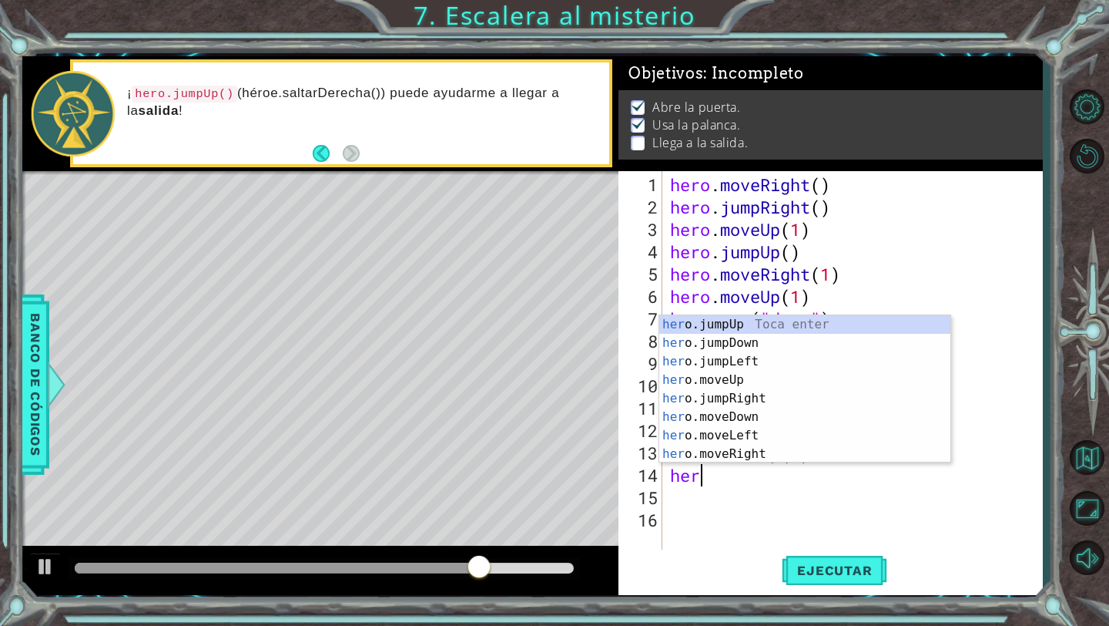
type textarea "hero"
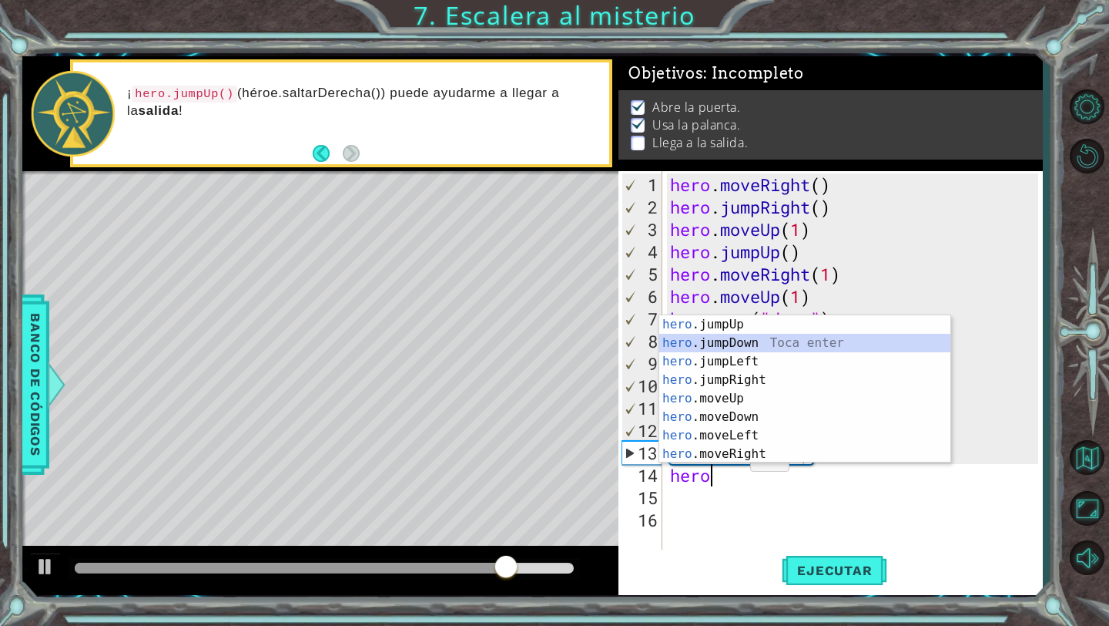
click at [751, 343] on div "hero .jumpUp Toca enter hero .jumpDown Toca enter hero .jumpLeft Toca enter her…" at bounding box center [804, 407] width 291 height 185
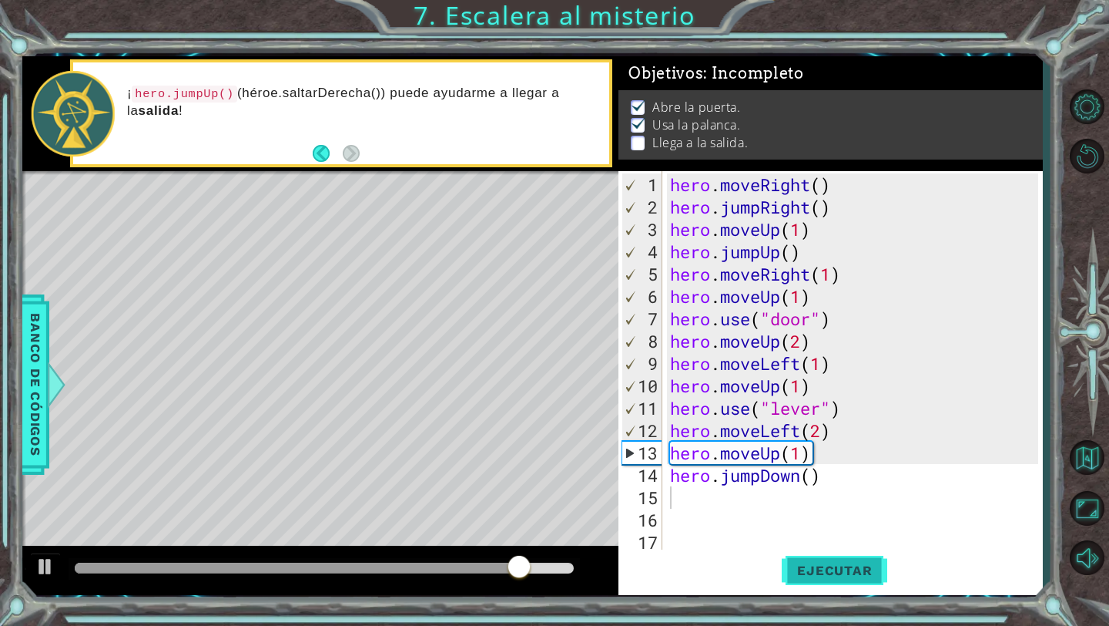
click at [807, 572] on span "Ejecutar" at bounding box center [835, 569] width 106 height 15
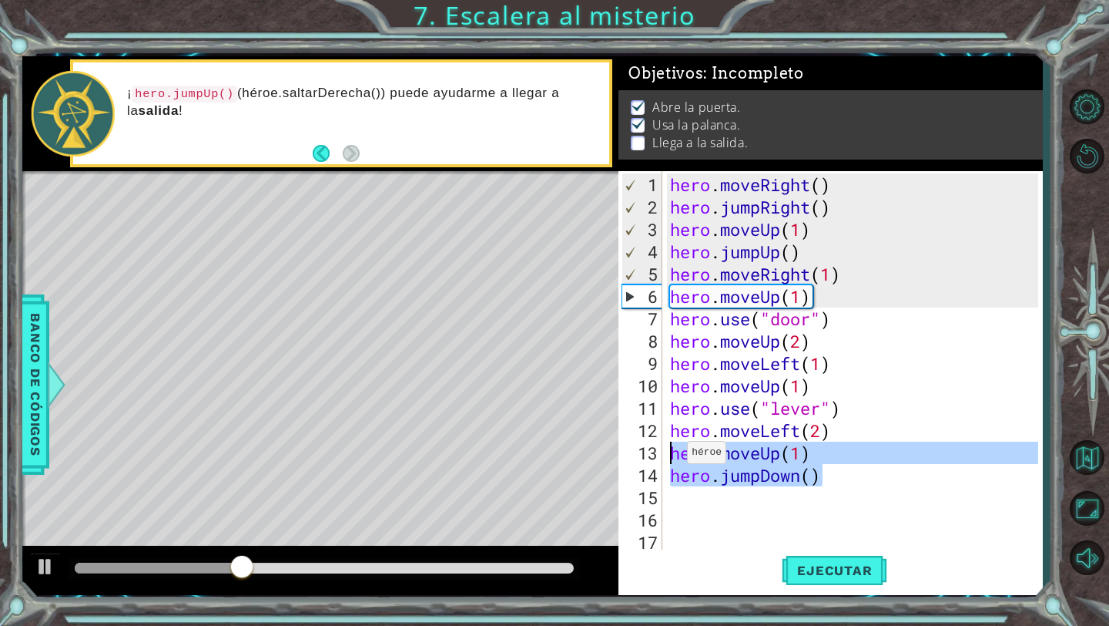
drag, startPoint x: 854, startPoint y: 482, endPoint x: 673, endPoint y: 458, distance: 183.4
click at [673, 458] on div "hero . moveRight ( ) hero . jumpRight ( ) hero . moveUp ( 1 ) hero . jumpUp ( )…" at bounding box center [857, 385] width 380 height 425
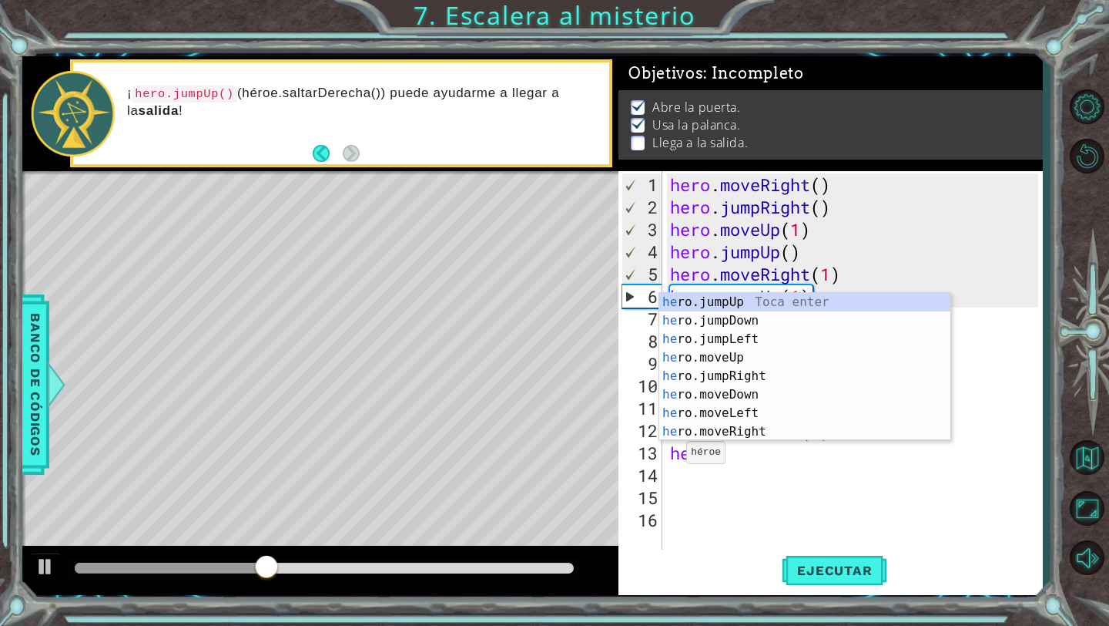
type textarea "hero"
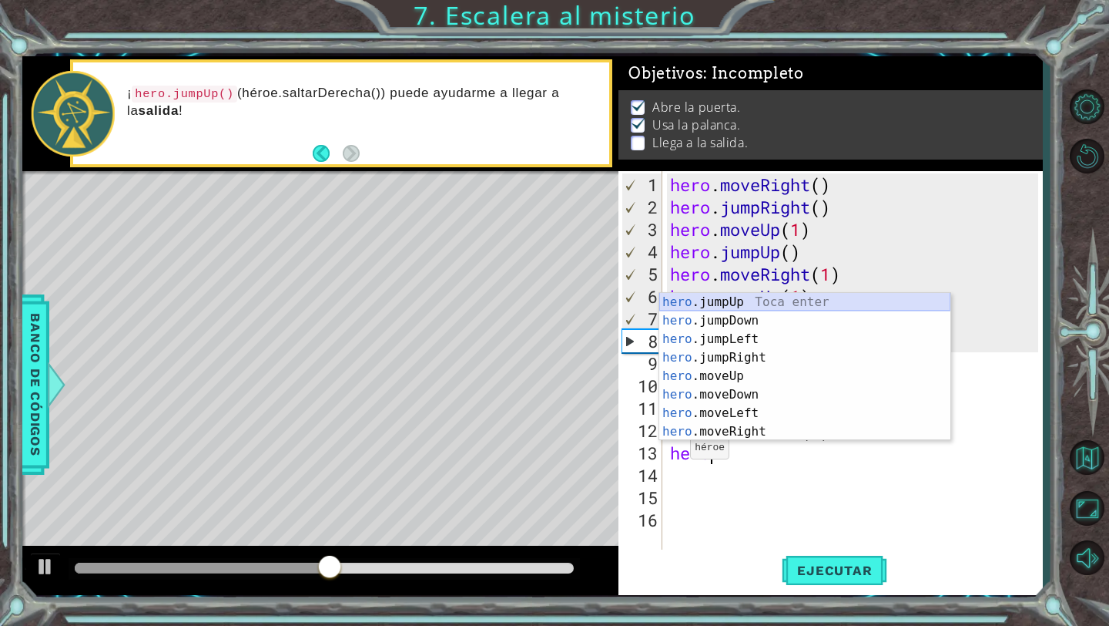
click at [725, 304] on div "hero .jumpUp Toca enter hero .jumpDown Toca enter hero .jumpLeft Toca enter her…" at bounding box center [804, 385] width 291 height 185
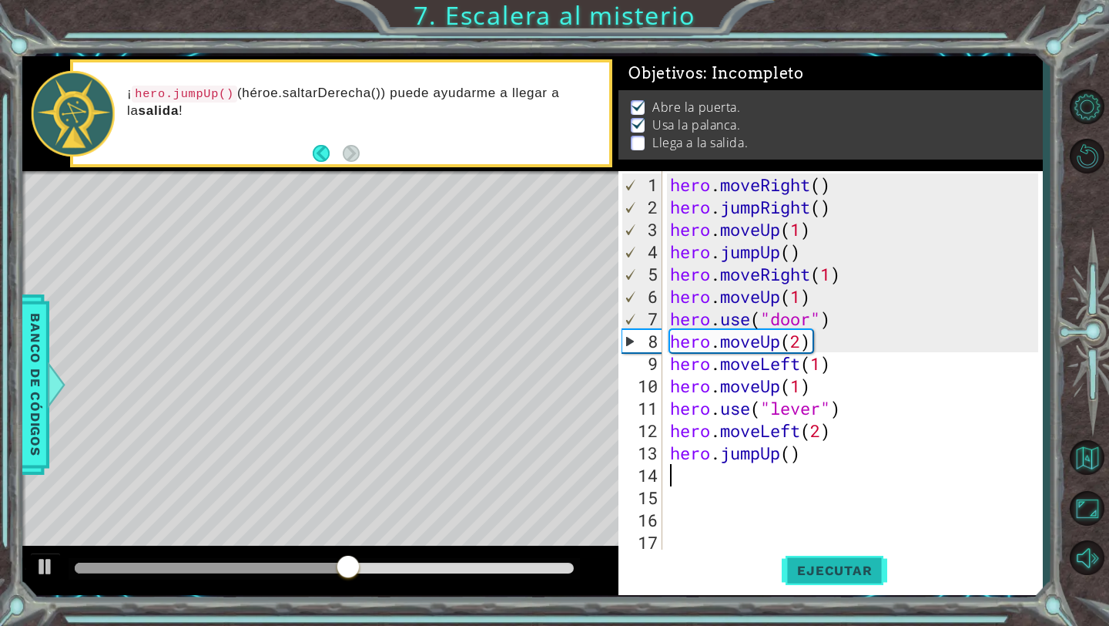
click at [796, 564] on span "Ejecutar" at bounding box center [835, 569] width 106 height 15
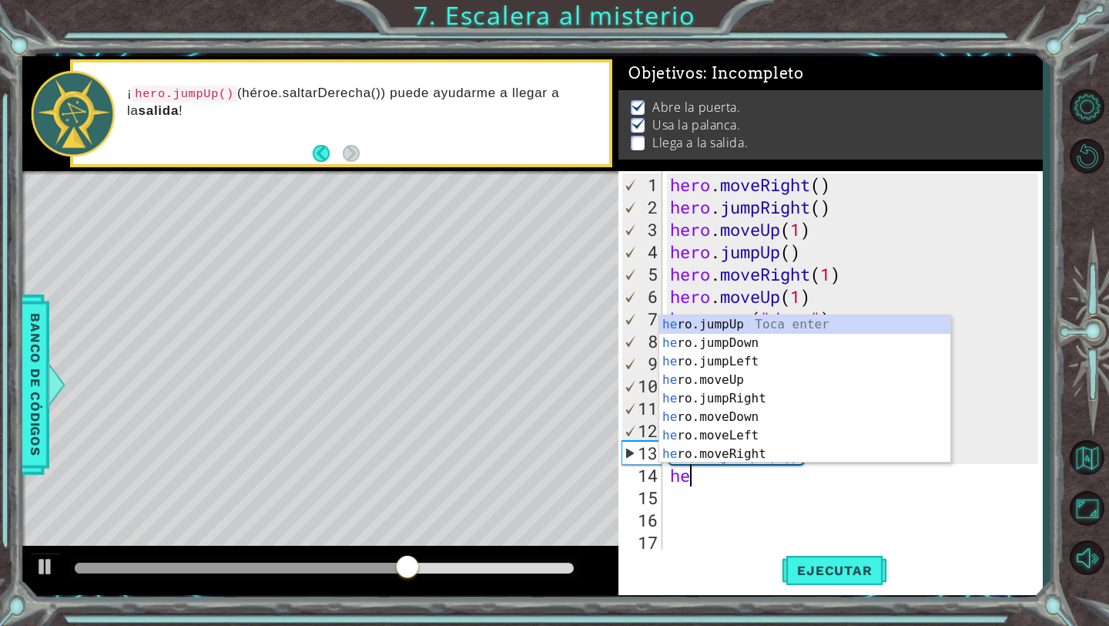
scroll to position [0, 1]
click at [720, 451] on div "hero .jumpUp Toca enter hero .jumpDown Toca enter hero .jumpLeft Toca enter her…" at bounding box center [804, 407] width 291 height 185
type textarea "hero.moveRight(1)"
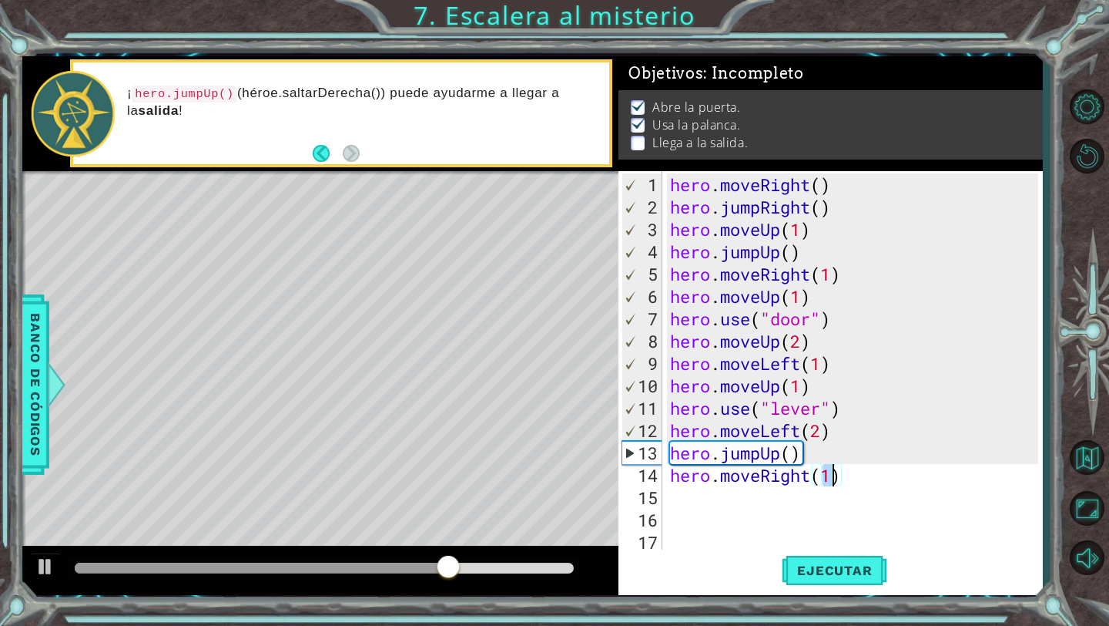
click at [727, 494] on div "hero . moveRight ( ) hero . jumpRight ( ) hero . moveUp ( 1 ) hero . jumpUp ( )…" at bounding box center [857, 385] width 380 height 425
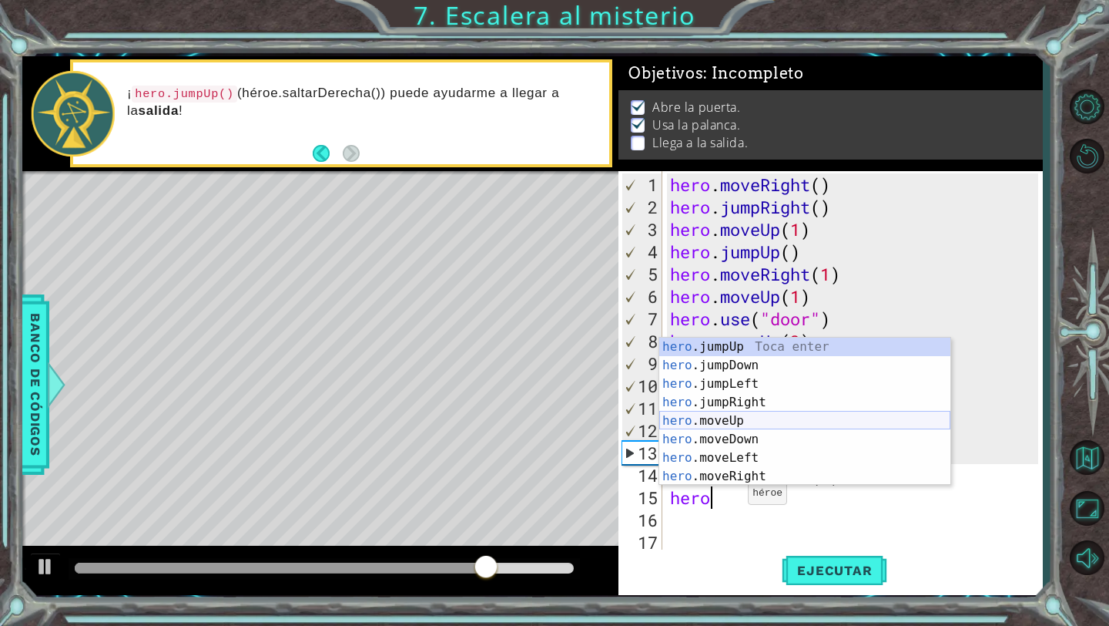
click at [781, 421] on div "hero .jumpUp Toca enter hero .jumpDown Toca enter hero .jumpLeft Toca enter her…" at bounding box center [804, 429] width 291 height 185
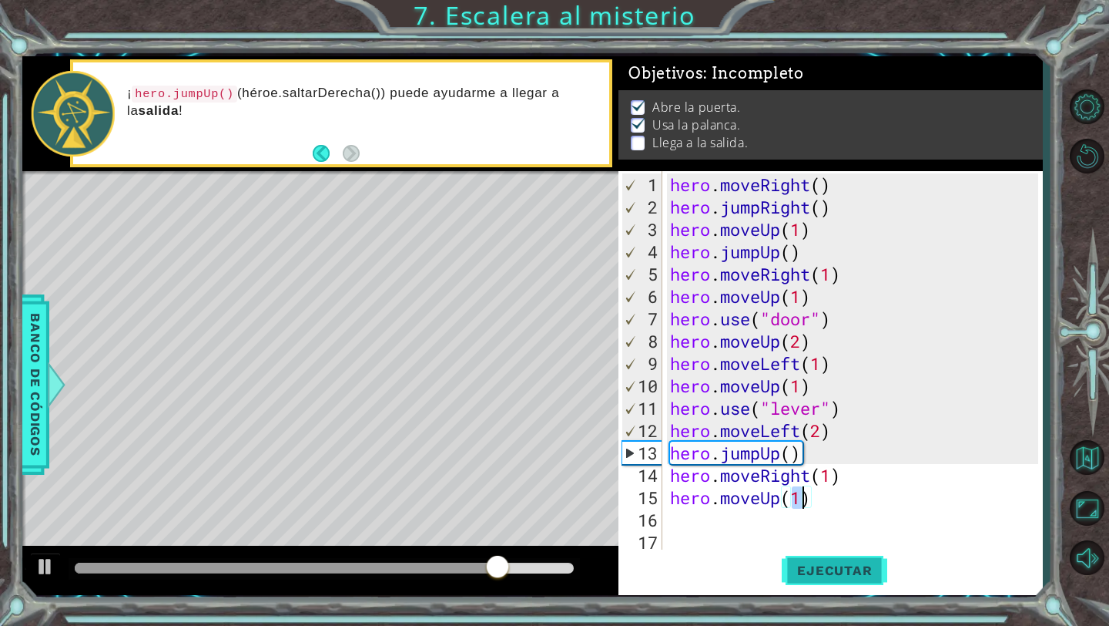
type textarea "hero.moveUp(1)"
click at [808, 565] on span "Ejecutar" at bounding box center [835, 569] width 106 height 15
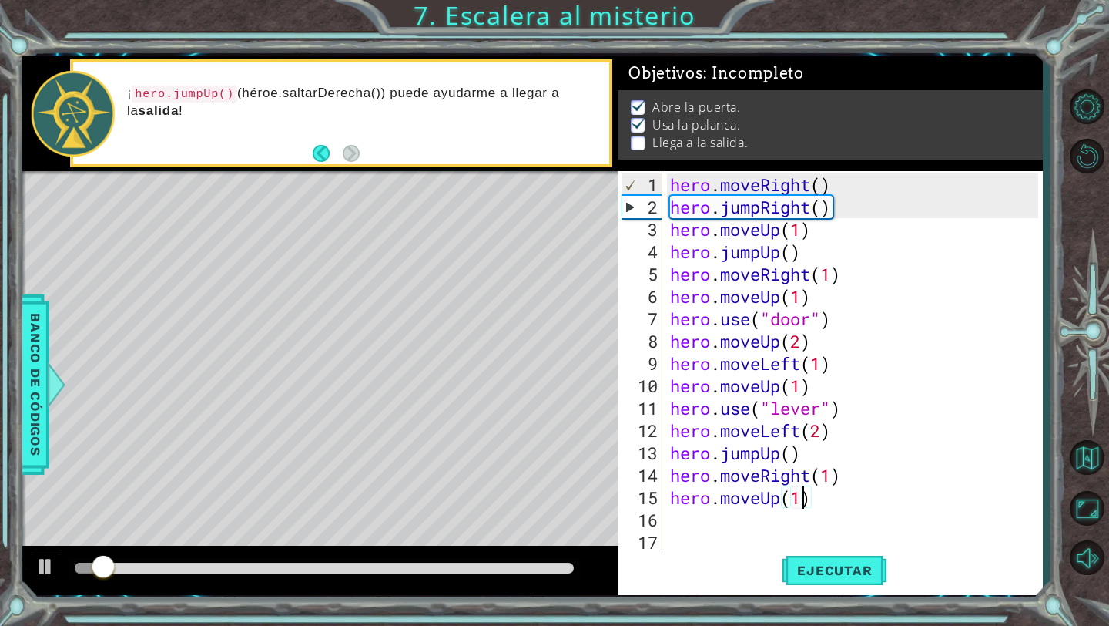
click at [745, 525] on div "hero . moveRight ( ) hero . jumpRight ( ) hero . moveUp ( 1 ) hero . jumpUp ( )…" at bounding box center [857, 385] width 380 height 425
click at [808, 504] on div "hero . moveRight ( ) hero . jumpRight ( ) hero . moveUp ( 1 ) hero . jumpUp ( )…" at bounding box center [857, 385] width 380 height 425
type textarea "hero.moveUp(1)"
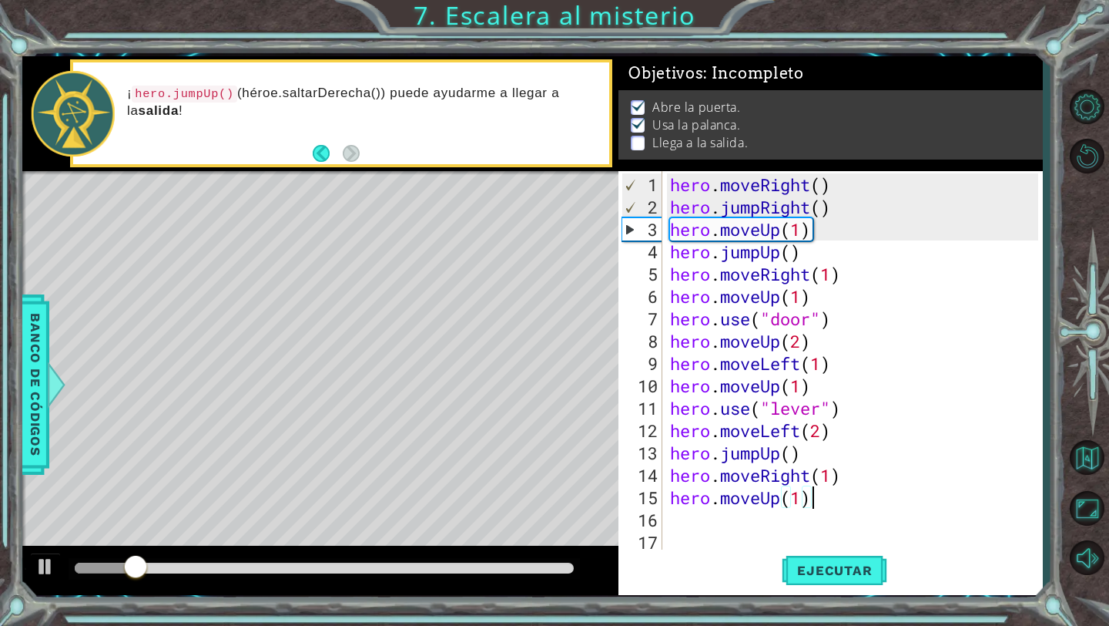
click at [794, 515] on div "hero . moveRight ( ) hero . jumpRight ( ) hero . moveUp ( 1 ) hero . jumpUp ( )…" at bounding box center [857, 385] width 380 height 425
click at [797, 505] on div "hero . moveRight ( ) hero . jumpRight ( ) hero . moveUp ( 1 ) hero . jumpUp ( )…" at bounding box center [857, 385] width 380 height 425
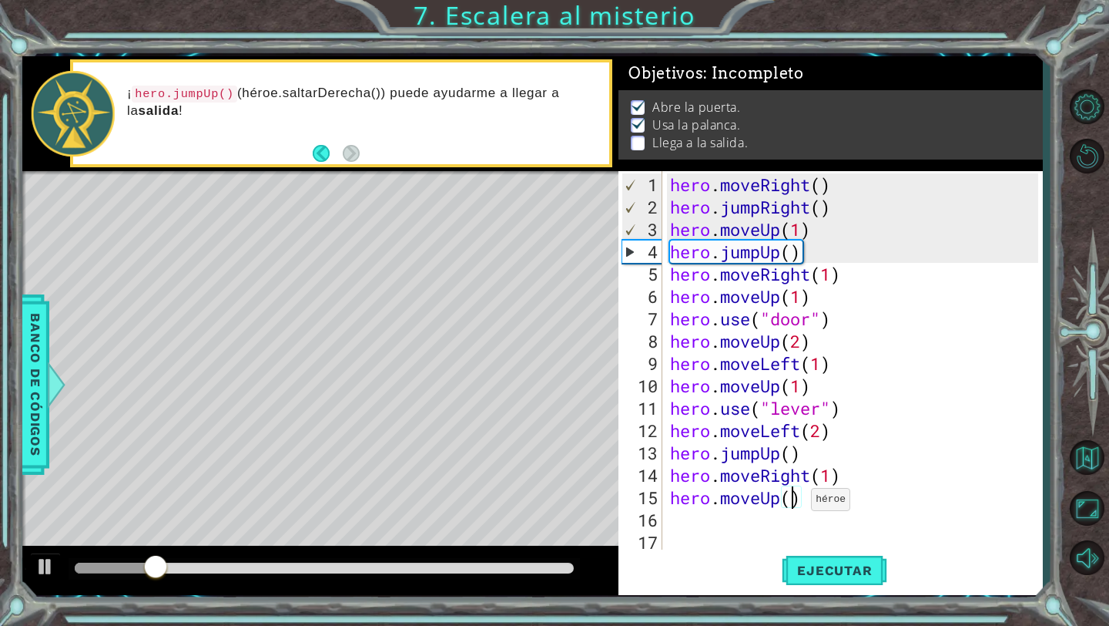
scroll to position [0, 5]
type textarea "hero.moveUp(2)"
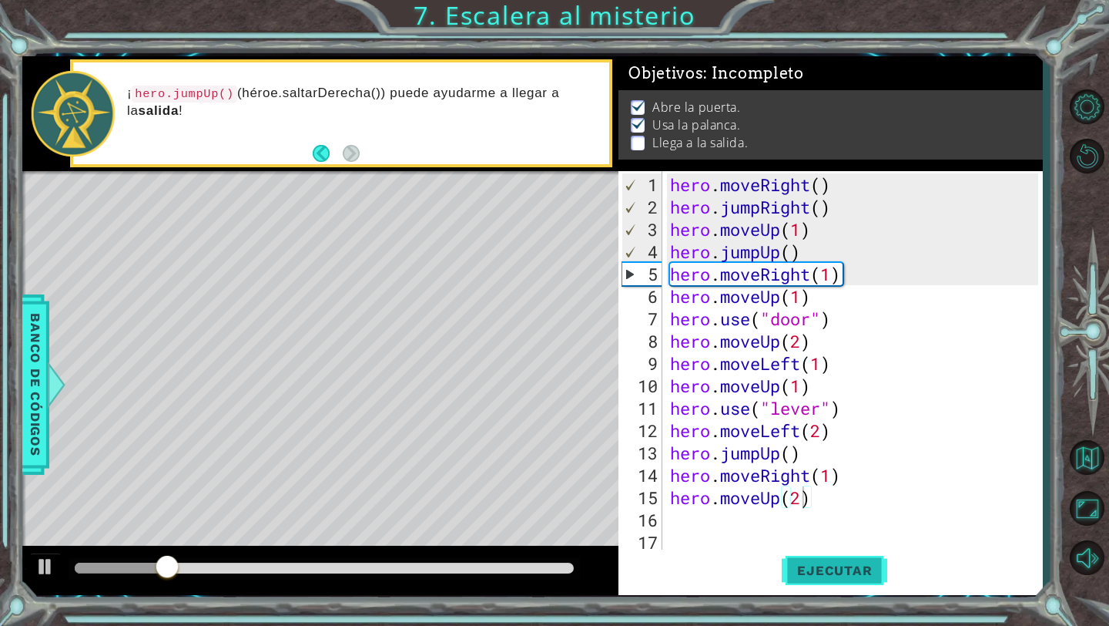
click at [834, 554] on button "Ejecutar" at bounding box center [835, 570] width 106 height 42
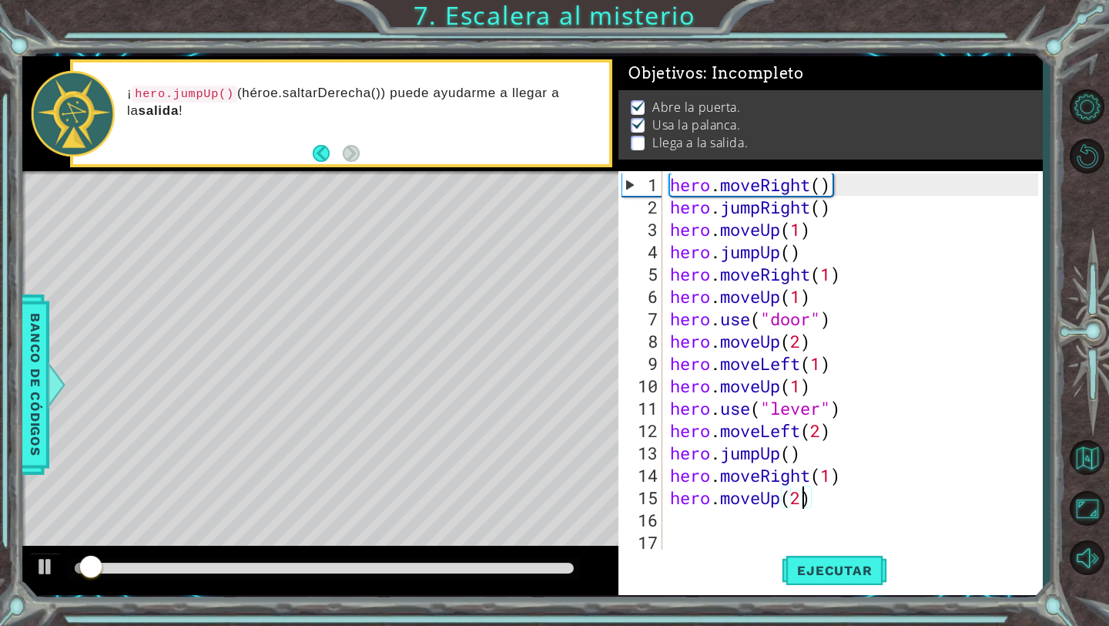
click at [730, 518] on div "hero . moveRight ( ) hero . jumpRight ( ) hero . moveUp ( 1 ) hero . jumpUp ( )…" at bounding box center [857, 385] width 380 height 425
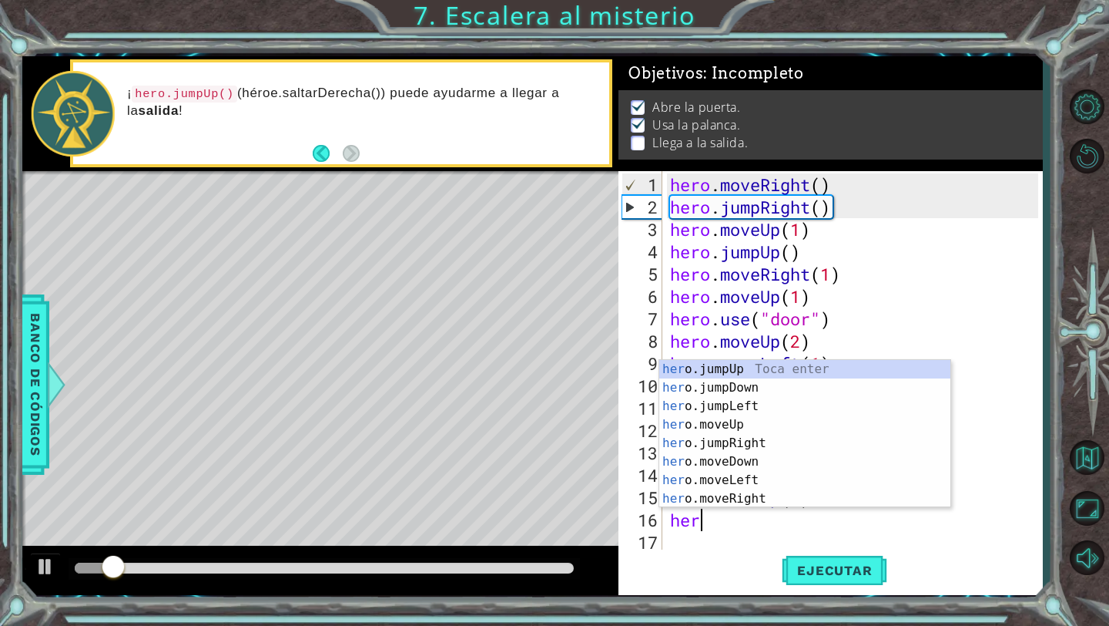
scroll to position [0, 1]
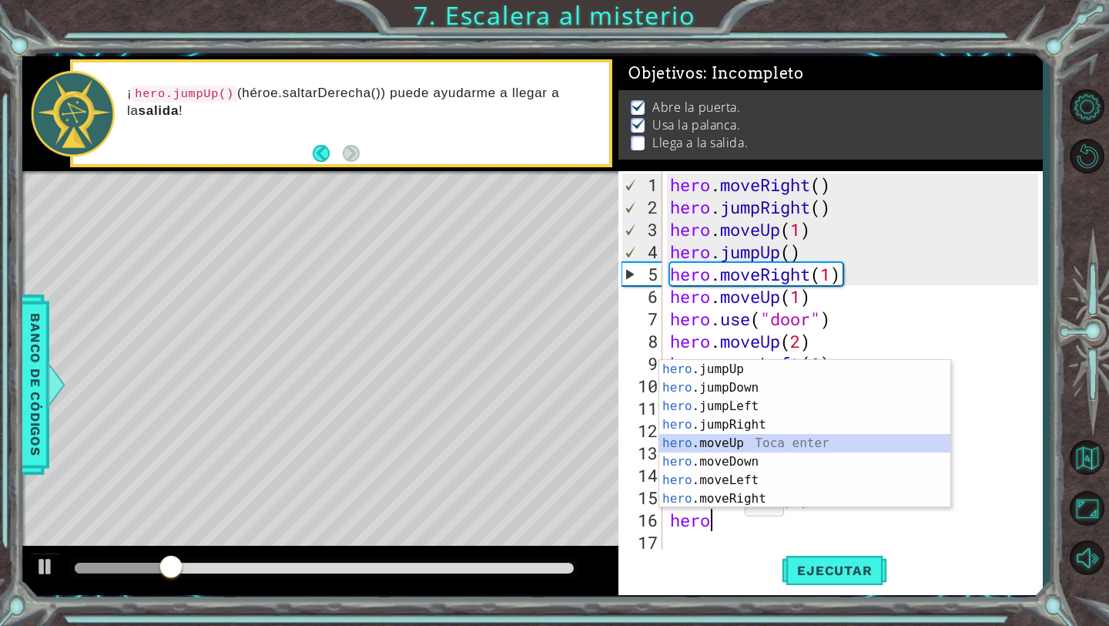
click at [737, 445] on div "hero .jumpUp Toca enter hero .jumpDown Toca enter hero .jumpLeft Toca enter her…" at bounding box center [804, 452] width 291 height 185
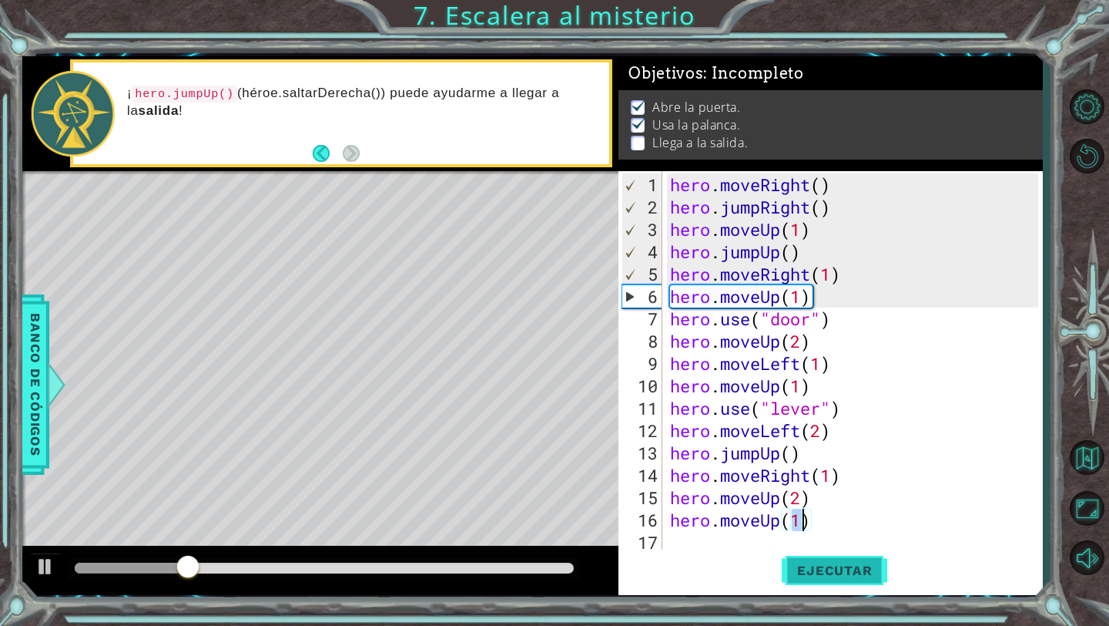
click at [808, 561] on button "Ejecutar" at bounding box center [835, 570] width 106 height 42
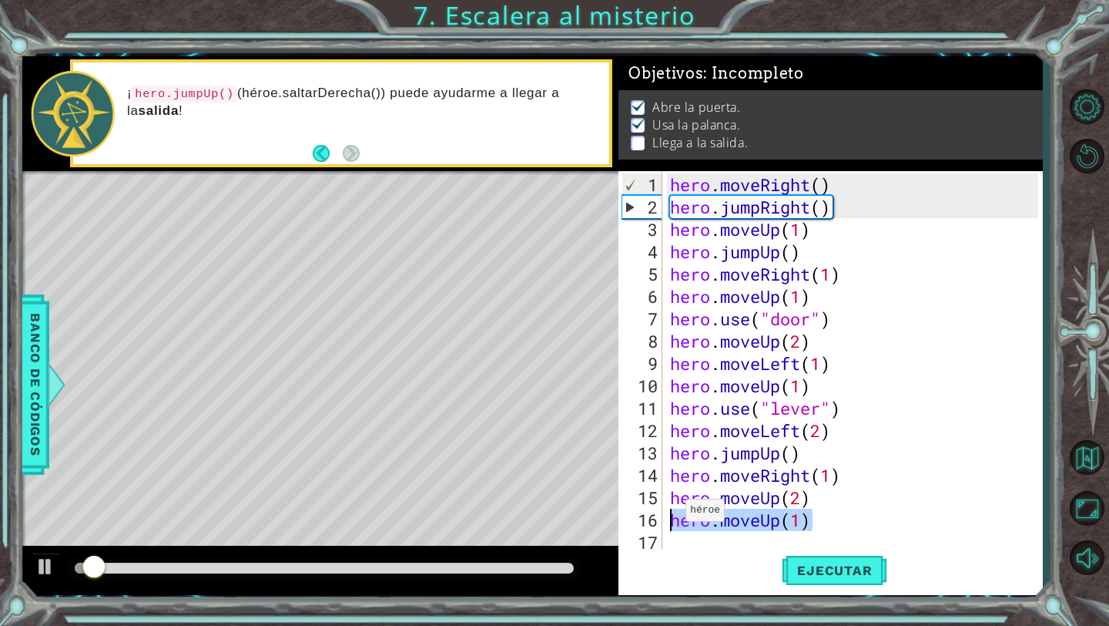
drag, startPoint x: 832, startPoint y: 515, endPoint x: 672, endPoint y: 516, distance: 160.3
click at [672, 516] on div "hero . moveRight ( ) hero . jumpRight ( ) hero . moveUp ( 1 ) hero . jumpUp ( )…" at bounding box center [857, 385] width 380 height 425
type textarea "e"
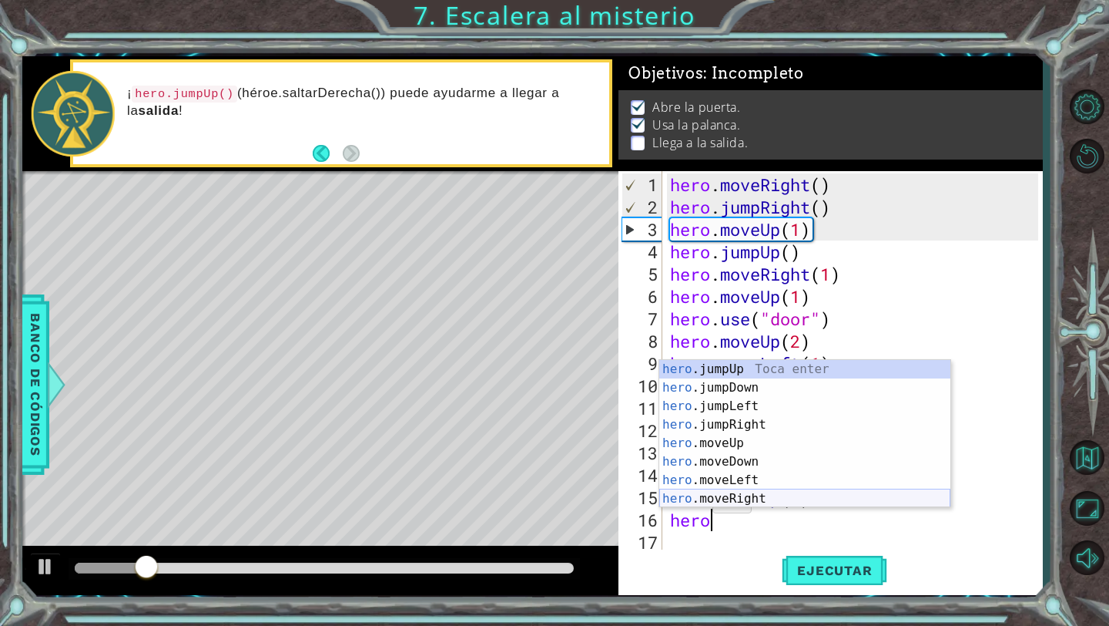
click at [761, 492] on div "hero .jumpUp Toca enter hero .jumpDown Toca enter hero .jumpLeft Toca enter her…" at bounding box center [804, 452] width 291 height 185
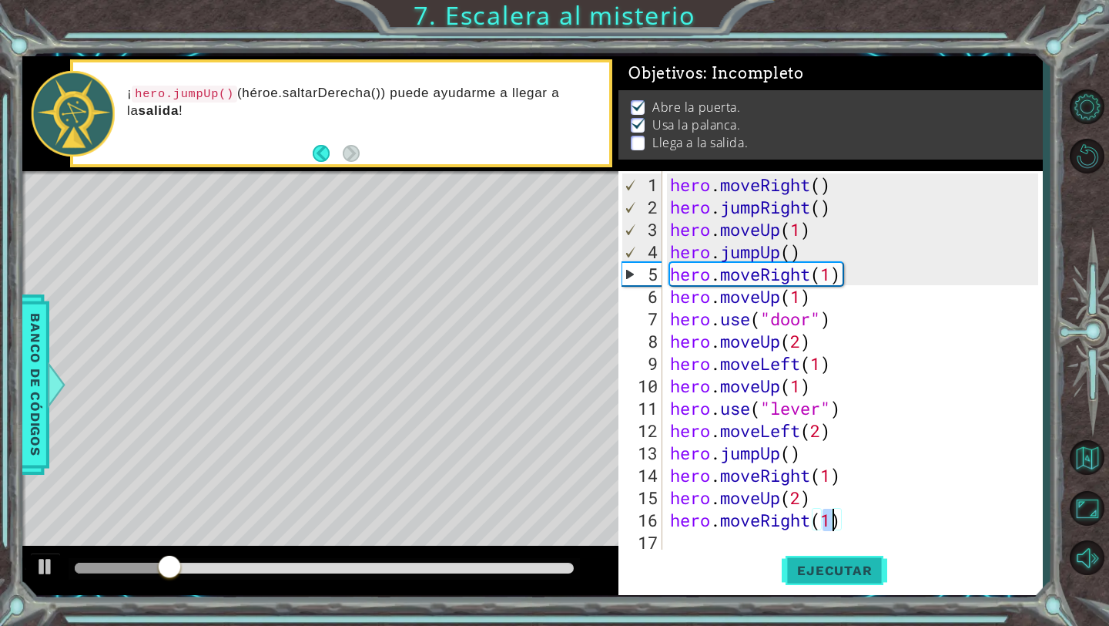
type textarea "hero.moveRight(1)"
click at [851, 563] on span "Ejecutar" at bounding box center [835, 569] width 106 height 15
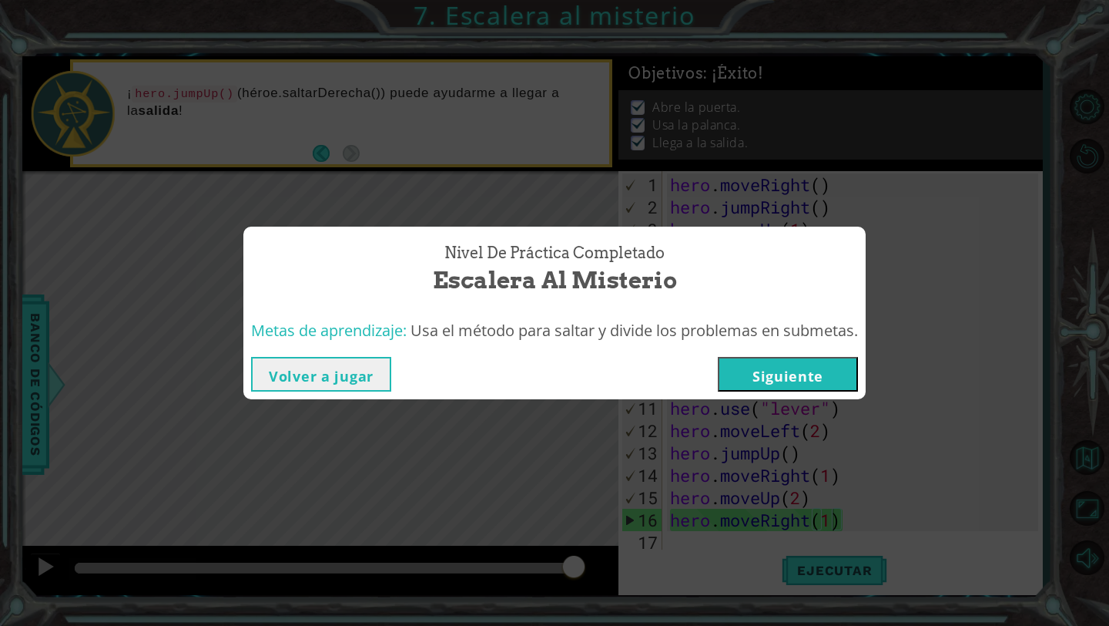
click at [767, 375] on button "Siguiente" at bounding box center [788, 374] width 140 height 35
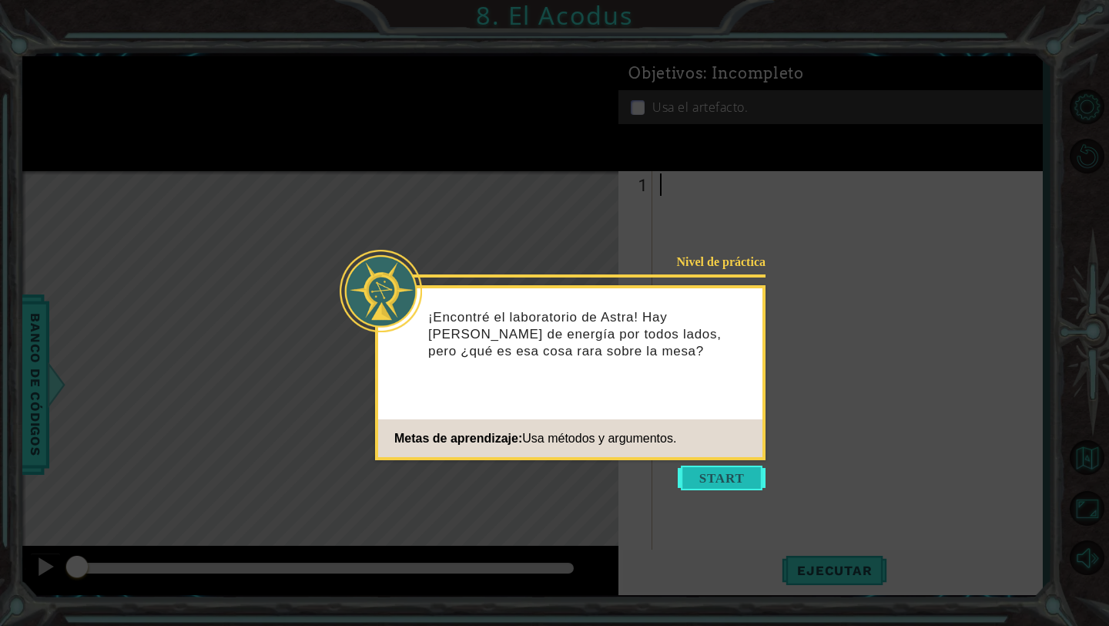
click at [708, 480] on button "Start" at bounding box center [722, 477] width 88 height 25
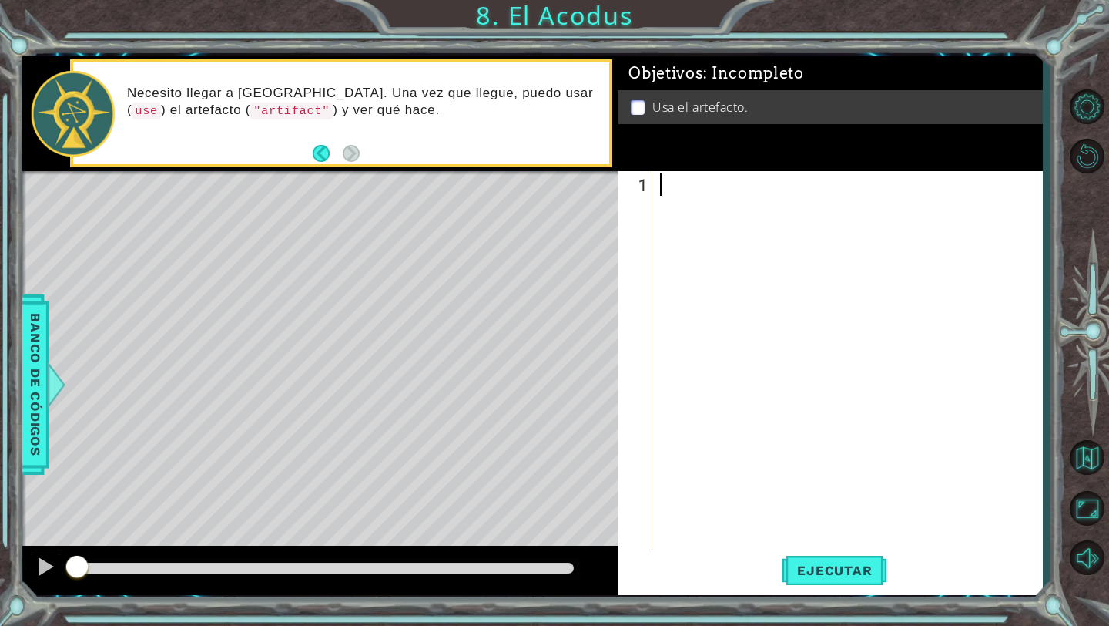
click at [713, 203] on div at bounding box center [851, 385] width 389 height 425
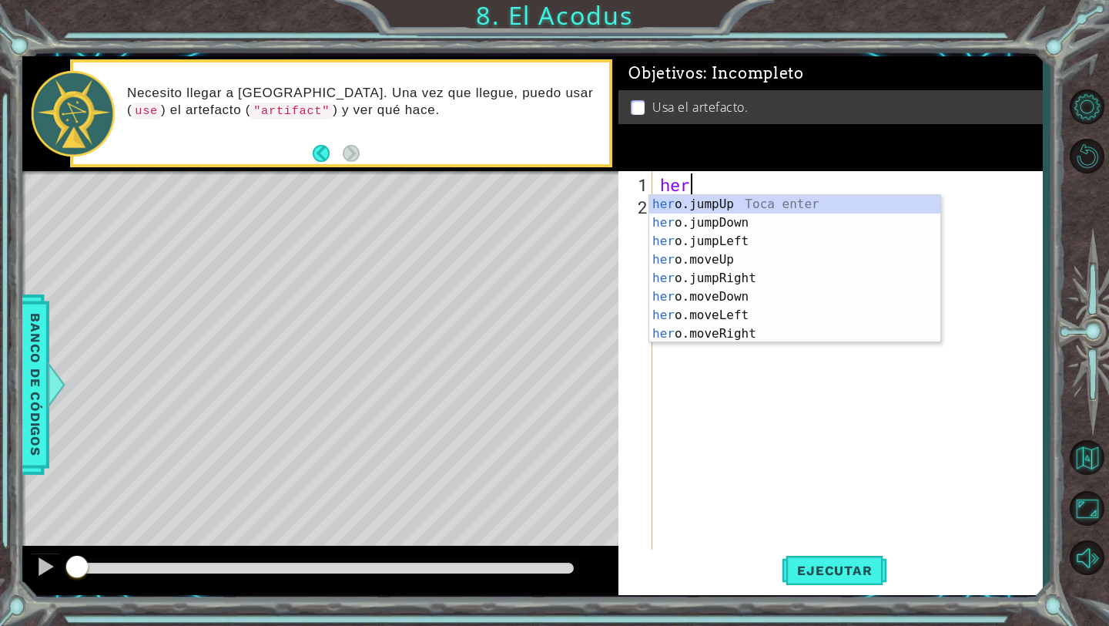
scroll to position [0, 1]
click at [749, 284] on div "hero .jumpUp Toca enter hero .jumpDown Toca enter hero .jumpLeft Toca enter her…" at bounding box center [794, 287] width 291 height 185
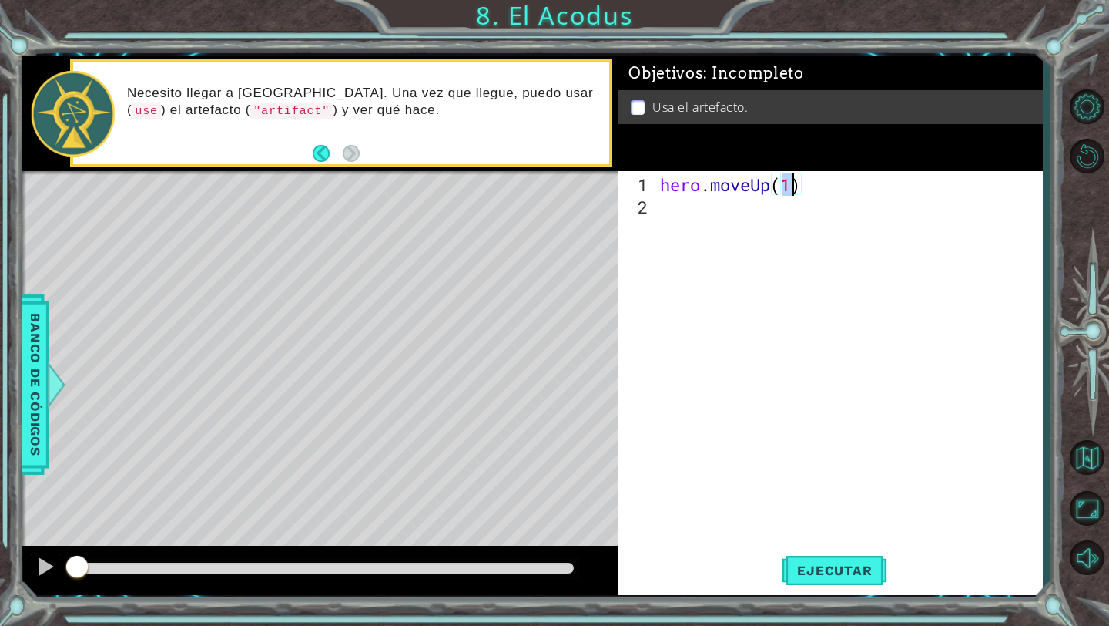
scroll to position [0, 5]
type textarea "hero.moveUp(3)"
click at [828, 582] on button "Ejecutar" at bounding box center [835, 570] width 106 height 42
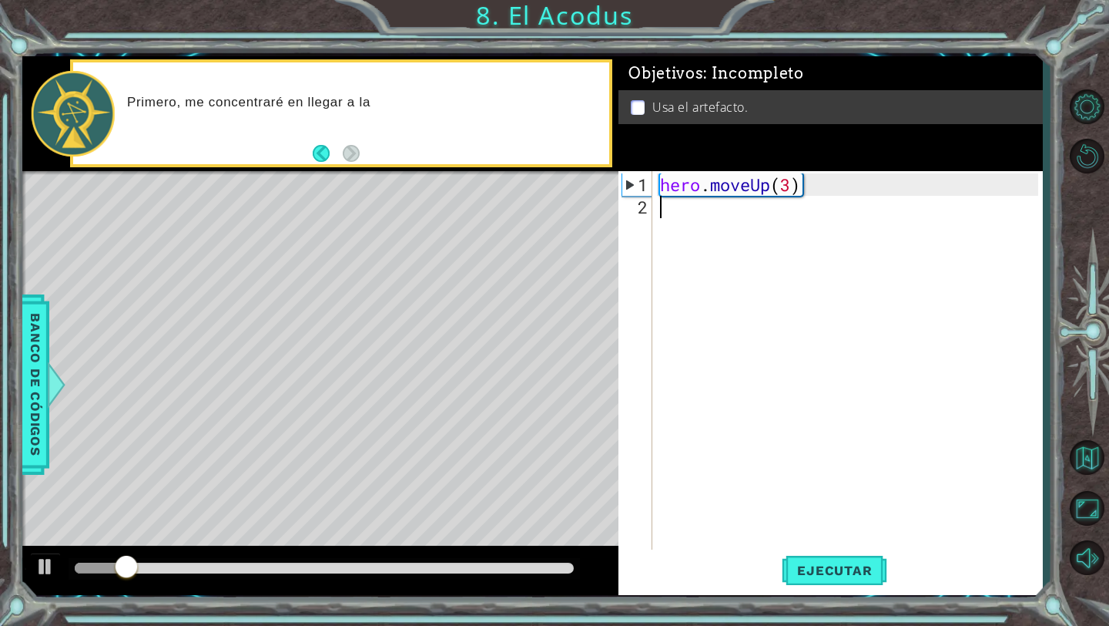
click at [725, 213] on div "hero . moveUp ( 3 )" at bounding box center [851, 385] width 389 height 425
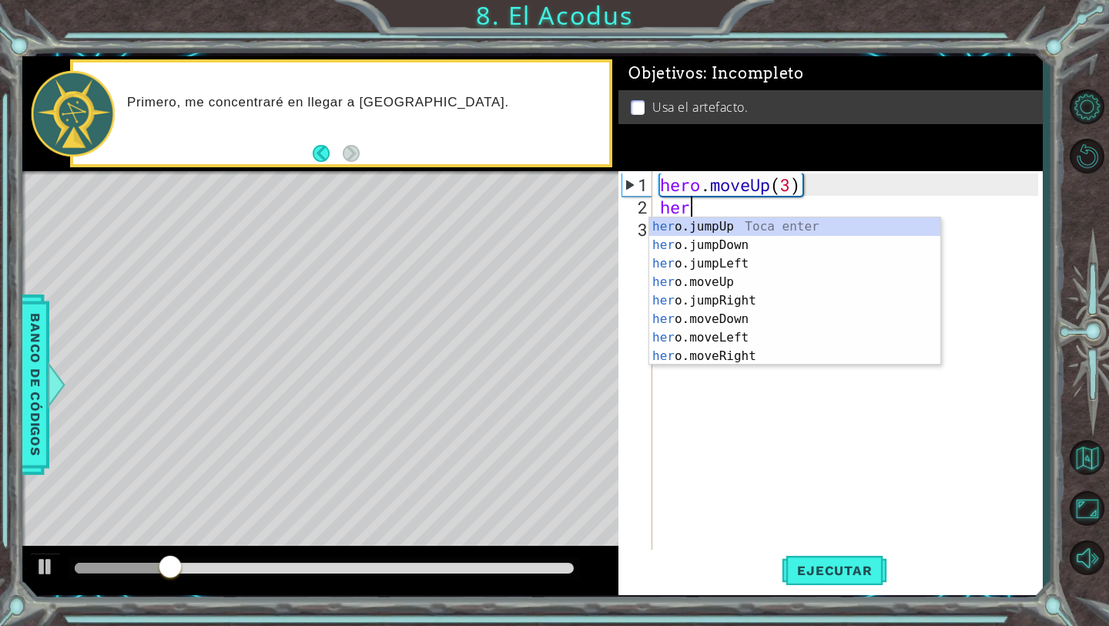
scroll to position [0, 1]
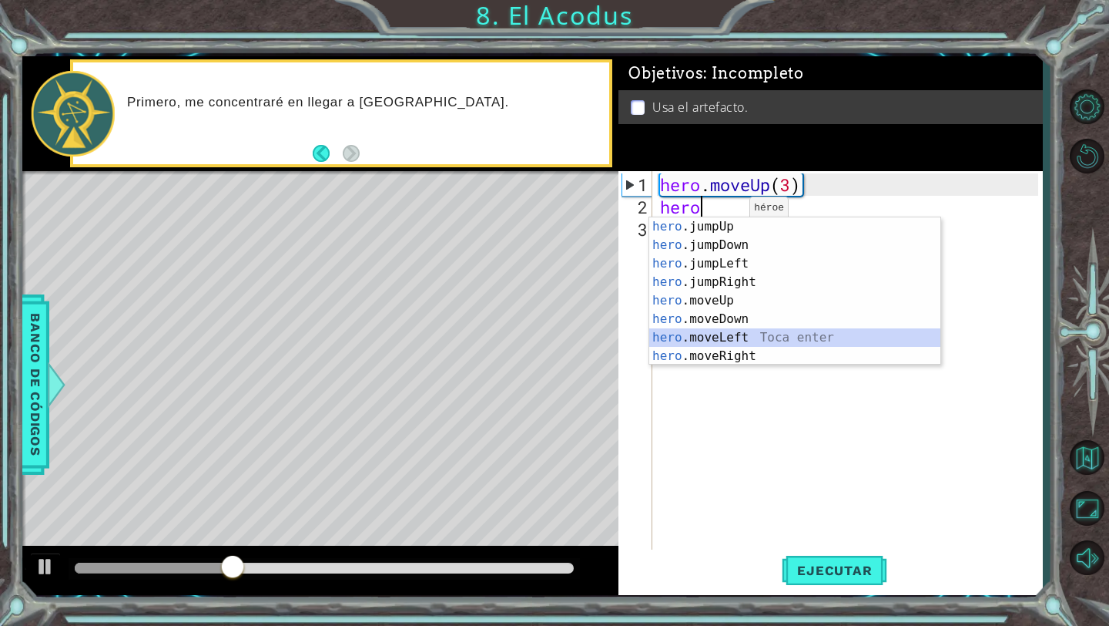
click at [739, 334] on div "hero .jumpUp Toca enter hero .jumpDown Toca enter hero .jumpLeft Toca enter her…" at bounding box center [794, 309] width 291 height 185
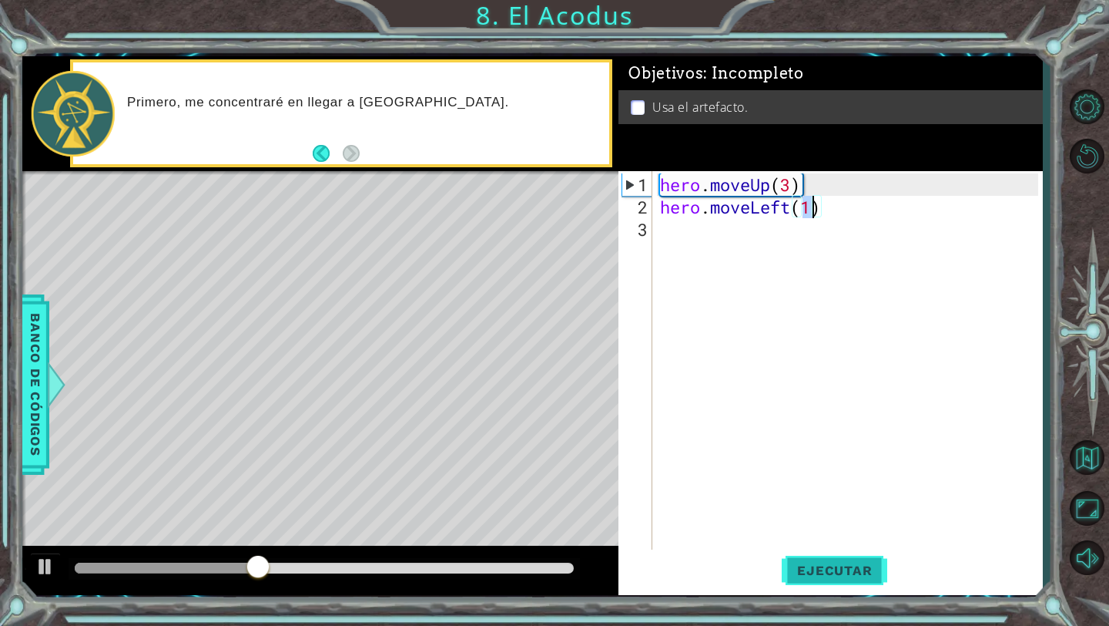
type textarea "hero.moveLeft(1)"
click at [813, 563] on span "Ejecutar" at bounding box center [835, 569] width 106 height 15
click at [710, 240] on div "hero . moveUp ( 3 ) hero . moveLeft ( 1 )" at bounding box center [851, 385] width 389 height 425
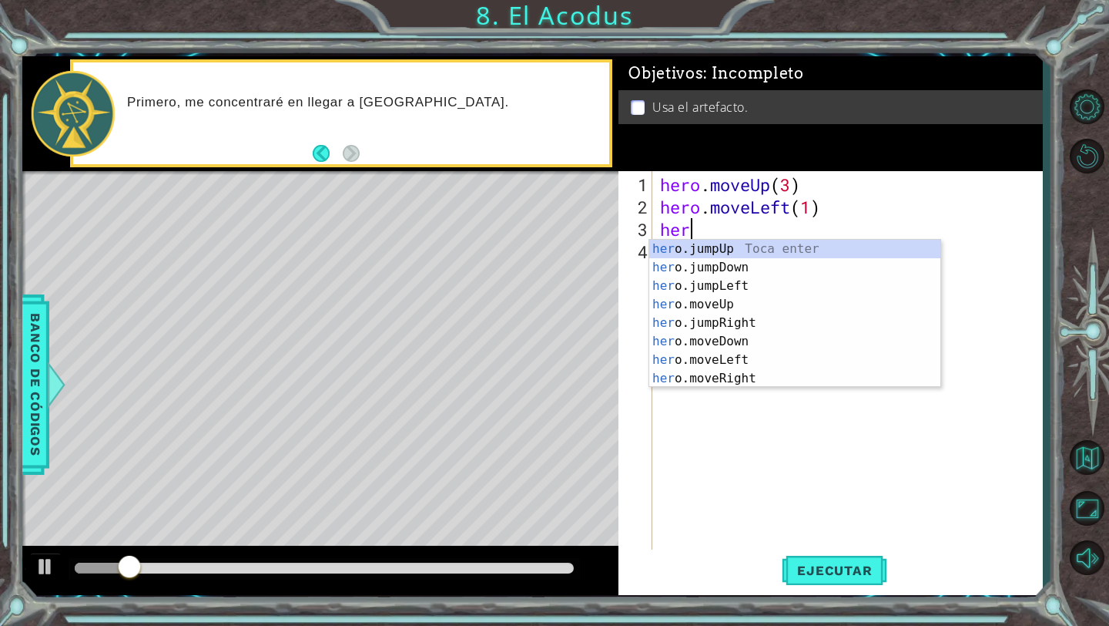
type textarea "hero"
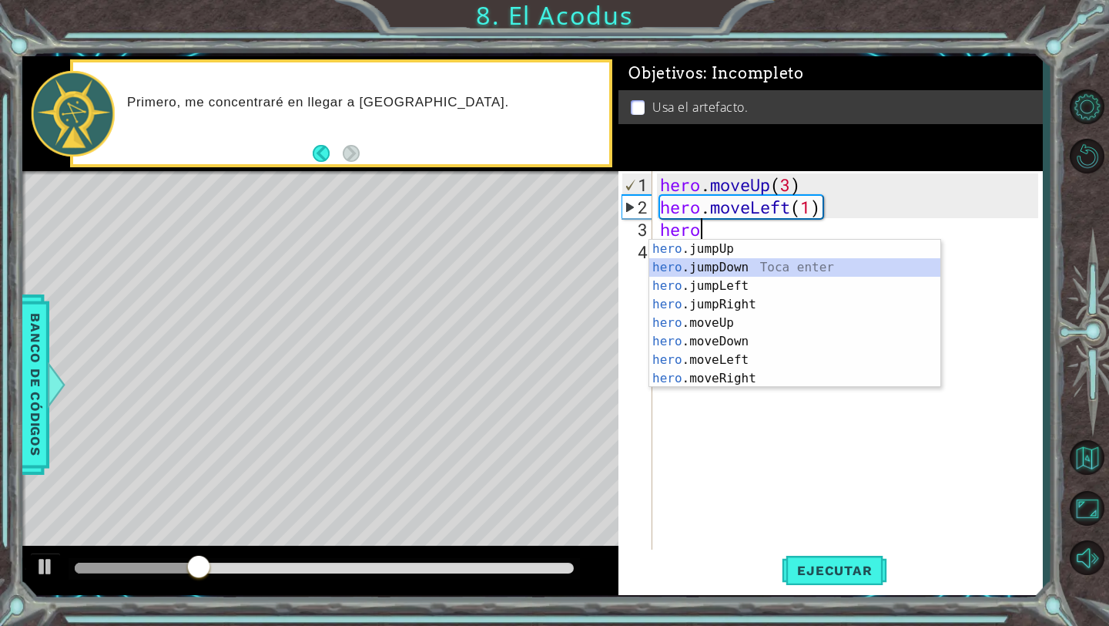
click at [733, 267] on div "hero .jumpUp Toca enter hero .jumpDown Toca enter hero .jumpLeft Toca enter her…" at bounding box center [794, 332] width 291 height 185
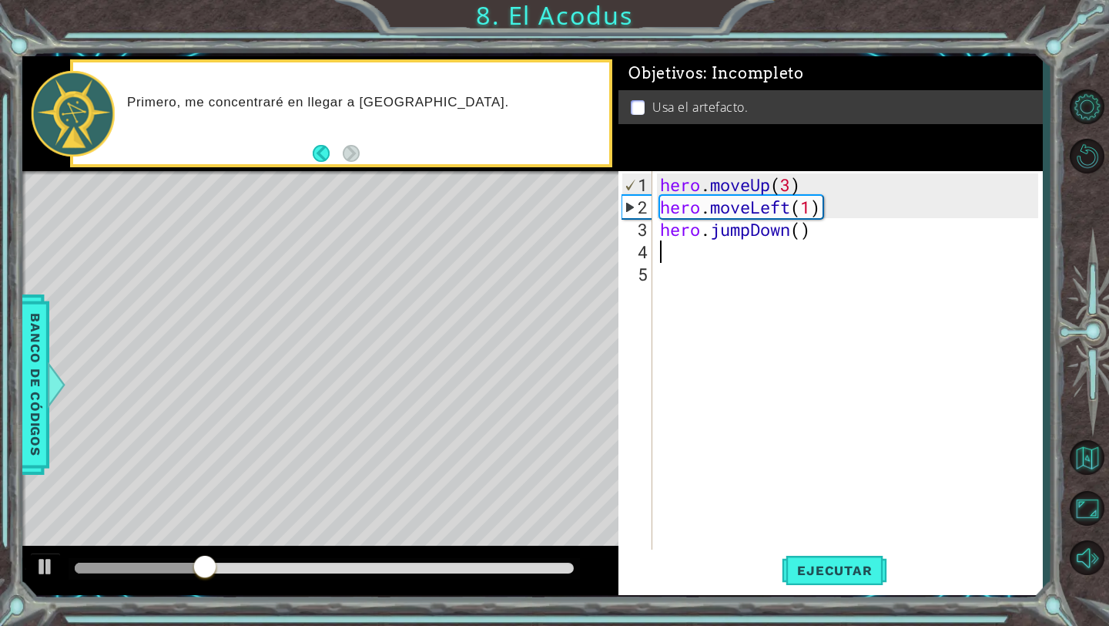
scroll to position [0, 0]
type textarea "3"
click at [809, 227] on div "hero . moveUp ( 3 ) hero . moveLeft ( 1 ) hero . jumpDown ( )" at bounding box center [851, 385] width 389 height 425
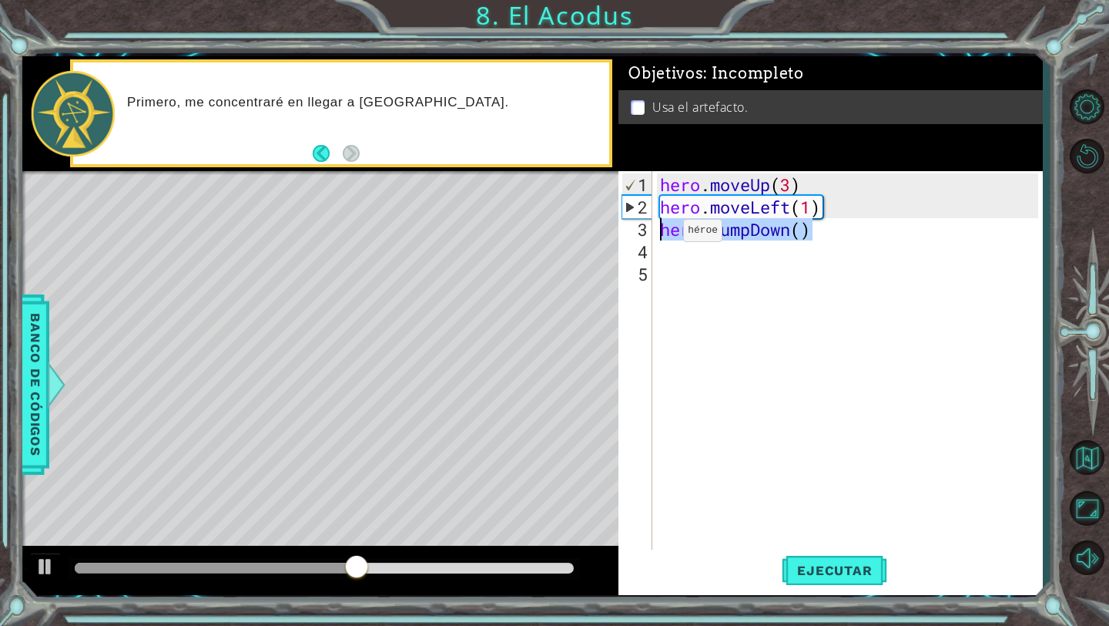
drag, startPoint x: 814, startPoint y: 236, endPoint x: 661, endPoint y: 235, distance: 153.3
click at [661, 235] on div "hero . moveUp ( 3 ) hero . moveLeft ( 1 ) hero . jumpDown ( )" at bounding box center [851, 385] width 389 height 425
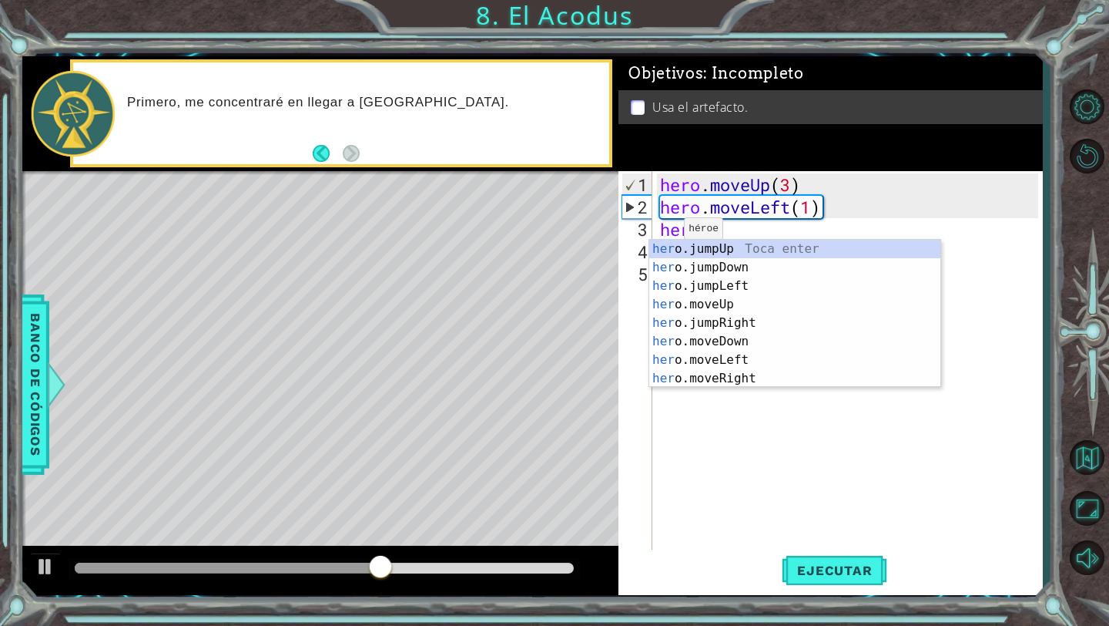
scroll to position [0, 1]
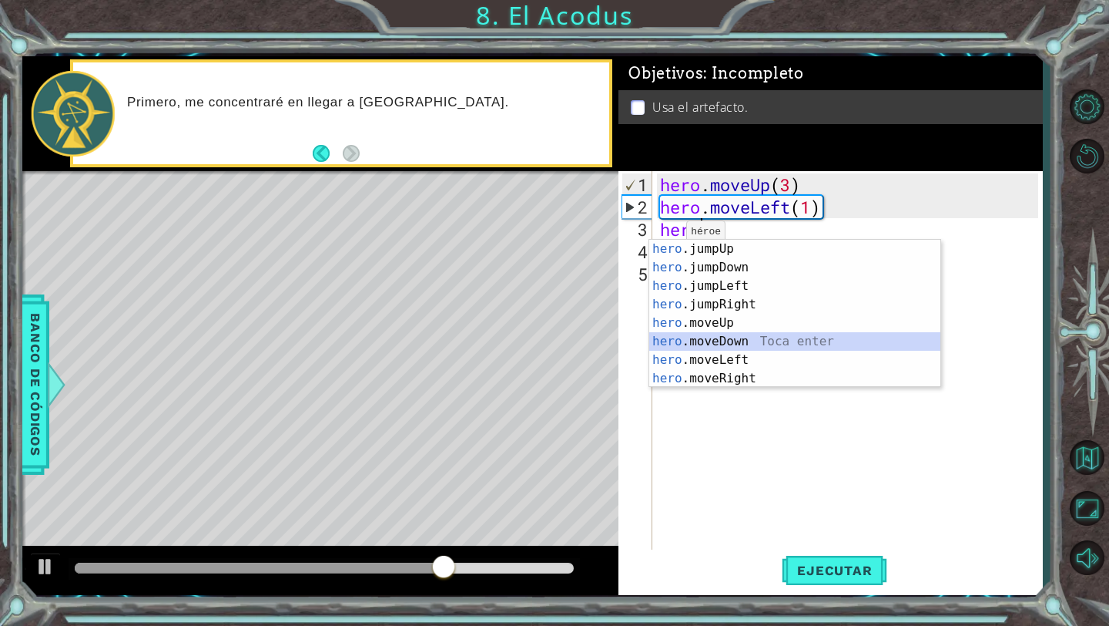
click at [744, 341] on div "hero .jumpUp Toca enter hero .jumpDown Toca enter hero .jumpLeft Toca enter her…" at bounding box center [794, 332] width 291 height 185
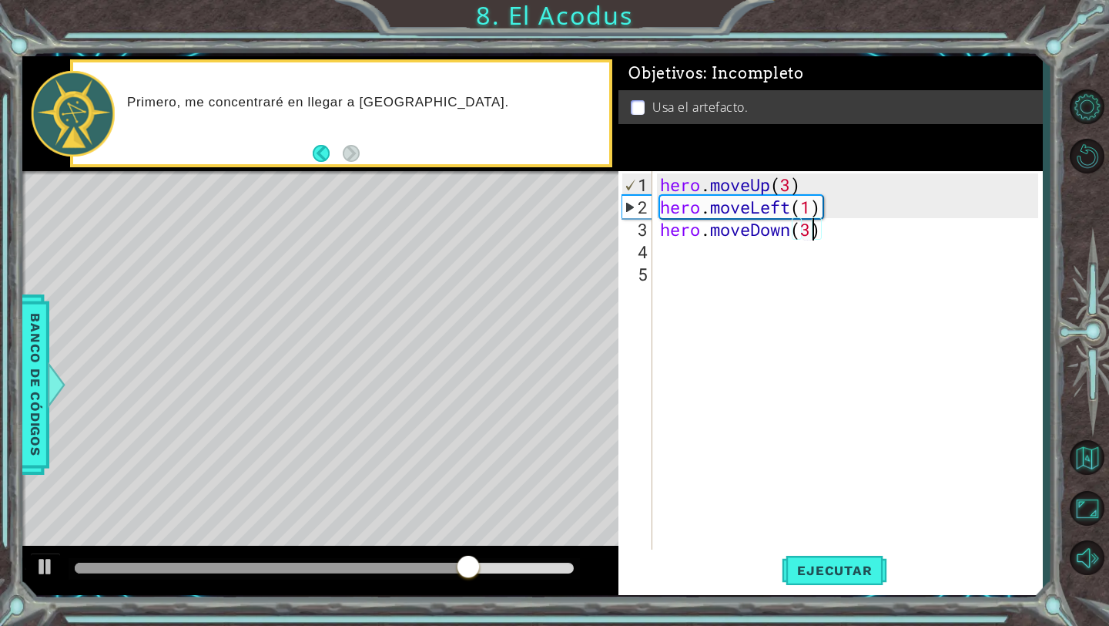
scroll to position [0, 7]
type textarea "hero.moveDown(3)"
click at [822, 559] on button "Ejecutar" at bounding box center [835, 570] width 106 height 42
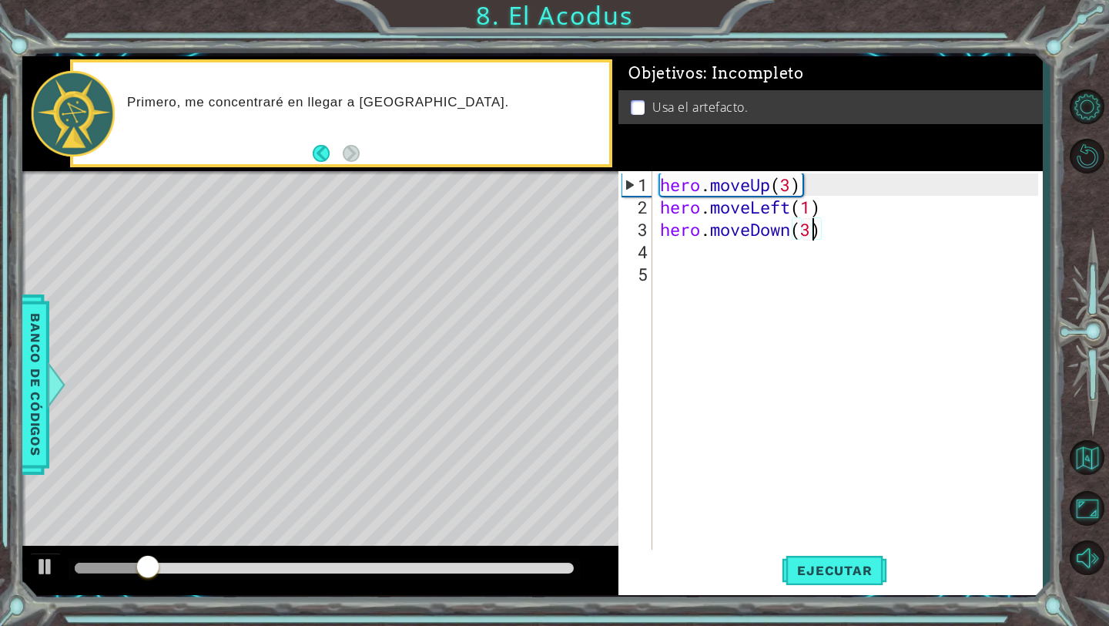
click at [672, 250] on div "hero . moveUp ( 3 ) hero . moveLeft ( 1 ) hero . moveDown ( 3 )" at bounding box center [851, 385] width 389 height 425
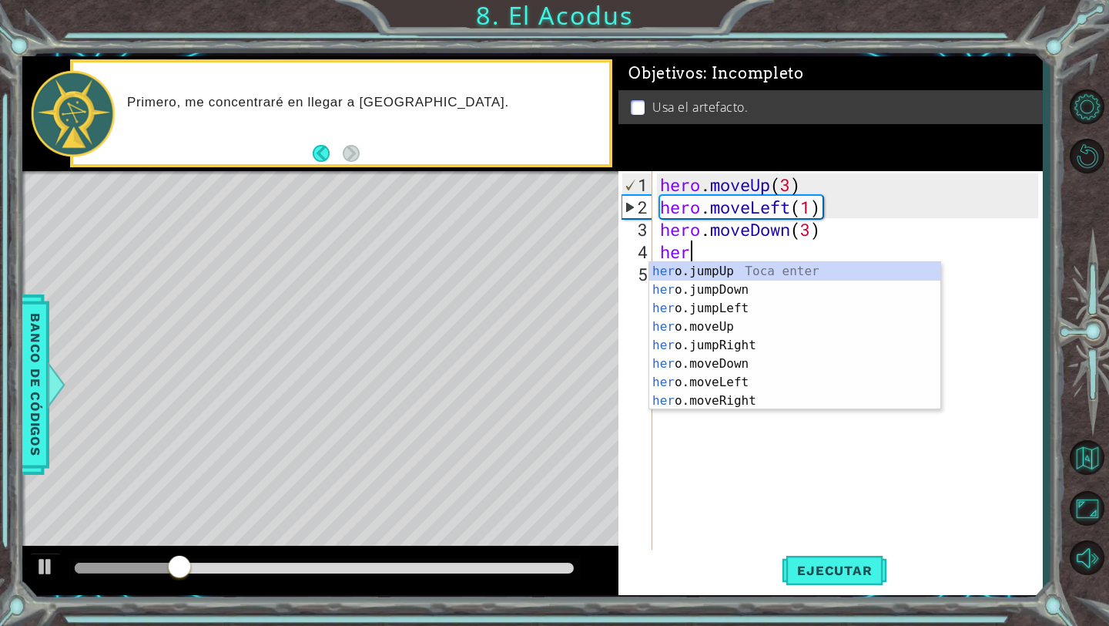
scroll to position [0, 1]
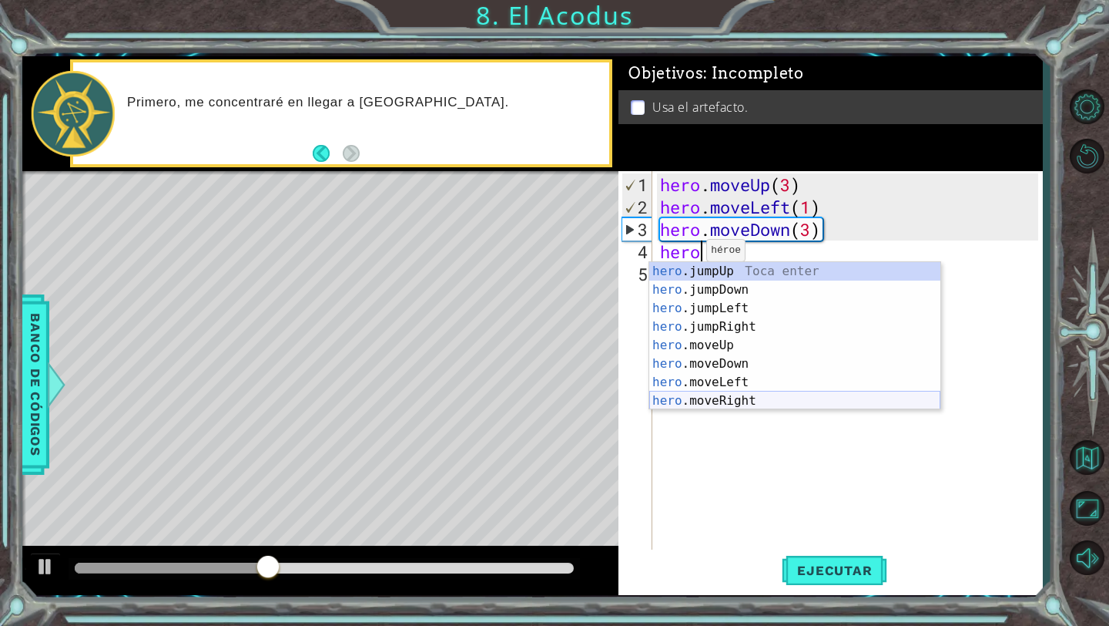
click at [736, 397] on div "hero .jumpUp Toca enter hero .jumpDown Toca enter hero .jumpLeft Toca enter her…" at bounding box center [794, 354] width 291 height 185
type textarea "hero.moveRight(1)"
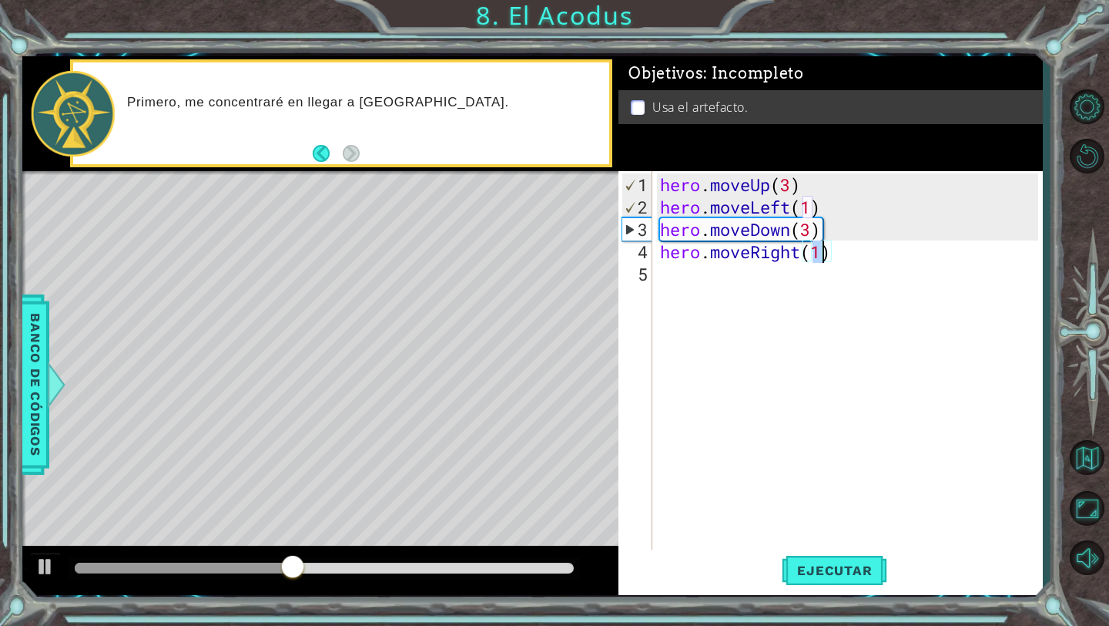
click at [707, 286] on div "hero . moveUp ( 3 ) hero . moveLeft ( 1 ) hero . moveDown ( 3 ) hero . moveRigh…" at bounding box center [851, 385] width 389 height 425
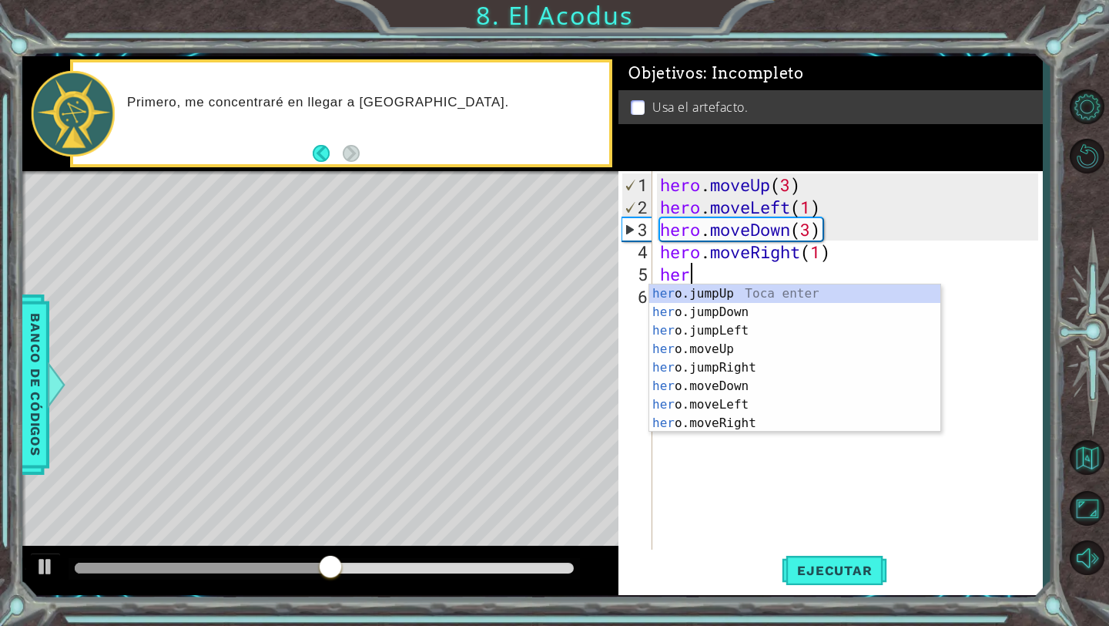
type textarea "hero"
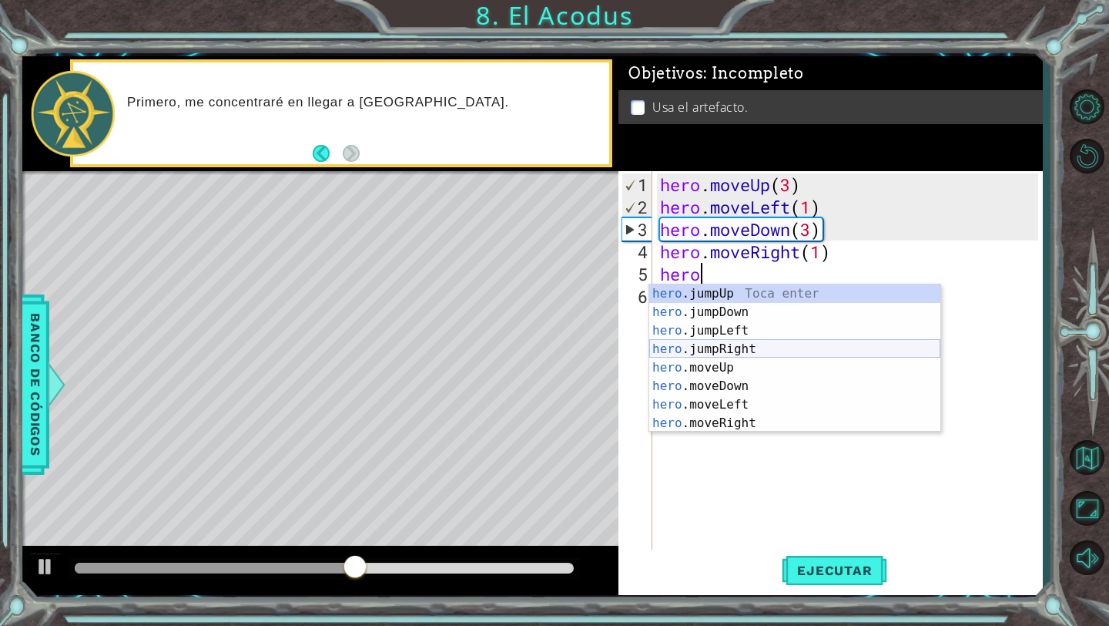
click at [745, 345] on div "hero .jumpUp Toca enter hero .jumpDown Toca enter hero .jumpLeft Toca enter her…" at bounding box center [794, 376] width 291 height 185
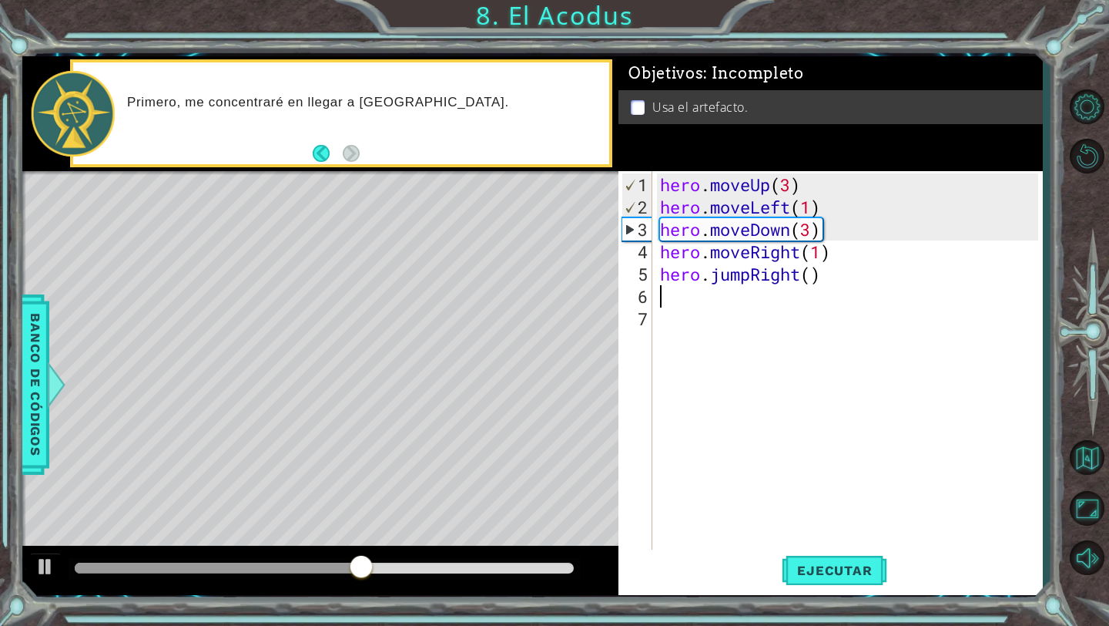
scroll to position [0, 0]
click at [798, 562] on span "Ejecutar" at bounding box center [835, 569] width 106 height 15
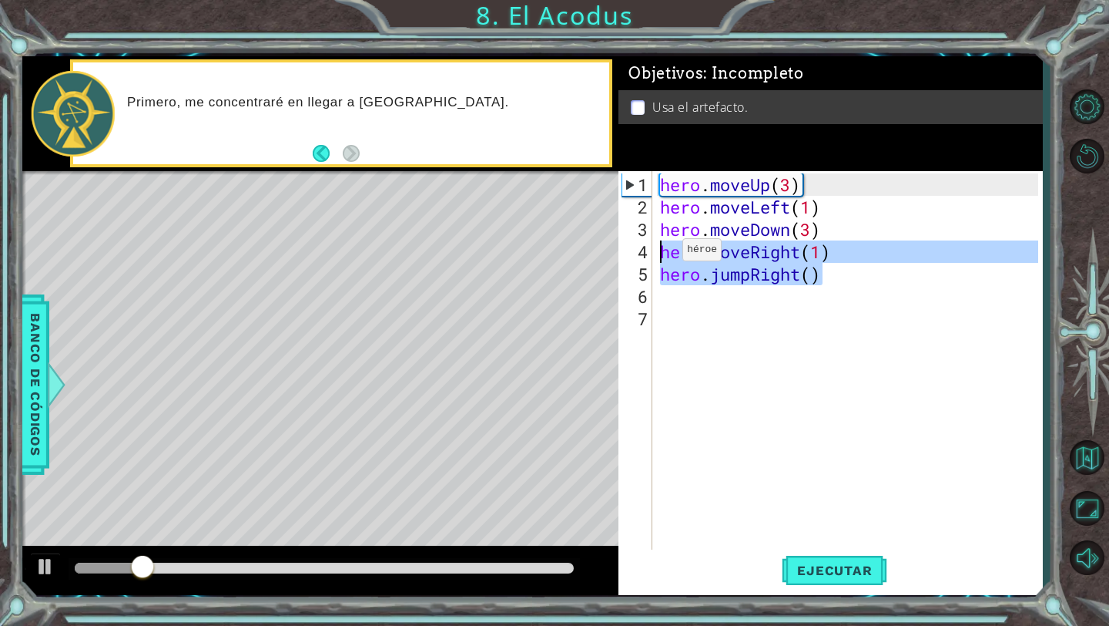
drag, startPoint x: 827, startPoint y: 281, endPoint x: 659, endPoint y: 255, distance: 170.7
click at [659, 255] on div "hero . moveUp ( 3 ) hero . moveLeft ( 1 ) hero . moveDown ( 3 ) hero . moveRigh…" at bounding box center [851, 385] width 389 height 425
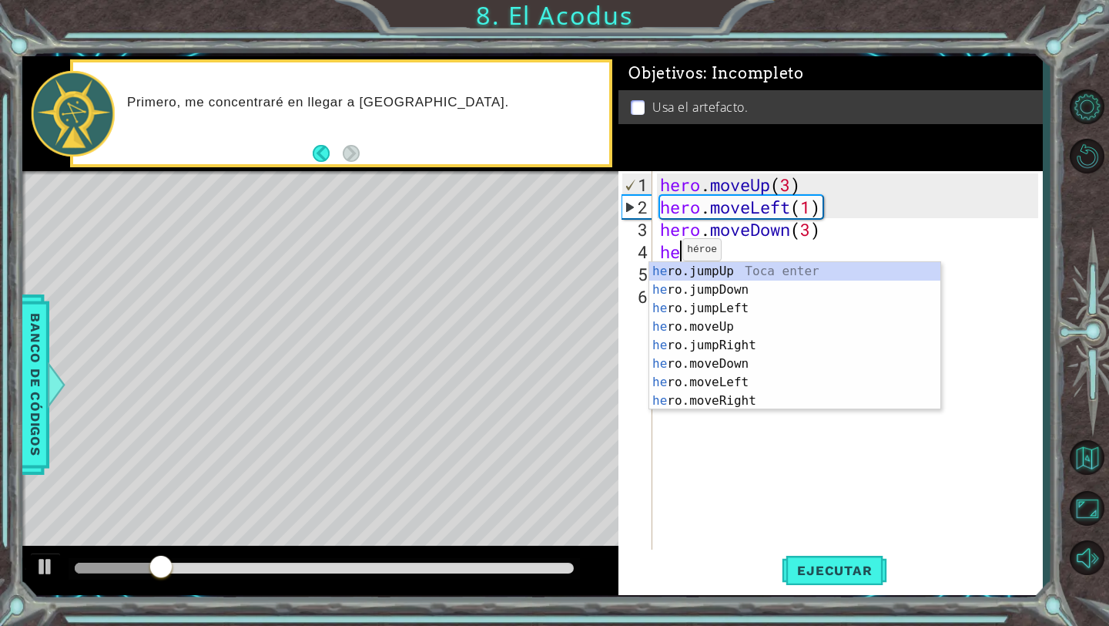
scroll to position [0, 1]
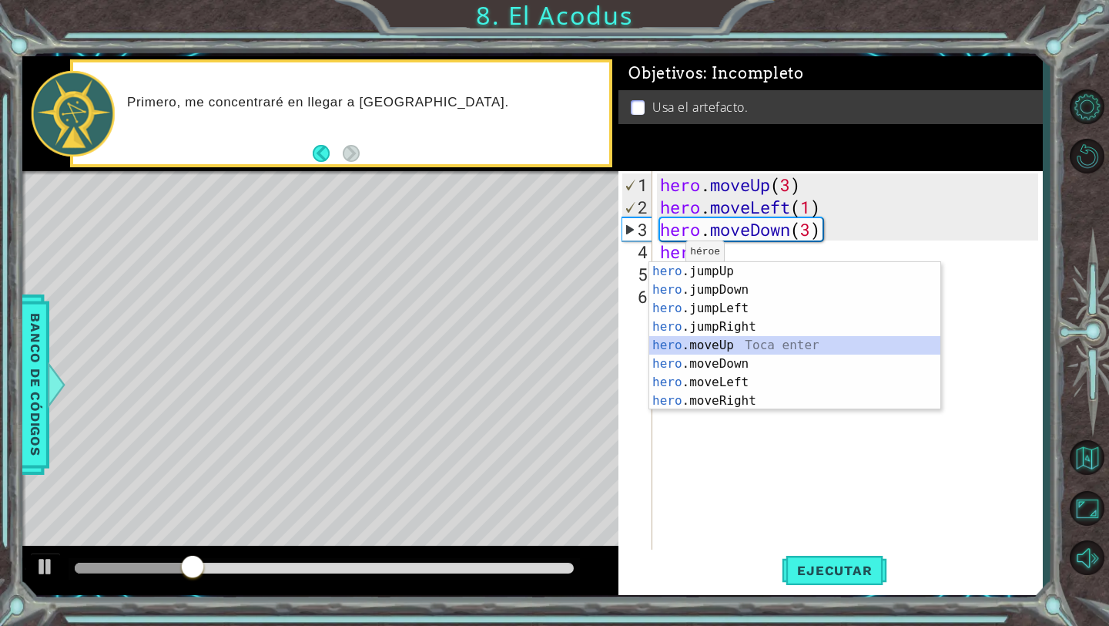
click at [708, 345] on div "hero .jumpUp Toca enter hero .jumpDown Toca enter hero .jumpLeft Toca enter her…" at bounding box center [794, 354] width 291 height 185
type textarea "hero.moveUp(1)"
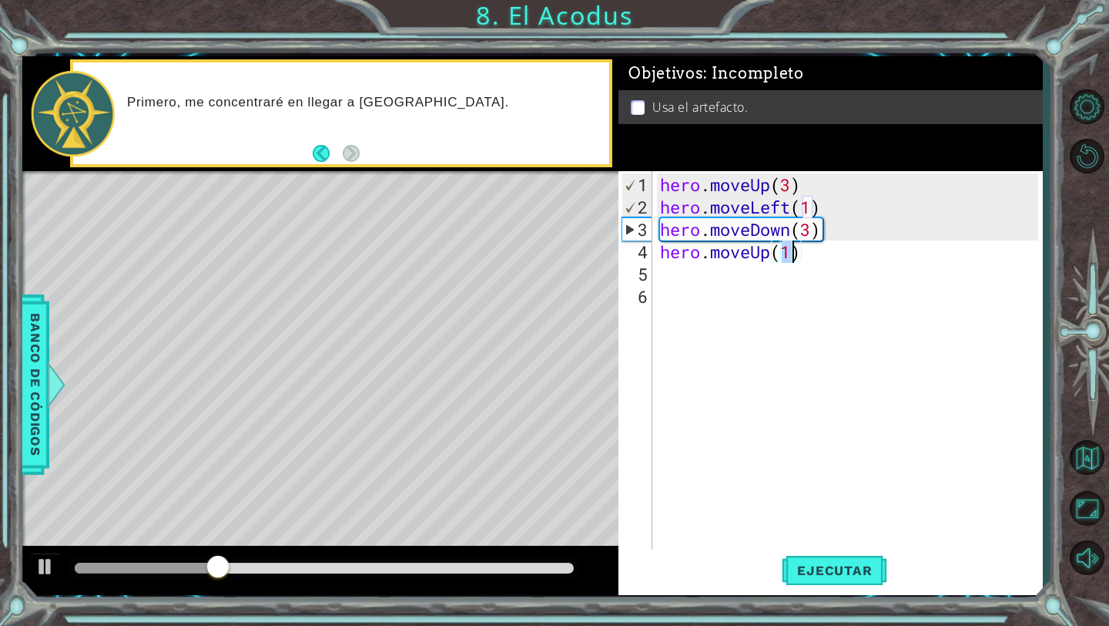
click at [696, 278] on div "hero . moveUp ( 3 ) hero . moveLeft ( 1 ) hero . moveDown ( 3 ) hero . moveUp (…" at bounding box center [851, 385] width 389 height 425
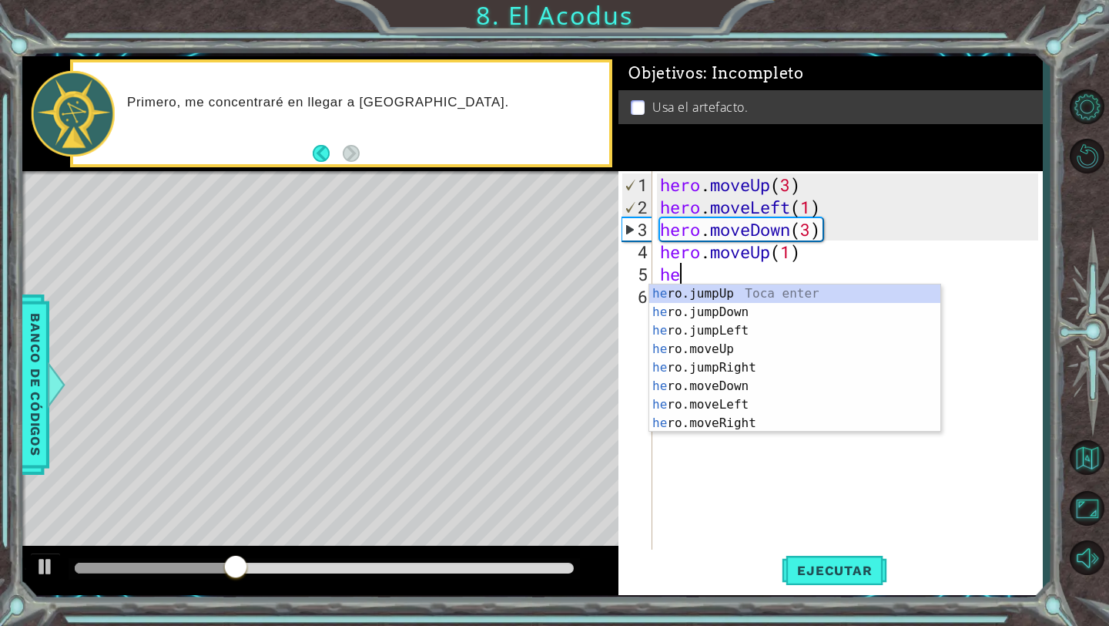
type textarea "hero"
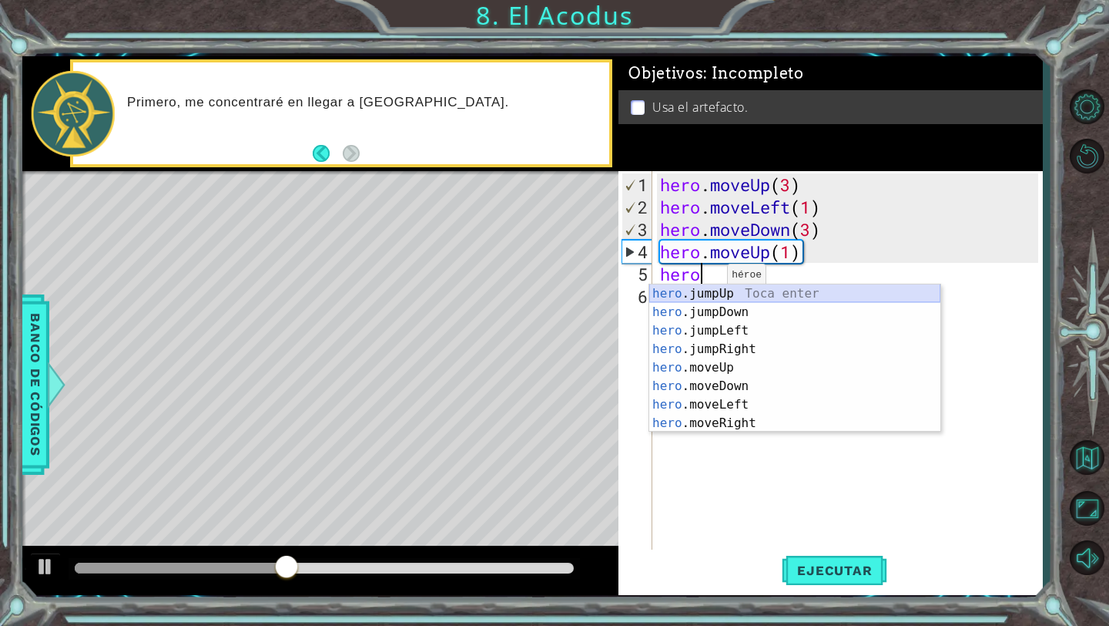
click at [728, 295] on div "hero .jumpUp Toca enter hero .jumpDown Toca enter hero .jumpLeft Toca enter her…" at bounding box center [794, 376] width 291 height 185
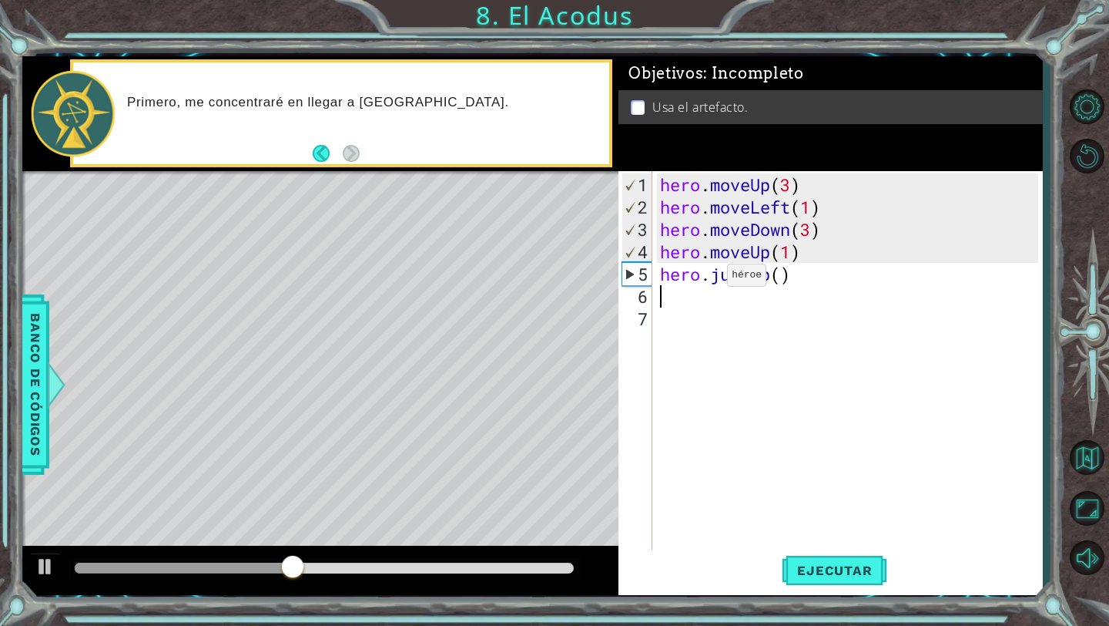
scroll to position [0, 0]
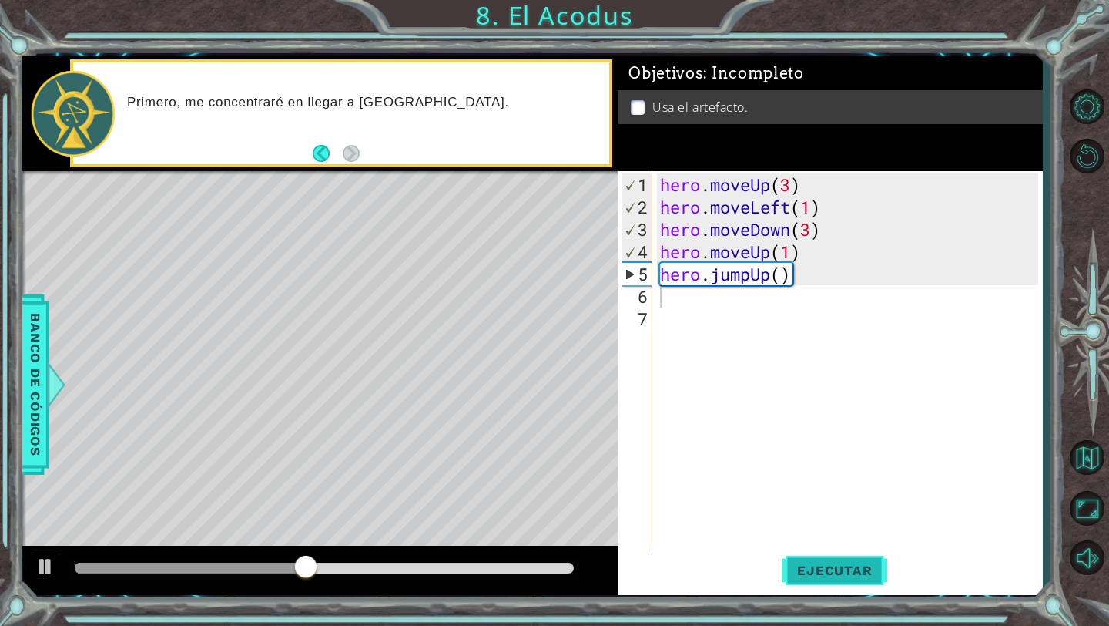
click at [823, 565] on span "Ejecutar" at bounding box center [835, 569] width 106 height 15
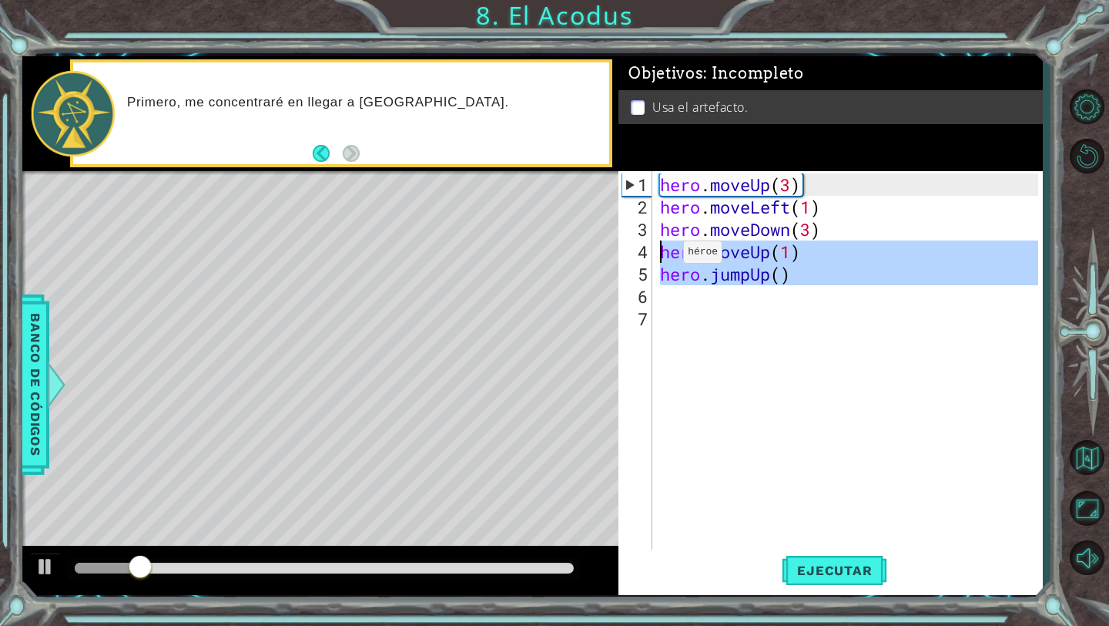
drag, startPoint x: 806, startPoint y: 288, endPoint x: 660, endPoint y: 257, distance: 148.8
click at [660, 257] on div "hero . moveUp ( 3 ) hero . moveLeft ( 1 ) hero . moveDown ( 3 ) hero . moveUp (…" at bounding box center [851, 385] width 389 height 425
type textarea "hero.moveUp(1) hero.jumpUp()"
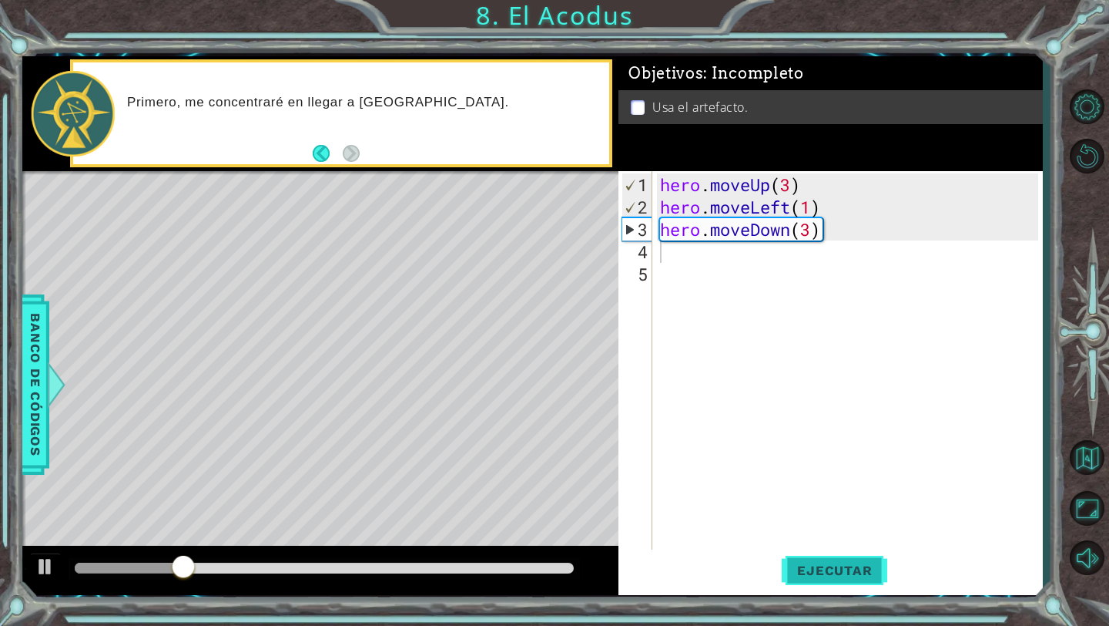
click at [828, 566] on span "Ejecutar" at bounding box center [835, 569] width 106 height 15
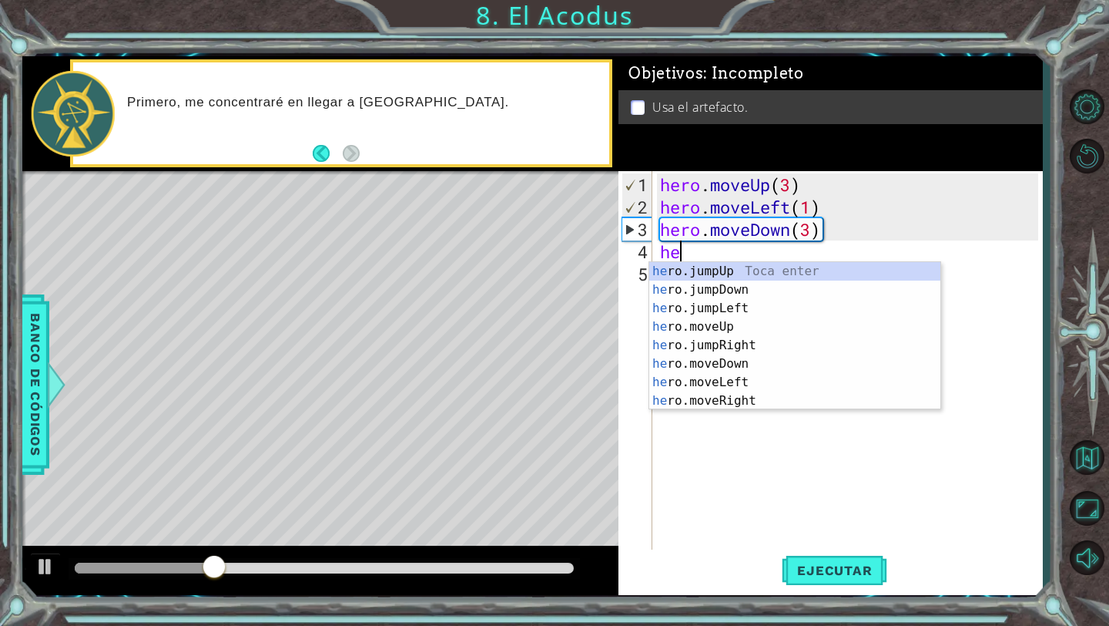
scroll to position [0, 1]
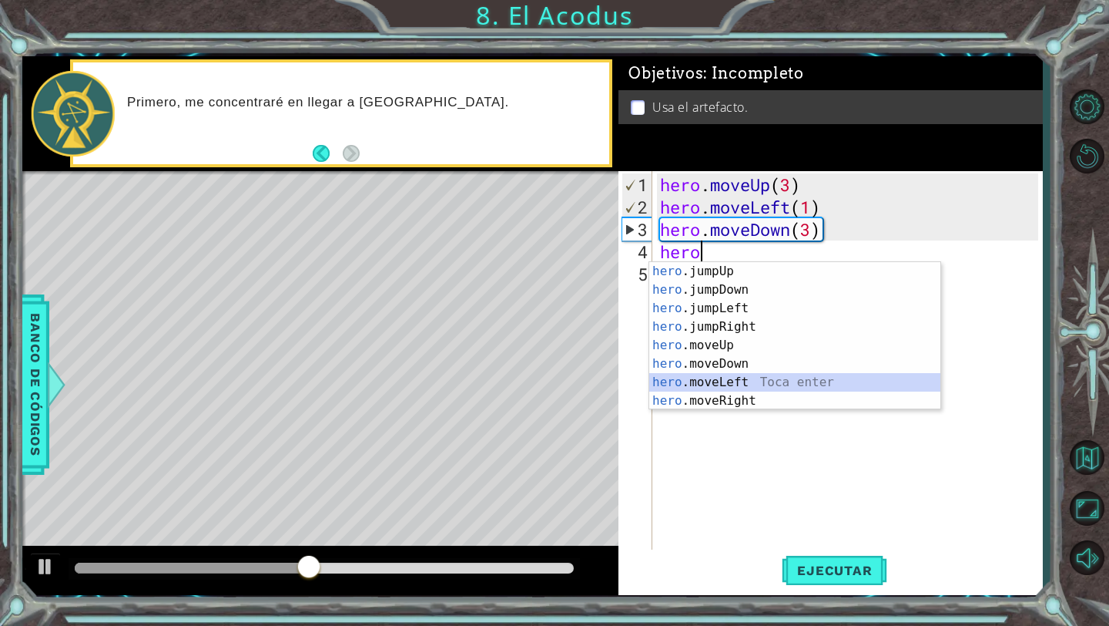
click at [747, 380] on div "hero .jumpUp Toca enter hero .jumpDown Toca enter hero .jumpLeft Toca enter her…" at bounding box center [794, 354] width 291 height 185
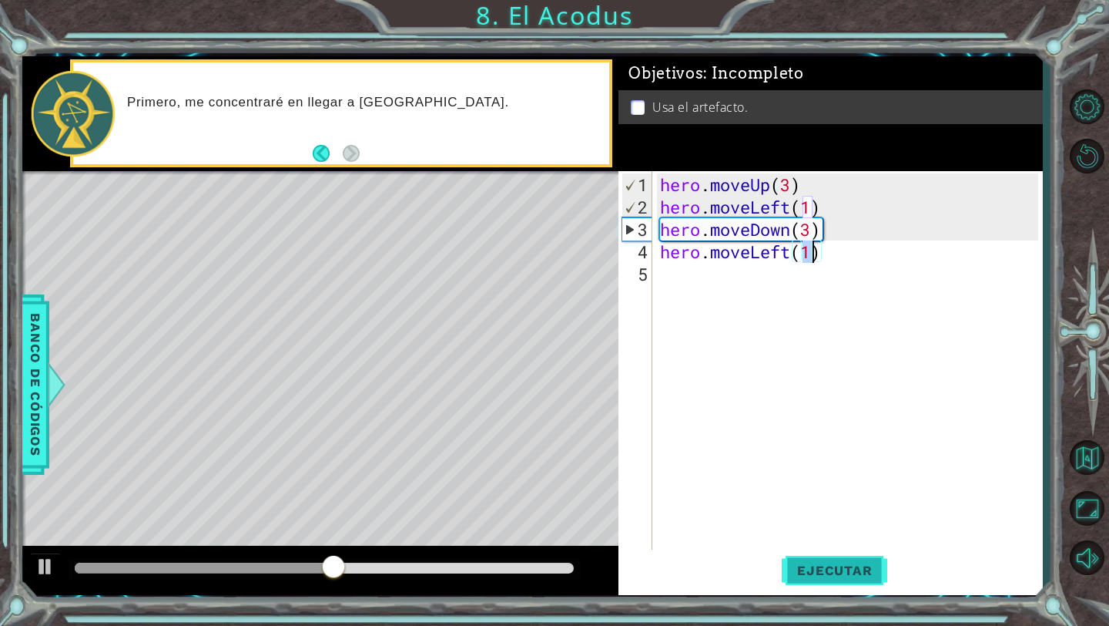
click at [808, 582] on button "Ejecutar" at bounding box center [835, 570] width 106 height 42
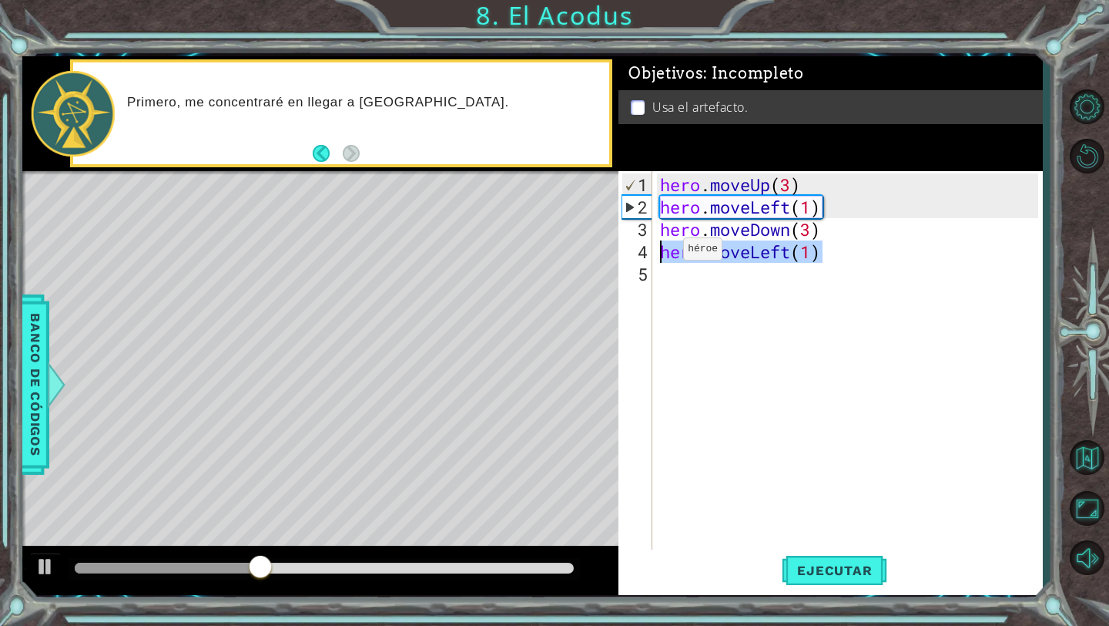
drag, startPoint x: 824, startPoint y: 260, endPoint x: 660, endPoint y: 254, distance: 163.4
click at [660, 254] on div "hero . moveUp ( 3 ) hero . moveLeft ( 1 ) hero . moveDown ( 3 ) hero . moveLeft…" at bounding box center [851, 385] width 389 height 425
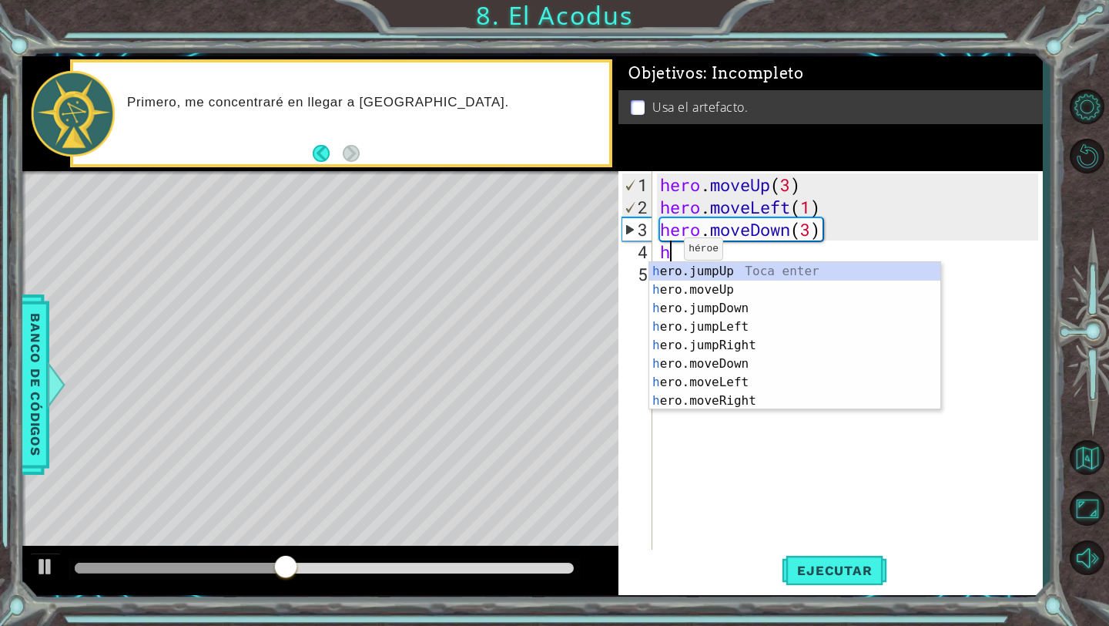
scroll to position [0, 0]
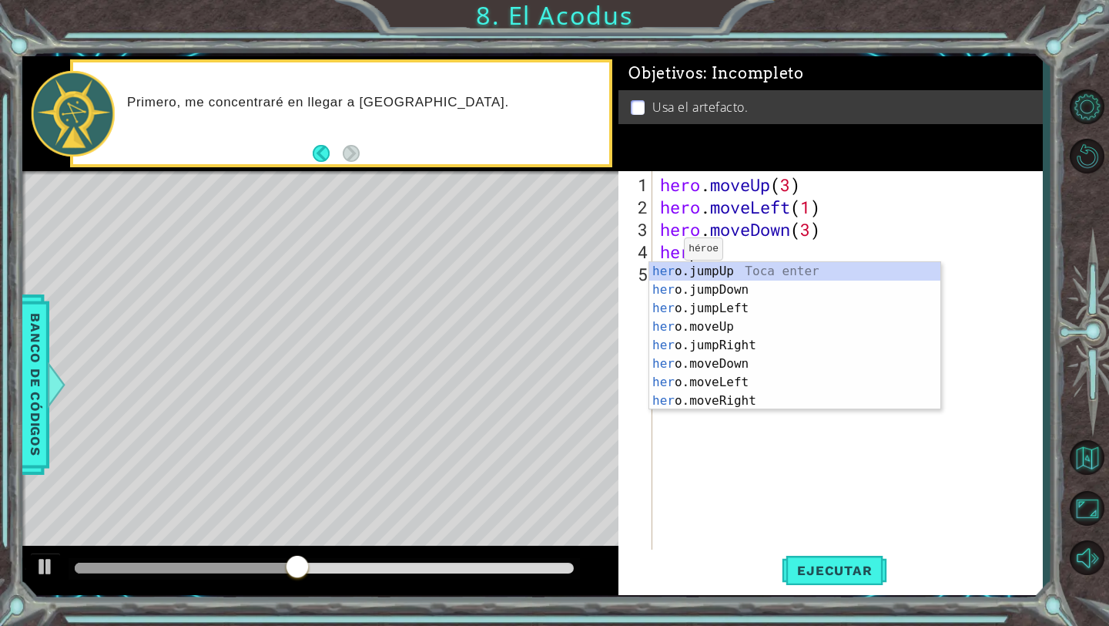
type textarea "hero"
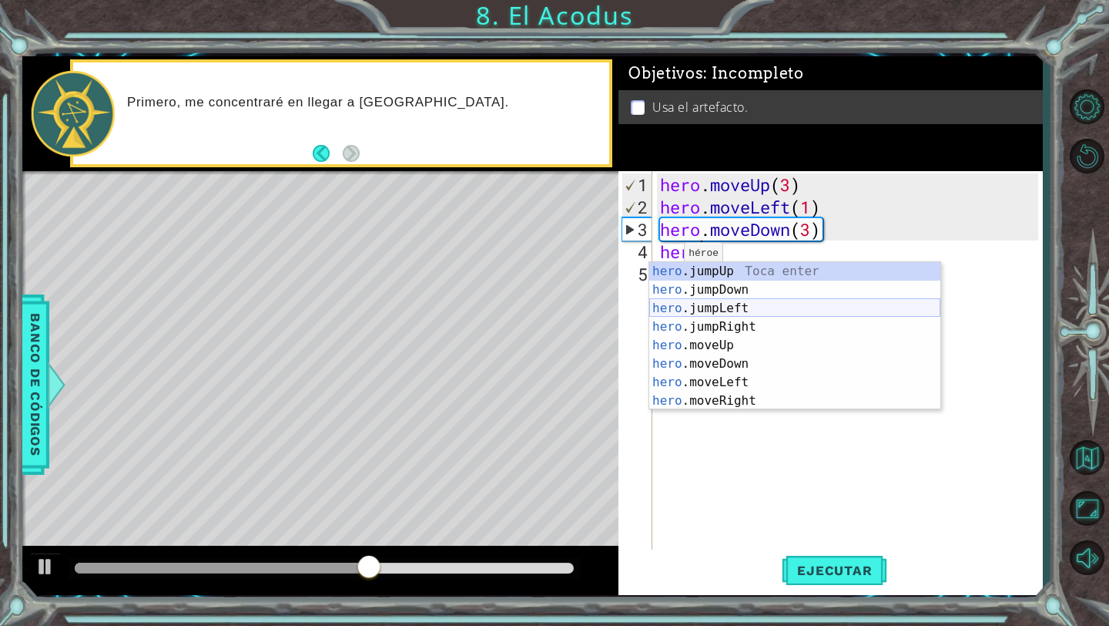
click at [728, 308] on div "hero .jumpUp Toca enter hero .jumpDown Toca enter hero .jumpLeft Toca enter her…" at bounding box center [794, 354] width 291 height 185
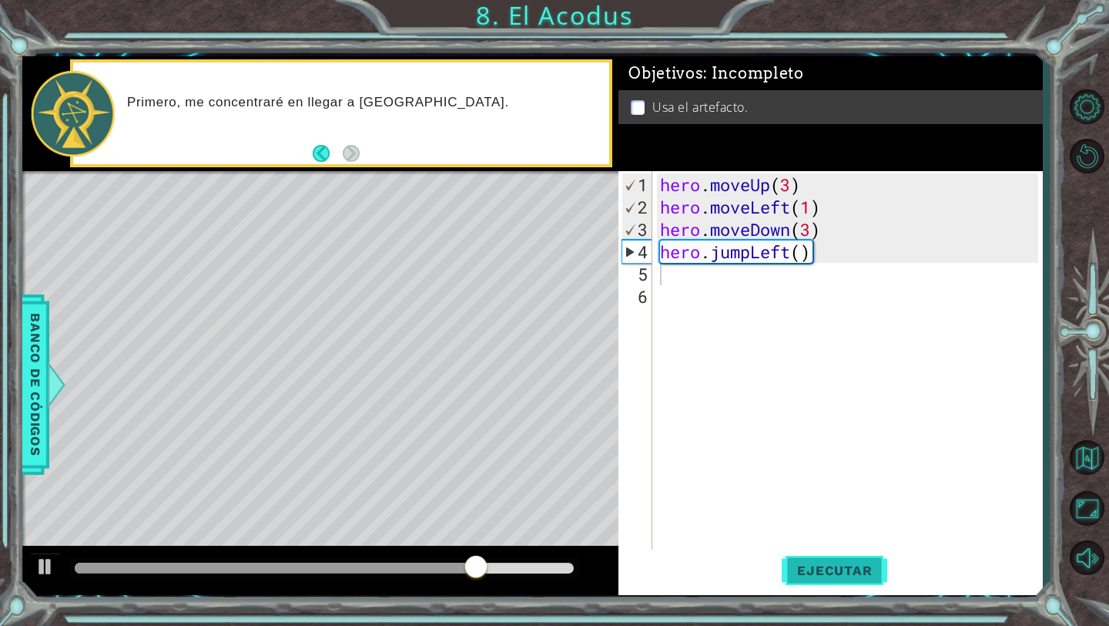
click at [804, 572] on span "Ejecutar" at bounding box center [835, 569] width 106 height 15
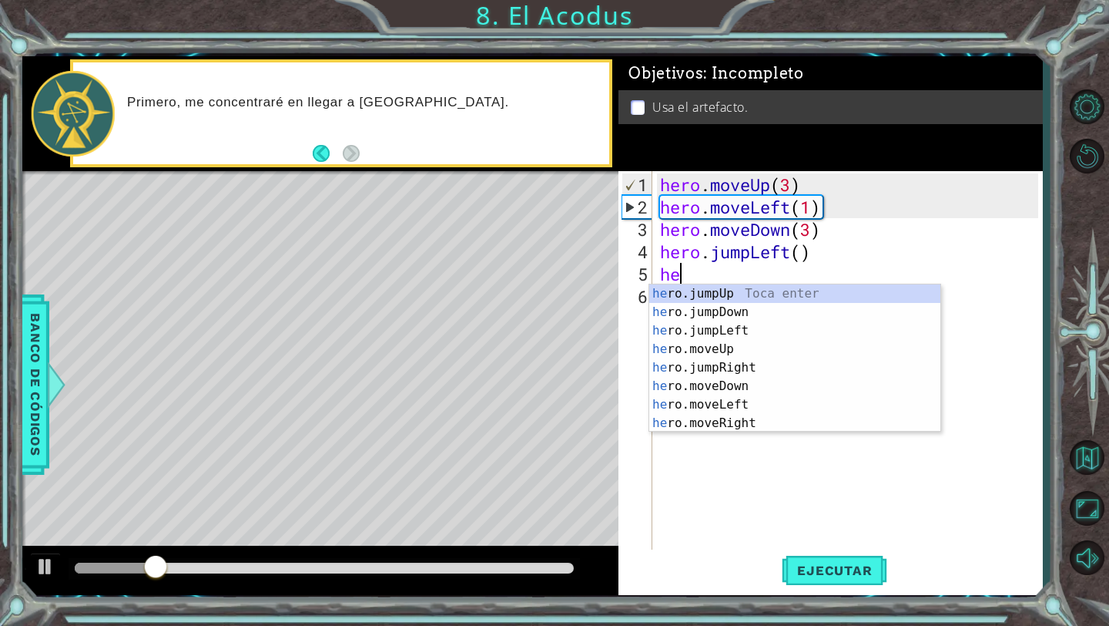
scroll to position [0, 1]
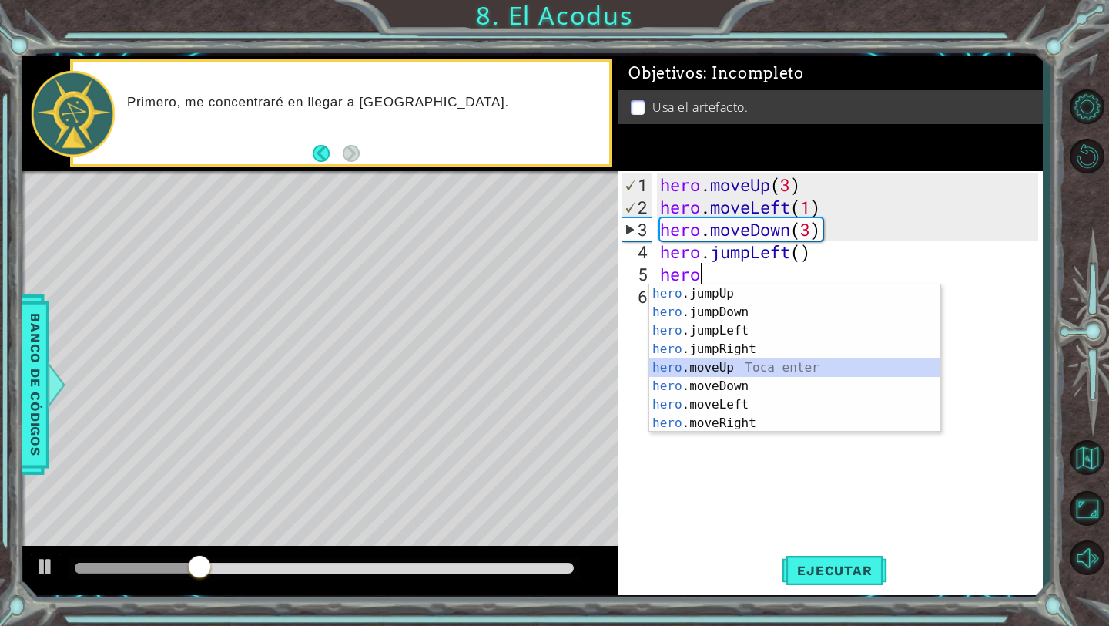
click at [747, 373] on div "hero .jumpUp Toca enter hero .jumpDown Toca enter hero .jumpLeft Toca enter her…" at bounding box center [794, 376] width 291 height 185
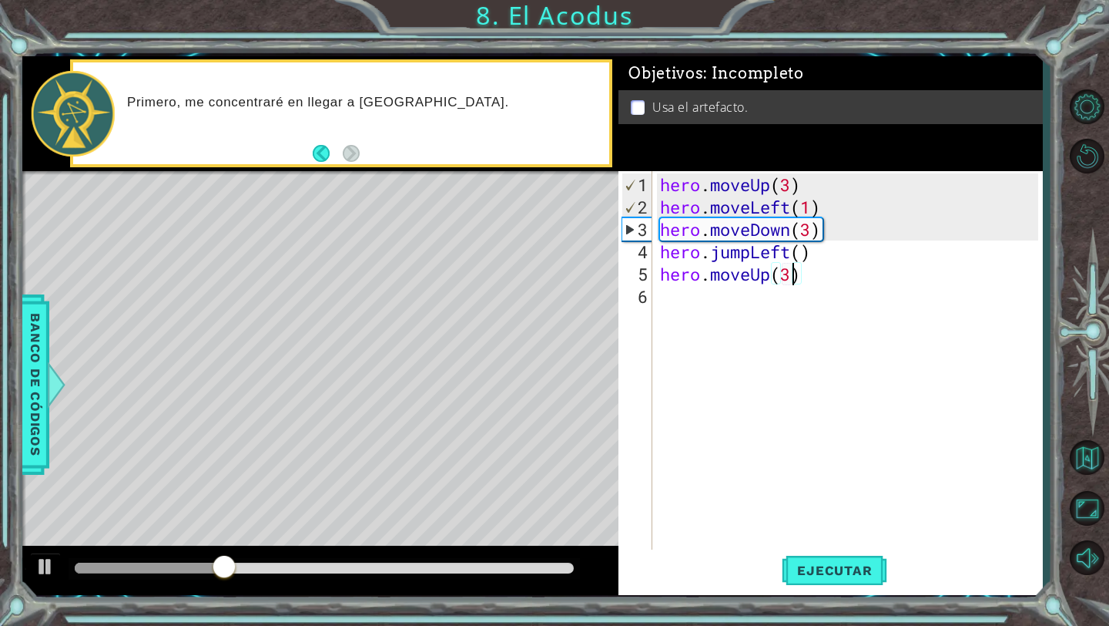
scroll to position [0, 5]
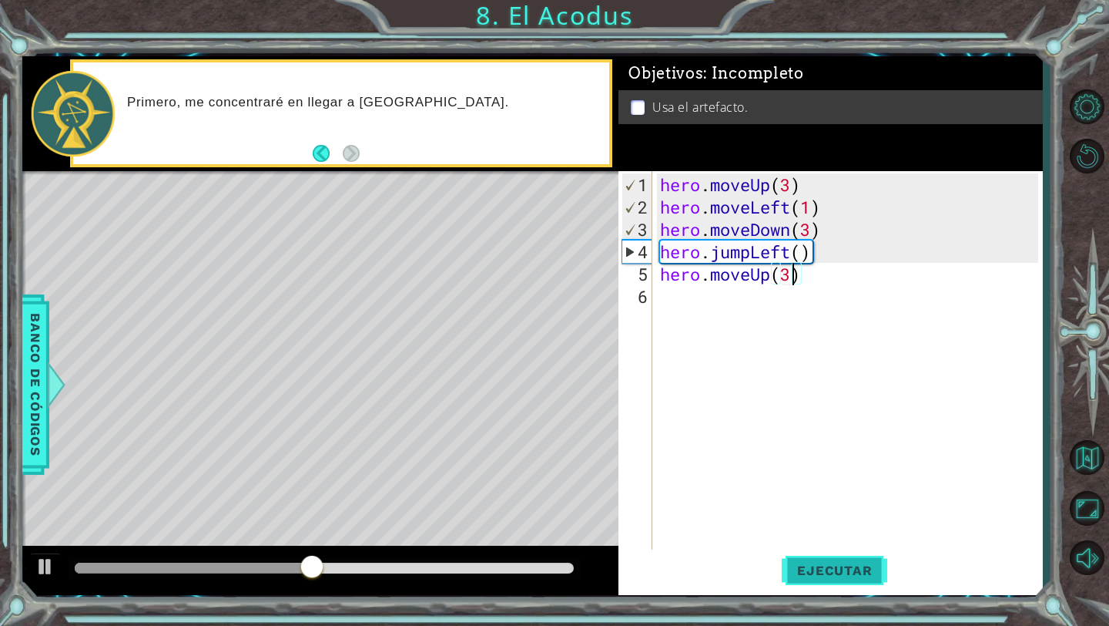
type textarea "hero.moveUp(3)"
click at [821, 566] on span "Ejecutar" at bounding box center [835, 569] width 106 height 15
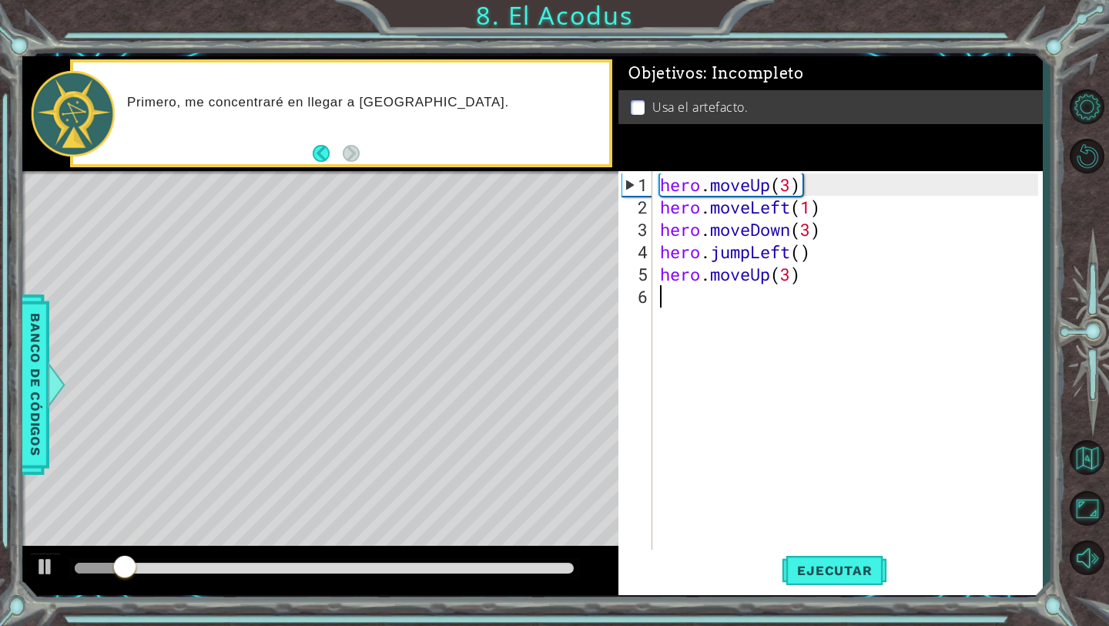
click at [730, 296] on div "hero . moveUp ( 3 ) hero . moveLeft ( 1 ) hero . moveDown ( 3 ) hero . jumpLeft…" at bounding box center [851, 385] width 389 height 425
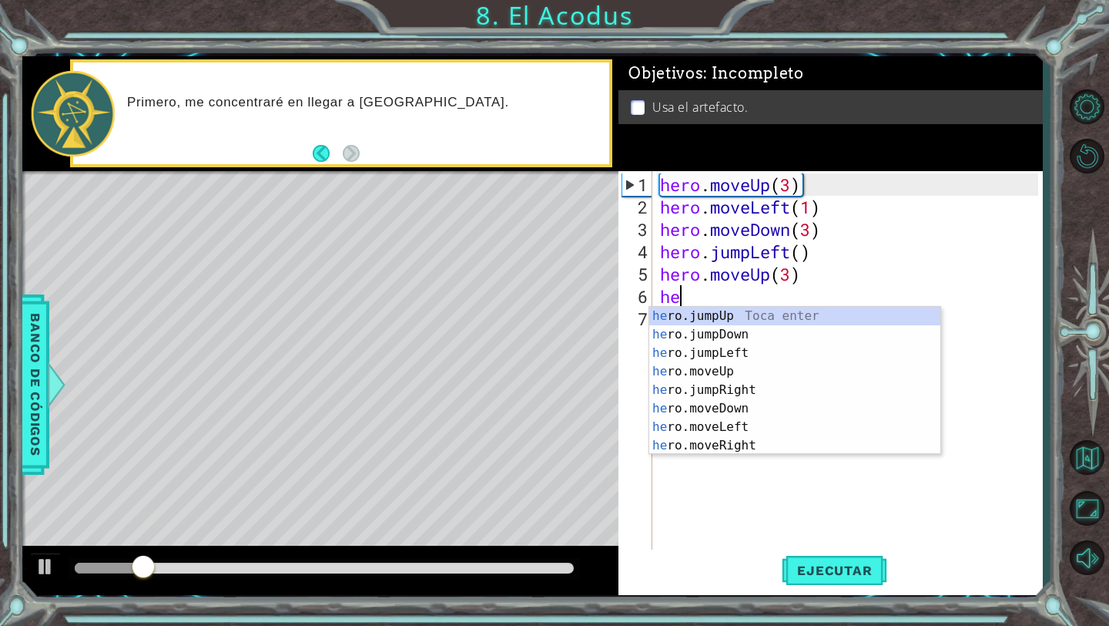
scroll to position [0, 1]
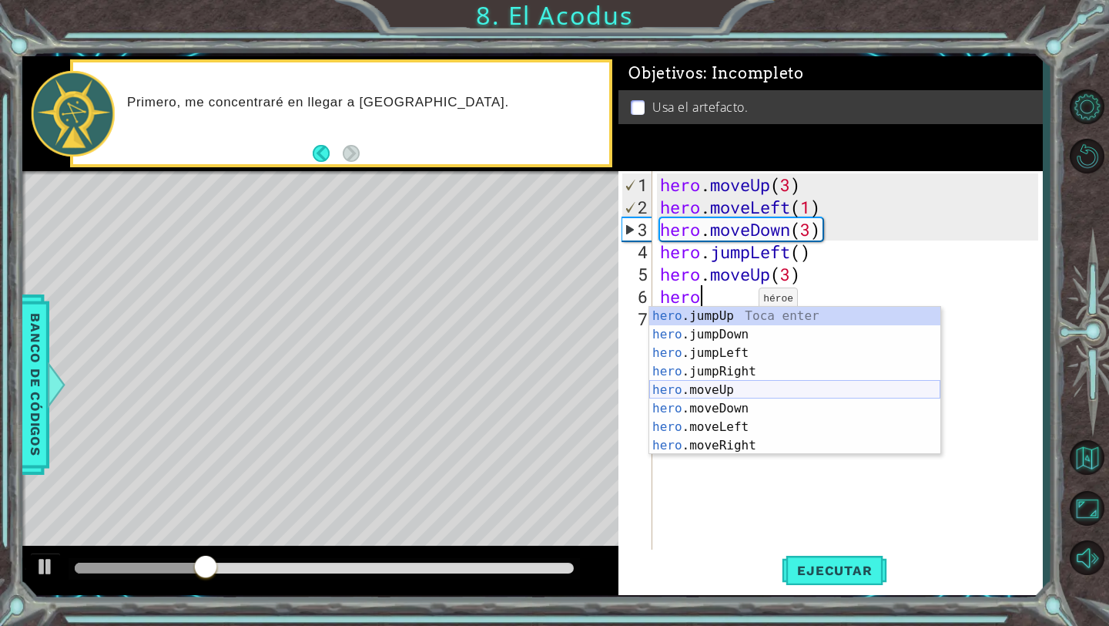
click at [742, 395] on div "hero .jumpUp Toca enter hero .jumpDown Toca enter hero .jumpLeft Toca enter her…" at bounding box center [794, 399] width 291 height 185
type textarea "hero.moveUp(1)"
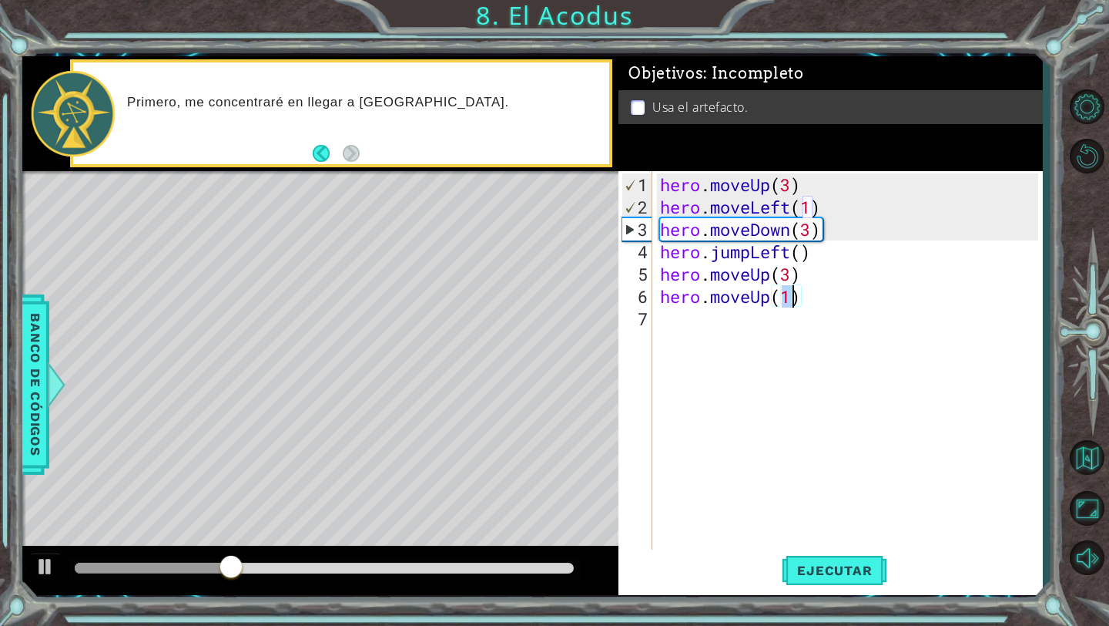
click at [708, 328] on div "hero . moveUp ( 3 ) hero . moveLeft ( 1 ) hero . moveDown ( 3 ) hero . jumpLeft…" at bounding box center [851, 385] width 389 height 425
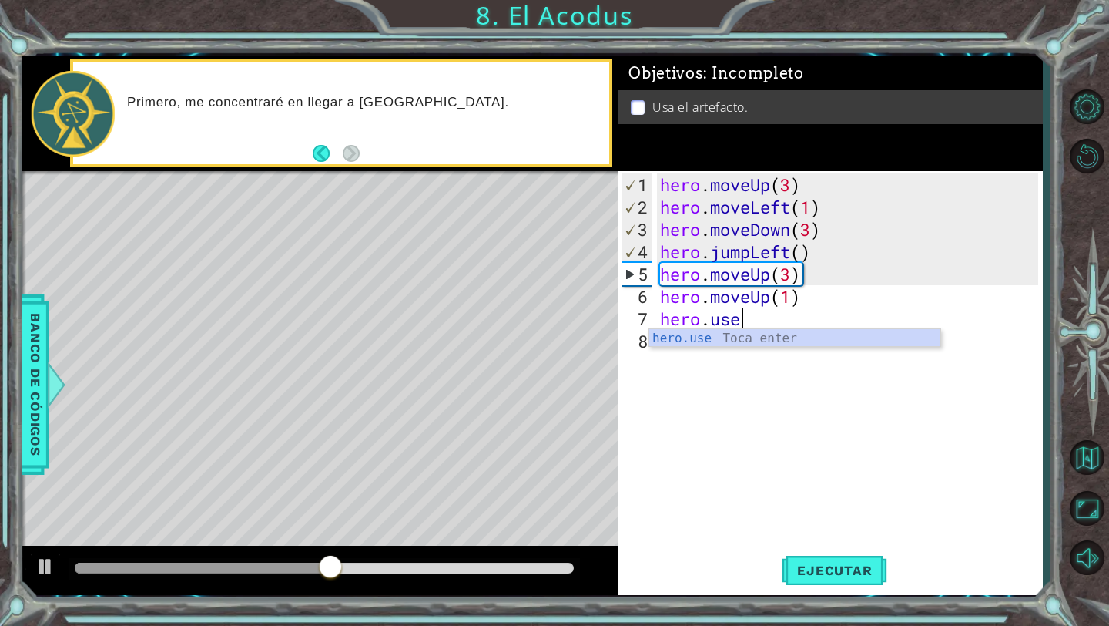
scroll to position [0, 3]
click at [736, 341] on div "hero.use Toca enter" at bounding box center [794, 356] width 291 height 55
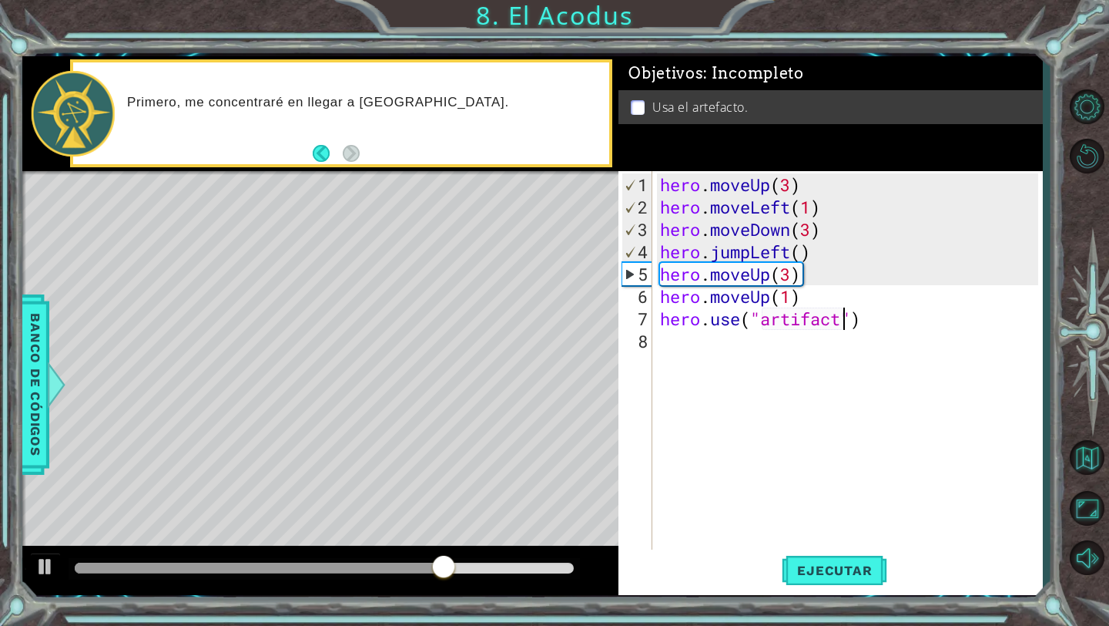
scroll to position [0, 8]
type textarea "hero.use("artifact")"
click at [803, 575] on span "Ejecutar" at bounding box center [835, 569] width 106 height 15
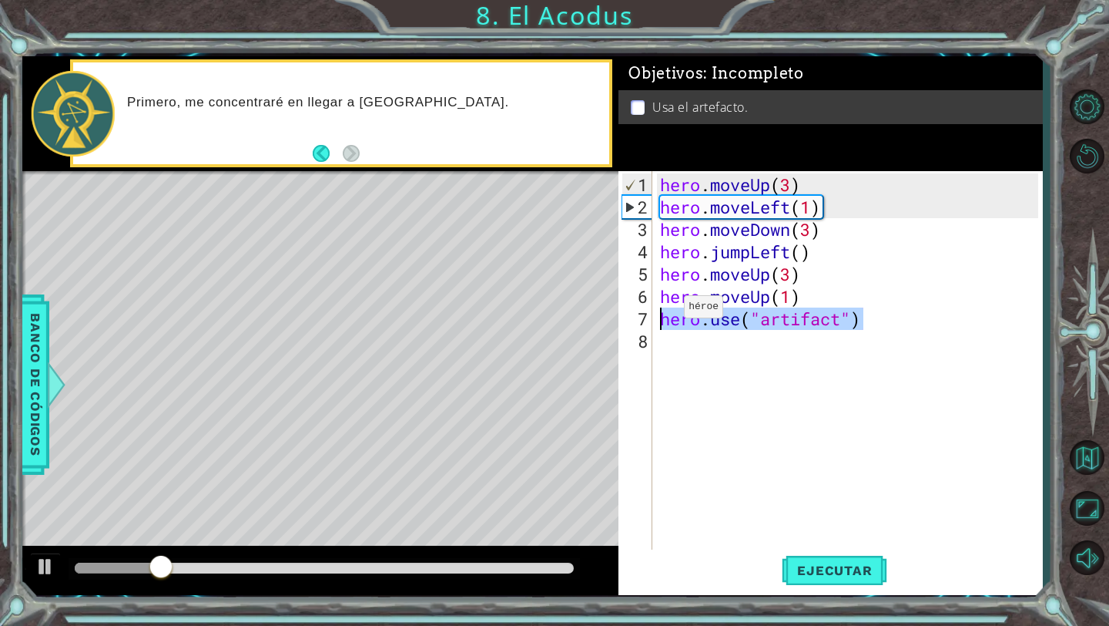
drag, startPoint x: 889, startPoint y: 312, endPoint x: 640, endPoint y: 323, distance: 249.1
click at [640, 322] on div "hero.use("artifact") 1 2 3 4 5 6 7 8 hero . moveUp ( 3 ) hero . moveLeft ( 1 ) …" at bounding box center [829, 361] width 420 height 380
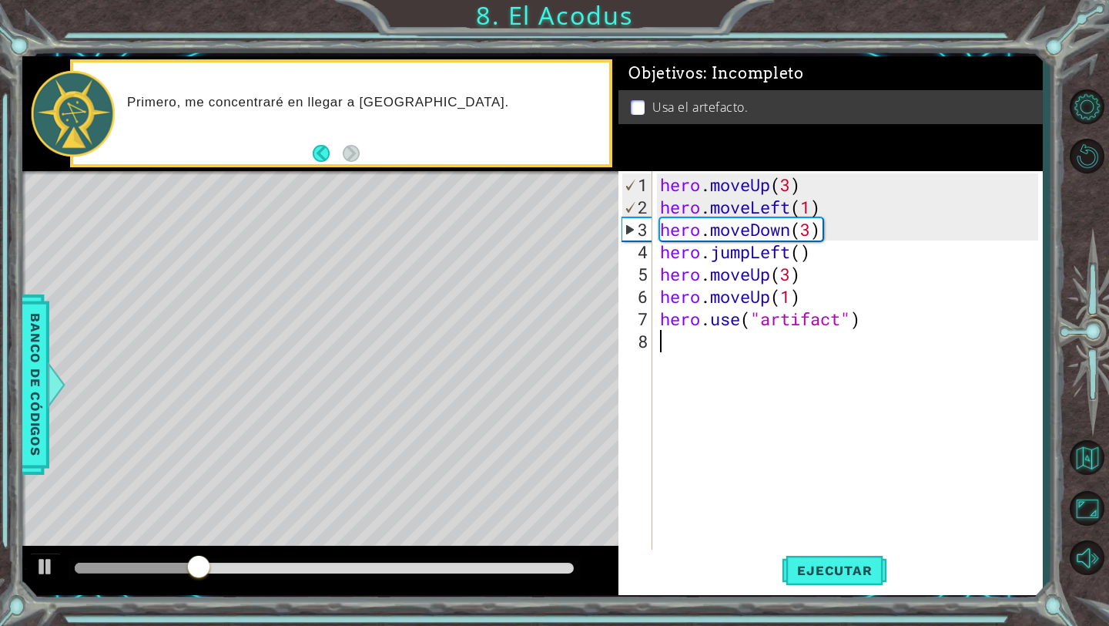
click at [898, 364] on div "hero . moveUp ( 3 ) hero . moveLeft ( 1 ) hero . moveDown ( 3 ) hero . jumpLeft…" at bounding box center [851, 385] width 389 height 425
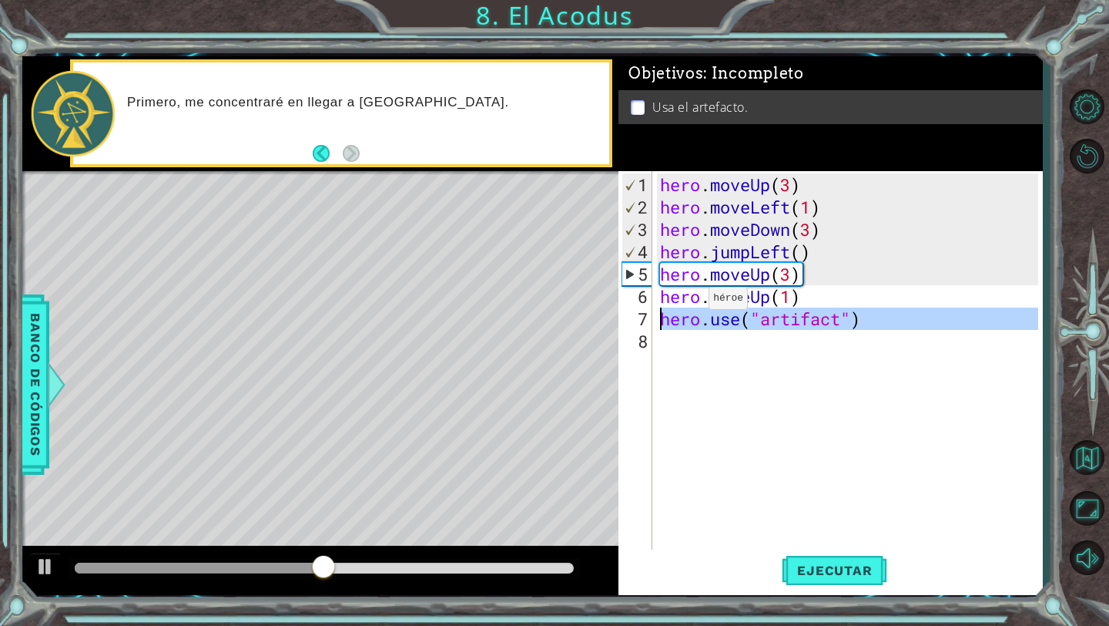
click at [623, 317] on div "7" at bounding box center [637, 318] width 31 height 22
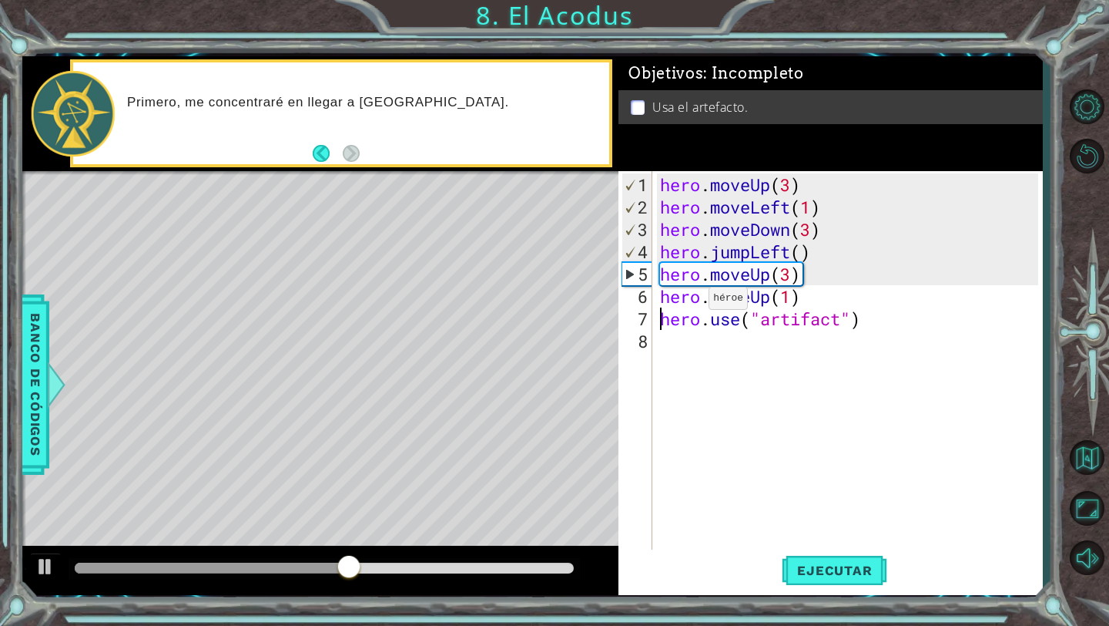
click at [643, 317] on div "7" at bounding box center [637, 318] width 31 height 22
click at [817, 306] on div "hero . moveUp ( 3 ) hero . moveLeft ( 1 ) hero . moveDown ( 3 ) hero . jumpLeft…" at bounding box center [851, 385] width 389 height 425
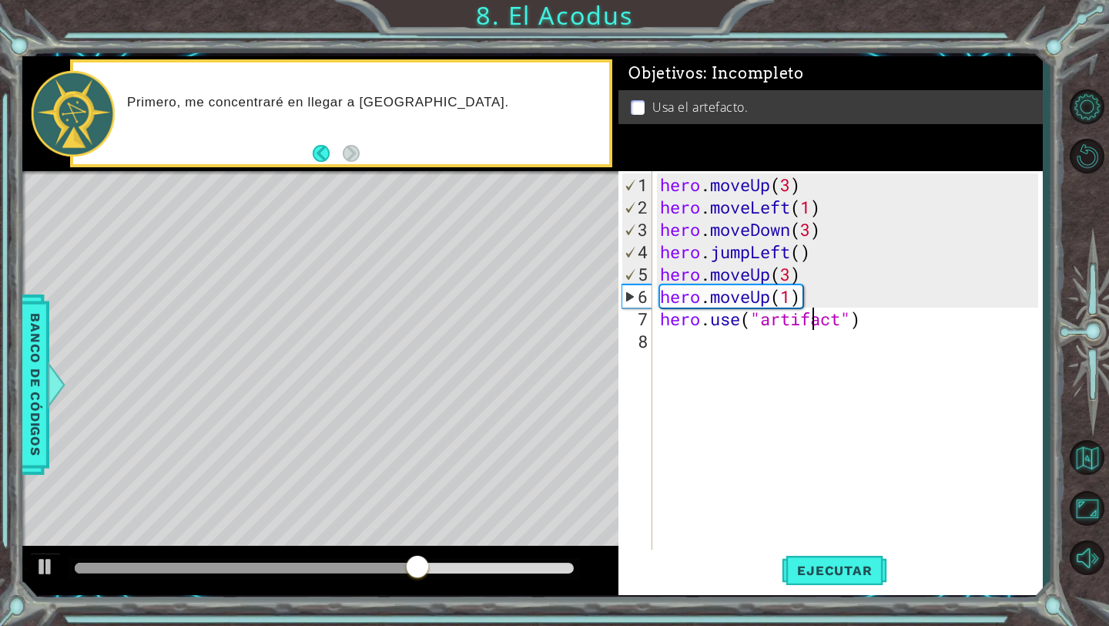
click at [809, 290] on div "hero . moveUp ( 3 ) hero . moveLeft ( 1 ) hero . moveDown ( 3 ) hero . jumpLeft…" at bounding box center [851, 385] width 389 height 425
type textarea "hero.moveUp(1)"
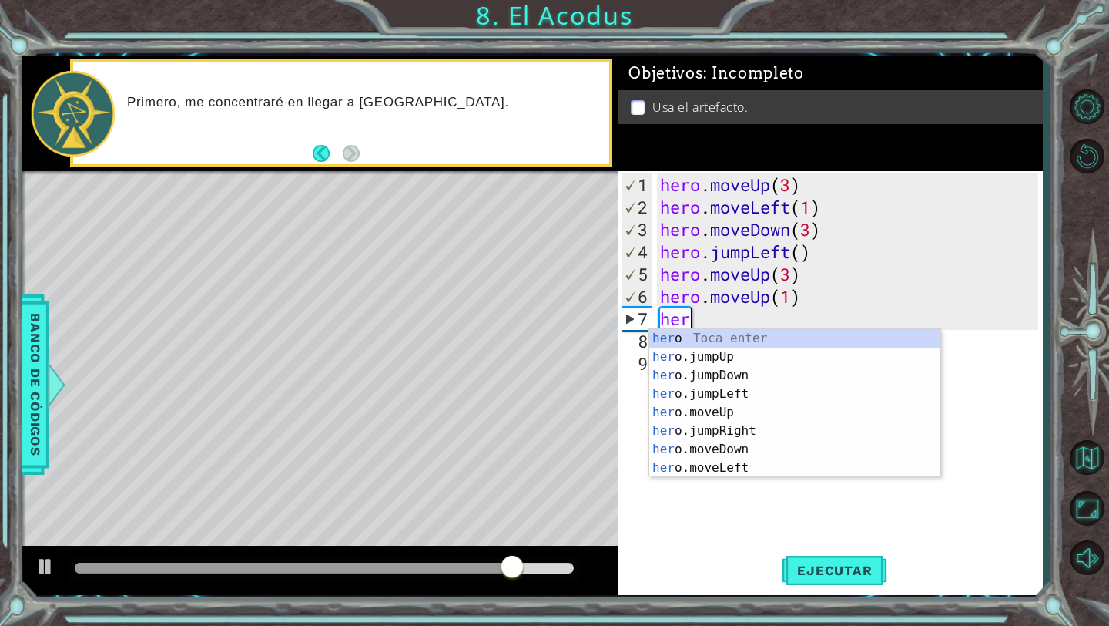
scroll to position [0, 1]
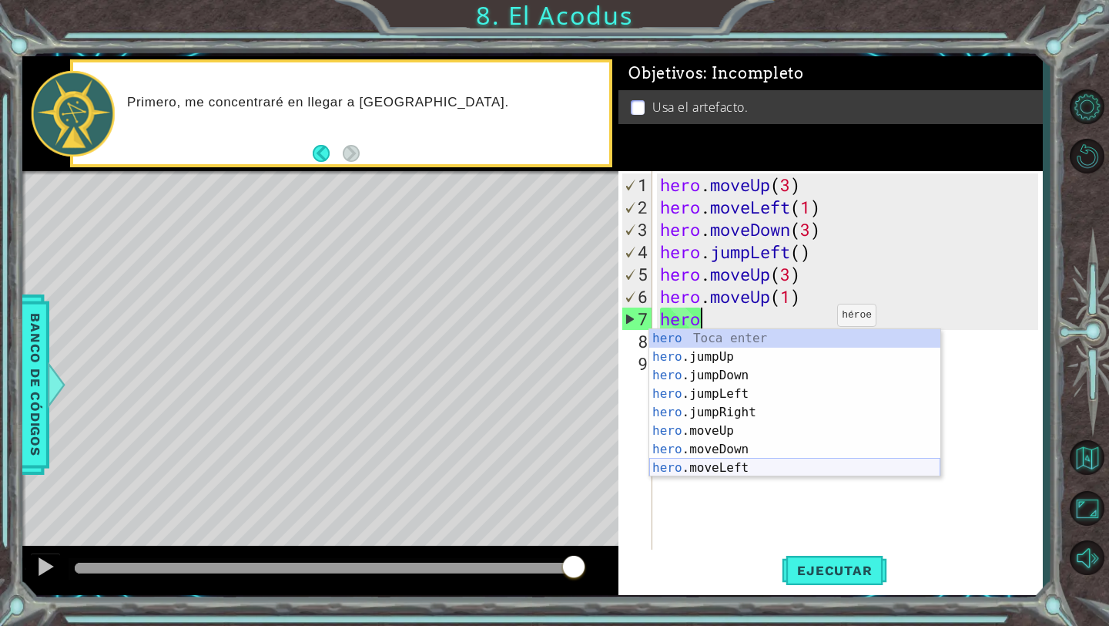
click at [751, 467] on div "hero Toca enter hero .jumpUp Toca enter hero .jumpDown Toca enter hero .jumpLef…" at bounding box center [794, 421] width 291 height 185
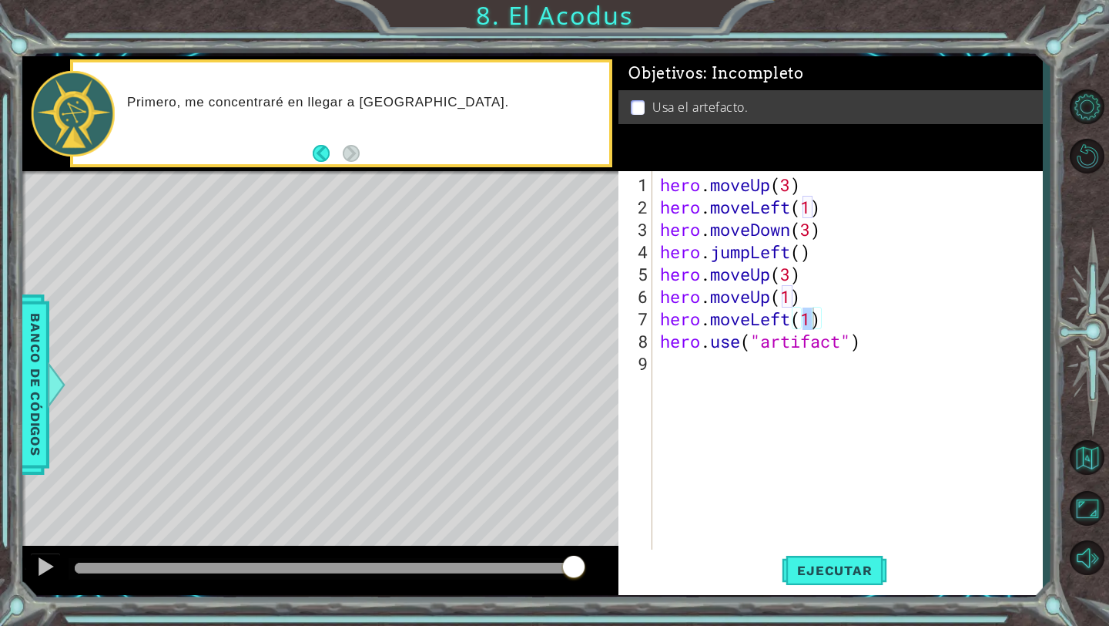
click at [780, 582] on div "Ejecutar" at bounding box center [835, 570] width 424 height 42
click at [793, 579] on button "Ejecutar" at bounding box center [835, 570] width 106 height 42
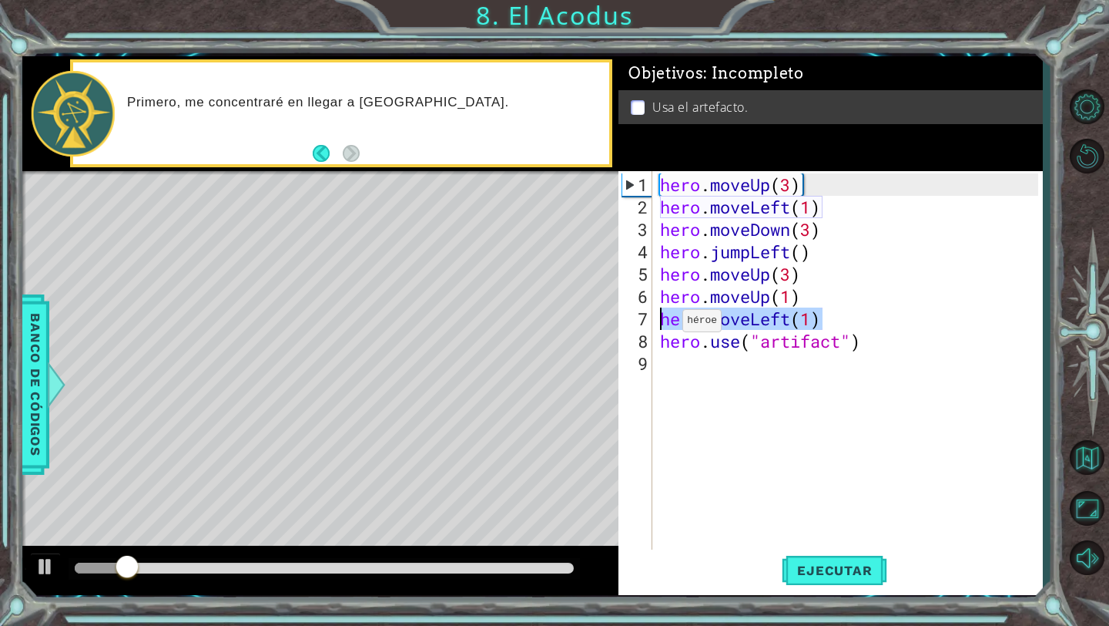
drag, startPoint x: 834, startPoint y: 314, endPoint x: 658, endPoint y: 324, distance: 175.9
click at [658, 324] on div "hero . moveUp ( 3 ) hero . moveLeft ( 1 ) hero . moveDown ( 3 ) hero . jumpLeft…" at bounding box center [851, 385] width 389 height 425
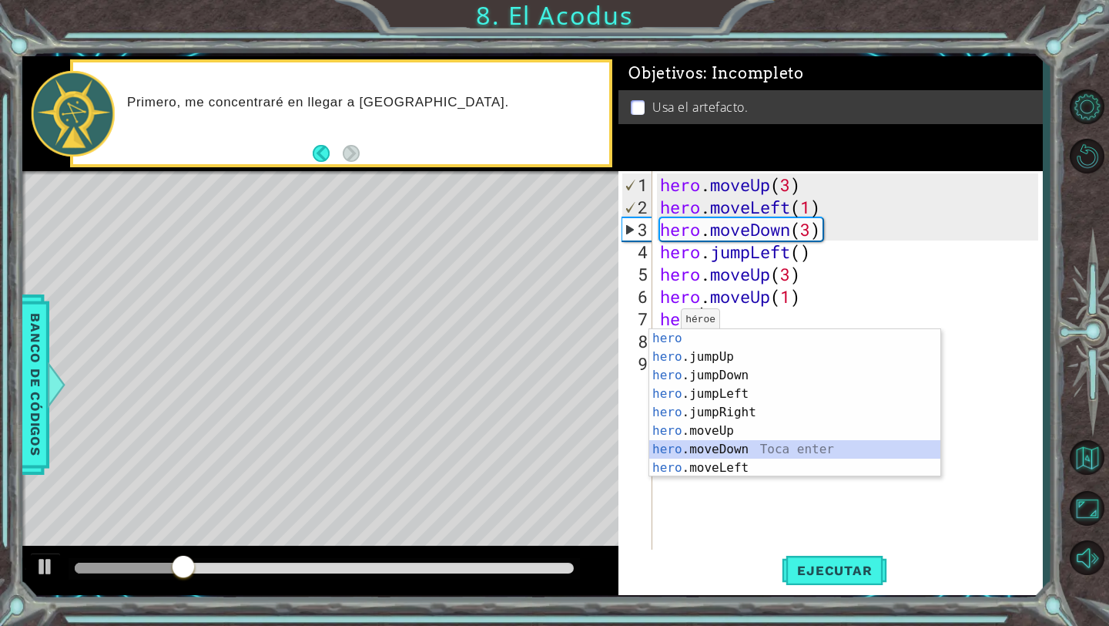
click at [717, 446] on div "hero Toca enter hero .jumpUp Toca enter hero .jumpDown Toca enter hero .jumpLef…" at bounding box center [794, 421] width 291 height 185
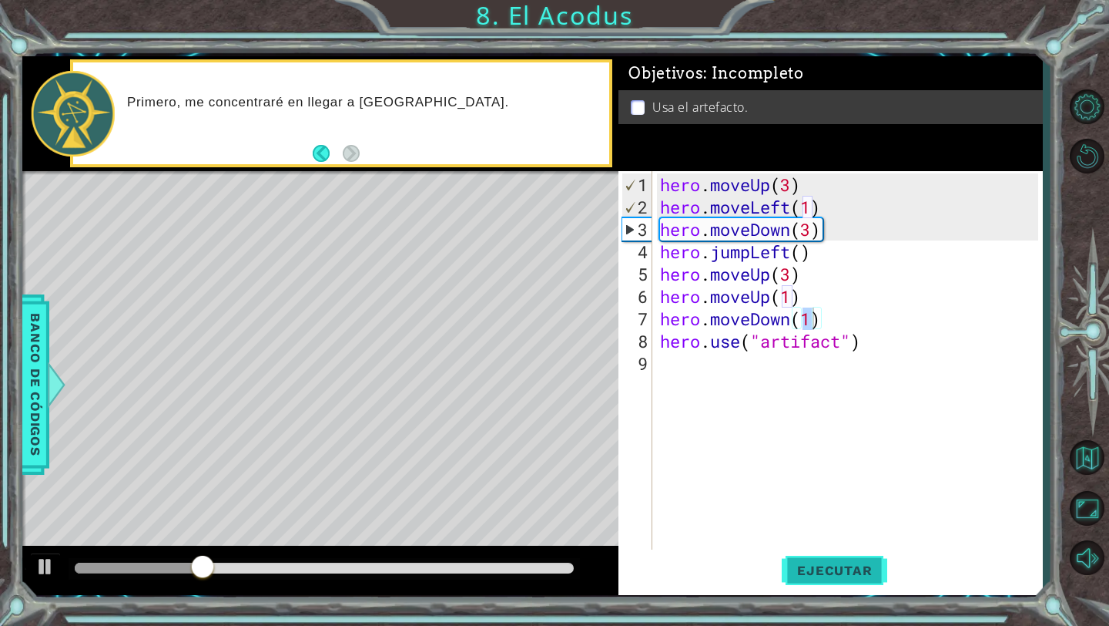
click at [794, 560] on button "Ejecutar" at bounding box center [835, 570] width 106 height 42
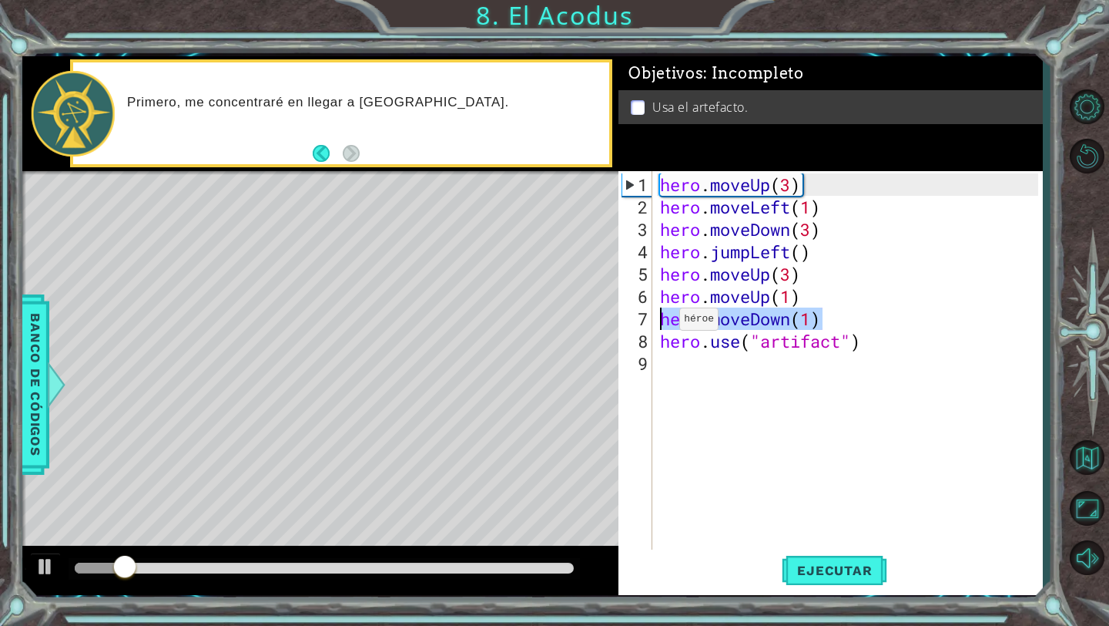
drag, startPoint x: 833, startPoint y: 314, endPoint x: 656, endPoint y: 324, distance: 176.8
click at [657, 324] on div "hero . moveUp ( 3 ) hero . moveLeft ( 1 ) hero . moveDown ( 3 ) hero . jumpLeft…" at bounding box center [851, 385] width 389 height 425
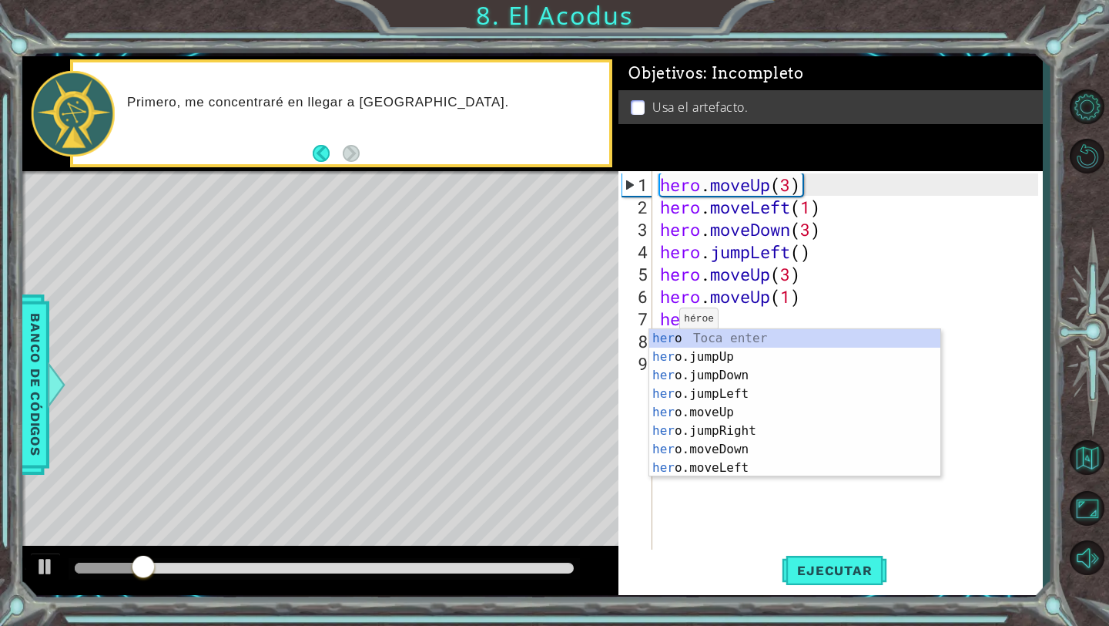
type textarea "hero"
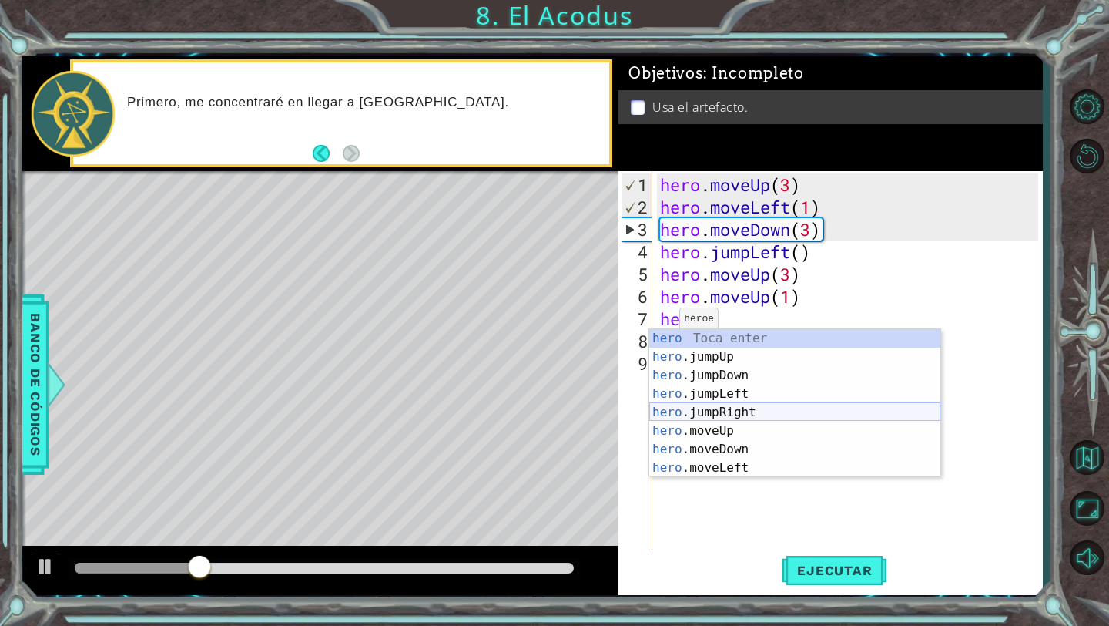
click at [747, 416] on div "hero Toca enter hero .jumpUp Toca enter hero .jumpDown Toca enter hero .jumpLef…" at bounding box center [794, 421] width 291 height 185
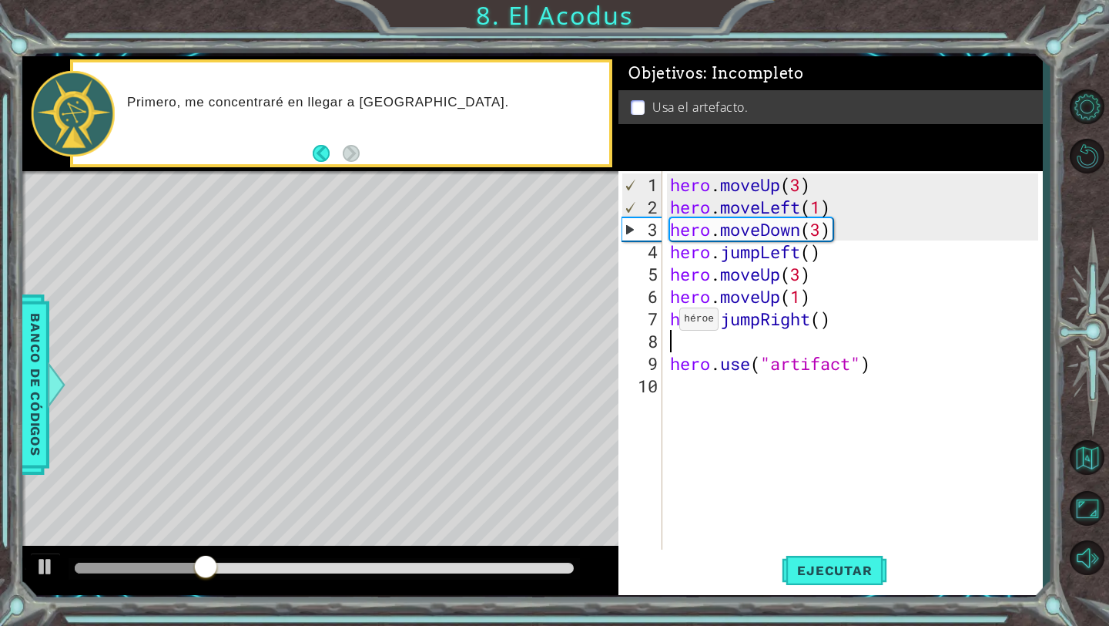
scroll to position [0, 0]
drag, startPoint x: 844, startPoint y: 325, endPoint x: 626, endPoint y: 324, distance: 218.8
click at [626, 324] on div "1 2 3 4 5 6 7 8 9 10 hero . moveUp ( 3 ) hero . moveLeft ( 1 ) hero . moveDown …" at bounding box center [829, 361] width 420 height 380
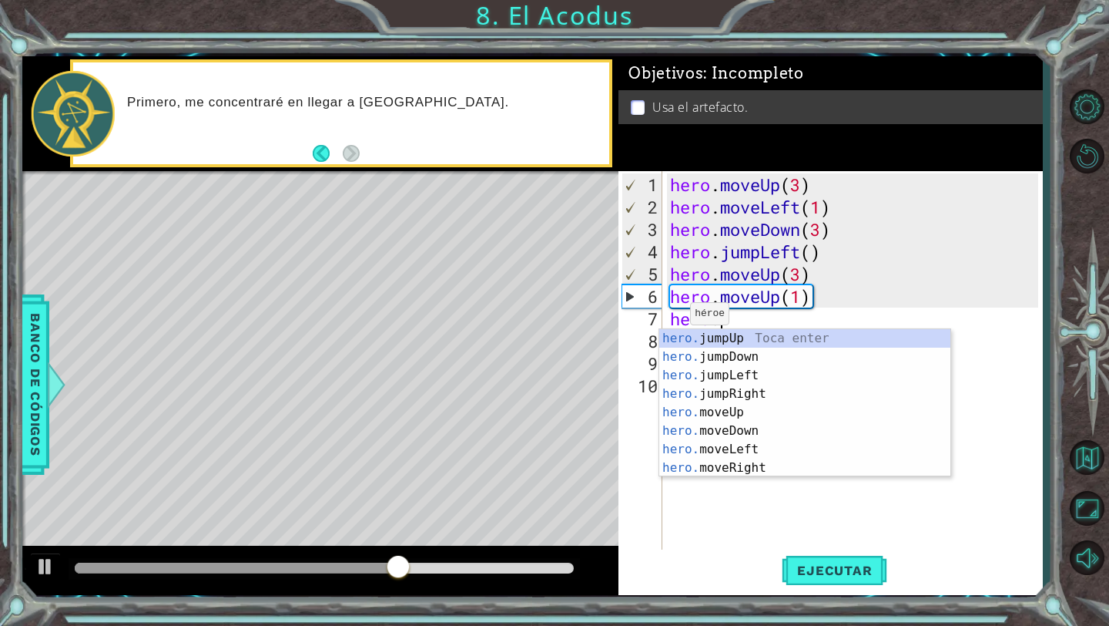
scroll to position [0, 2]
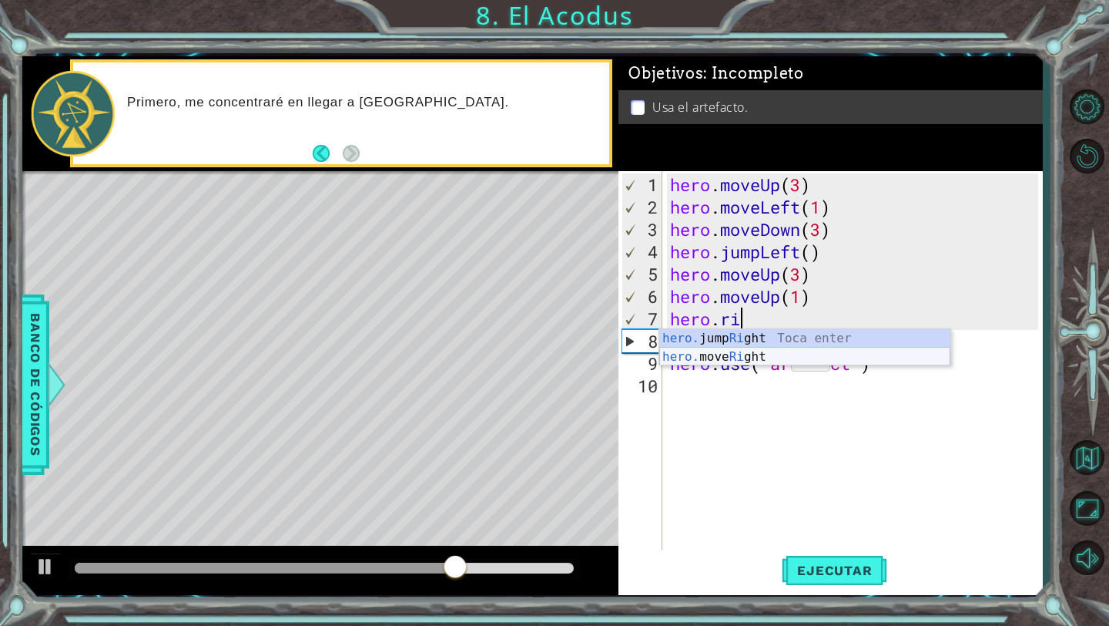
click at [767, 356] on div "hero. jump Ri ght Toca enter hero. move Ri ght Toca enter" at bounding box center [804, 366] width 291 height 74
type textarea "hero.moveRight(1)"
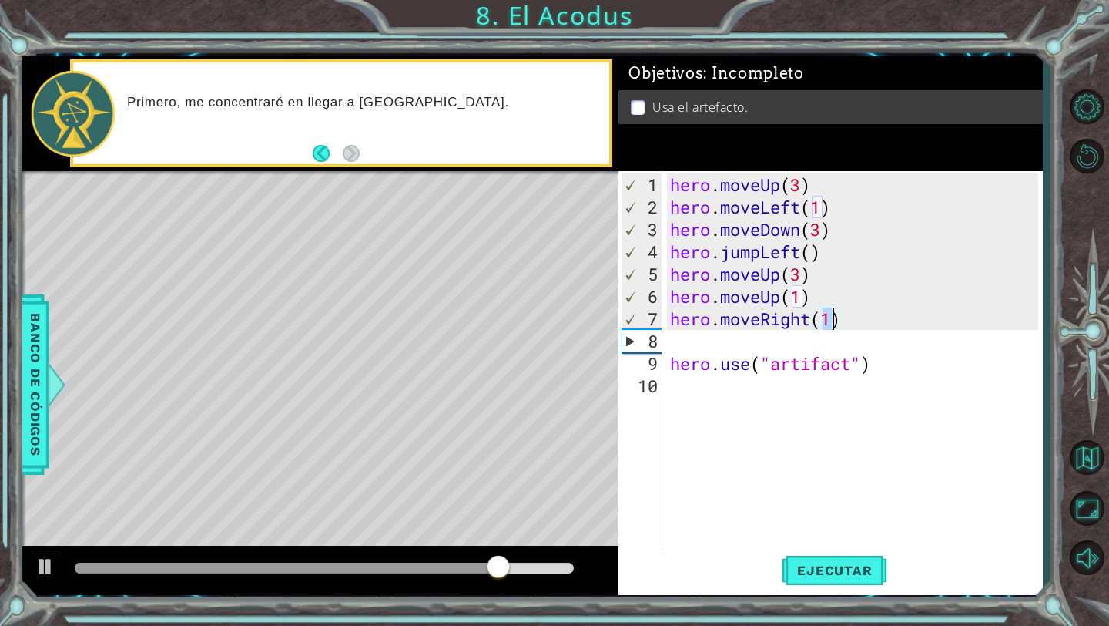
click at [711, 344] on div "hero . moveUp ( 3 ) hero . moveLeft ( 1 ) hero . moveDown ( 3 ) hero . jumpLeft…" at bounding box center [857, 385] width 380 height 425
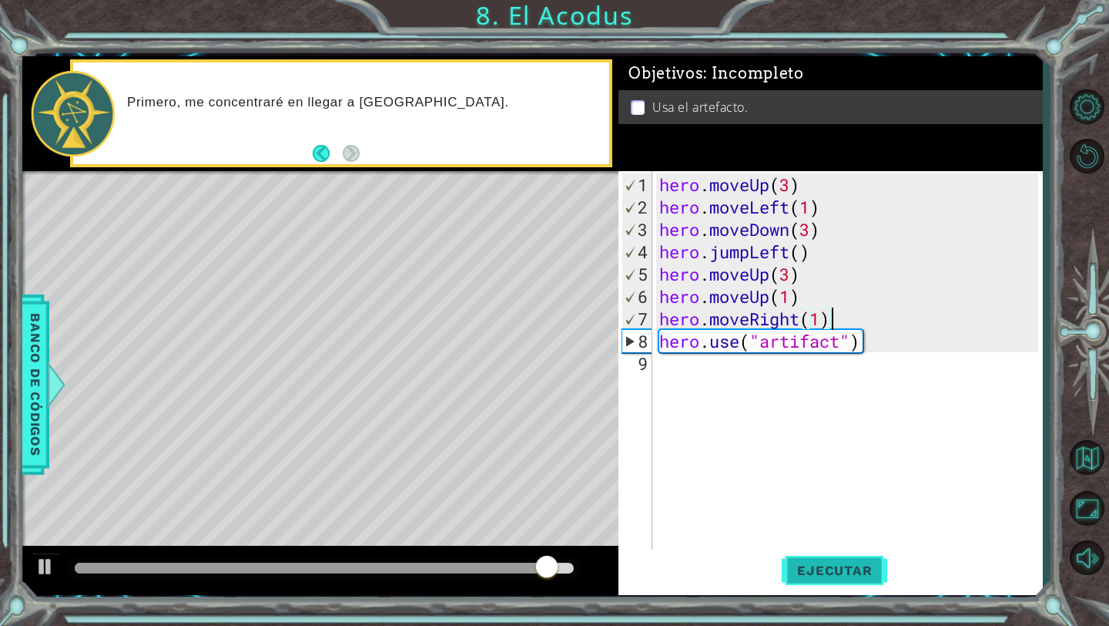
type textarea "hero.moveRight(1)"
click at [831, 566] on span "Ejecutar" at bounding box center [835, 569] width 106 height 15
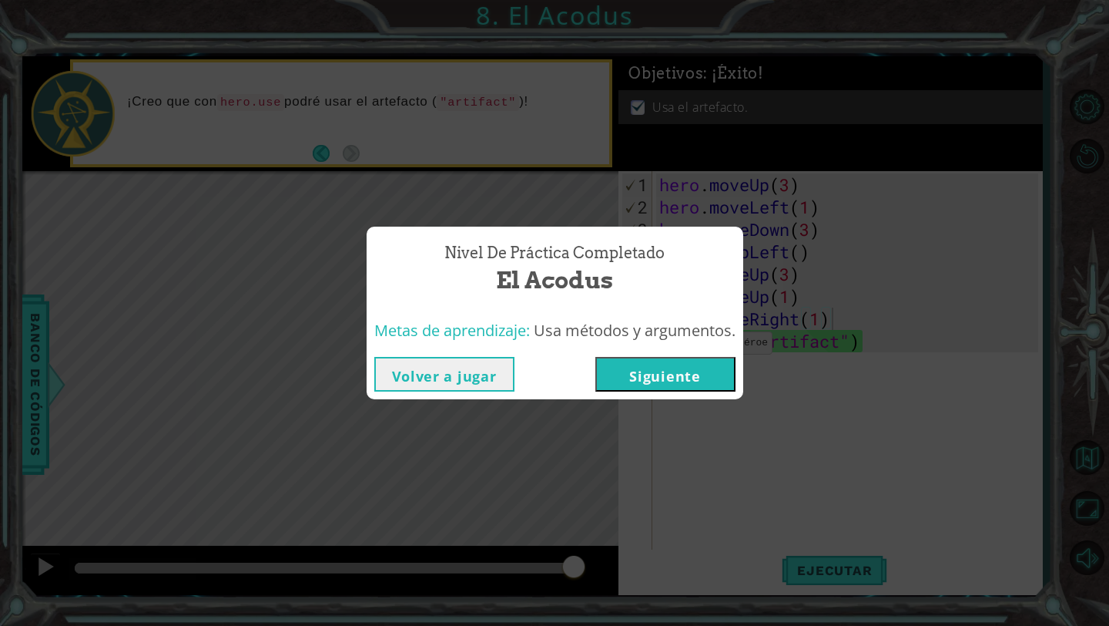
click at [695, 379] on button "Siguiente" at bounding box center [666, 374] width 140 height 35
